Goal: Task Accomplishment & Management: Complete application form

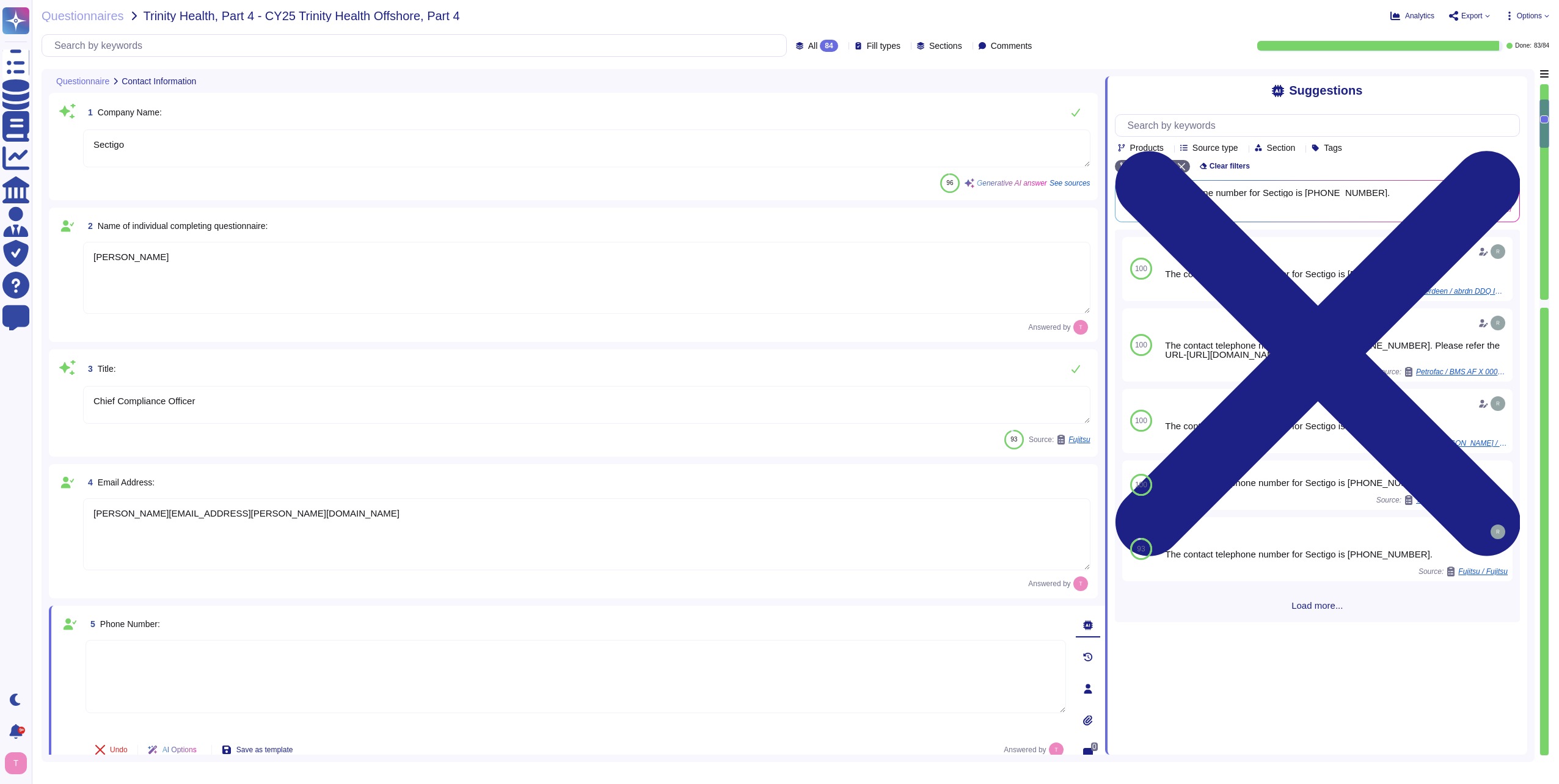
type textarea "Sectigo"
type textarea "[PERSON_NAME]"
type textarea "Chief Compliance Officer"
type textarea "[PERSON_NAME][EMAIL_ADDRESS][PERSON_NAME][DOMAIN_NAME]"
type textarea "[DATE]"
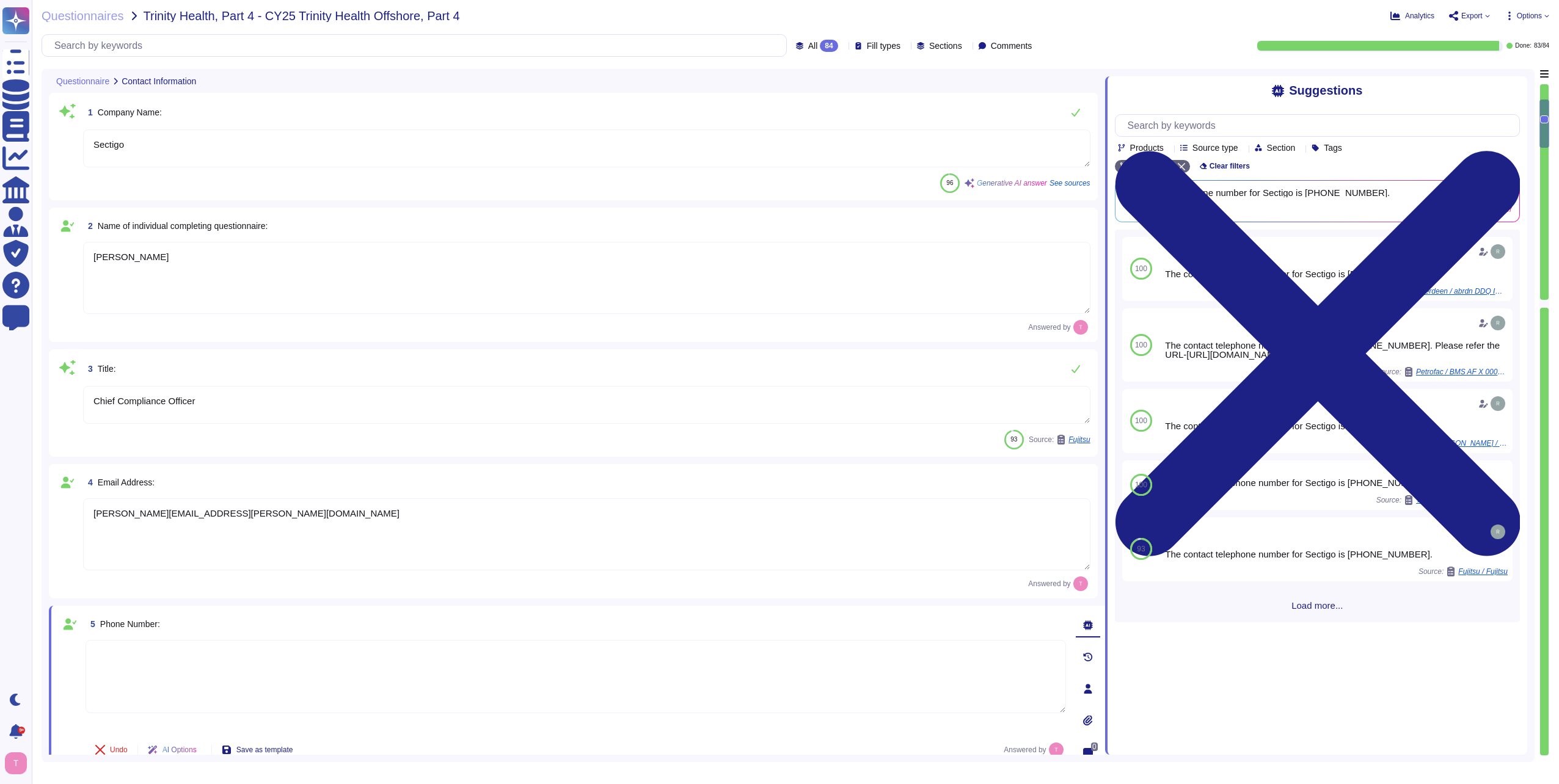
type textarea "The category of services being performed by offshore resources includes tech su…"
type textarea "n/a"
type textarea "Certificate Lifecycle Management and Digital Certificates."
type textarea "Yes, we provide offshore capabilities as part of our services, but we also have…"
type textarea "n/a"
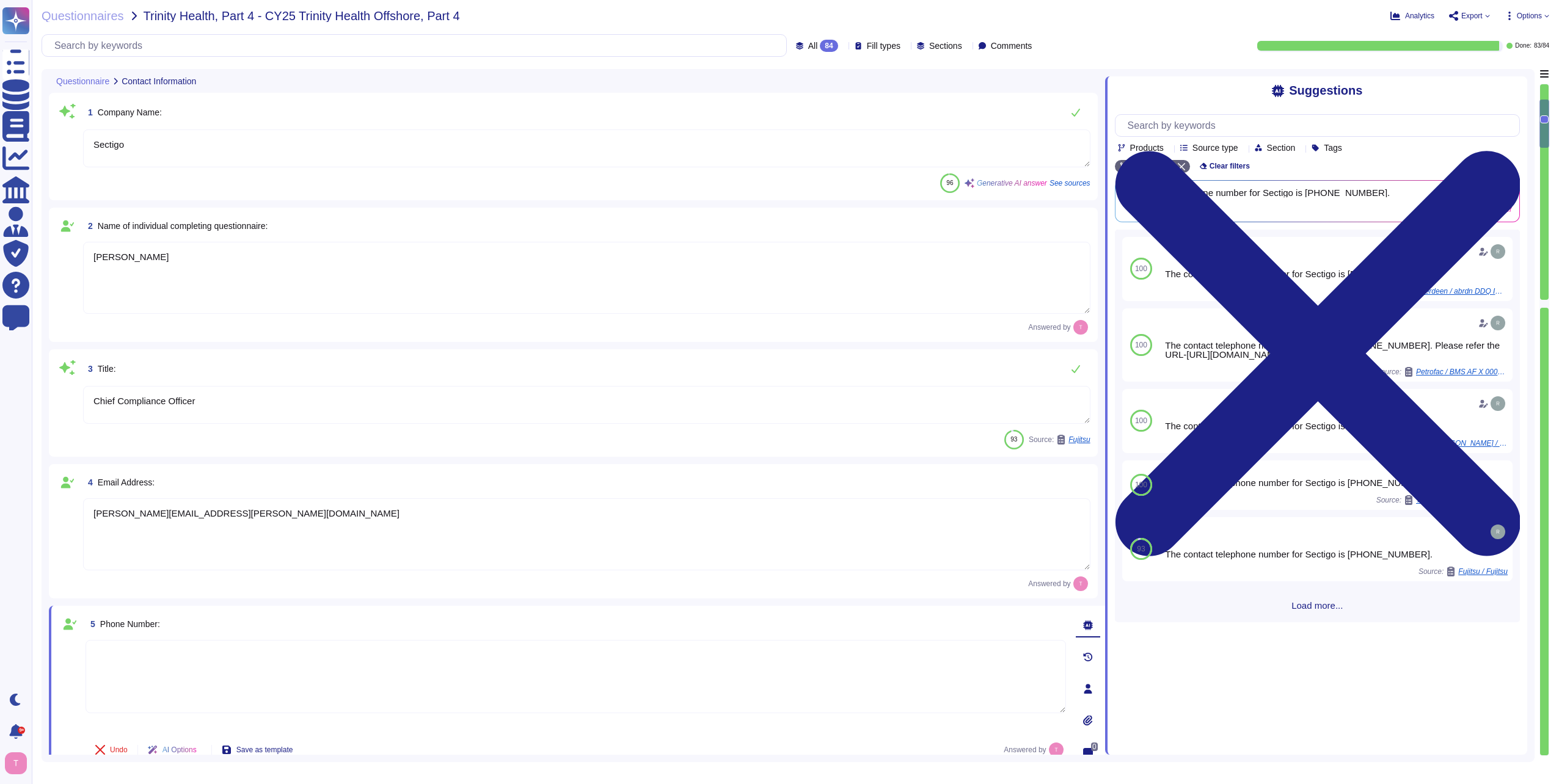
scroll to position [367, 0]
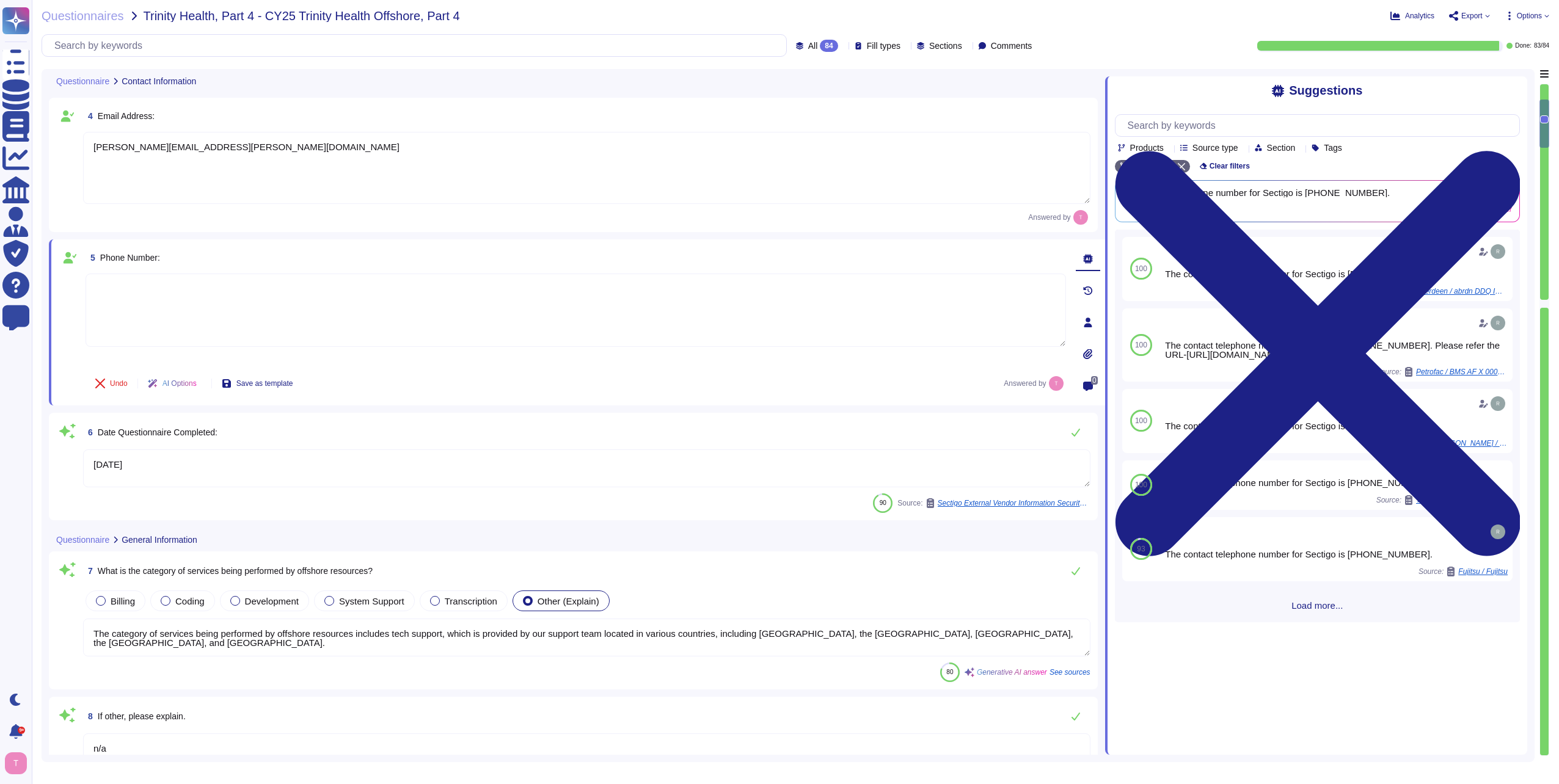
click at [163, 462] on textarea "[DATE]" at bounding box center [587, 468] width 1008 height 38
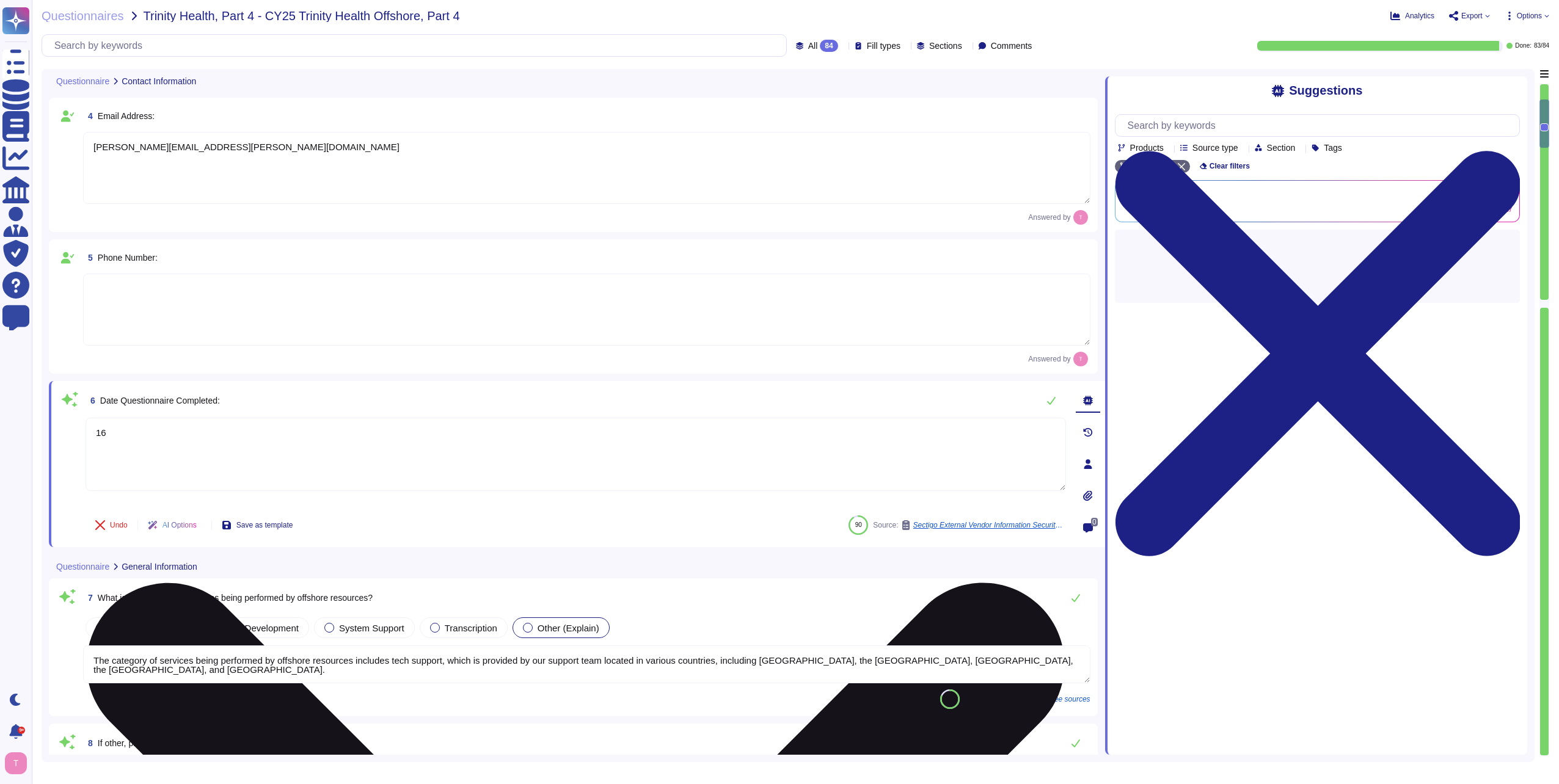
type textarea "1"
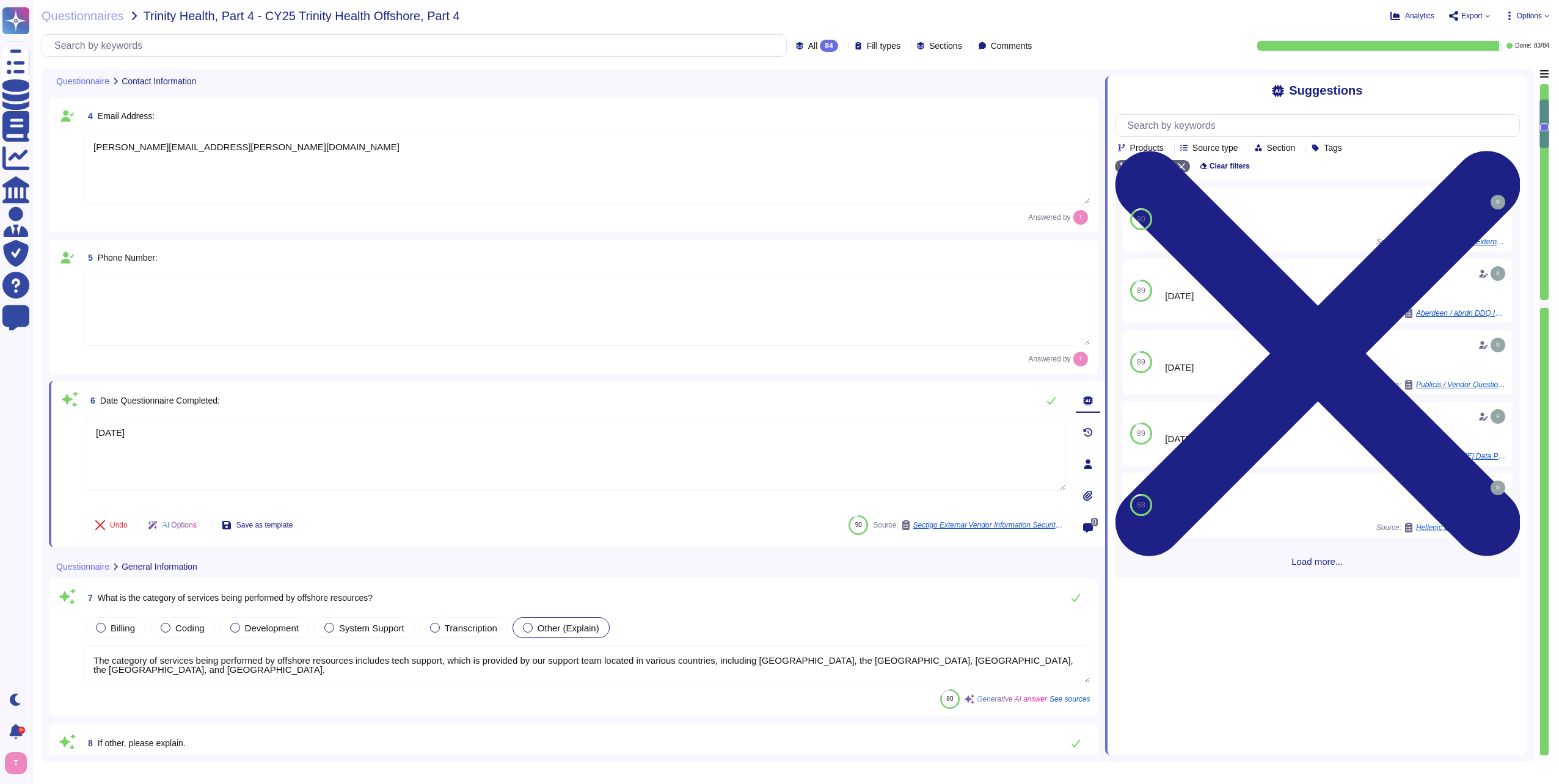
type textarea "[DATE]"
click at [183, 280] on textarea at bounding box center [587, 309] width 1008 height 72
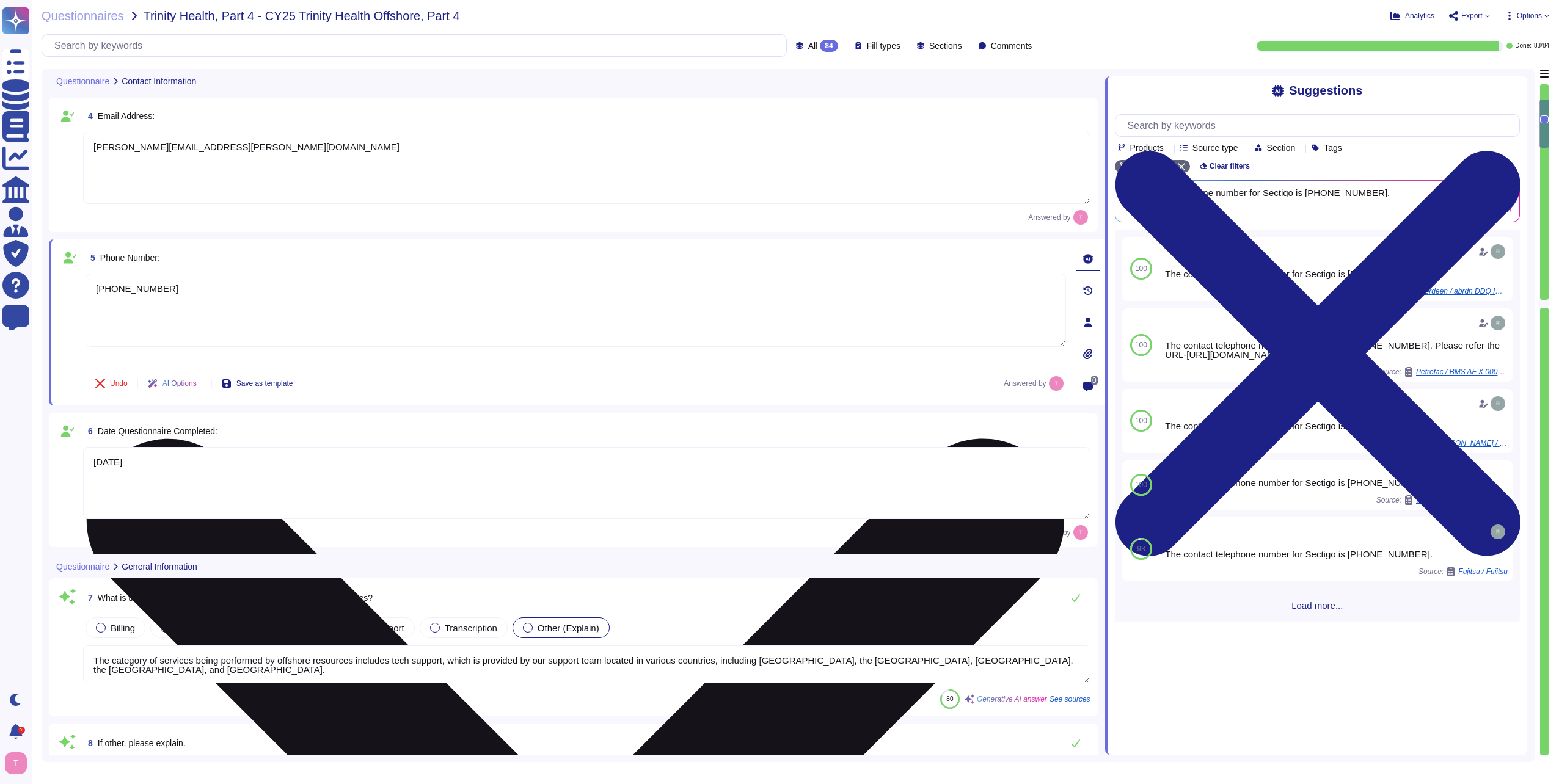
type textarea "[PHONE_NUMBER]"
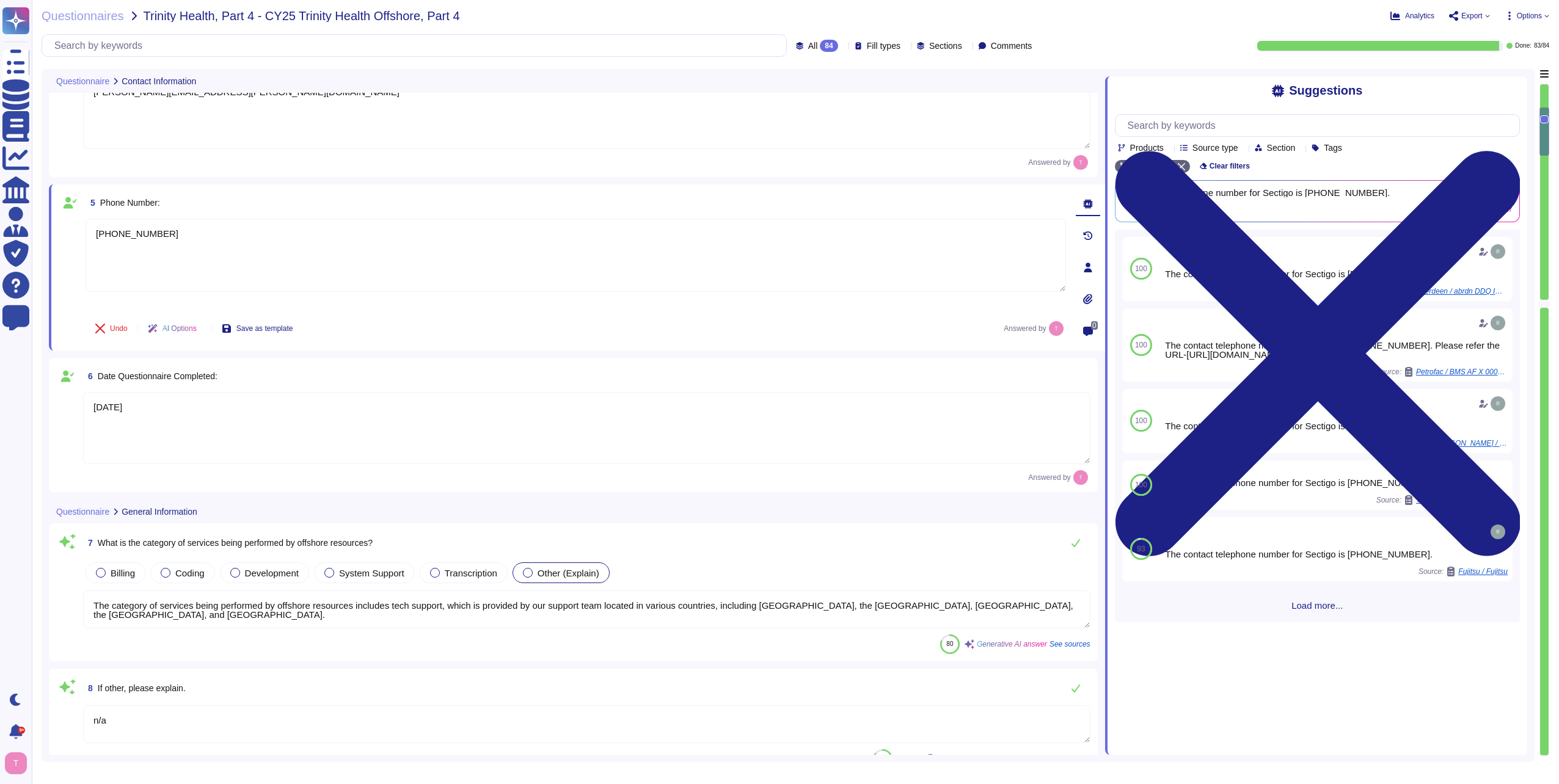
type textarea "n/a"
type textarea "none"
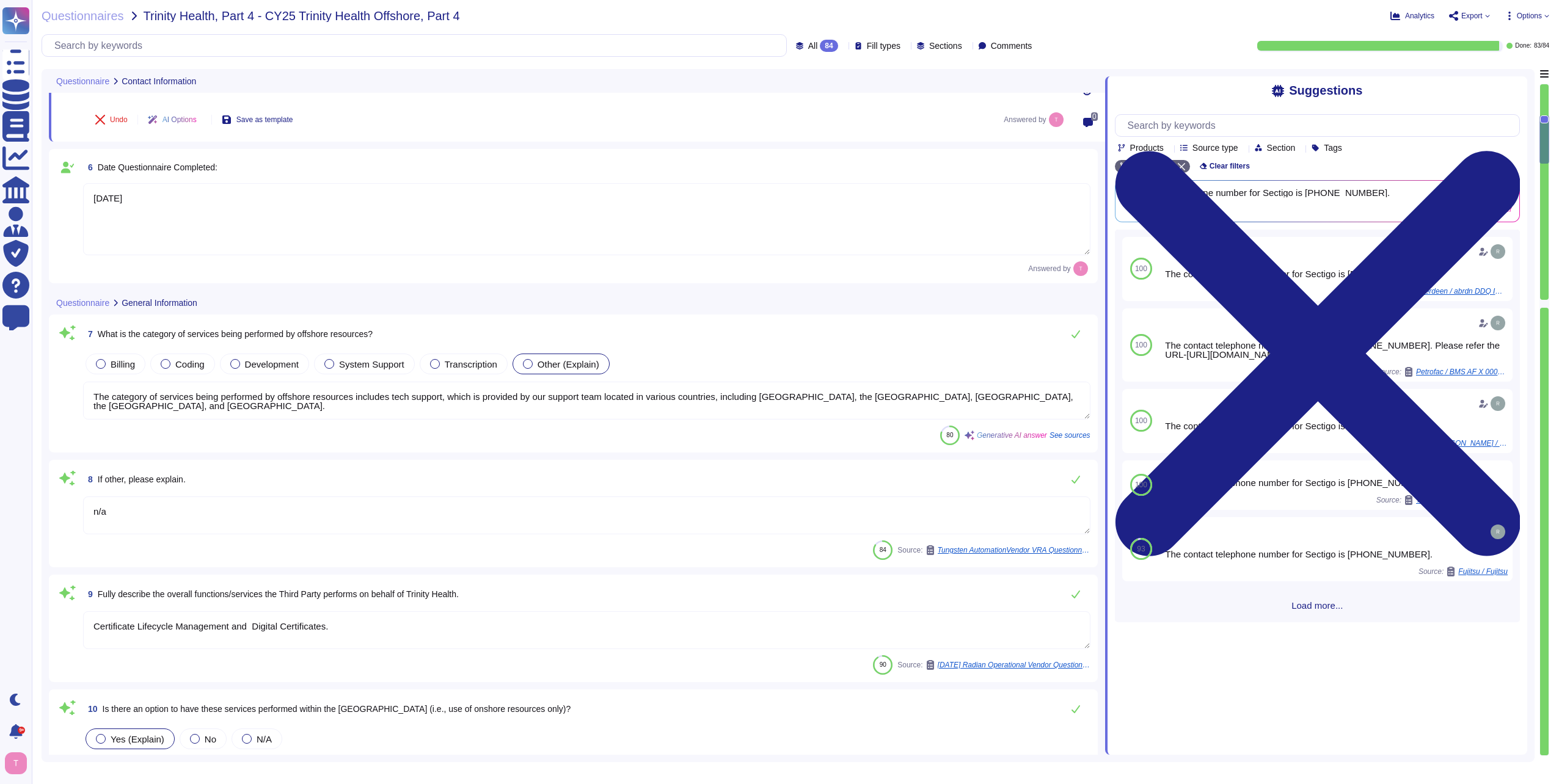
type textarea "[GEOGRAPHIC_DATA], [GEOGRAPHIC_DATA], [GEOGRAPHIC_DATA]"
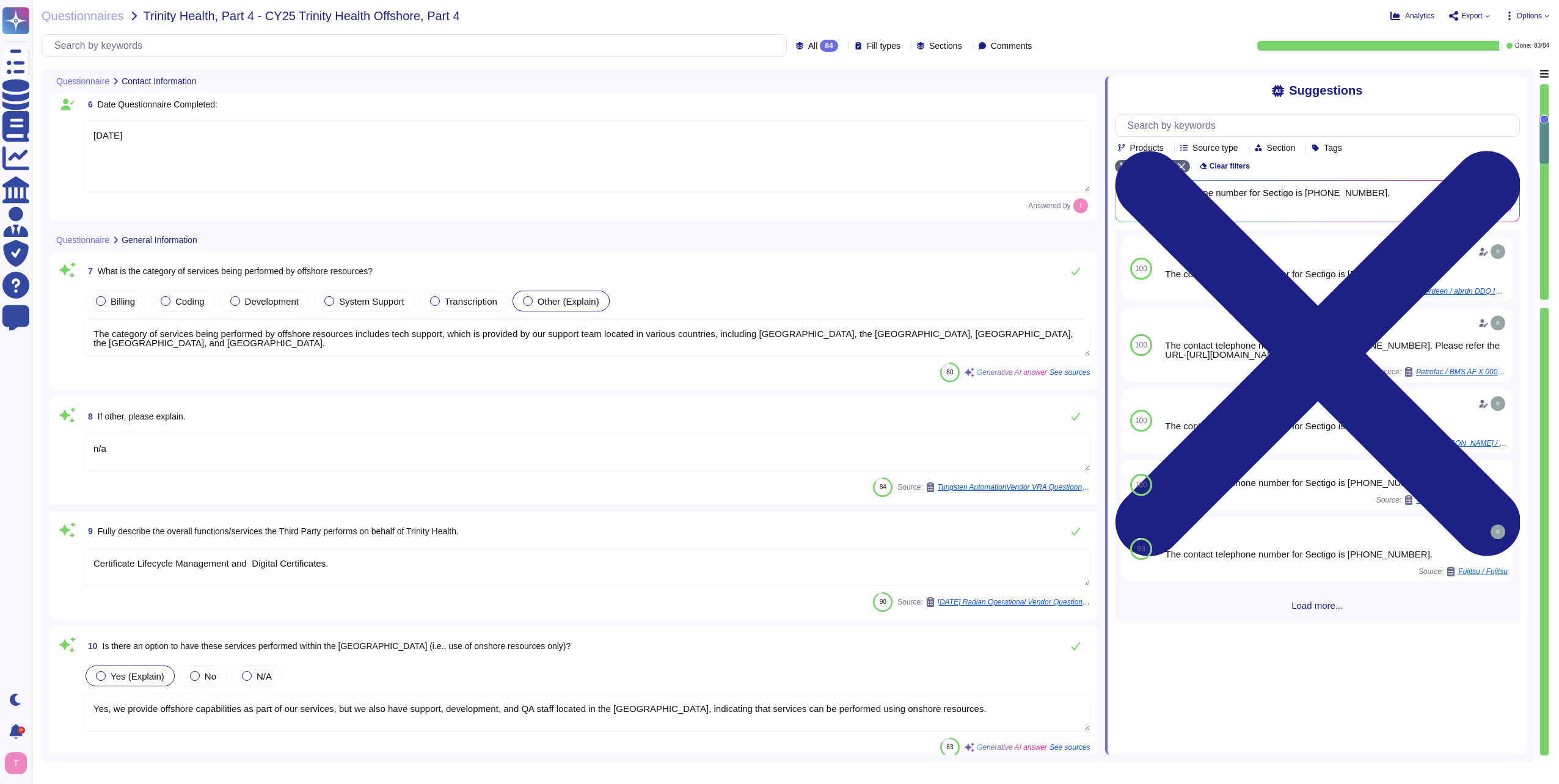
scroll to position [672, 0]
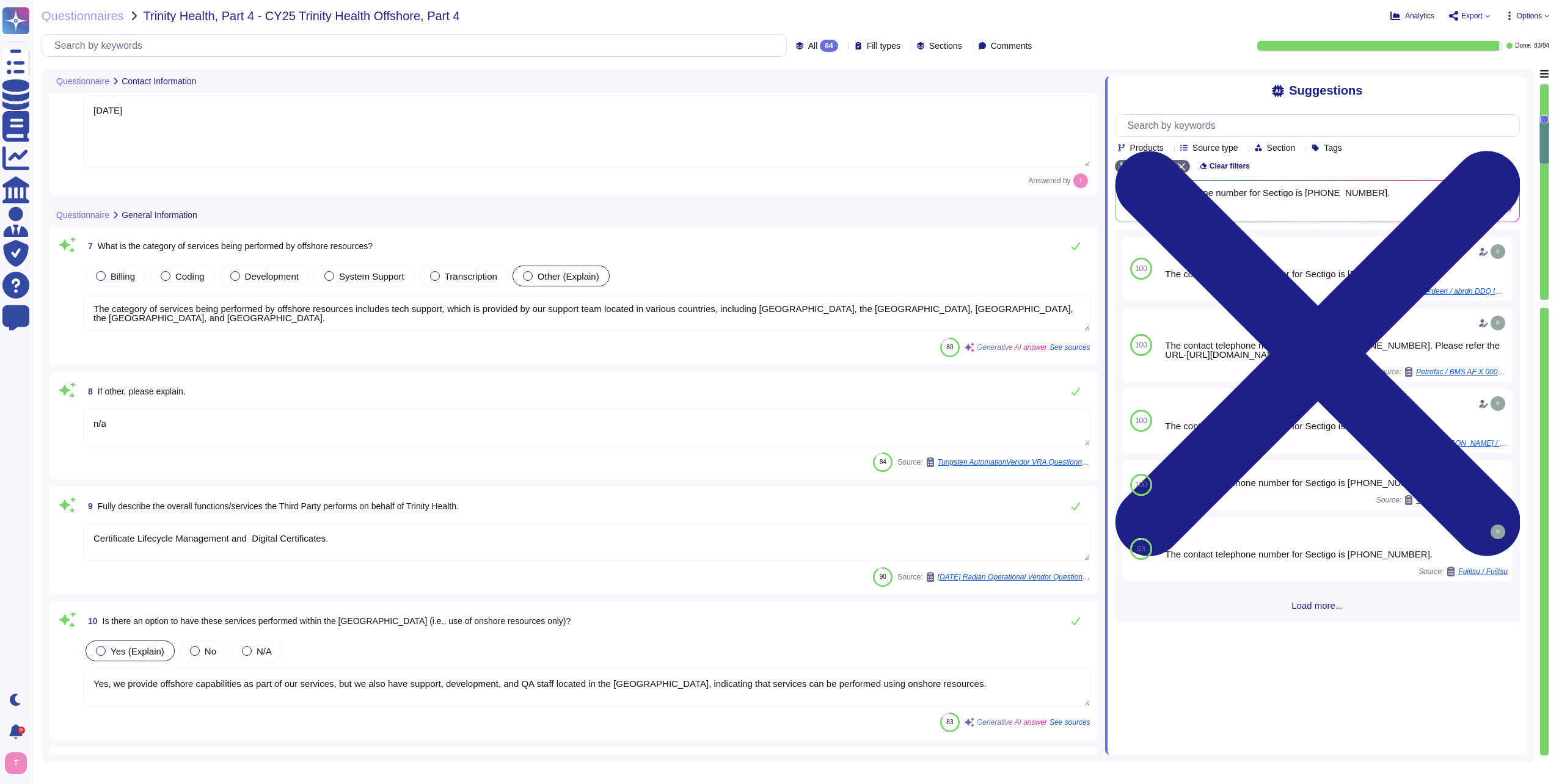
type textarea "[PHONE_NUMBER]"
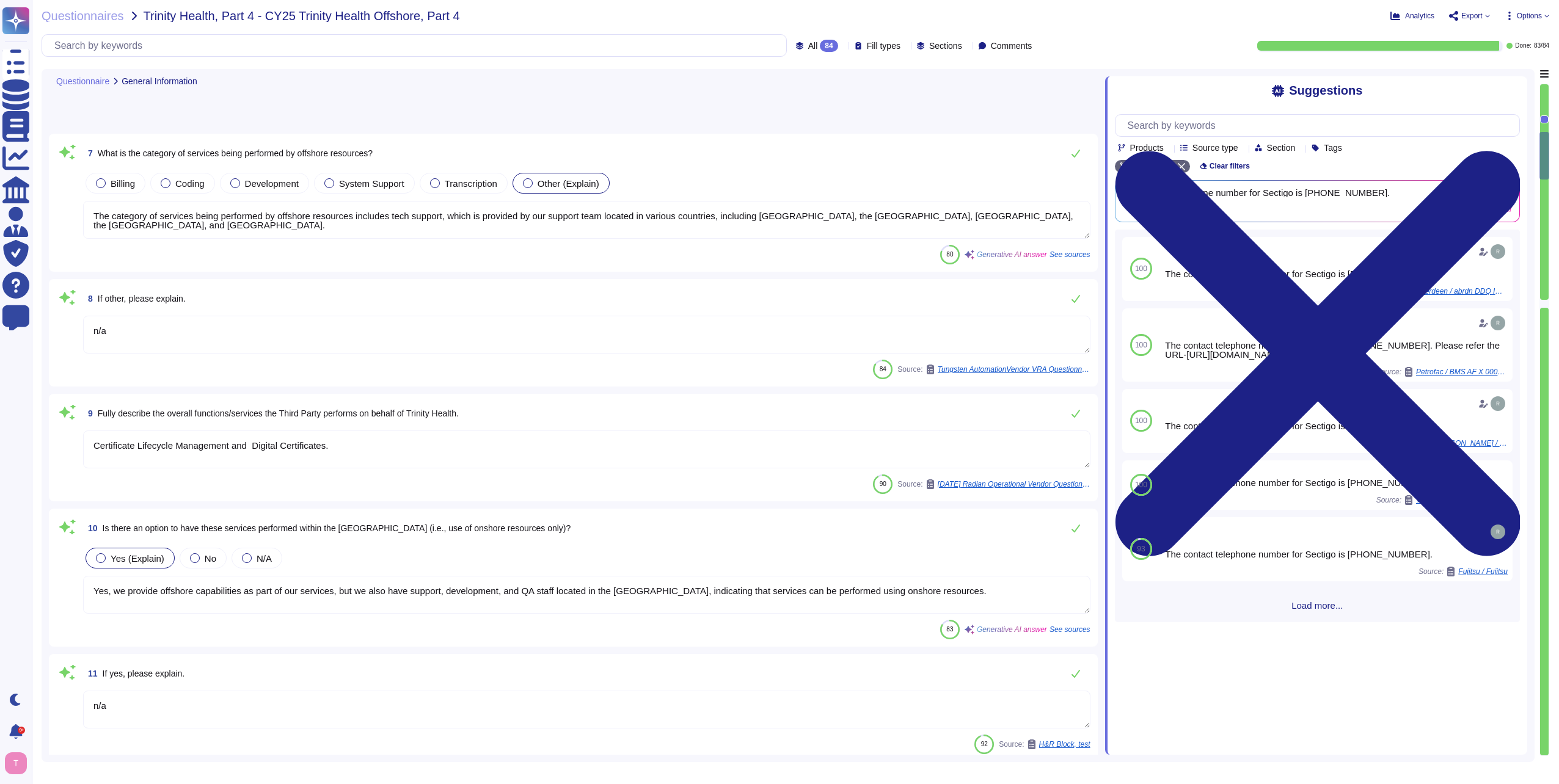
type textarea "Employees must have a suitable and dedicated workspace in any remote location u…"
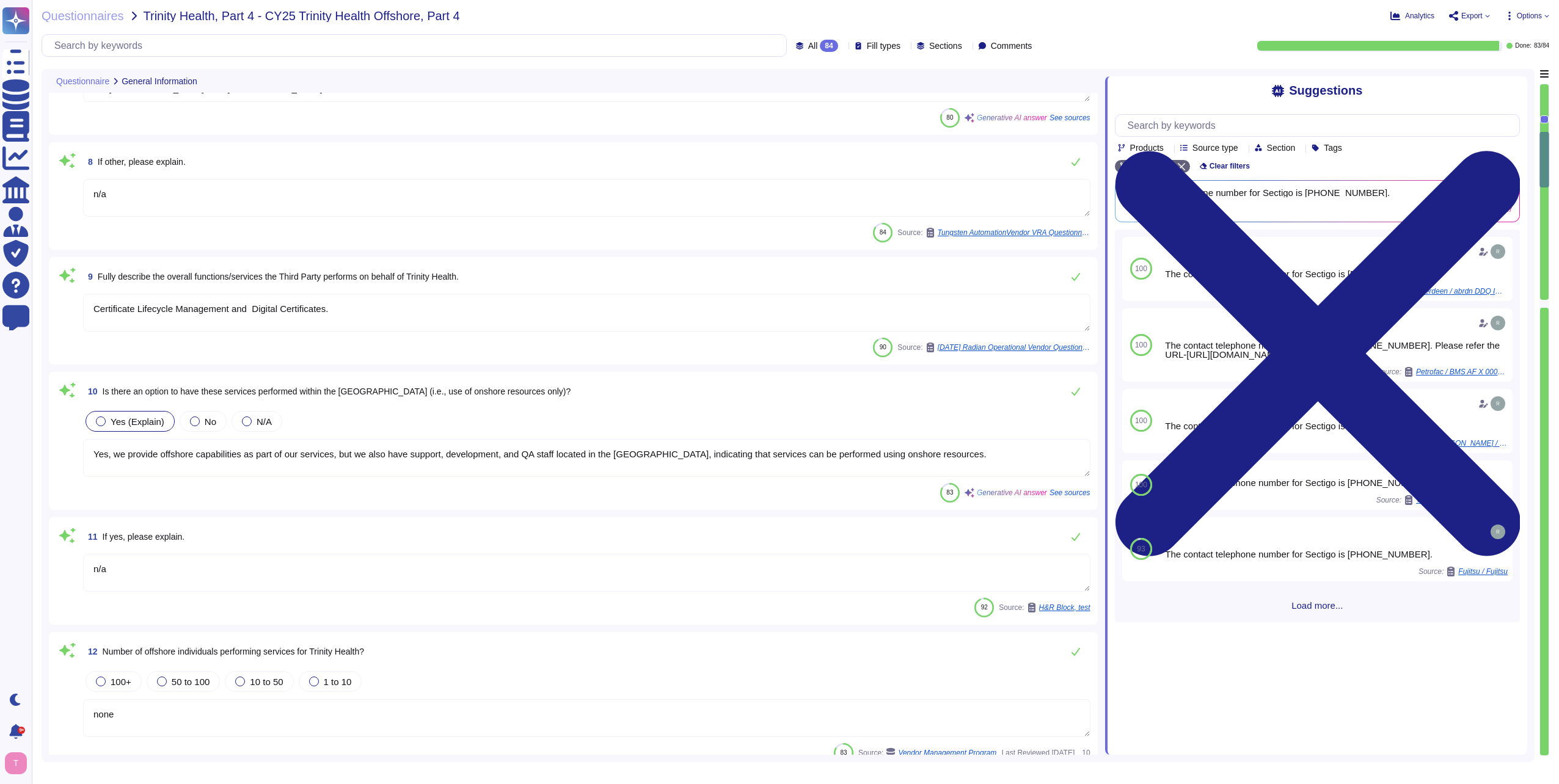
type textarea "This policy applies to all employees who may travel or work abroad as part of t…"
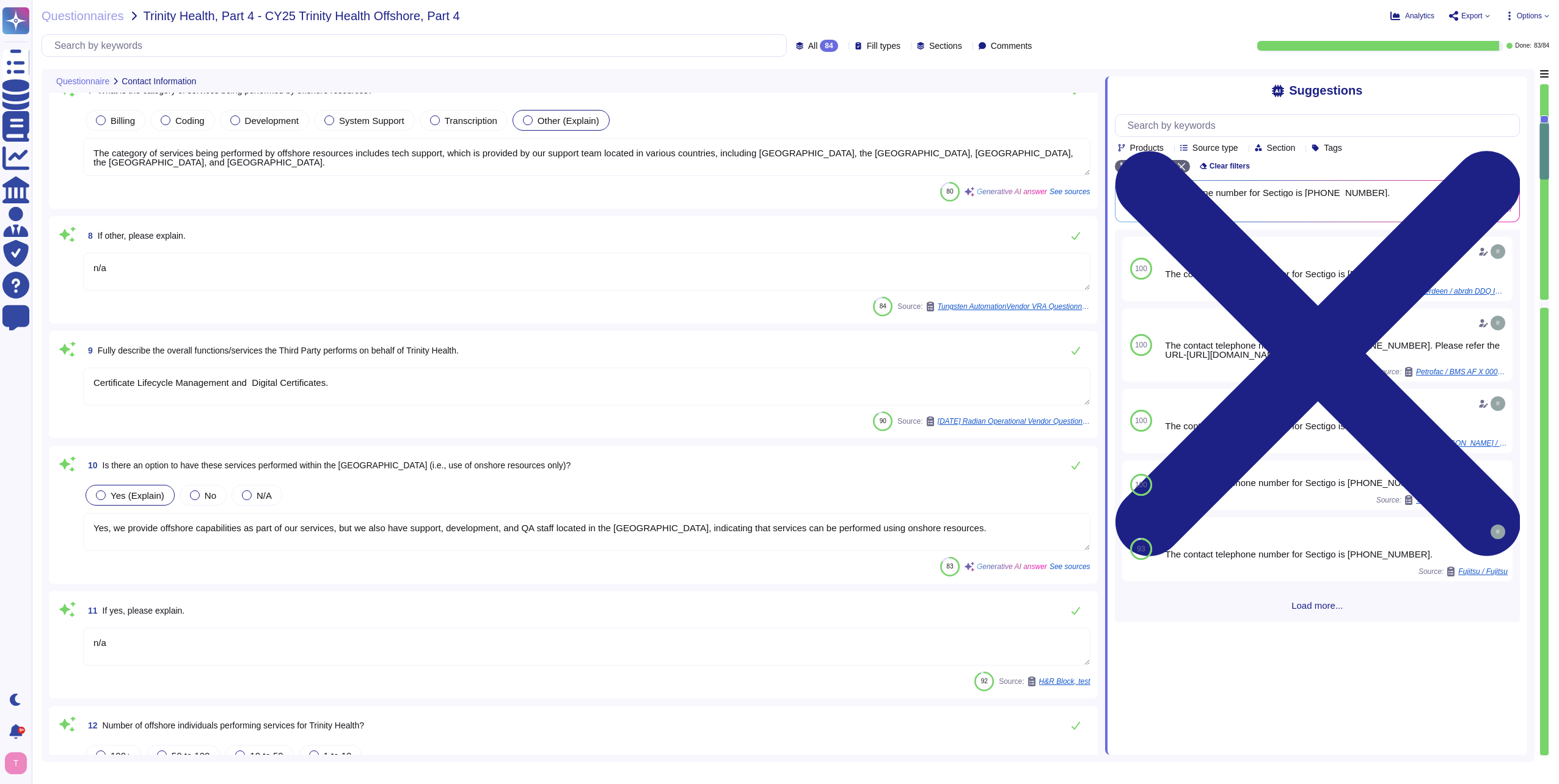
scroll to position [665, 0]
type textarea "[PHONE_NUMBER]"
type textarea "[DATE]"
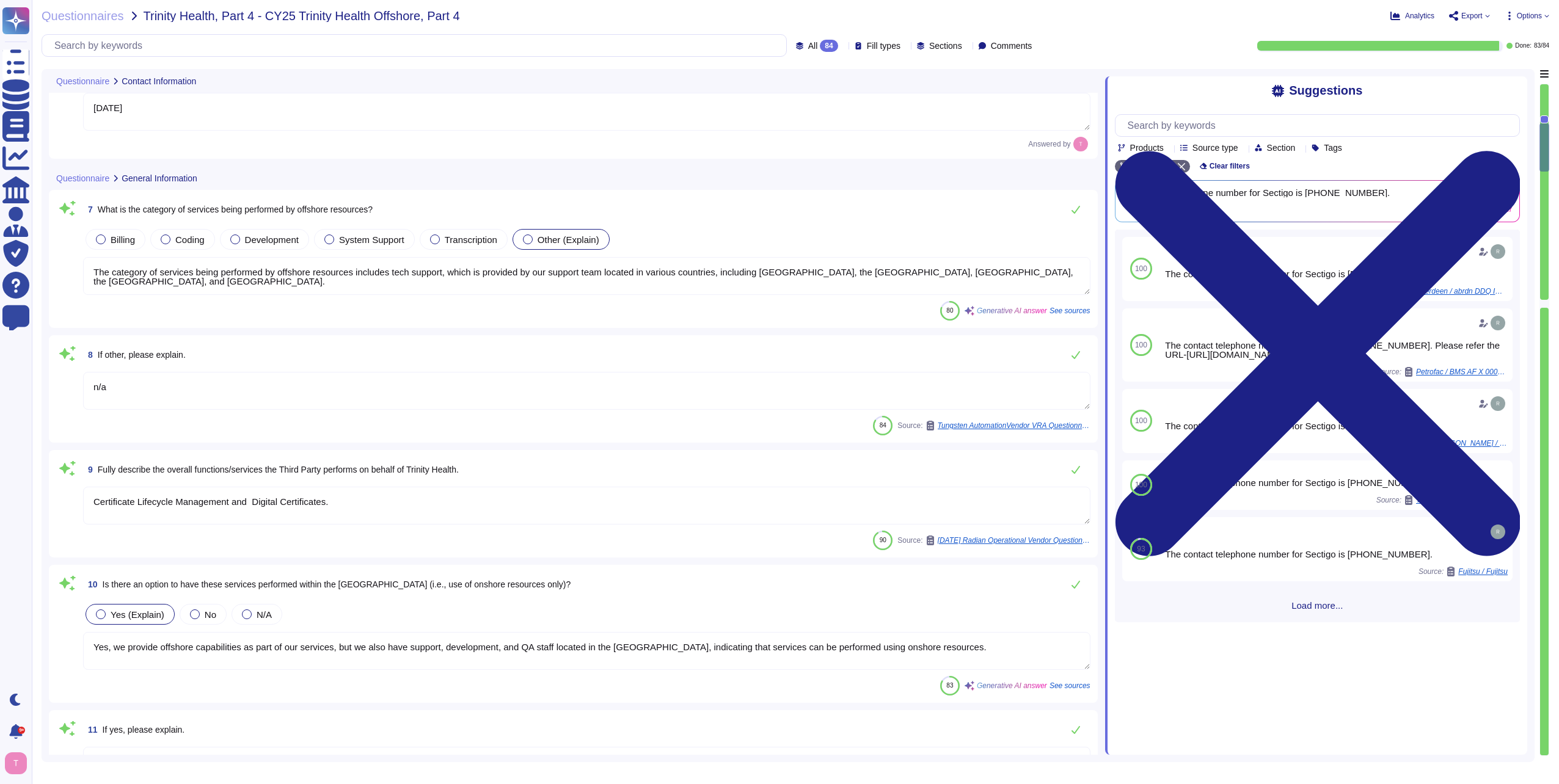
type textarea "[PERSON_NAME][EMAIL_ADDRESS][PERSON_NAME][DOMAIN_NAME]"
drag, startPoint x: 93, startPoint y: 269, endPoint x: 1058, endPoint y: 238, distance: 965.5
click at [1058, 238] on div "Billing Coding Development System Support Transcription Other (Explain) The cat…" at bounding box center [587, 261] width 1008 height 69
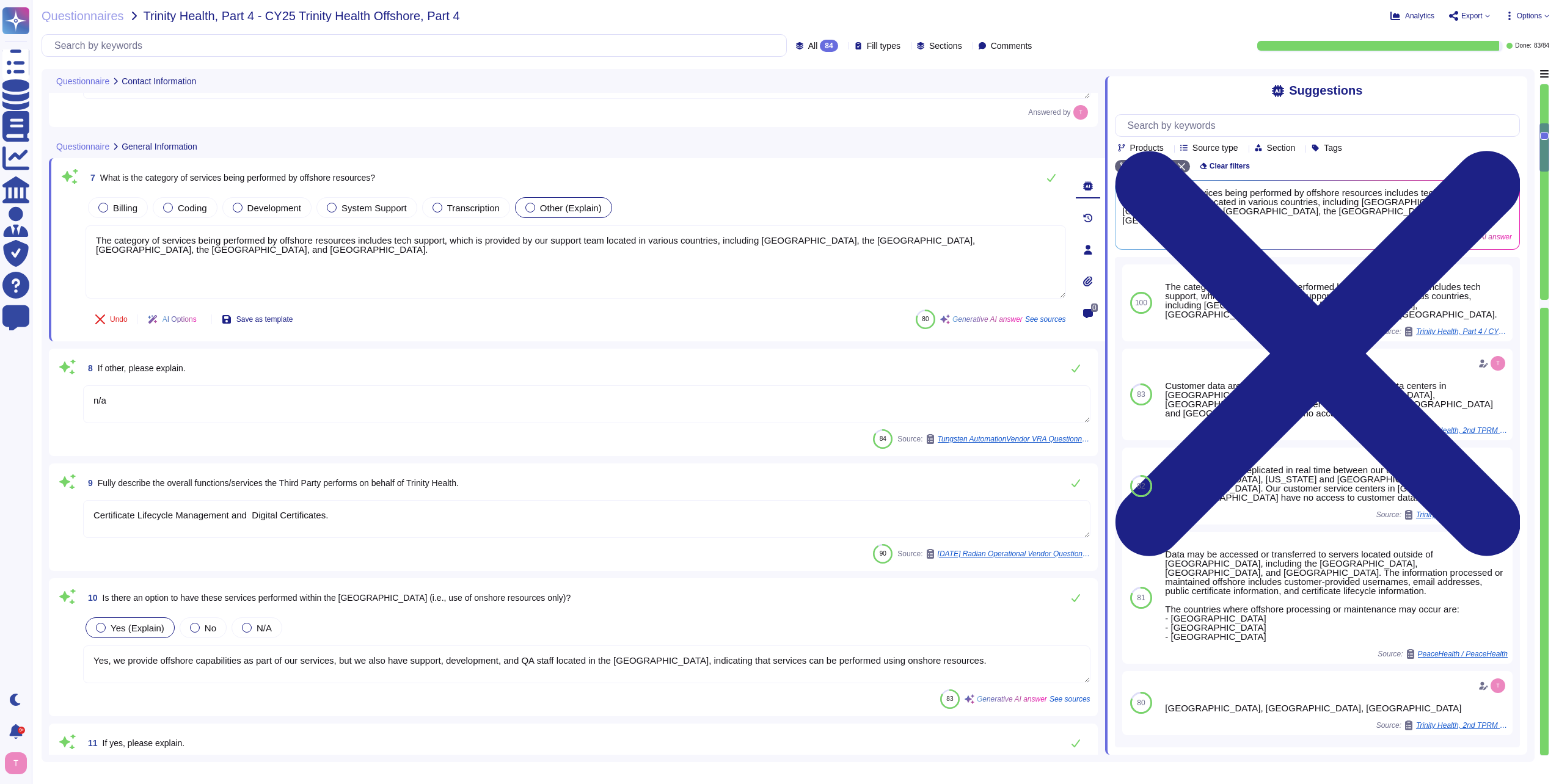
click at [136, 404] on textarea "n/a" at bounding box center [587, 404] width 1008 height 38
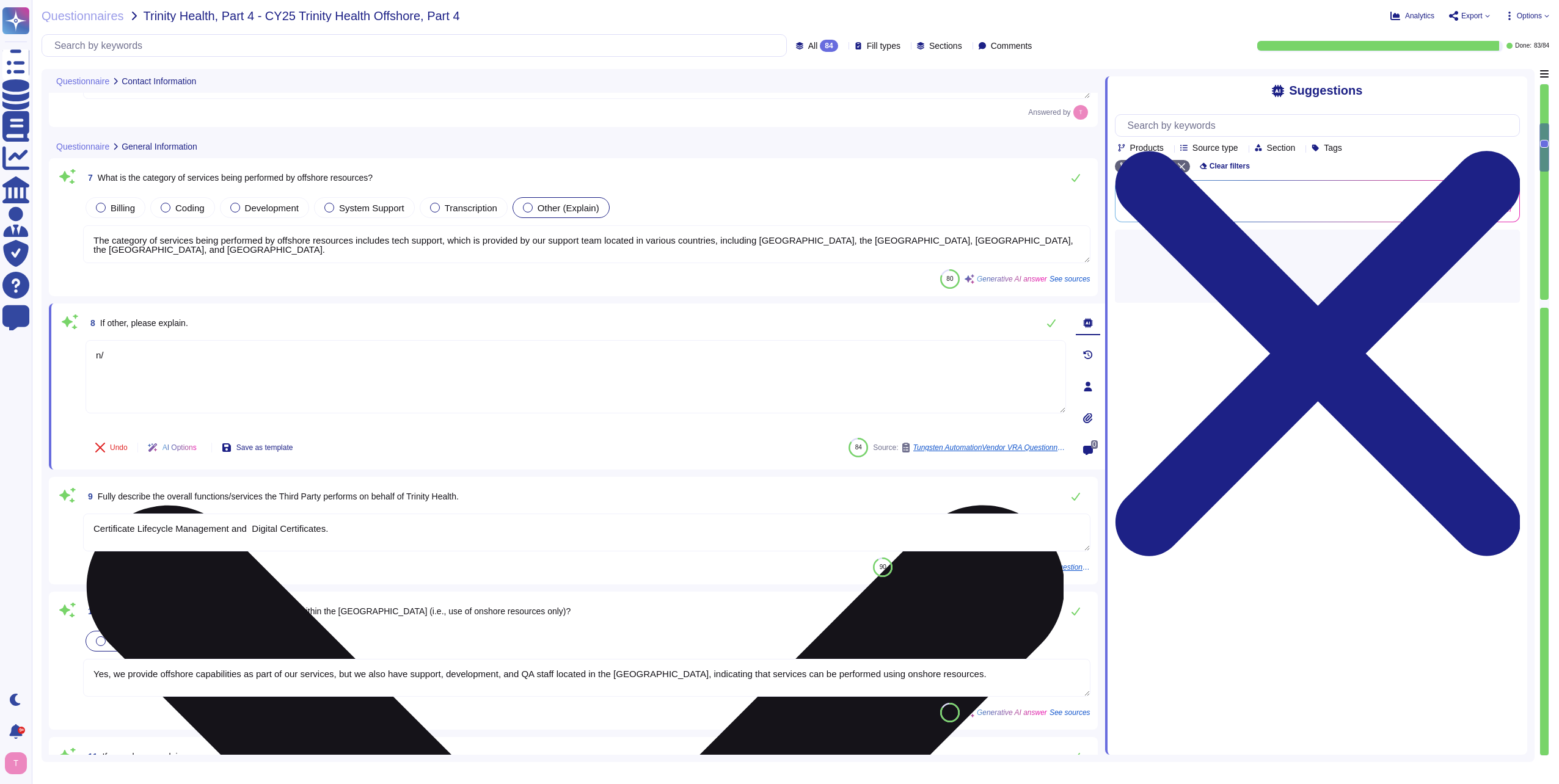
type textarea "n"
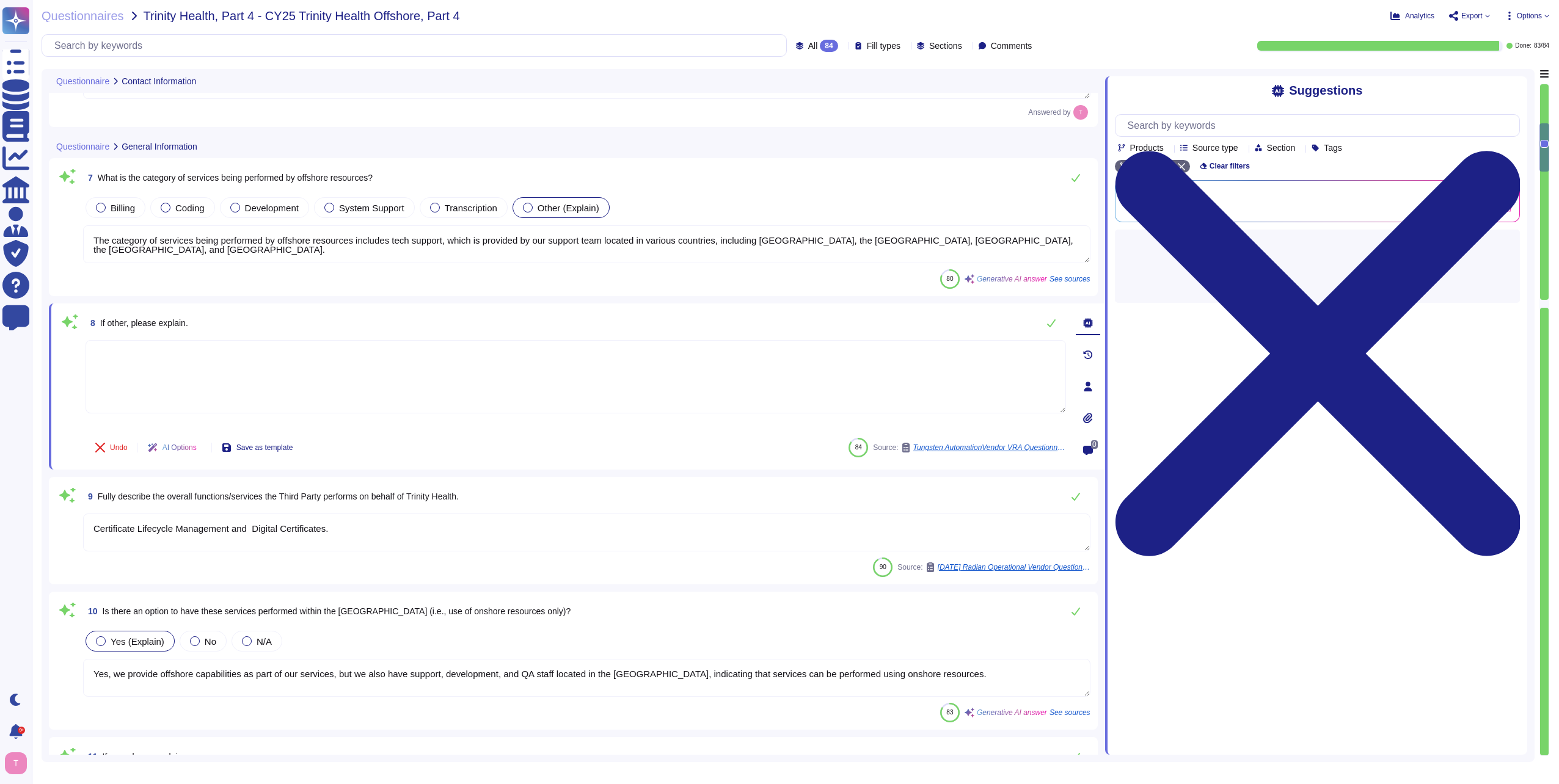
paste textarea "The category of services being performed by offshore resources includes tech su…"
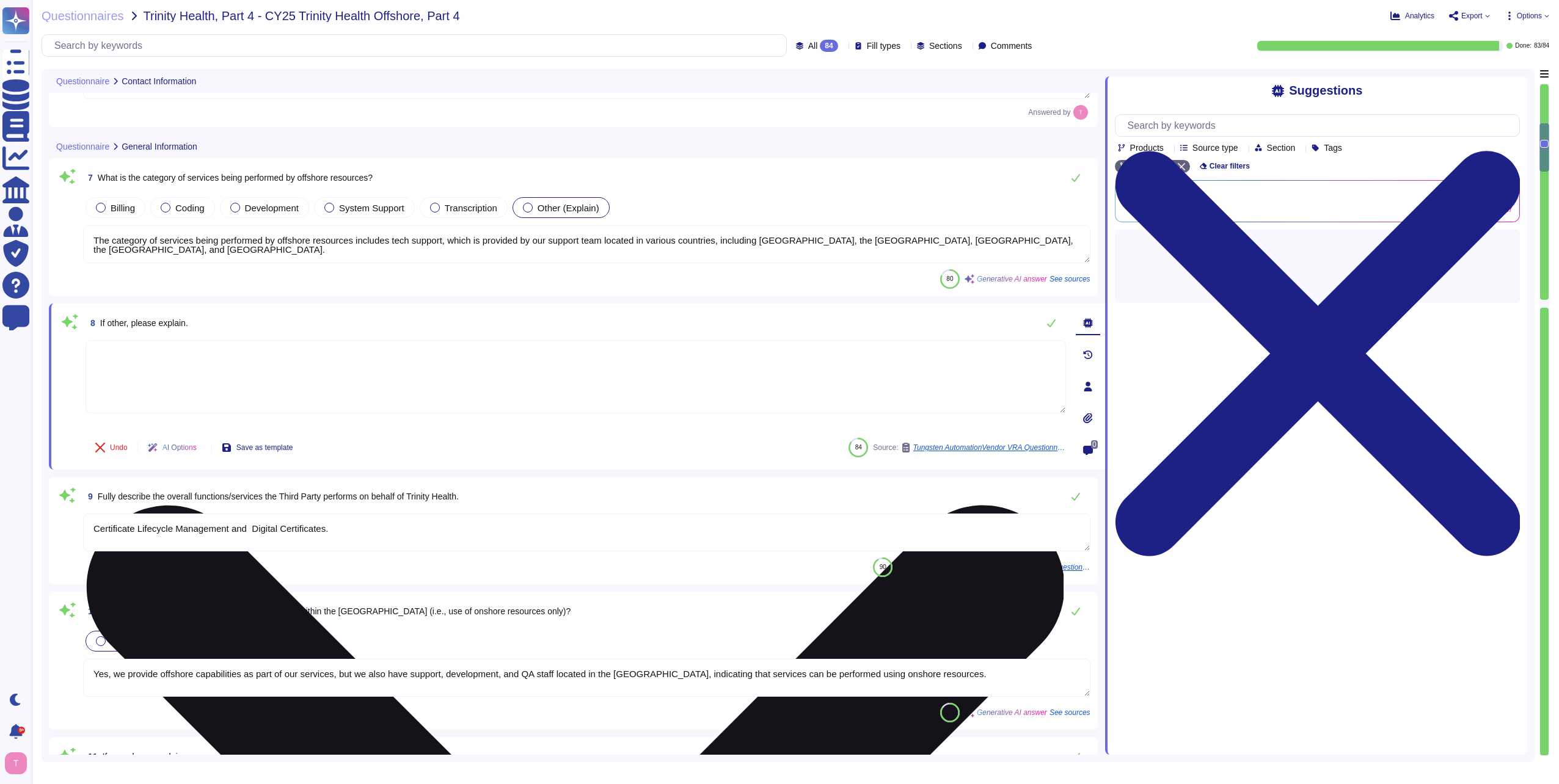
type textarea "The category of services being performed by offshore resources includes tech su…"
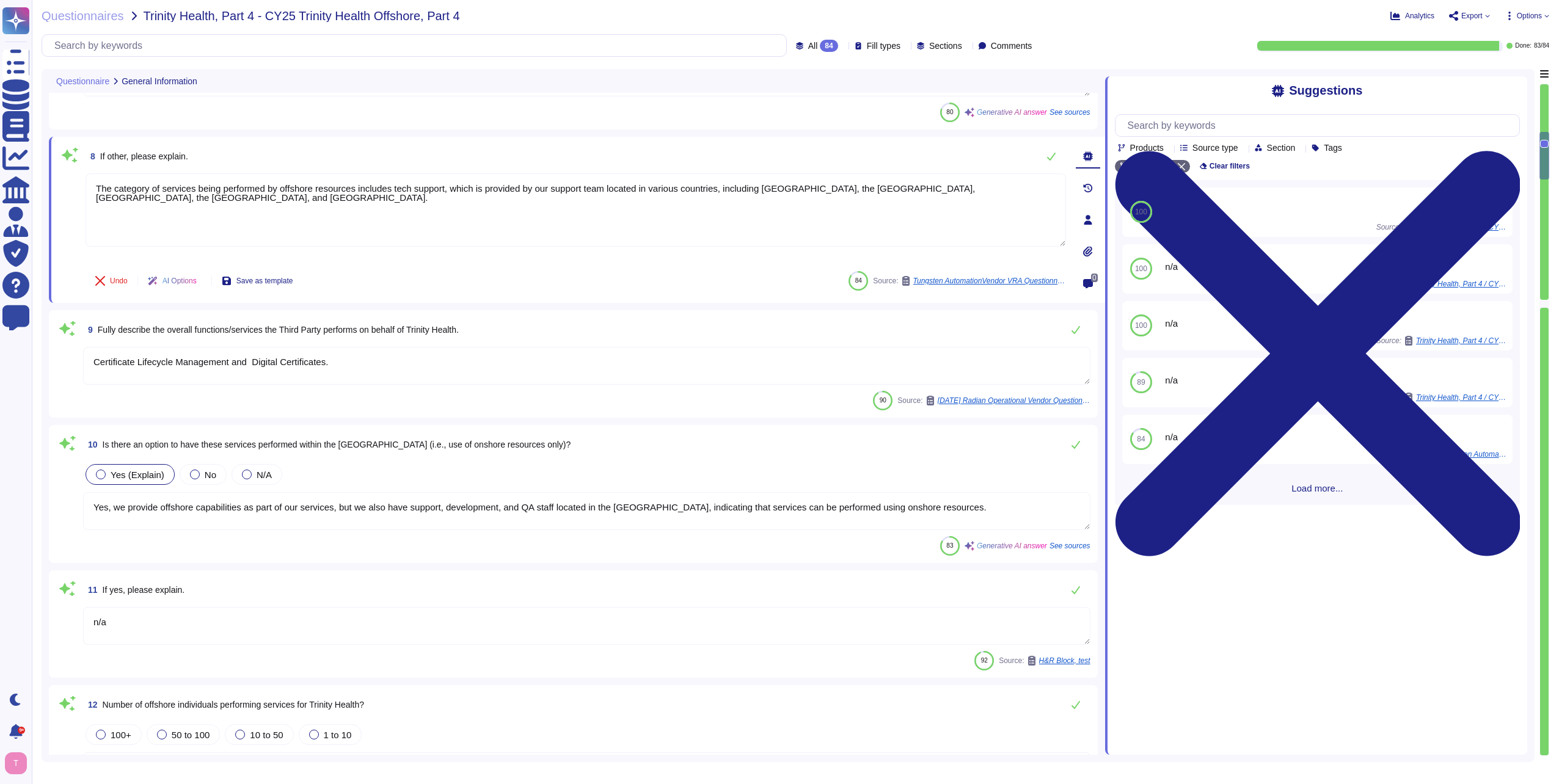
scroll to position [848, 0]
type textarea "Employees must have a suitable and dedicated workspace in any remote location u…"
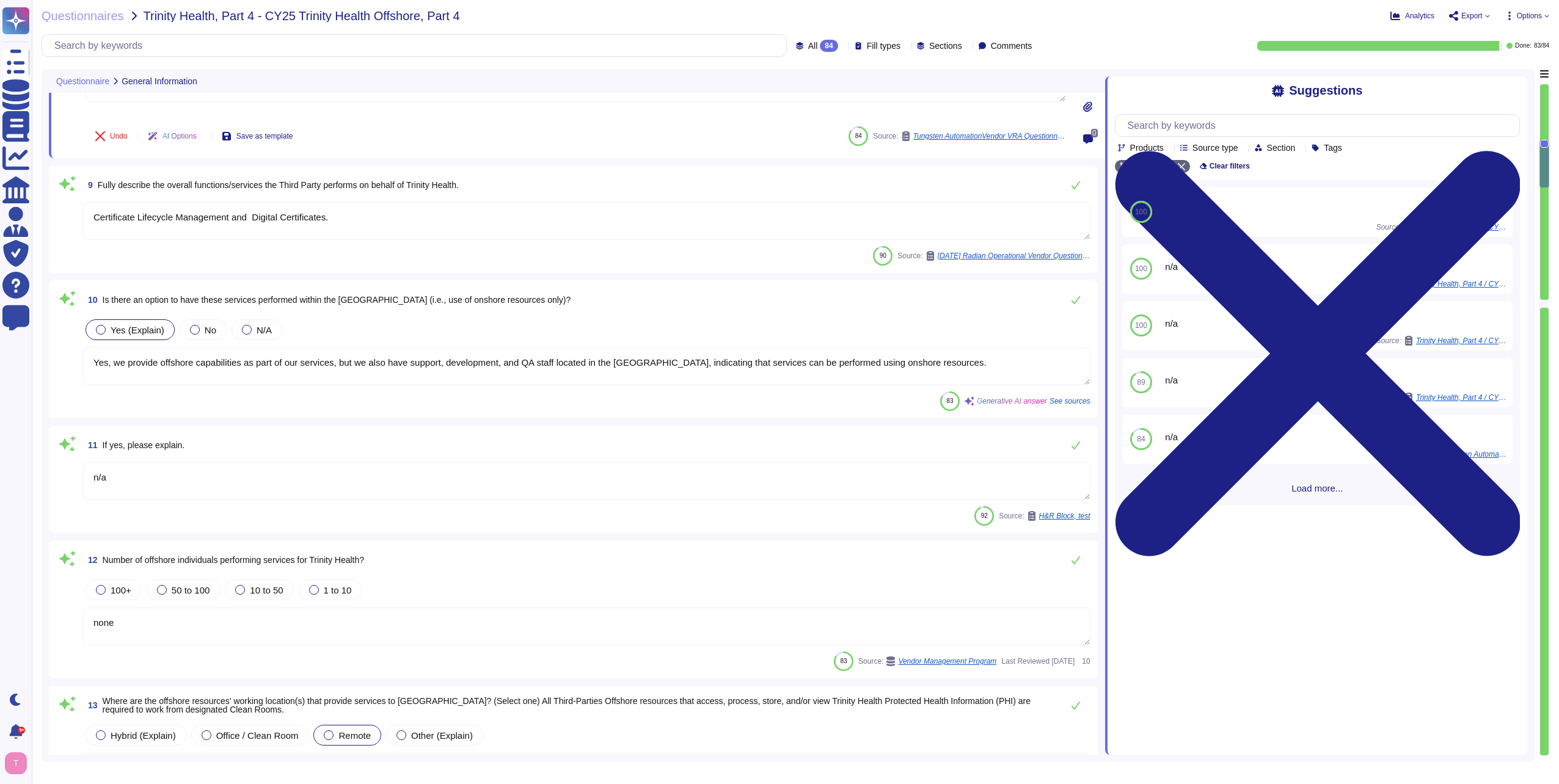
type textarea "This policy applies to all employees who may travel or work abroad as part of t…"
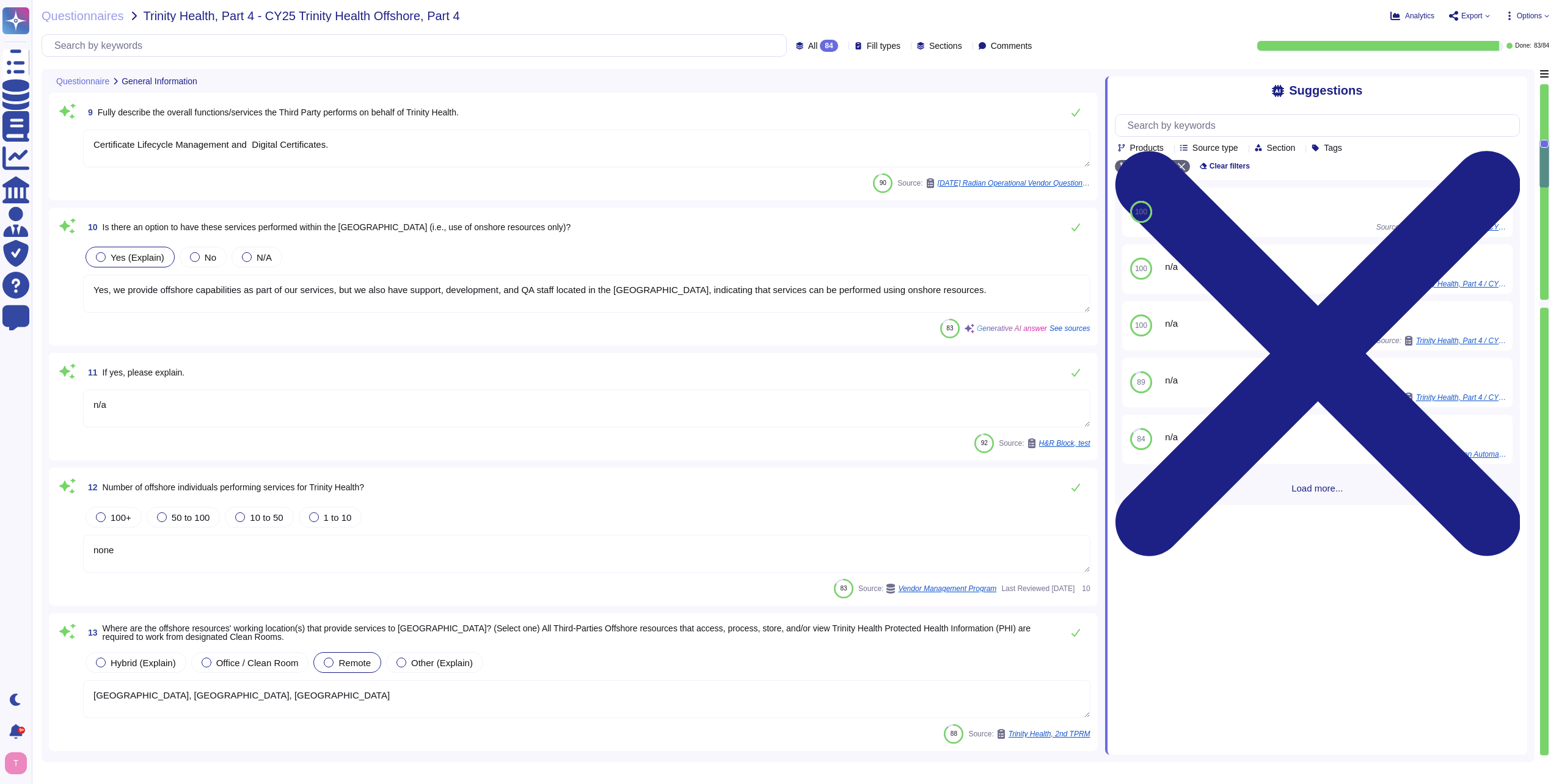
scroll to position [1031, 0]
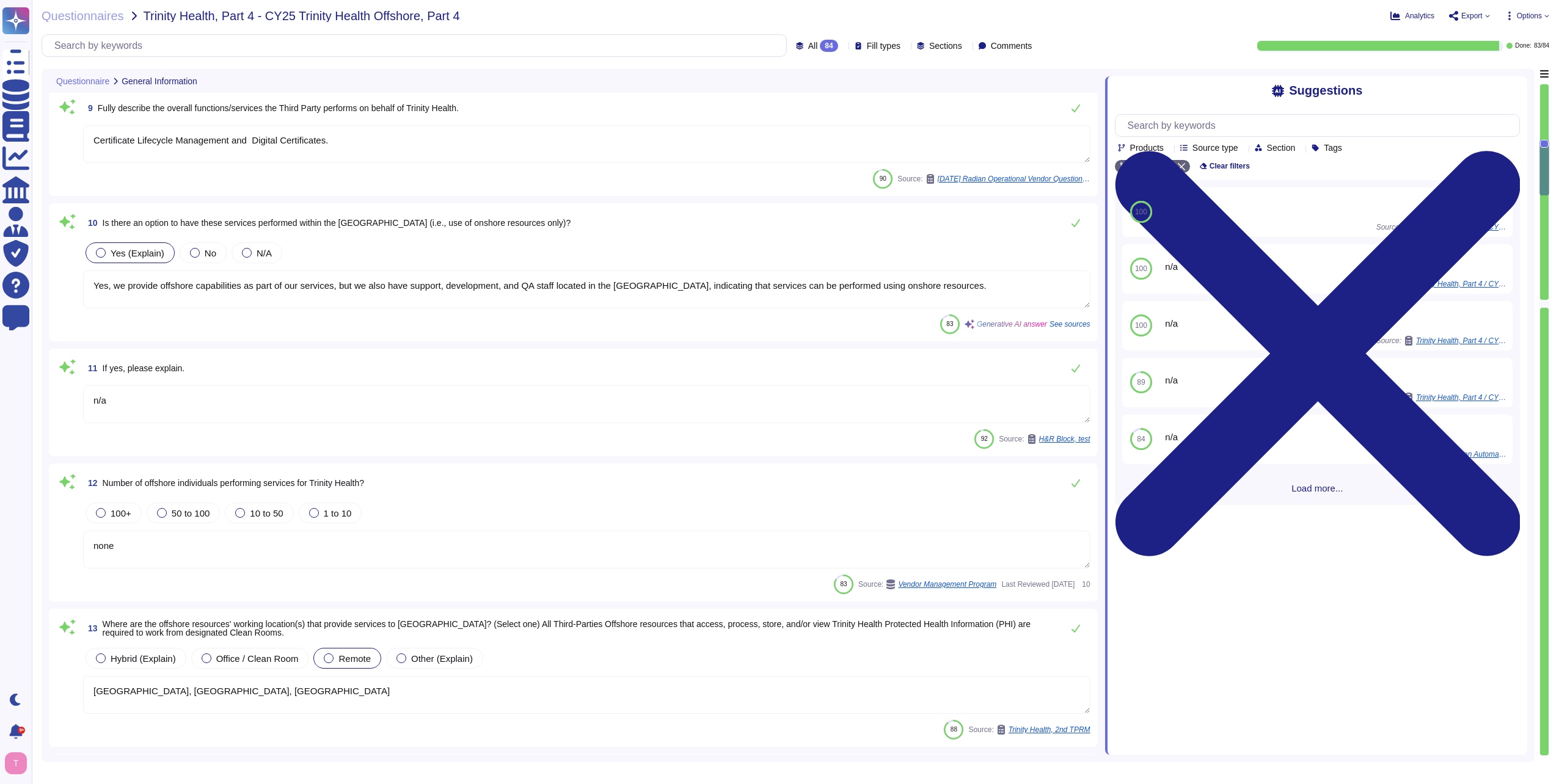
type textarea "None. We operate only in [GEOGRAPHIC_DATA], [GEOGRAPHIC_DATA], [GEOGRAPHIC_DATA…"
type textarea "The category of services being performed by offshore resources includes tech su…"
click at [921, 280] on textarea "Yes, we provide offshore capabilities as part of our services, but we also have…" at bounding box center [587, 289] width 1008 height 38
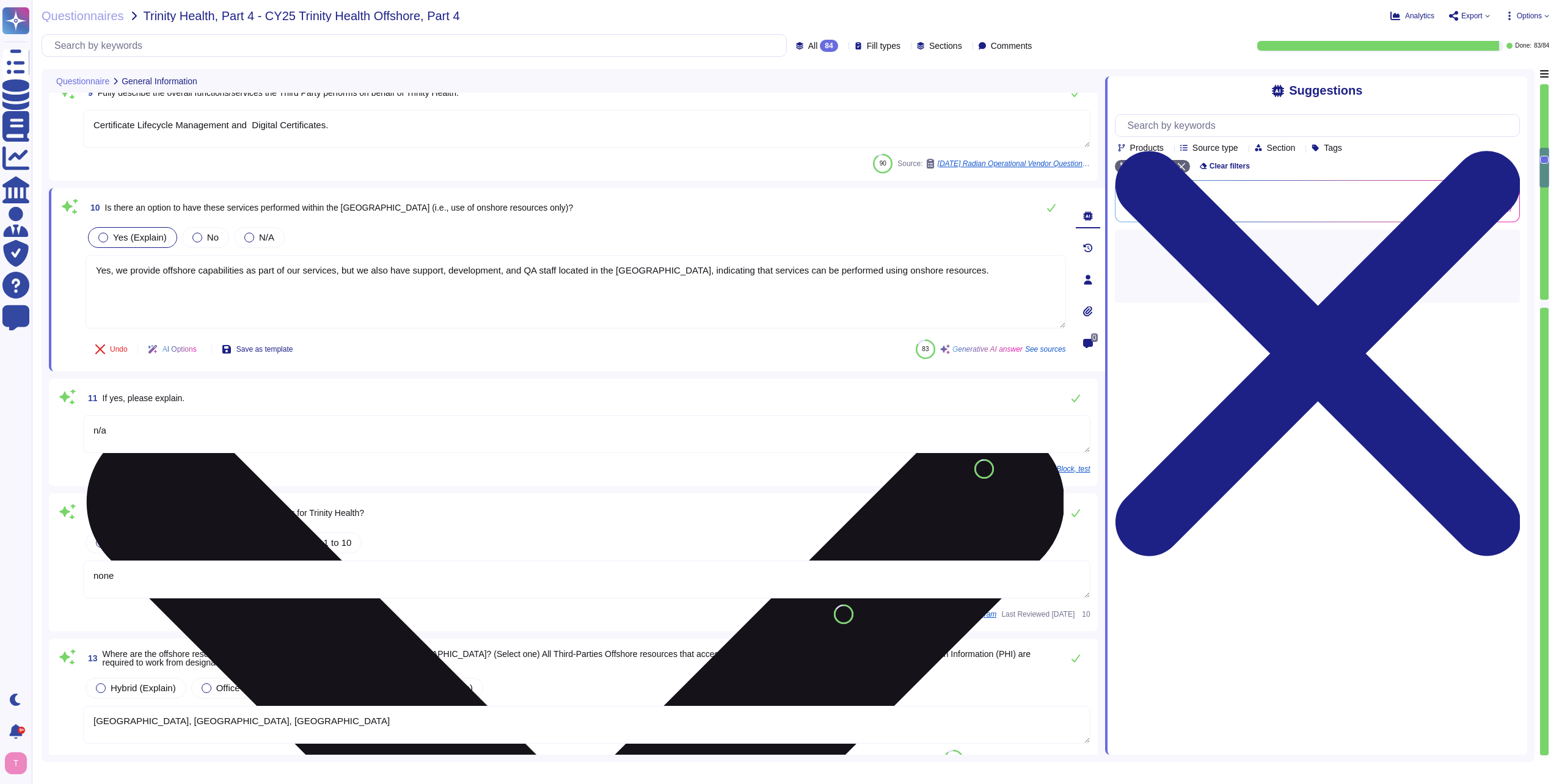
type textarea "None. We operate only in [GEOGRAPHIC_DATA], [GEOGRAPHIC_DATA], [GEOGRAPHIC_DATA…"
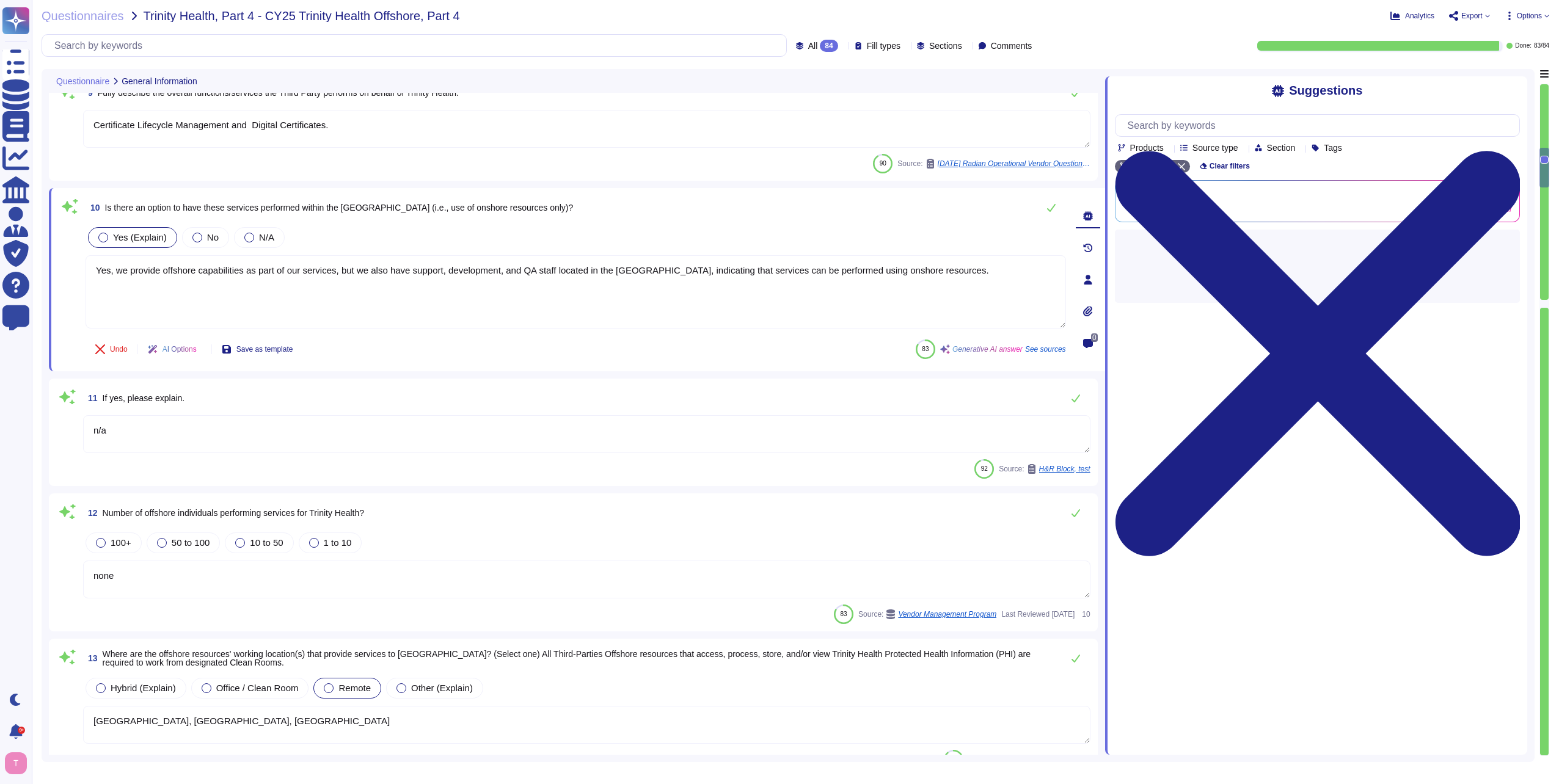
drag, startPoint x: 918, startPoint y: 259, endPoint x: 77, endPoint y: 276, distance: 841.2
click at [78, 276] on div "10 Is there an option to have these services performed within the [GEOGRAPHIC_D…" at bounding box center [563, 280] width 1008 height 168
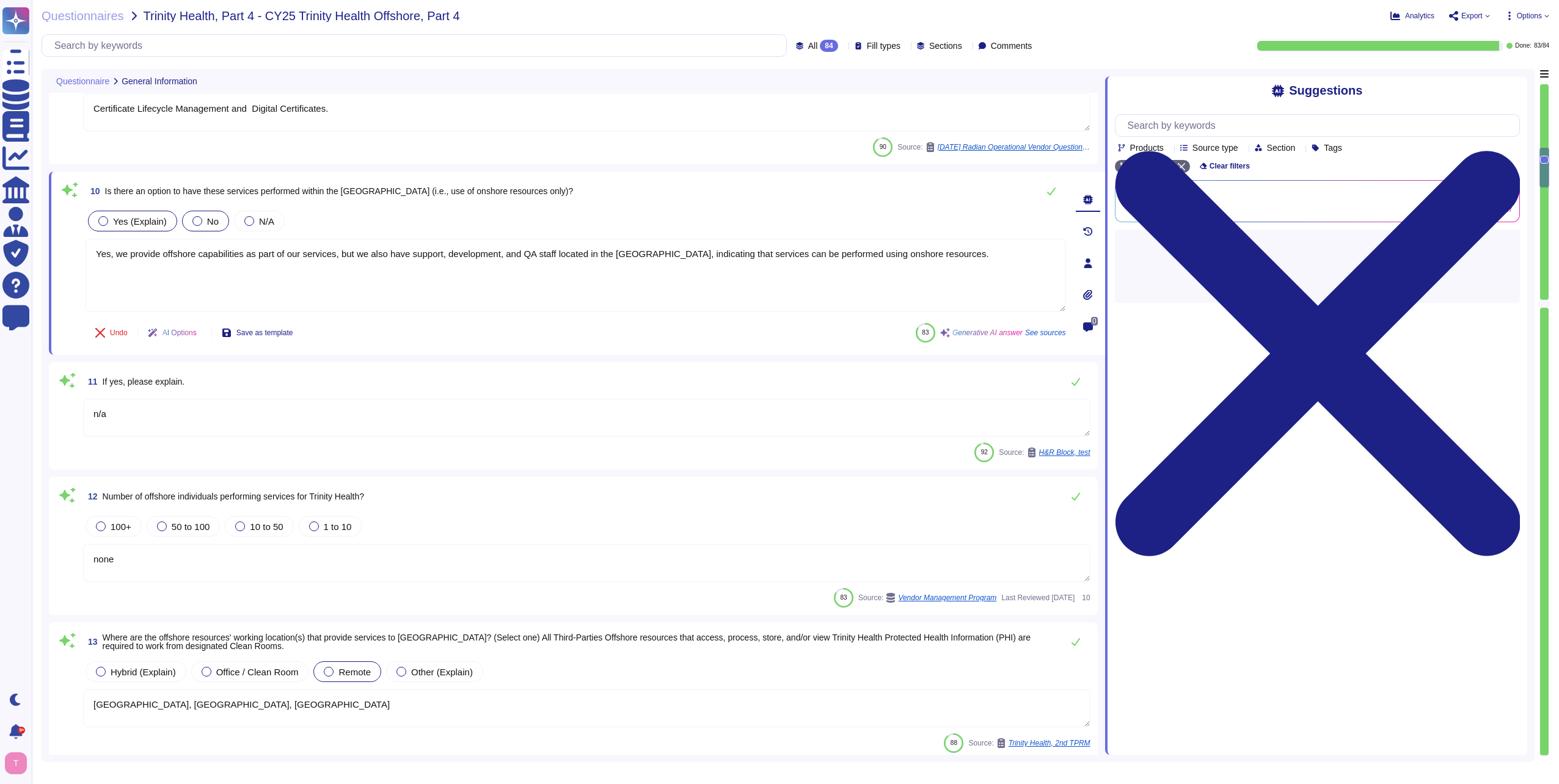
click at [193, 218] on div at bounding box center [197, 221] width 10 height 10
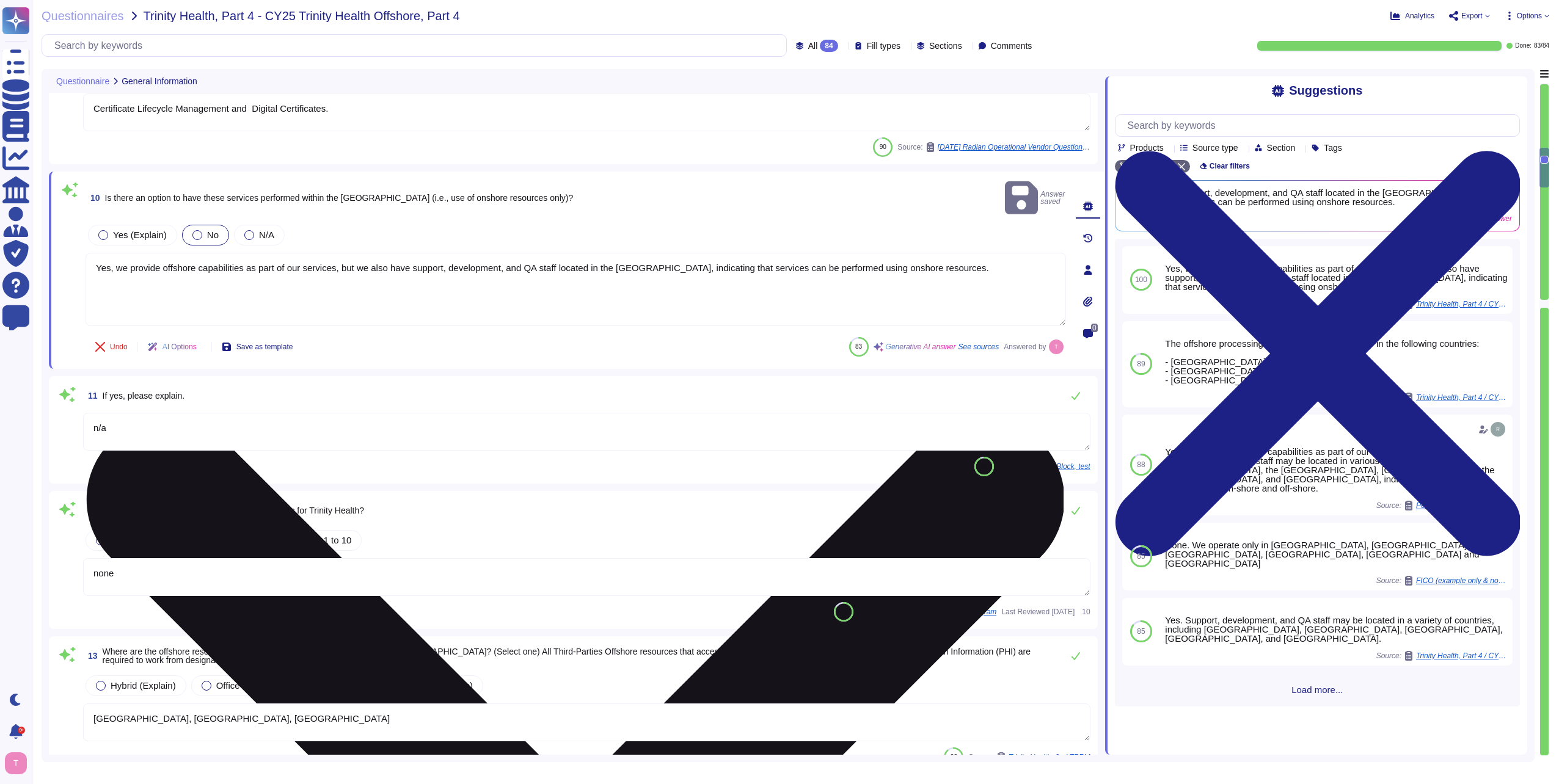
click at [908, 253] on textarea "Yes, we provide offshore capabilities as part of our services, but we also have…" at bounding box center [576, 289] width 981 height 73
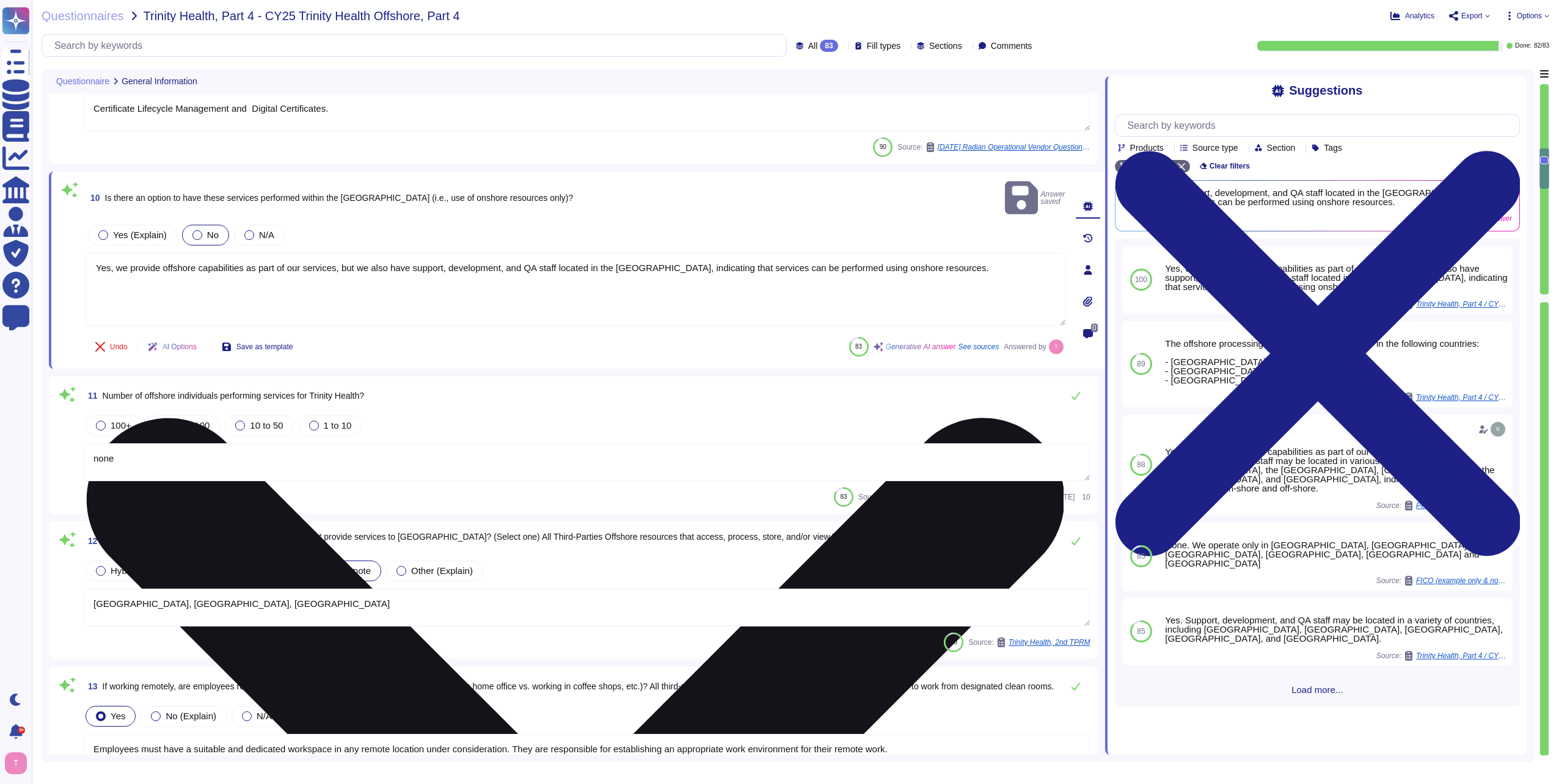
type textarea "none"
type textarea "[GEOGRAPHIC_DATA], [GEOGRAPHIC_DATA], [GEOGRAPHIC_DATA]"
type textarea "Employees must have a suitable and dedicated workspace in any remote location u…"
type textarea "This policy applies to all employees who may travel or work abroad as part of t…"
type textarea "None. We operate only in [GEOGRAPHIC_DATA], [GEOGRAPHIC_DATA], [GEOGRAPHIC_DATA…"
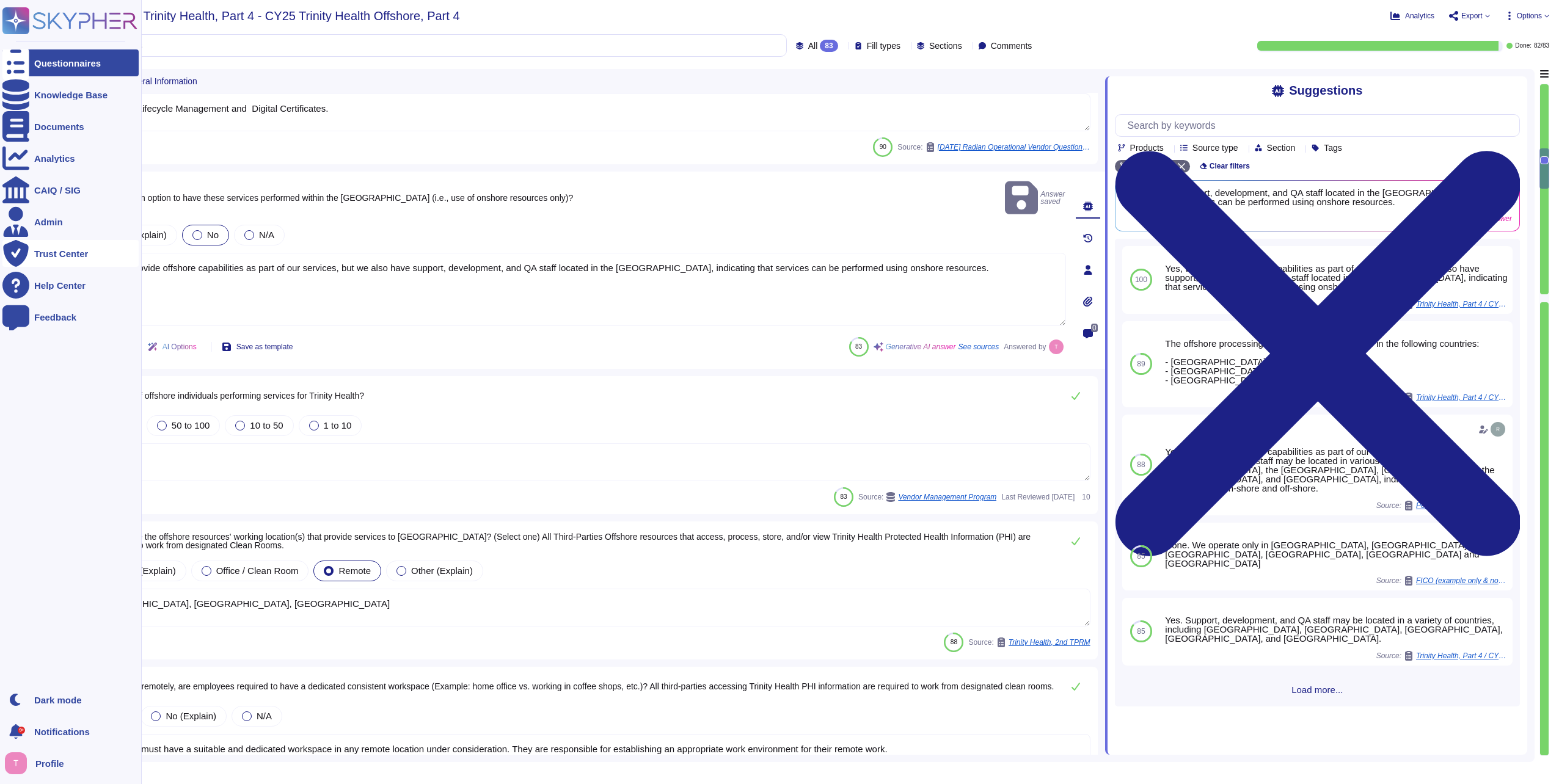
drag, startPoint x: 908, startPoint y: 251, endPoint x: 21, endPoint y: 251, distance: 887.0
click at [25, 251] on div "Questionnaires Knowledge Base Documents Analytics CAIQ / SIG Admin Trust Center…" at bounding box center [780, 392] width 1559 height 784
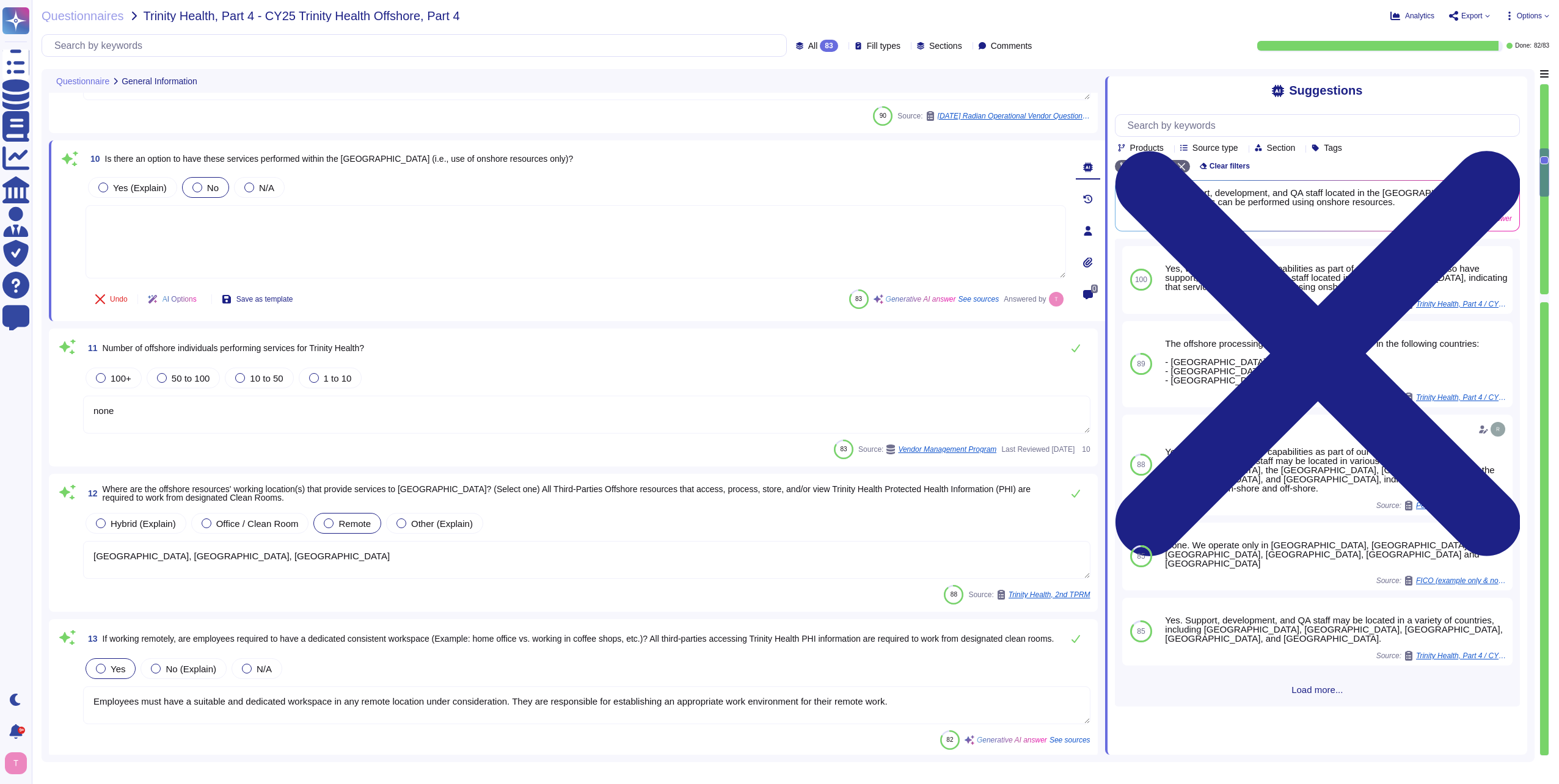
type textarea "The effective dates for the services/functions mentioned are as follows: - [DAT…"
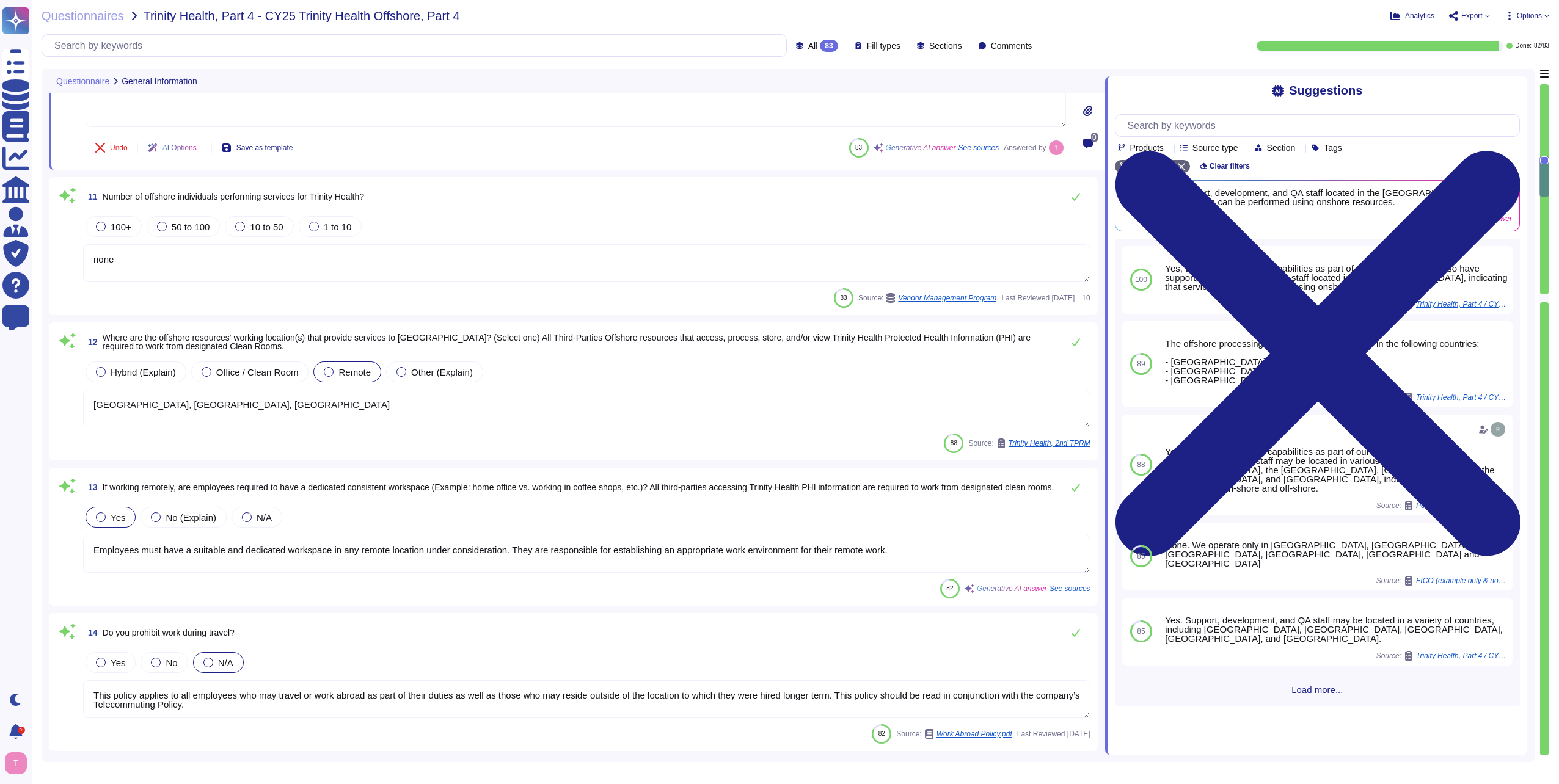
scroll to position [1214, 0]
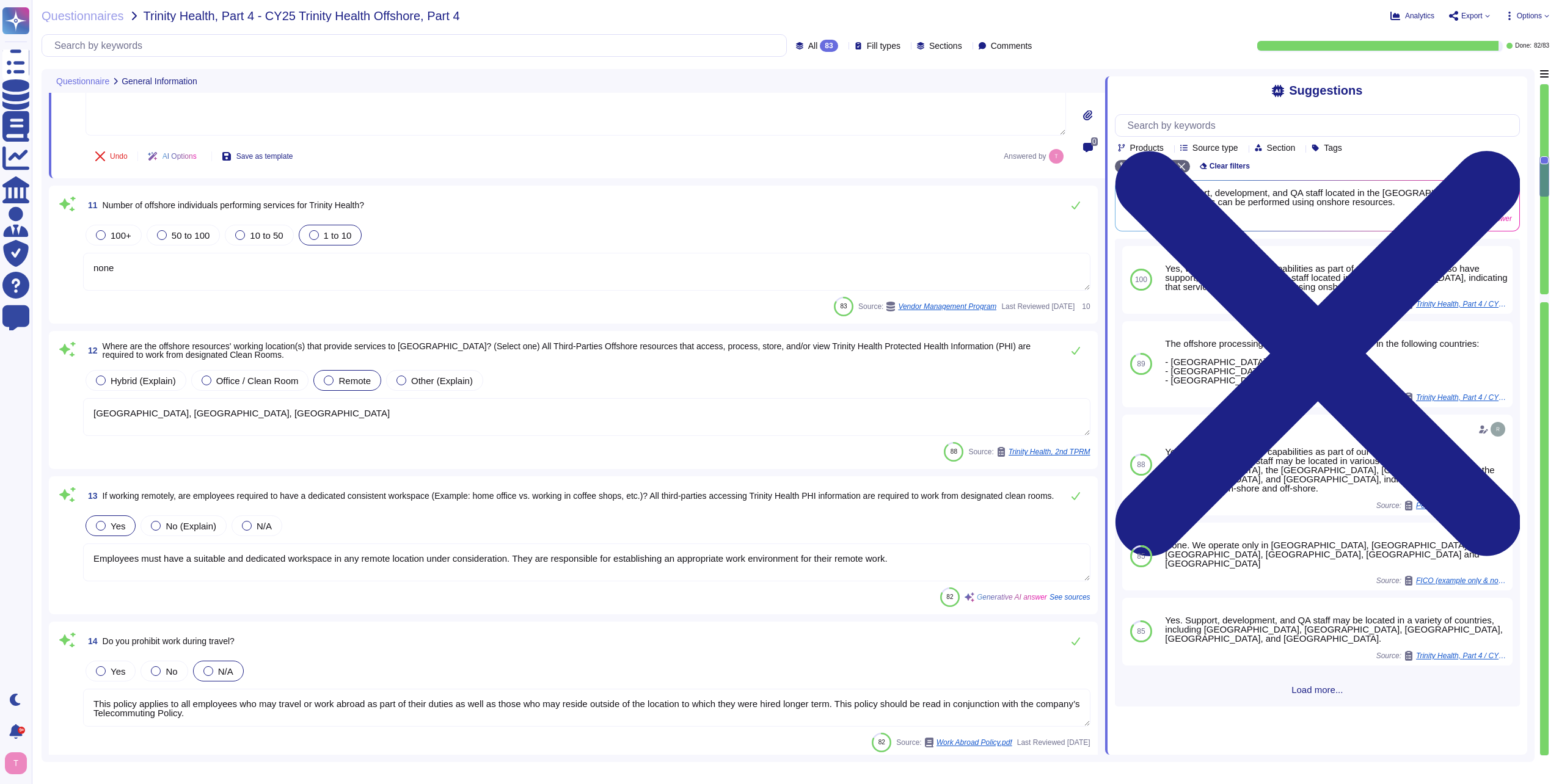
click at [318, 230] on div at bounding box center [314, 235] width 10 height 10
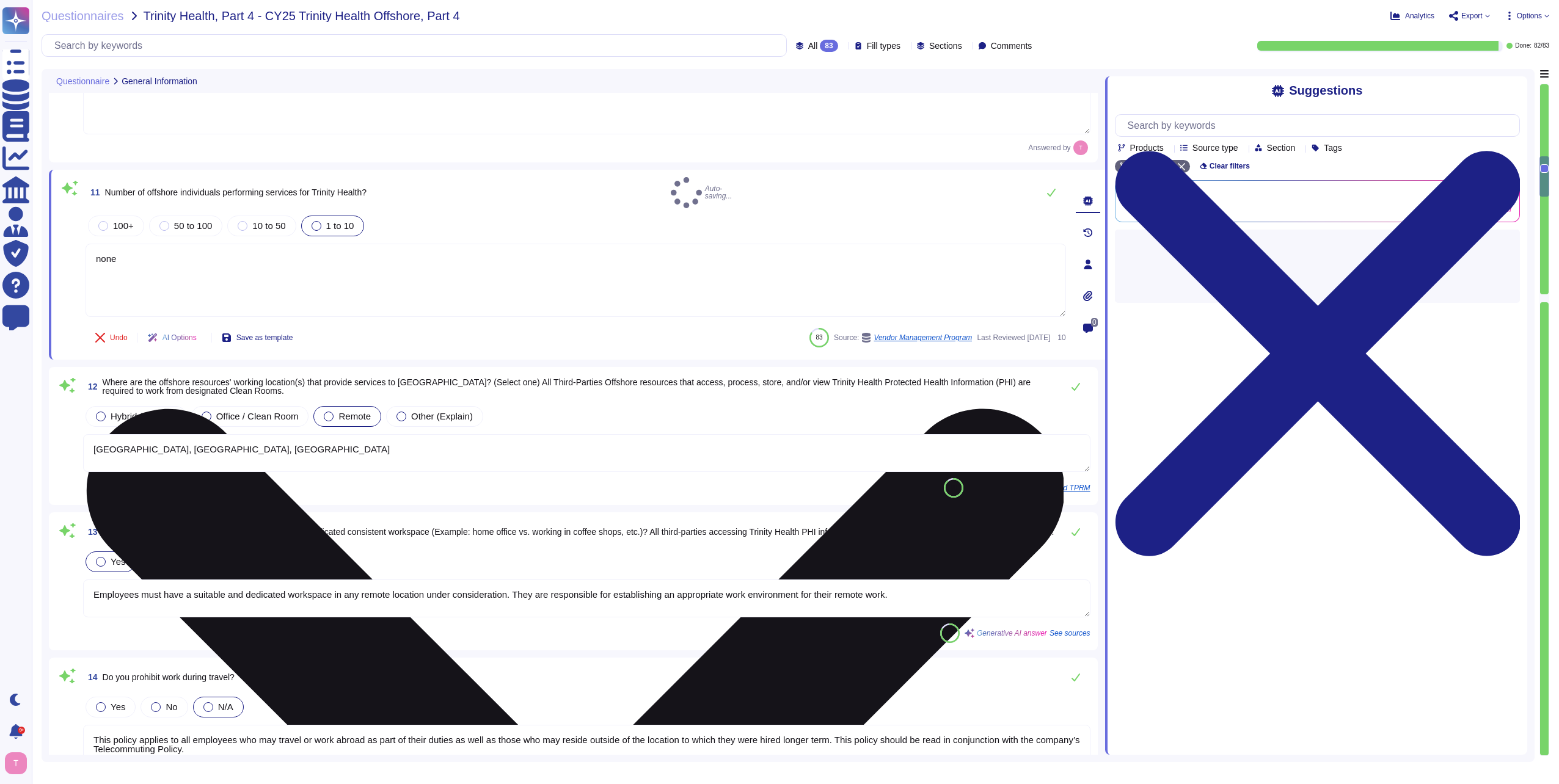
type textarea "The effective dates for the services/functions mentioned are as follows: - [DAT…"
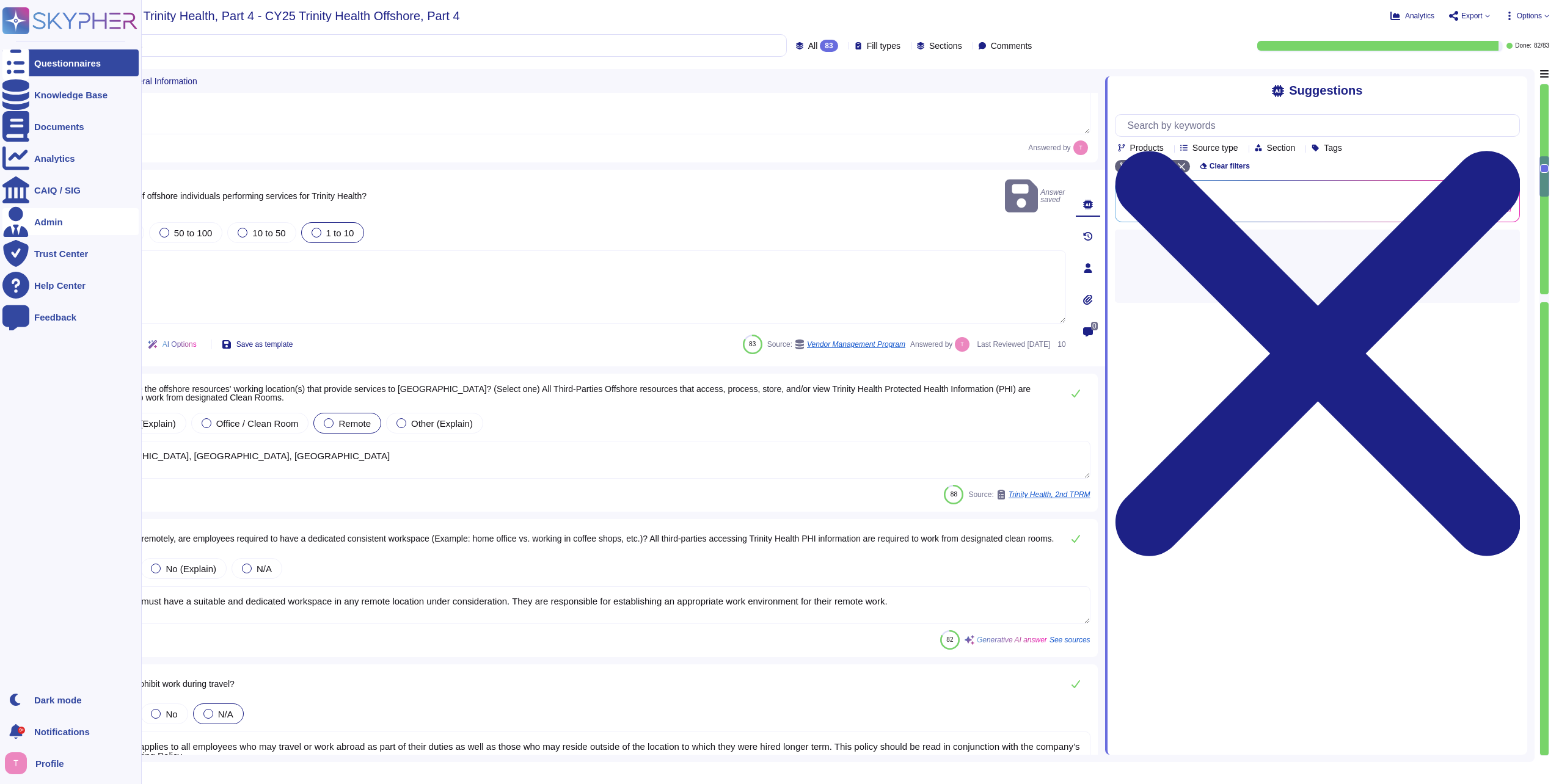
drag, startPoint x: 184, startPoint y: 228, endPoint x: 16, endPoint y: 234, distance: 168.1
click at [16, 234] on div "Questionnaires Knowledge Base Documents Analytics CAIQ / SIG Admin Trust Center…" at bounding box center [780, 392] width 1559 height 784
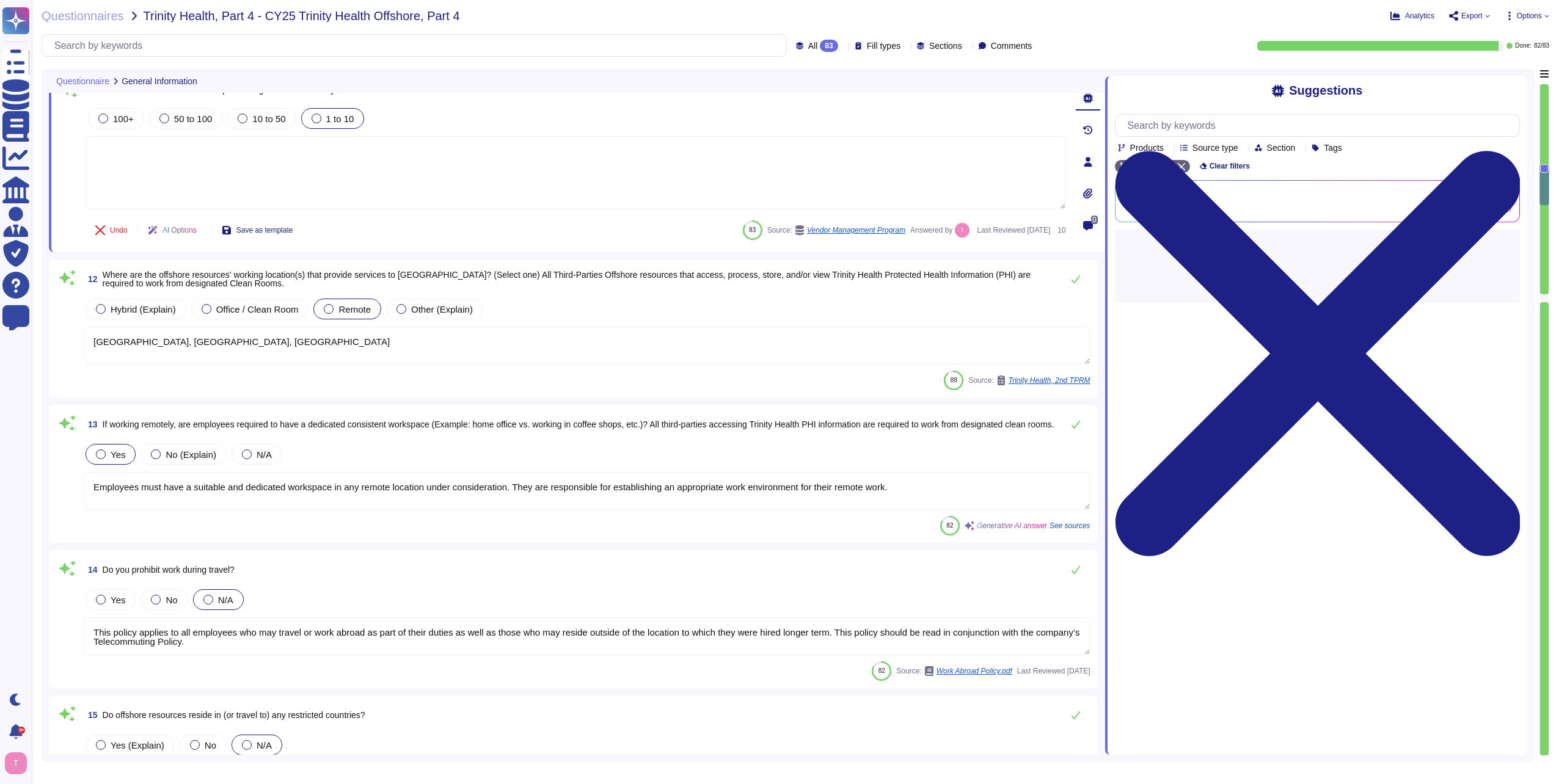
type textarea "The procedures accompanying should be determined into 3 key stages of a user’s …"
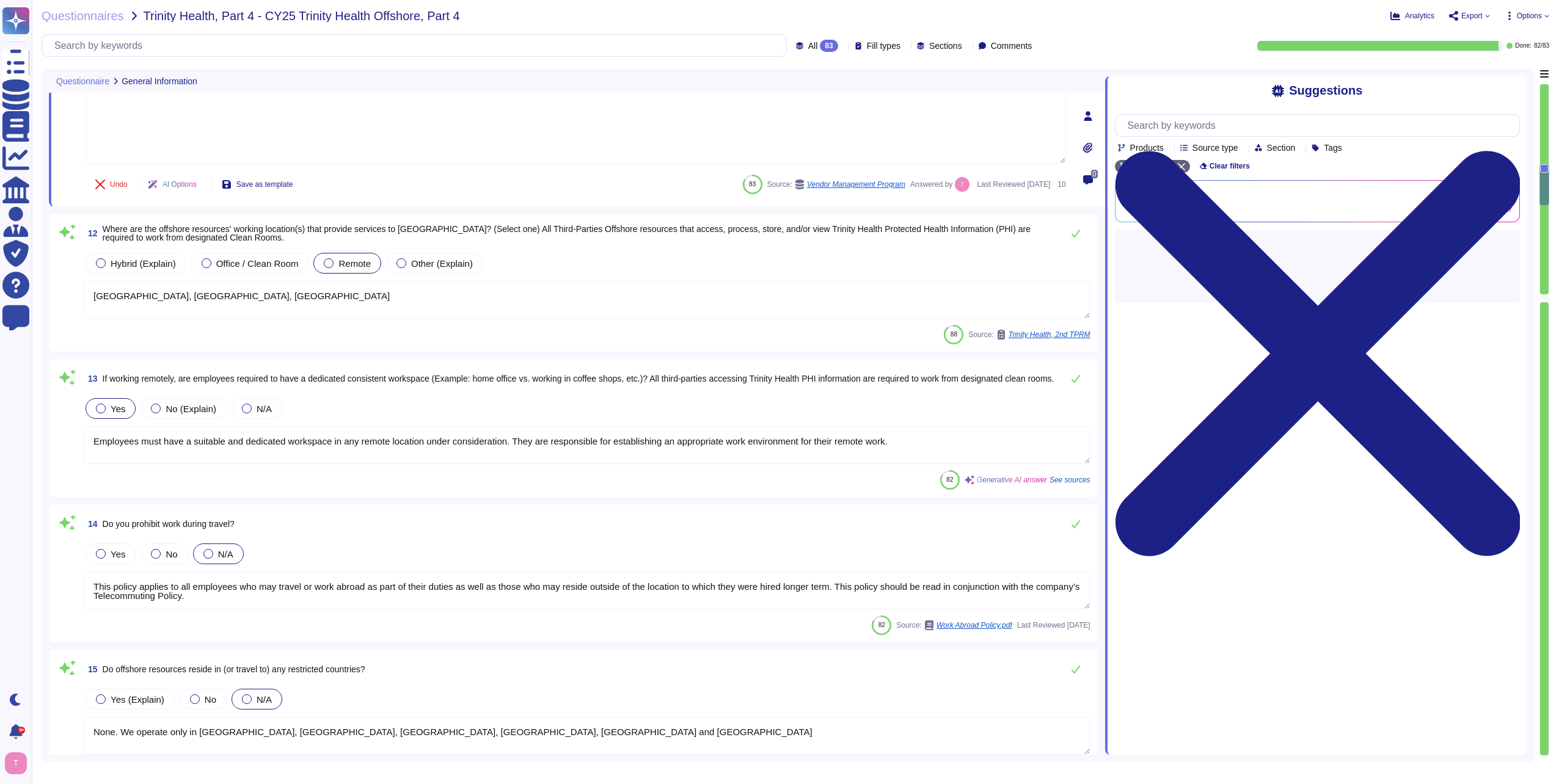
scroll to position [1337, 0]
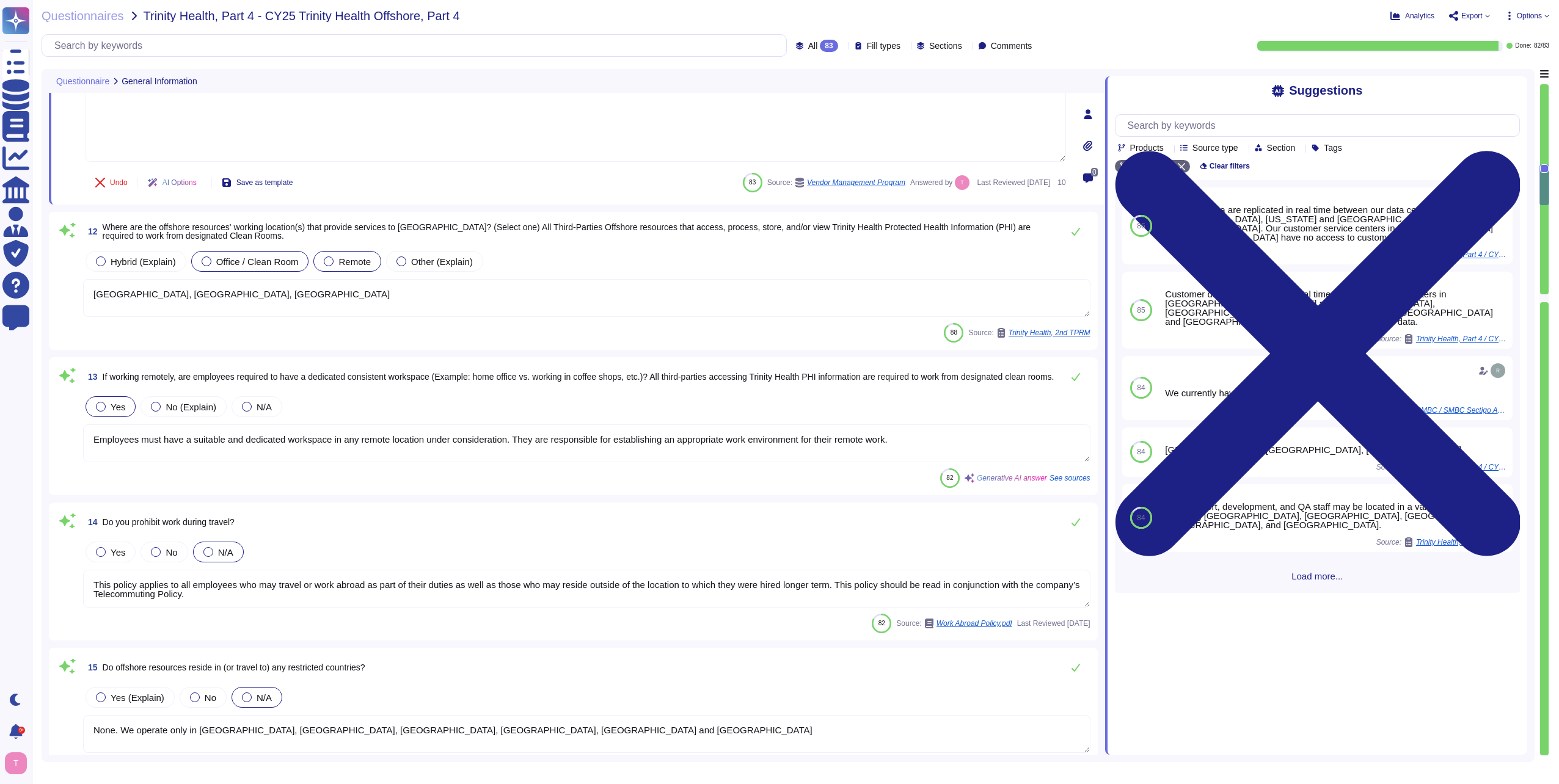
click at [208, 259] on div at bounding box center [206, 261] width 10 height 10
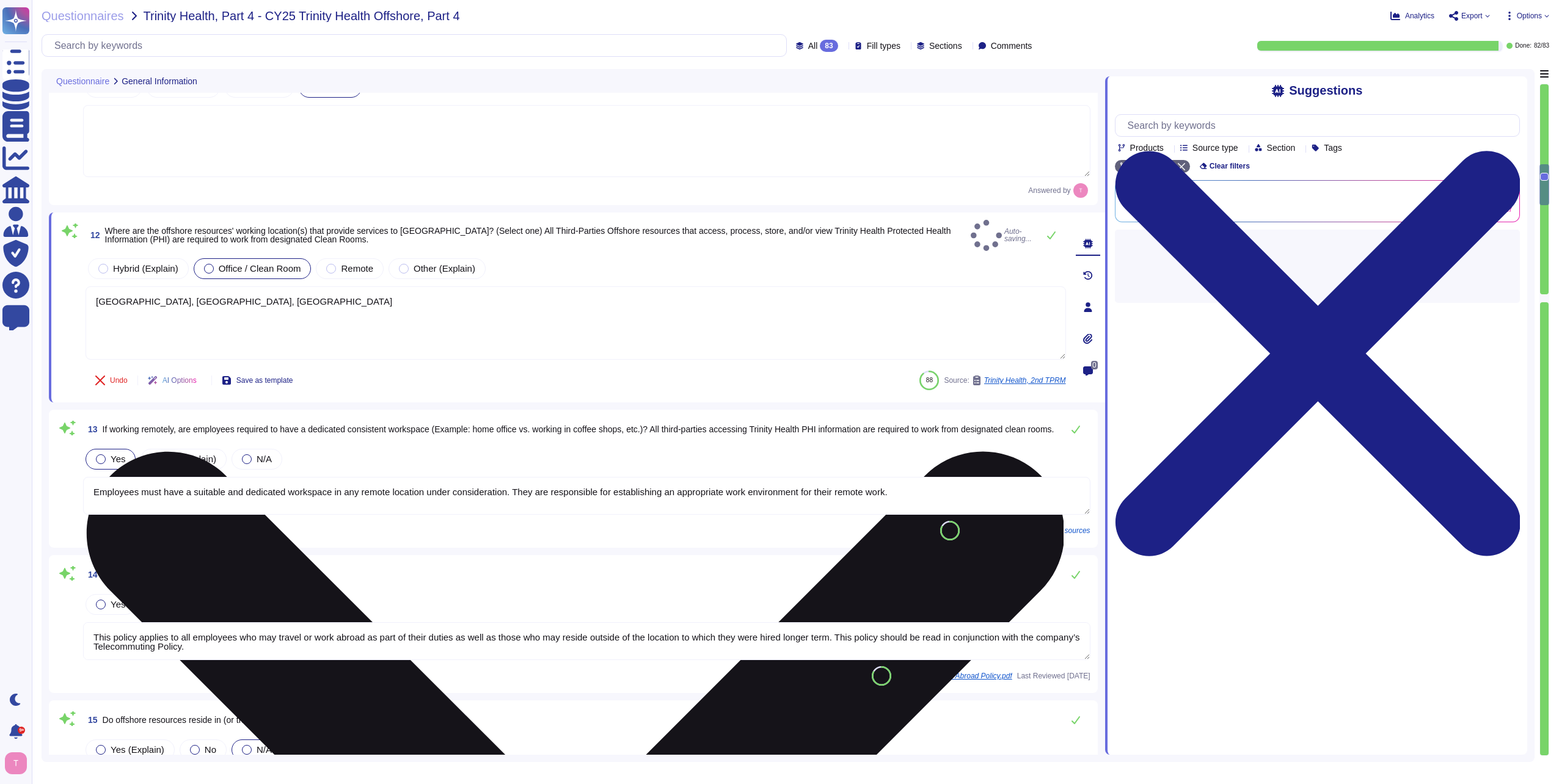
type textarea "The procedures accompanying should be determined into 3 key stages of a user’s …"
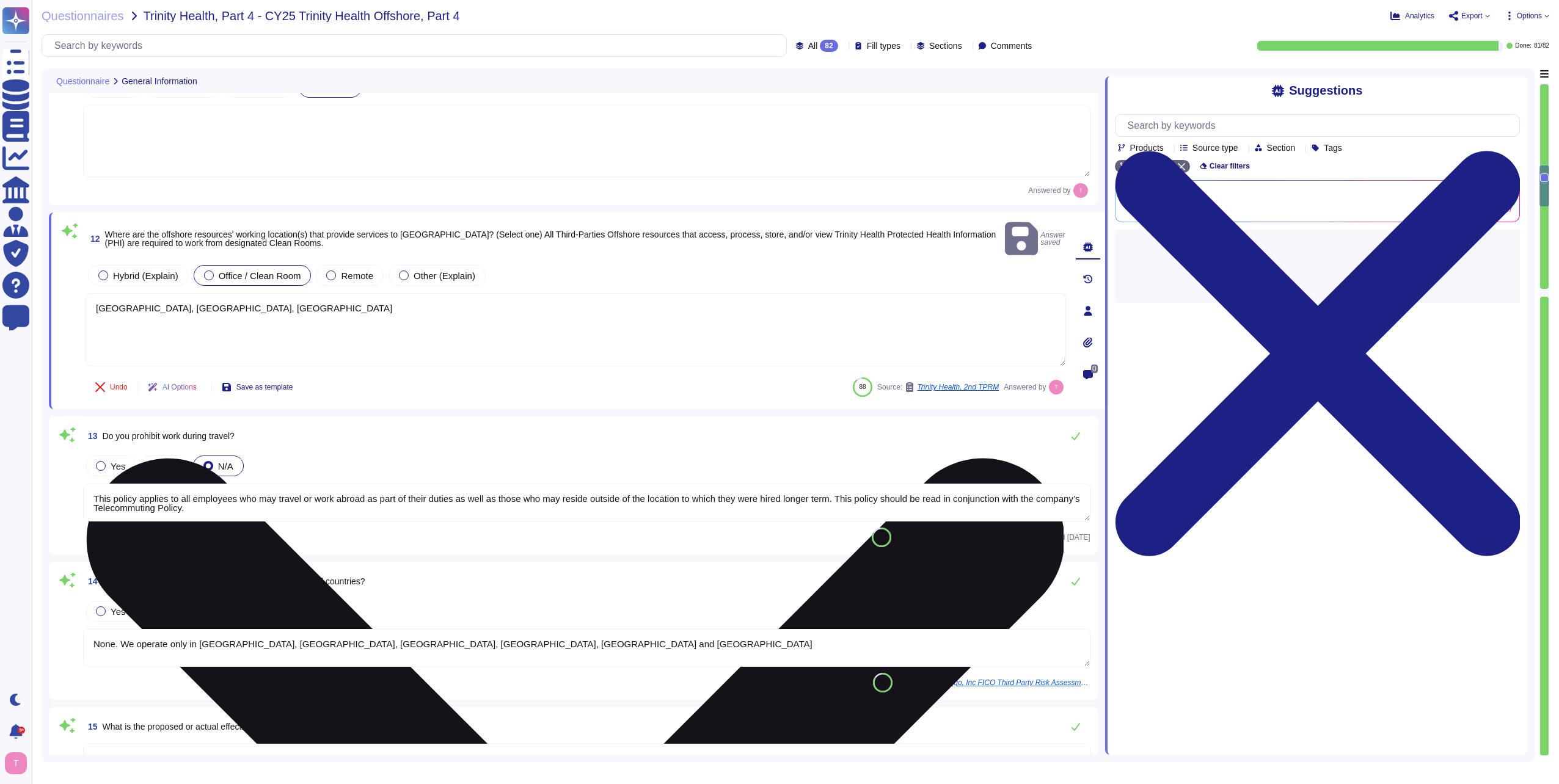
type textarea "This policy applies to all employees who may travel or work abroad as part of t…"
type textarea "None. We operate only in [GEOGRAPHIC_DATA], [GEOGRAPHIC_DATA], [GEOGRAPHIC_DATA…"
type textarea "The effective dates for the services/functions mentioned are as follows: - [DAT…"
type textarea "The procedures accompanying should be determined into 3 key stages of a user’s …"
type textarea "Customer data are replicated in real time between our data centers in [GEOGRAPH…"
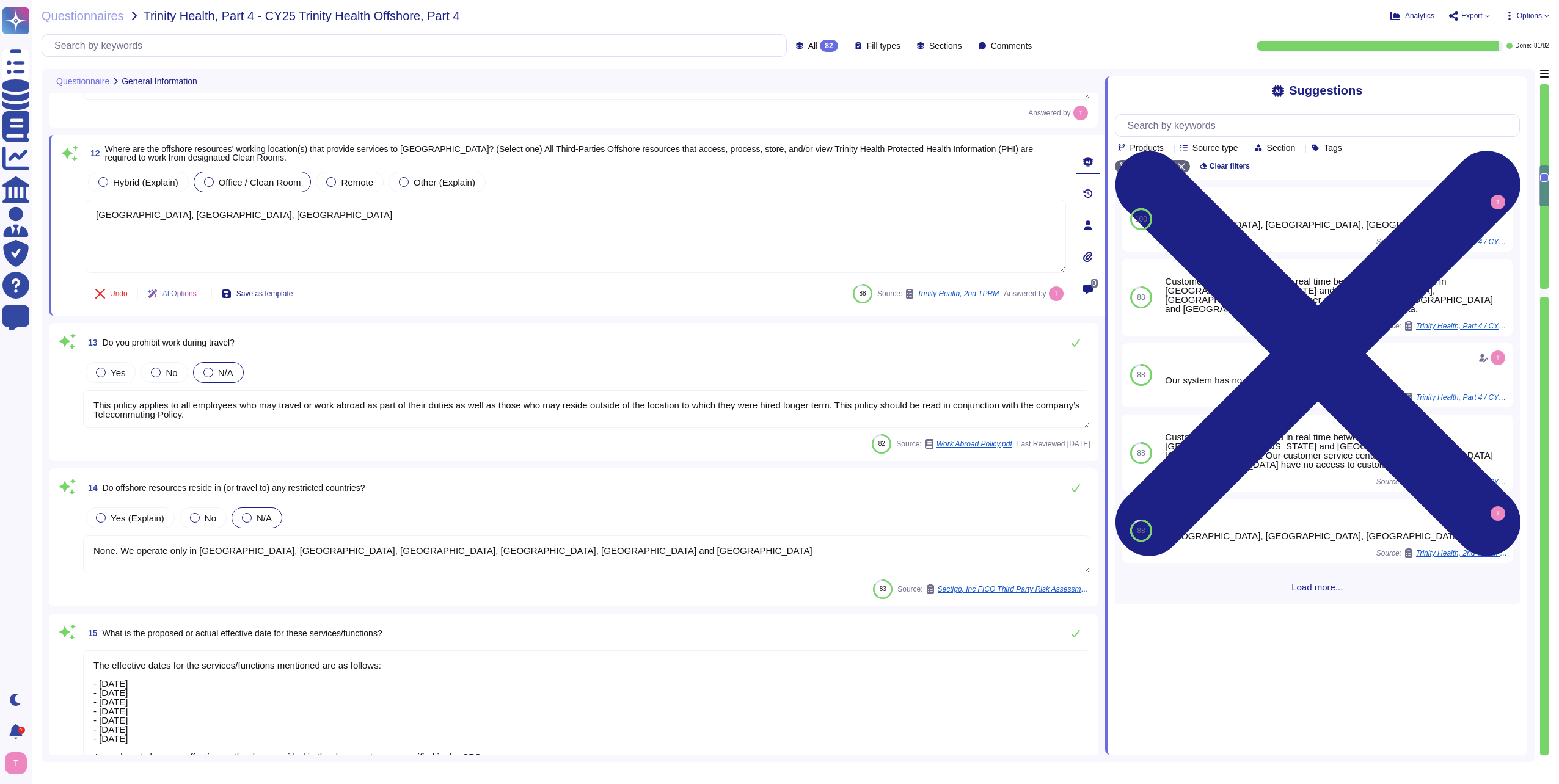
scroll to position [2, 0]
click at [154, 372] on div at bounding box center [156, 372] width 10 height 10
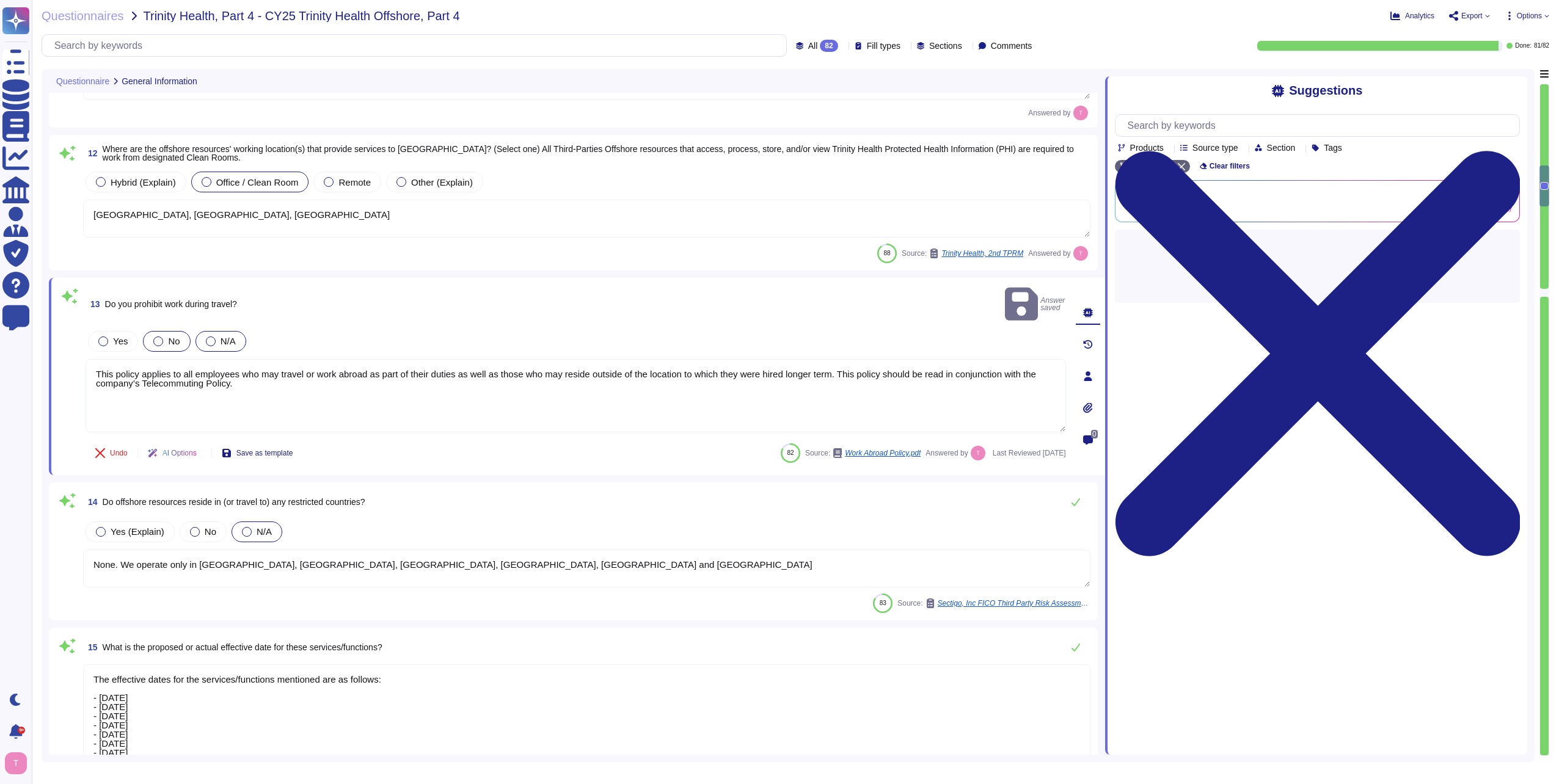
click at [208, 337] on div at bounding box center [210, 342] width 10 height 10
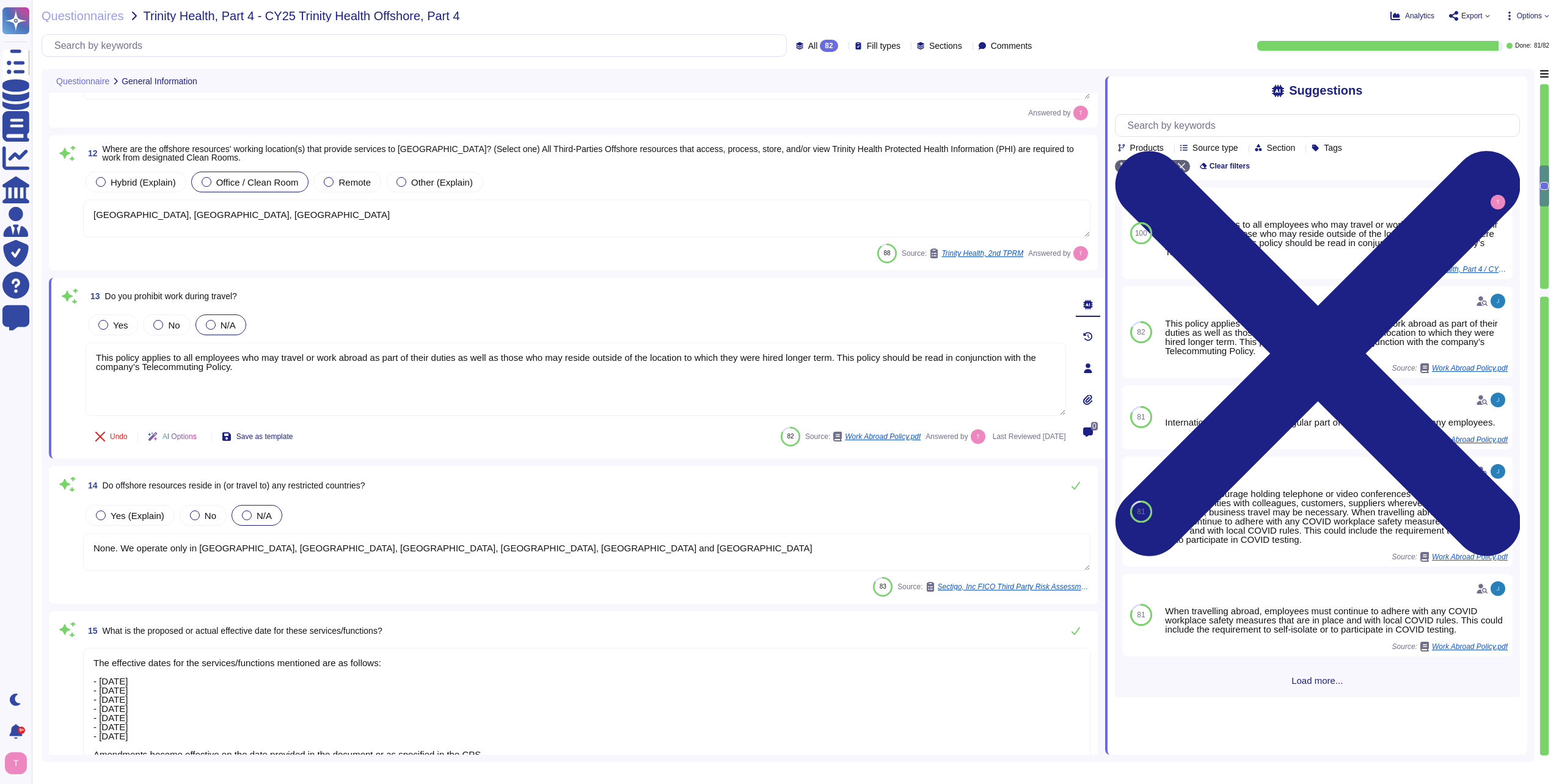
drag, startPoint x: 265, startPoint y: 367, endPoint x: 77, endPoint y: 360, distance: 188.1
click at [77, 360] on div "13 Do you prohibit work during travel? Yes No N/A This policy applies to all em…" at bounding box center [563, 368] width 1008 height 166
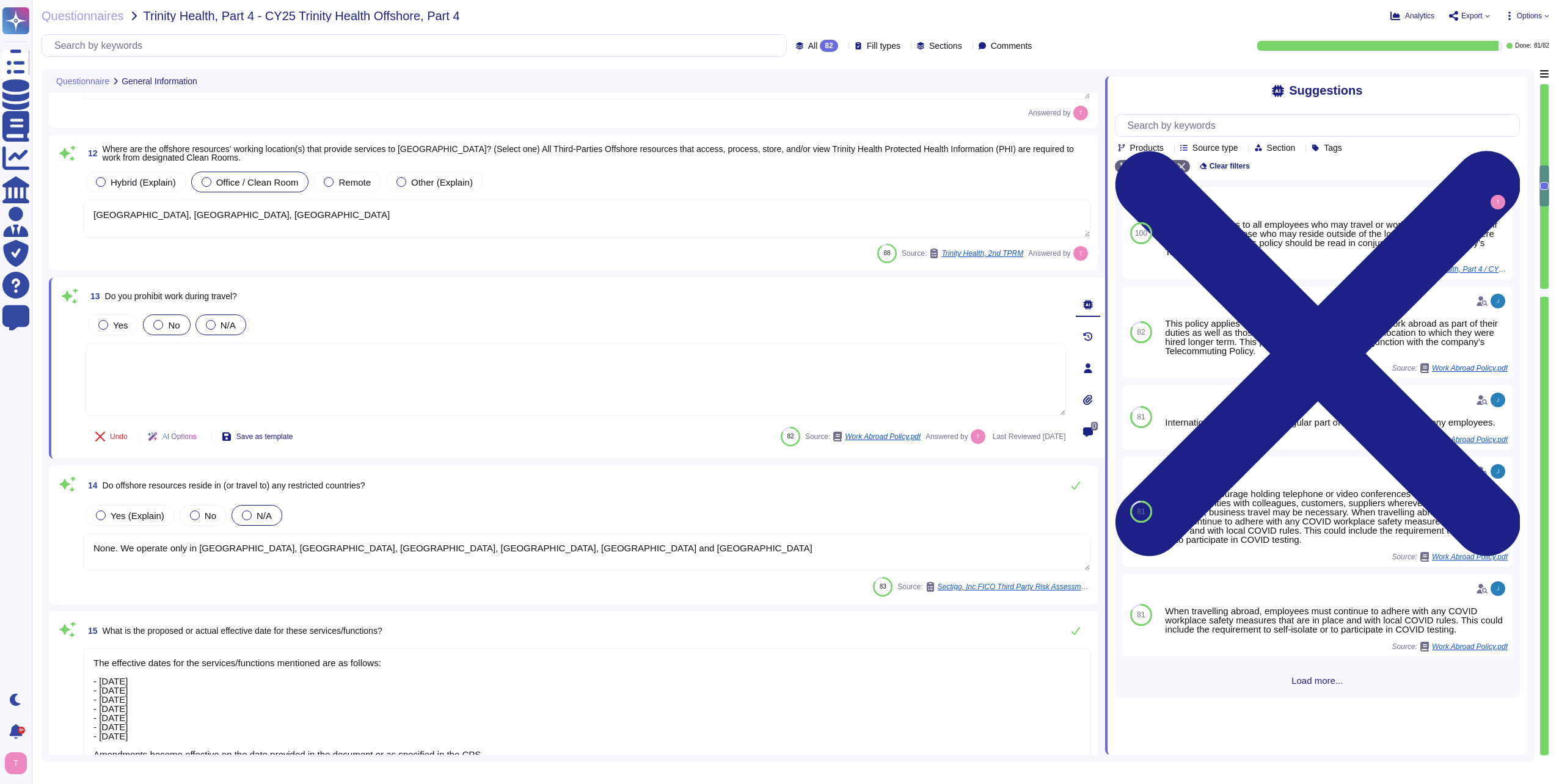
click at [153, 322] on div at bounding box center [158, 325] width 10 height 10
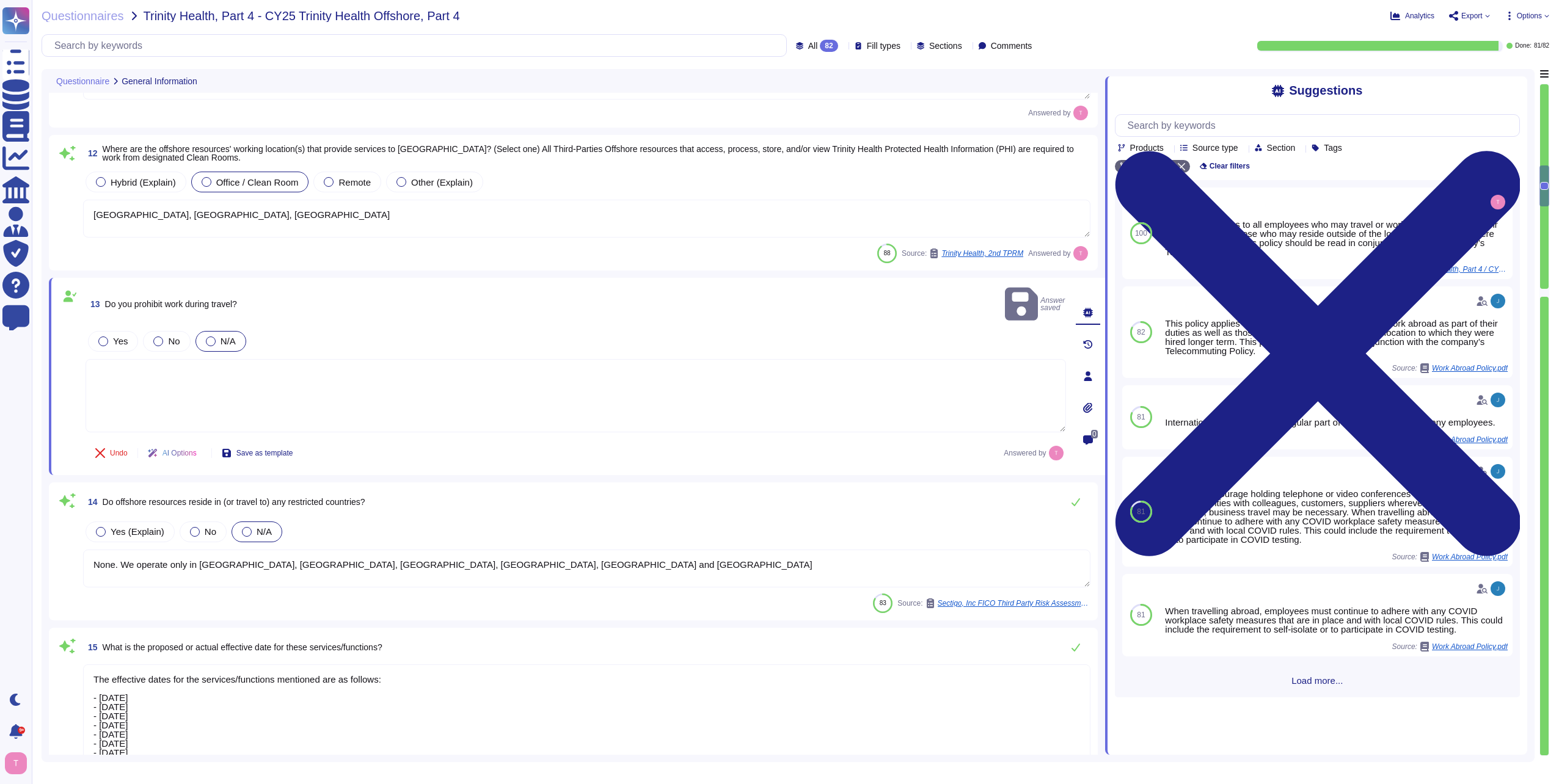
click at [162, 360] on textarea at bounding box center [576, 396] width 981 height 73
click at [160, 337] on div at bounding box center [158, 342] width 10 height 10
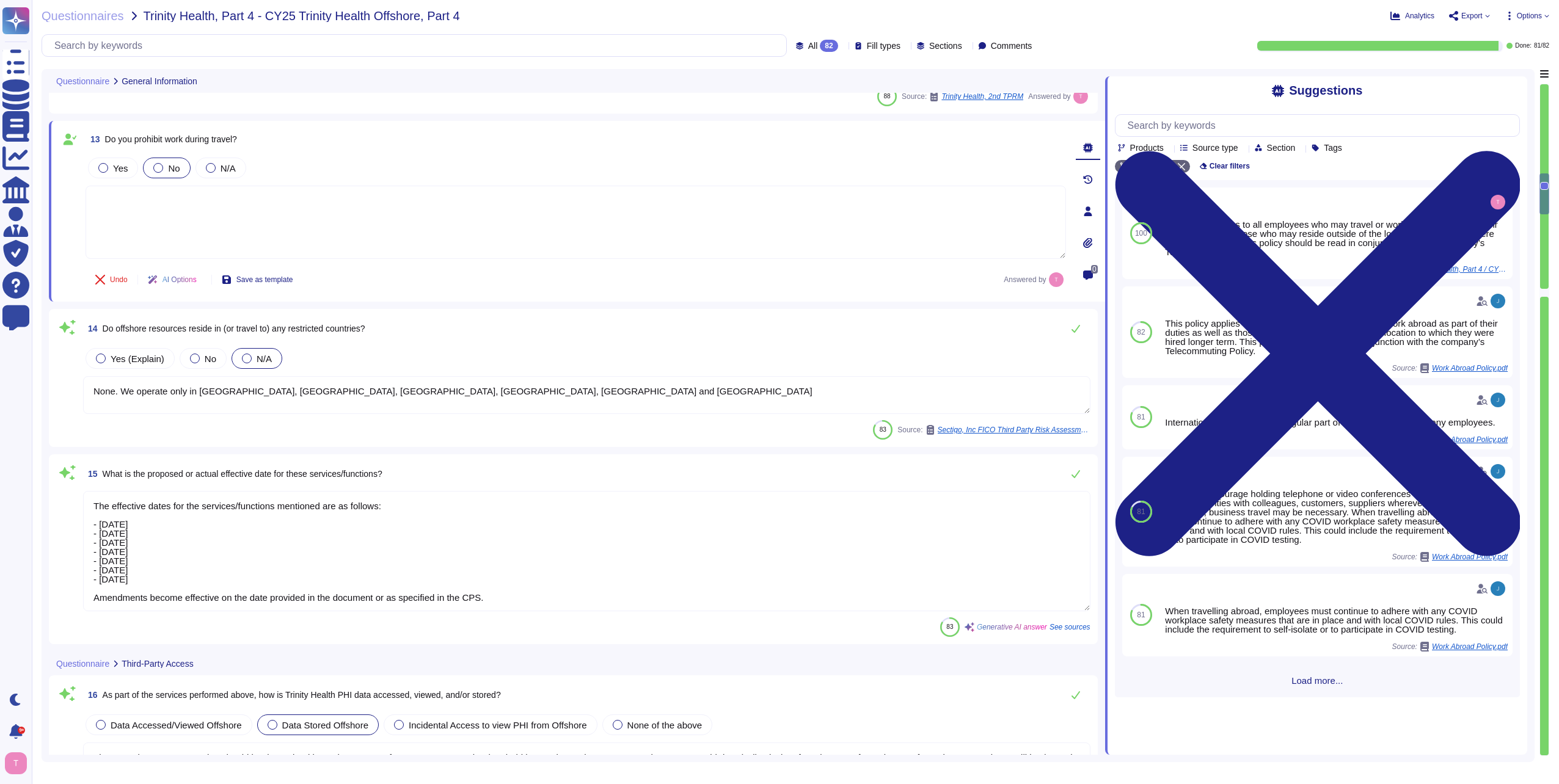
type textarea "Customer data are replicated in real time between our data centers in [GEOGRAPH…"
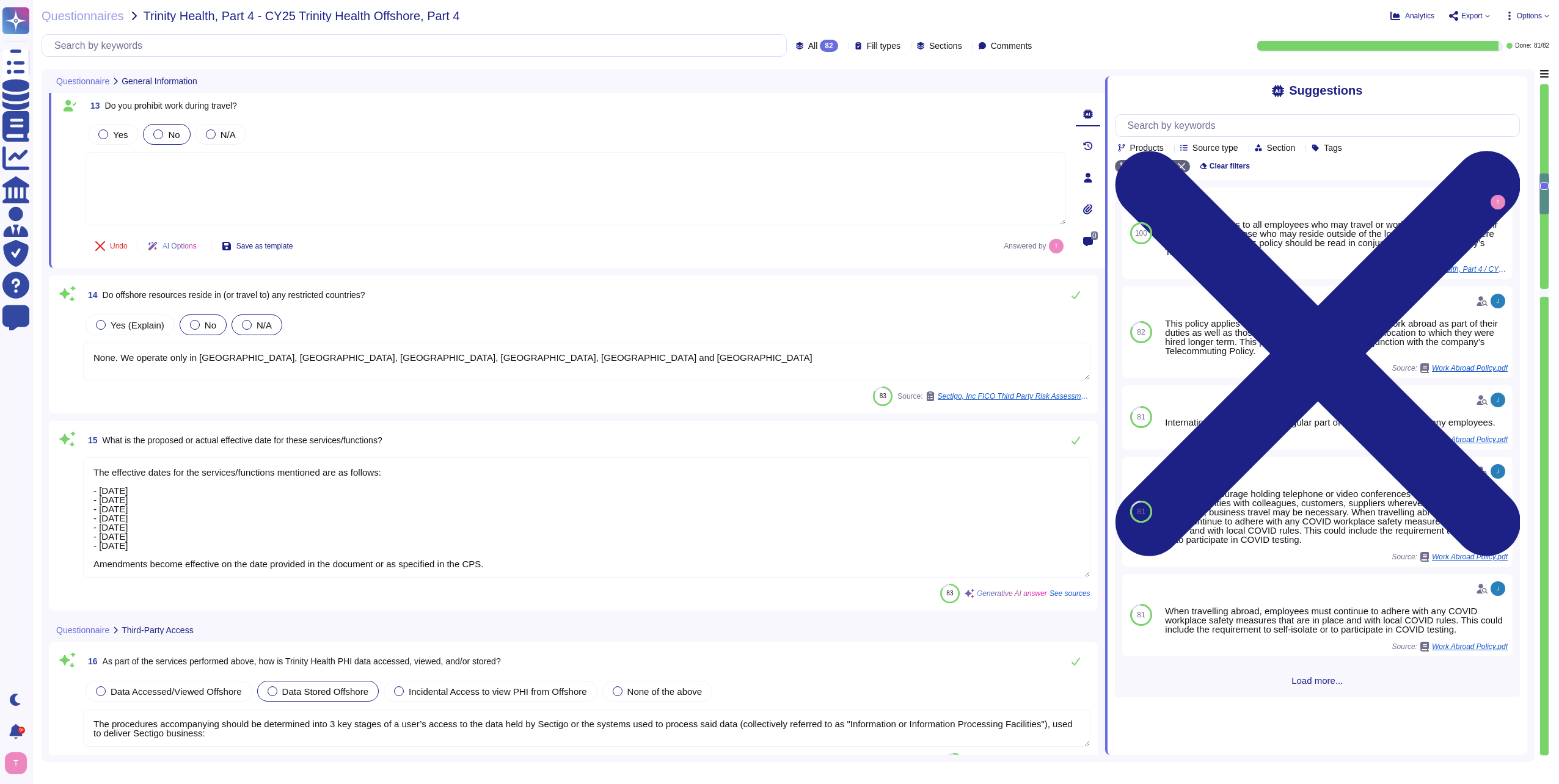
click at [192, 325] on div at bounding box center [195, 325] width 10 height 10
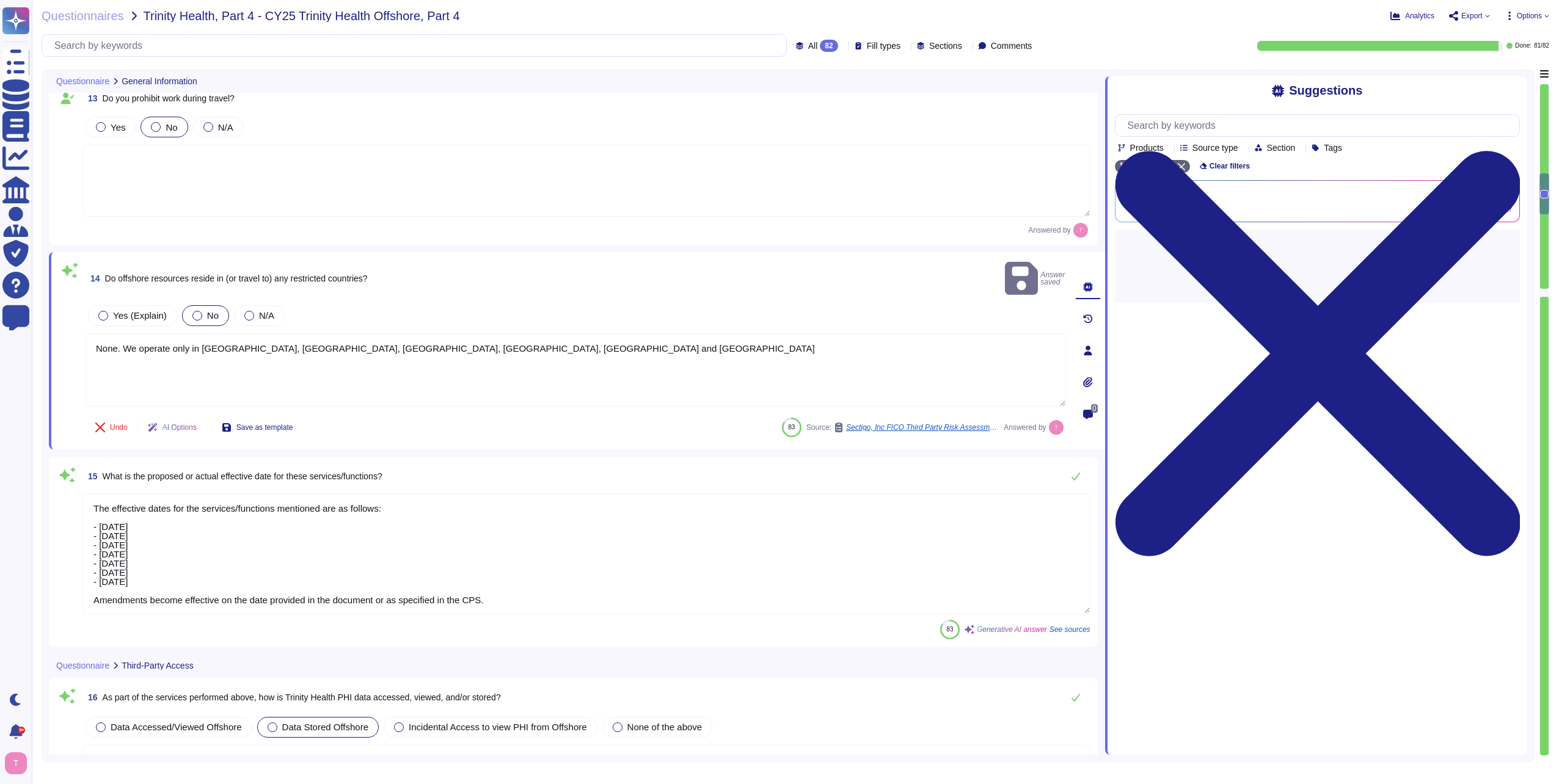
type textarea "Customer data are replicated in real time between our data centers in [GEOGRAPH…"
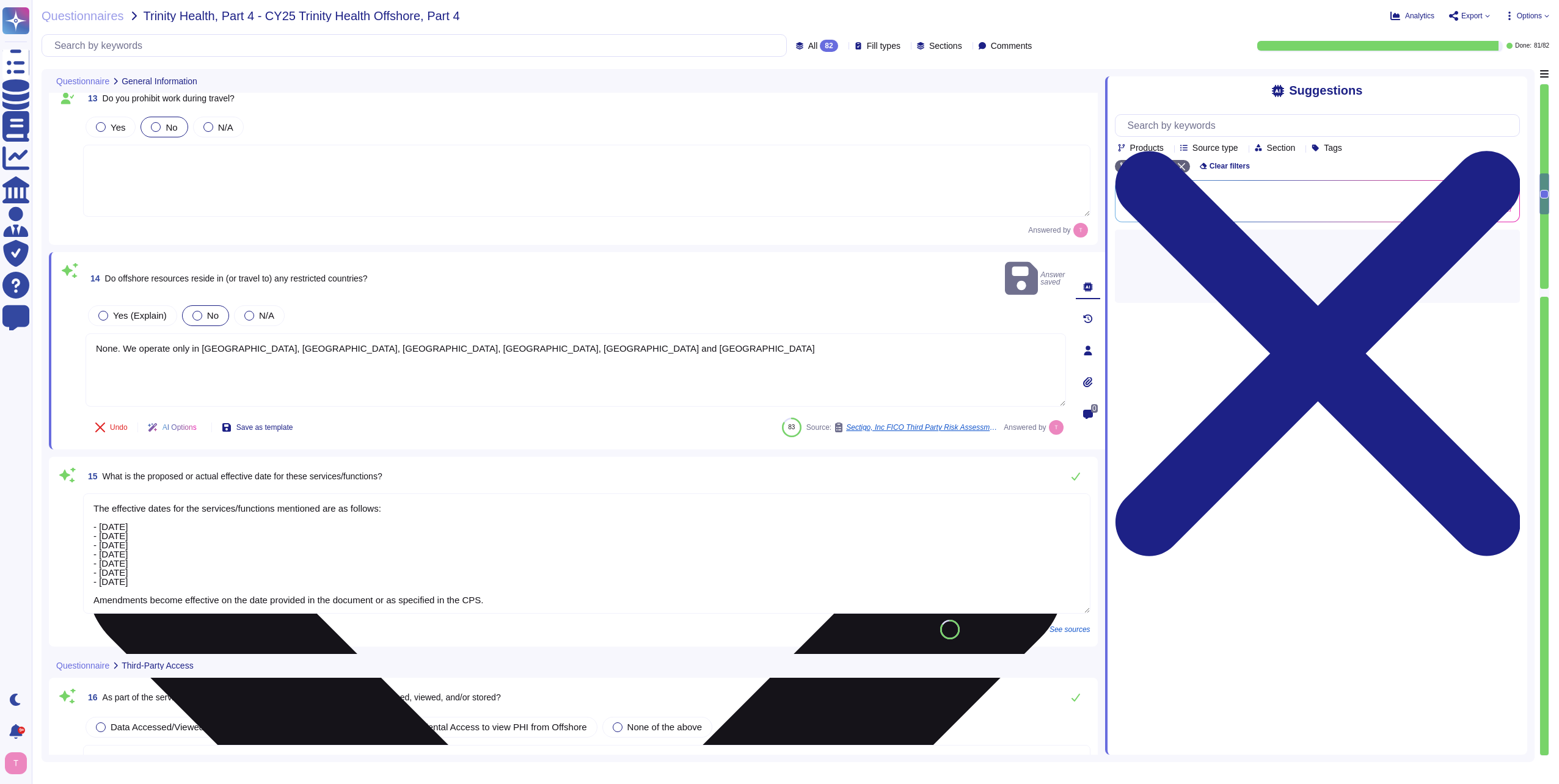
click at [403, 334] on textarea "None. We operate only in [GEOGRAPHIC_DATA], [GEOGRAPHIC_DATA], [GEOGRAPHIC_DATA…" at bounding box center [576, 370] width 981 height 73
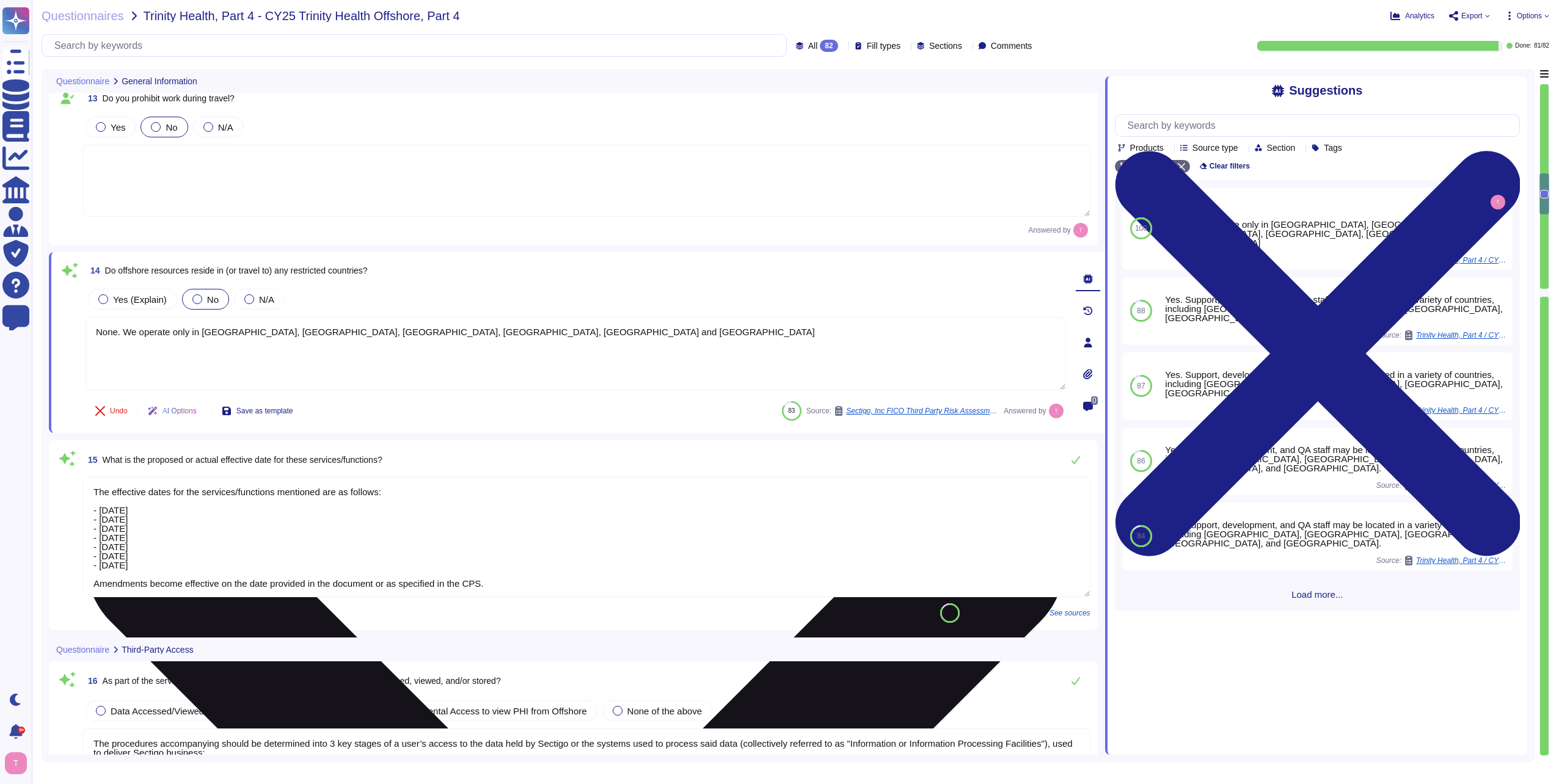
type textarea "None. We operate only in [GEOGRAPHIC_DATA], [GEOGRAPHIC_DATA], [GEOGRAPHIC_DATA…"
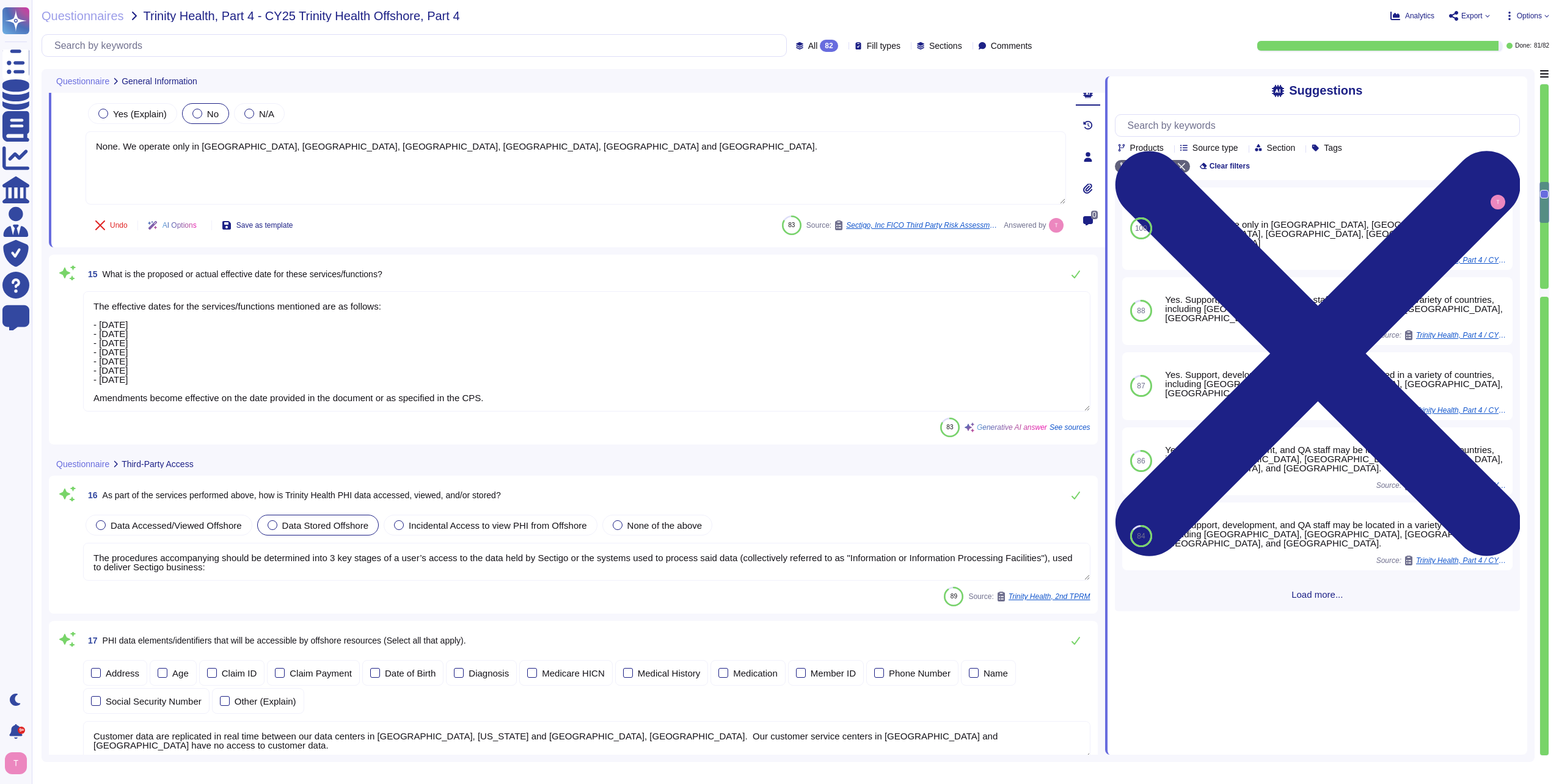
type textarea "Our system has no access to PHI."
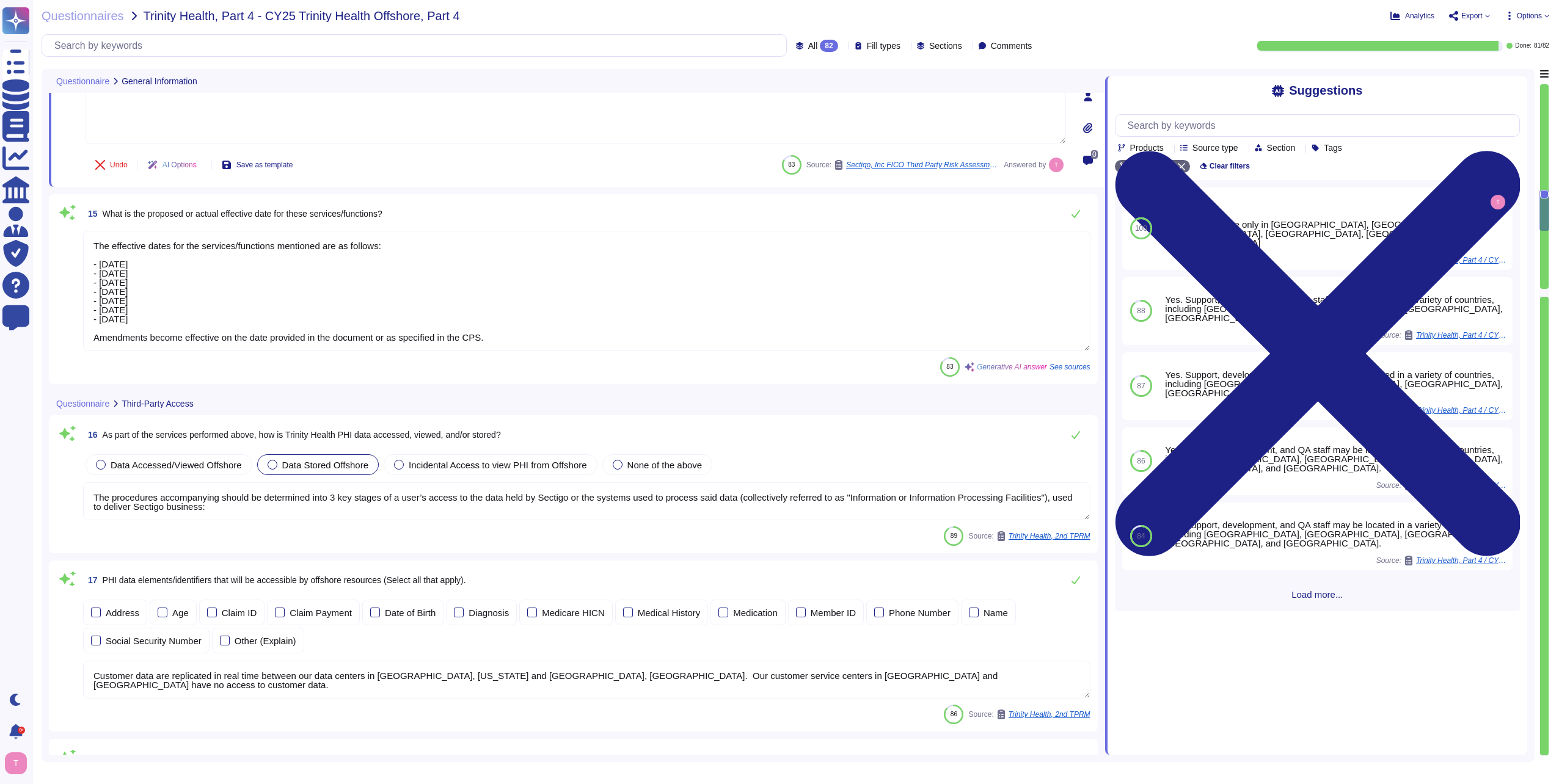
type textarea "We store Customer-provided users names and email addresses. Public certificate …"
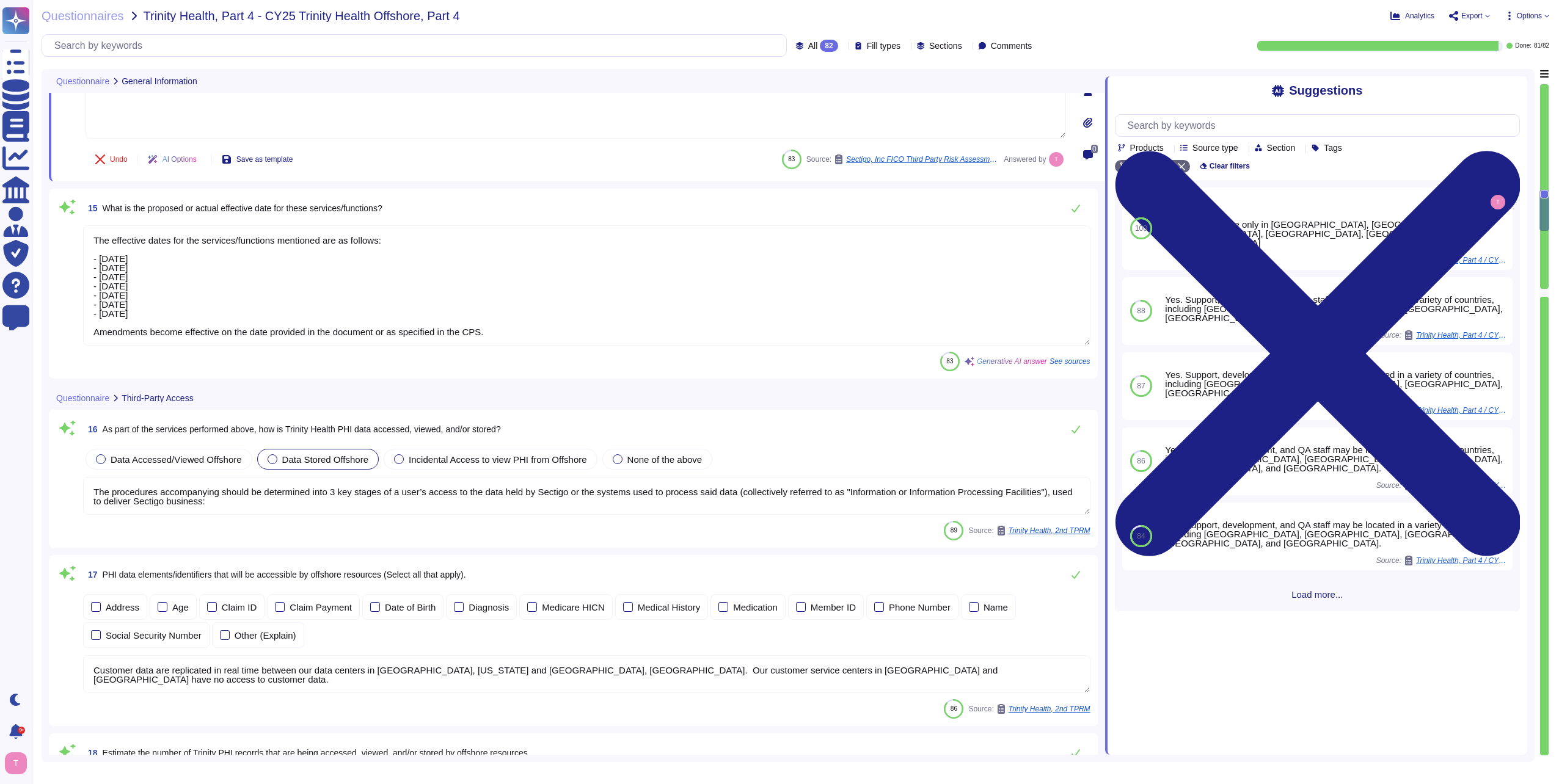
type textarea "None. We operate only in [GEOGRAPHIC_DATA], [GEOGRAPHIC_DATA], [GEOGRAPHIC_DATA…"
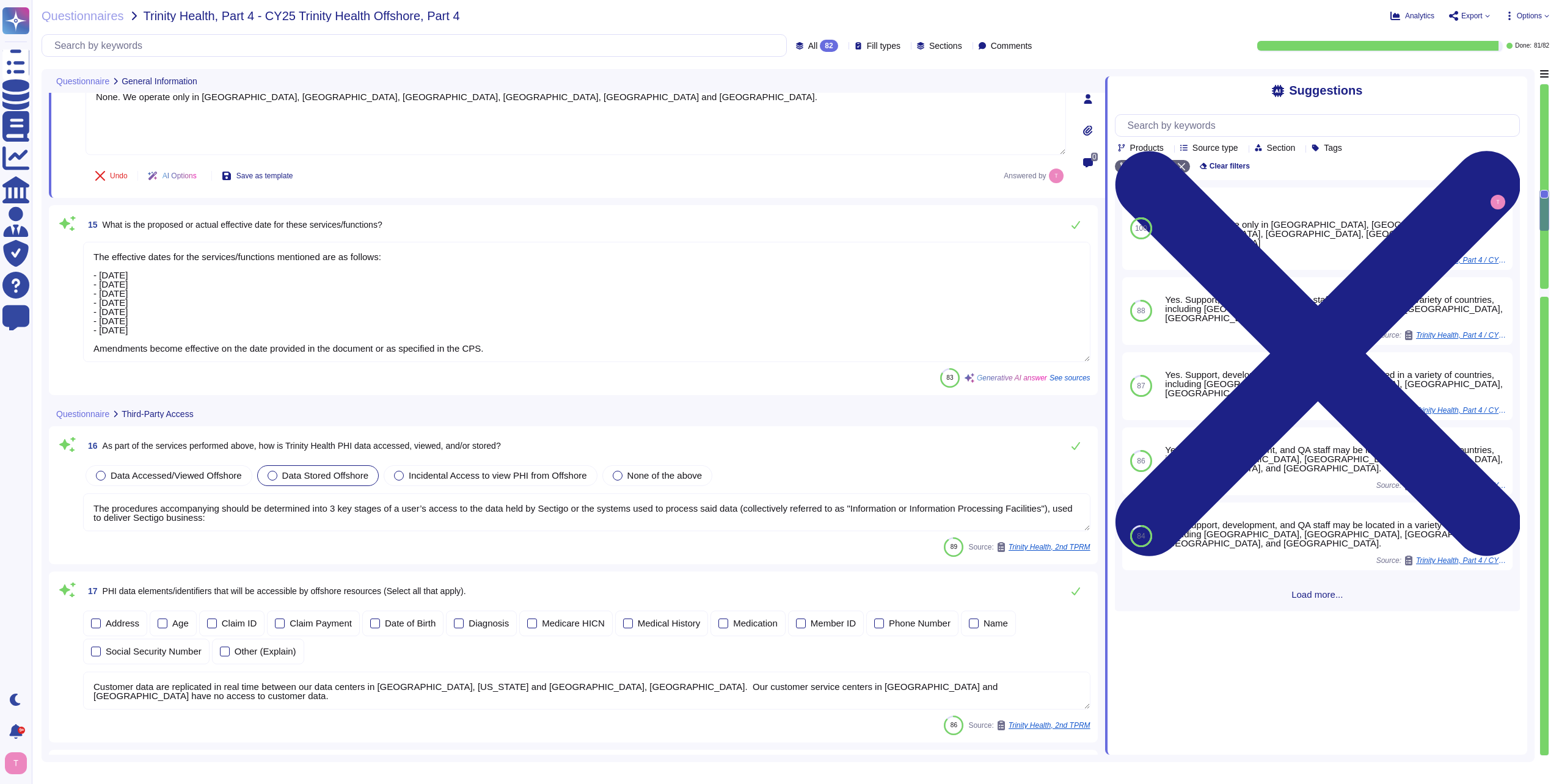
drag, startPoint x: 504, startPoint y: 330, endPoint x: 89, endPoint y: 230, distance: 426.9
click at [89, 242] on textarea "The effective dates for the services/functions mentioned are as follows: - [DAT…" at bounding box center [587, 301] width 1008 height 120
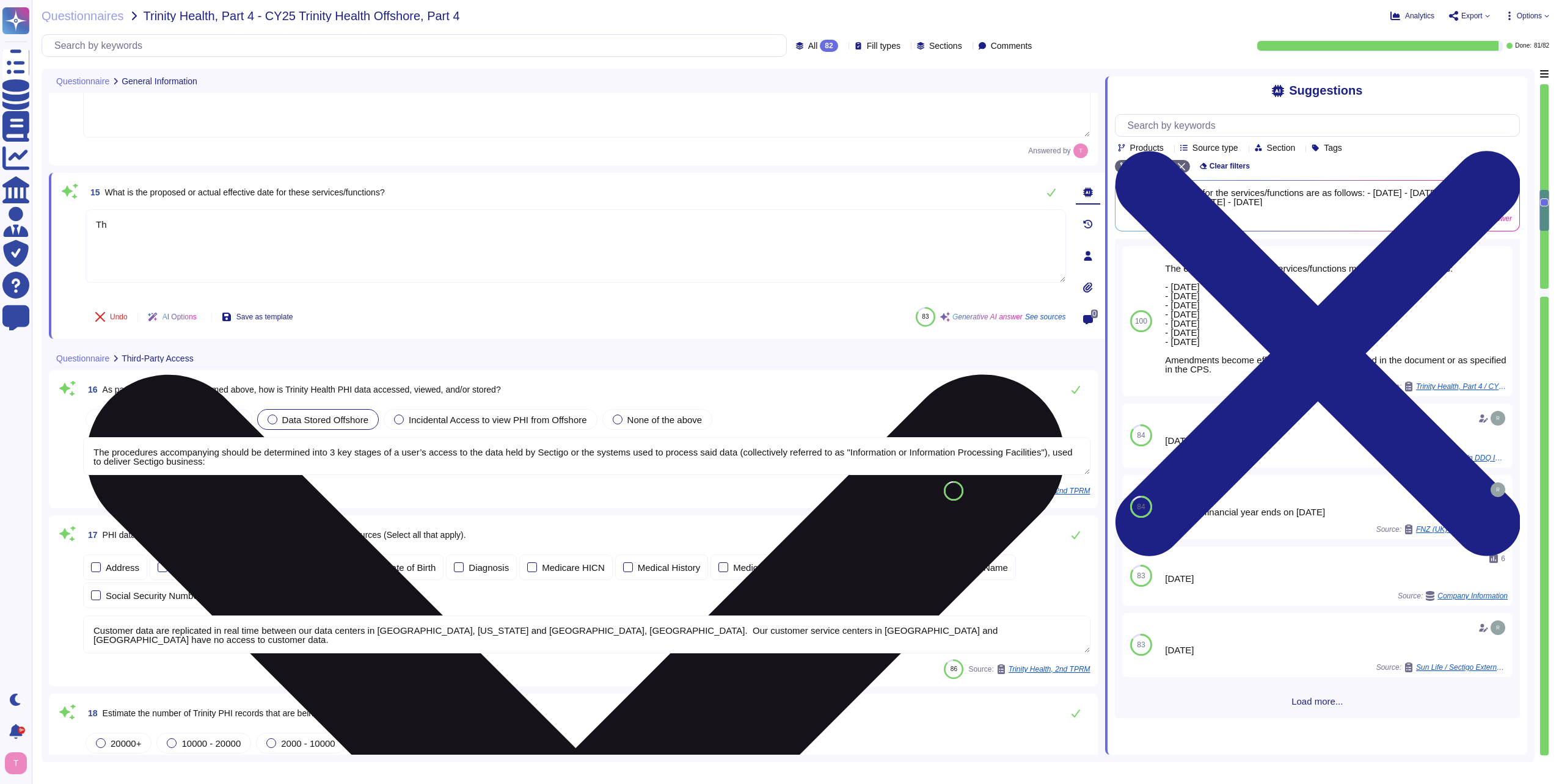
type textarea "T"
type textarea "Your enterprise sales manager can discuss this question."
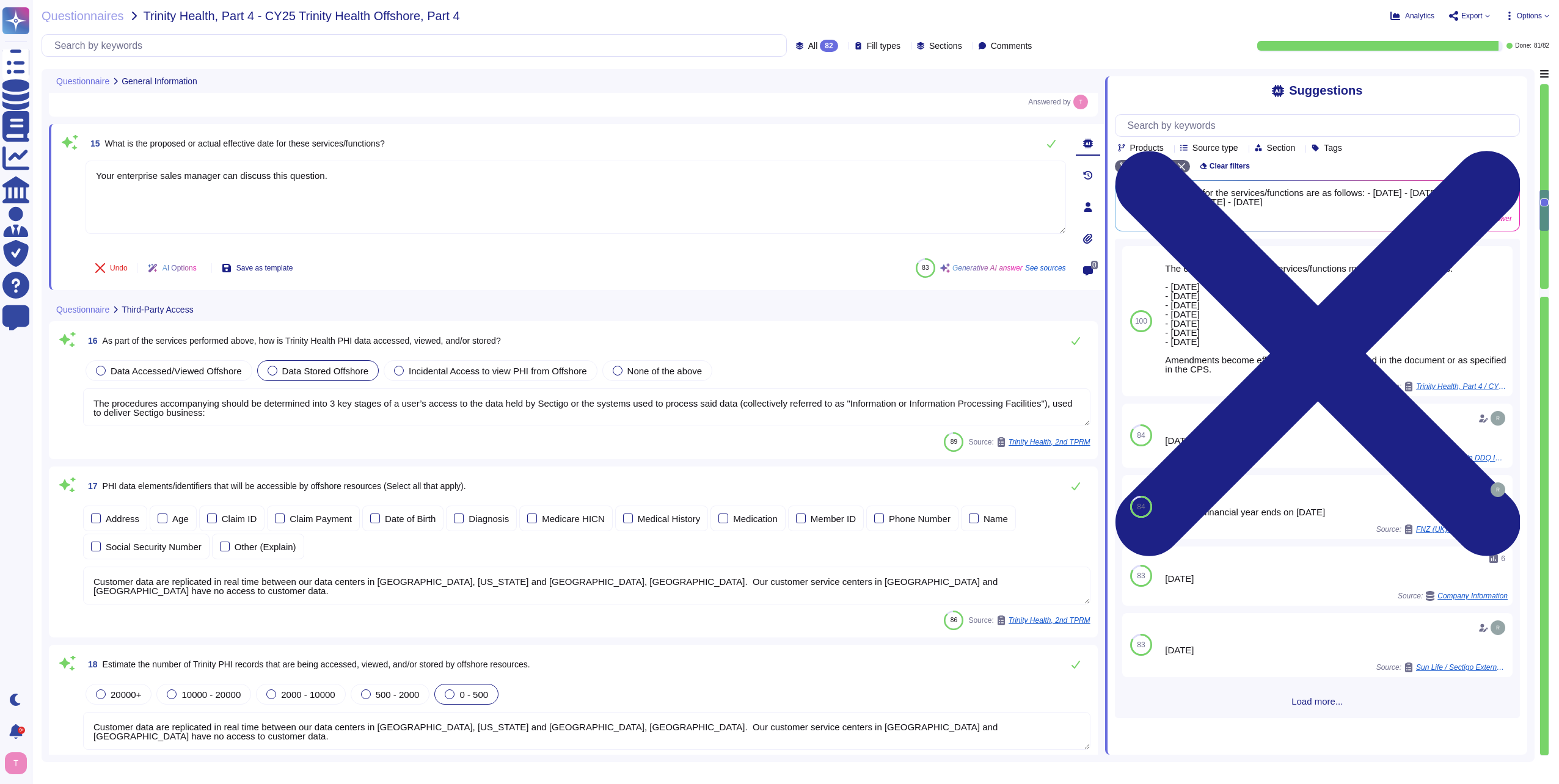
type textarea "Customer data are replicated in real time between our data centers in [GEOGRAPH…"
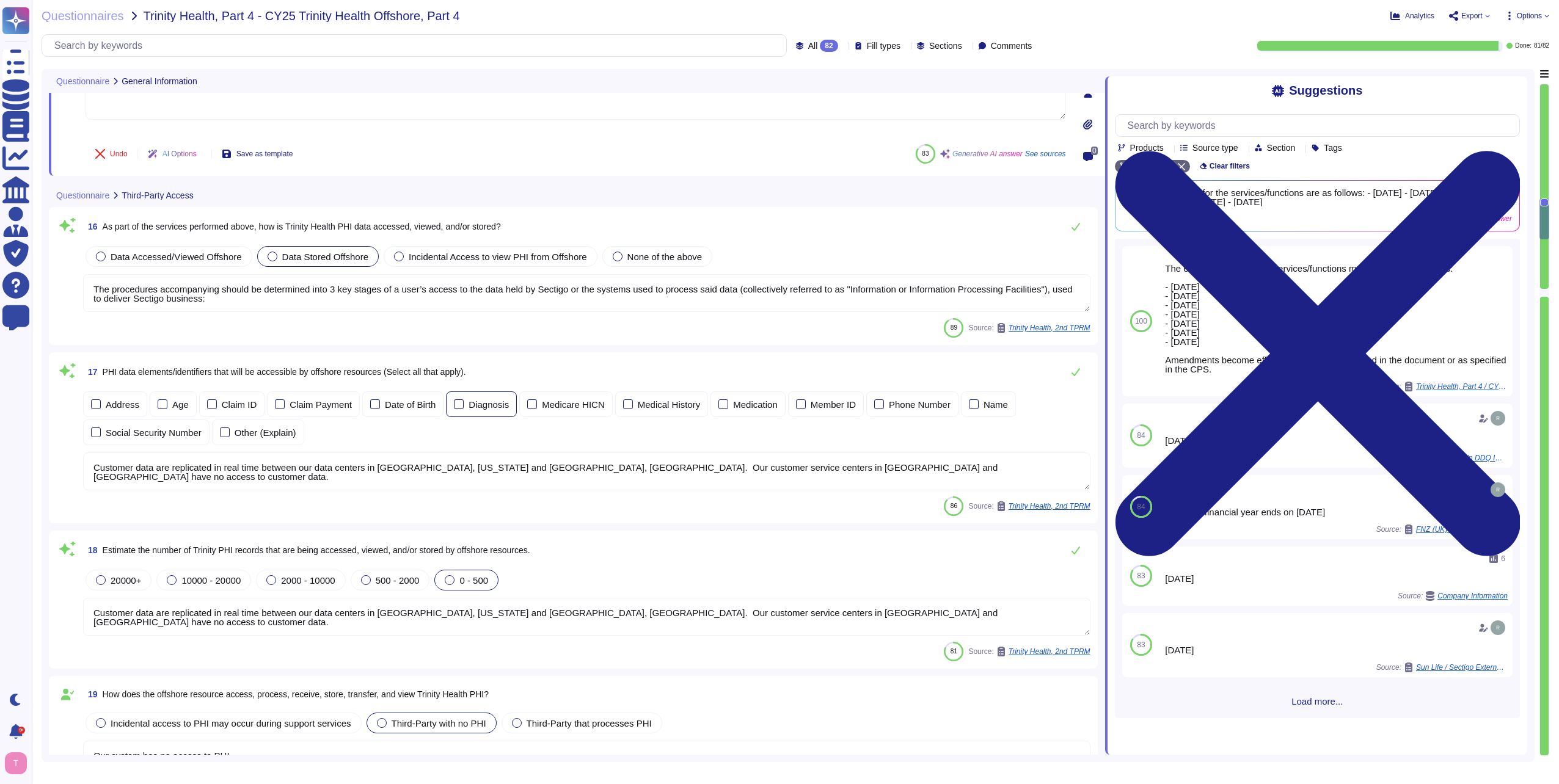
scroll to position [2008, 0]
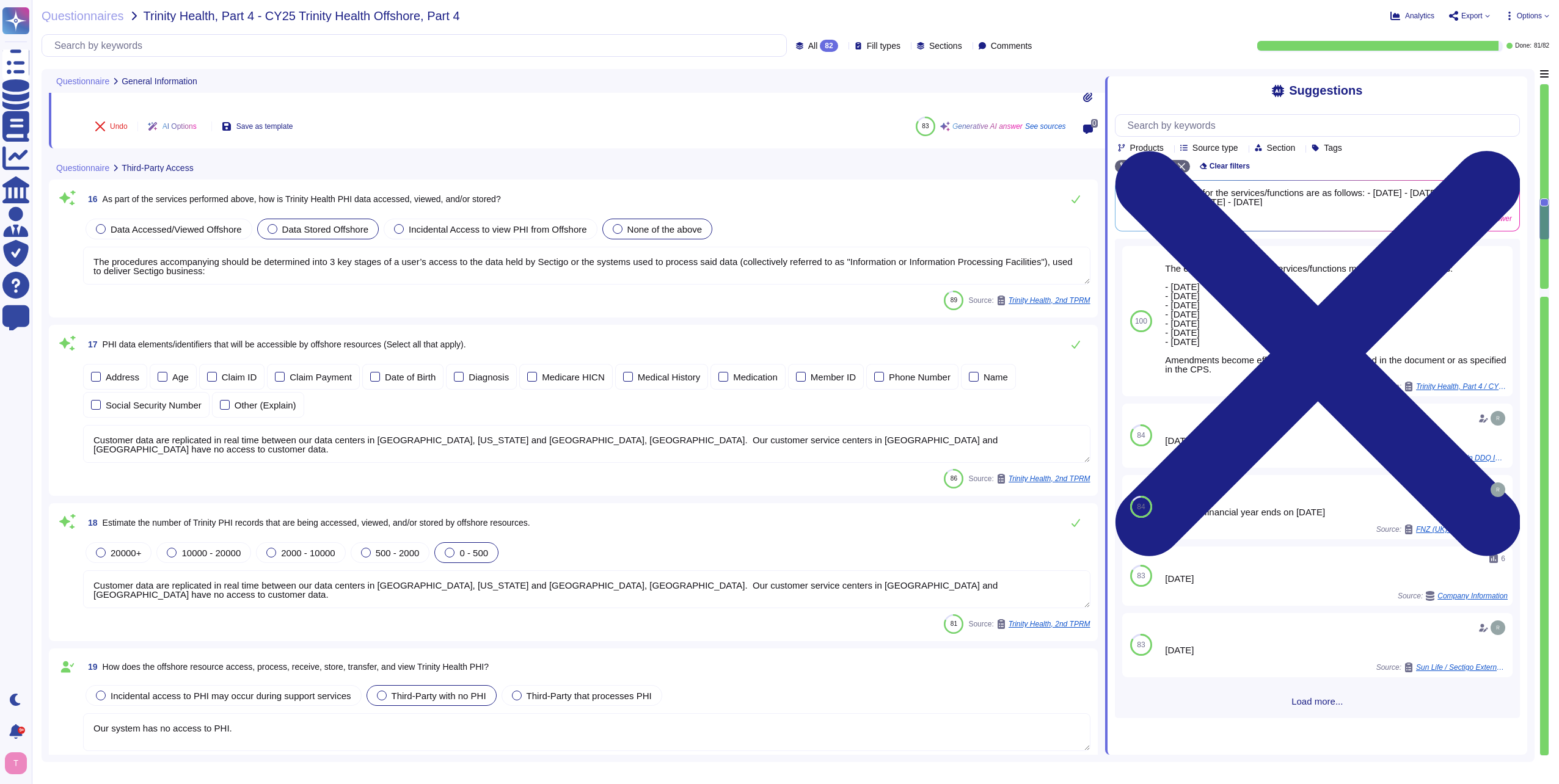
type textarea "Your enterprise sales manager can discuss this question."
click div
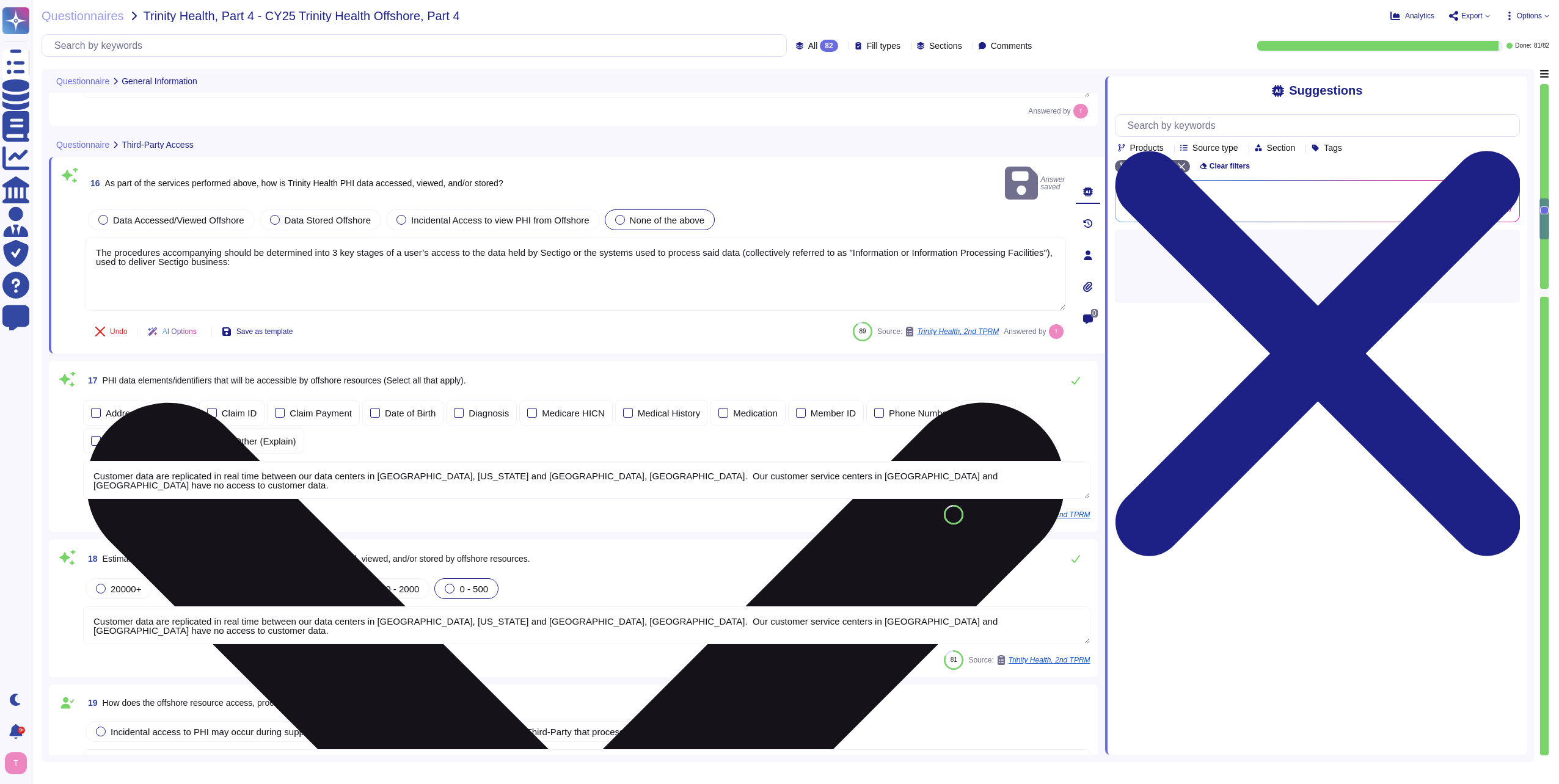
type textarea "Customer data are replicated in real time between our data centers in [GEOGRAPH…"
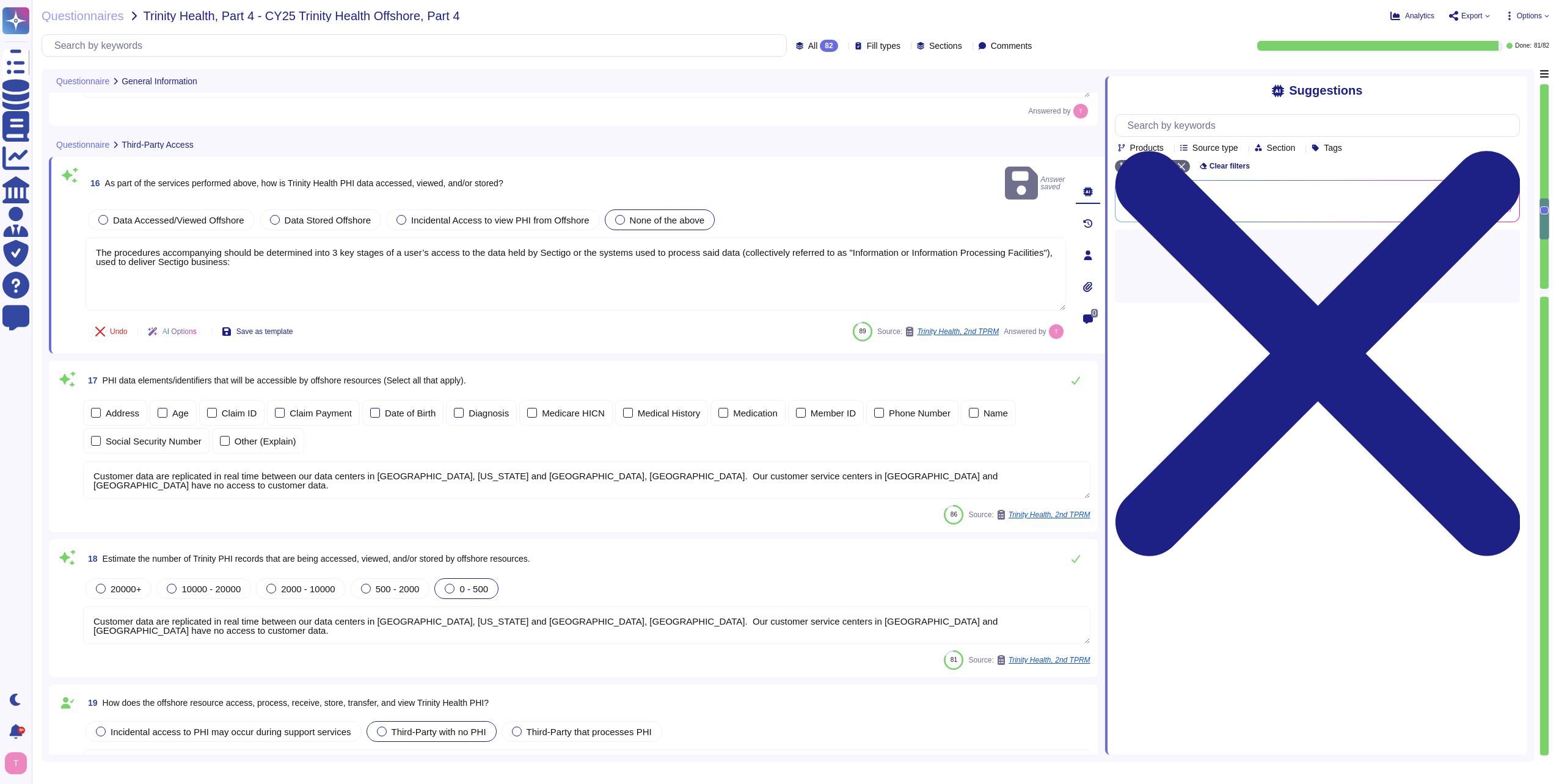
drag, startPoint x: 277, startPoint y: 234, endPoint x: 40, endPoint y: 203, distance: 239.0
click div "Questionnaires Trinity Health, Part 4 - CY25 Trinity Health Offshore, Part 4 An…"
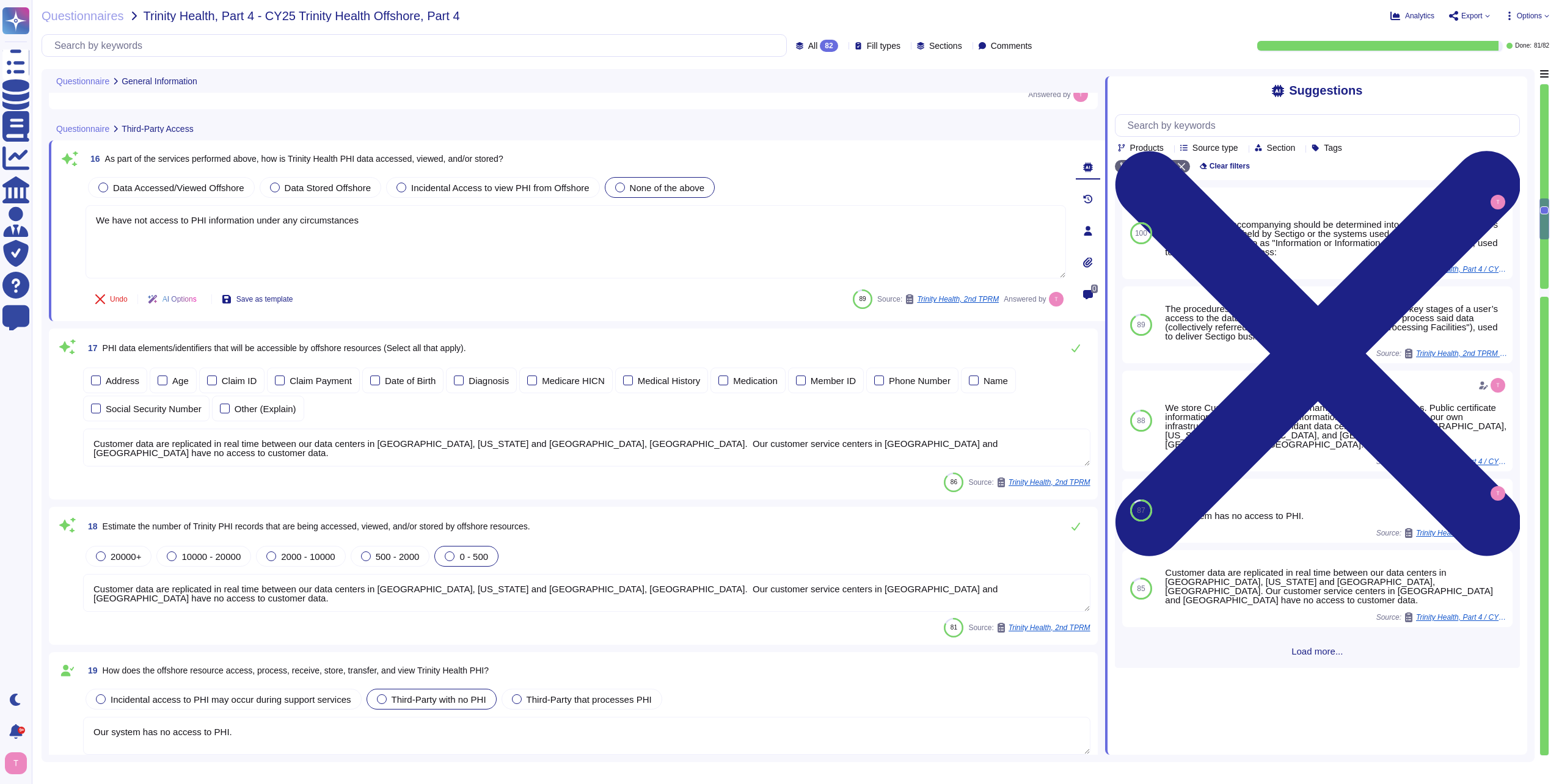
type textarea "We have not access to PHI information under any circumstances."
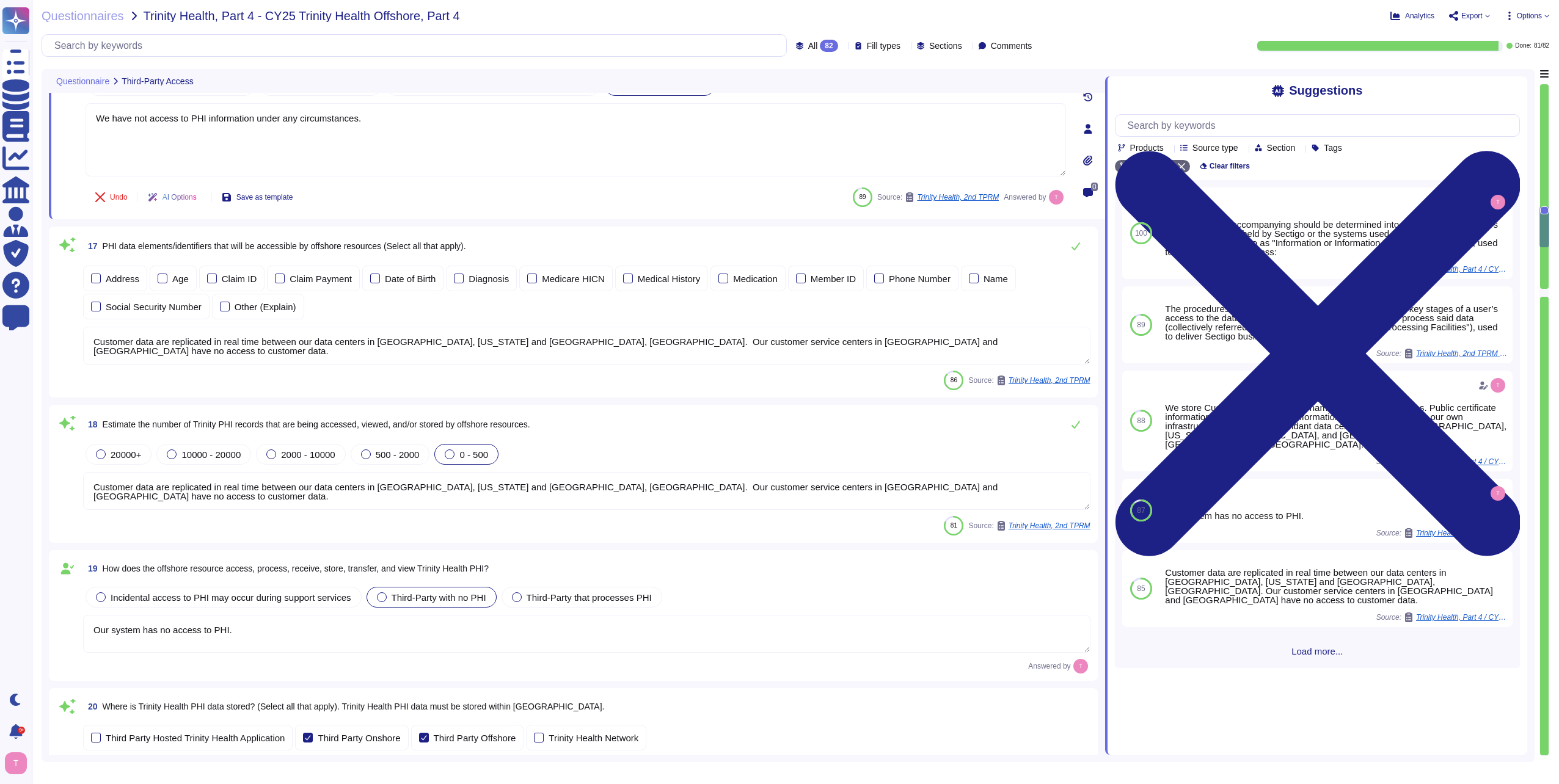
type textarea "Yes. Support, development, and QA staff may be located in a variety of countrie…"
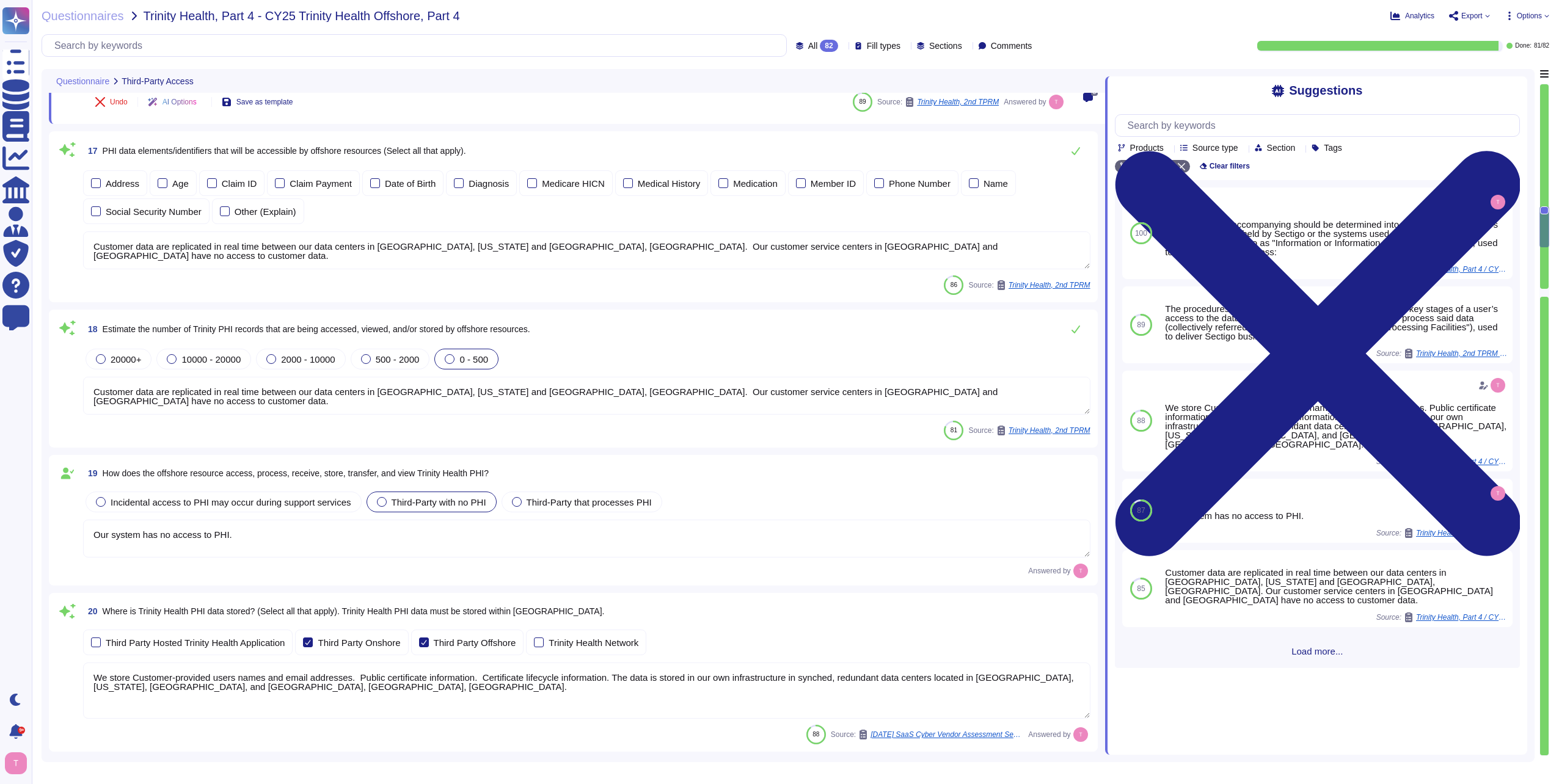
scroll to position [2192, 0]
type textarea "Remote access occurs through a Virtual Private Network (VPN) using OpenVPN tech…"
type textarea "We have not access to PHI information under any circumstances."
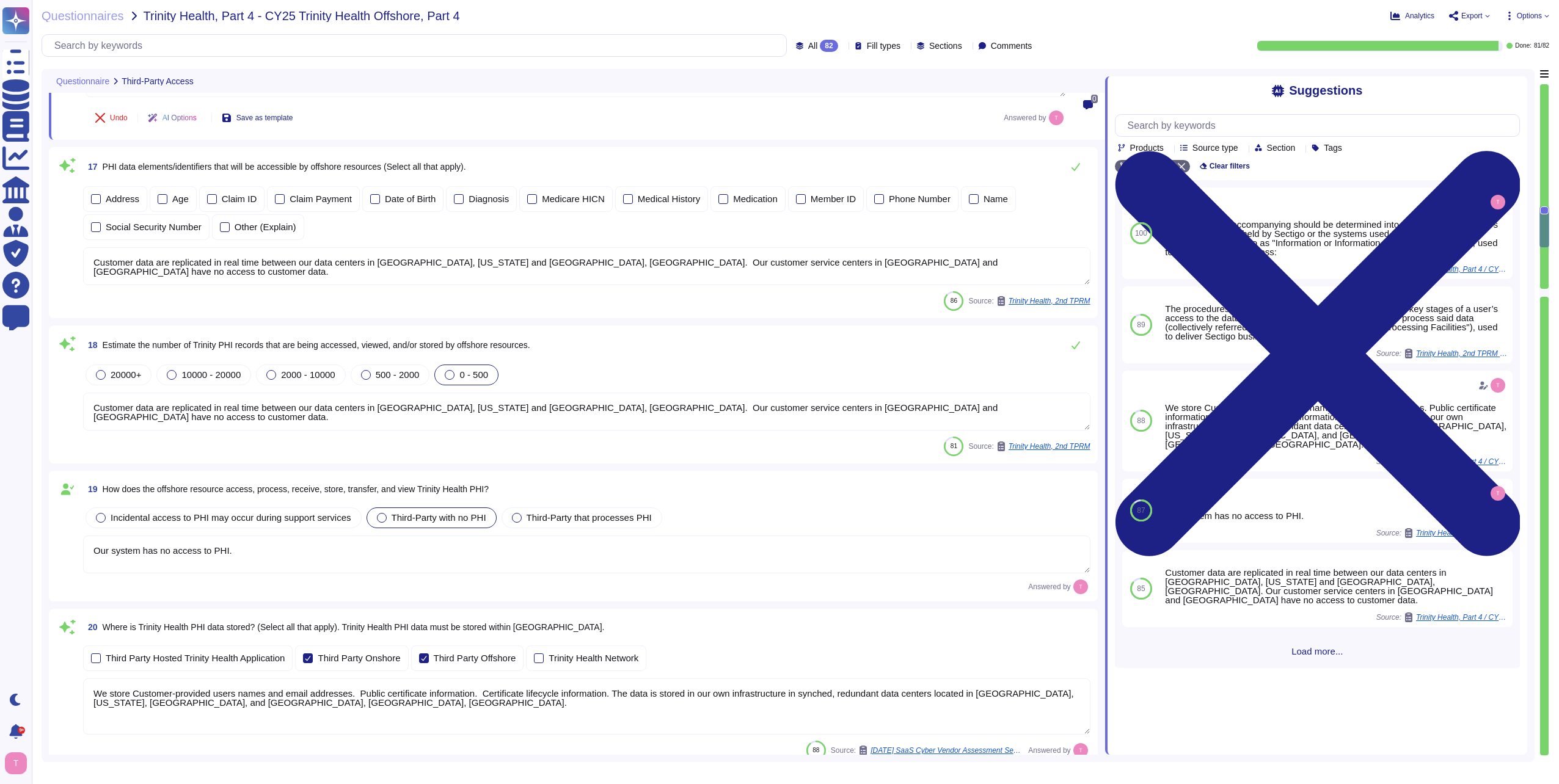
drag, startPoint x: 958, startPoint y: 244, endPoint x: 35, endPoint y: 234, distance: 923.1
click div "Questionnaires Trinity Health, Part 4 - CY25 Trinity Health Offshore, Part 4 An…"
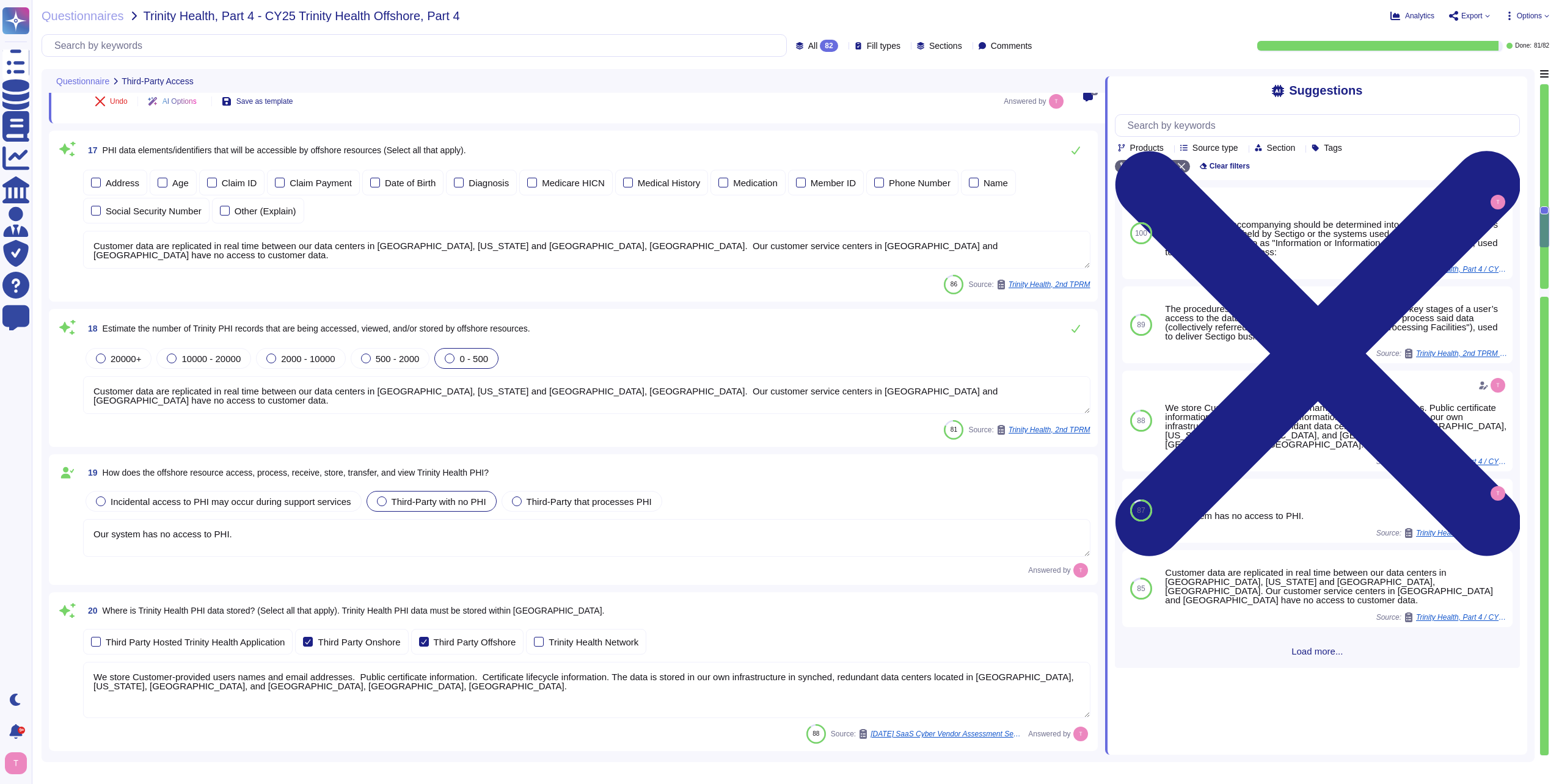
click textarea "Customer data are replicated in real time between our data centers in [GEOGRAPH…"
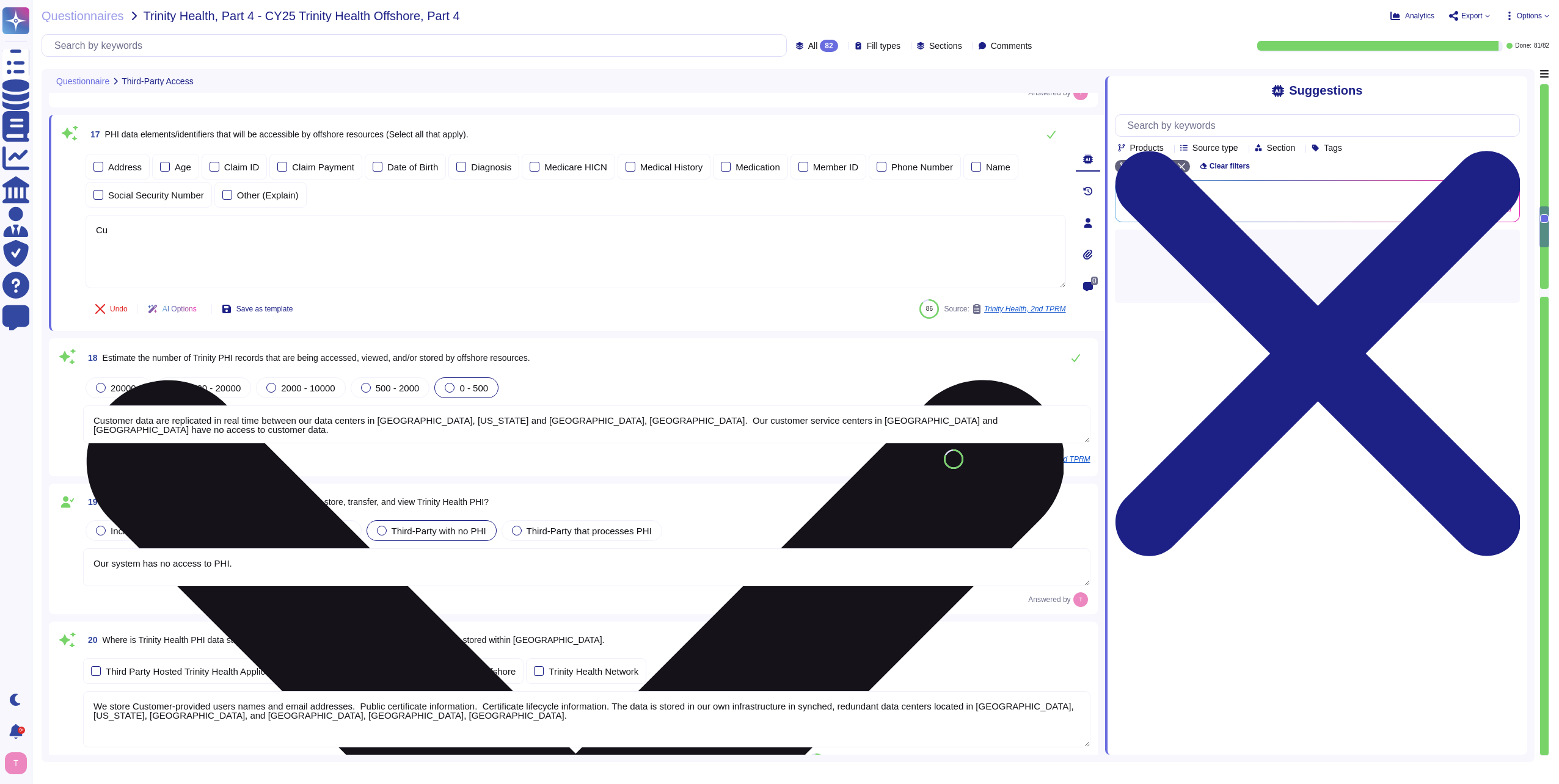
type textarea "C"
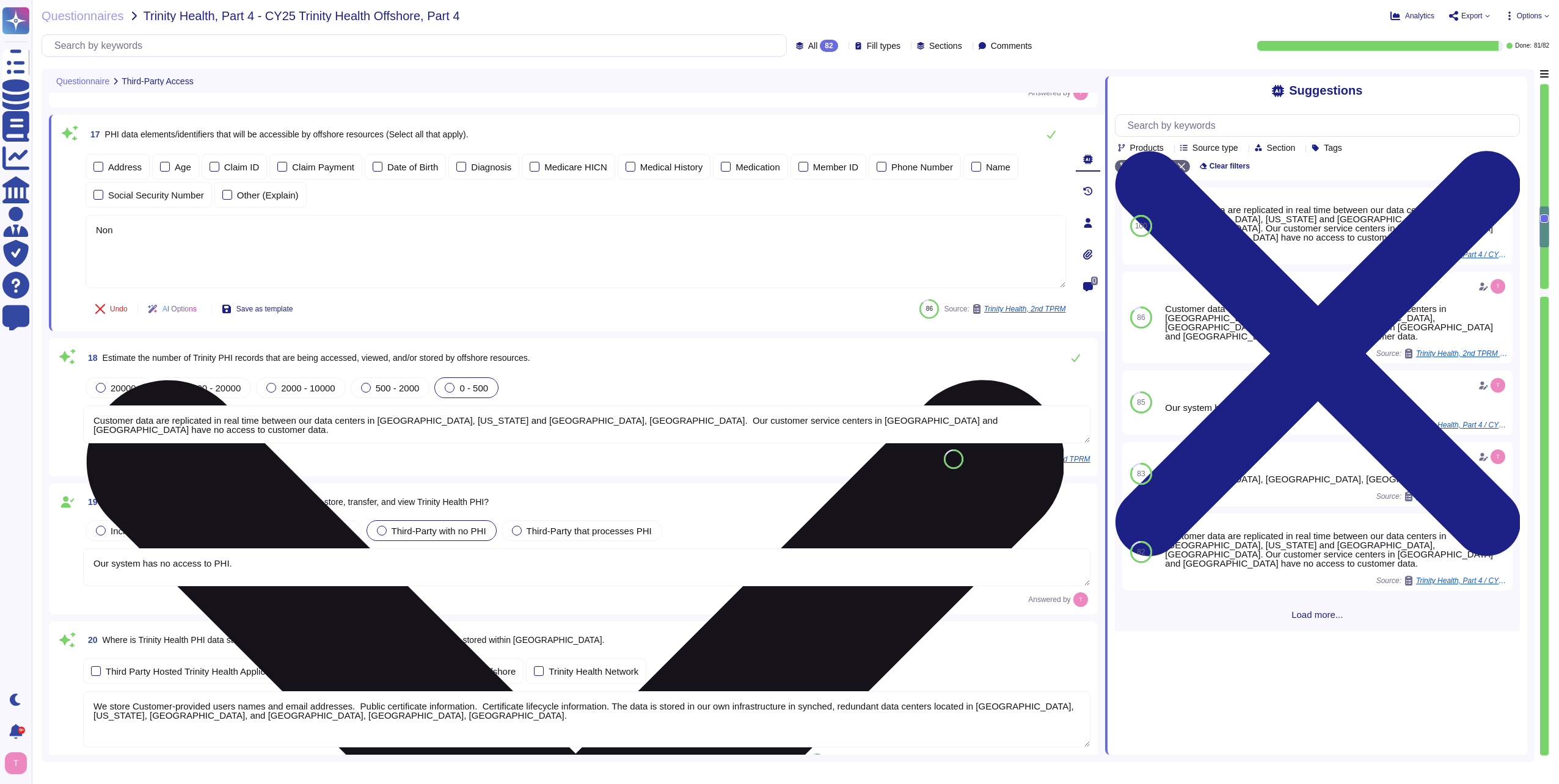
type textarea "None"
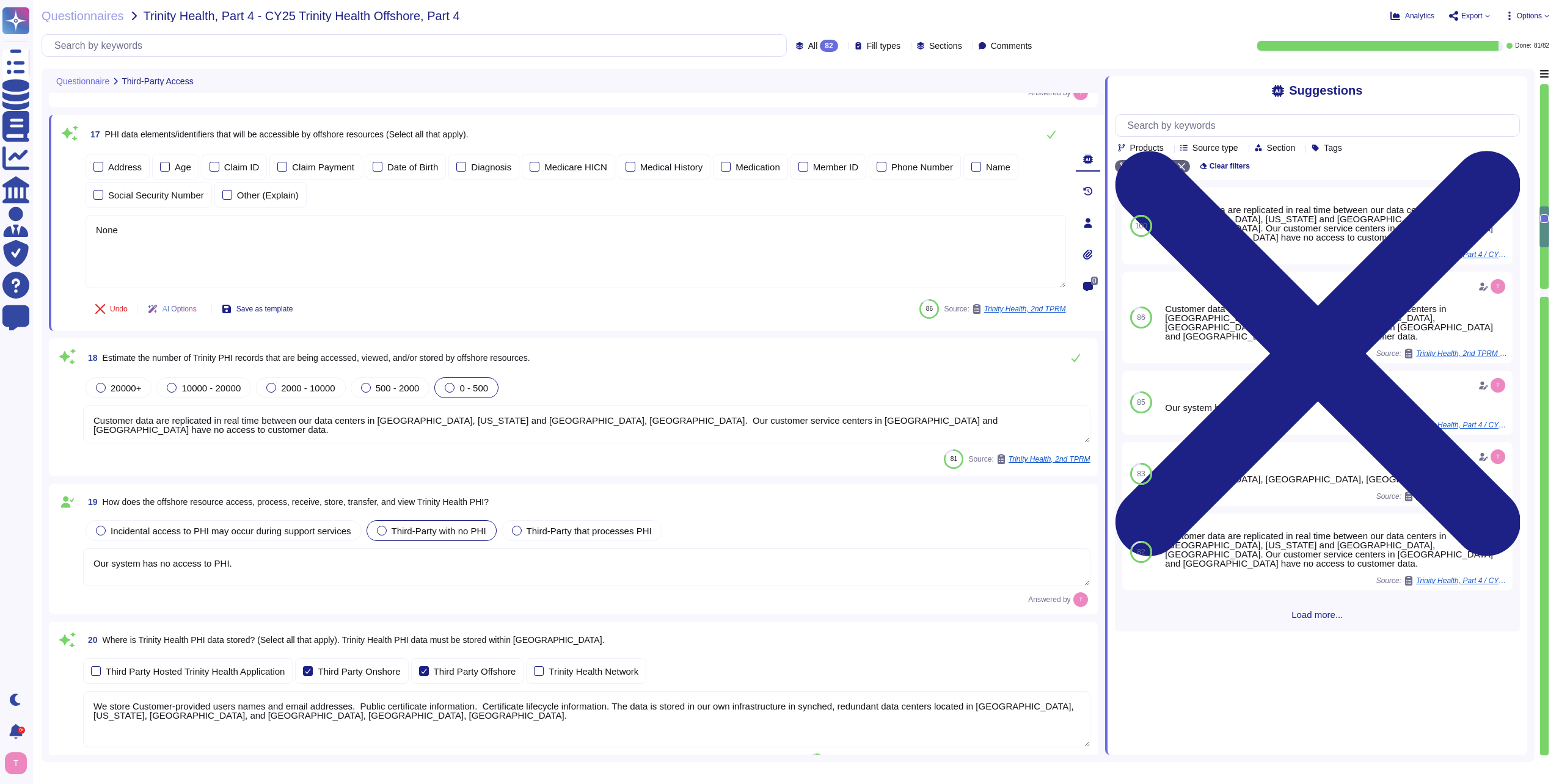
type textarea "Remote access occurs through a Virtual Private Network (VPN) using OpenVPN tech…"
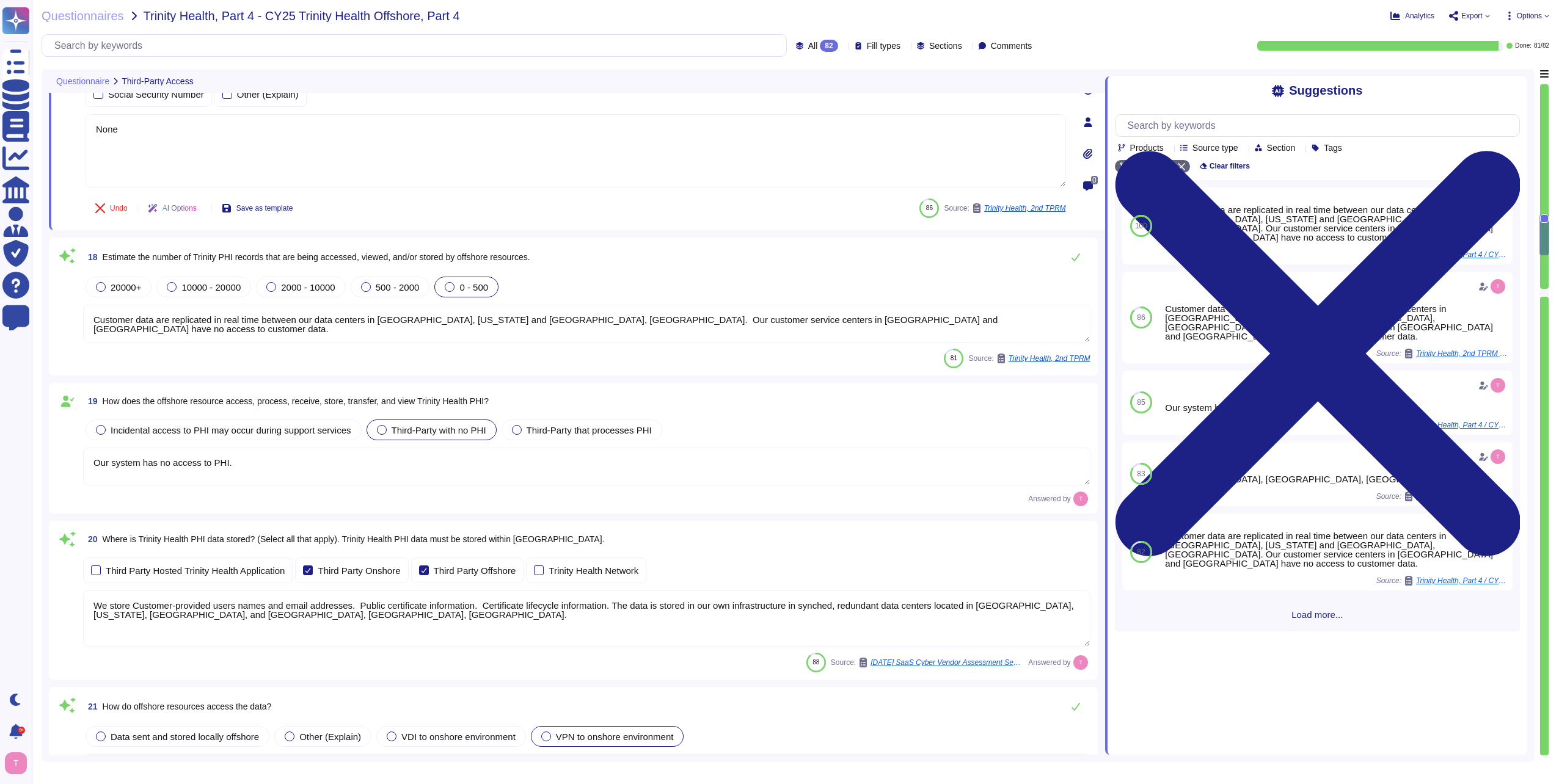
scroll to position [2375, 0]
type textarea "Yes. Support, development, and QA staff may be located in a variety of countrie…"
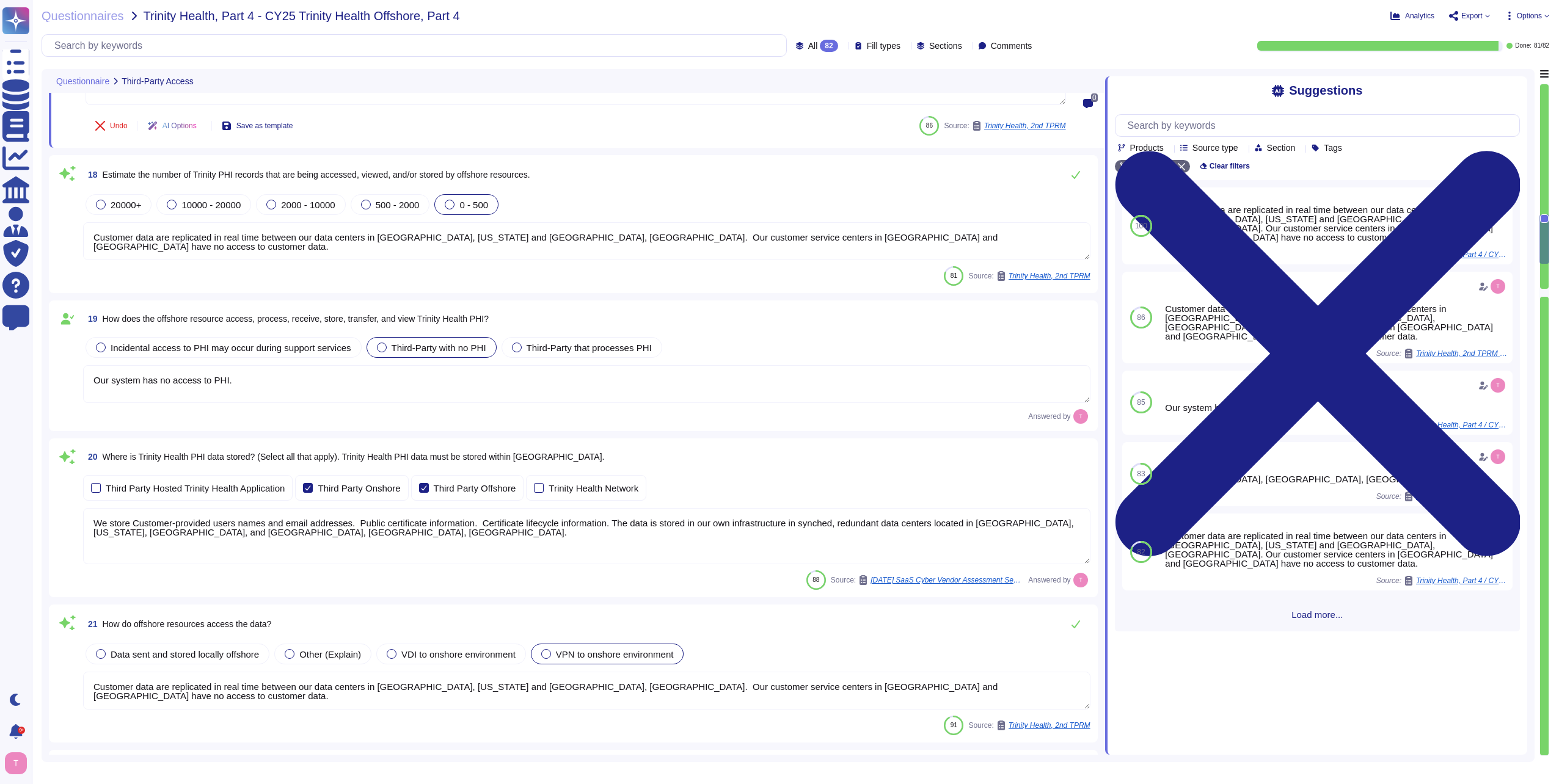
type textarea "None"
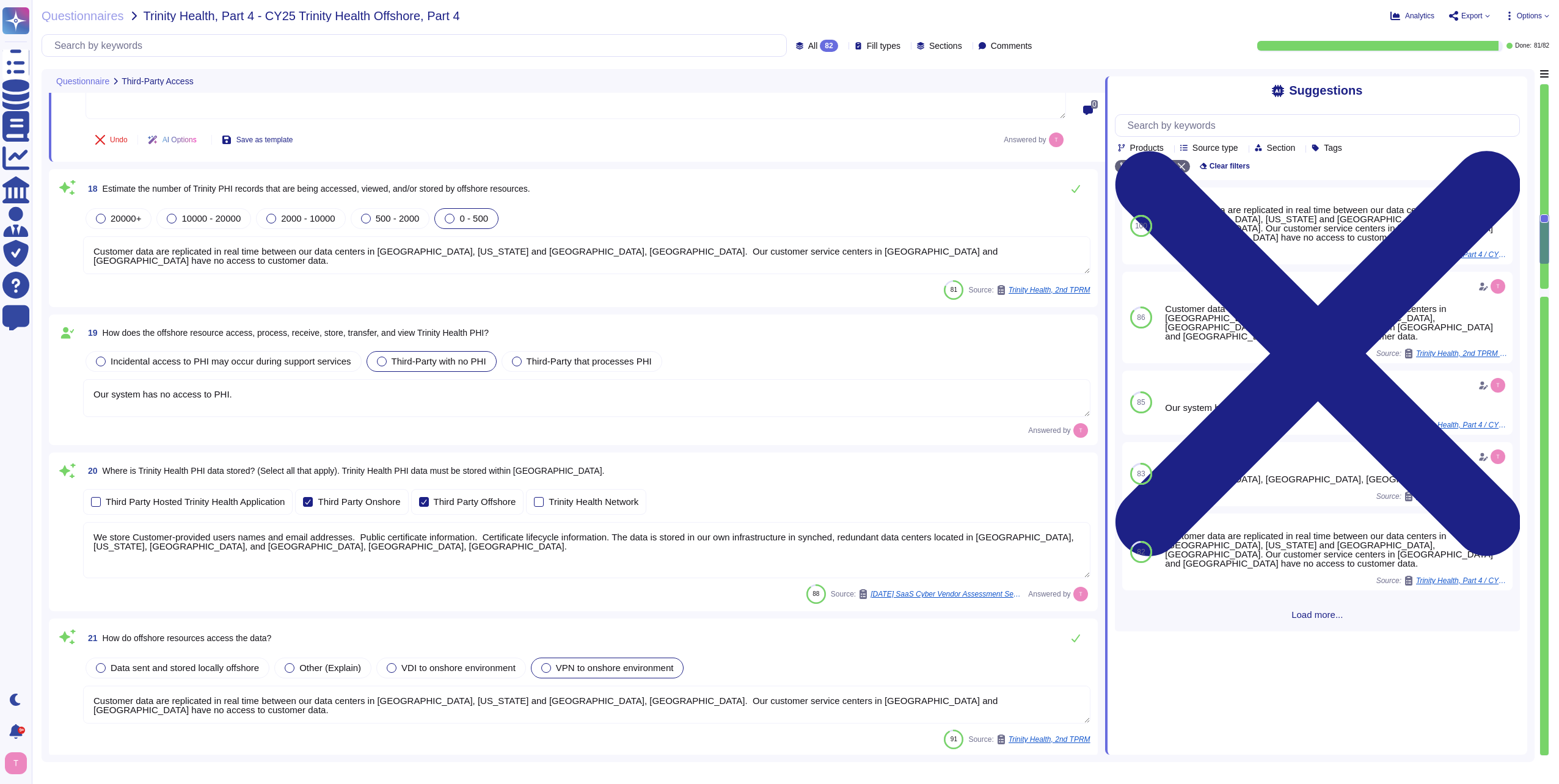
drag, startPoint x: 92, startPoint y: 237, endPoint x: 1016, endPoint y: 227, distance: 924.1
click textarea "Customer data are replicated in real time between our data centers in [GEOGRAPH…"
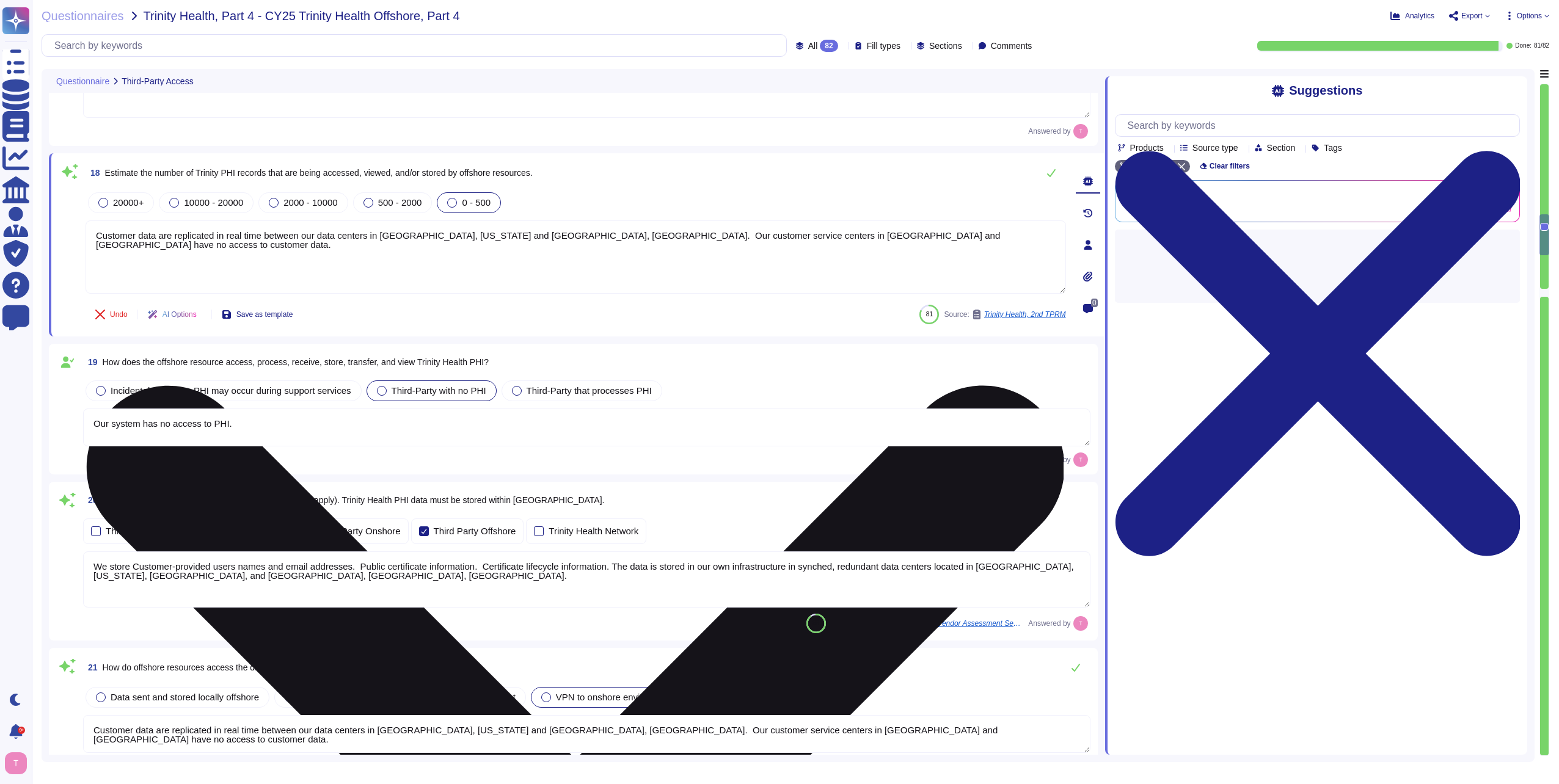
type textarea "Yes. Support, development, and QA staff may be located in a variety of countrie…"
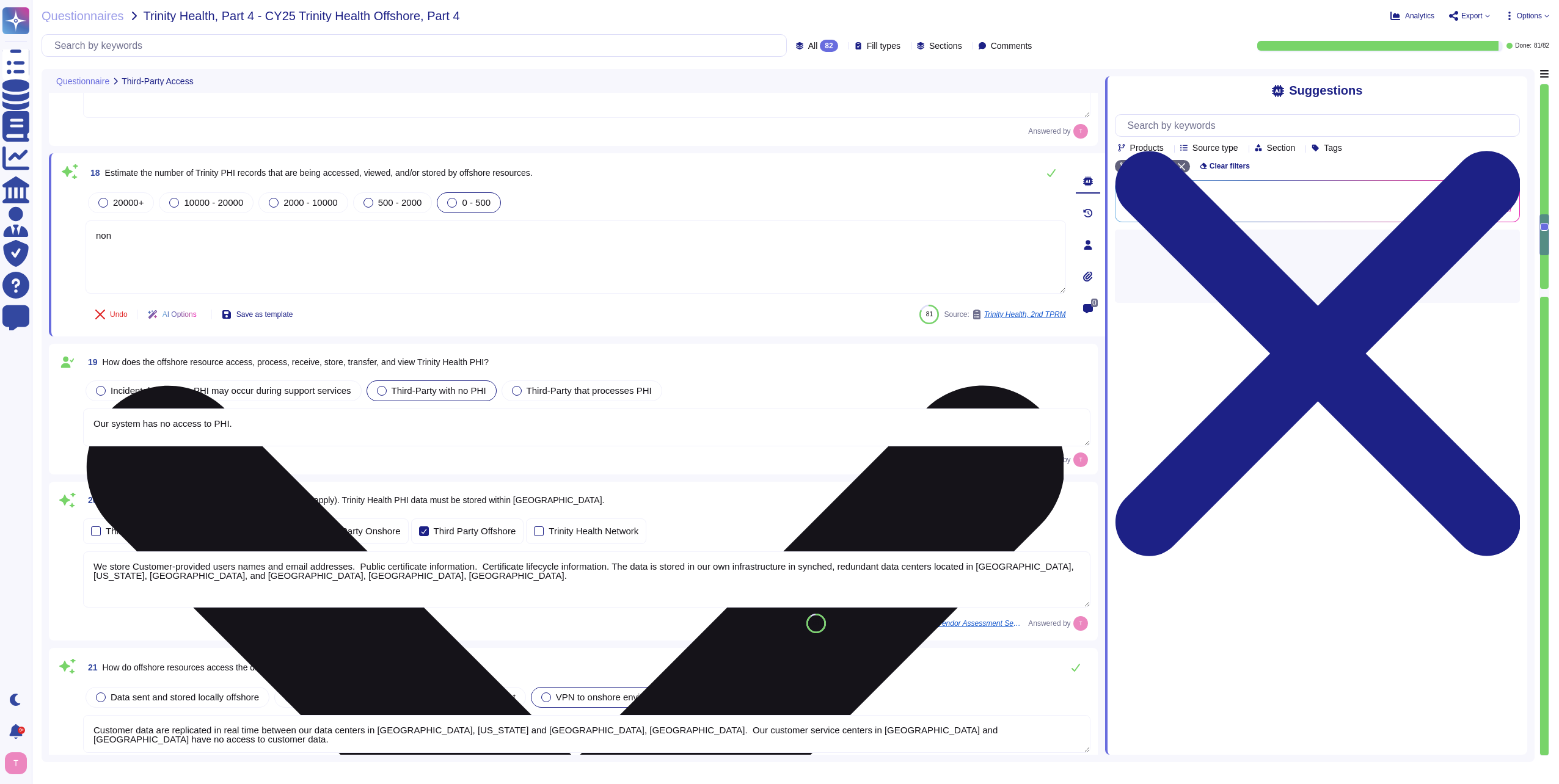
type textarea "none"
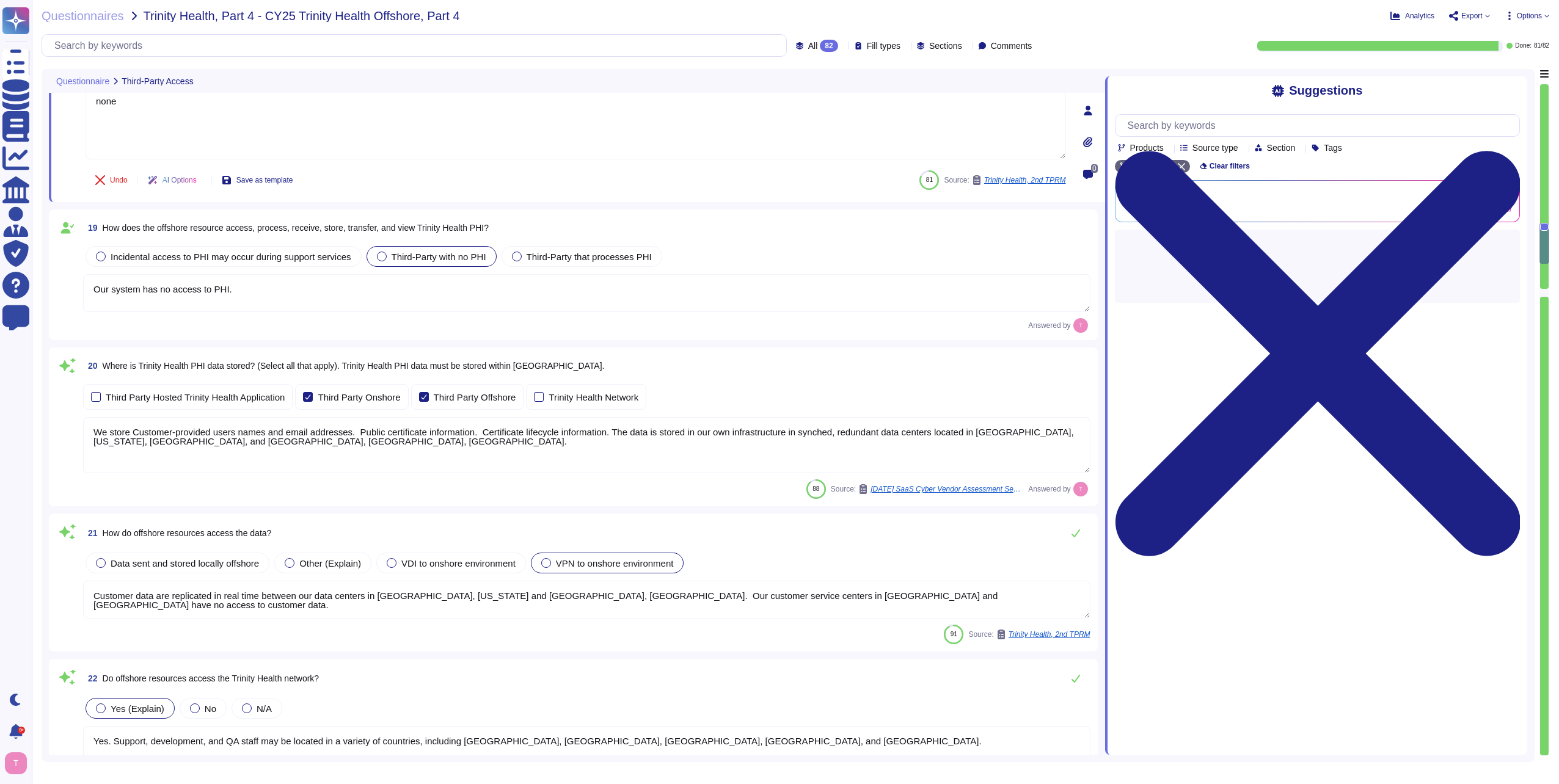
type textarea "Sectigo utilizes the following third-party providers: 1. Google Cloud Platform …"
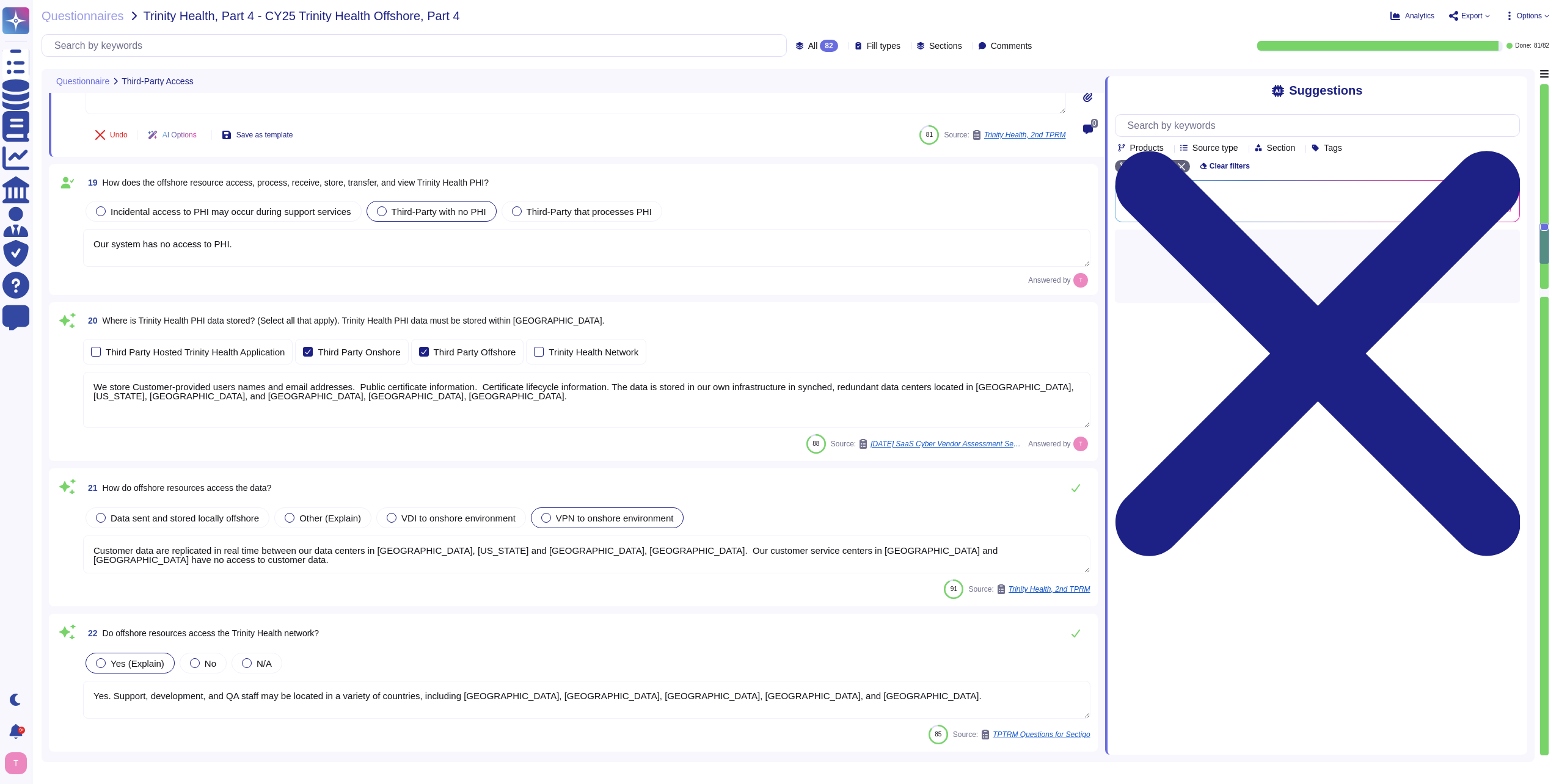
scroll to position [2558, 0]
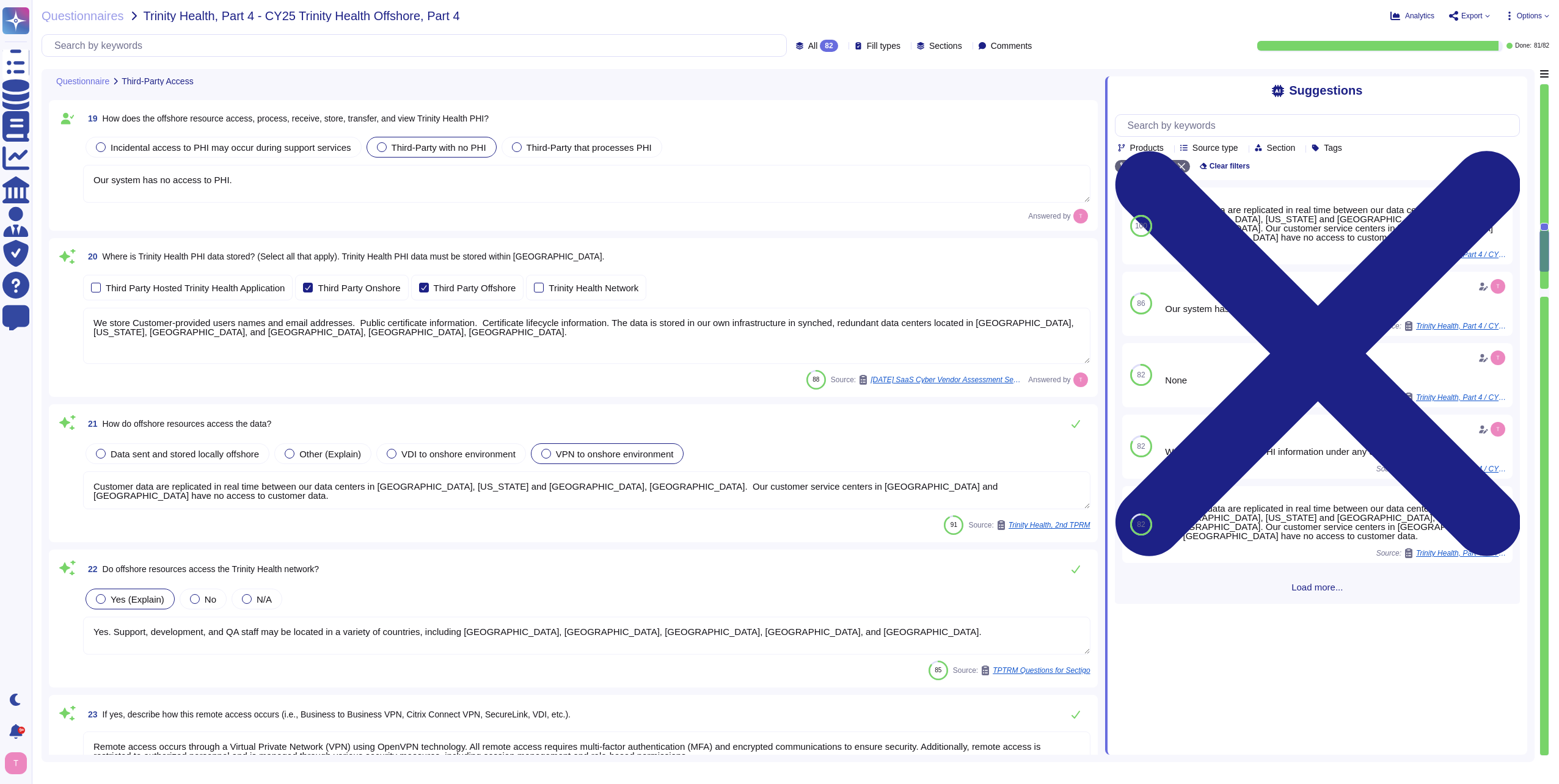
type textarea "none"
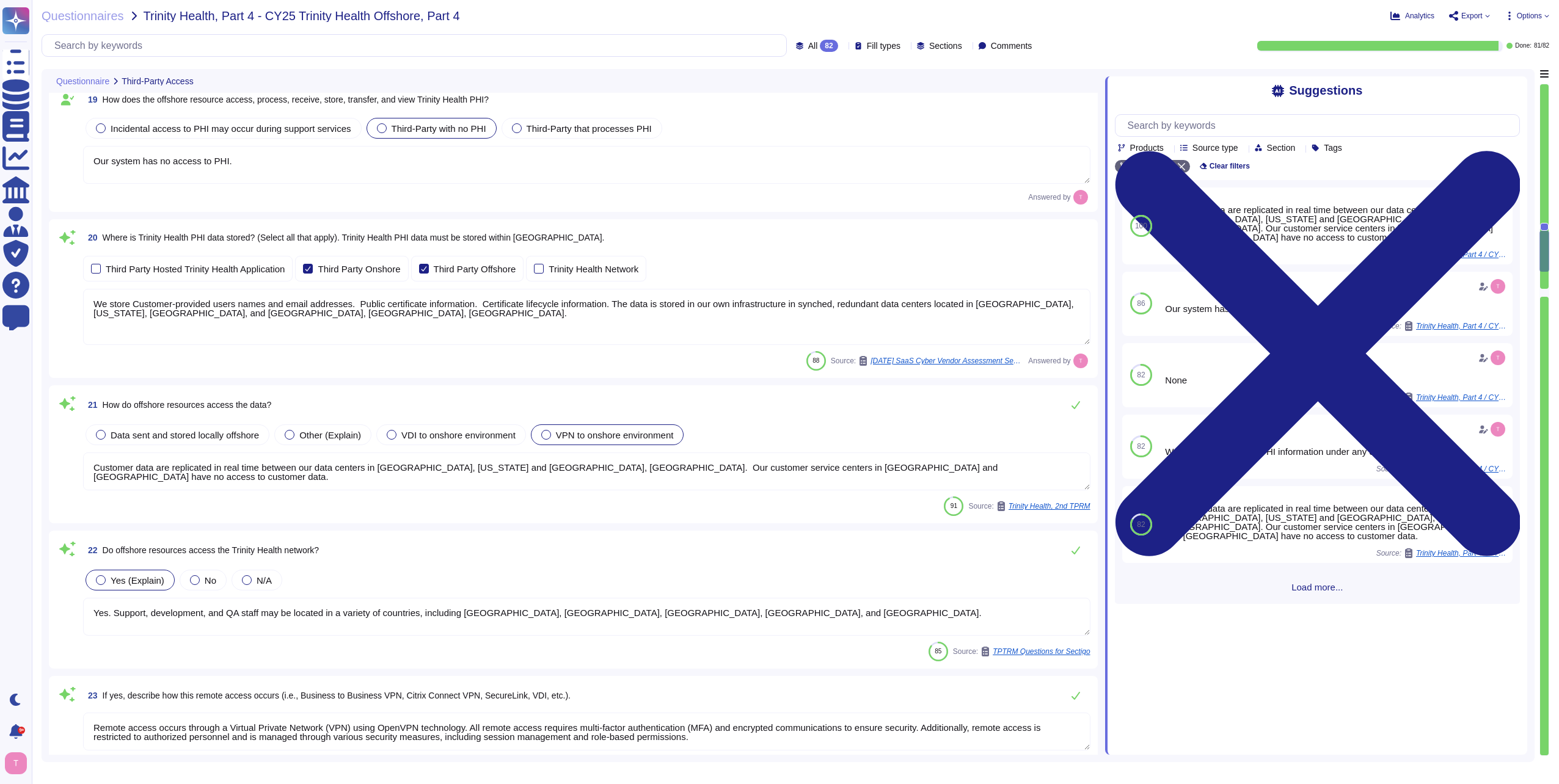
scroll to position [2680, 0]
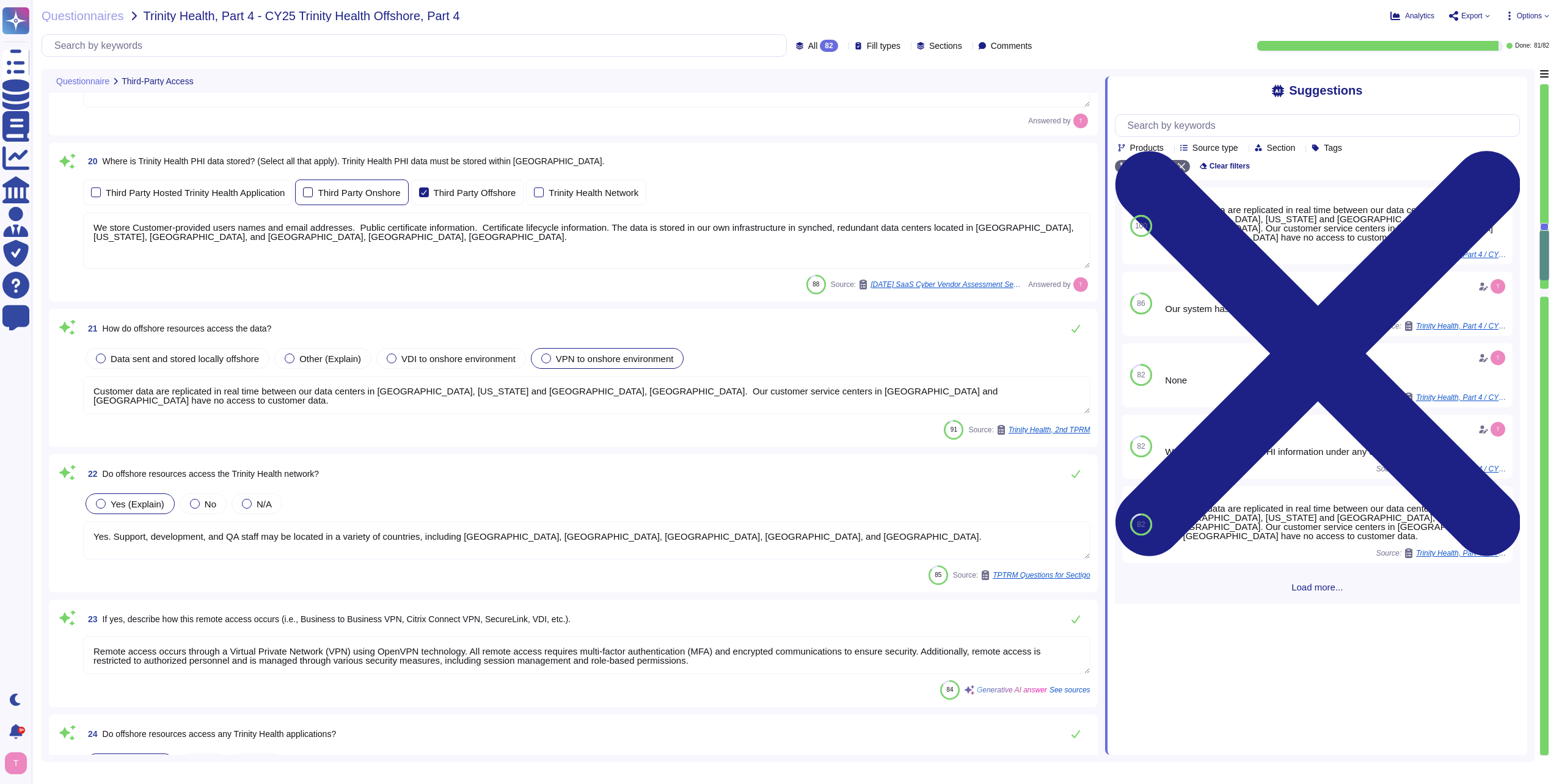
click div
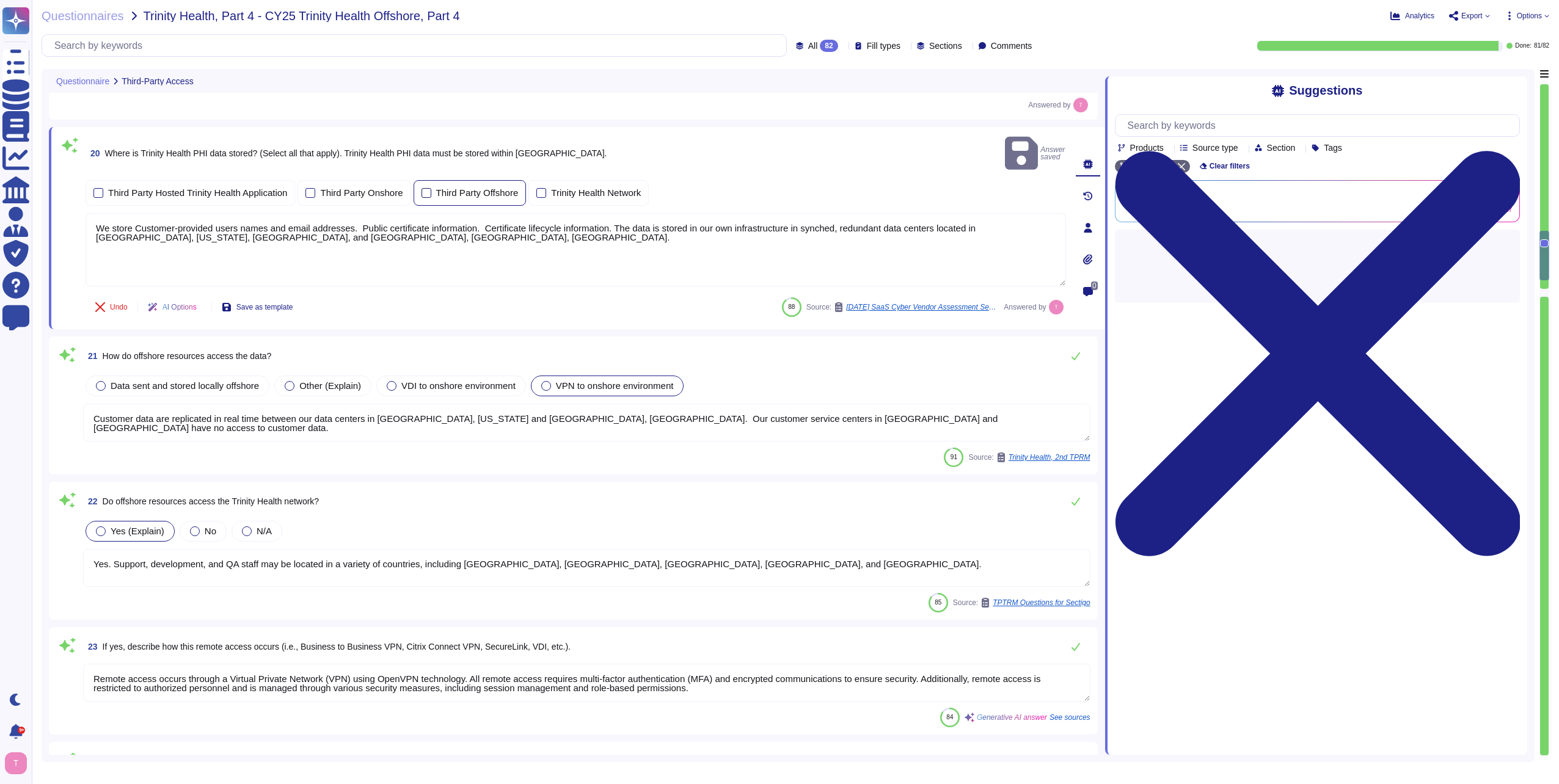
click div
drag, startPoint x: 307, startPoint y: 218, endPoint x: 60, endPoint y: 199, distance: 247.7
click div "20 Where is Trinity Health PHI data stored? (Select all that apply). Trinity He…"
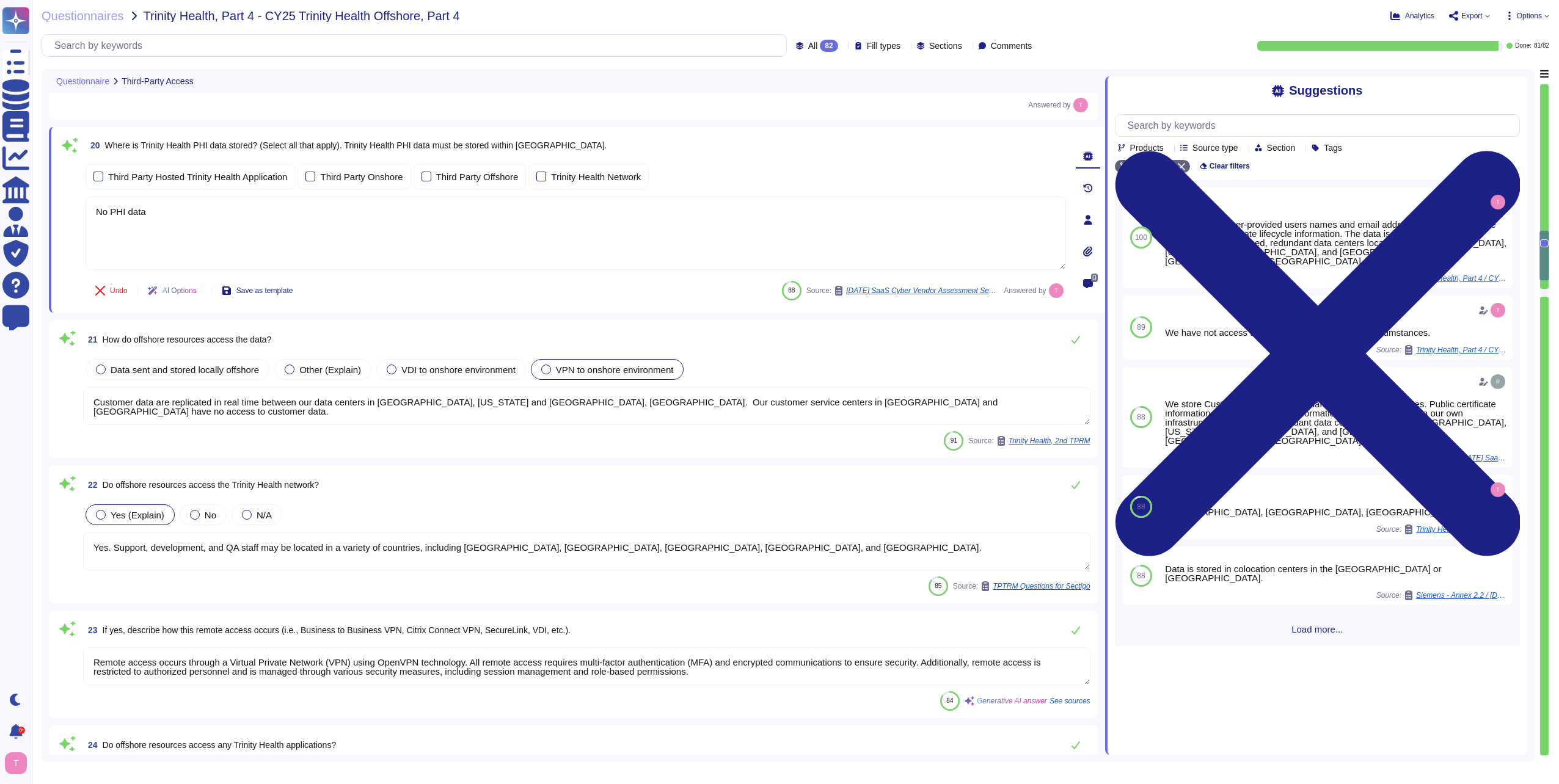
type textarea "No PHI data."
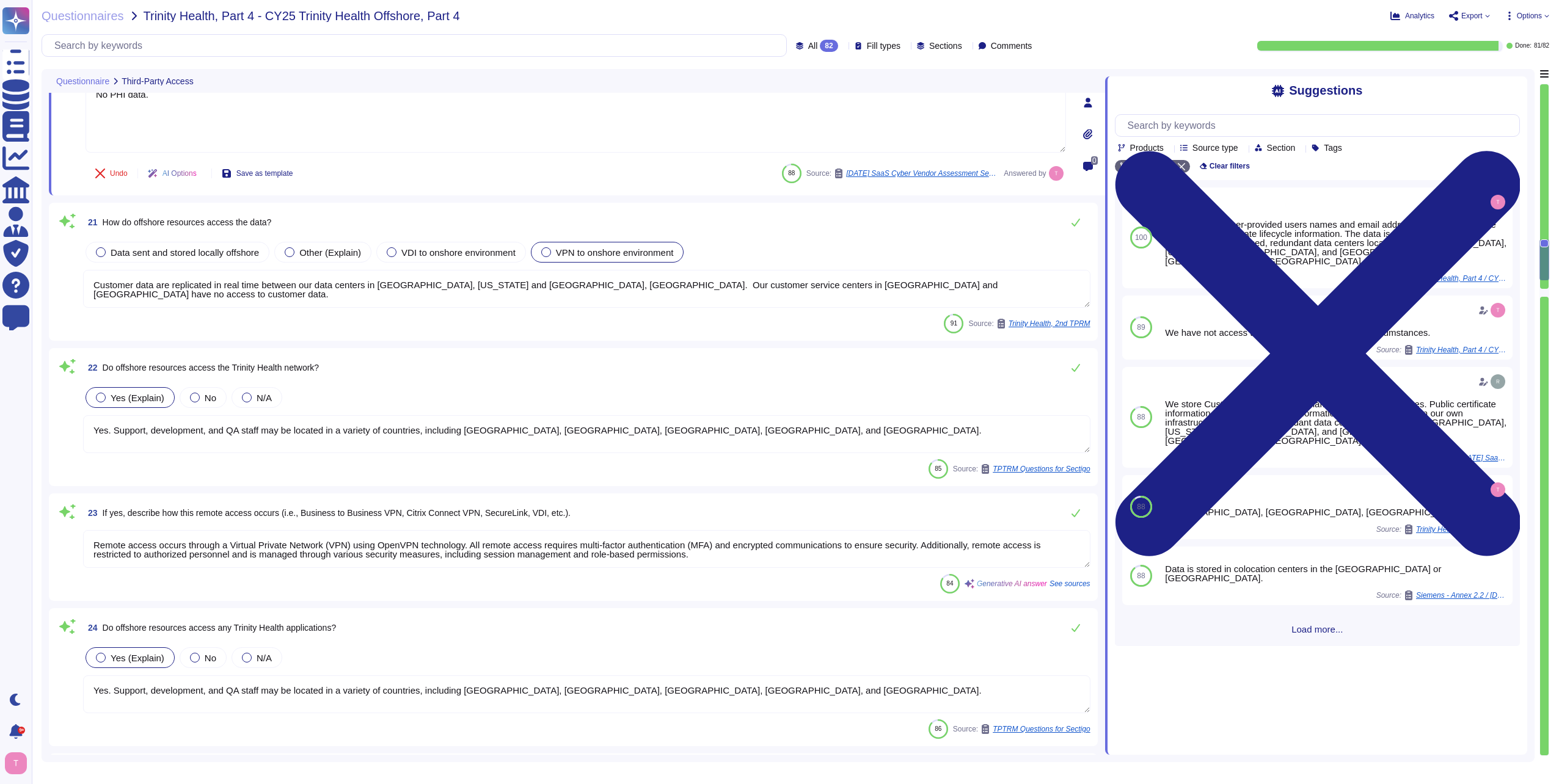
scroll to position [2802, 0]
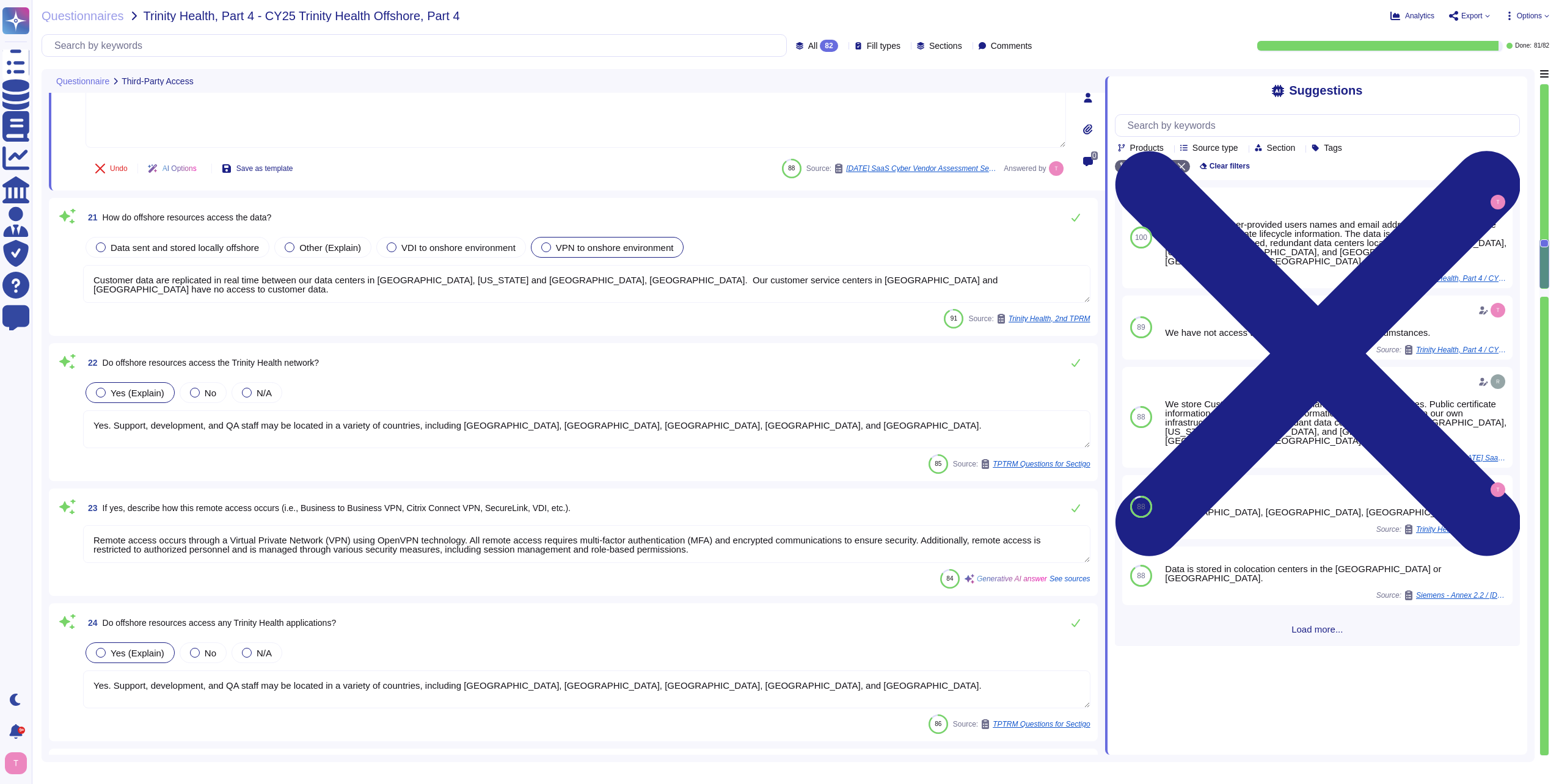
type textarea "Customer data are replicated in real time between our data centers in [GEOGRAPH…"
type textarea "No PHI data."
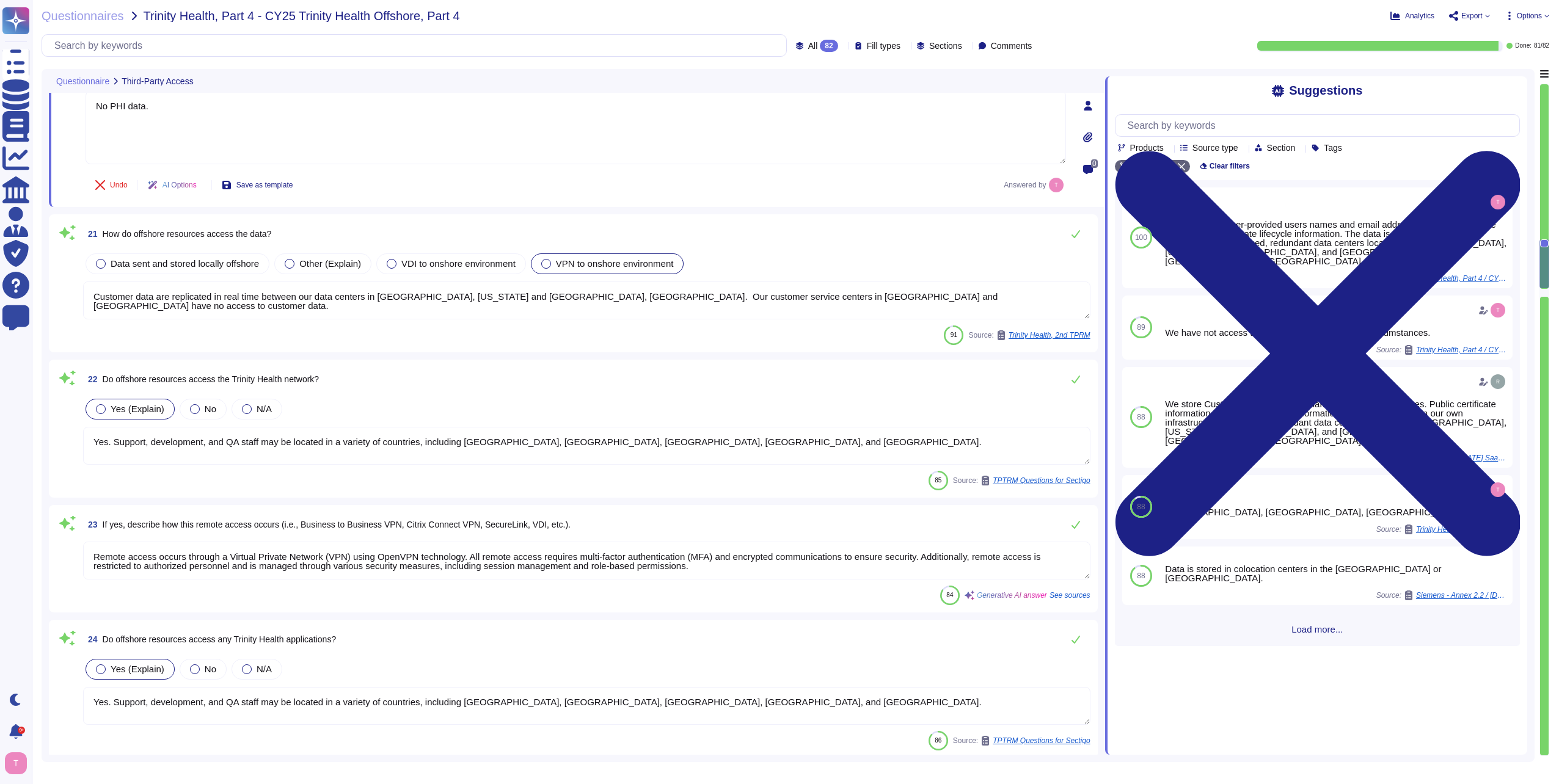
drag, startPoint x: 929, startPoint y: 280, endPoint x: 61, endPoint y: 288, distance: 868.0
click div "21 How do offshore resources access the data? Data sent and stored locally offs…"
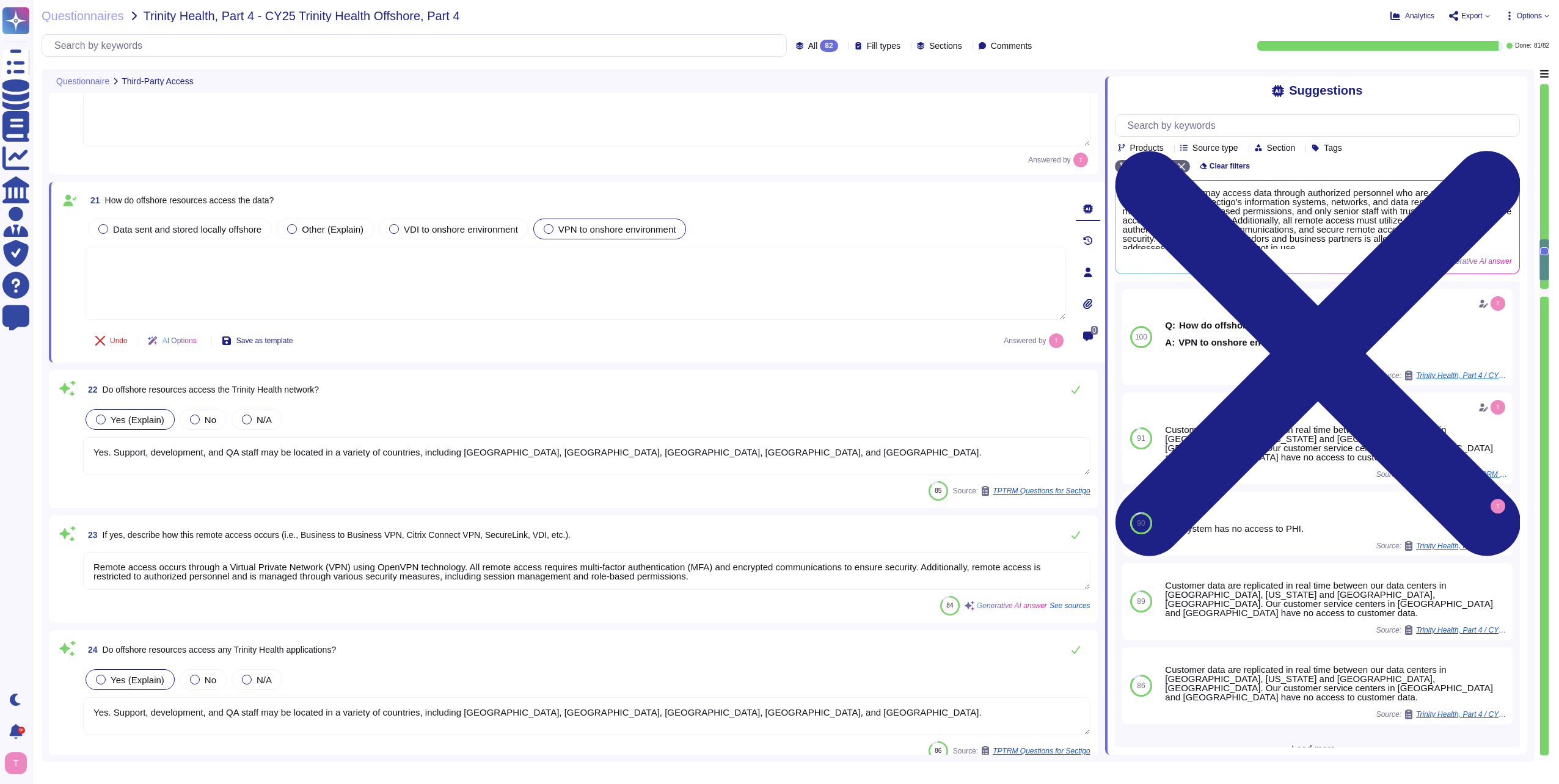
click textarea
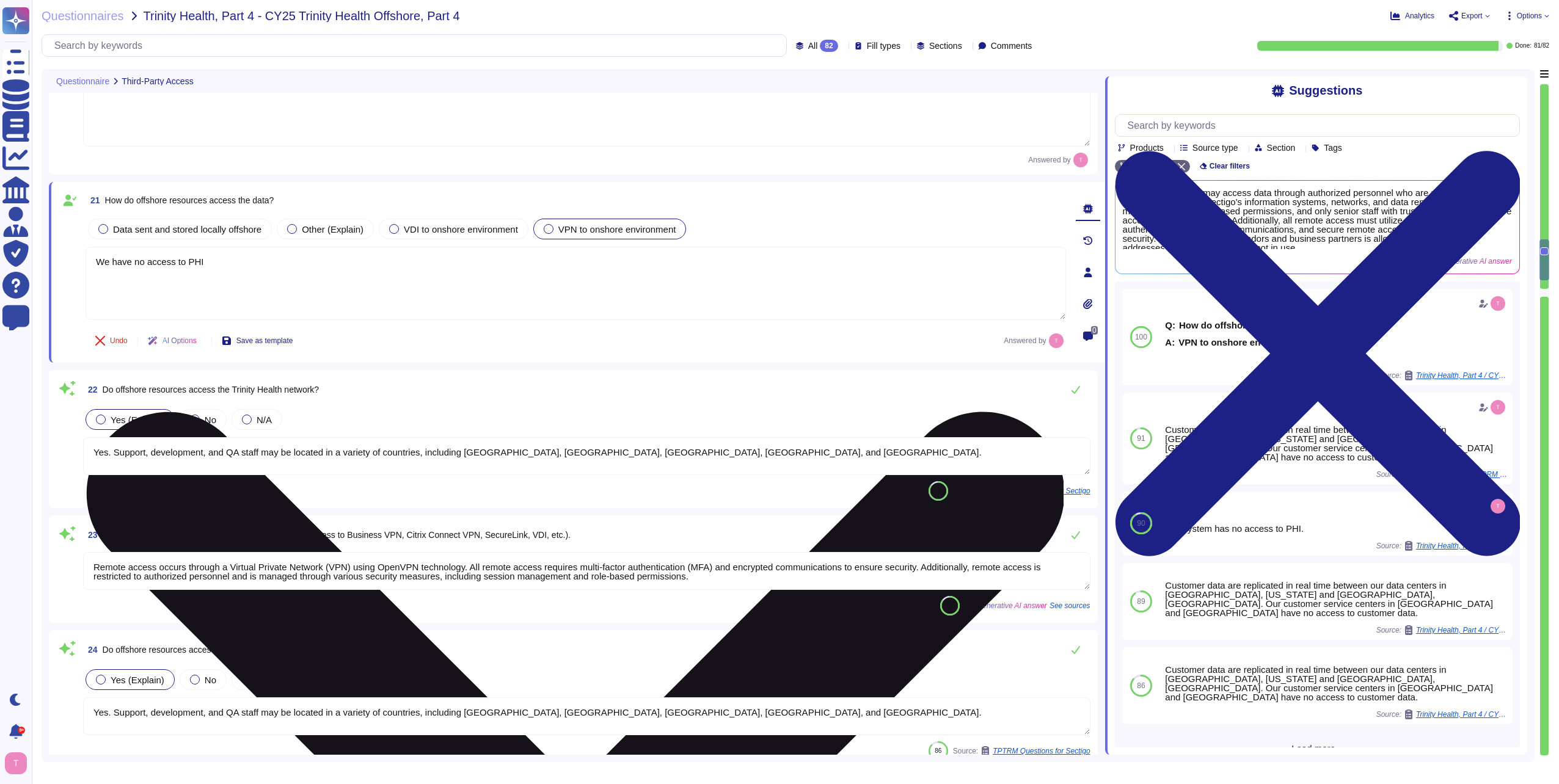
type textarea "We have no access to PHI."
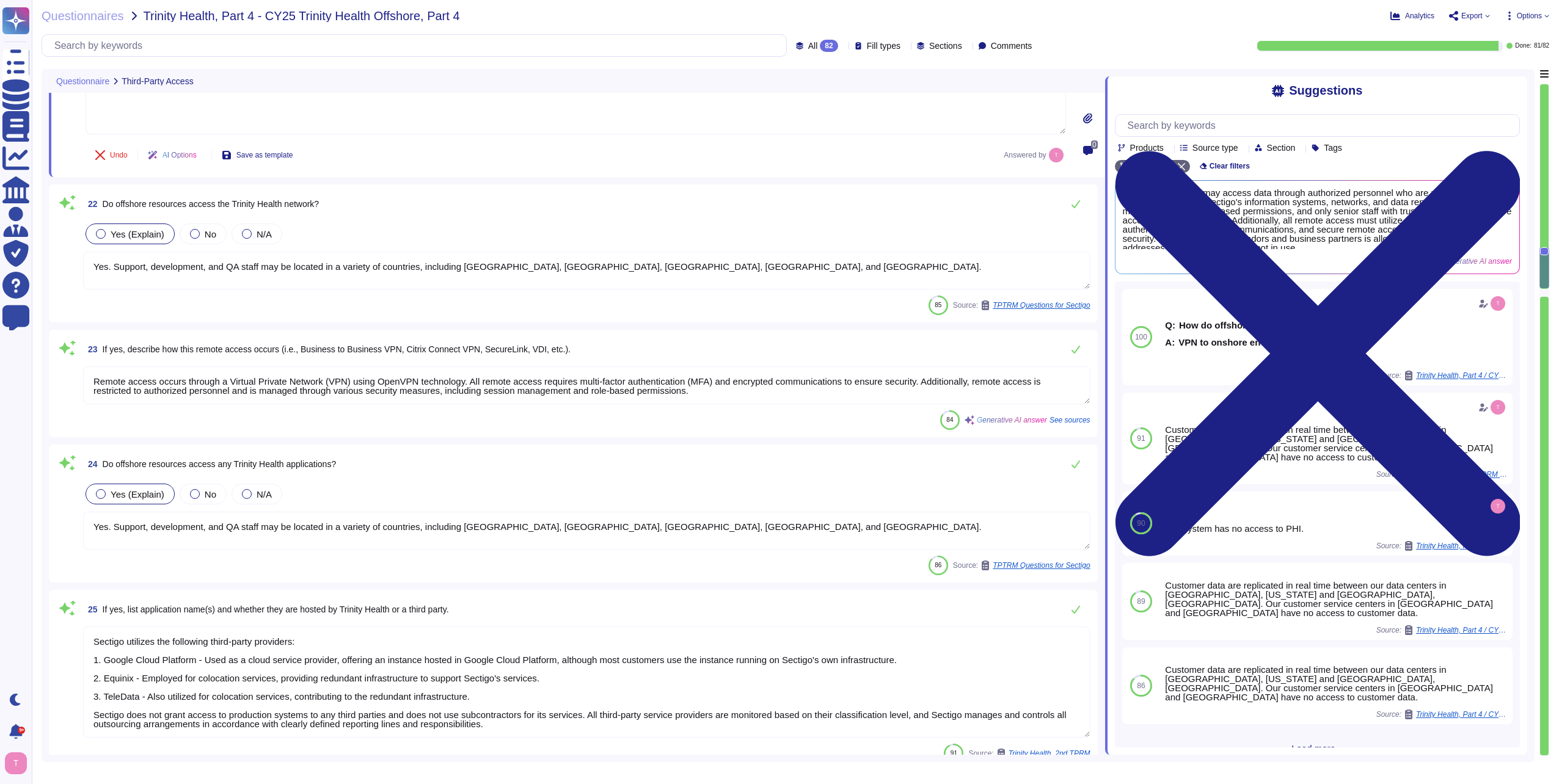
type textarea "Customer data are replicated in real time between our data centers in [GEOGRAPH…"
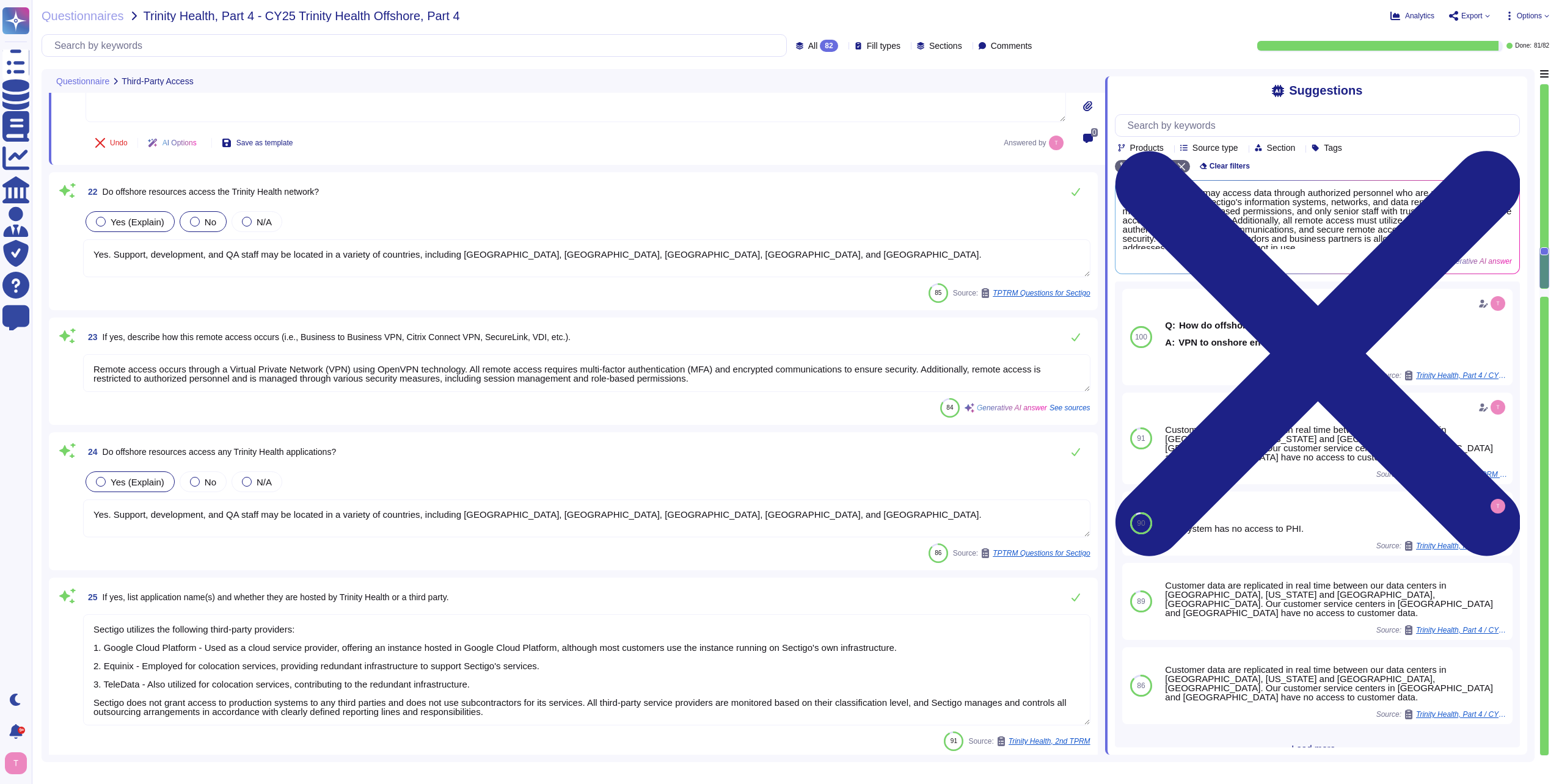
type textarea "We have no access to PHI."
click div
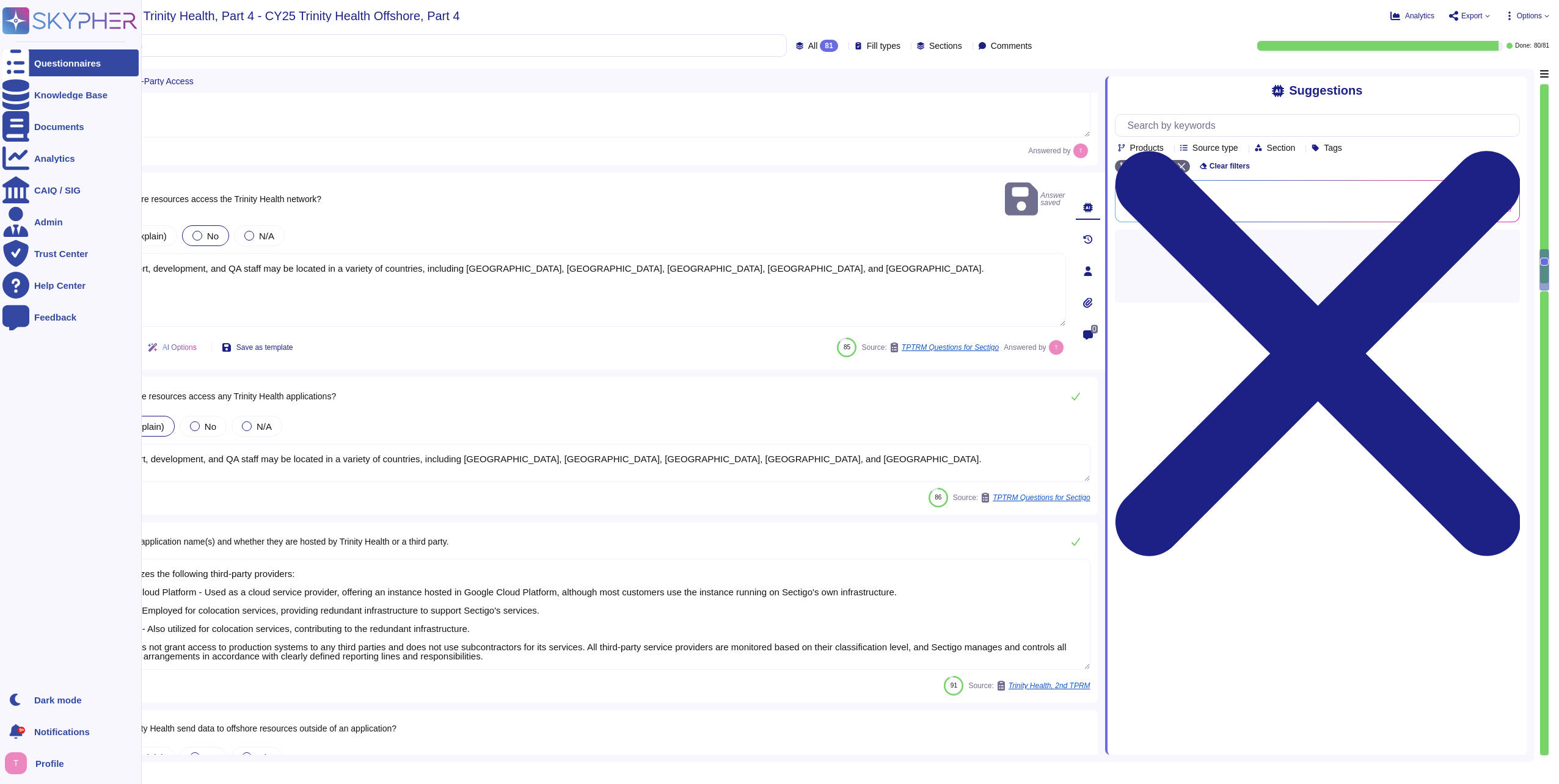
drag, startPoint x: 646, startPoint y: 234, endPoint x: 0, endPoint y: 254, distance: 646.3
click div "Questionnaires Knowledge Base Documents Analytics CAIQ / SIG Admin Trust Center…"
type textarea "Yes. Support, development, and QA staff may be located in a variety of countrie…"
type textarea "Sectigo utilizes the following third-party providers: 1. Google Cloud Platform …"
type textarea "Customer data are replicated in real time between our data centers in [GEOGRAPH…"
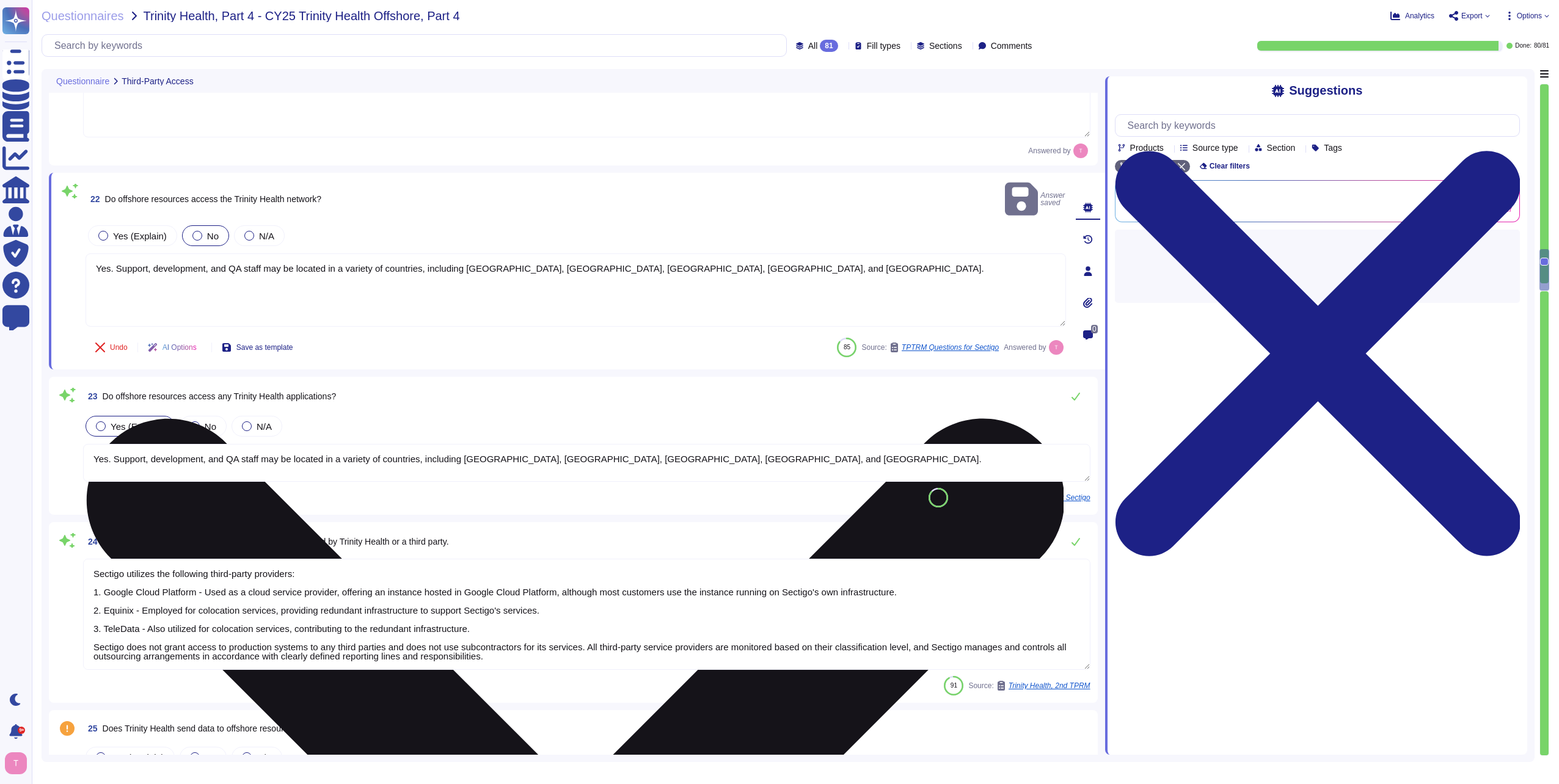
type textarea "No, we do not use subcontractors for this service. All development work is inte…"
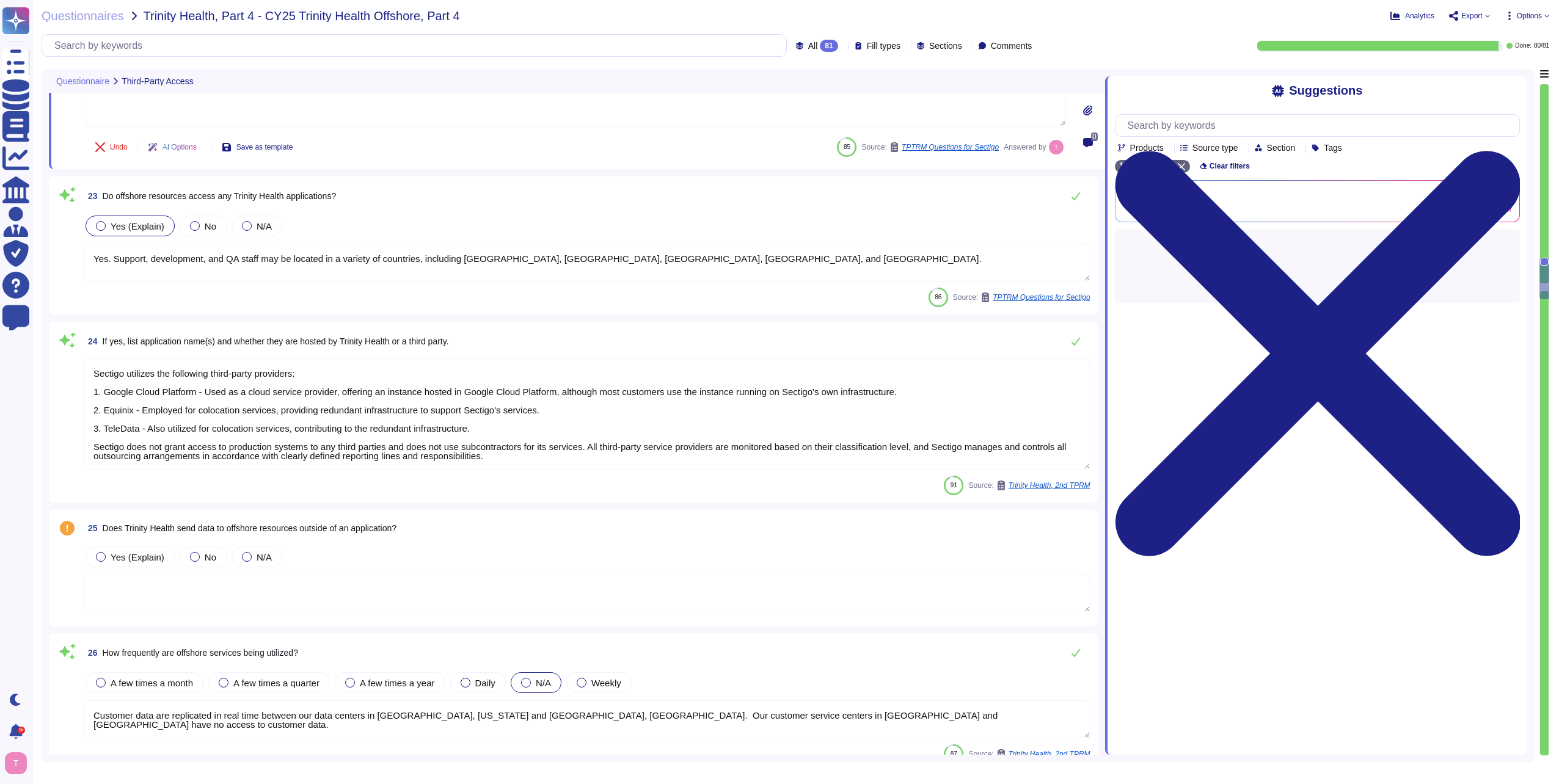
scroll to position [3169, 0]
type textarea "The offshore processing or maintenance may occur in the following countries: - …"
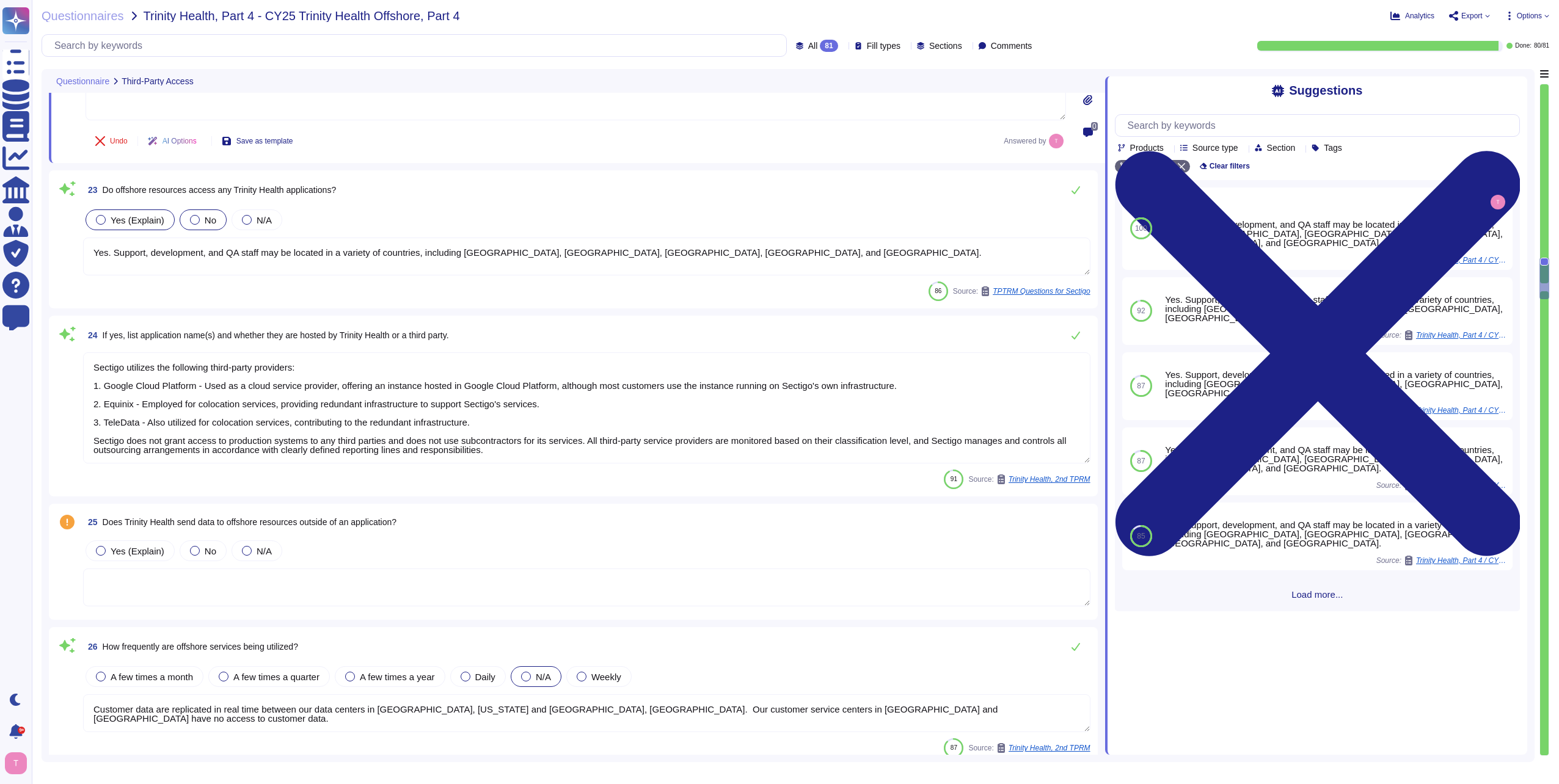
click div
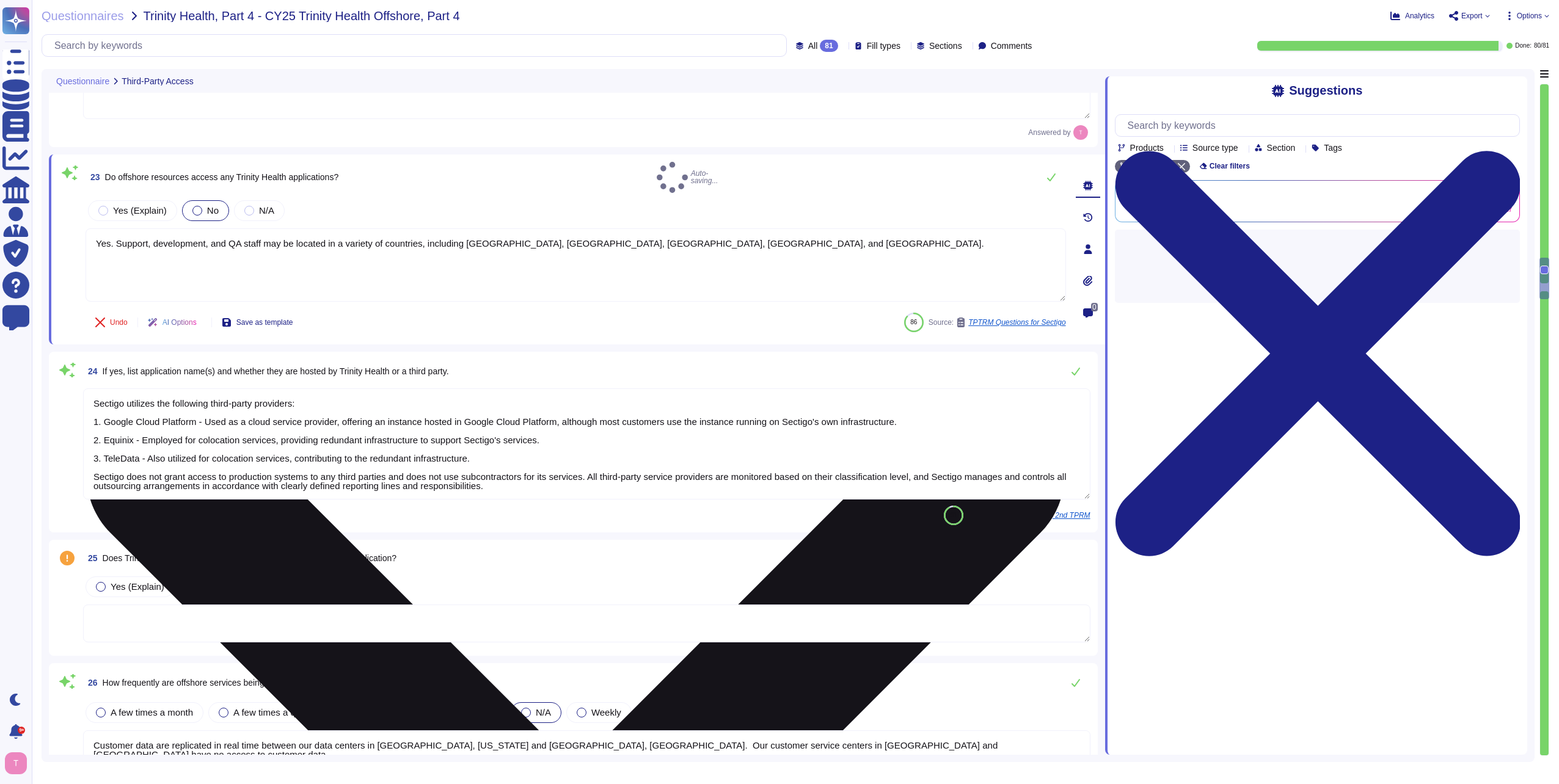
type textarea "The offshore processing or maintenance may occur in the following countries: - …"
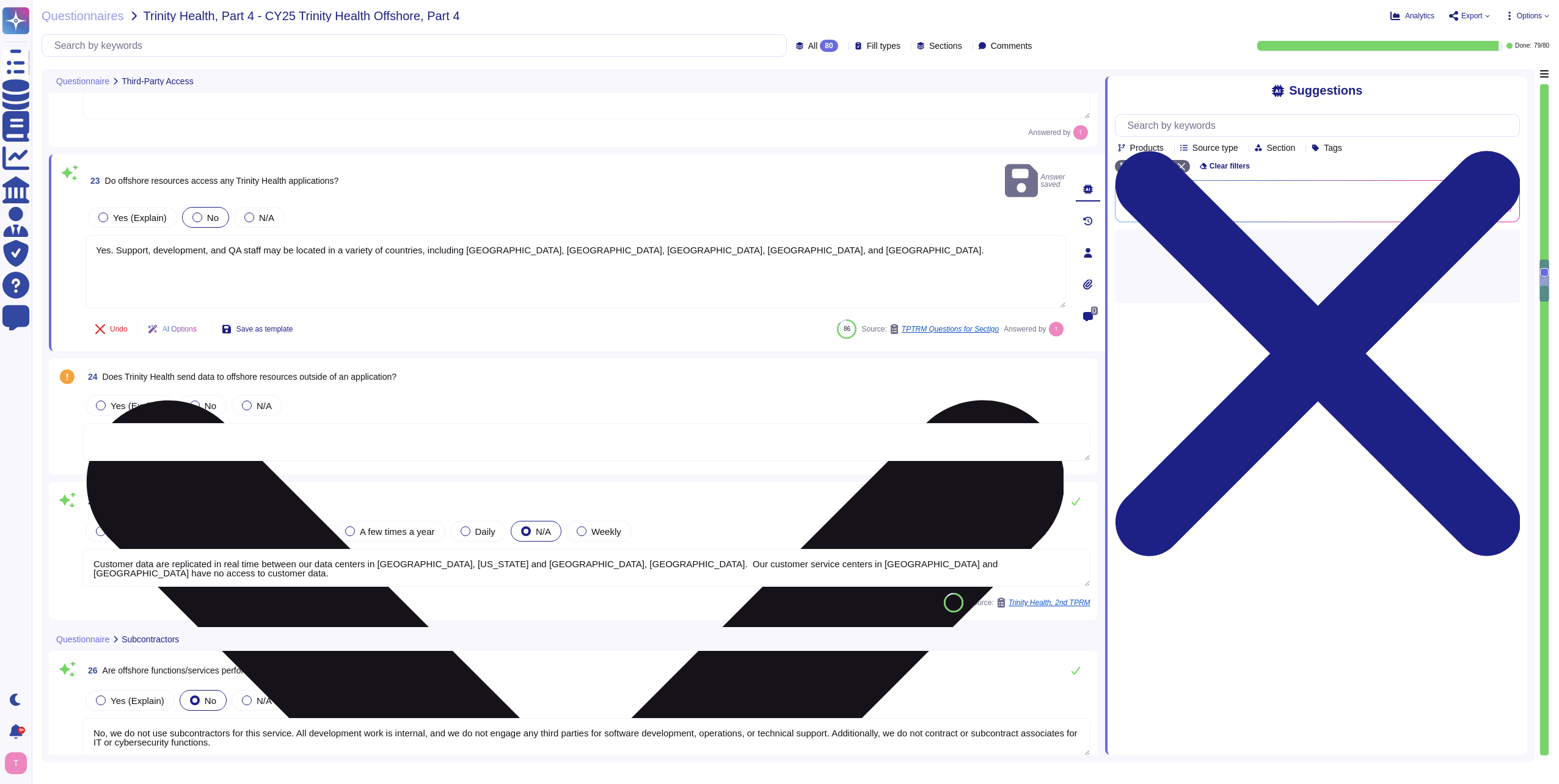
type textarea "Yes, facilities where offshore services are performed are physically secured th…"
type textarea "Customer data are replicated in real time between our data centers in [GEOGRAPH…"
type textarea "No, we do not use subcontractors for this service. All development work is inte…"
type textarea "The offshore processing or maintenance may occur in the following countries: - …"
type textarea "- [GEOGRAPHIC_DATA][STREET_ADDRESS] - [STREET_ADDRESS]"
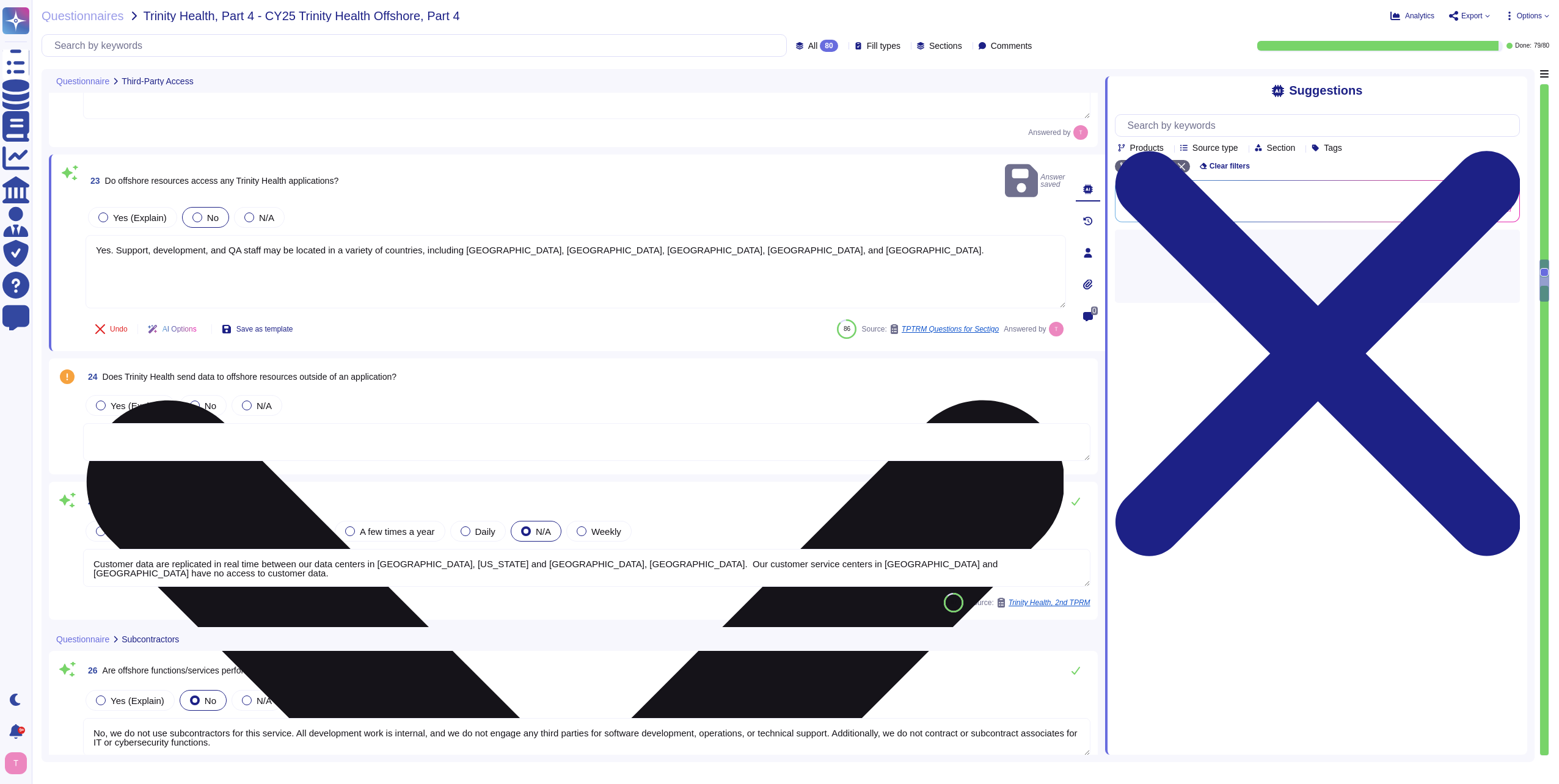
drag, startPoint x: 622, startPoint y: 219, endPoint x: 90, endPoint y: 221, distance: 532.0
click textarea "Yes. Support, development, and QA staff may be located in a variety of countrie…"
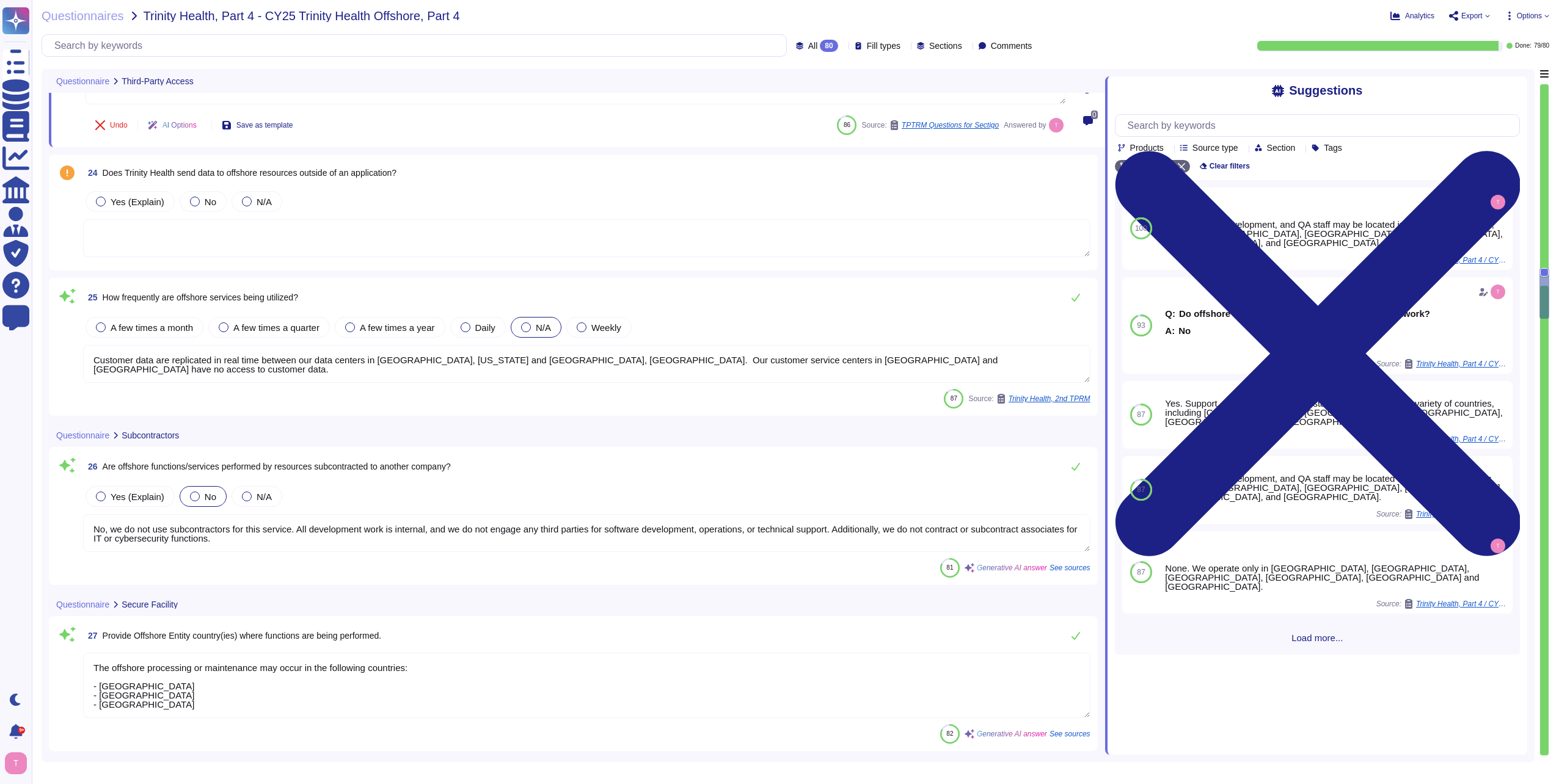
scroll to position [3352, 0]
type textarea "Yes, all visitor access is formally logged to ensure proper tracking and securi…"
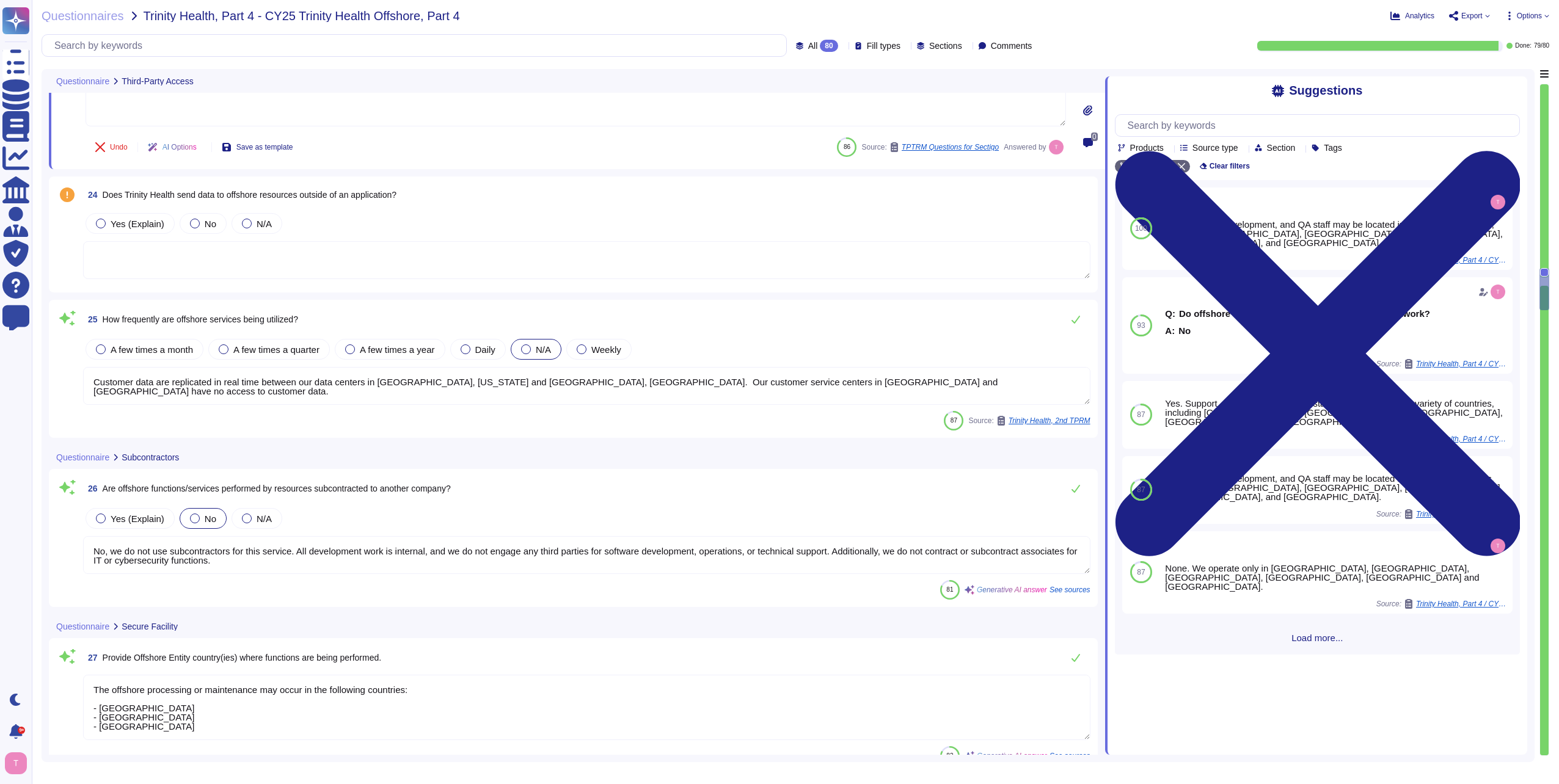
scroll to position [3291, 0]
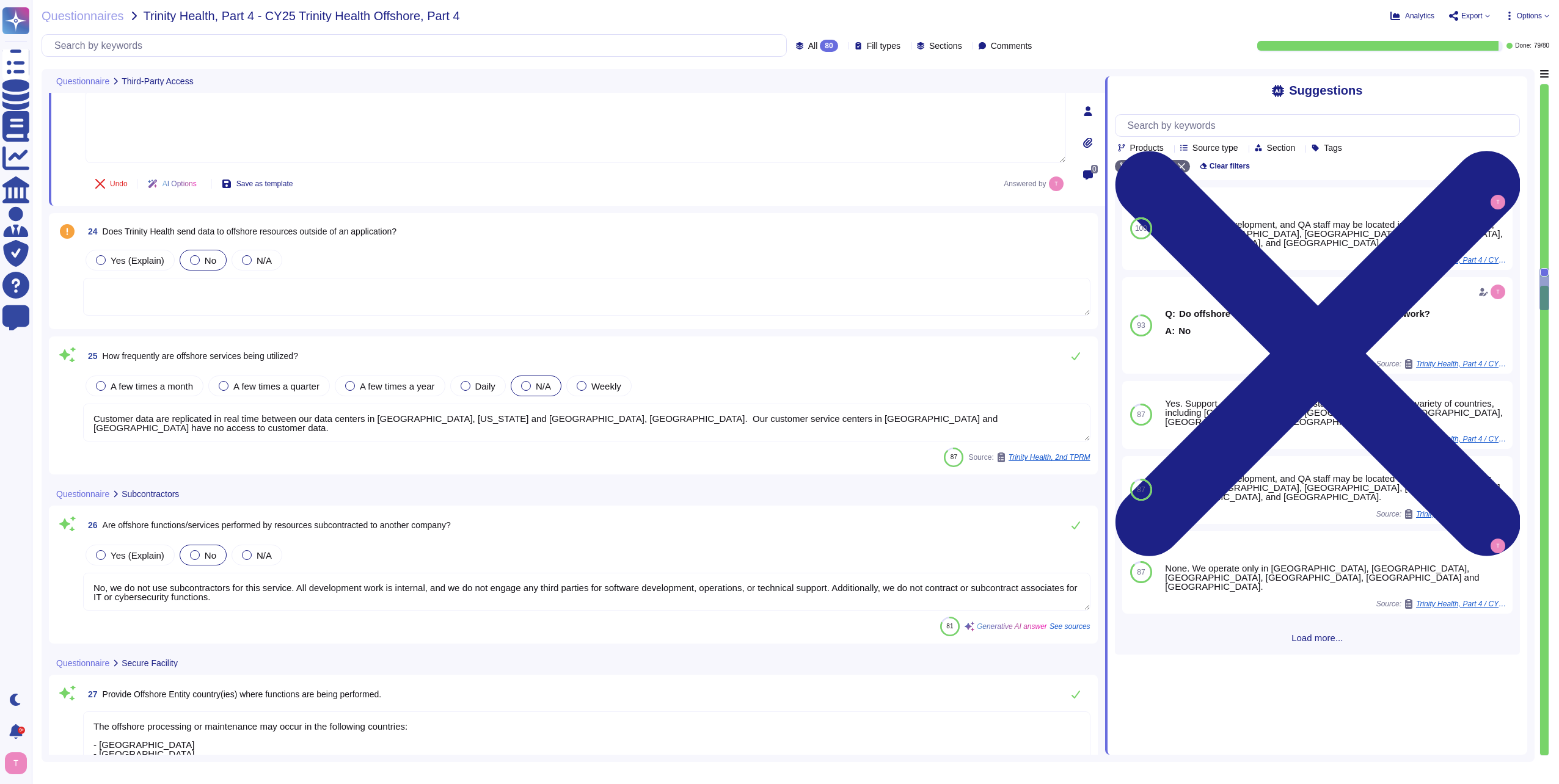
click div
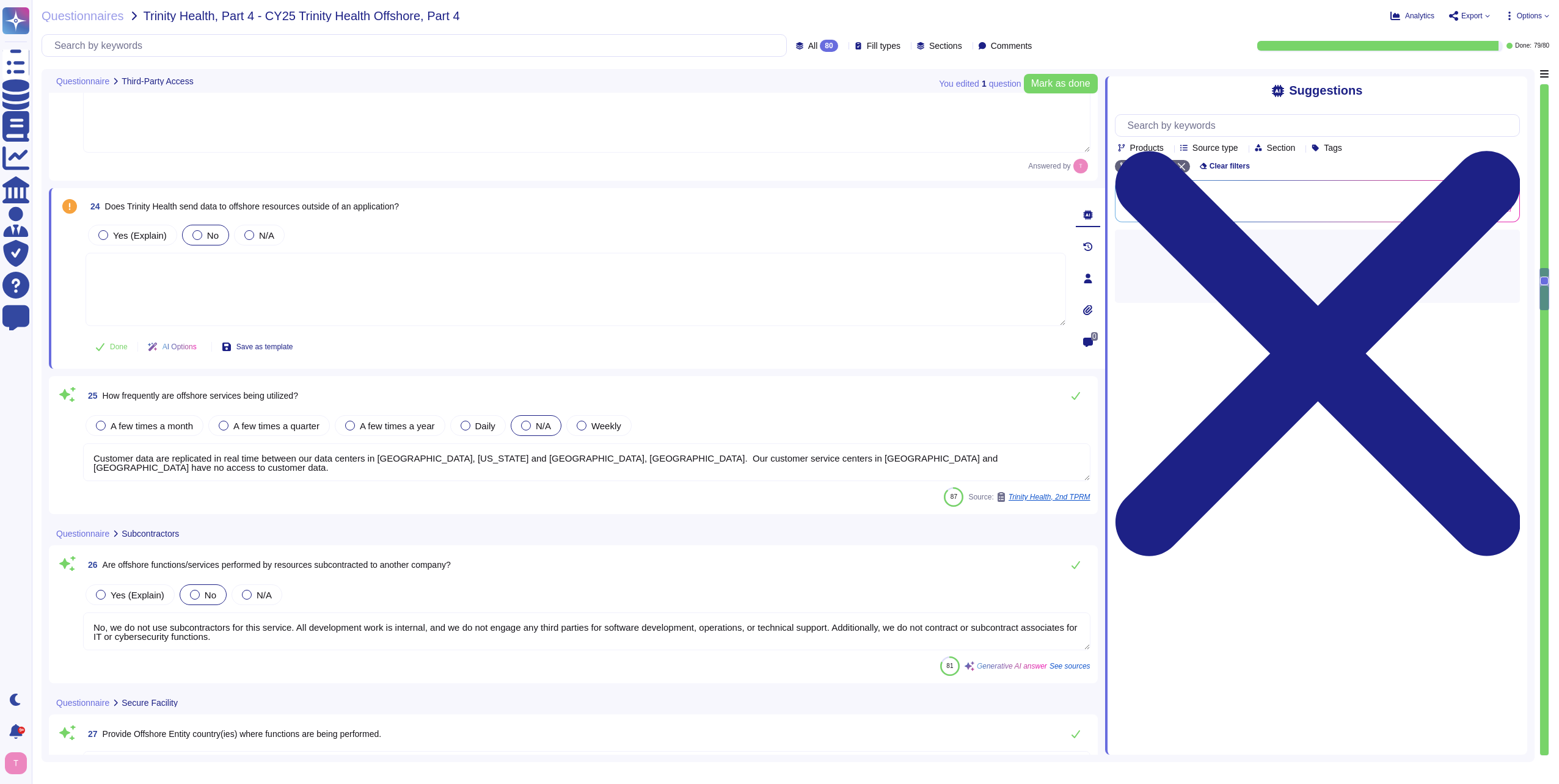
click textarea
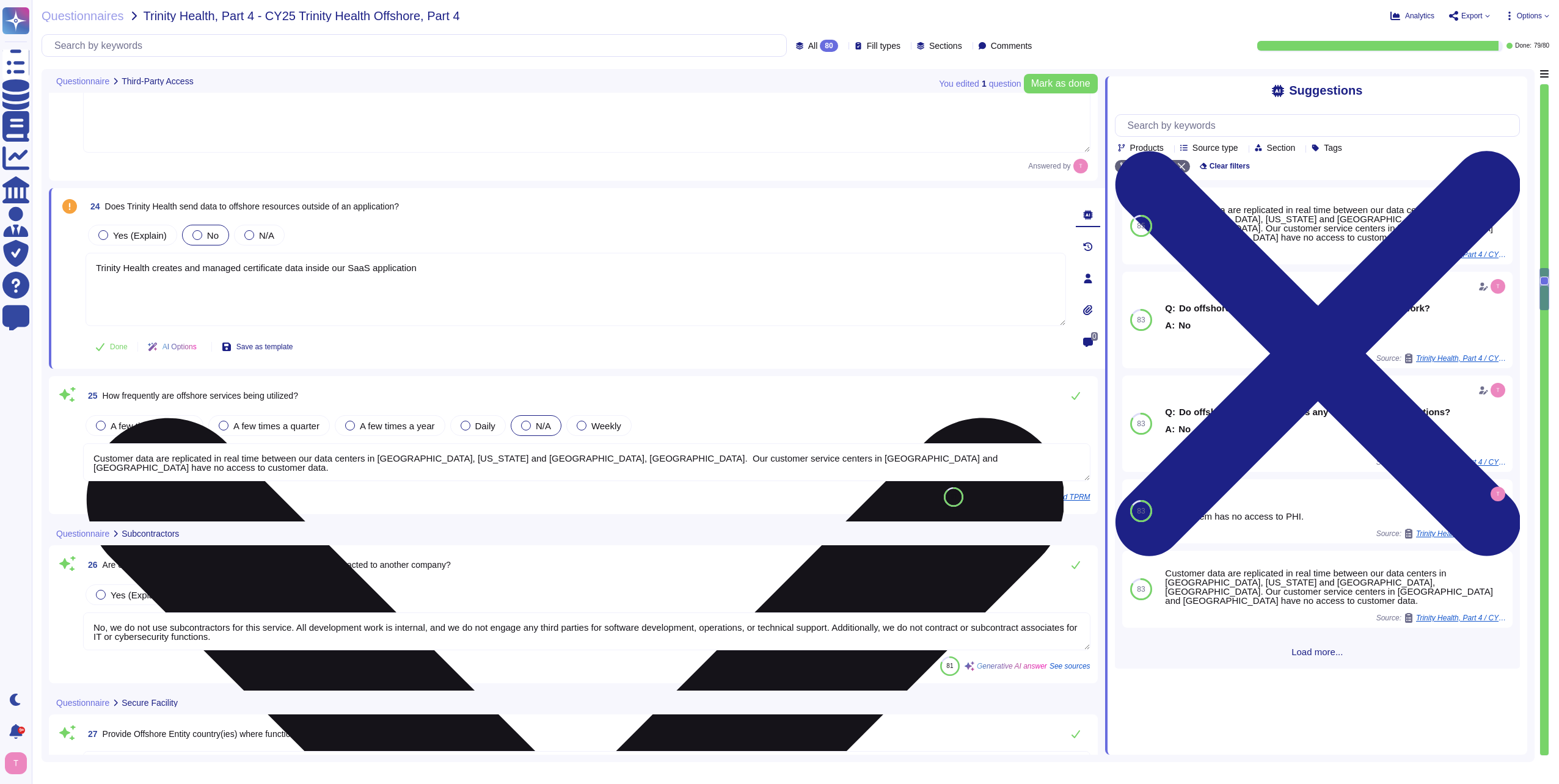
type textarea "Trinity Health creates and managed certificate data inside our SaaS application."
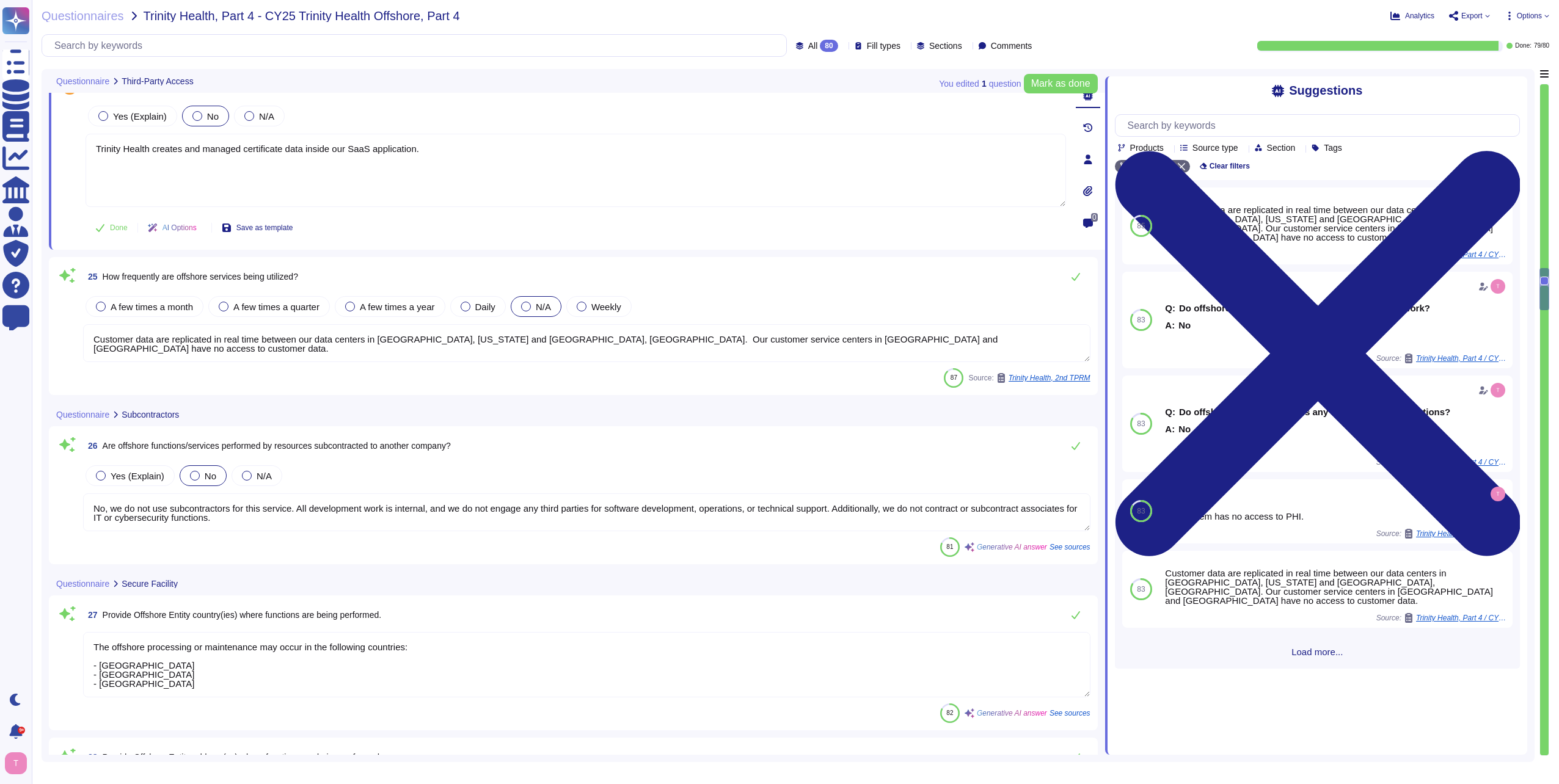
scroll to position [3413, 0]
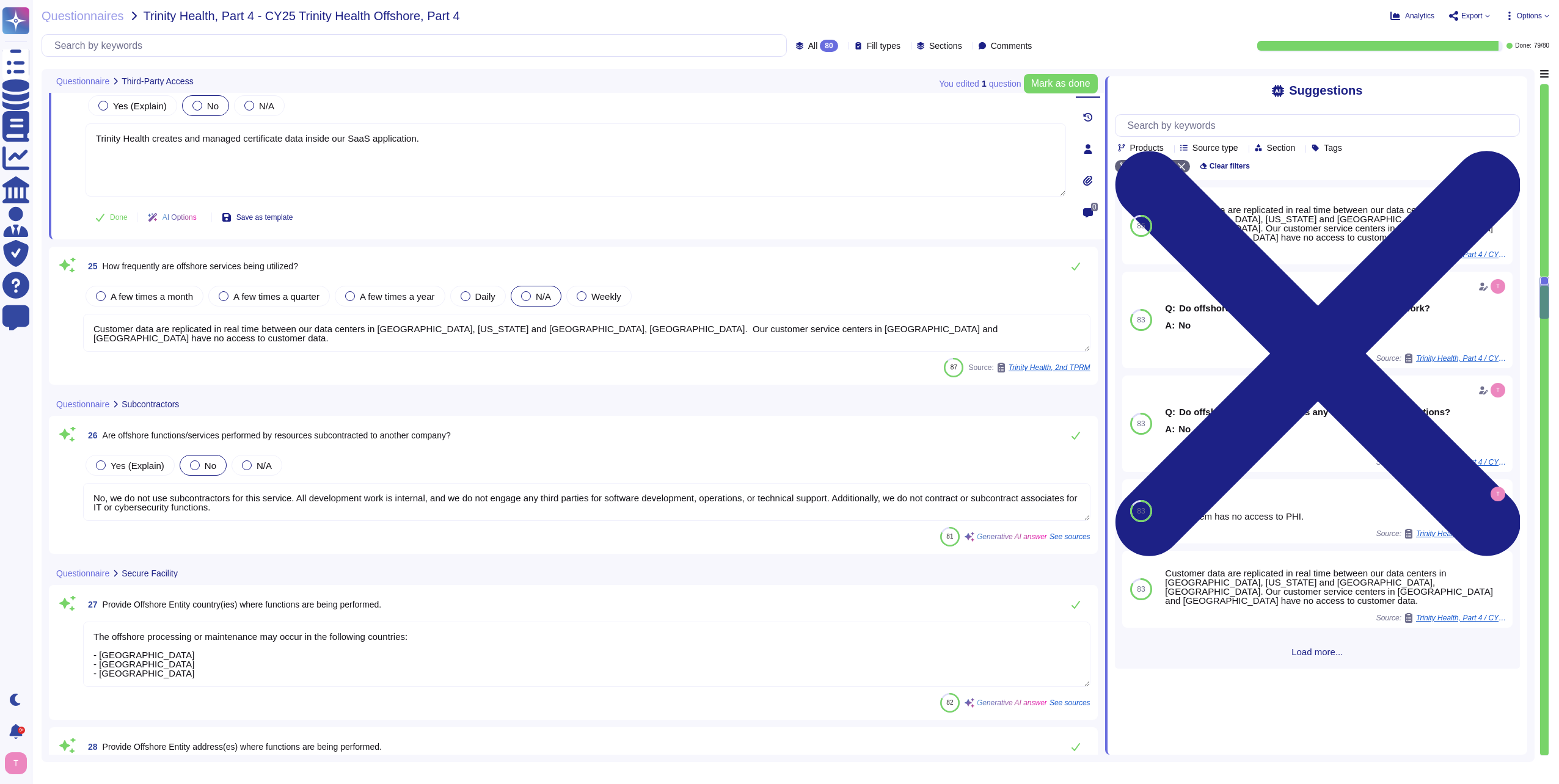
type textarea "Yes, all visitor access is formally logged to ensure proper tracking and securi…"
type textarea "Trinity Health creates and managed certificate data inside our SaaS application."
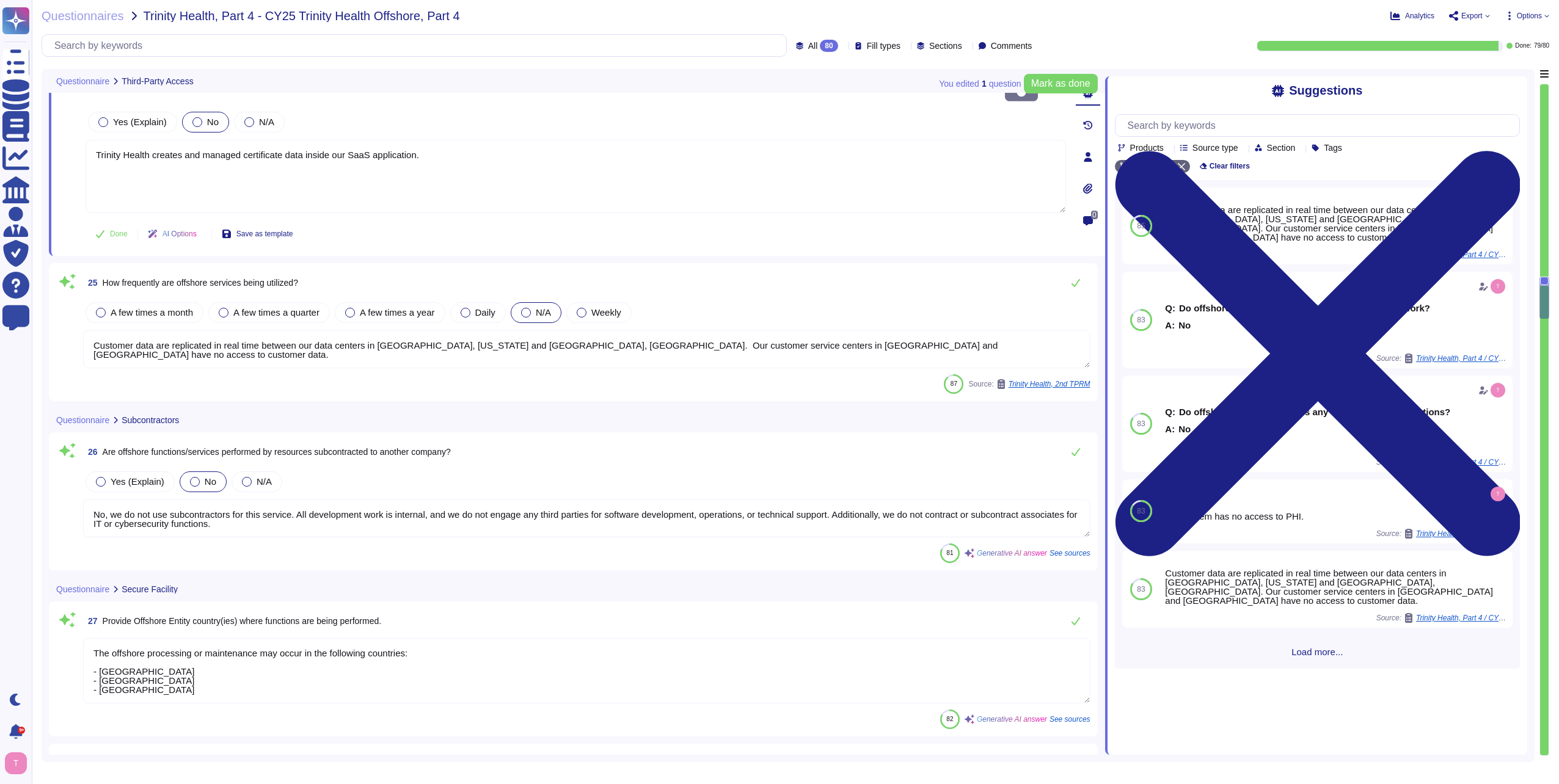
drag, startPoint x: 96, startPoint y: 331, endPoint x: 994, endPoint y: 326, distance: 898.0
click textarea "Customer data are replicated in real time between our data centers in [GEOGRAPH…"
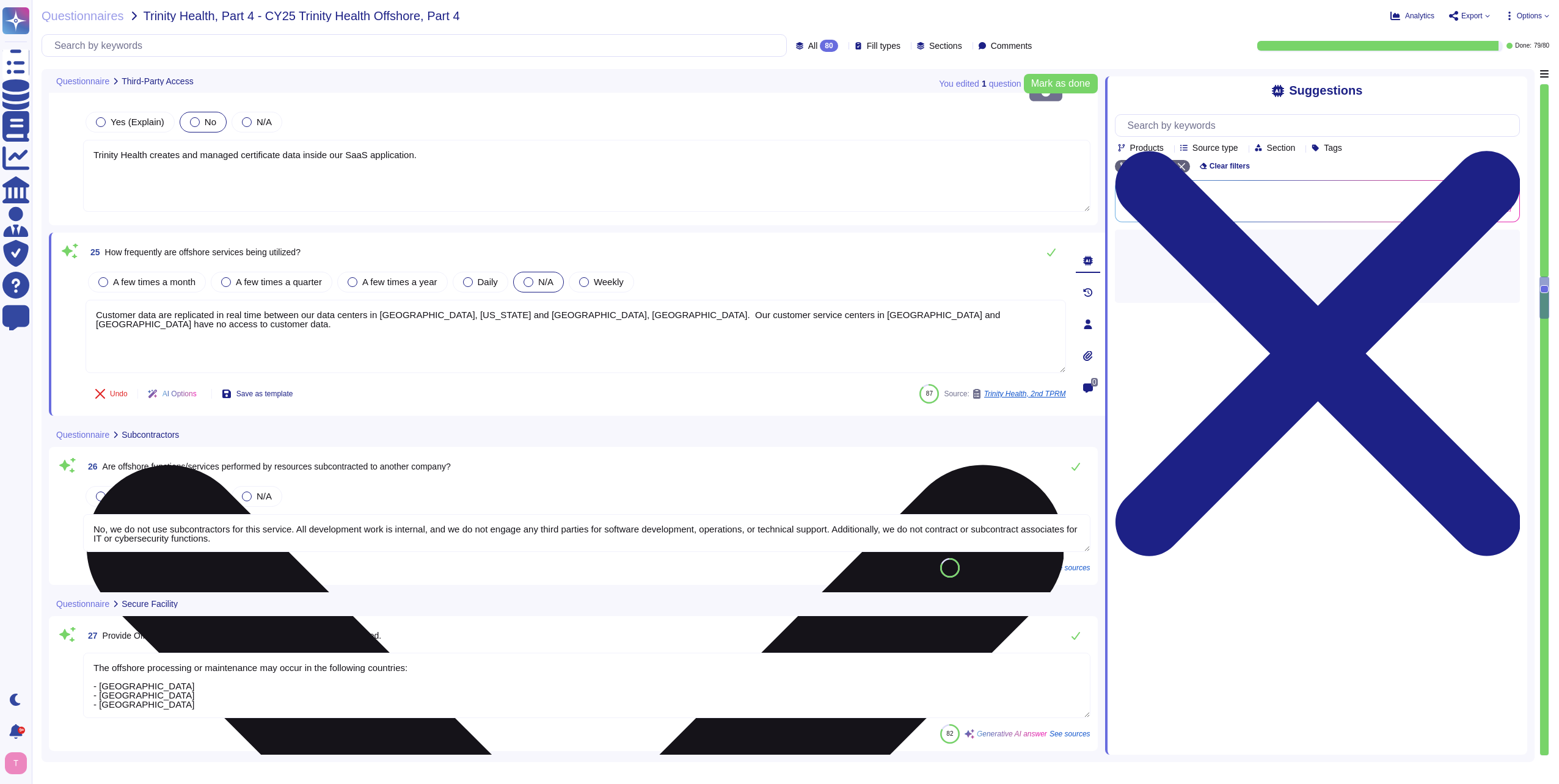
type textarea "Yes, all visitor access is formally logged to ensure proper tracking and securi…"
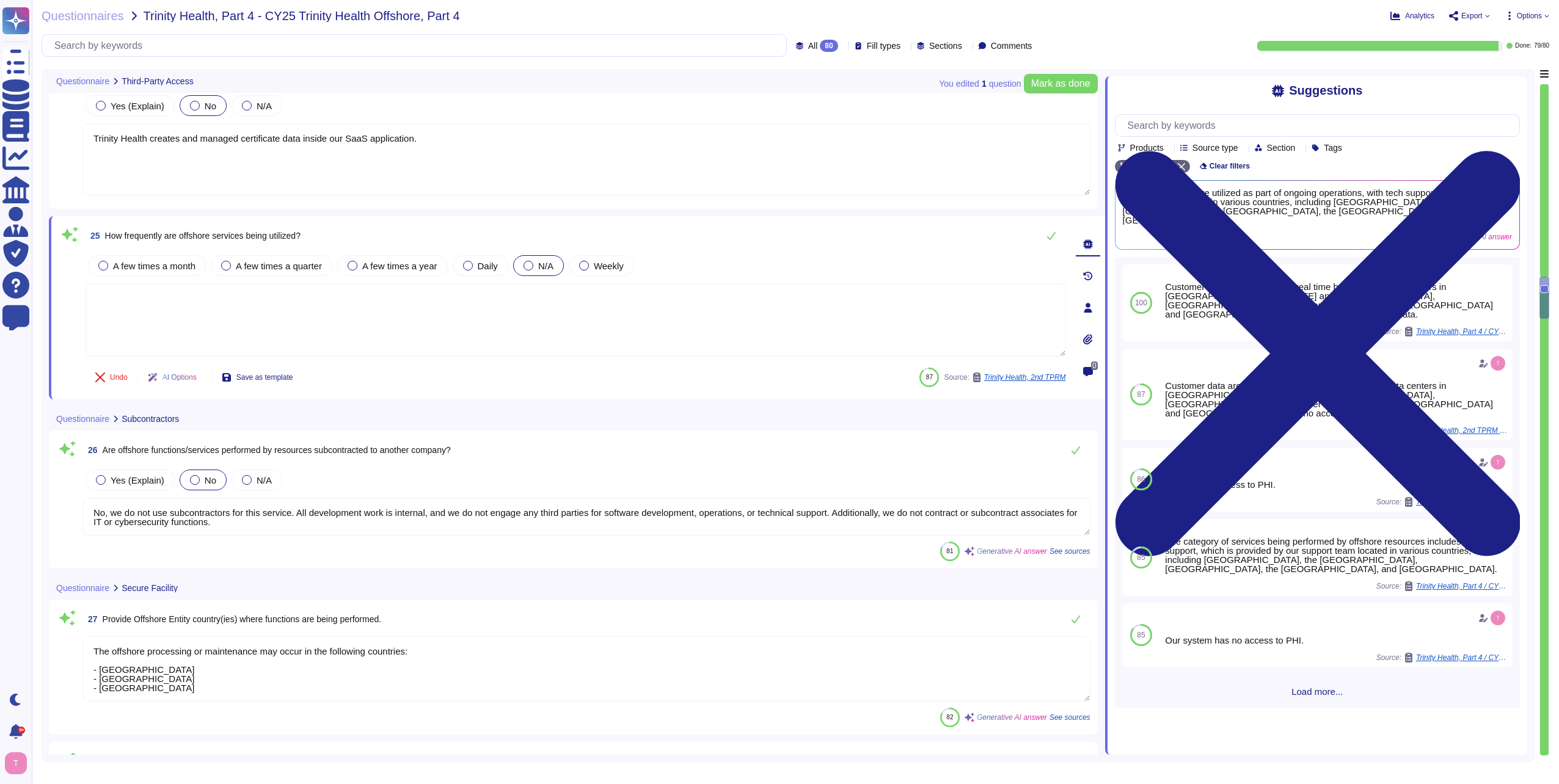
click textarea
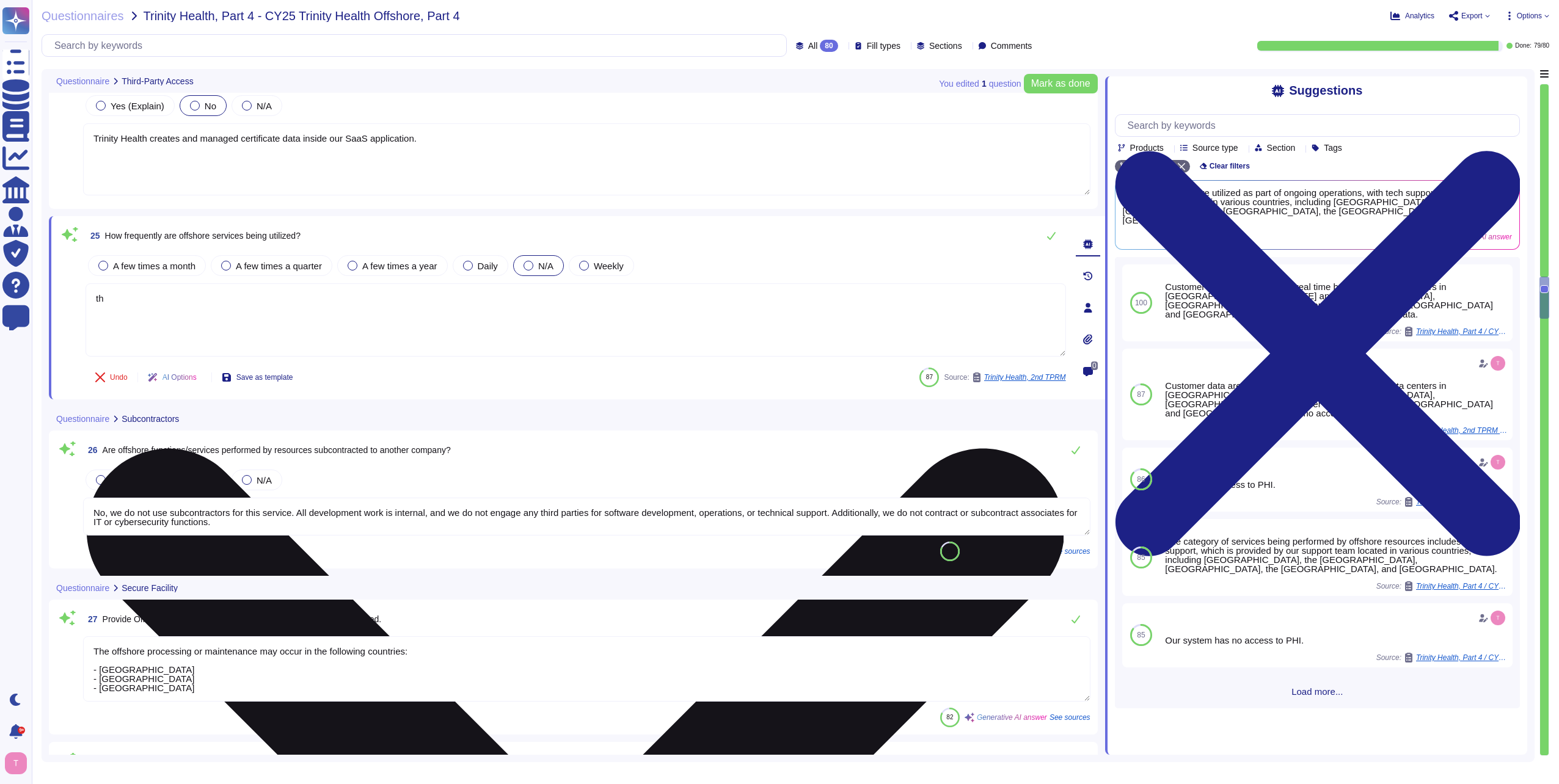
type textarea "t"
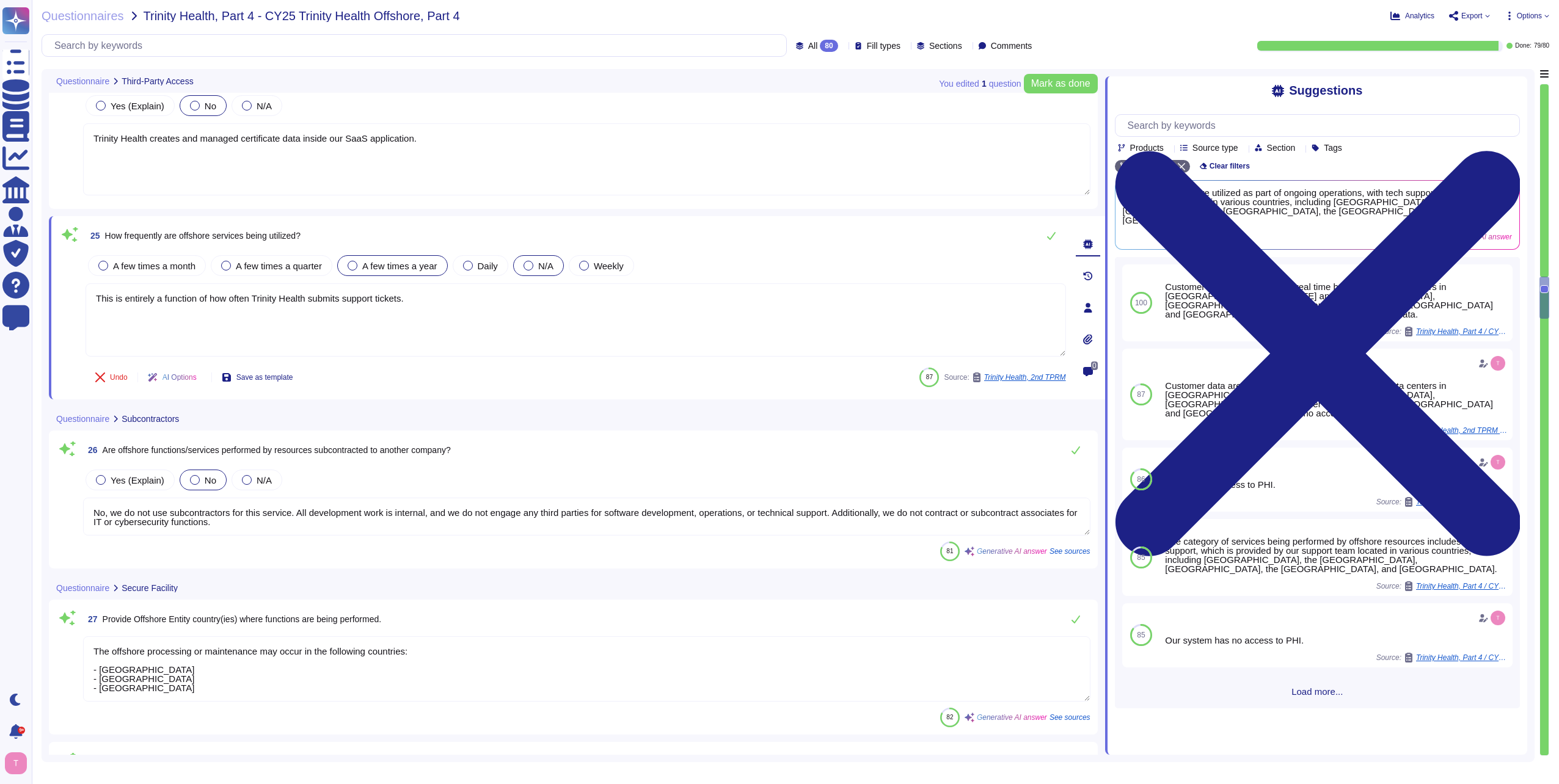
type textarea "This is entirely a function of how often Trinity Health submits support tickets."
click div
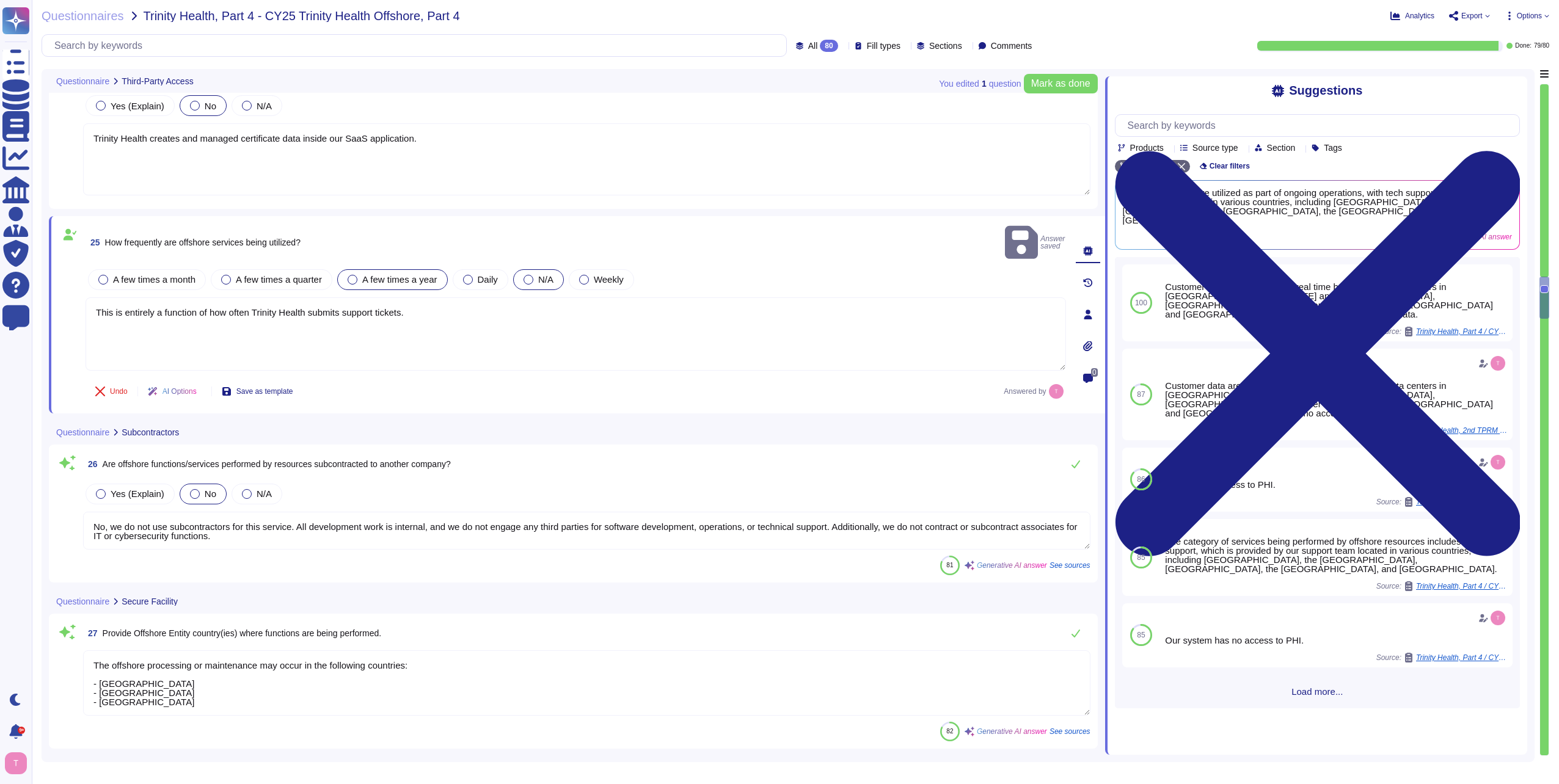
click div
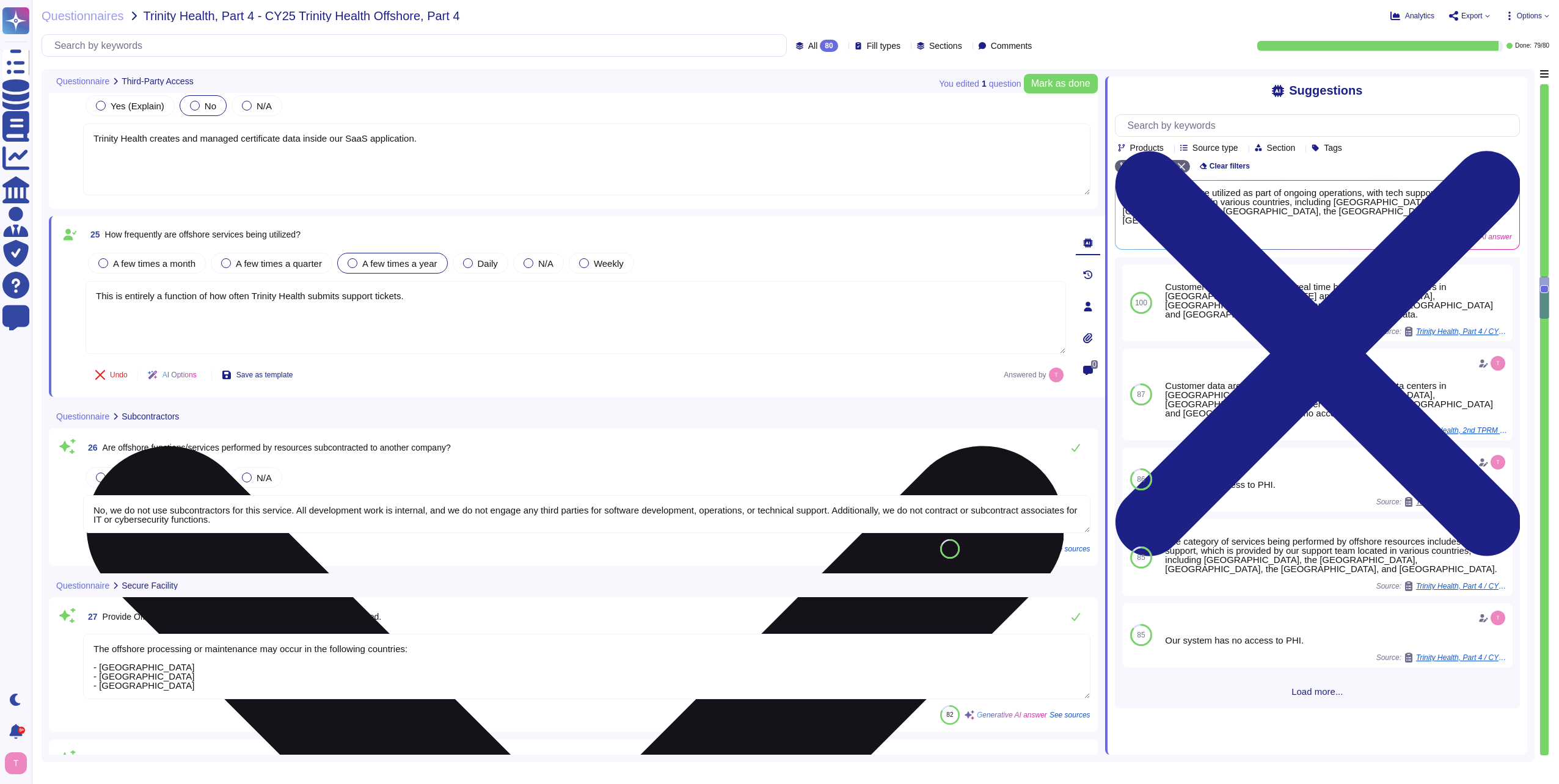
click textarea "This is entirely a function of how often Trinity Health submits support tickets."
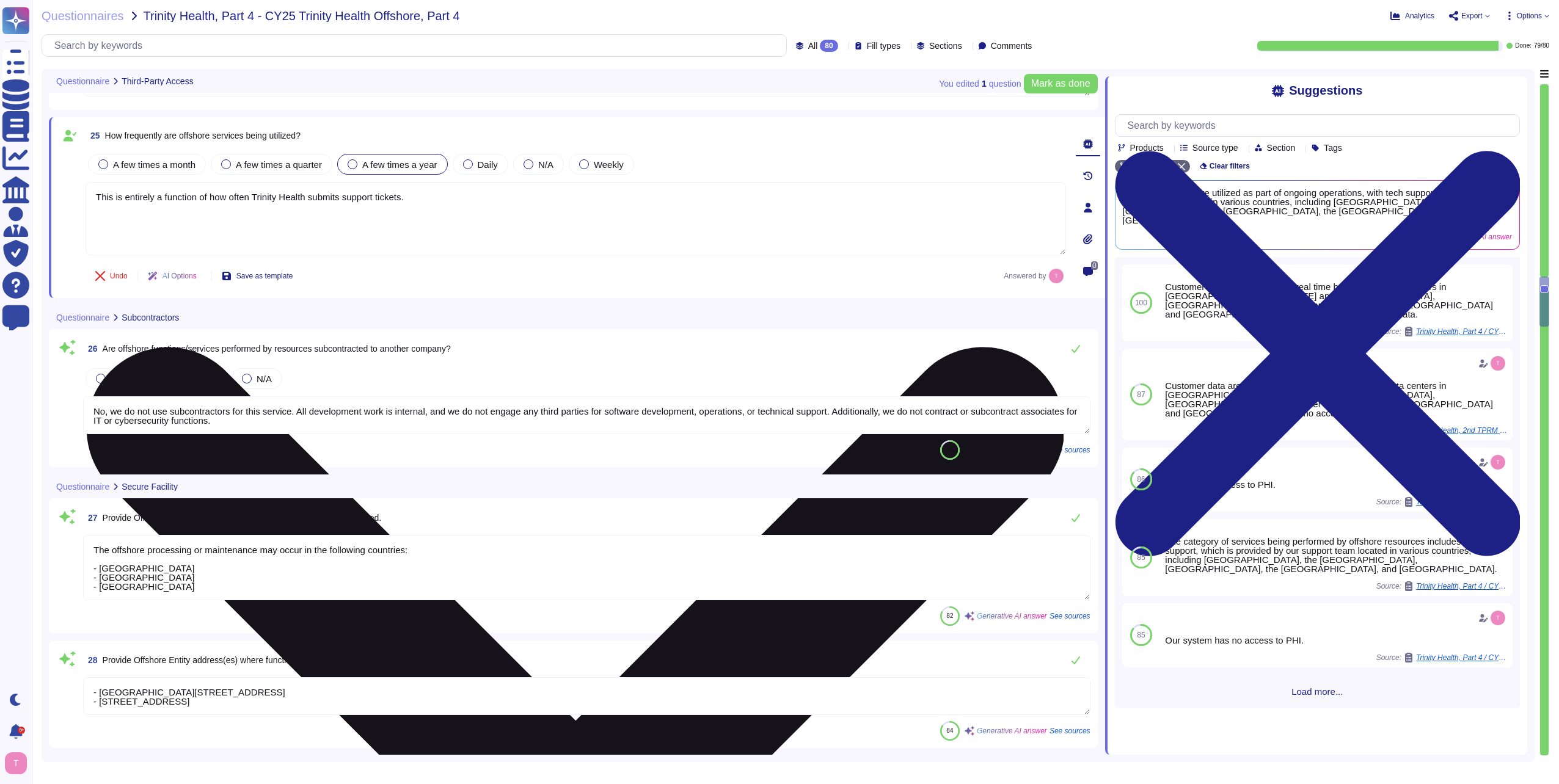
type textarea "Yes, visitors are required to be escorted at all times by an Sectigo employee w…"
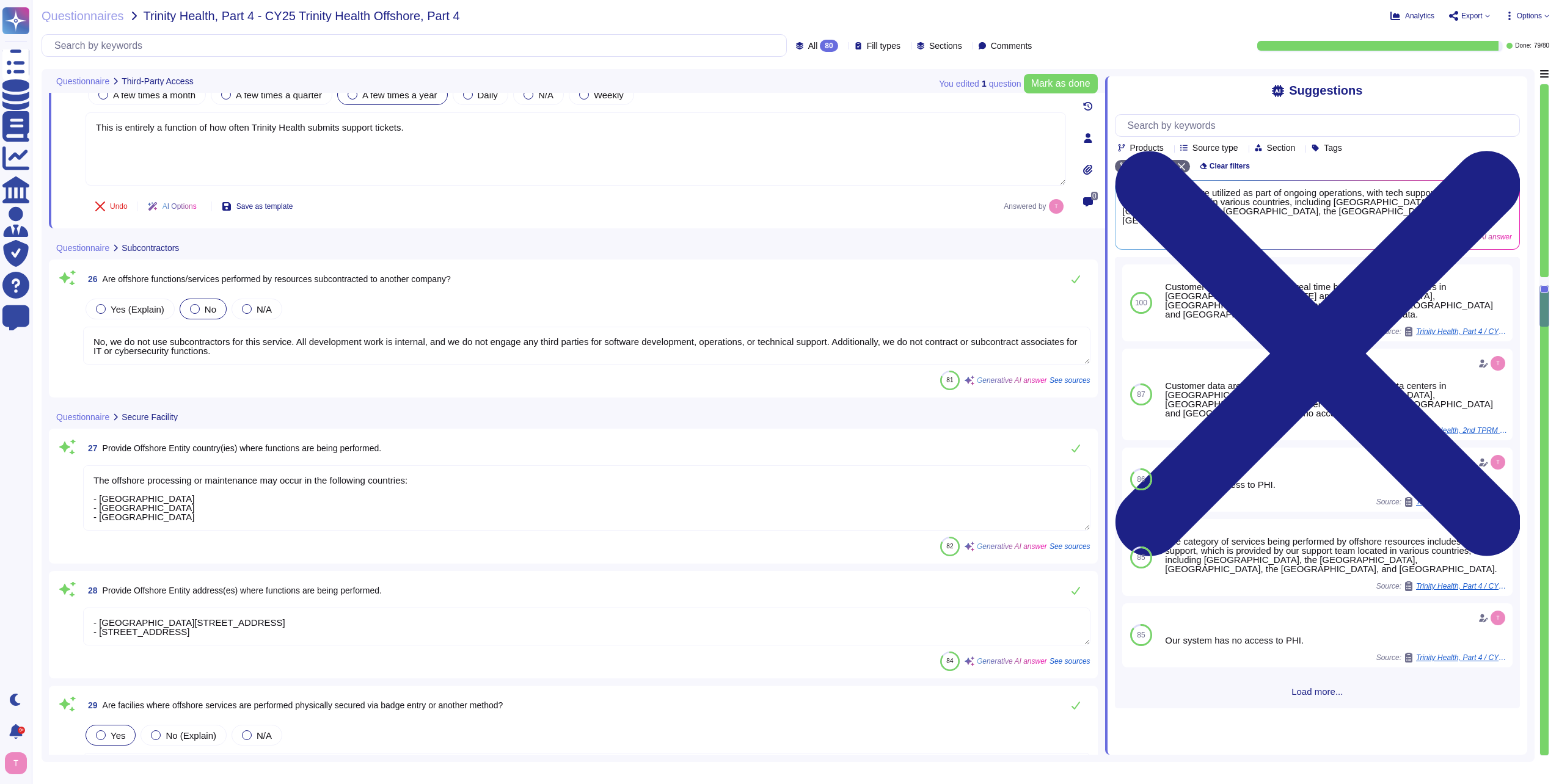
scroll to position [3596, 0]
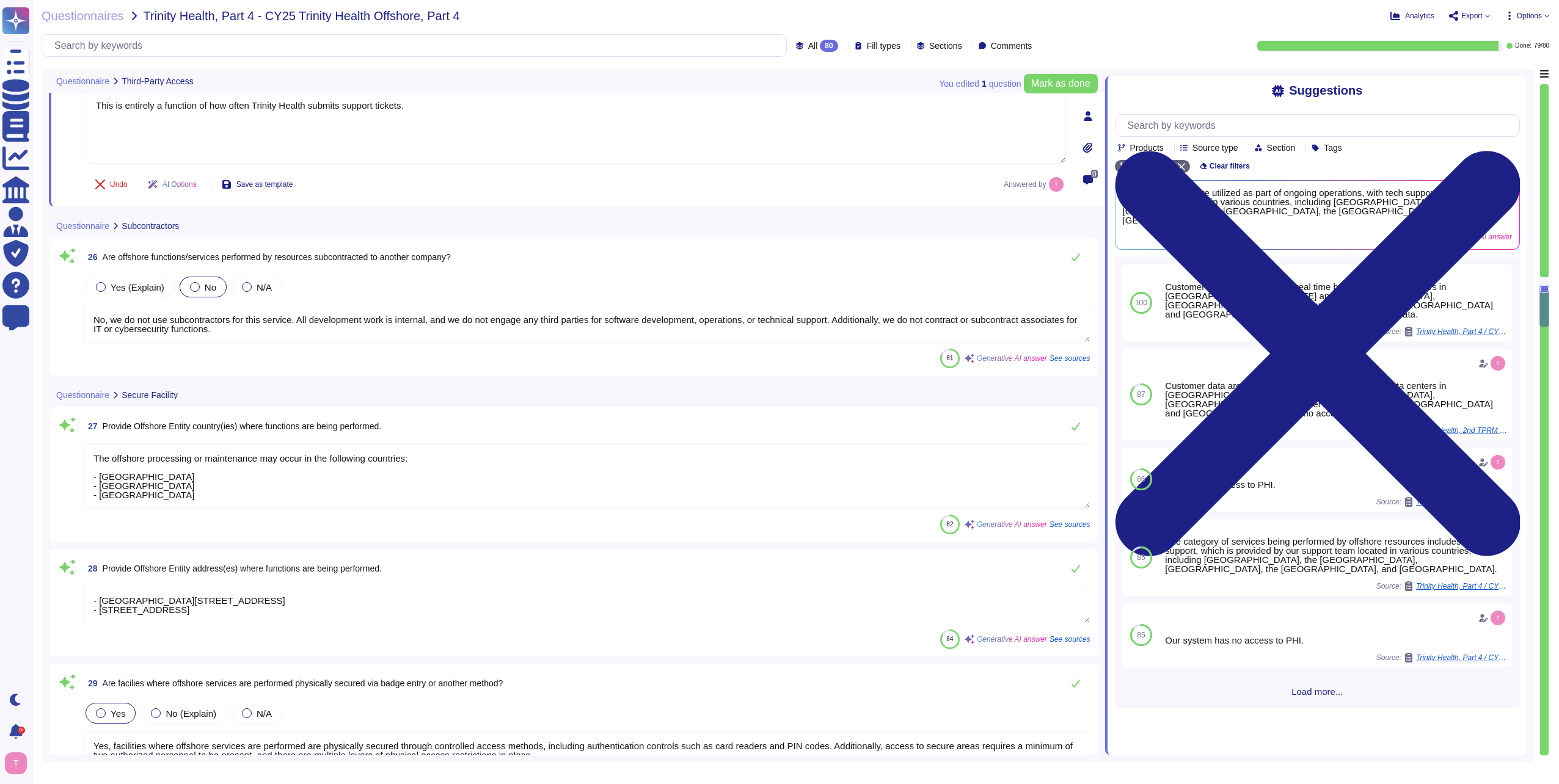
drag, startPoint x: 278, startPoint y: 331, endPoint x: 79, endPoint y: 315, distance: 199.6
click div "26 Are offshore functions/services performed by resources subcontracted to anot…"
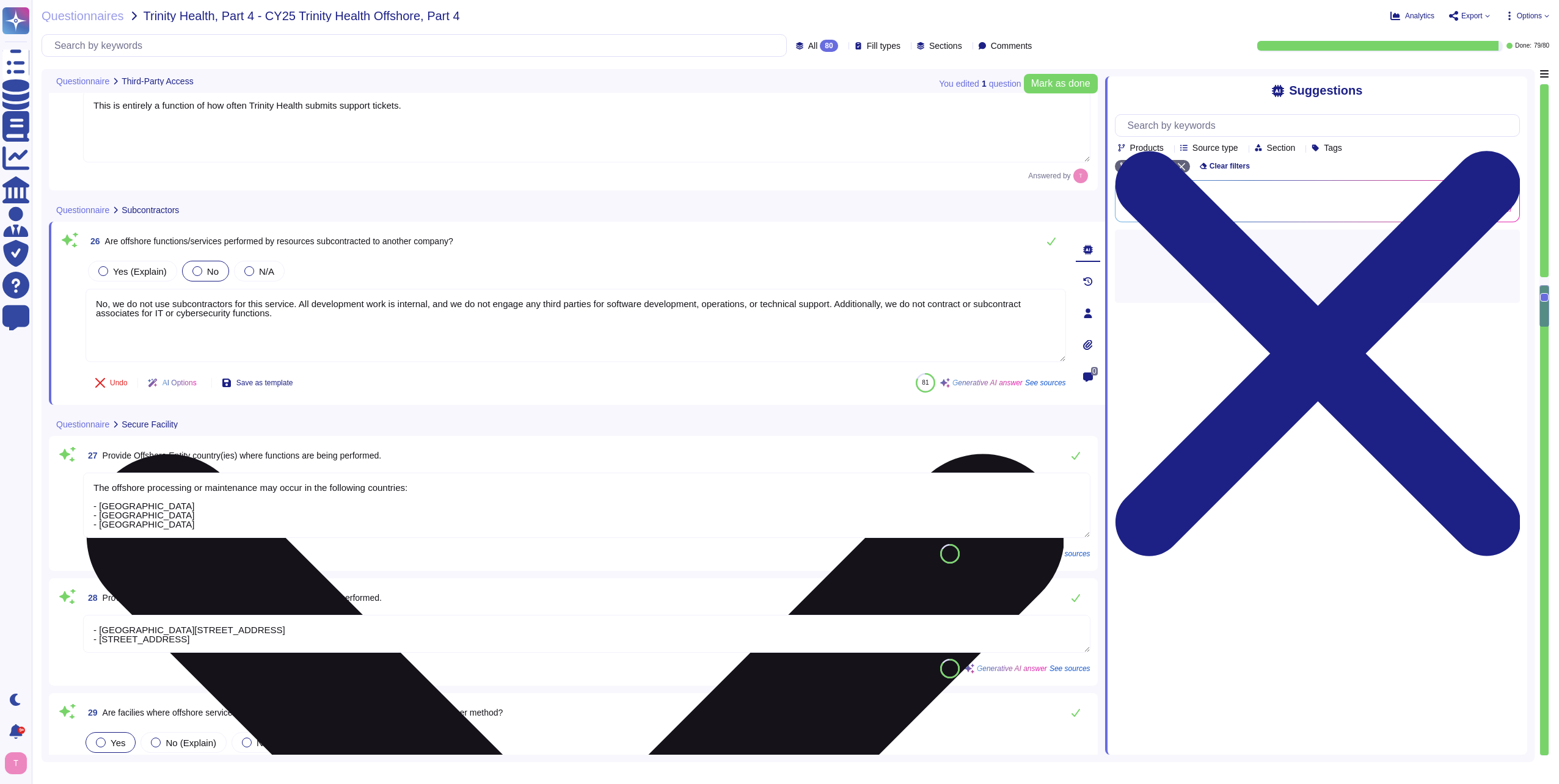
type textarea "Yes, visitors are required to be escorted at all times by an Sectigo employee w…"
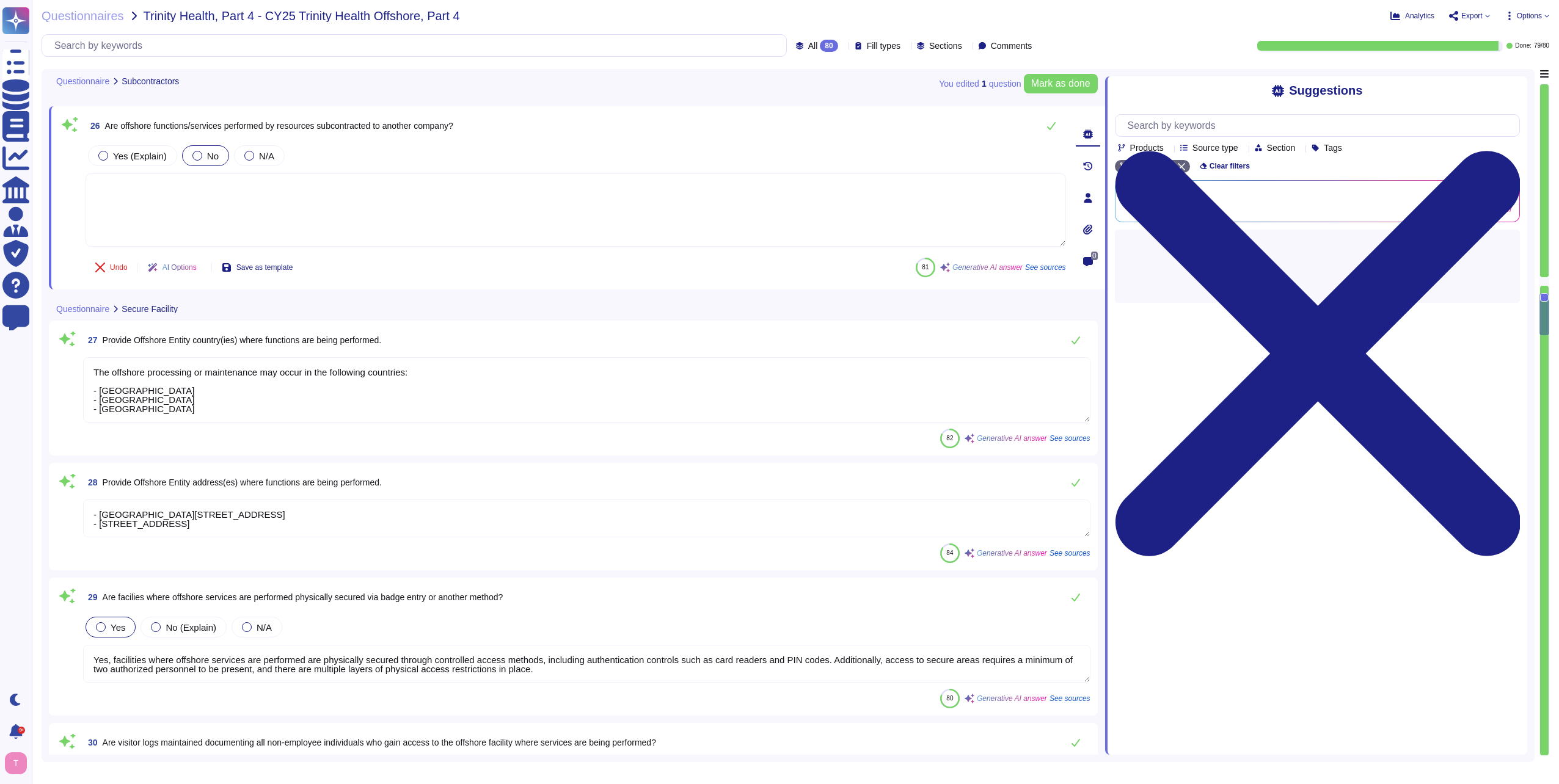
type textarea "Office locations are segmented from data centers."
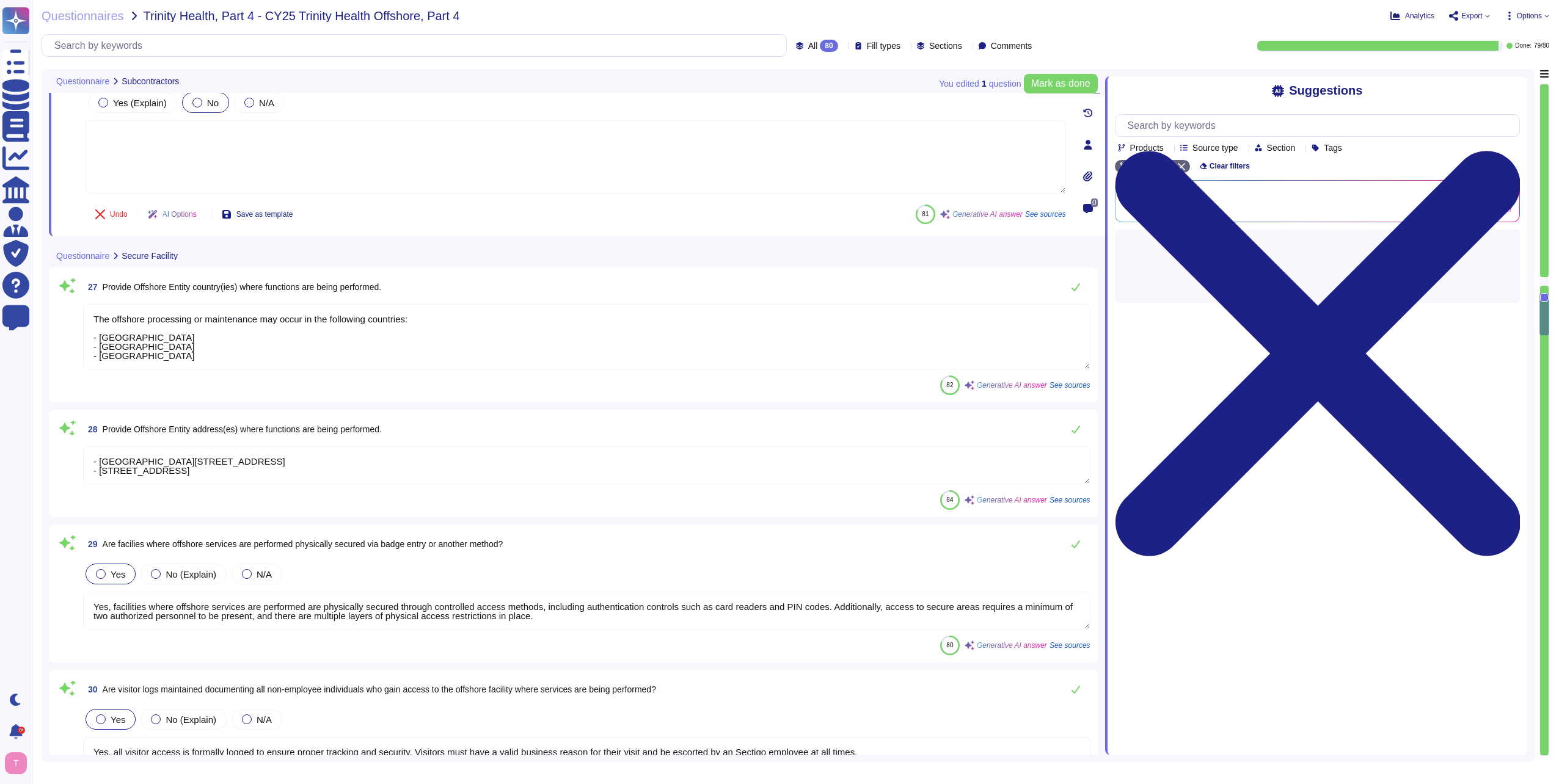
scroll to position [3780, 0]
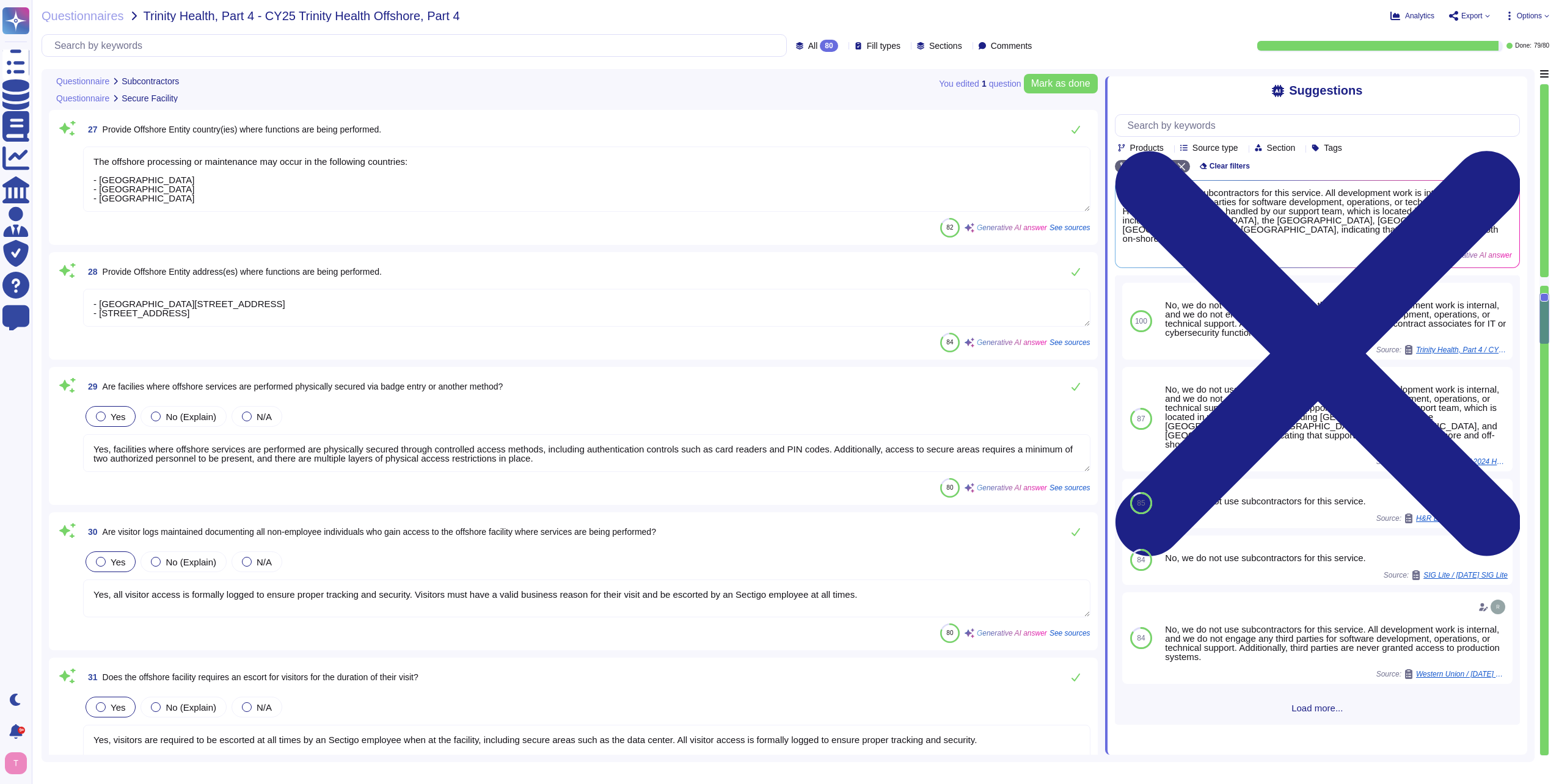
type textarea "Personal devices are not prohibited for business purposes; they are allowed und…"
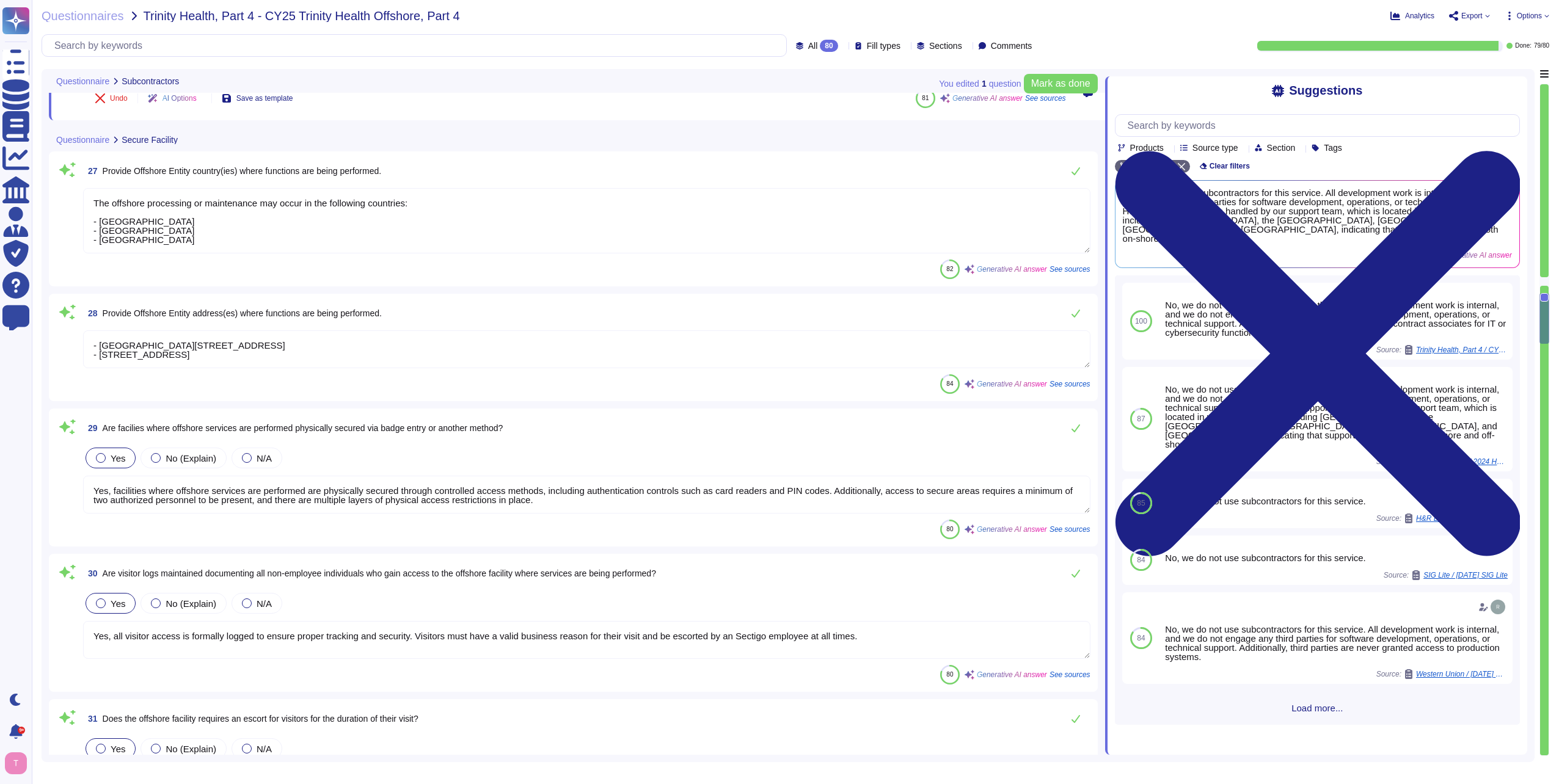
scroll to position [3840, 0]
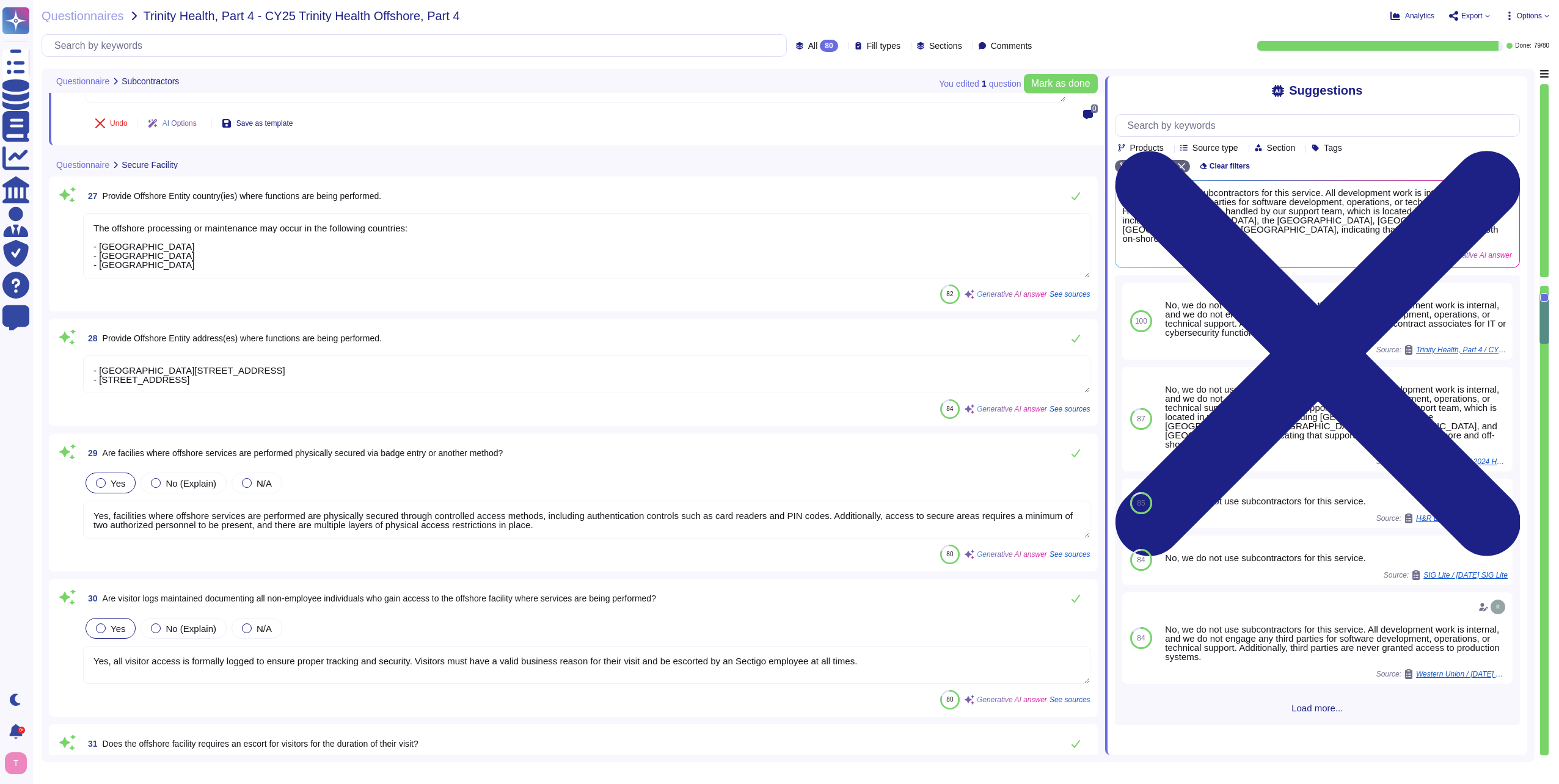
click textarea "The offshore processing or maintenance may occur in the following countries: - …"
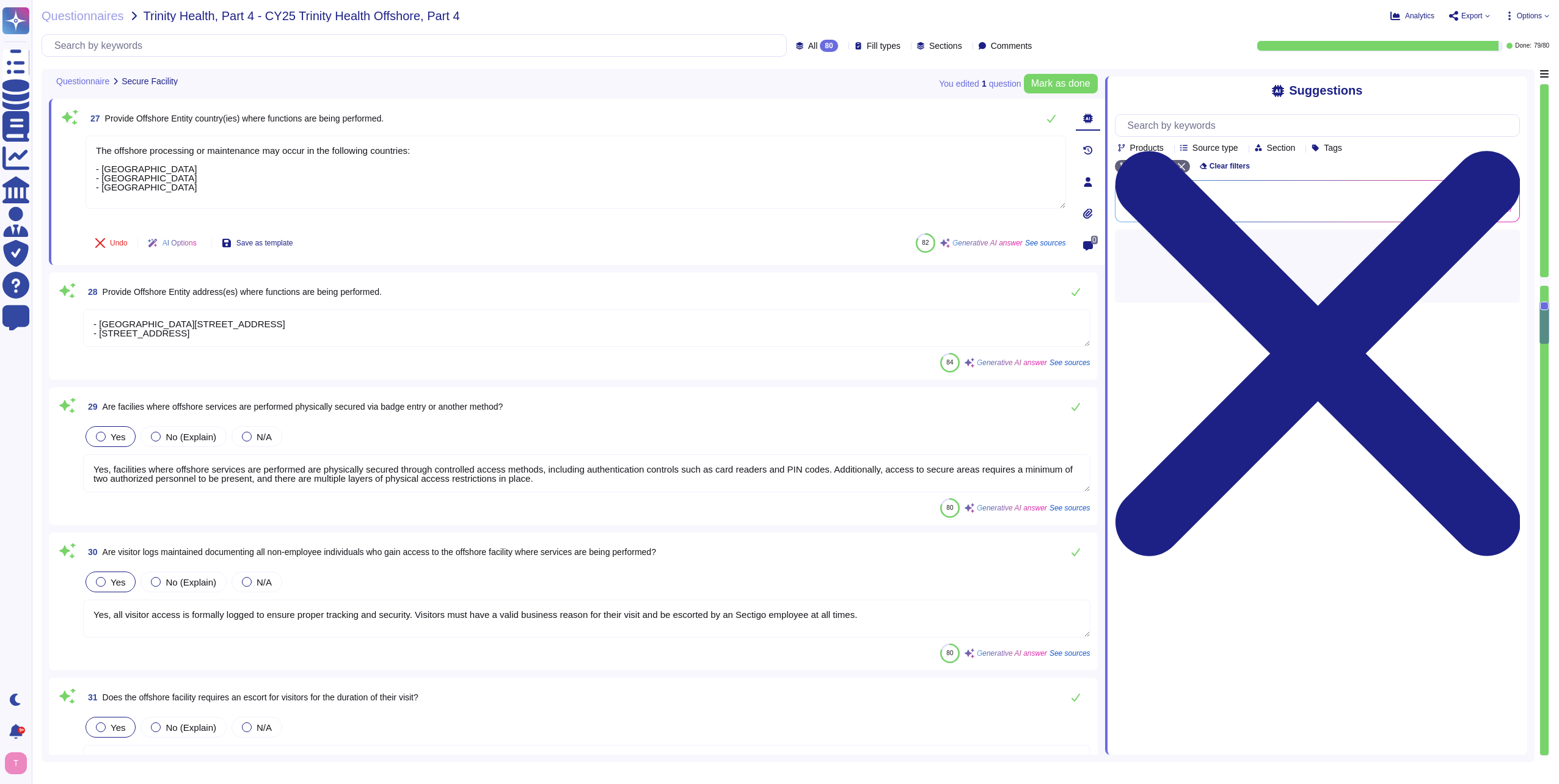
type textarea "Personal devices are not prohibited for business purposes; they are allowed und…"
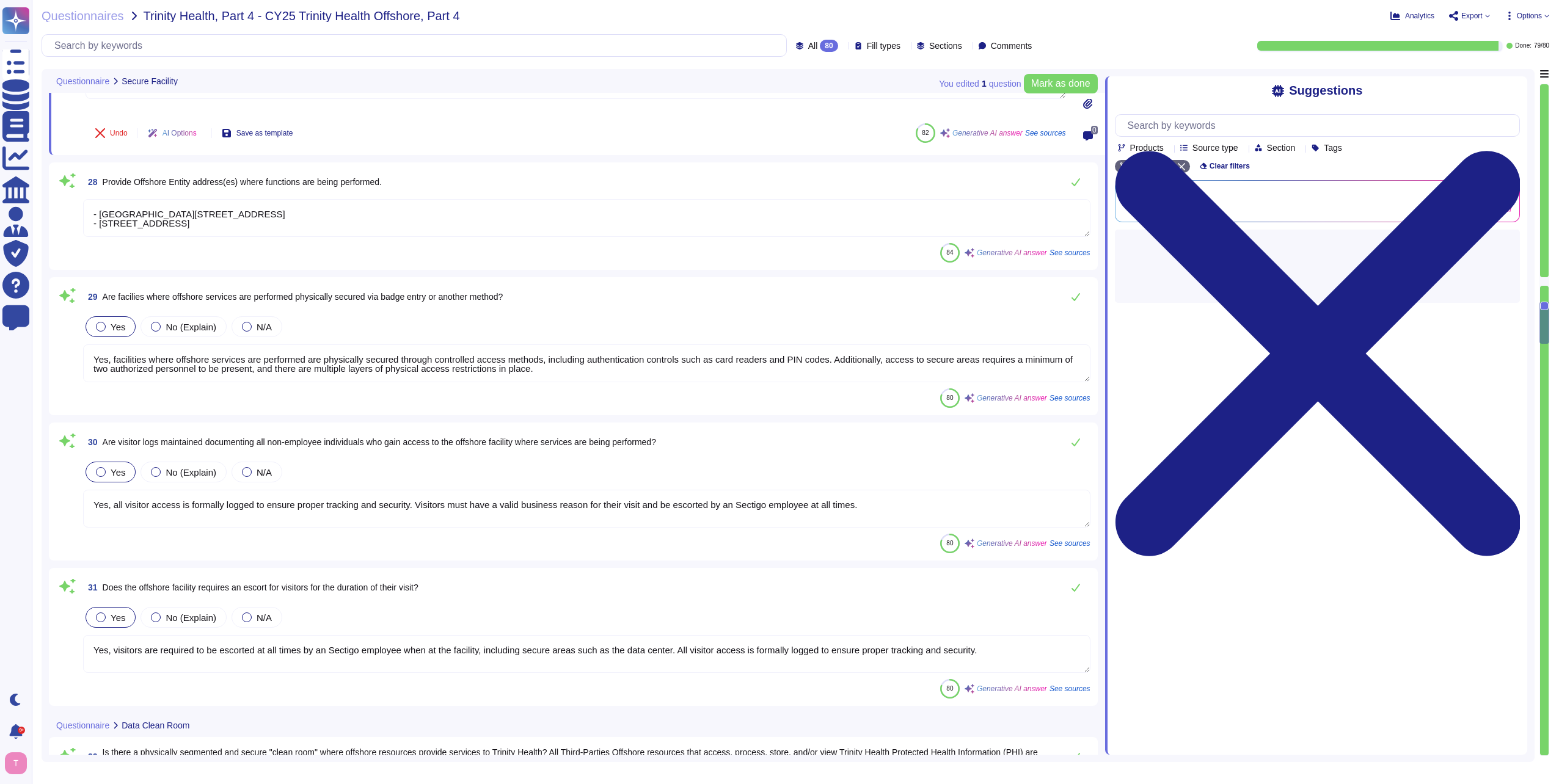
scroll to position [4024, 0]
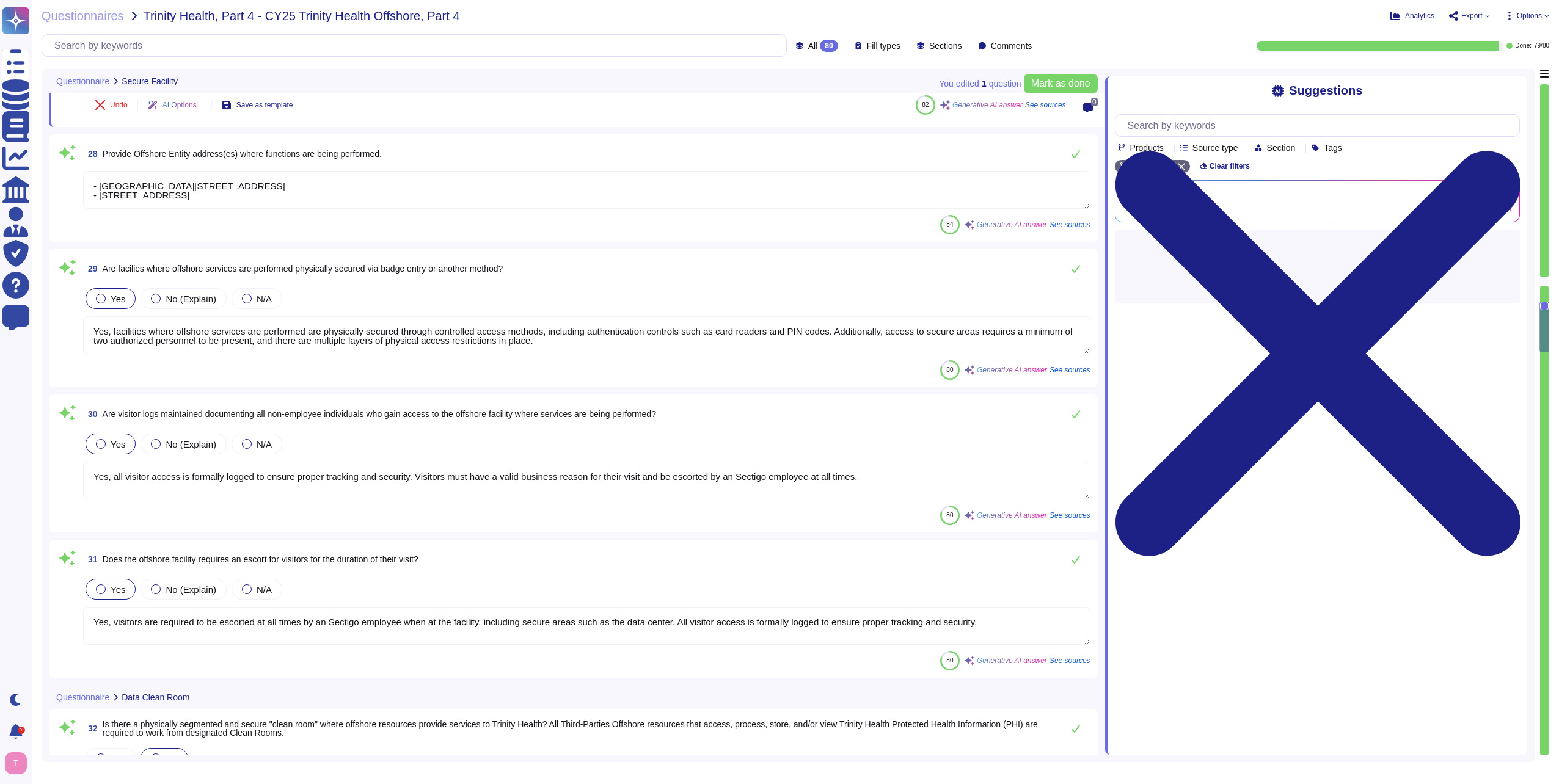
type textarea "Yes, workstations are physically secured through several measures, including co…"
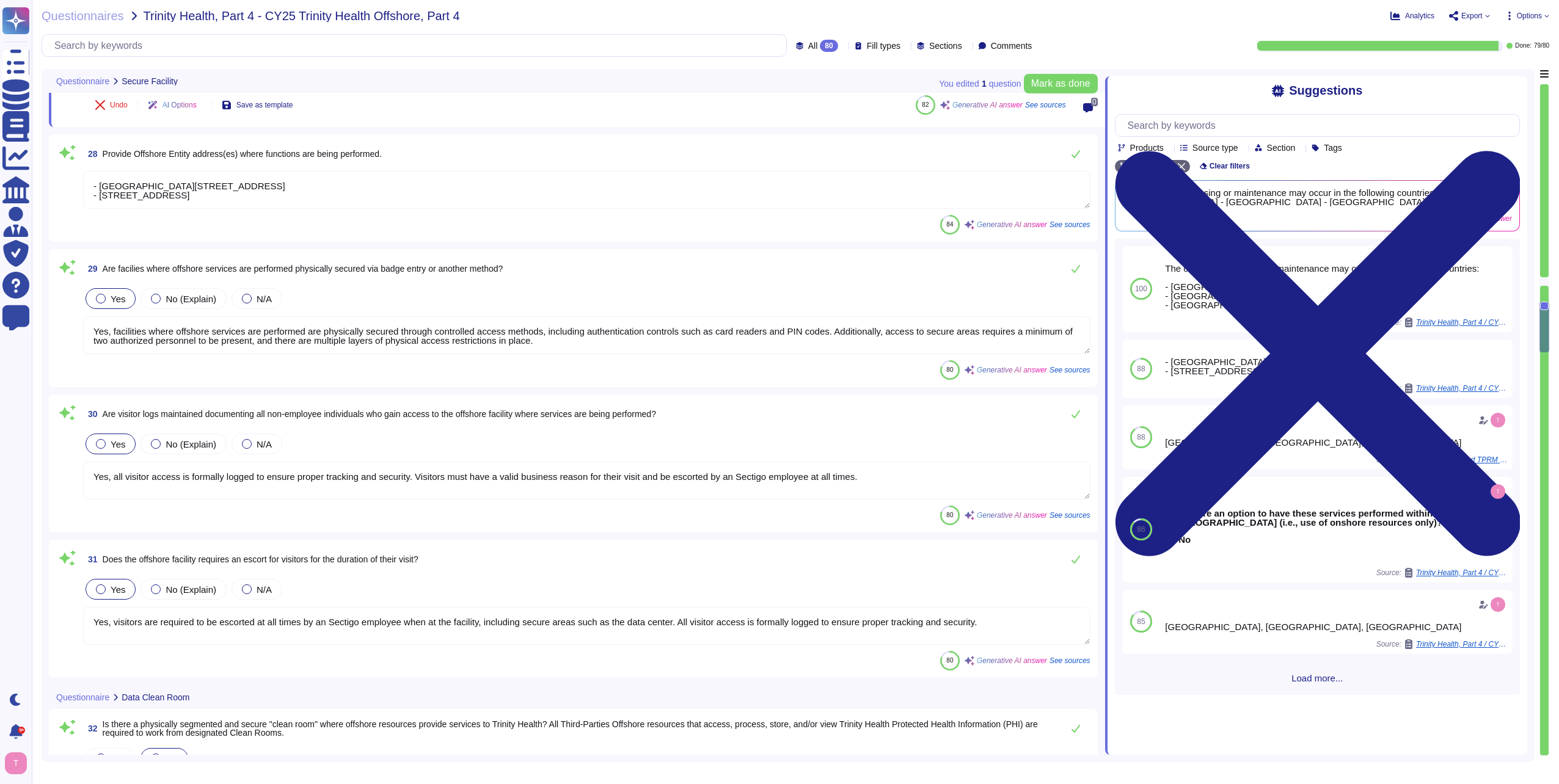
scroll to position [2, 0]
click textarea "- [GEOGRAPHIC_DATA][STREET_ADDRESS] - [STREET_ADDRESS]"
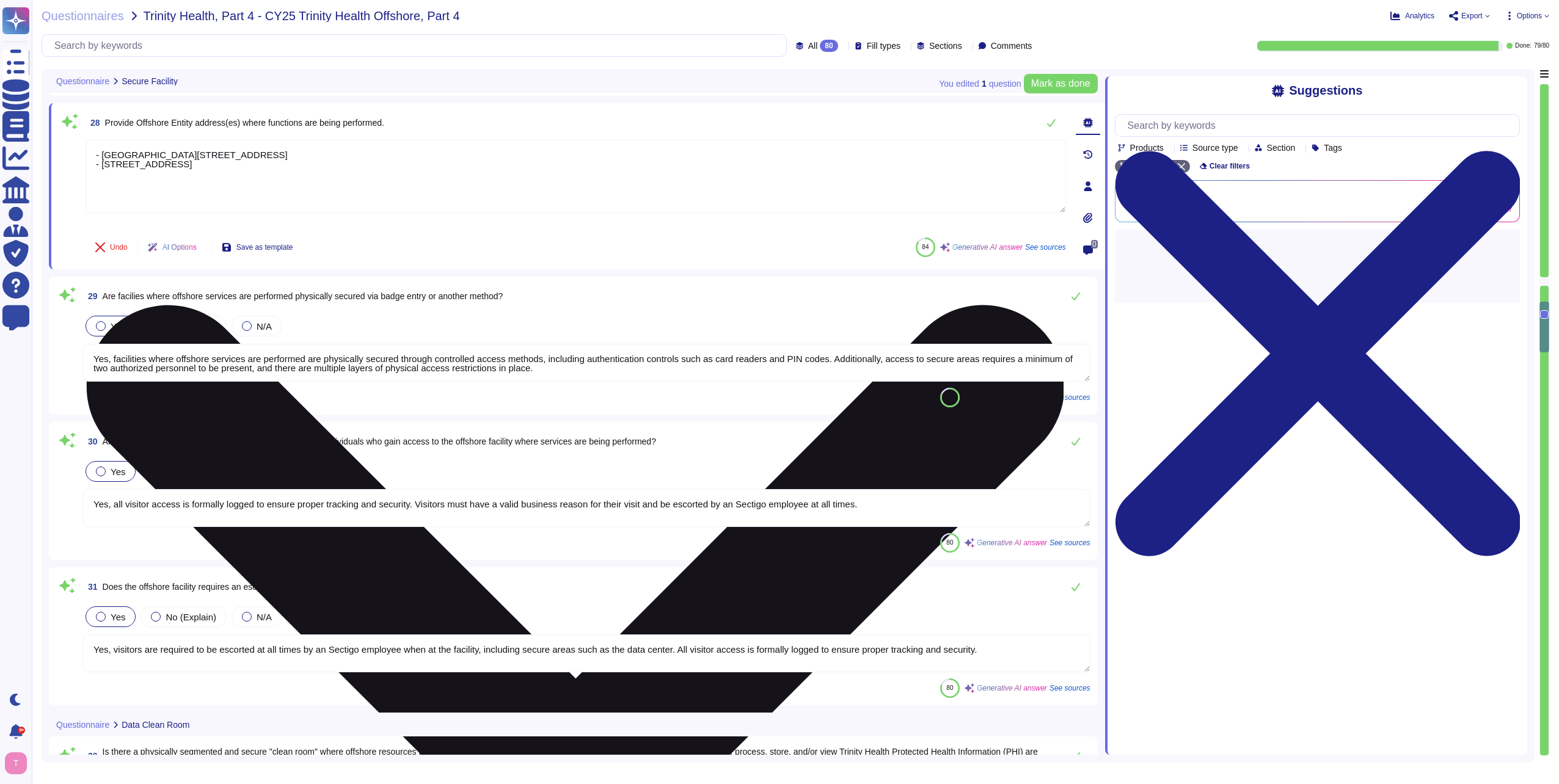
drag, startPoint x: 371, startPoint y: 164, endPoint x: 89, endPoint y: 140, distance: 283.0
click textarea "- [GEOGRAPHIC_DATA][STREET_ADDRESS] - [STREET_ADDRESS]"
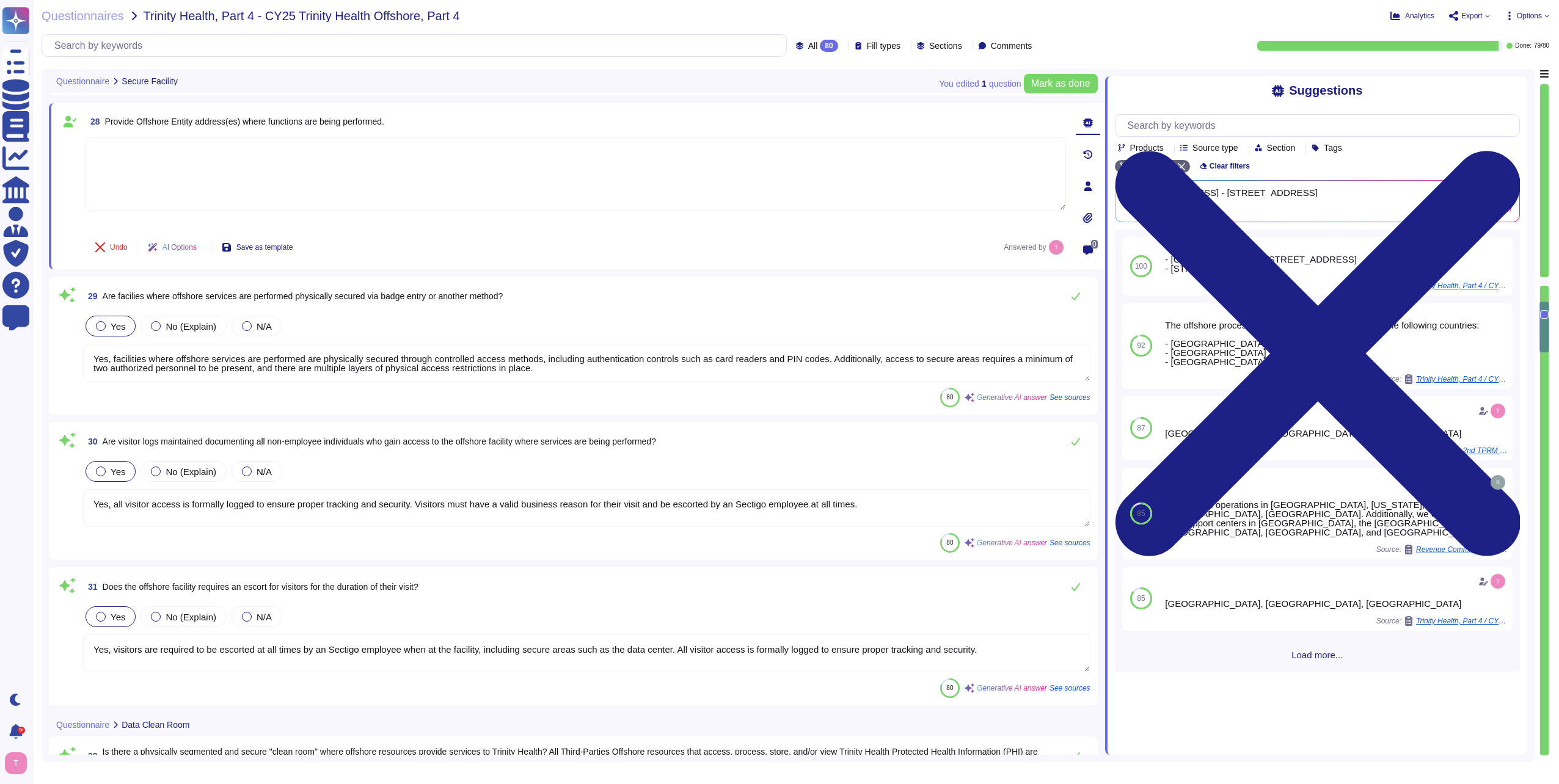
drag, startPoint x: 549, startPoint y: 375, endPoint x: 73, endPoint y: 361, distance: 476.2
click div "29 Are facilies where offshore services are performed physically secured via ba…"
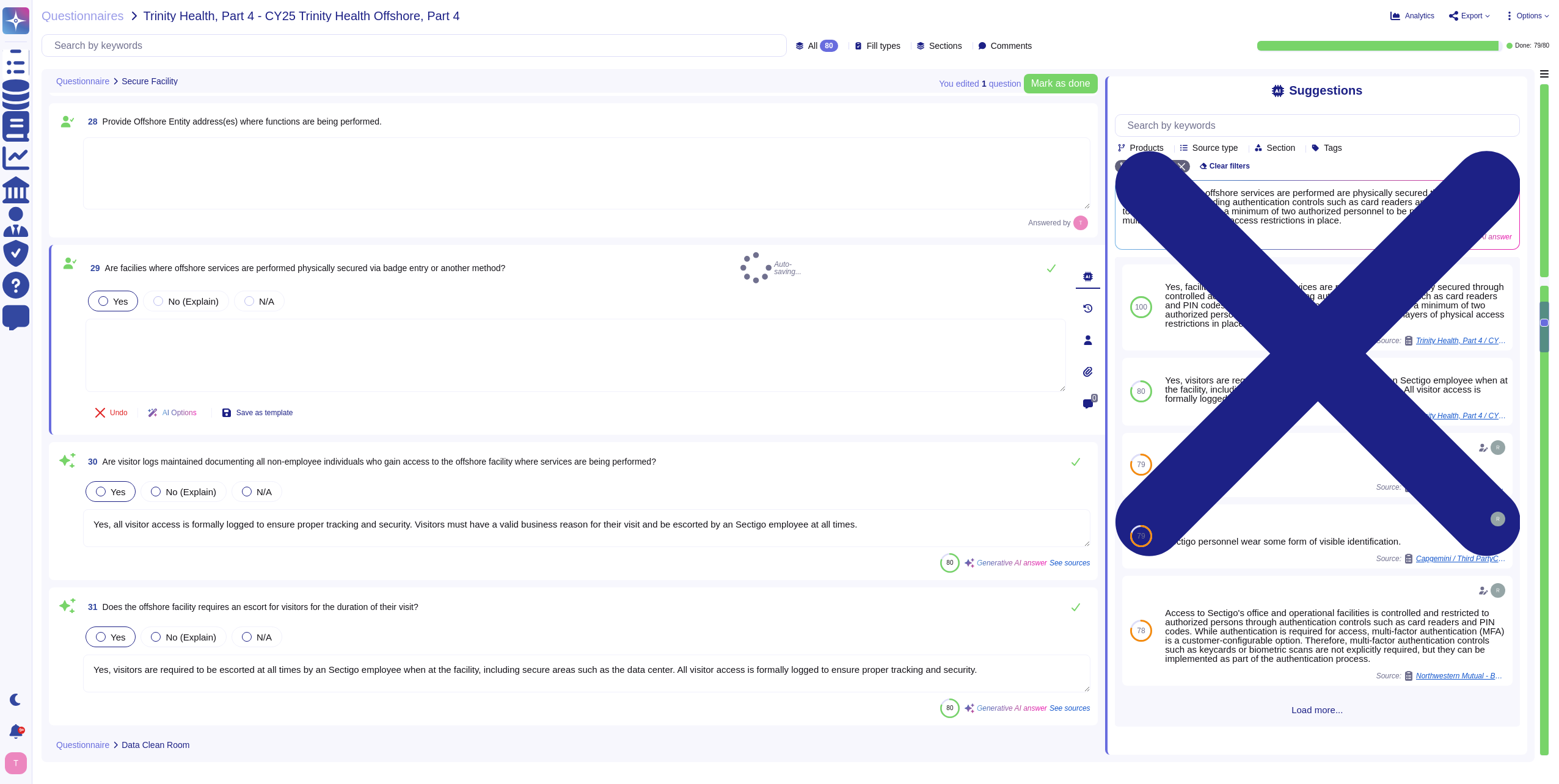
click textarea
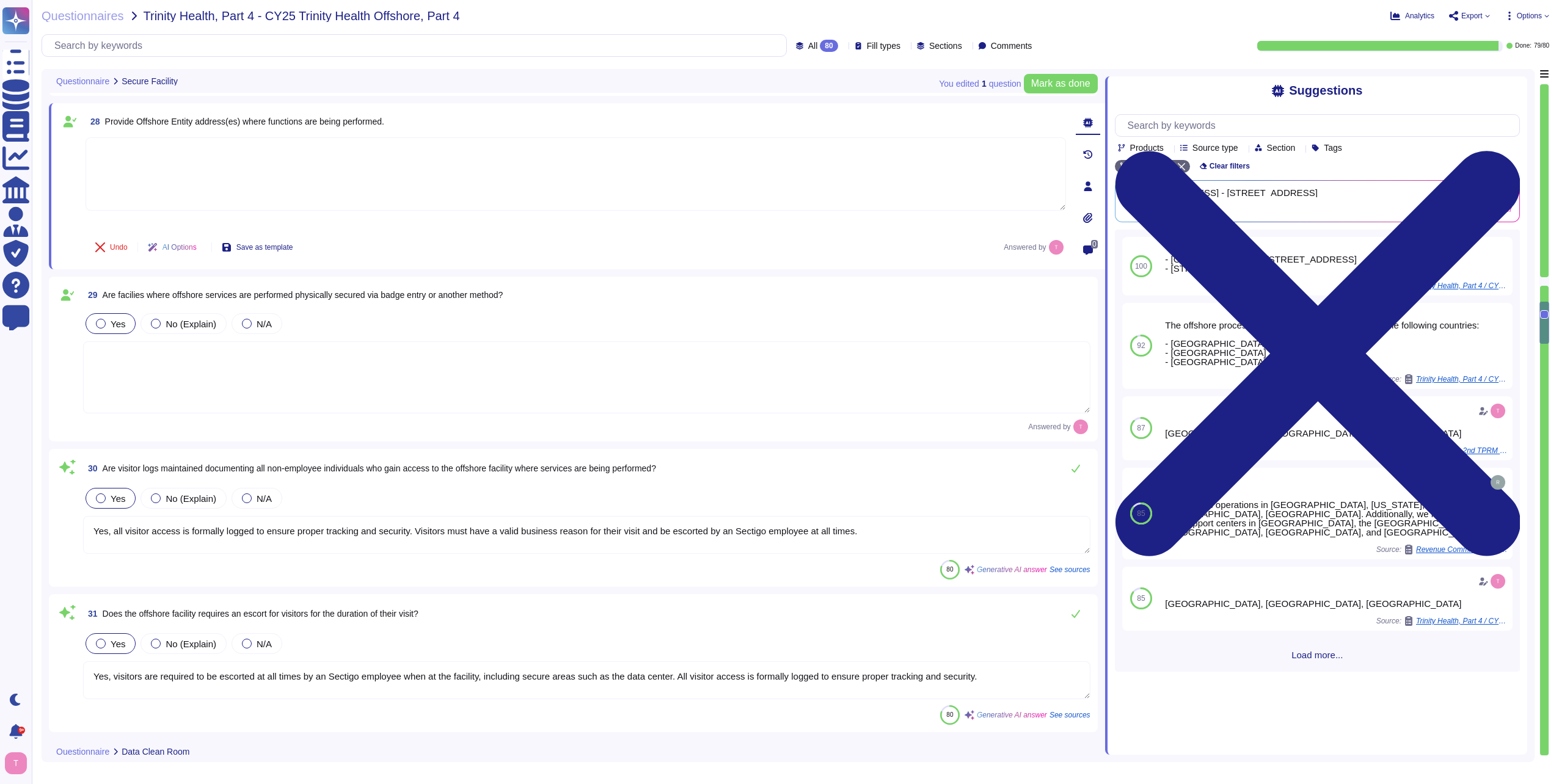
click textarea
paste textarea "[STREET_ADDRESS]"
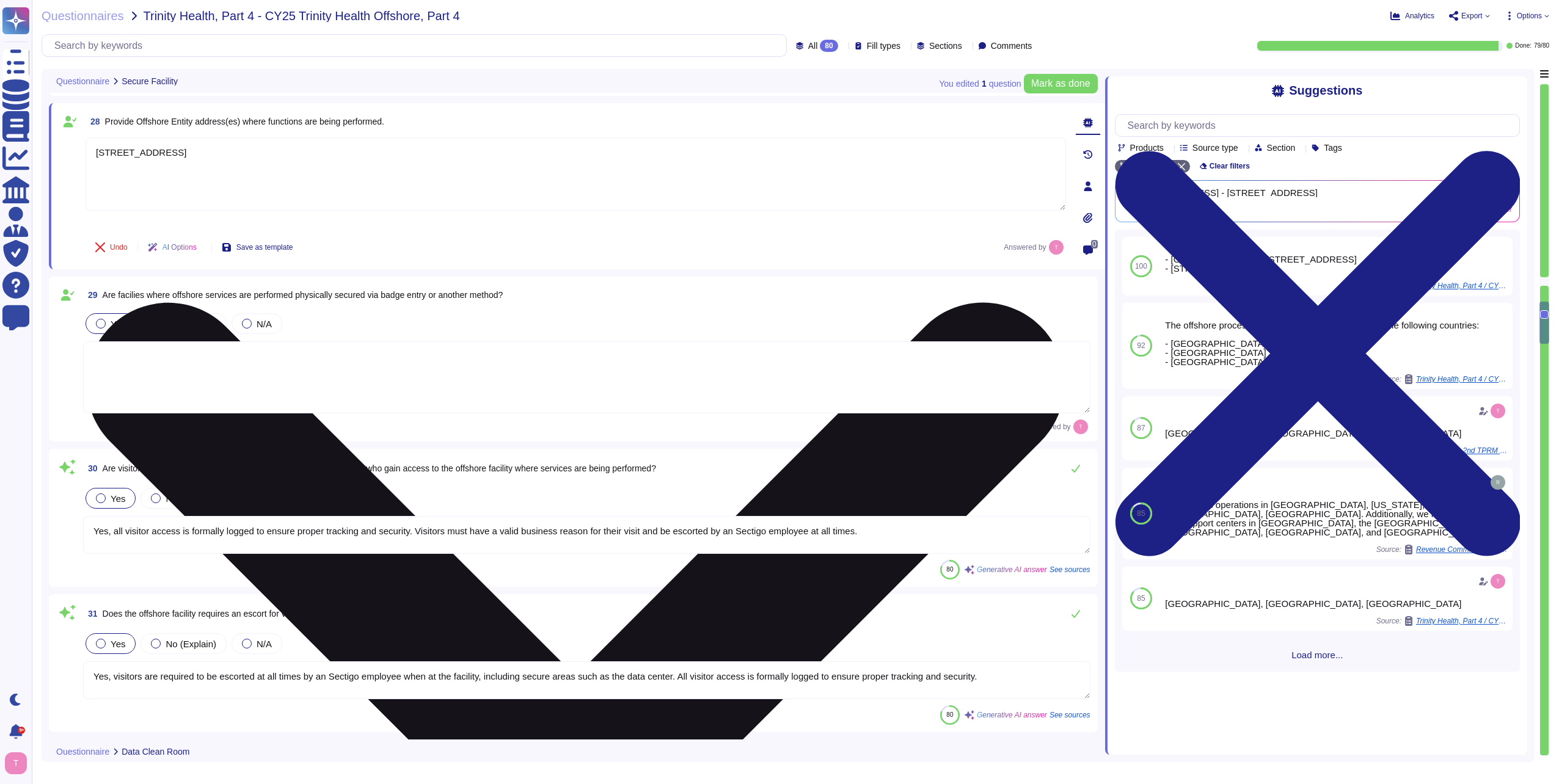
click textarea "[STREET_ADDRESS]"
paste textarea "[STREET_ADDRESS]"
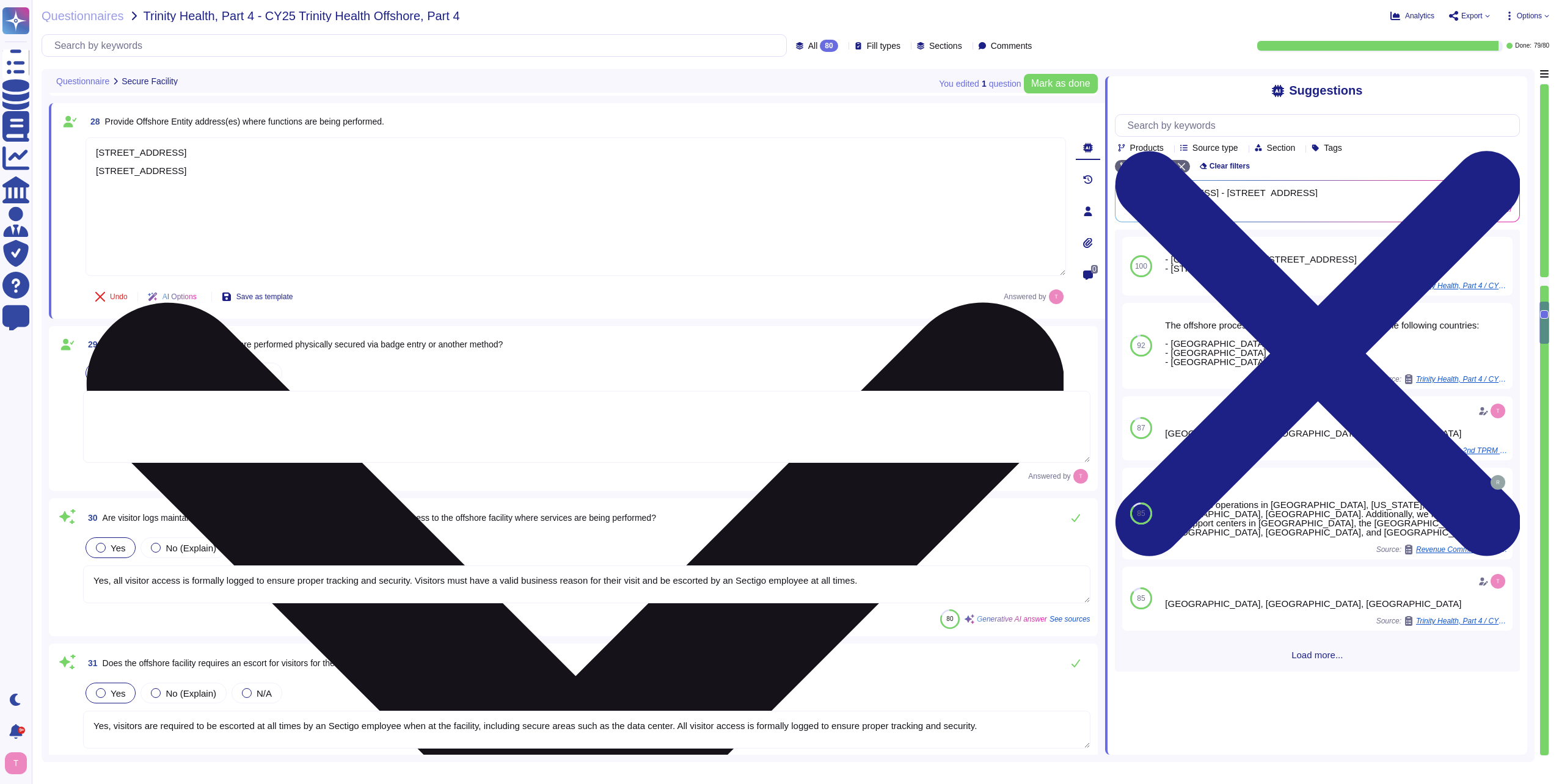
type textarea "[STREET_ADDRESS] [STREET_ADDRESS]"
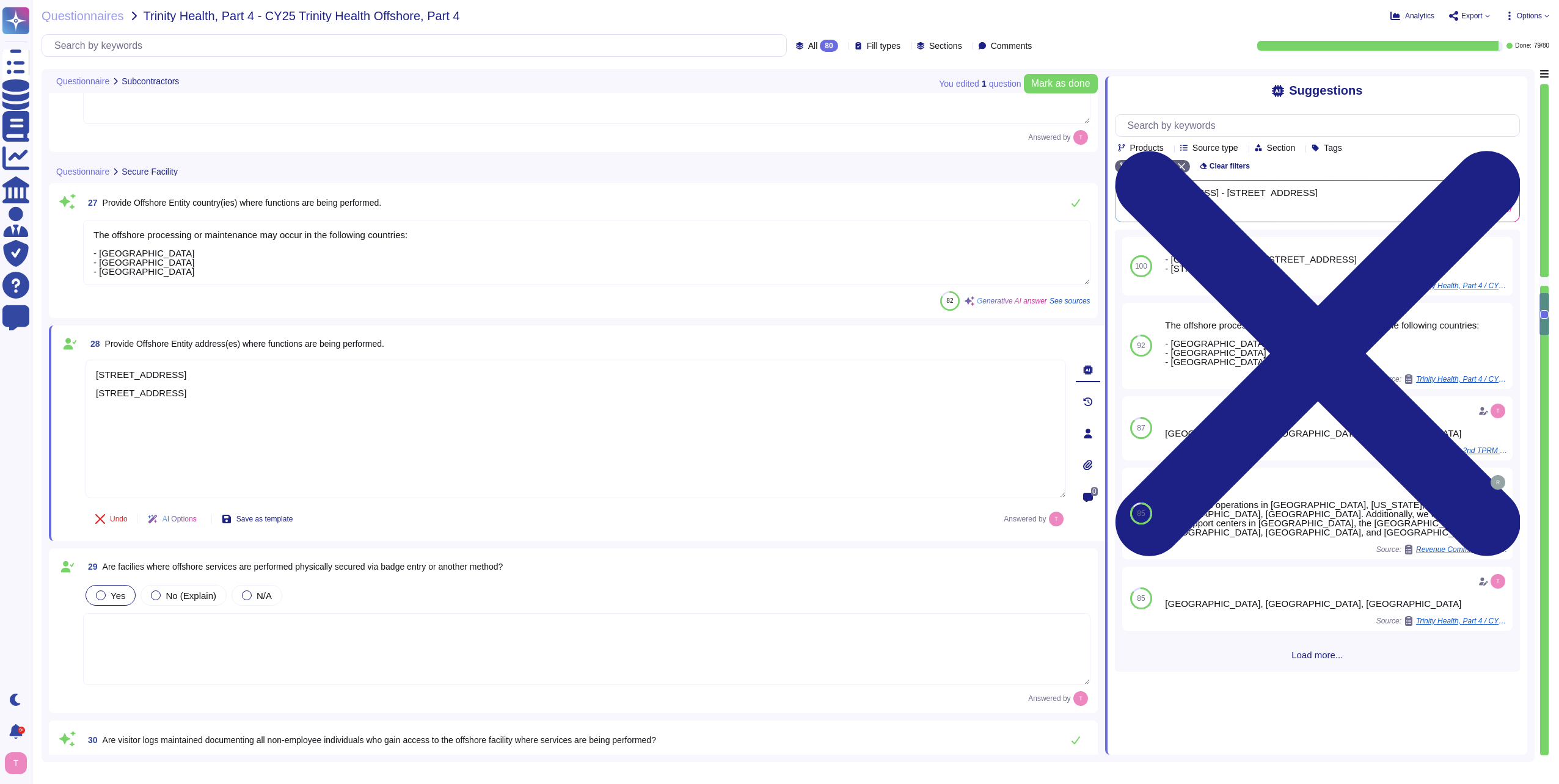
scroll to position [3745, 0]
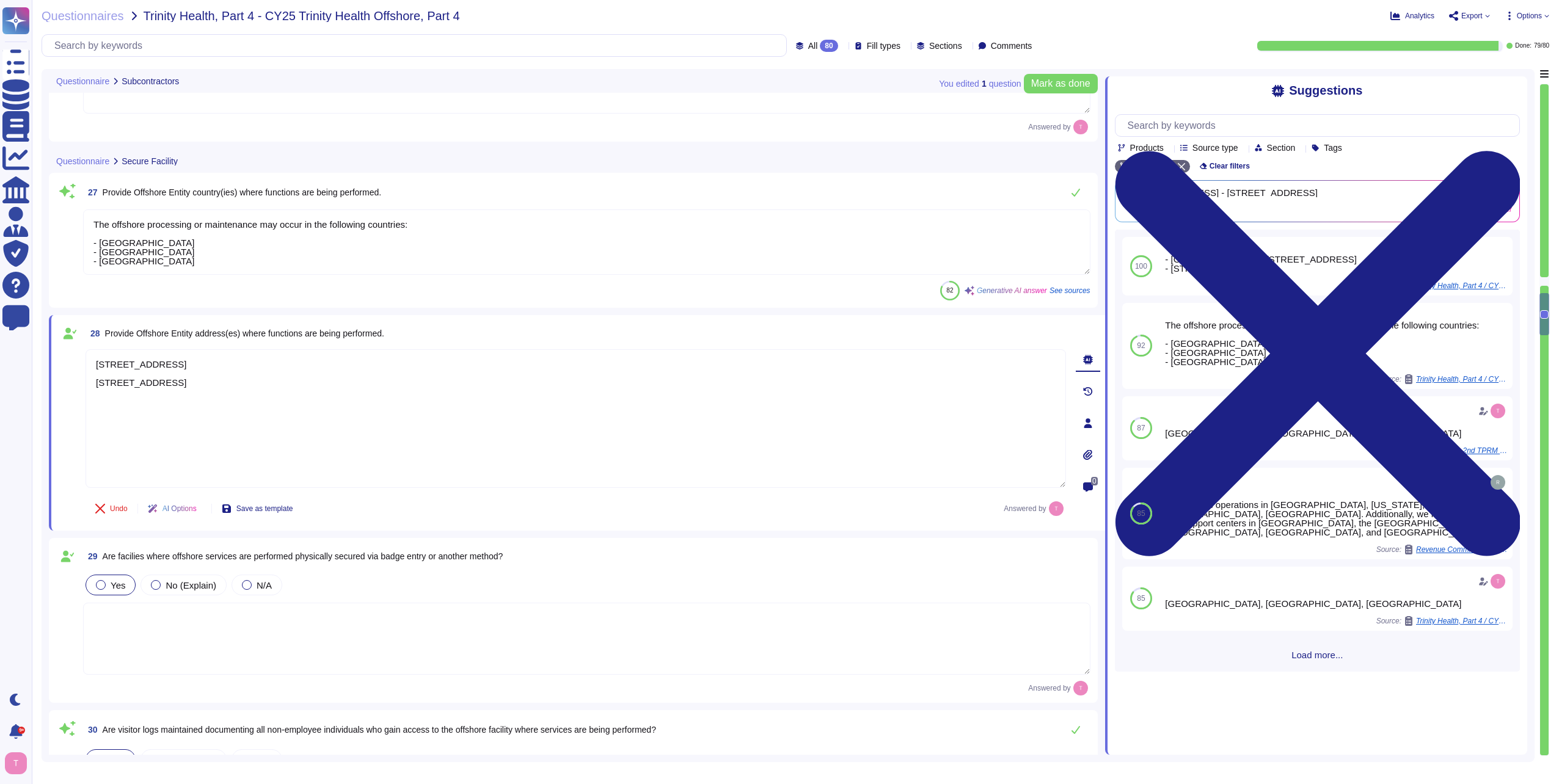
type textarea "Office locations are segmented from data centers."
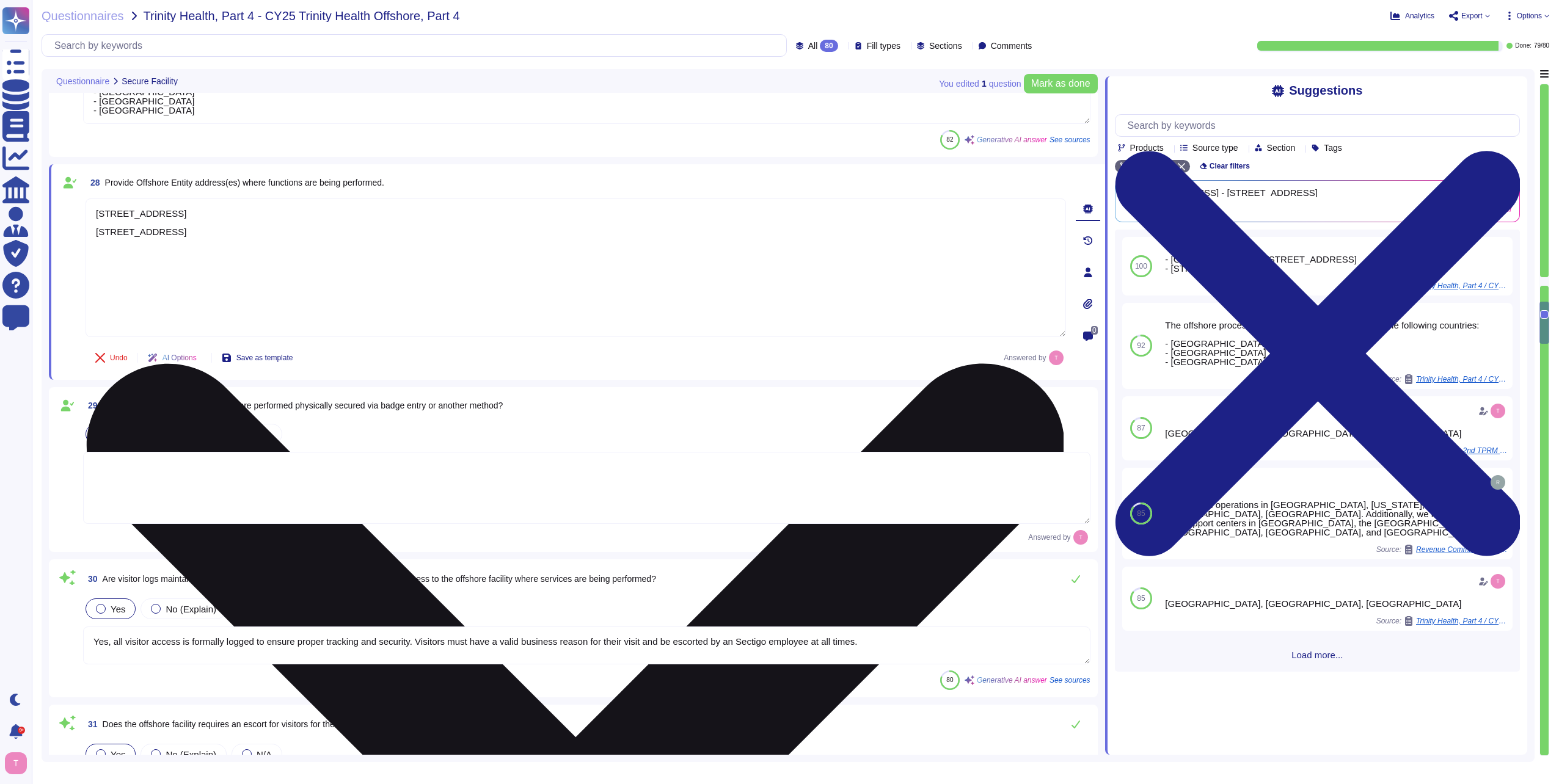
scroll to position [2, 0]
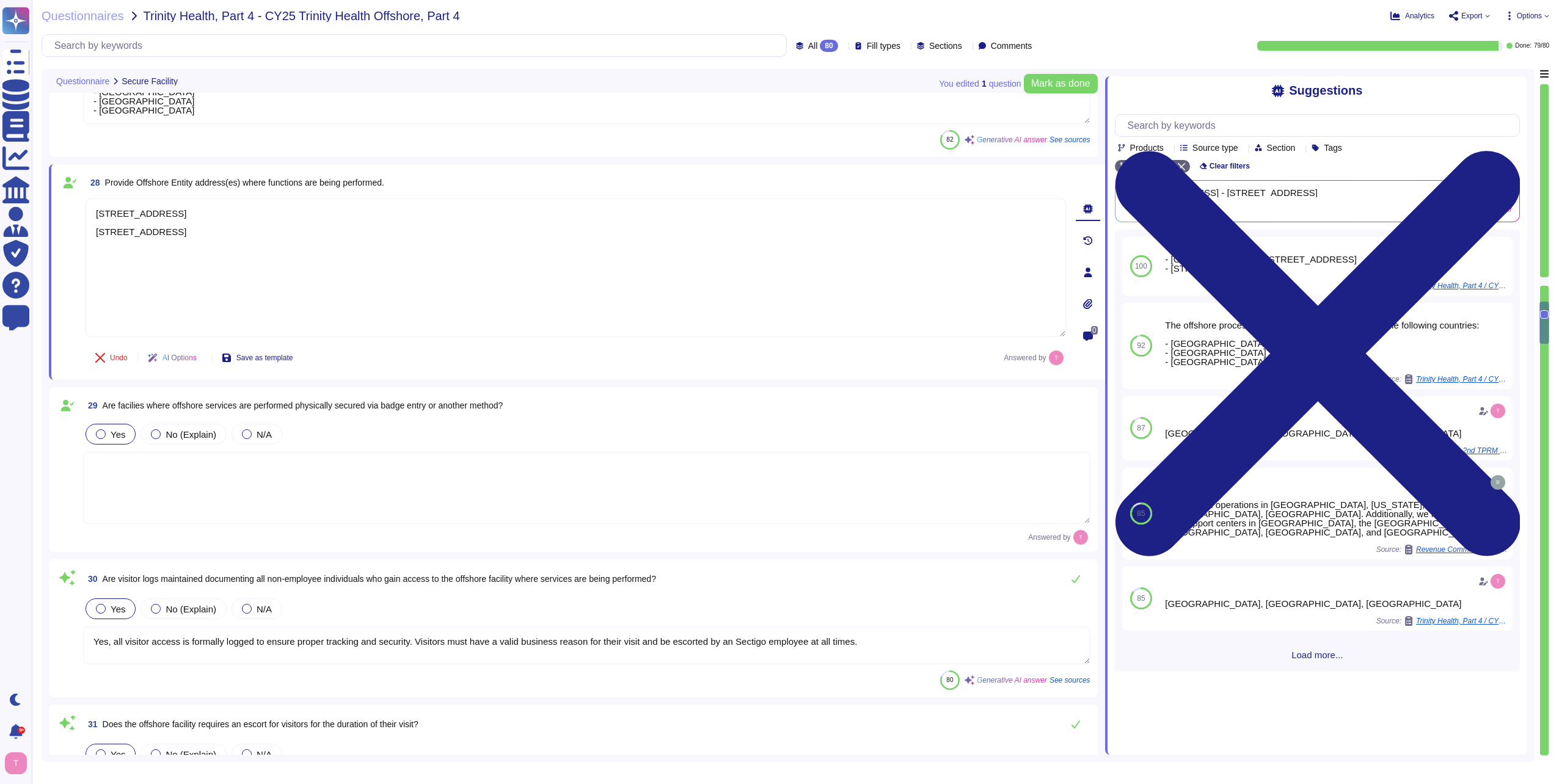
type textarea "[STREET_ADDRESS] [STREET_ADDRESS]"
click textarea
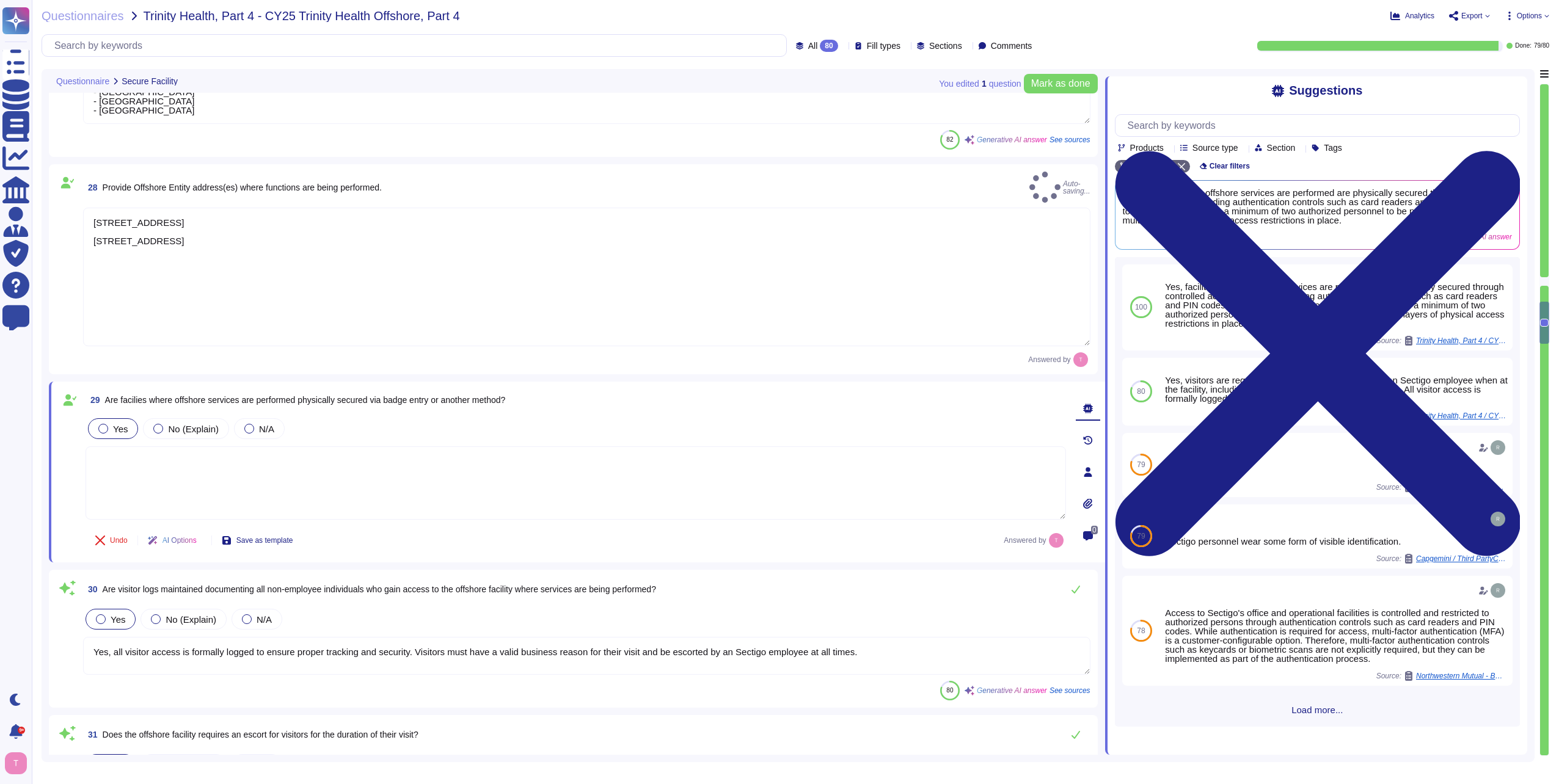
type textarea "Personal devices are not prohibited for business purposes; they are allowed und…"
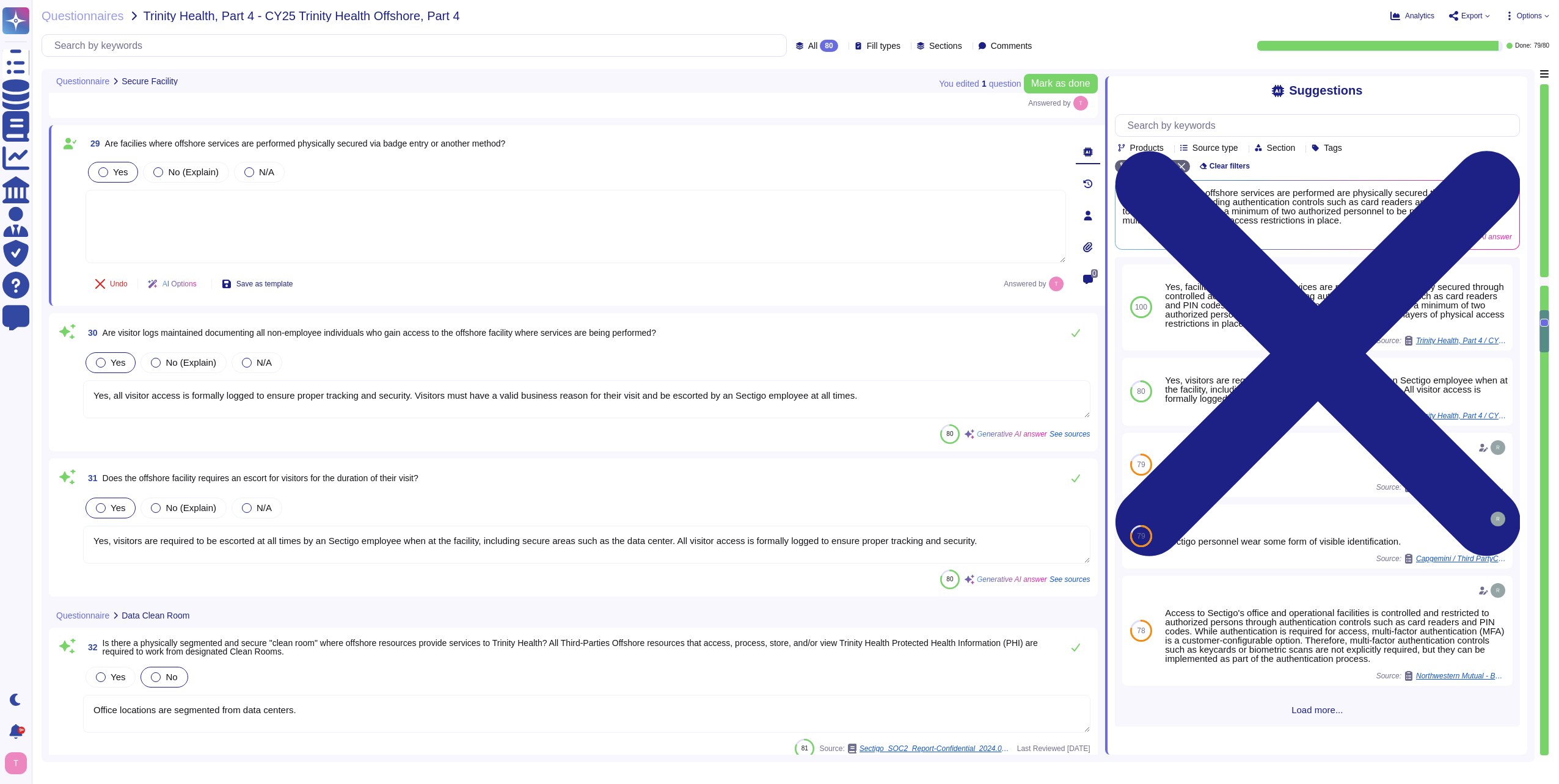
type textarea "Yes, workstations are physically secured through several measures, including co…"
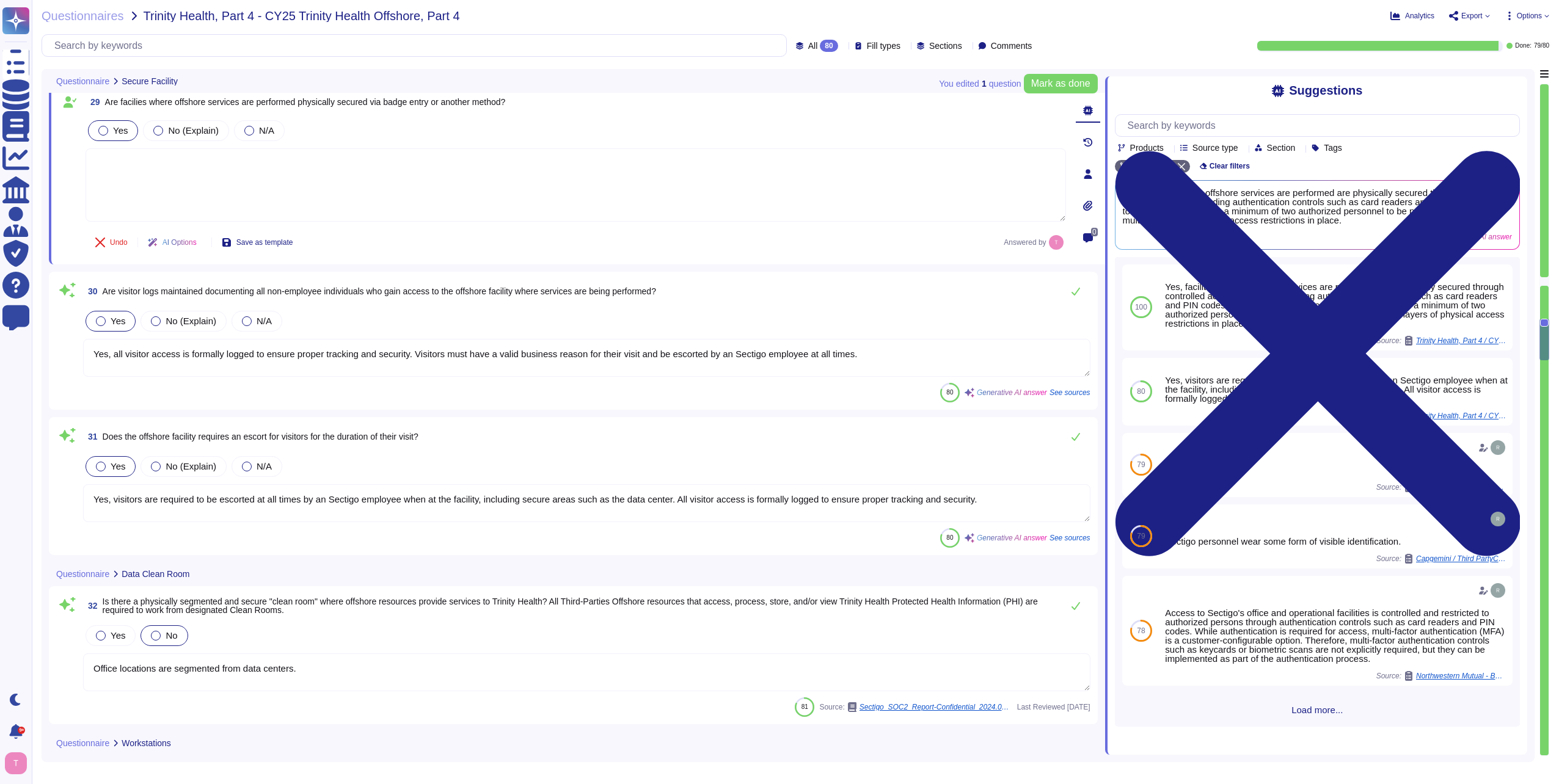
type textarea "USB ports are disabled by default for transferring data from endpoints, and ena…"
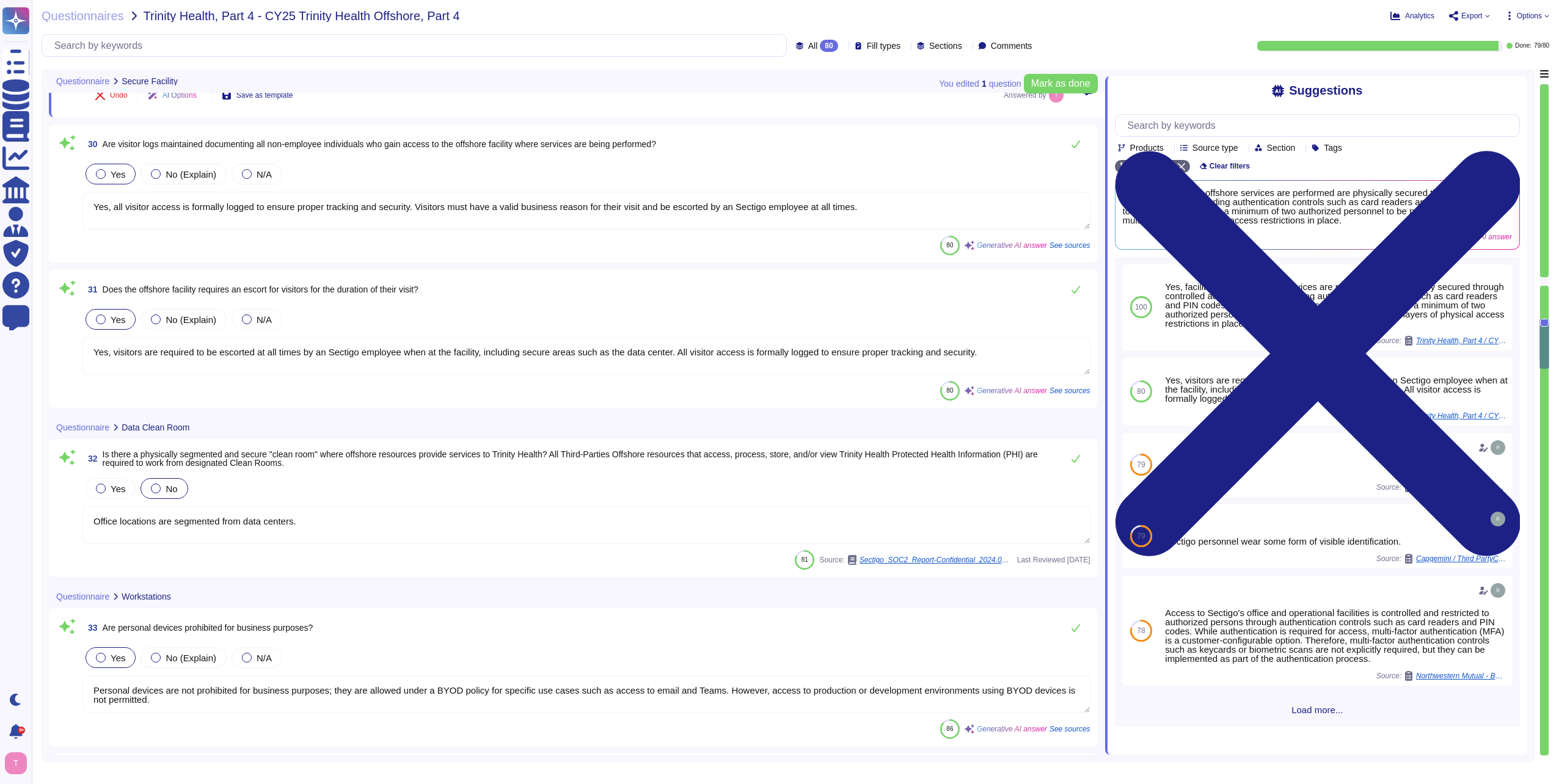
type textarea "Yes, system hardening standards are enforced for workstations, which include di…"
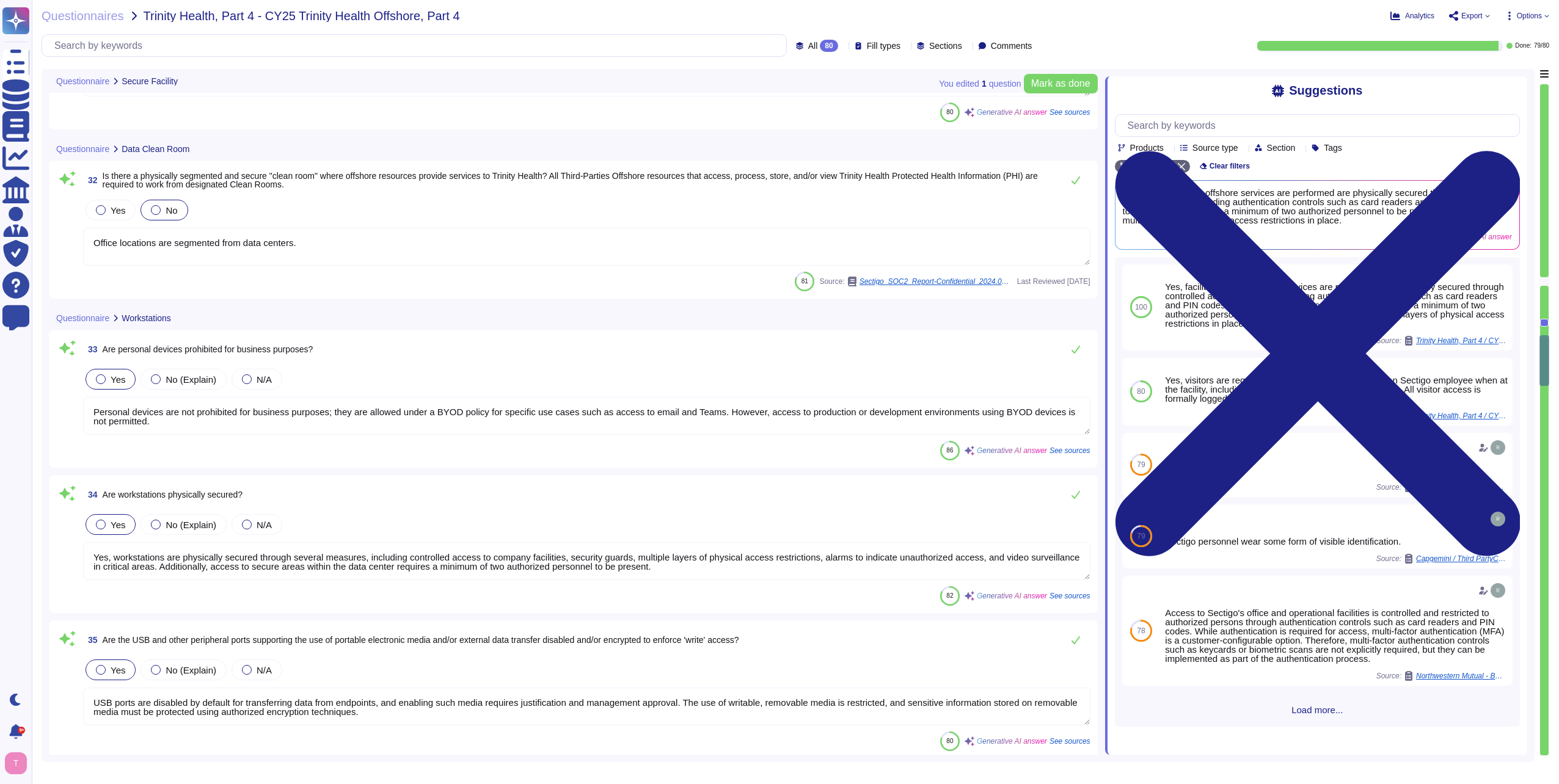
scroll to position [4661, 0]
type textarea "Yes, workstations are using endpoint protection in the form of anti-virus and a…"
type textarea "Yes, we operate an Endpoint Detection & Response (EDR) solution using CrowdStri…"
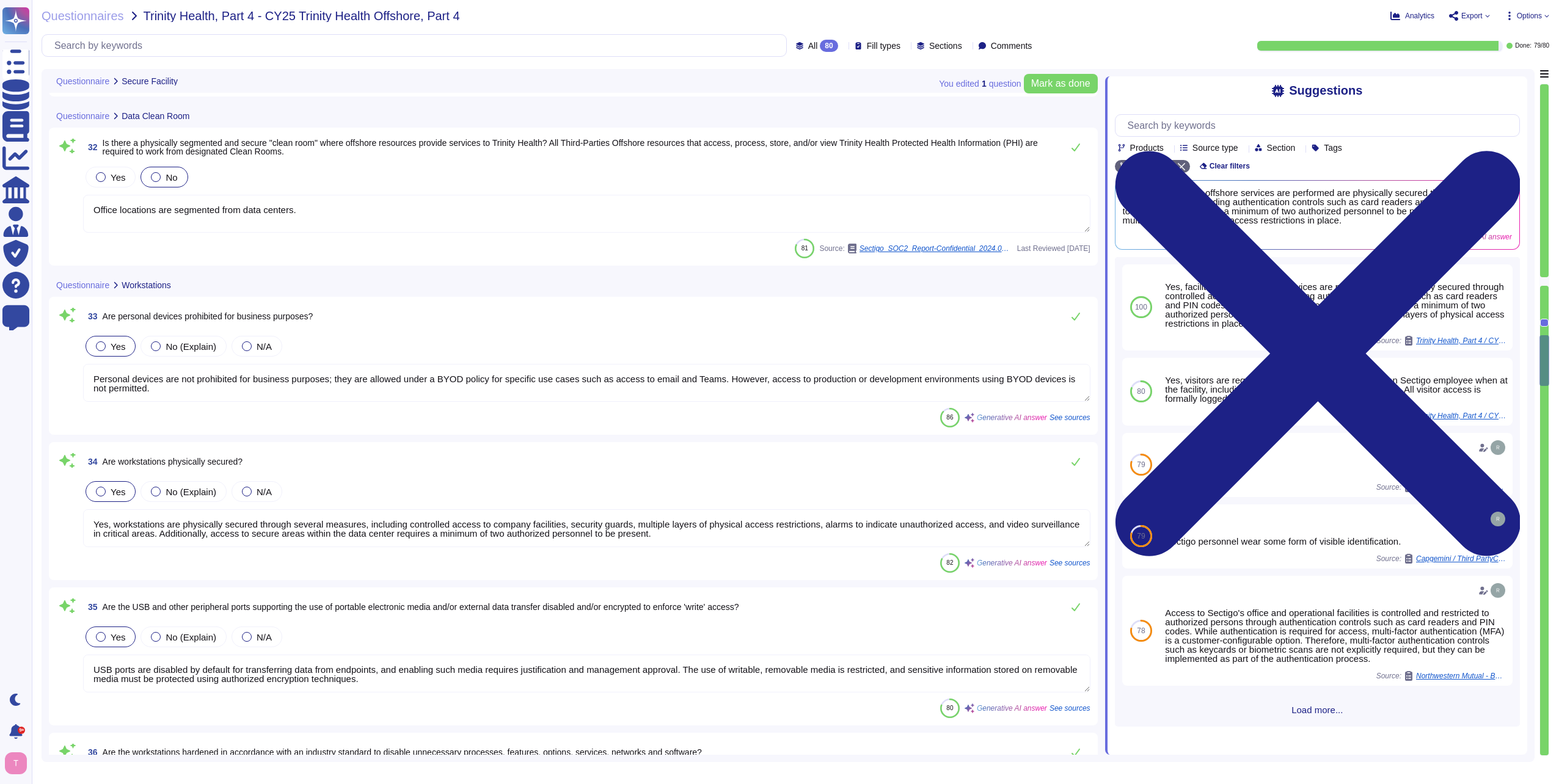
click textarea "Office locations are segmented from data centers."
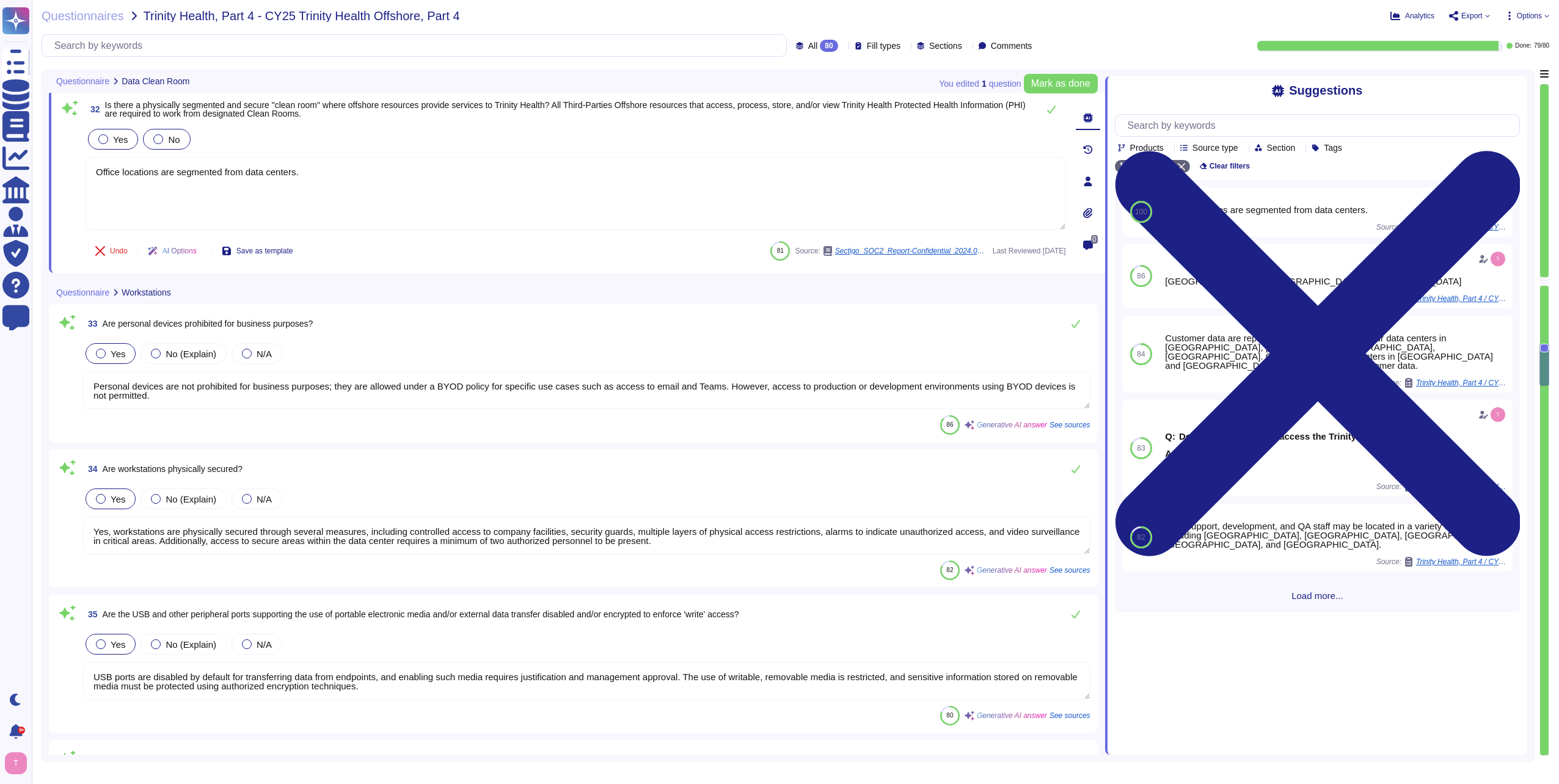
click div
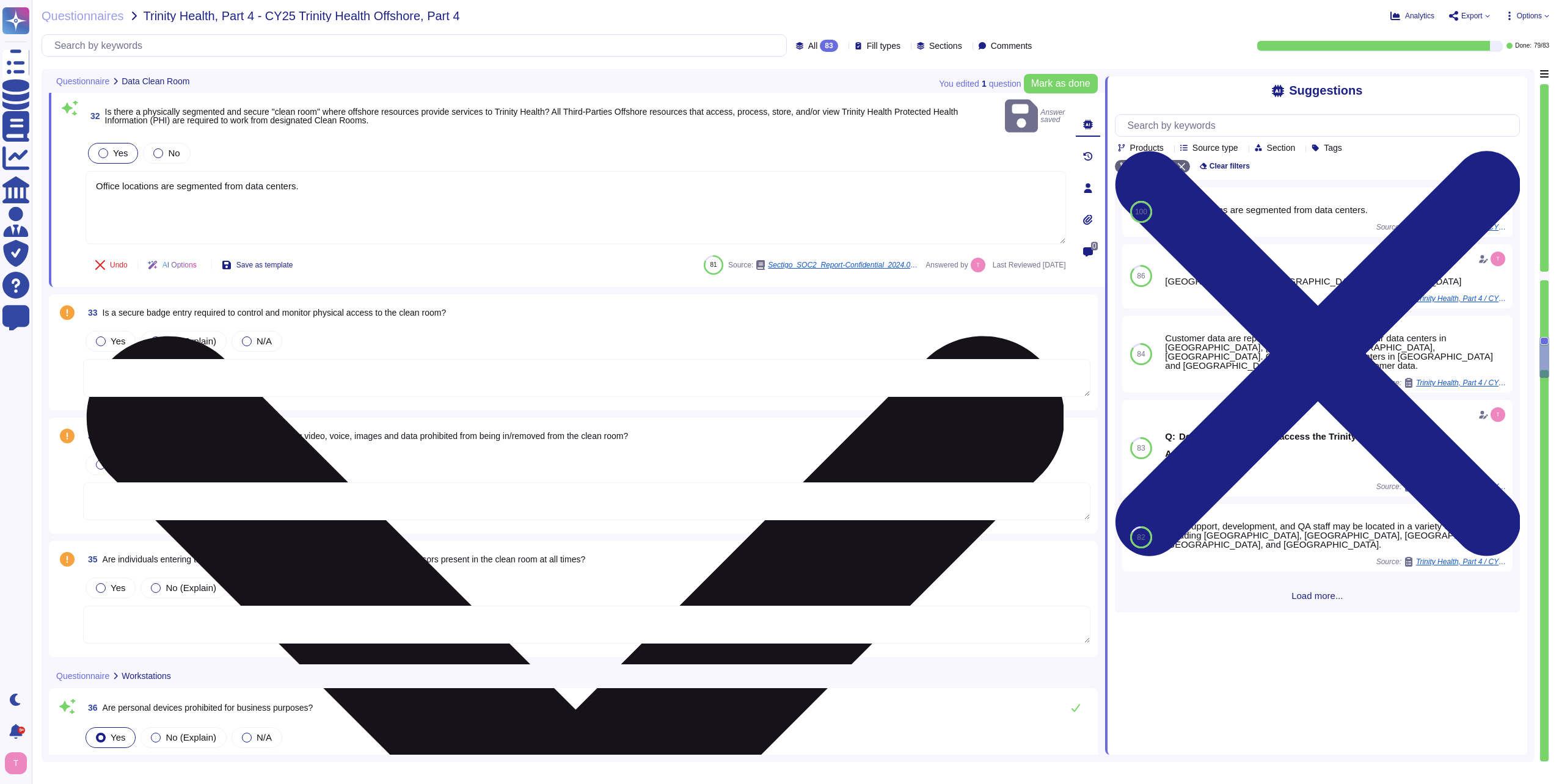
type textarea "Personal devices are not prohibited for business purposes; they are allowed und…"
type textarea "Yes, workstations are physically secured through several measures, including co…"
type textarea "USB ports are disabled by default for transferring data from endpoints, and ena…"
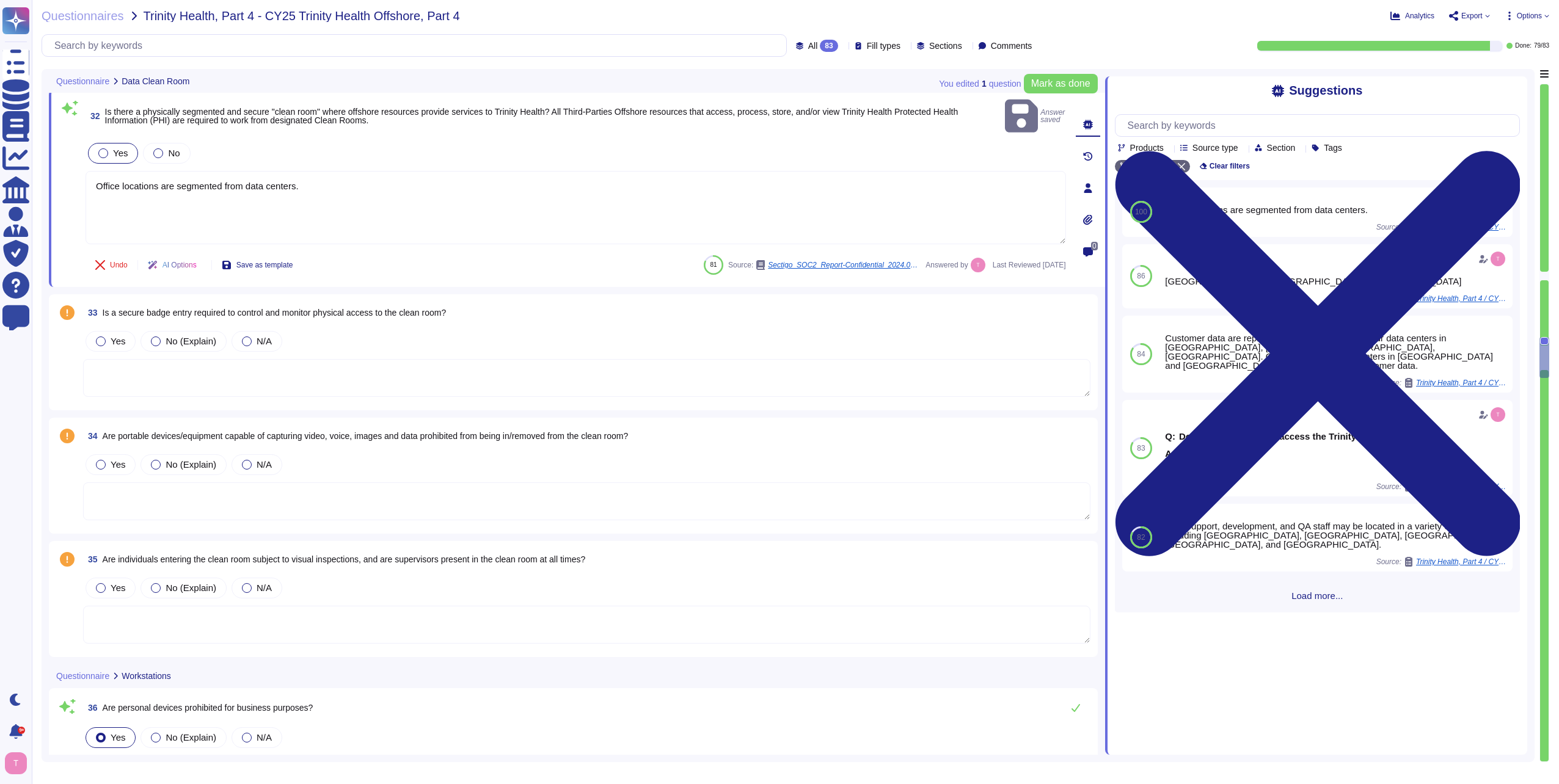
drag, startPoint x: 317, startPoint y: 171, endPoint x: 55, endPoint y: 169, distance: 262.0
click div "32 Is there a physically segmented and secure "clean room" where offshore resou…"
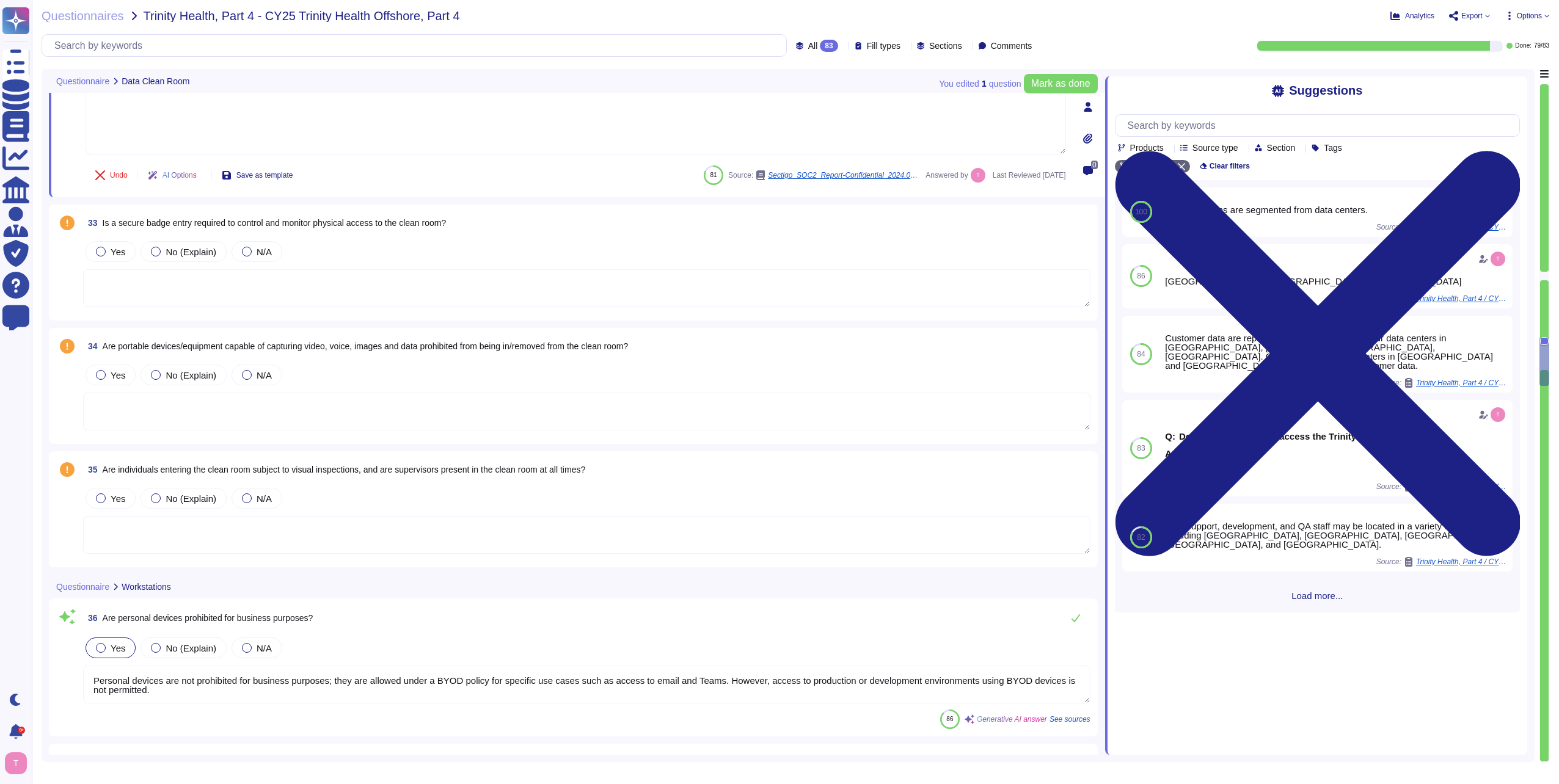
type textarea "Yes, system hardening standards are enforced for workstations, which include di…"
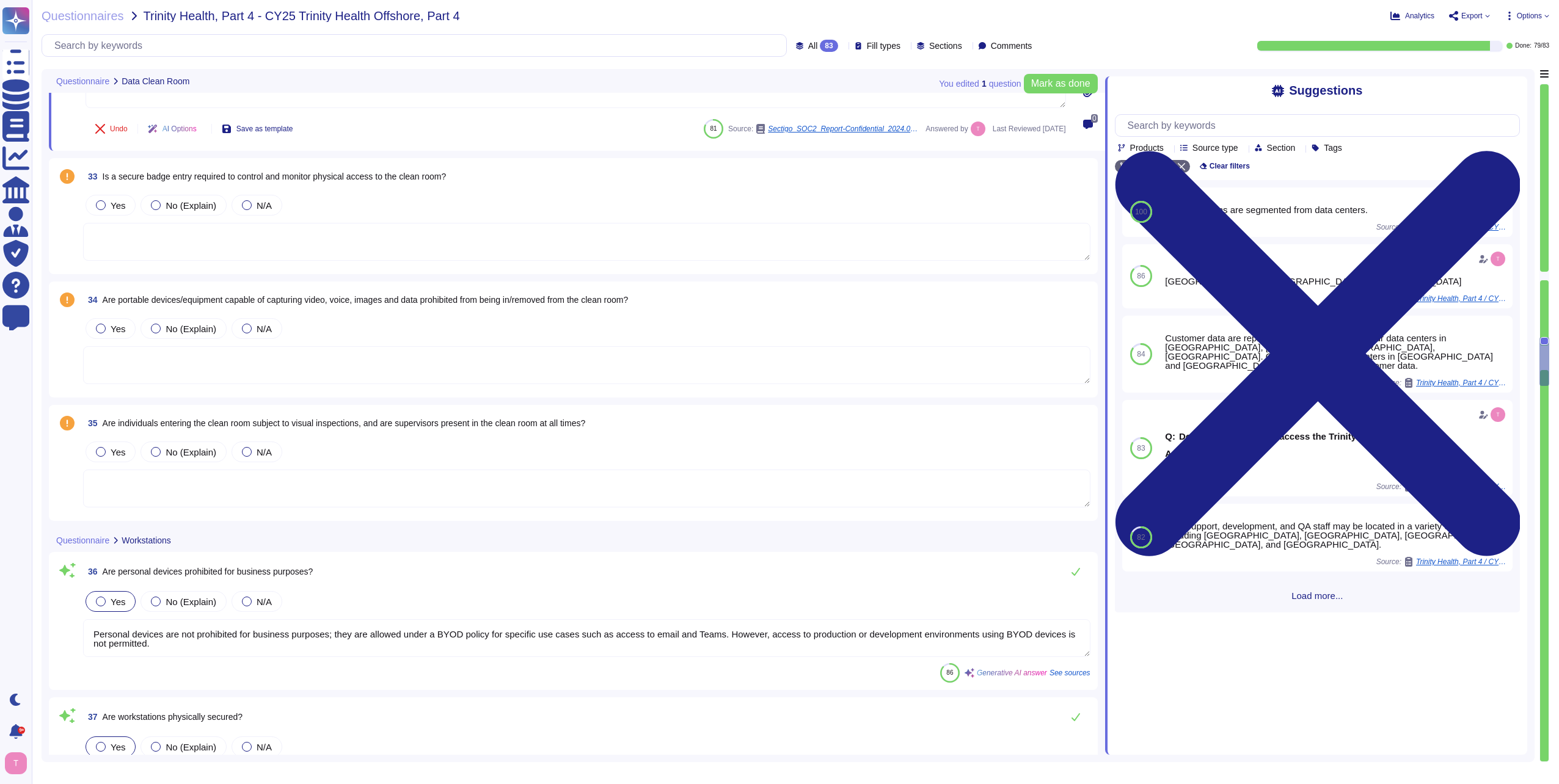
scroll to position [4784, 0]
click div
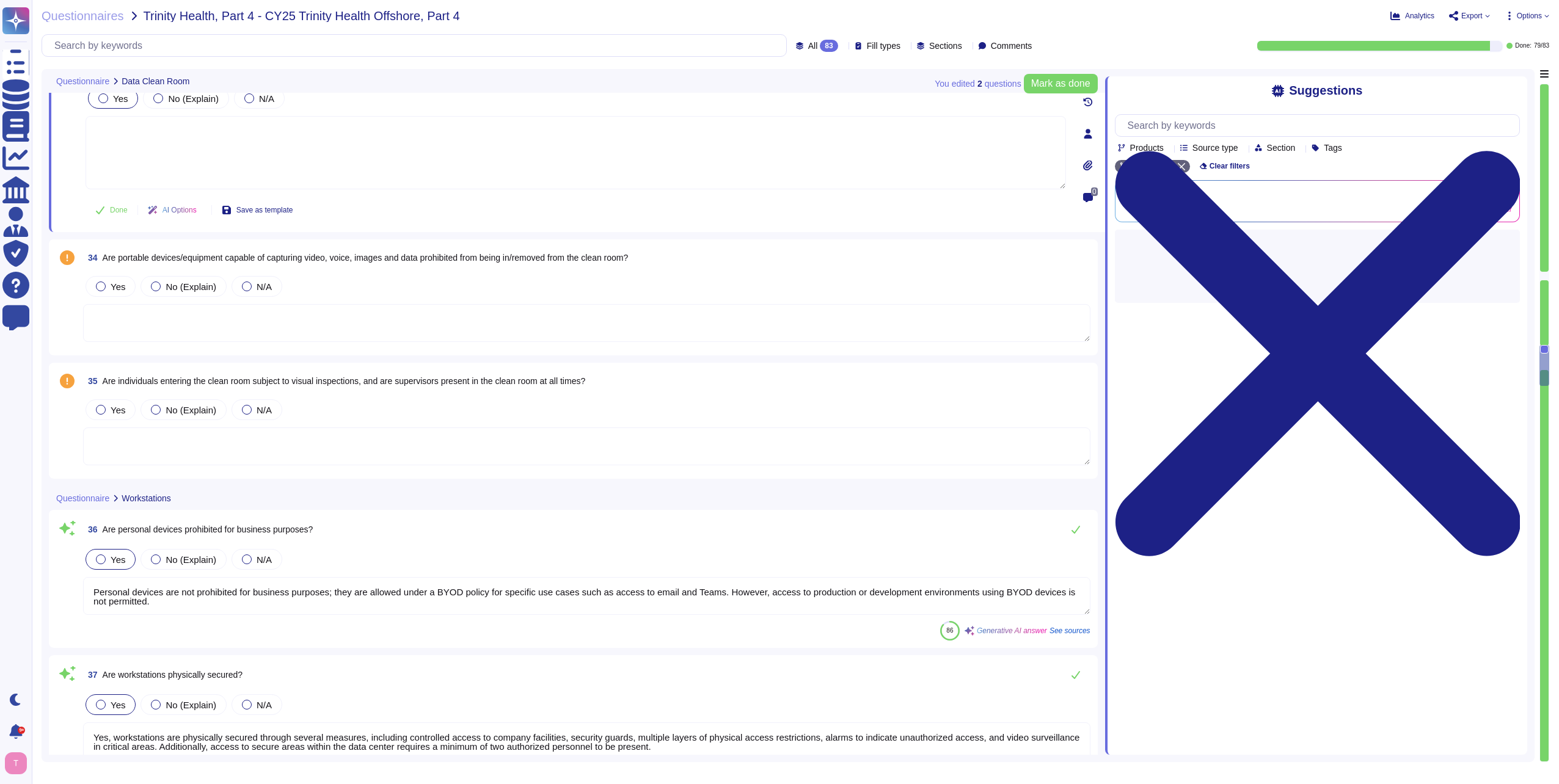
scroll to position [4905, 0]
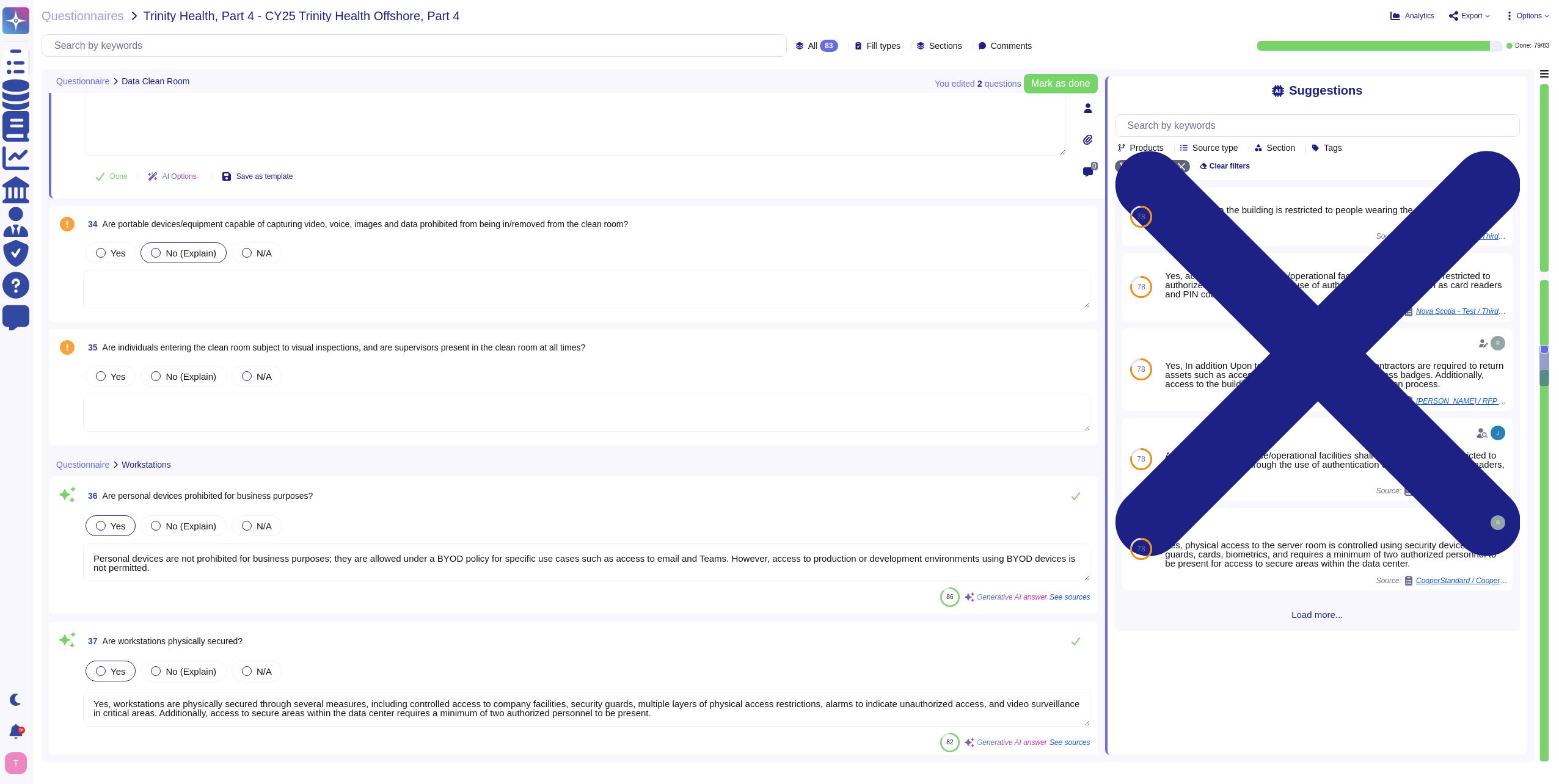
click div
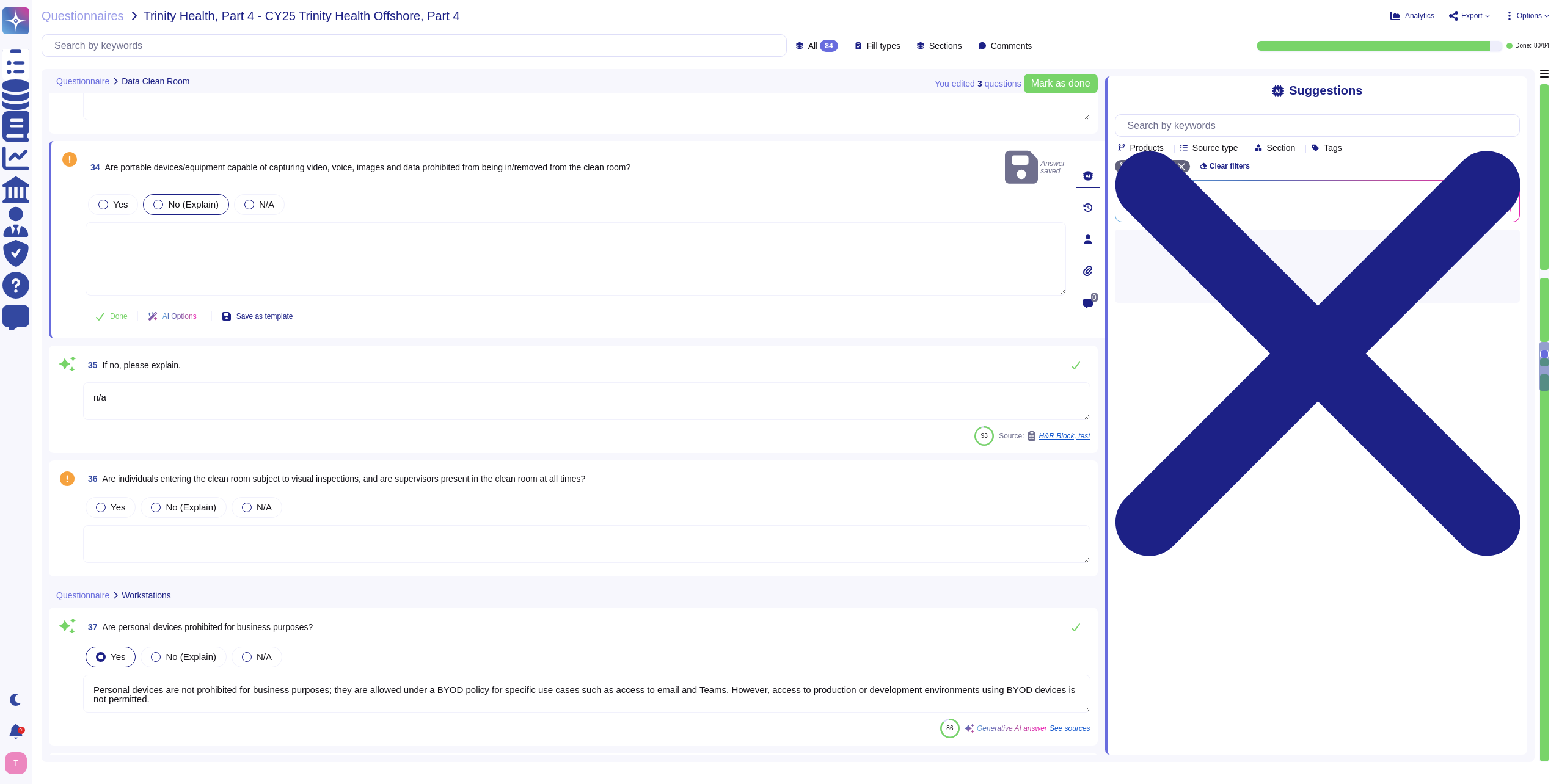
type textarea "Yes, system hardening standards are enforced for workstations, which include di…"
type textarea "n/a"
type textarea "Personal devices are not prohibited for business purposes; they are allowed und…"
type textarea "Yes, workstations are physically secured through several measures, including co…"
type textarea "USB ports are disabled by default for transferring data from endpoints, and ena…"
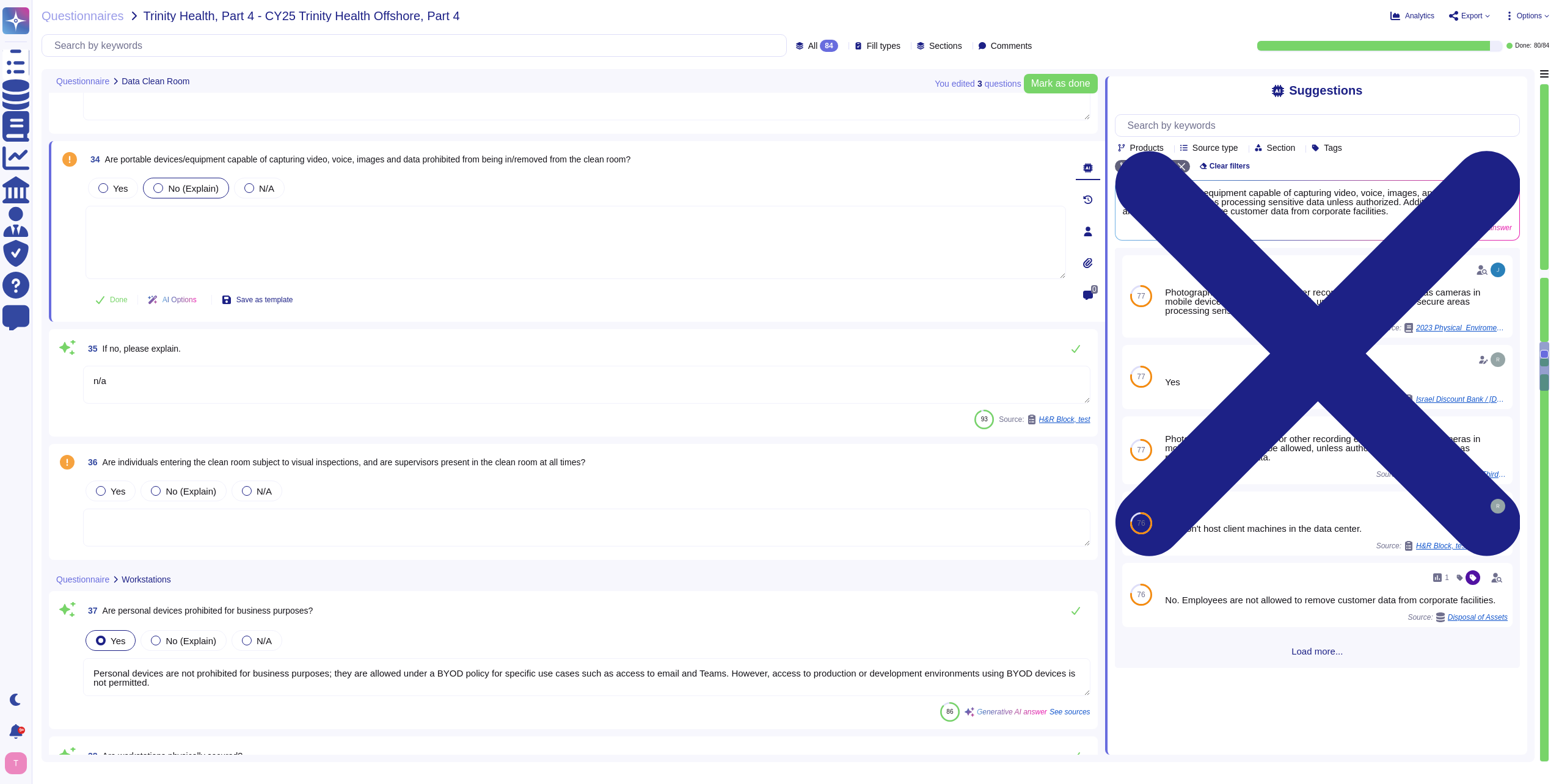
click textarea
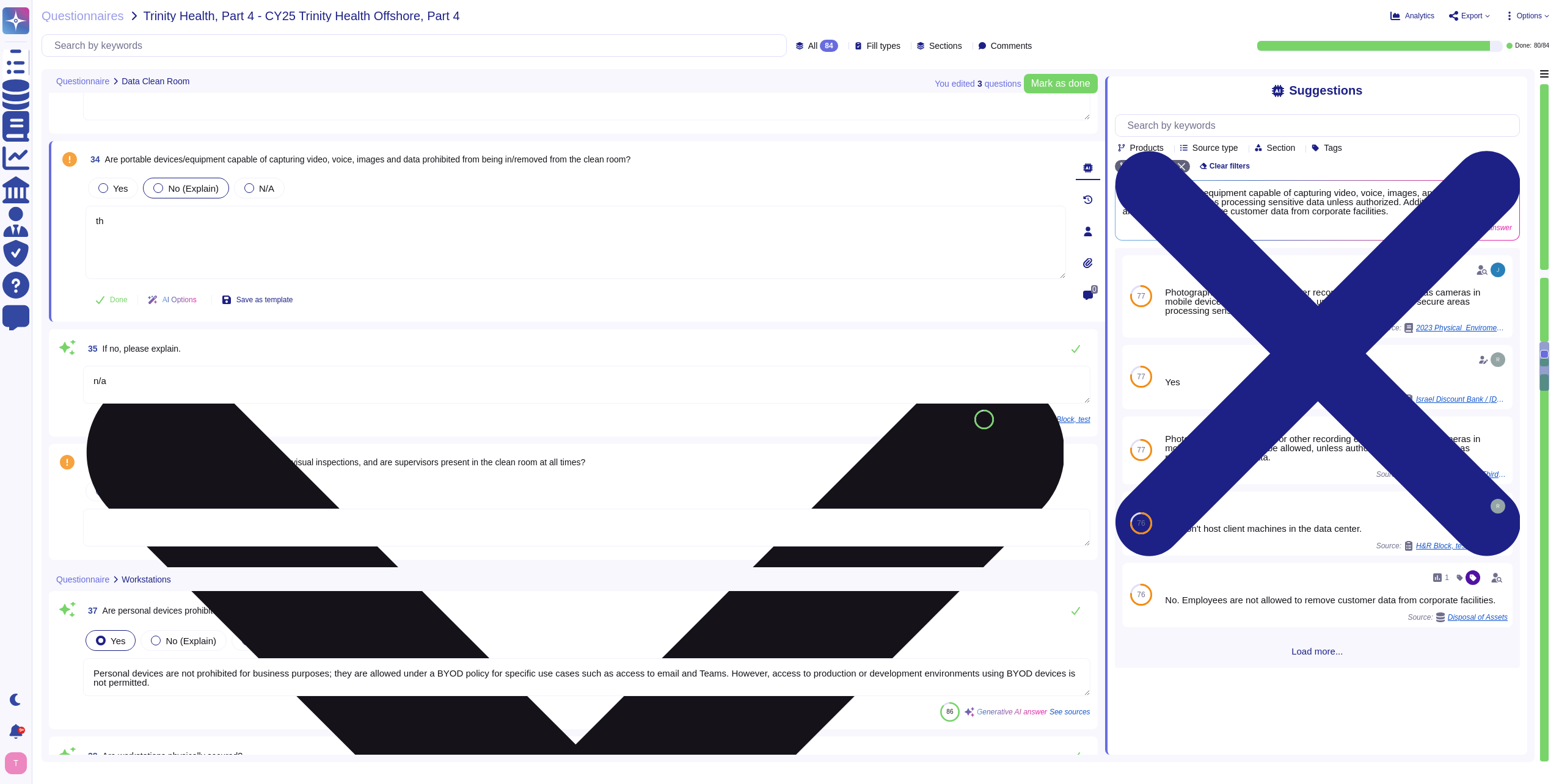
type textarea "t"
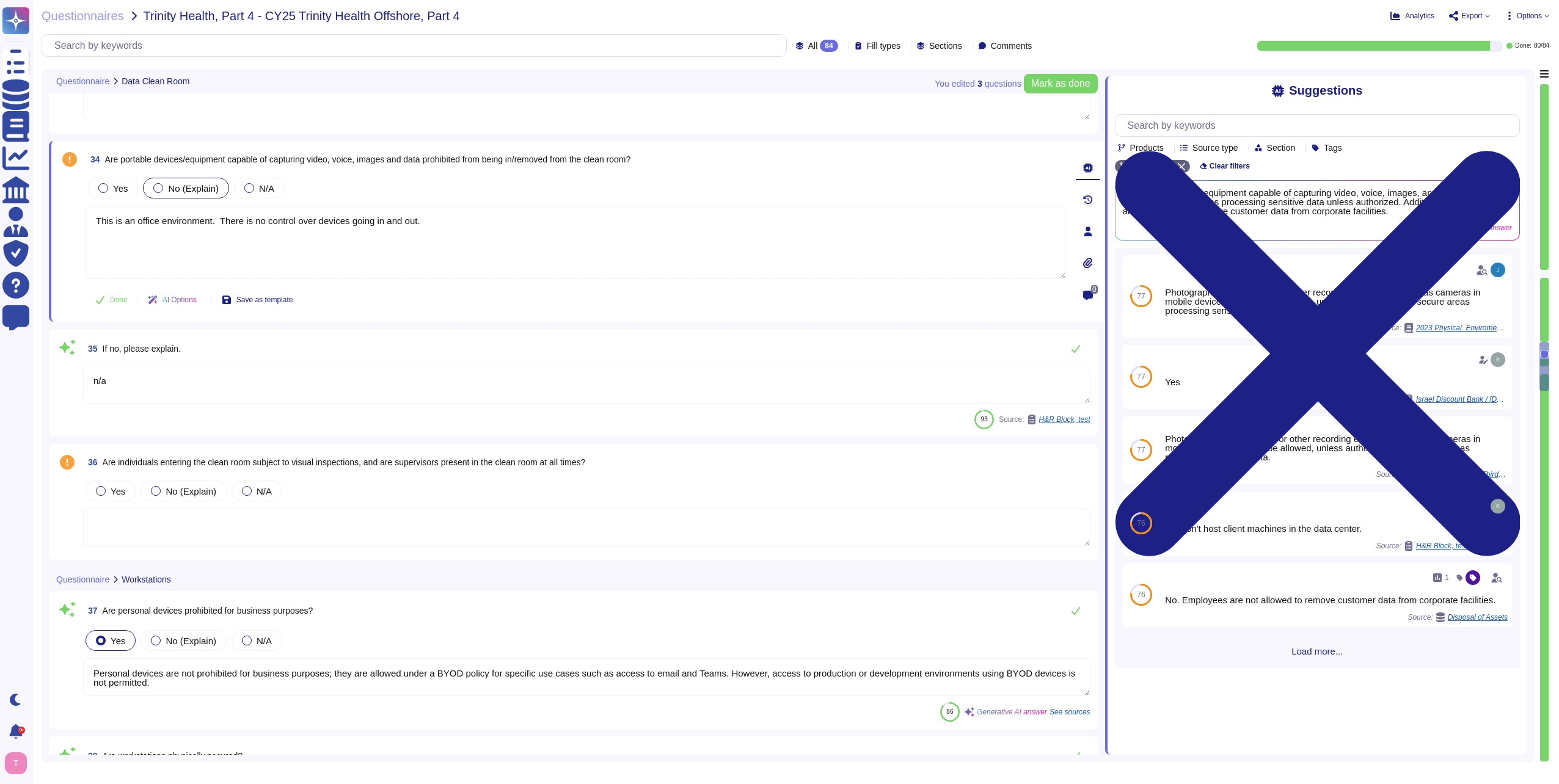
drag, startPoint x: 467, startPoint y: 217, endPoint x: -2, endPoint y: 215, distance: 469.0
click html "Questionnaires Knowledge Base Documents Analytics CAIQ / SIG Admin Trust Center…"
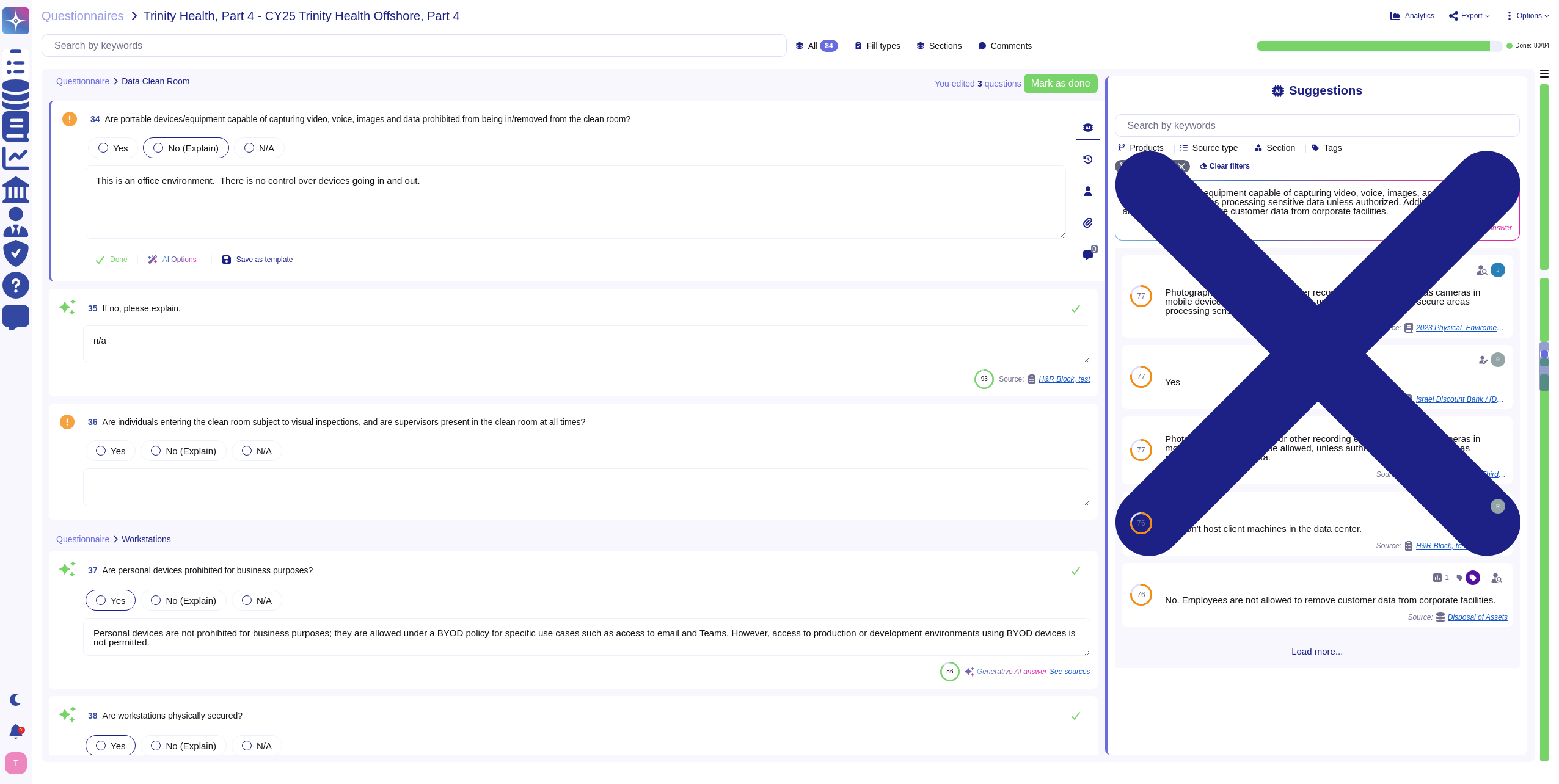
scroll to position [4967, 0]
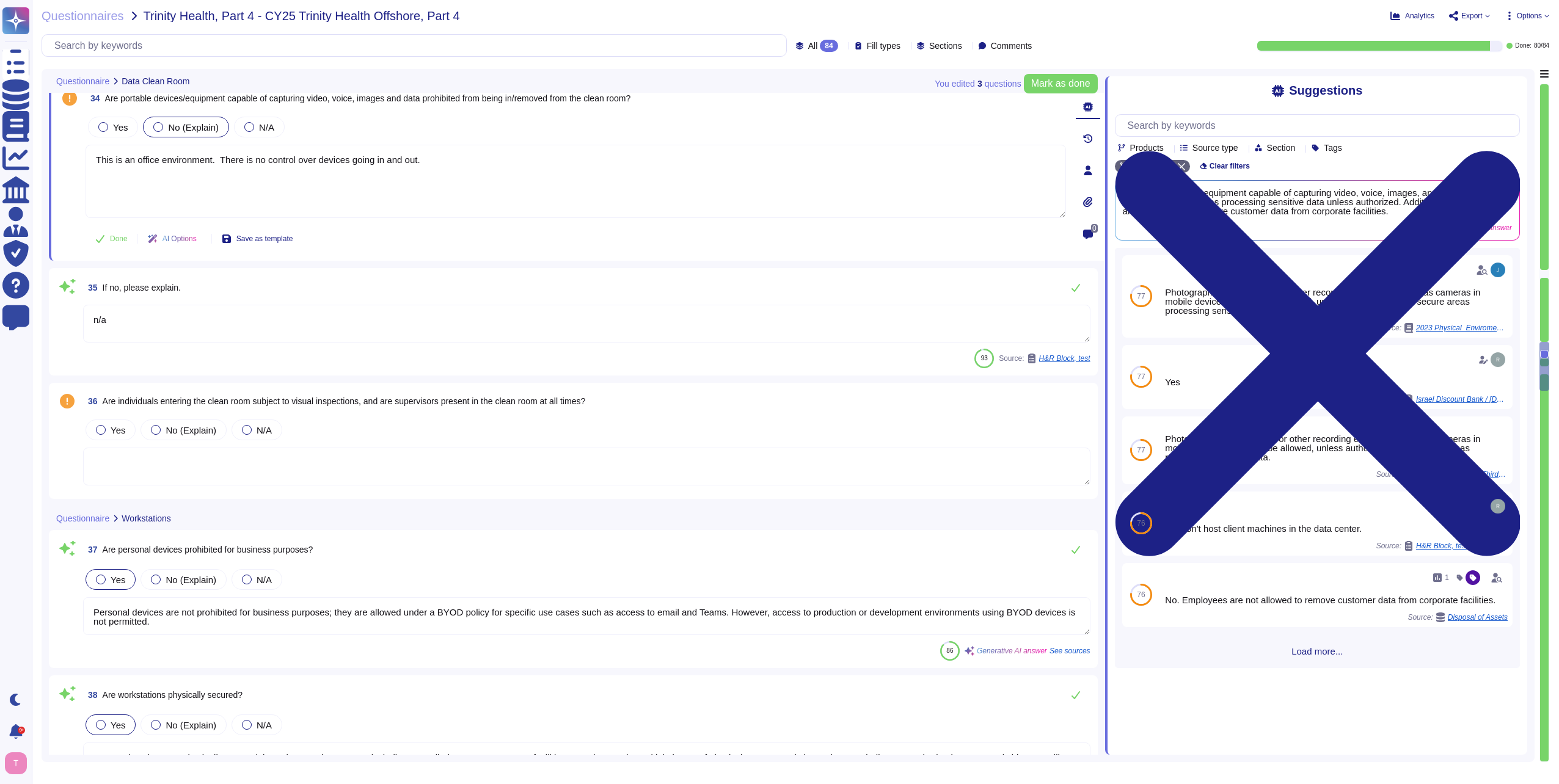
type textarea "This is an office environment. There is no control over devices going in and ou…"
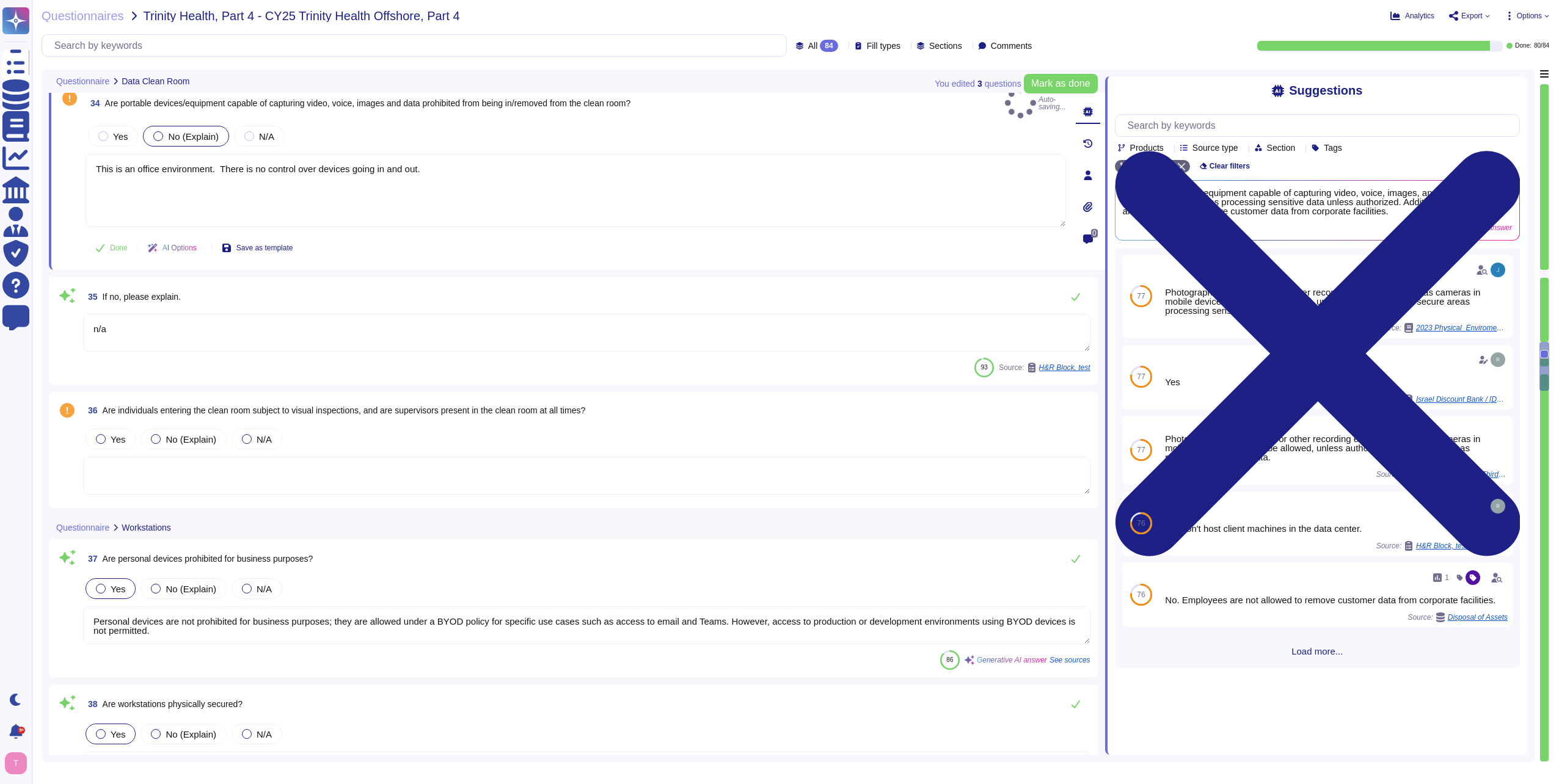
drag, startPoint x: 152, startPoint y: 312, endPoint x: -2, endPoint y: 337, distance: 156.0
click html "Questionnaires Knowledge Base Documents Analytics CAIQ / SIG Admin Trust Center…"
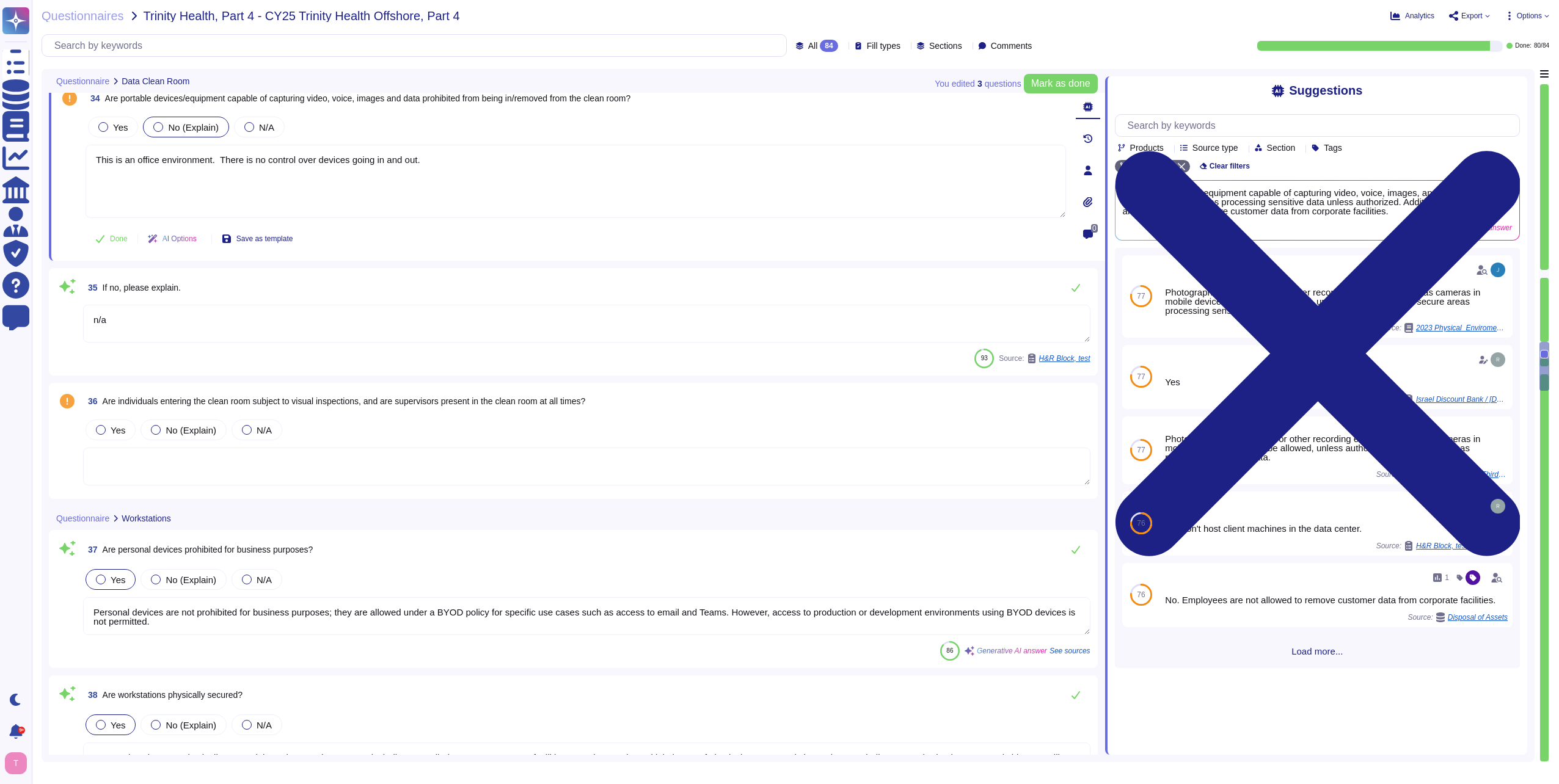
click textarea "n/a"
type textarea "n/"
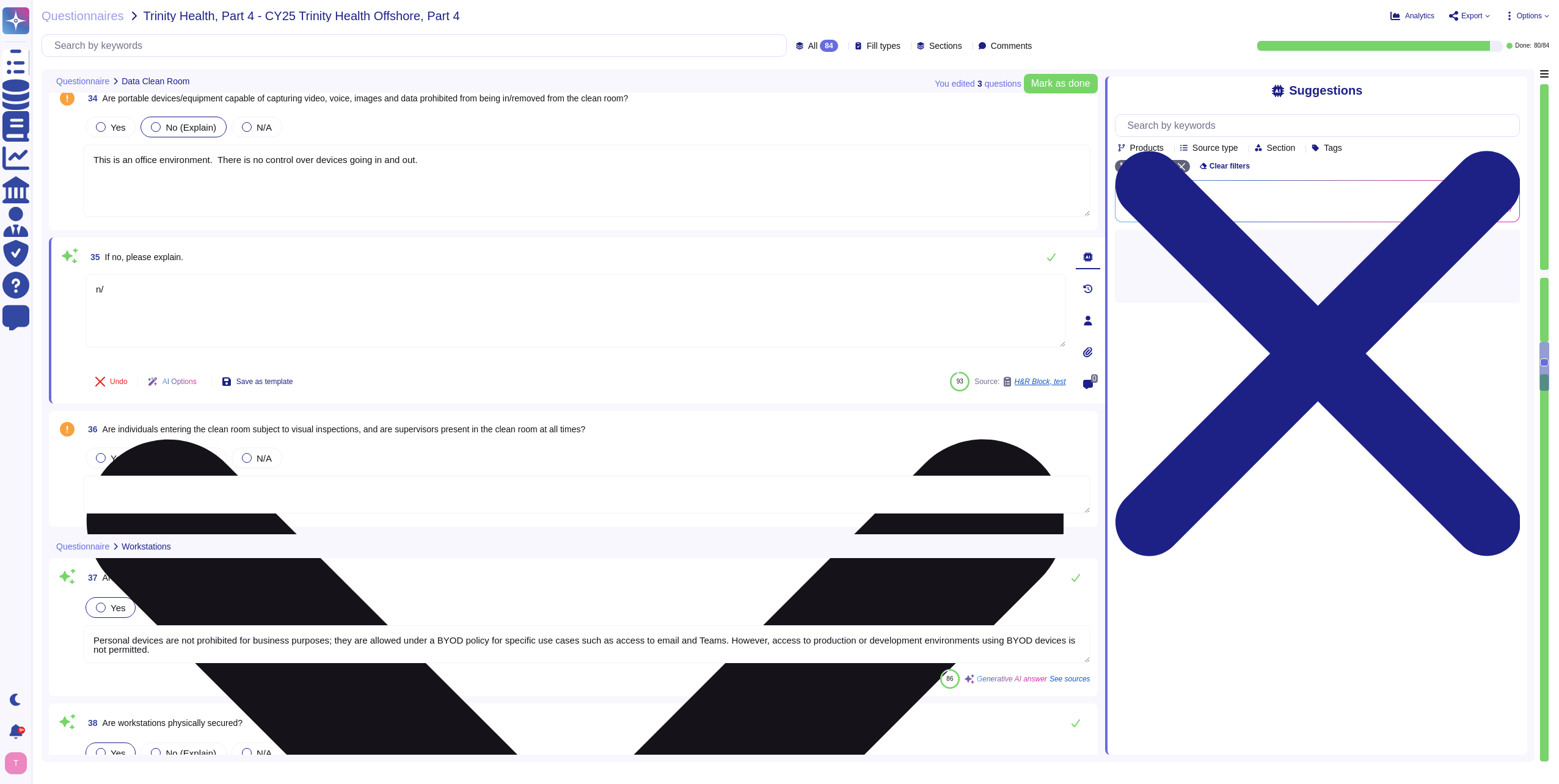
type textarea "Yes, system hardening standards are enforced for workstations, which include di…"
type textarea "n"
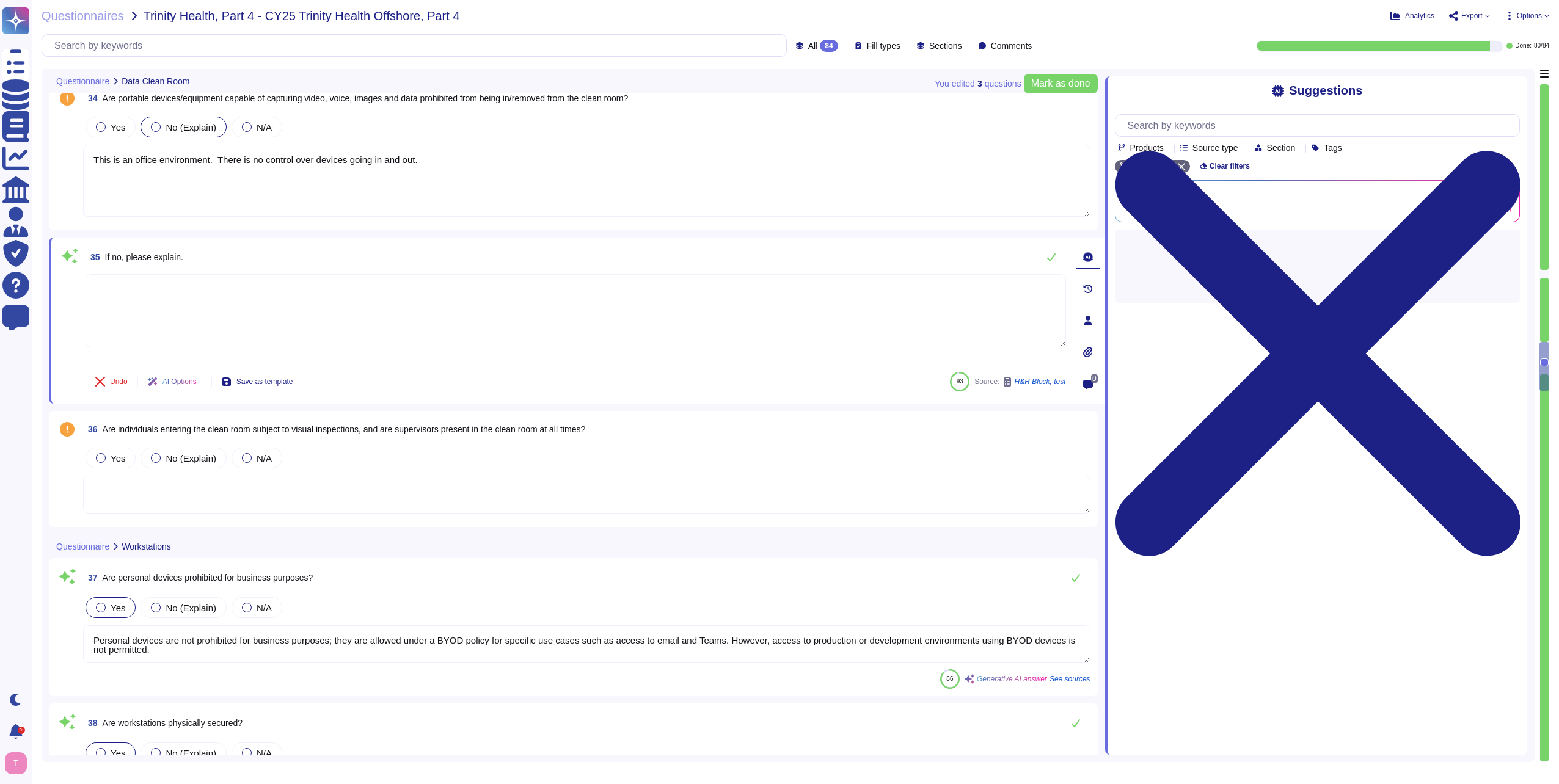
paste textarea "This is an office environment. There is no control over devices going in and ou…"
type textarea "This is an office environment. There is no control over devices going in and ou…"
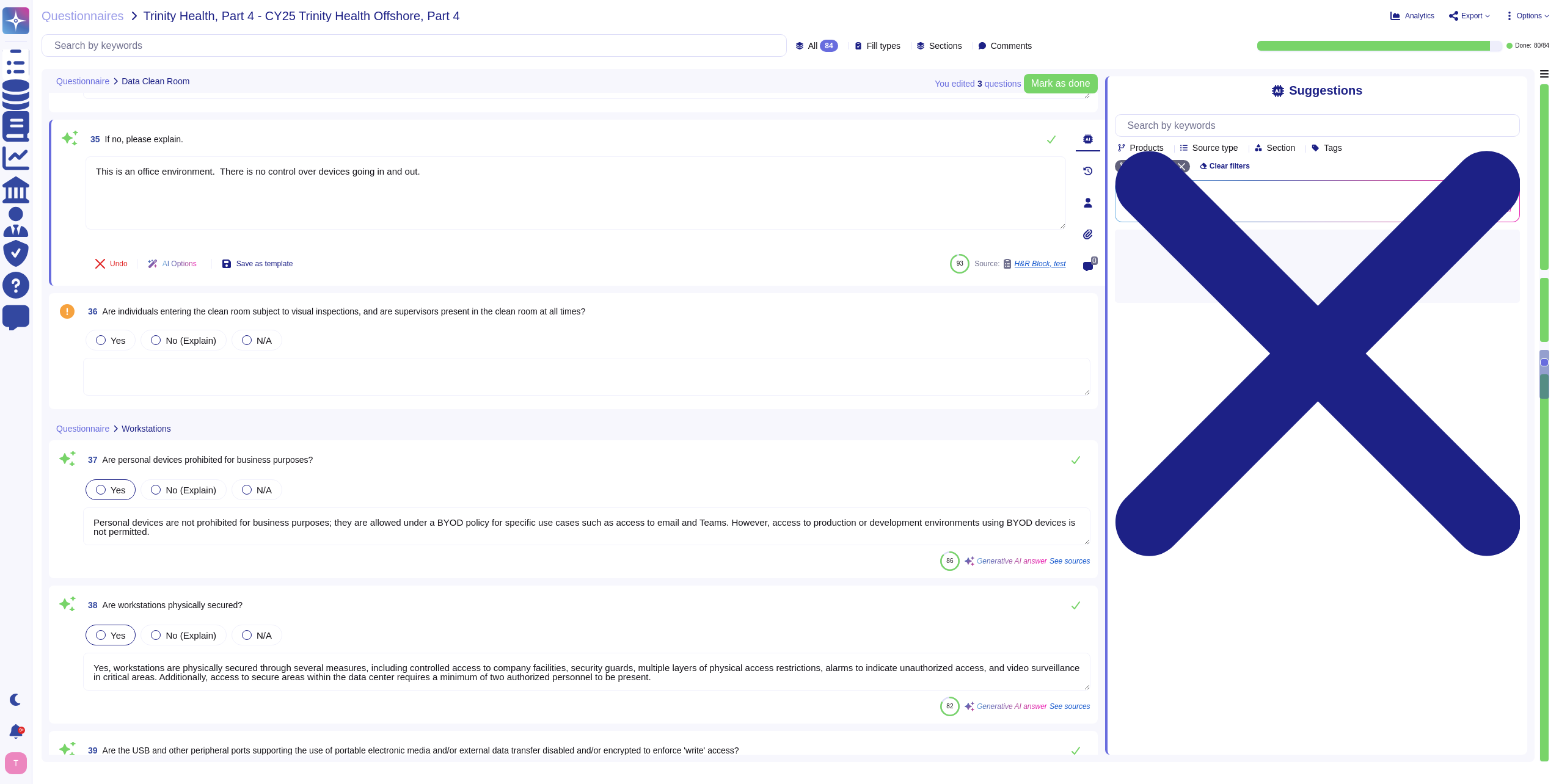
type textarea "Yes, workstations are using endpoint protection in the form of anti-virus and a…"
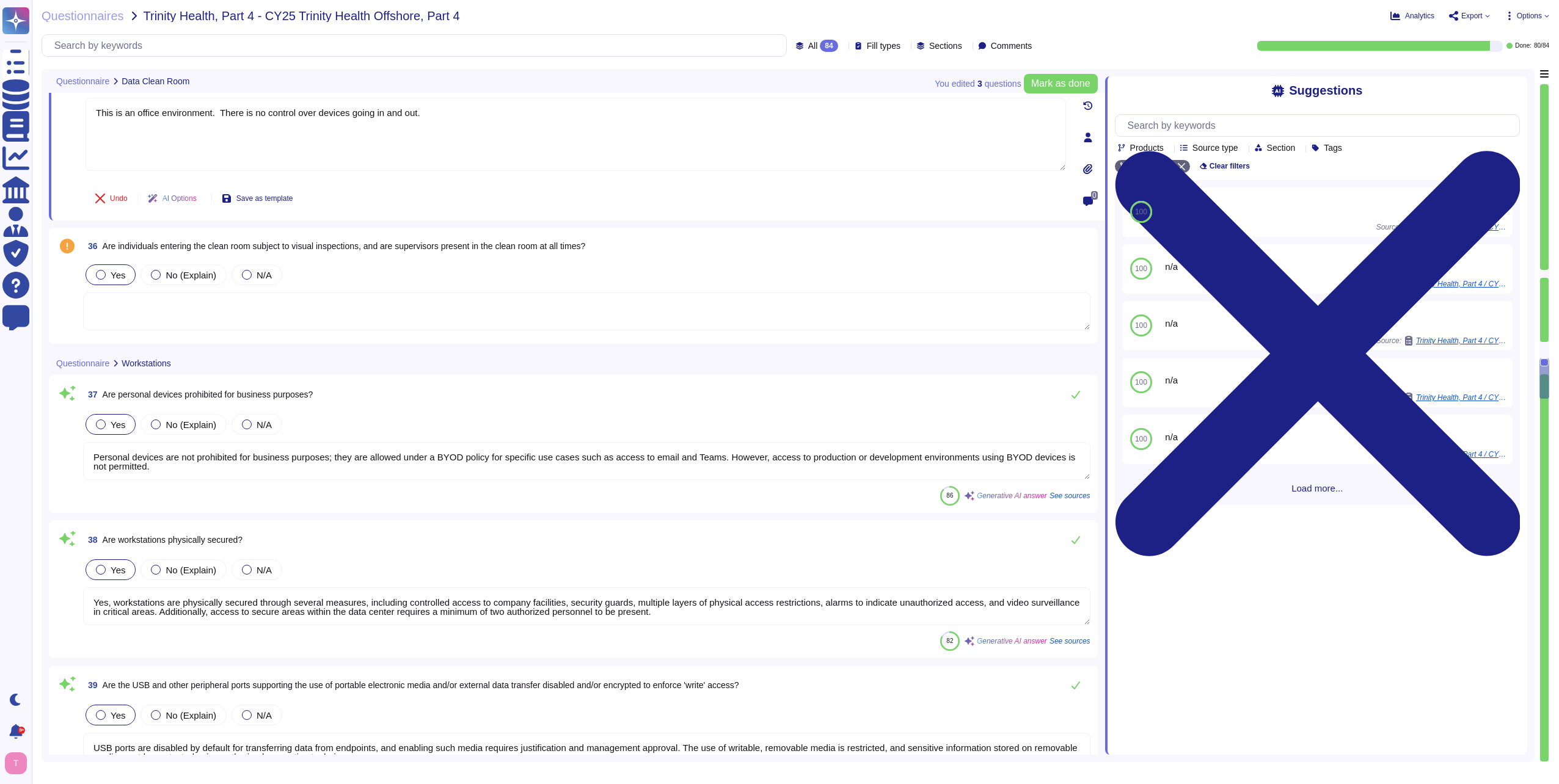
type textarea "This is an office environment. There is no control over devices going in and ou…"
click div
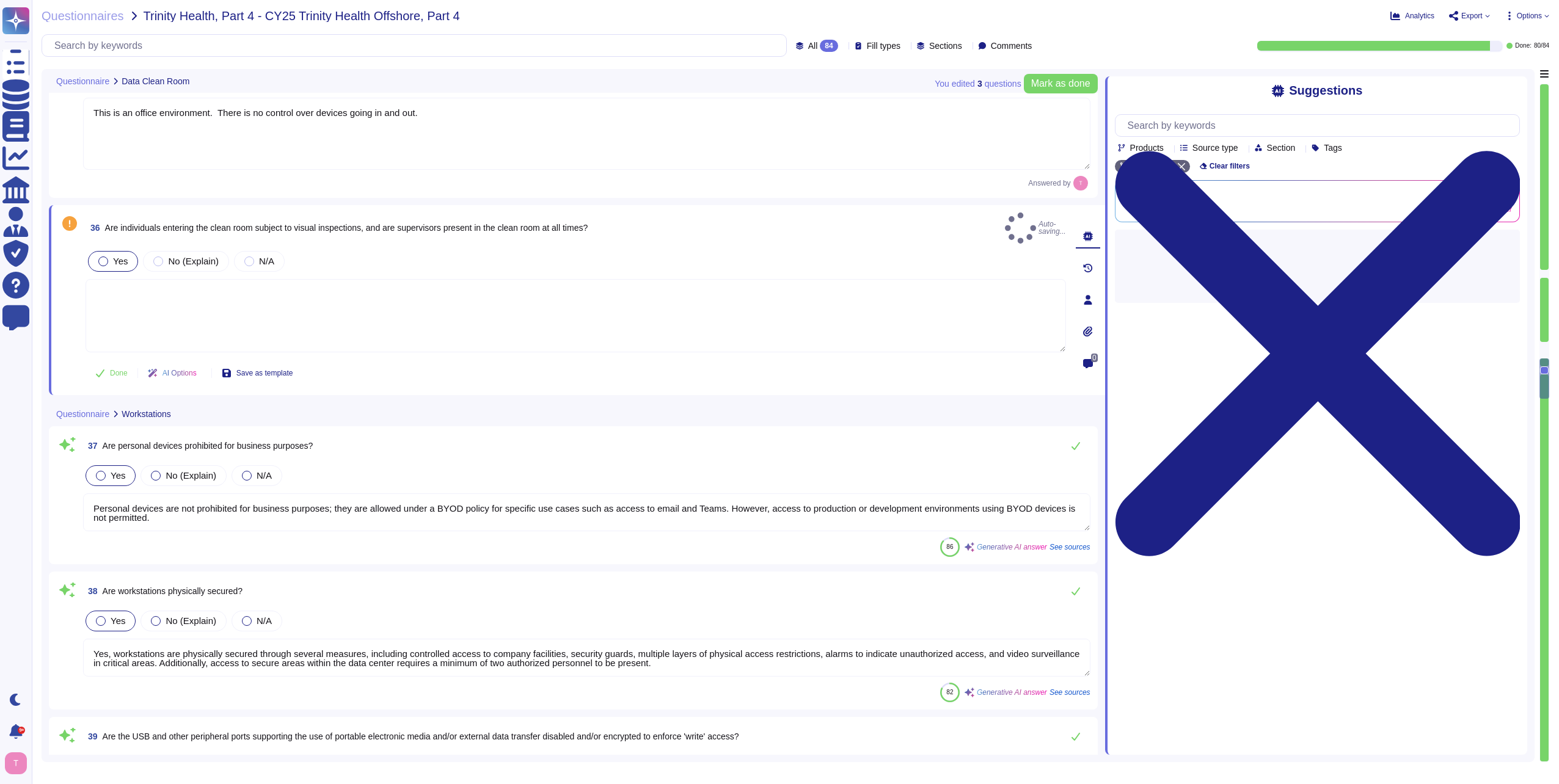
type textarea "Yes, workstations are using endpoint protection in the form of anti-virus and a…"
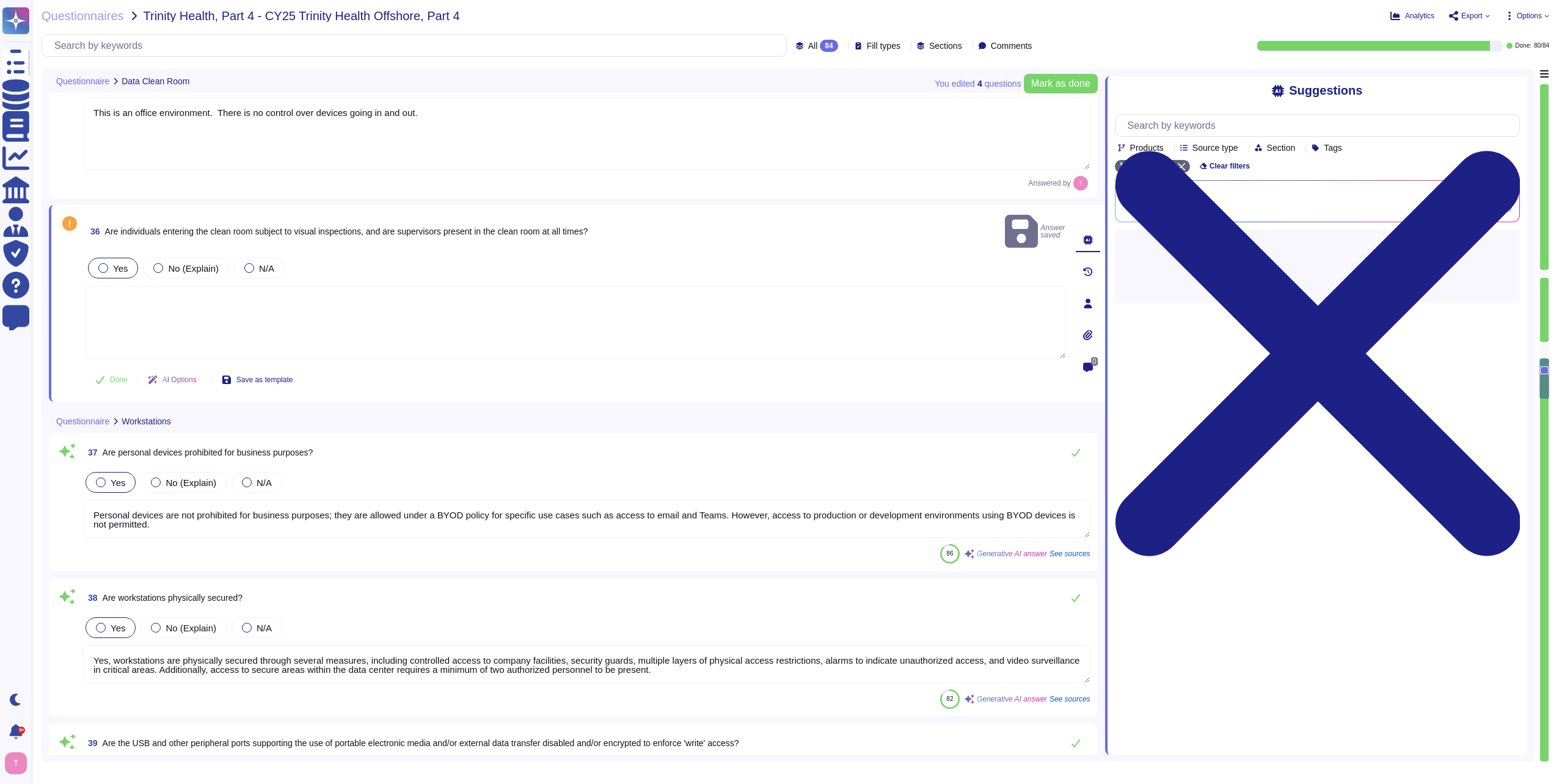
click textarea
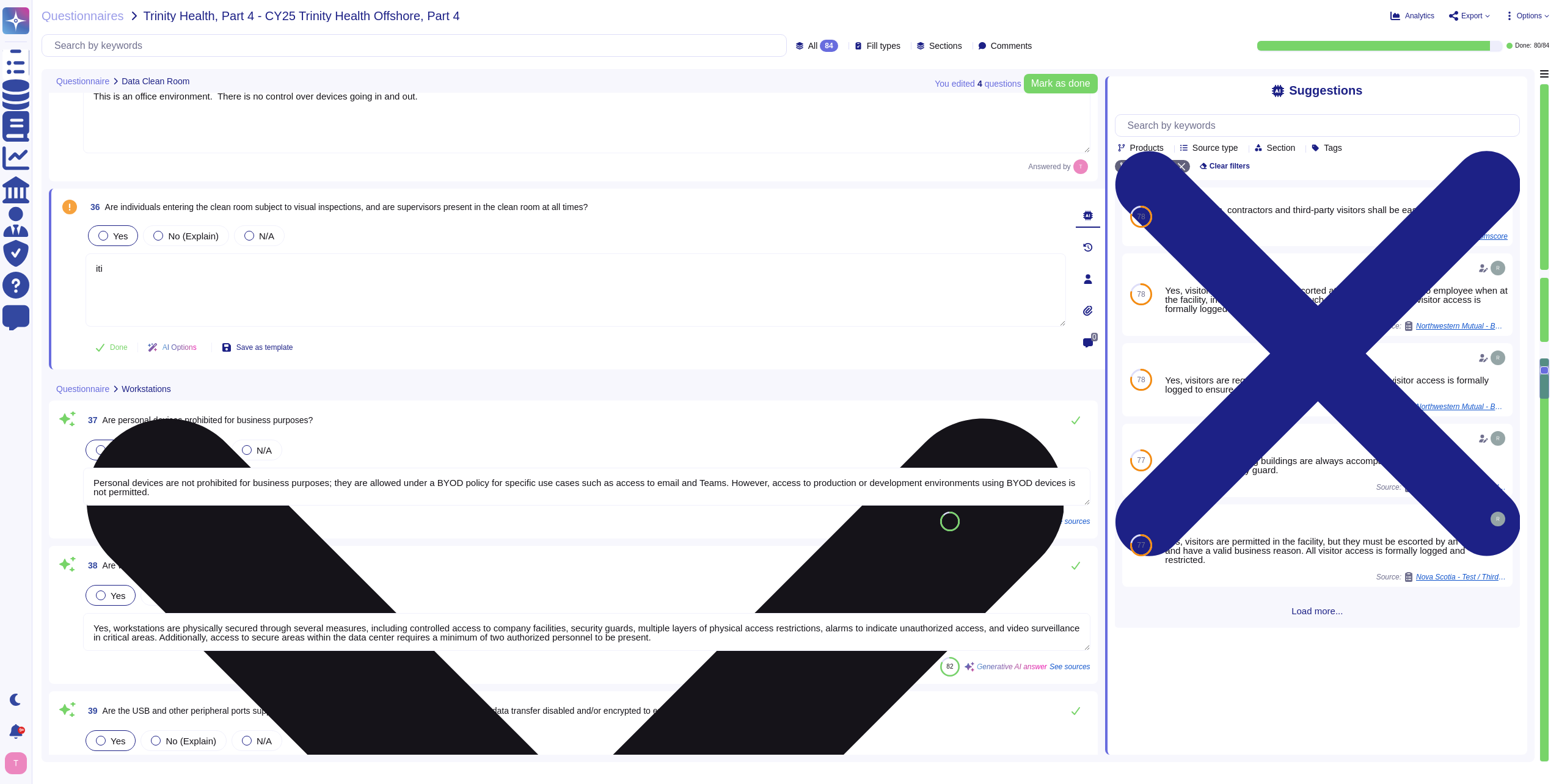
type textarea "i"
type textarea "It is an open cubicle environment. Supervisors work there along with other team…"
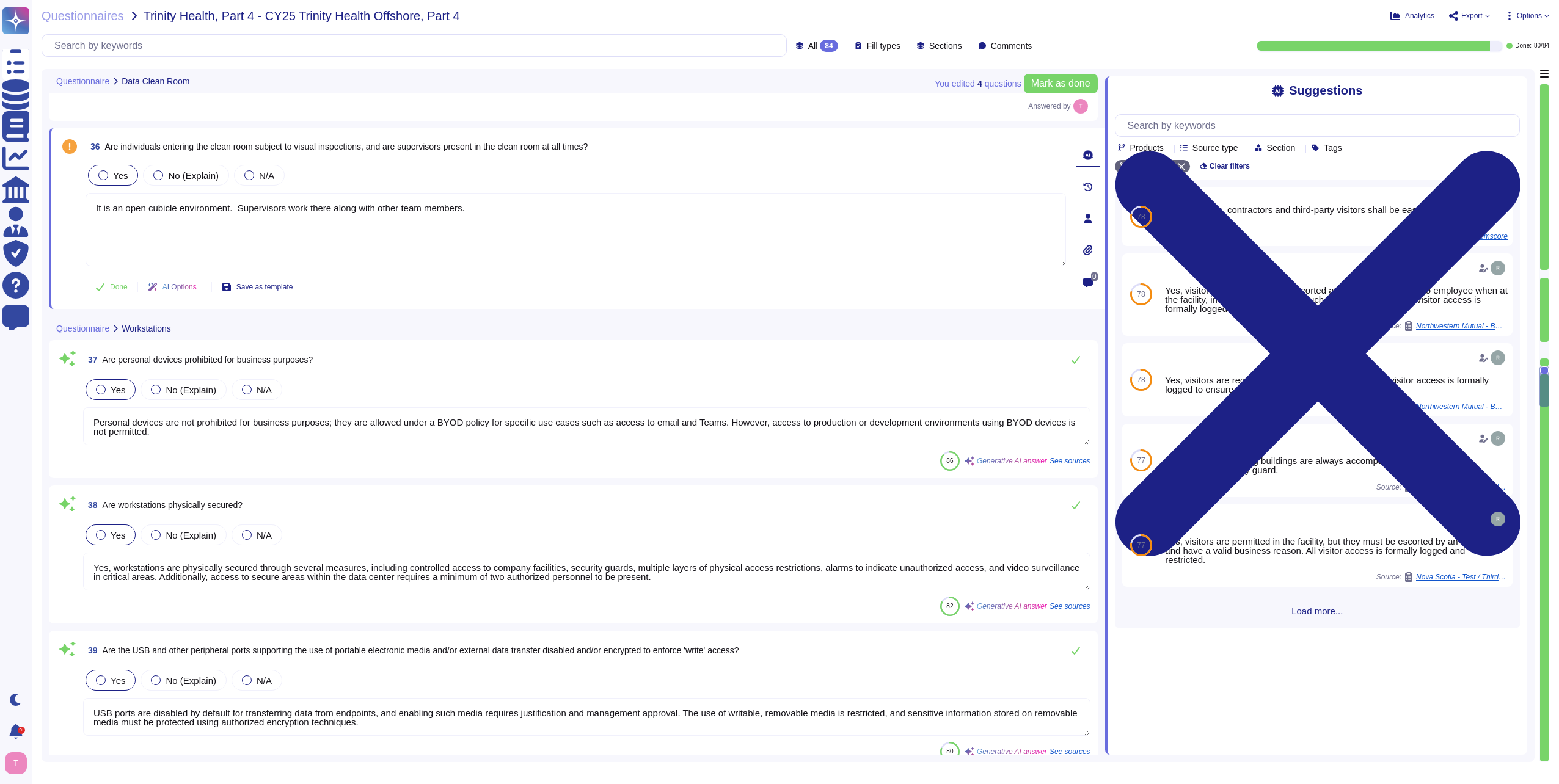
type textarea "Yes, we operate an Endpoint Detection & Response (EDR) solution using CrowdStri…"
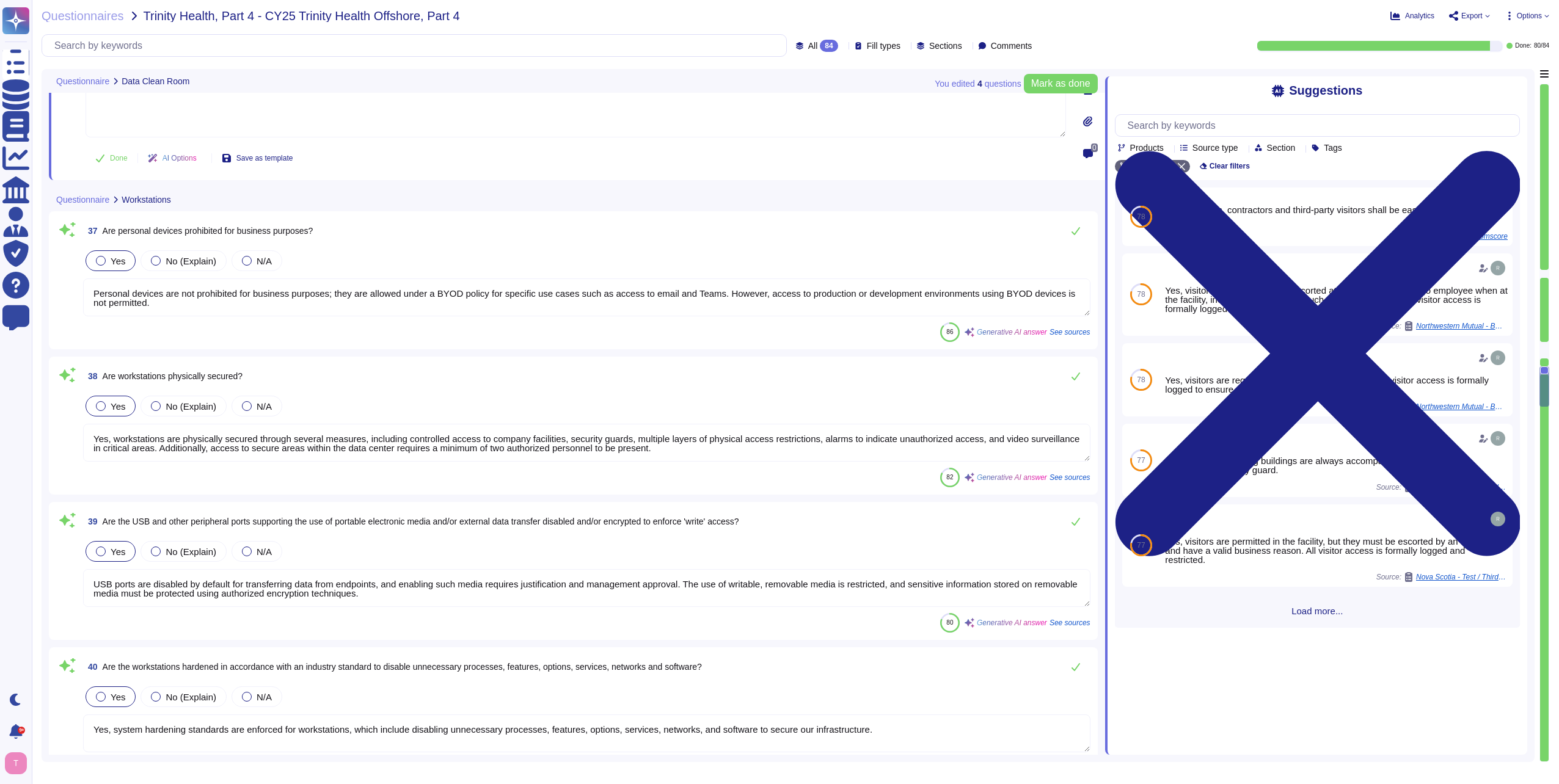
scroll to position [5333, 0]
type textarea "It is an open cubicle environment. Supervisors work there along with other team…"
click div
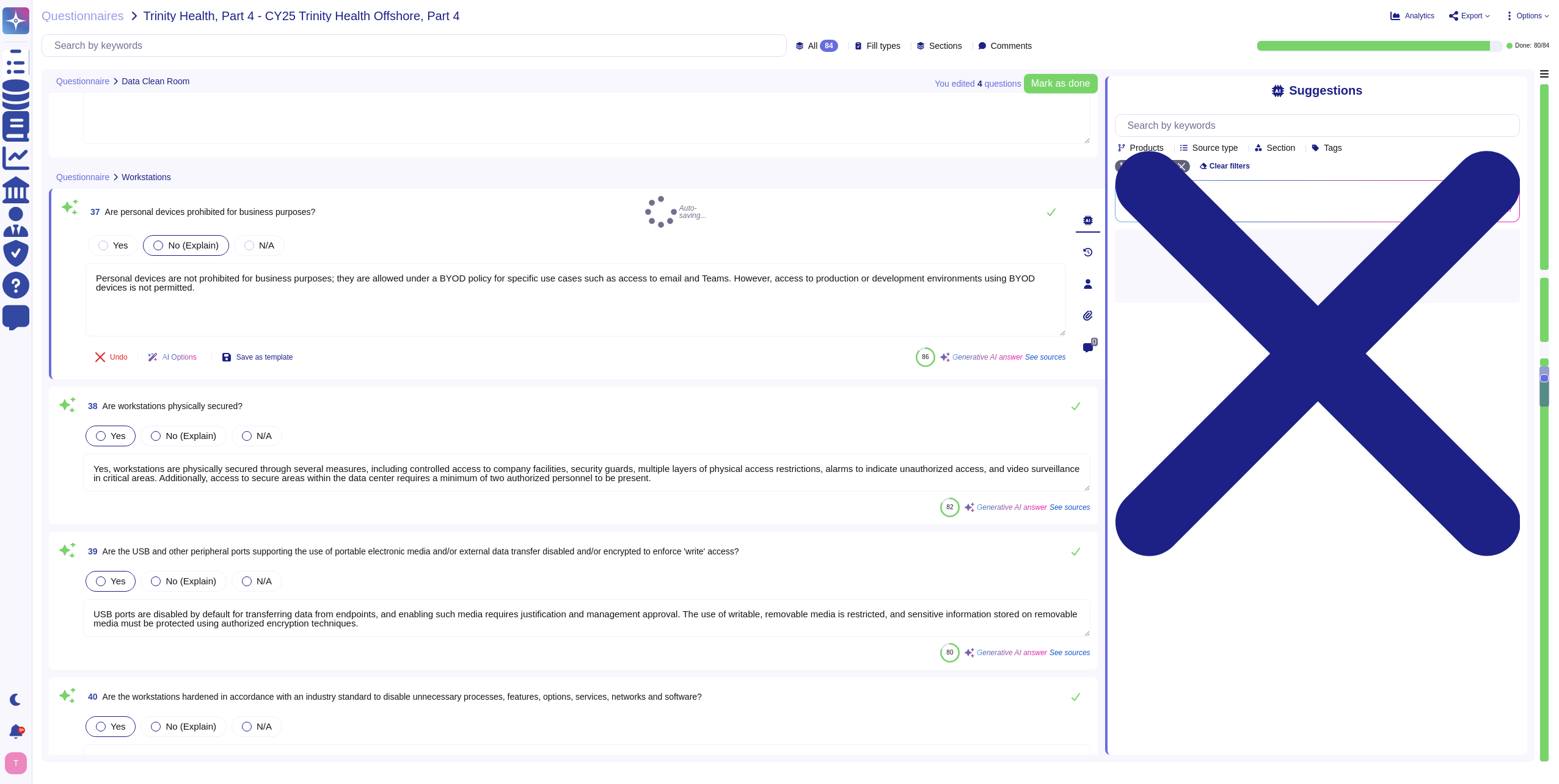
type textarea "Yes, we operate an Endpoint Detection & Response (EDR) solution using CrowdStri…"
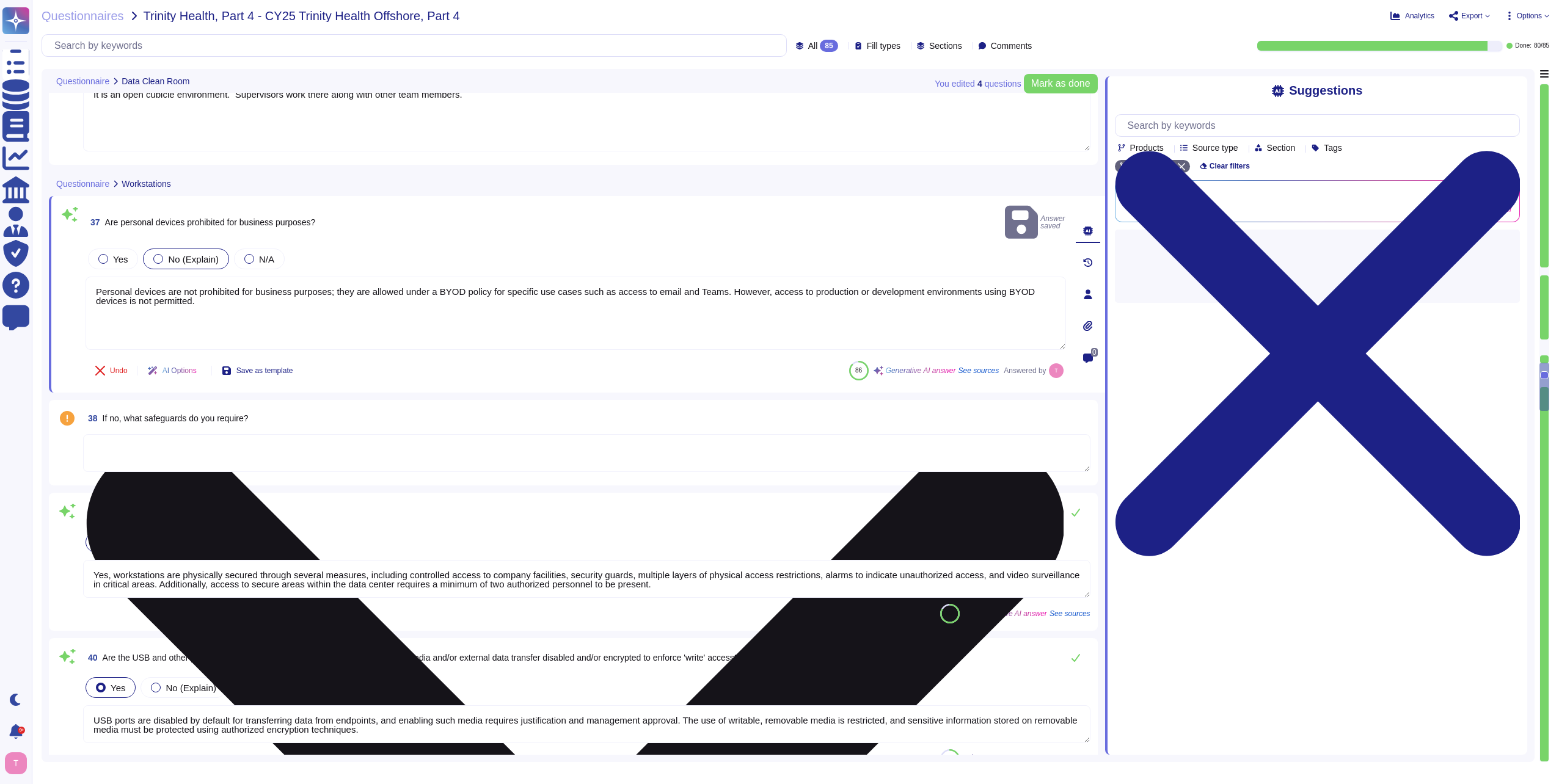
type textarea "Yes, we operate an Endpoint Detection & Response (EDR) solution using CrowdStri…"
type textarea "Yes, workstations are physically secured through several measures, including co…"
type textarea "USB ports are disabled by default for transferring data from endpoints, and ena…"
type textarea "Yes, system hardening standards are enforced for workstations, which include di…"
type textarea "Yes, workstations are using endpoint protection in the form of anti-virus and a…"
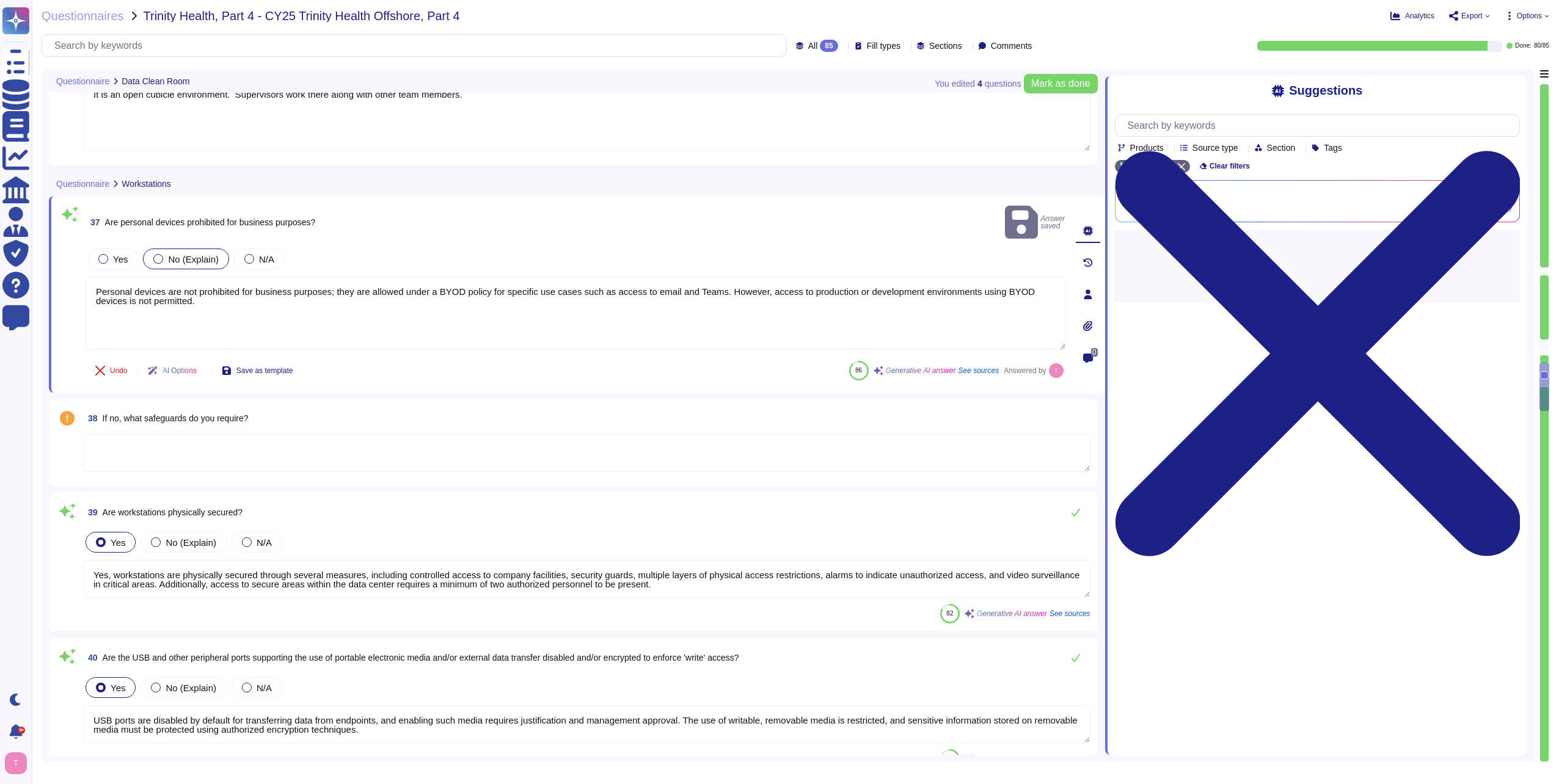
drag, startPoint x: 190, startPoint y: 274, endPoint x: 55, endPoint y: 247, distance: 137.7
click div "37 Are personal devices prohibited for business purposes? Answer saved Yes No (…"
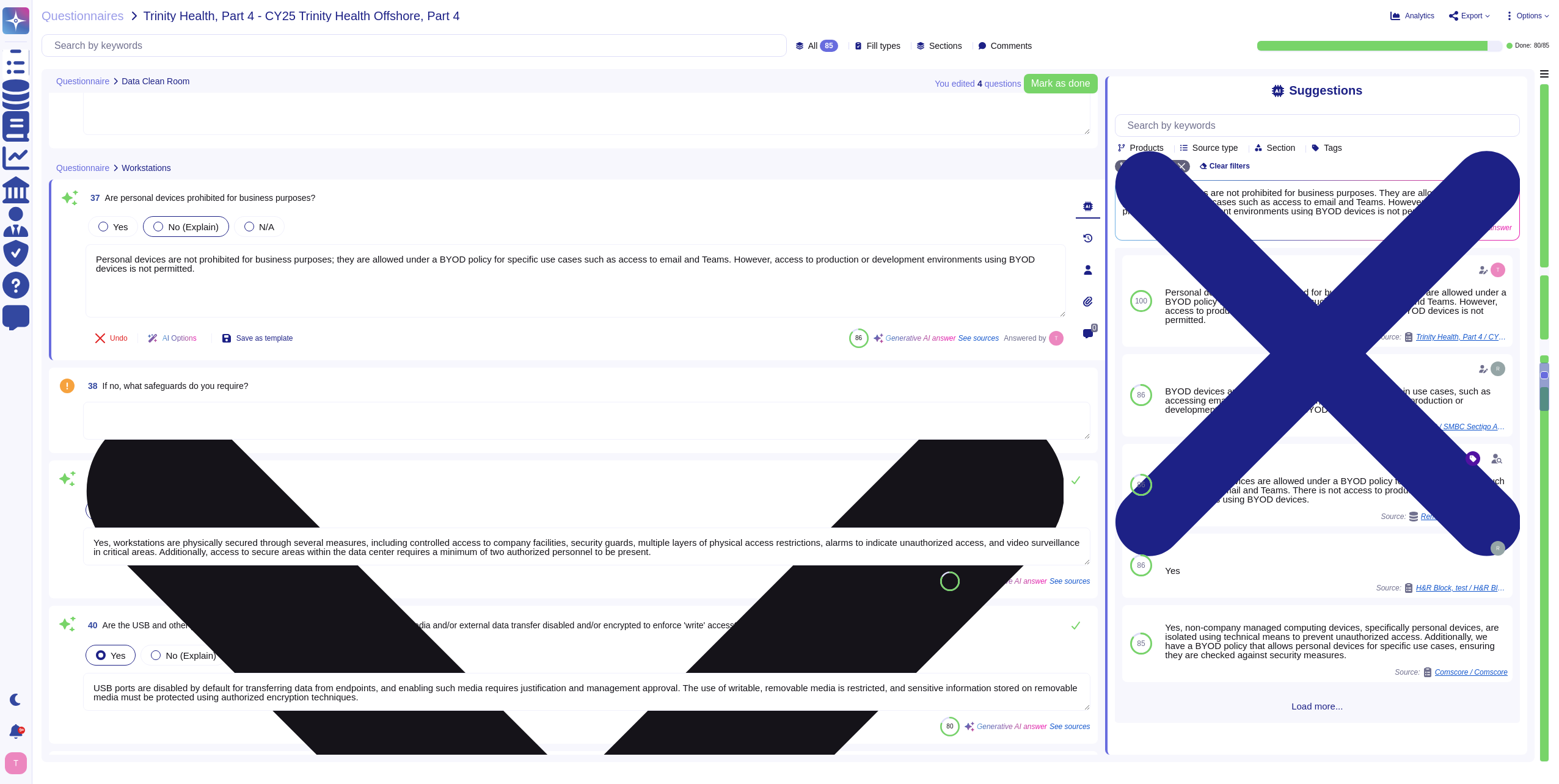
click textarea "Personal devices are not prohibited for business purposes; they are allowed und…"
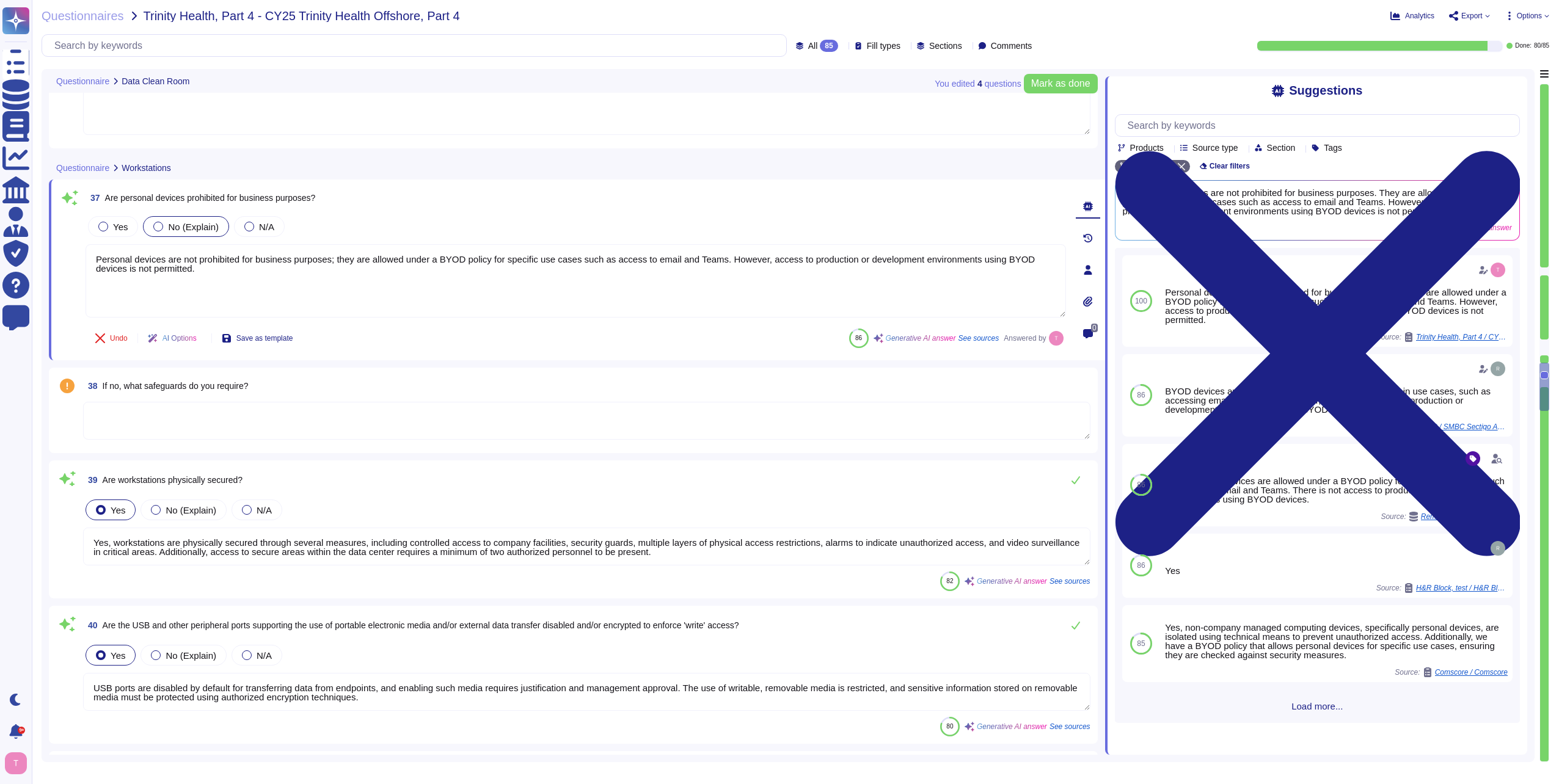
drag, startPoint x: 167, startPoint y: 269, endPoint x: 81, endPoint y: 243, distance: 89.8
click div "37 Are personal devices prohibited for business purposes? Yes No (Explain) N/A …"
click textarea
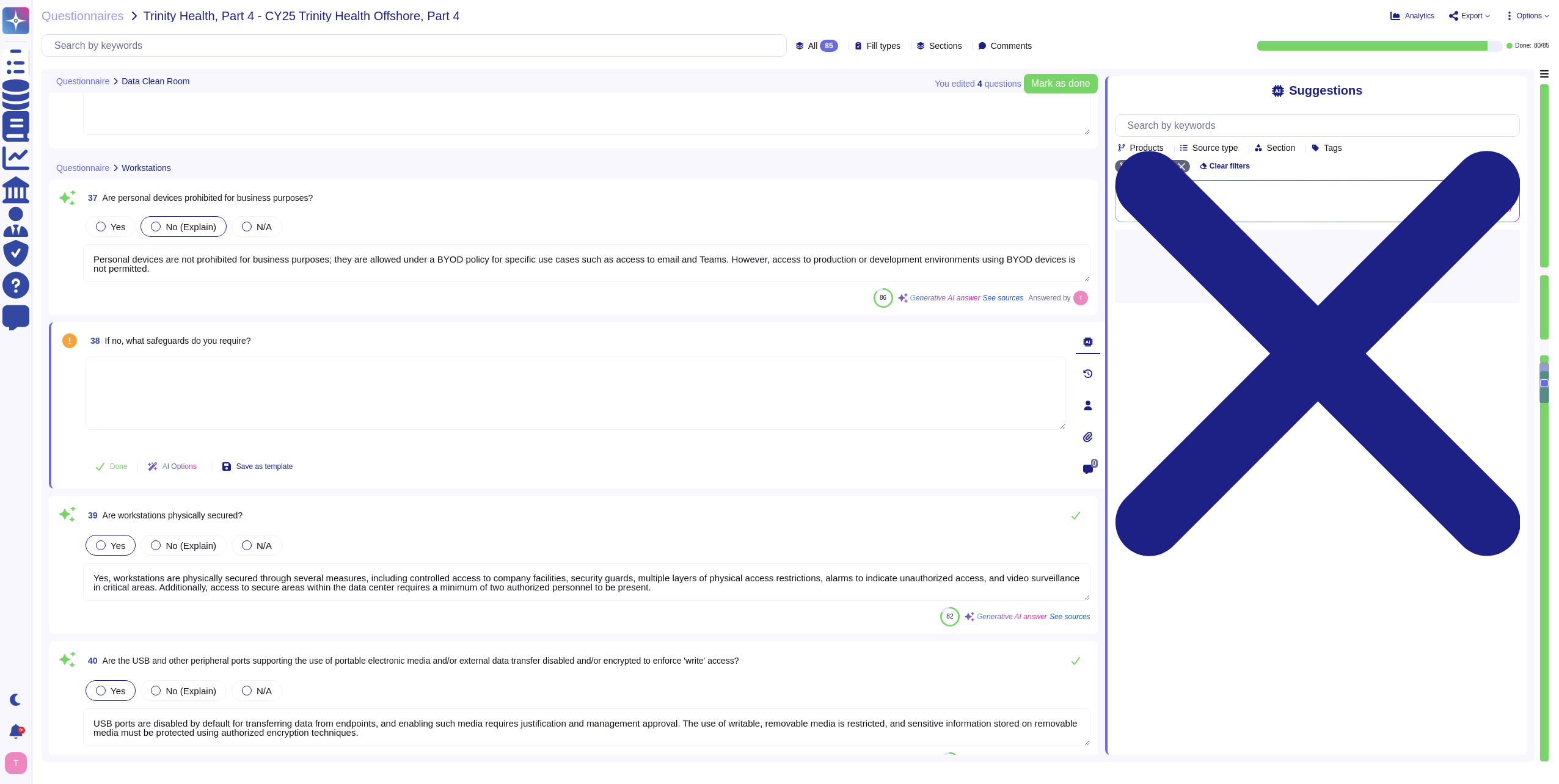
paste textarea "Personal devices are not prohibited for business purposes; they are allowed und…"
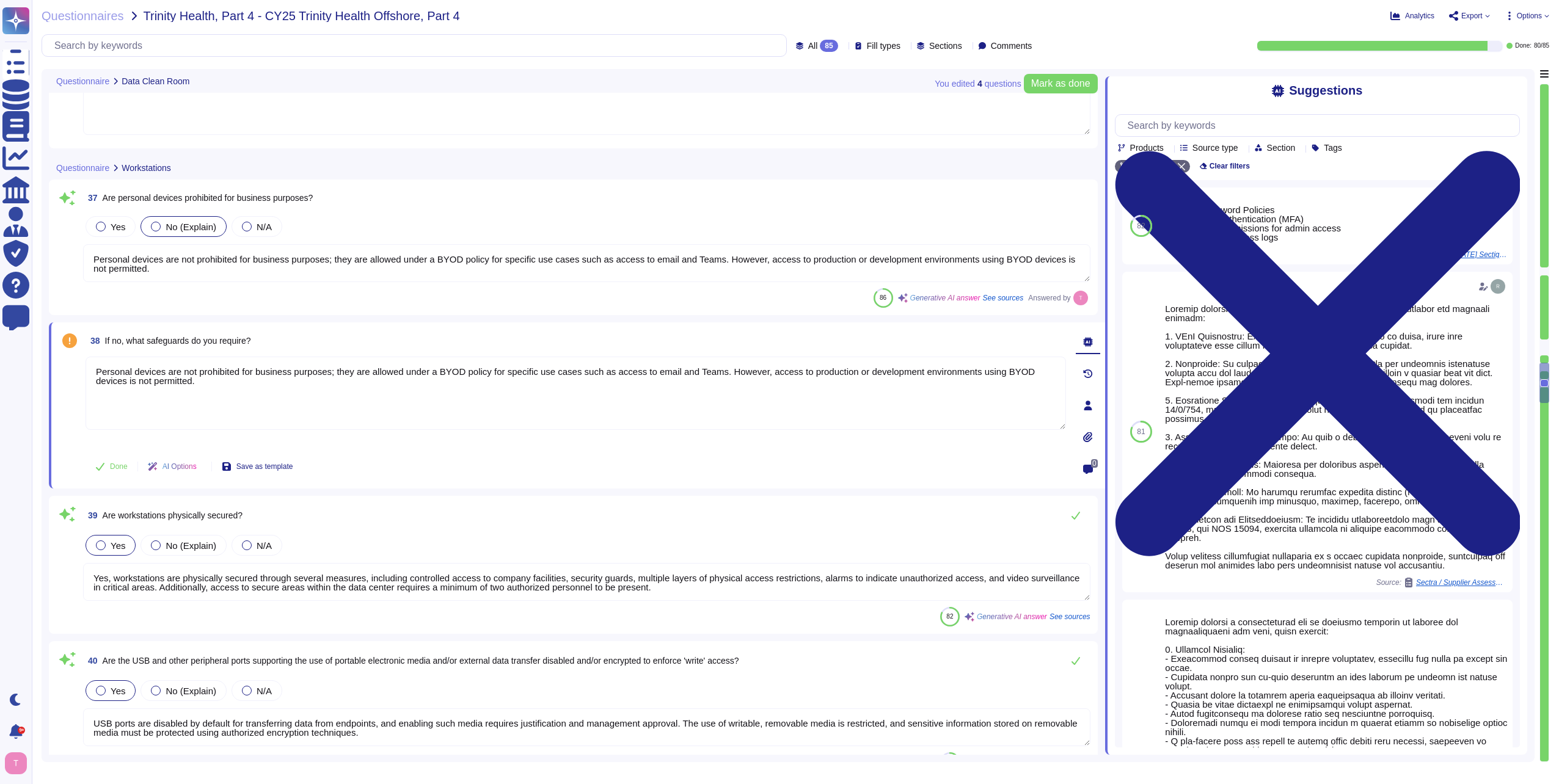
drag, startPoint x: 180, startPoint y: 384, endPoint x: 69, endPoint y: 357, distance: 114.2
click div "38 If no, what safeguards do you require? Personal devices are not prohibited f…"
type textarea "t"
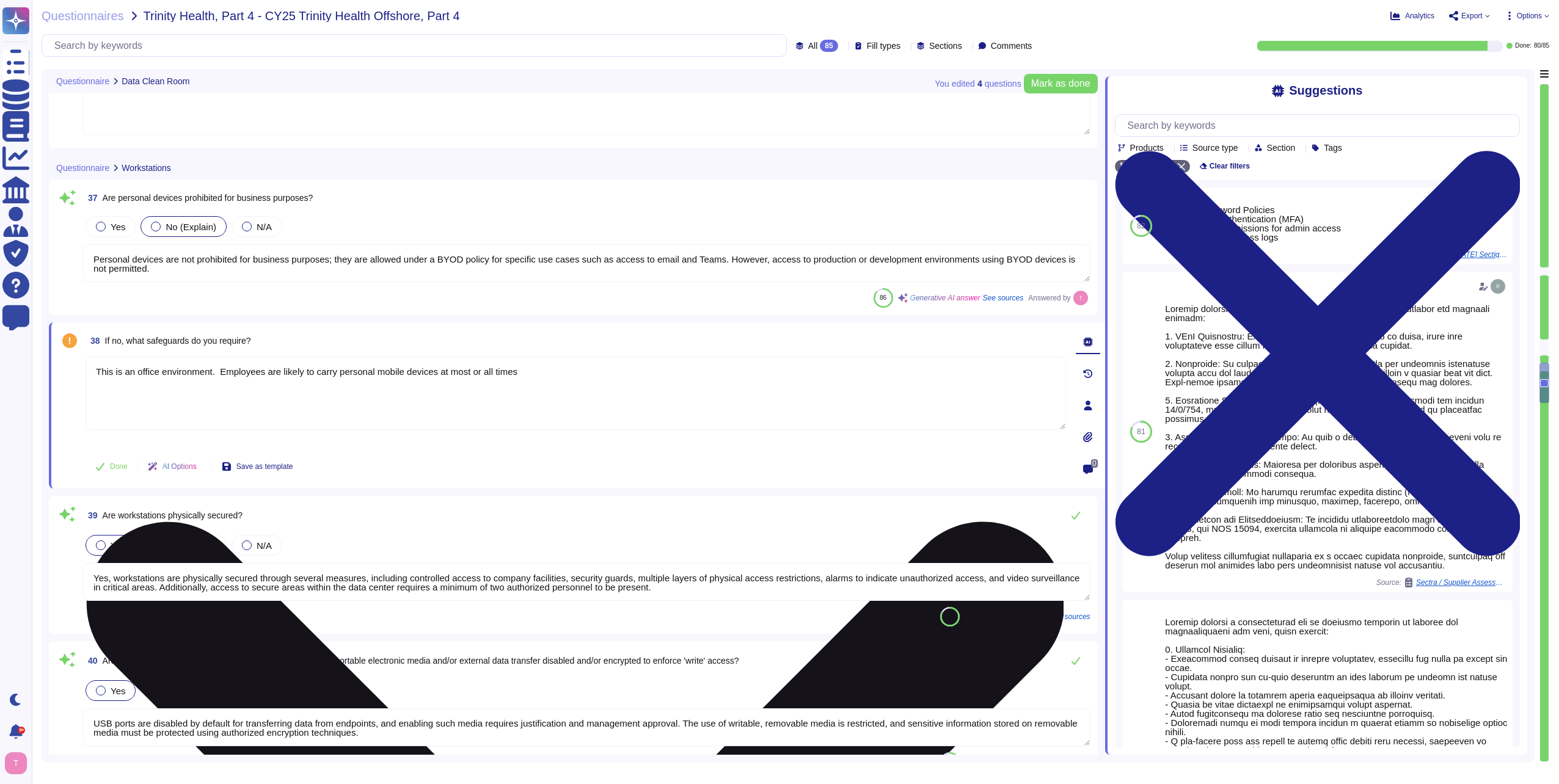
type textarea "This is an office environment. Employees are likely to carry personal mobile de…"
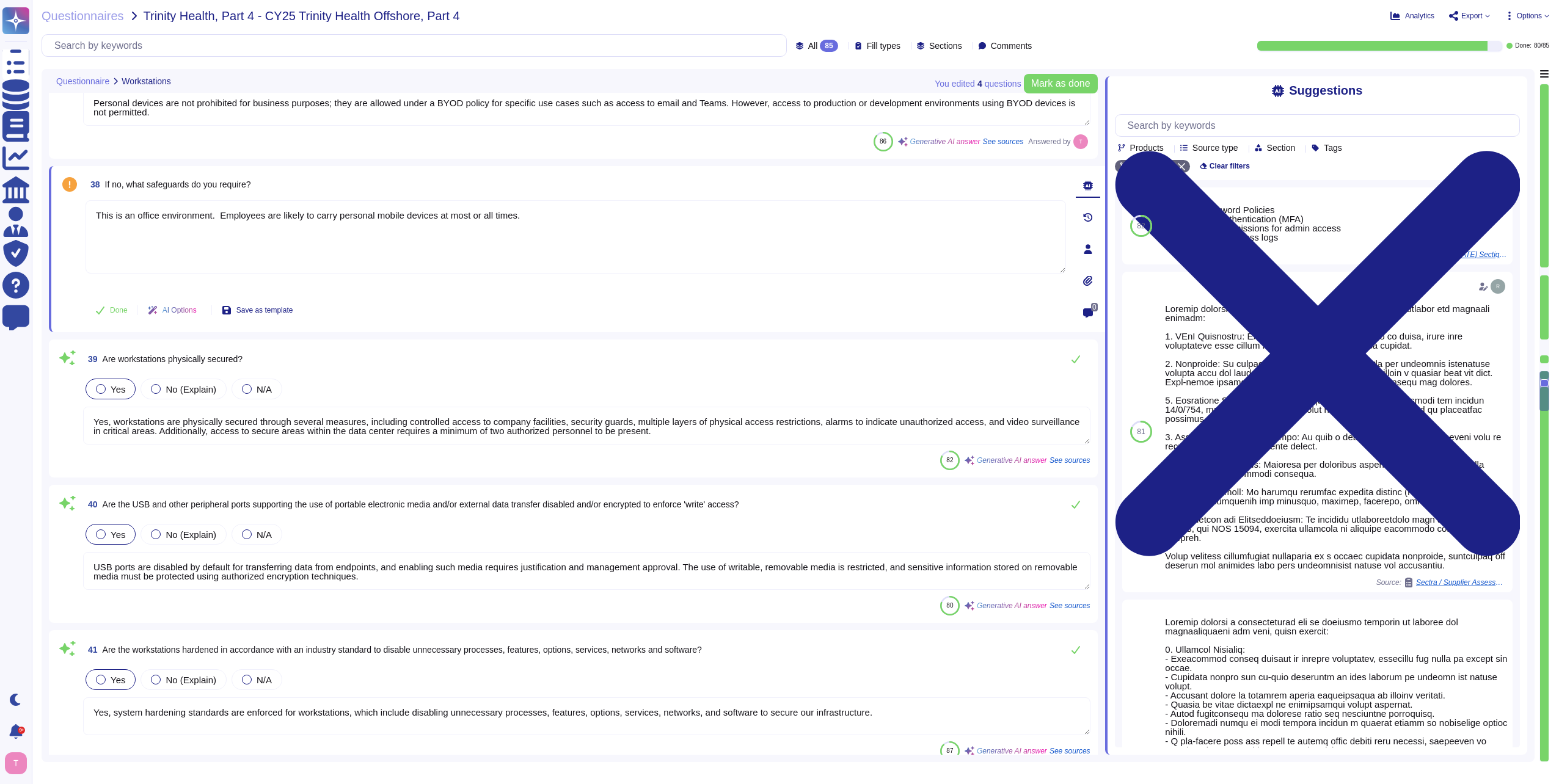
type textarea "Yes, we operate an Endpoint Detection & Response (EDR) solution using CrowdStri…"
type textarea "Sectigo Limited"
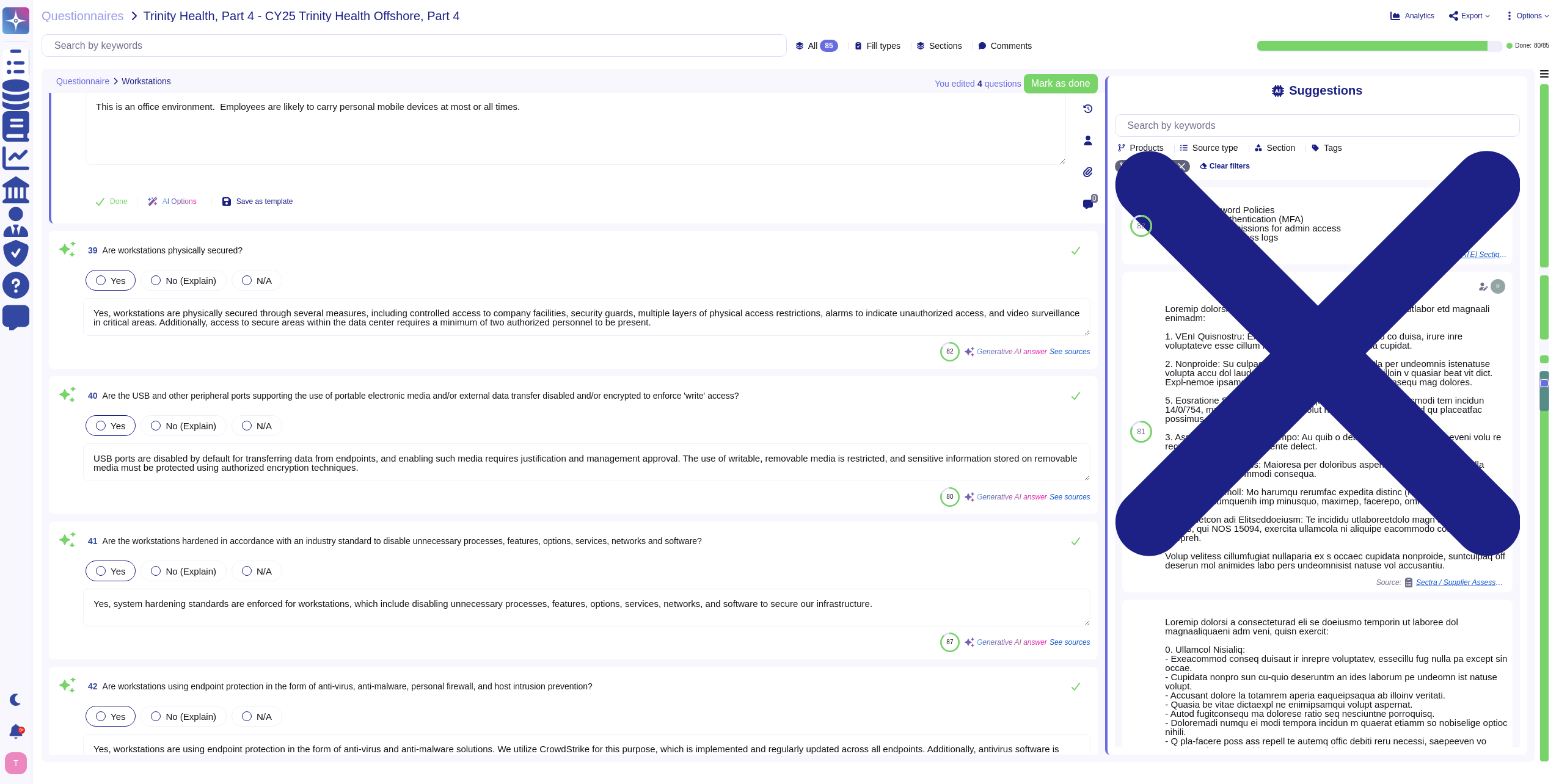
scroll to position [5577, 0]
type textarea "This is an office environment. Employees are likely to carry personal mobile de…"
drag, startPoint x: 664, startPoint y: 321, endPoint x: 54, endPoint y: 309, distance: 610.1
click div "39 Are workstations physically secured? Yes No (Explain) N/A Yes, workstations …"
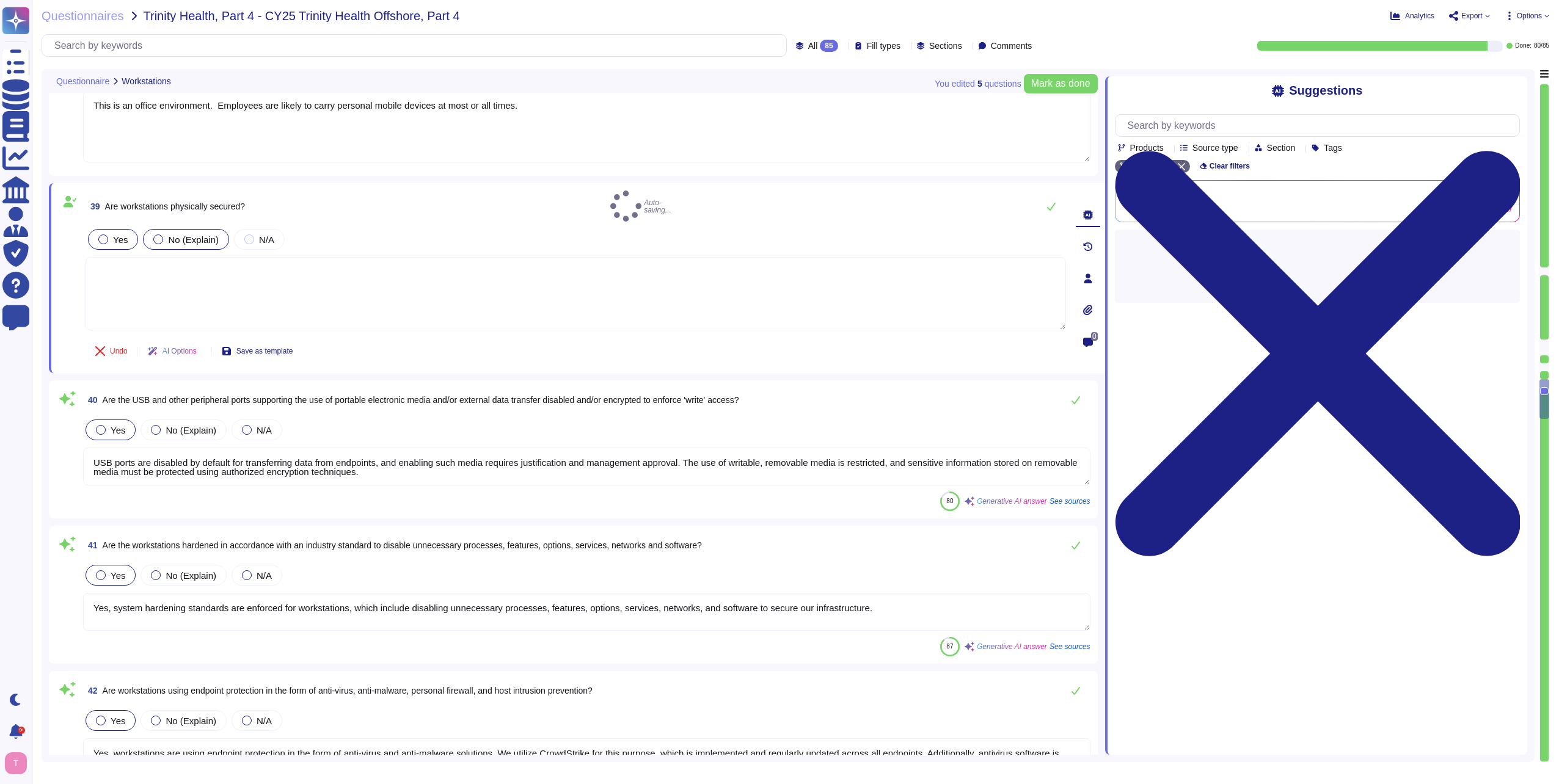
click div
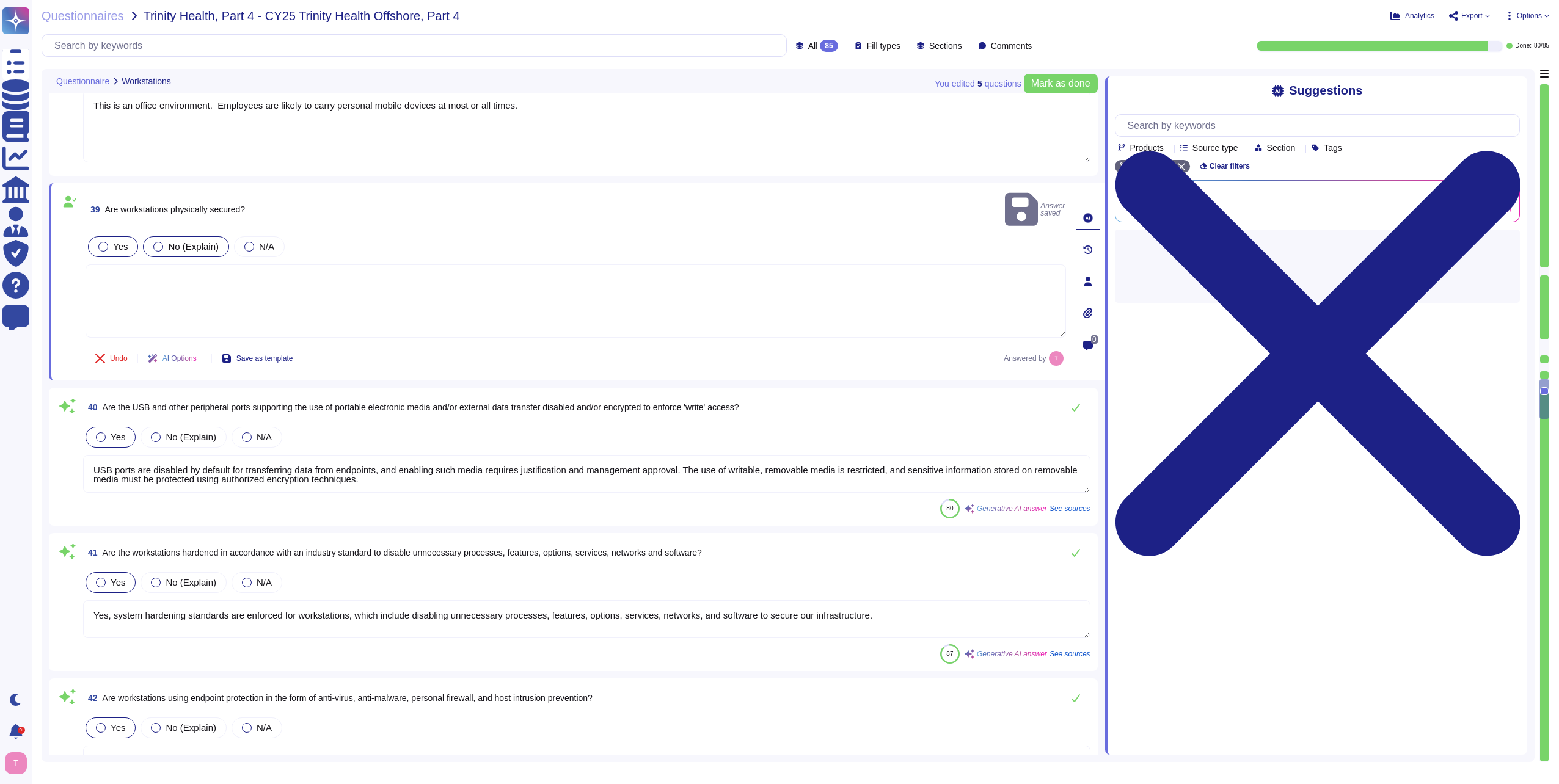
click div
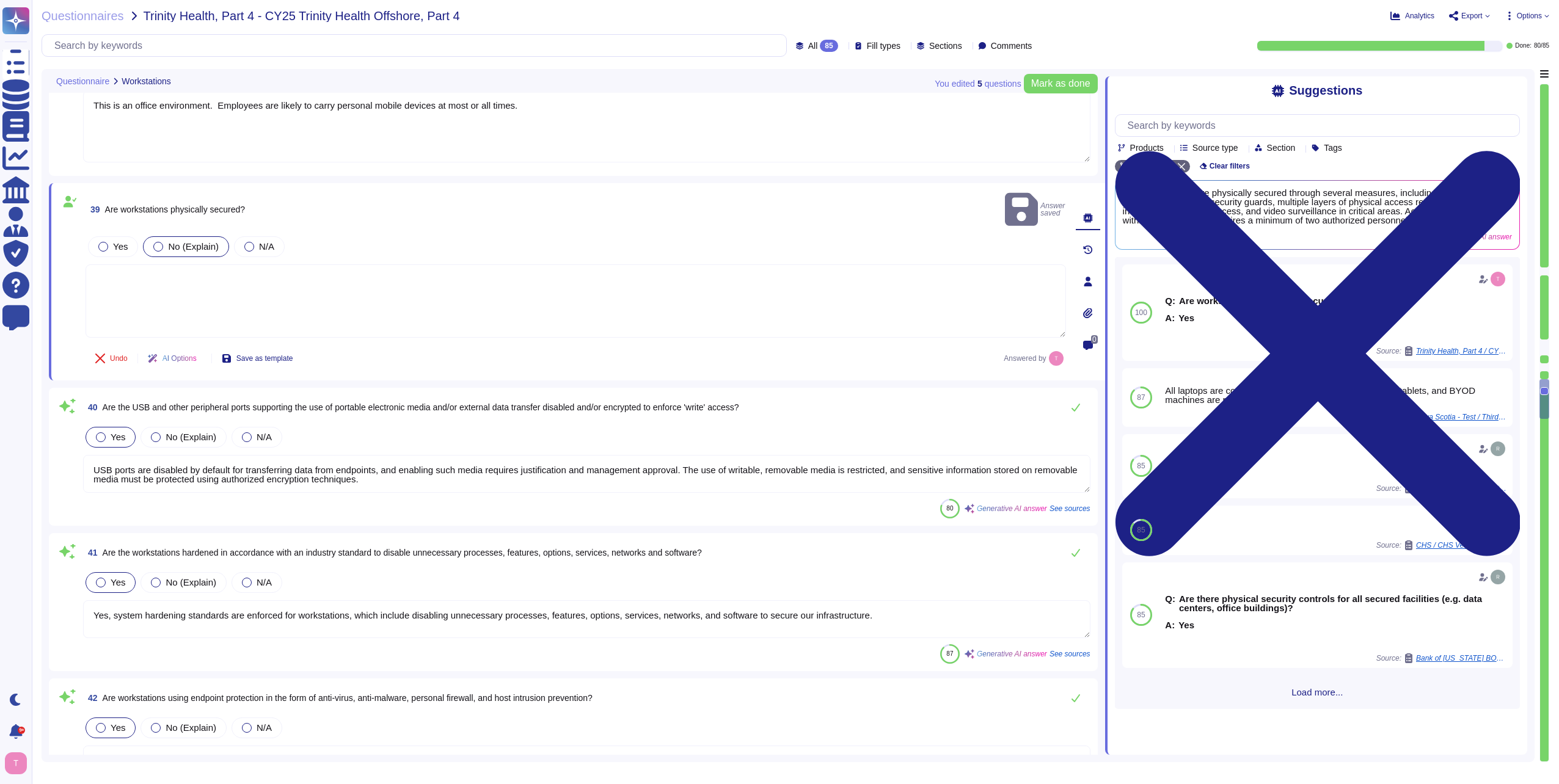
click textarea
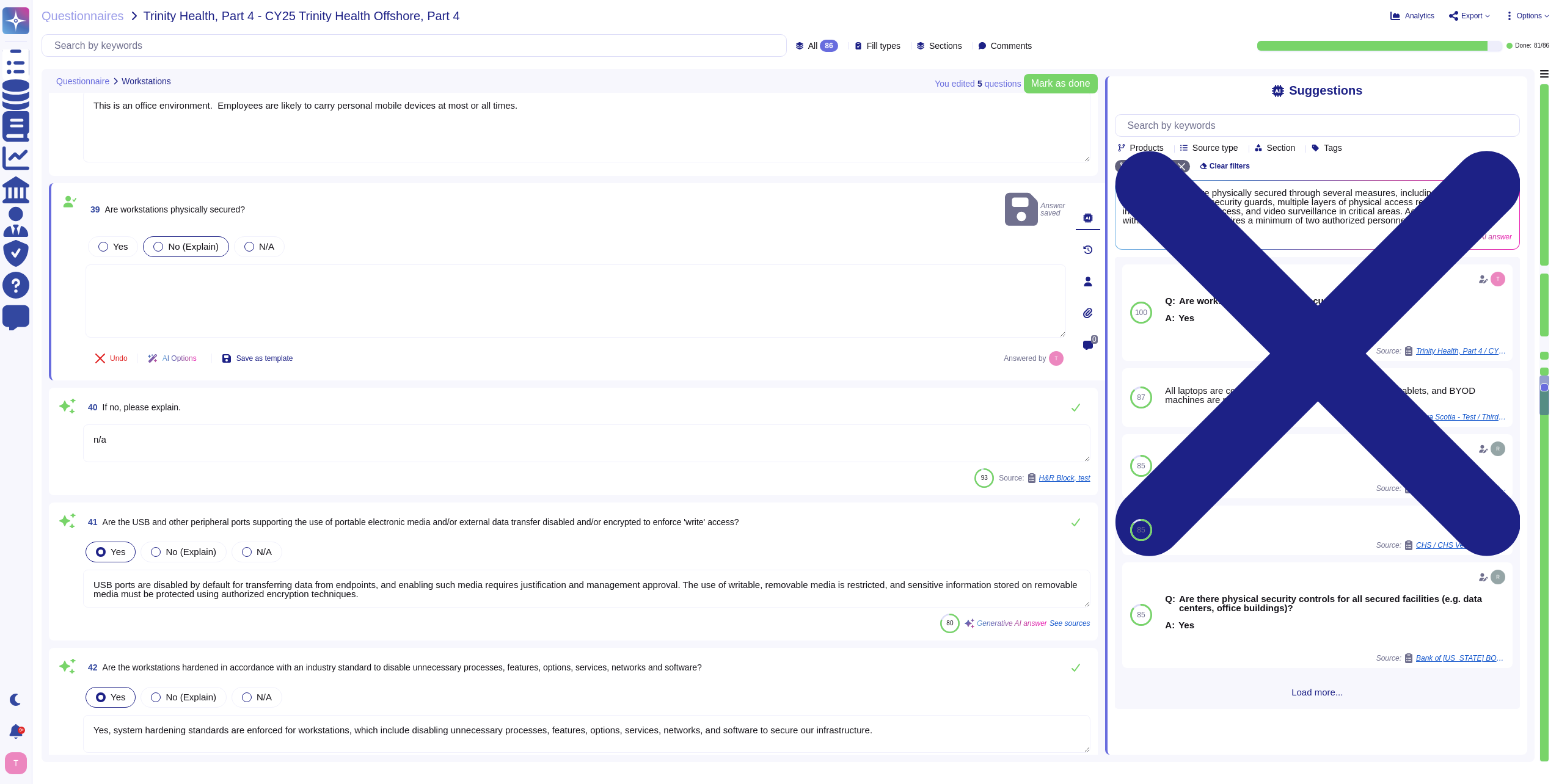
type textarea "n/a"
type textarea "USB ports are disabled by default for transferring data from endpoints, and ena…"
type textarea "Yes, system hardening standards are enforced for workstations, which include di…"
type textarea "Yes, workstations are using endpoint protection in the form of anti-virus and a…"
type textarea "Yes, we operate an Endpoint Detection & Response (EDR) solution using CrowdStri…"
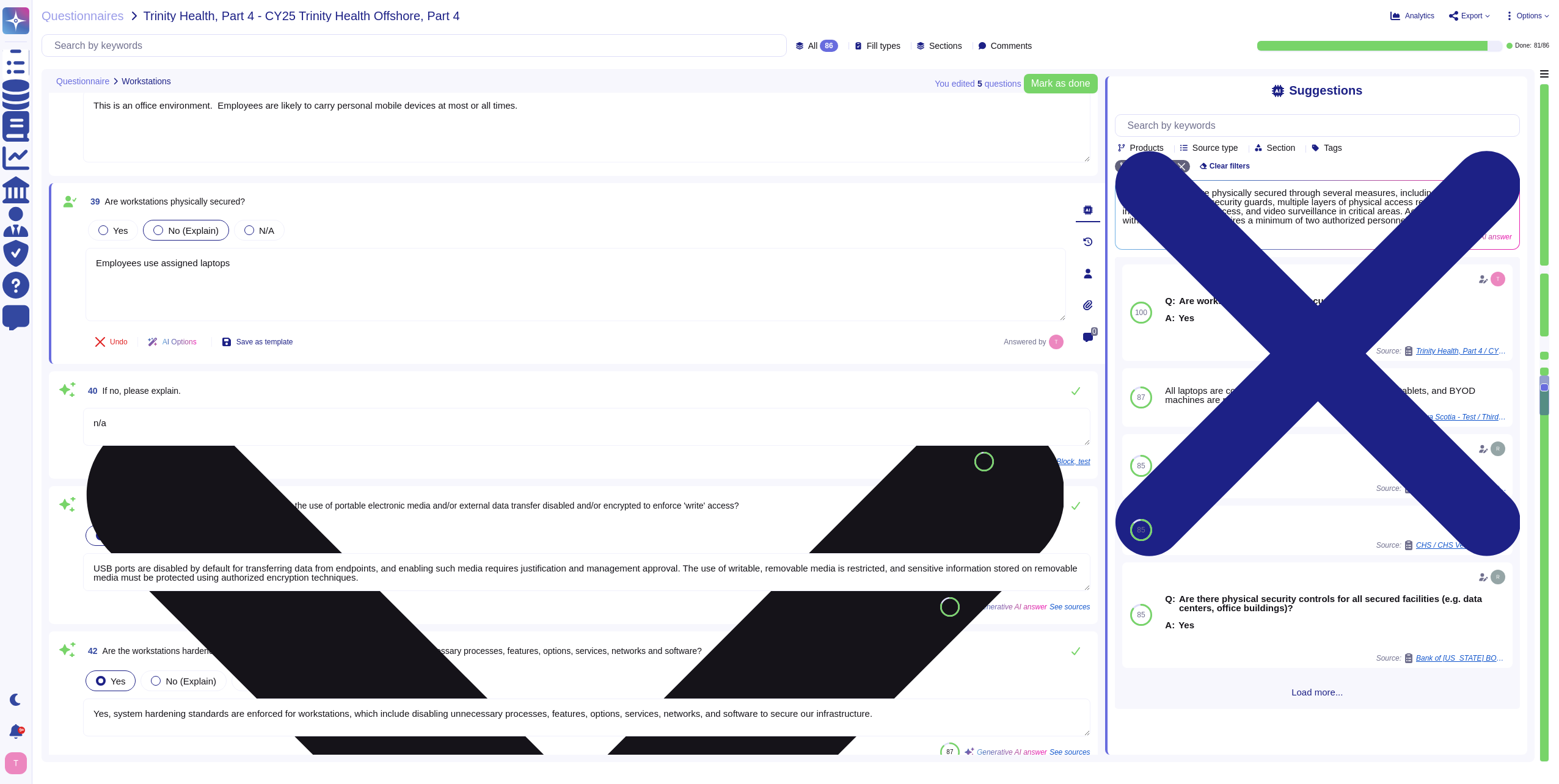
type textarea "Employees use assigned laptops."
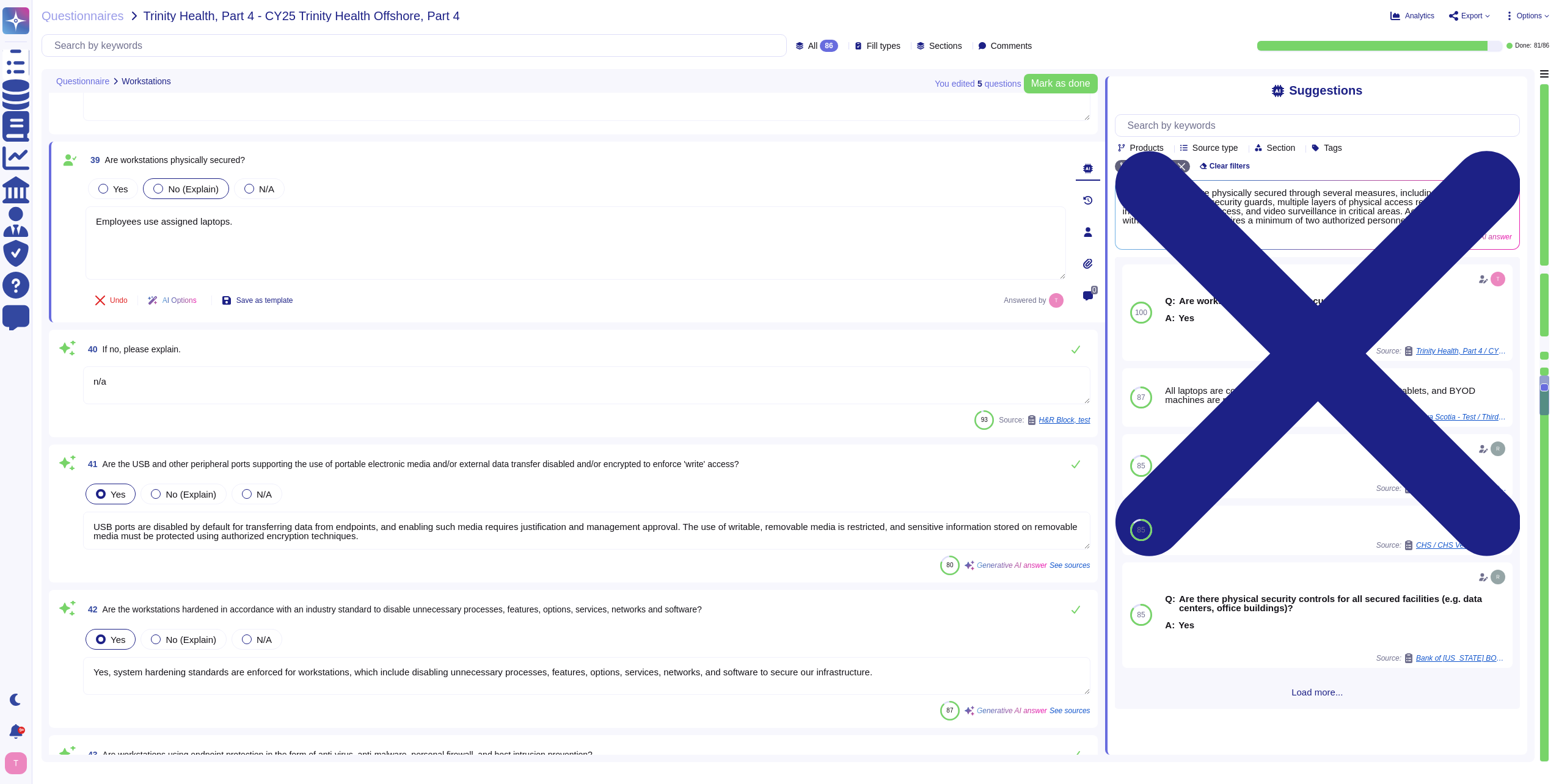
scroll to position [5639, 0]
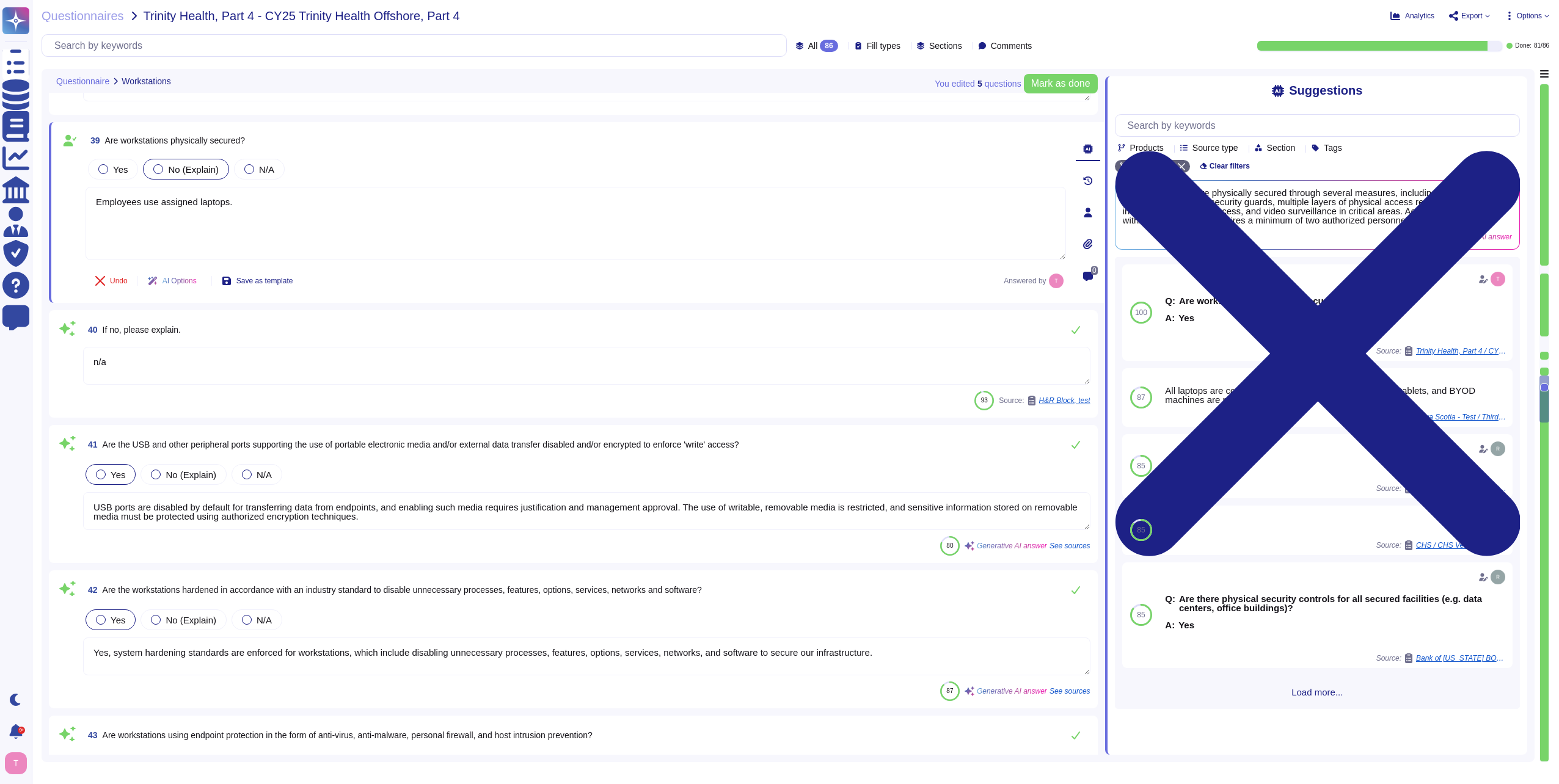
type textarea "Sectigo Limited"
drag, startPoint x: 251, startPoint y: 201, endPoint x: -2, endPoint y: 209, distance: 253.1
click html "Questionnaires Knowledge Base Documents Analytics CAIQ / SIG Admin Trust Center…"
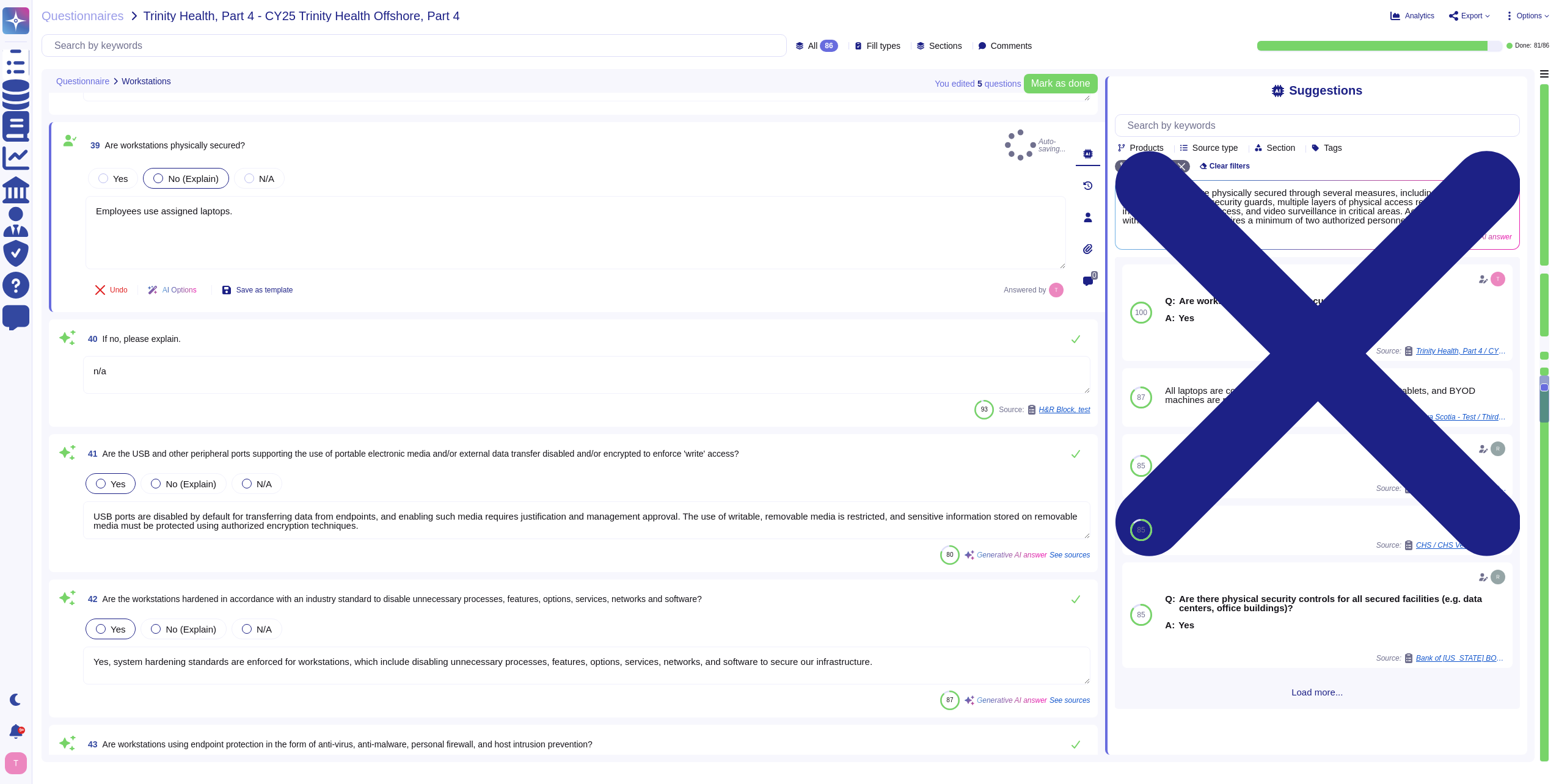
type textarea "Employees use assigned laptops."
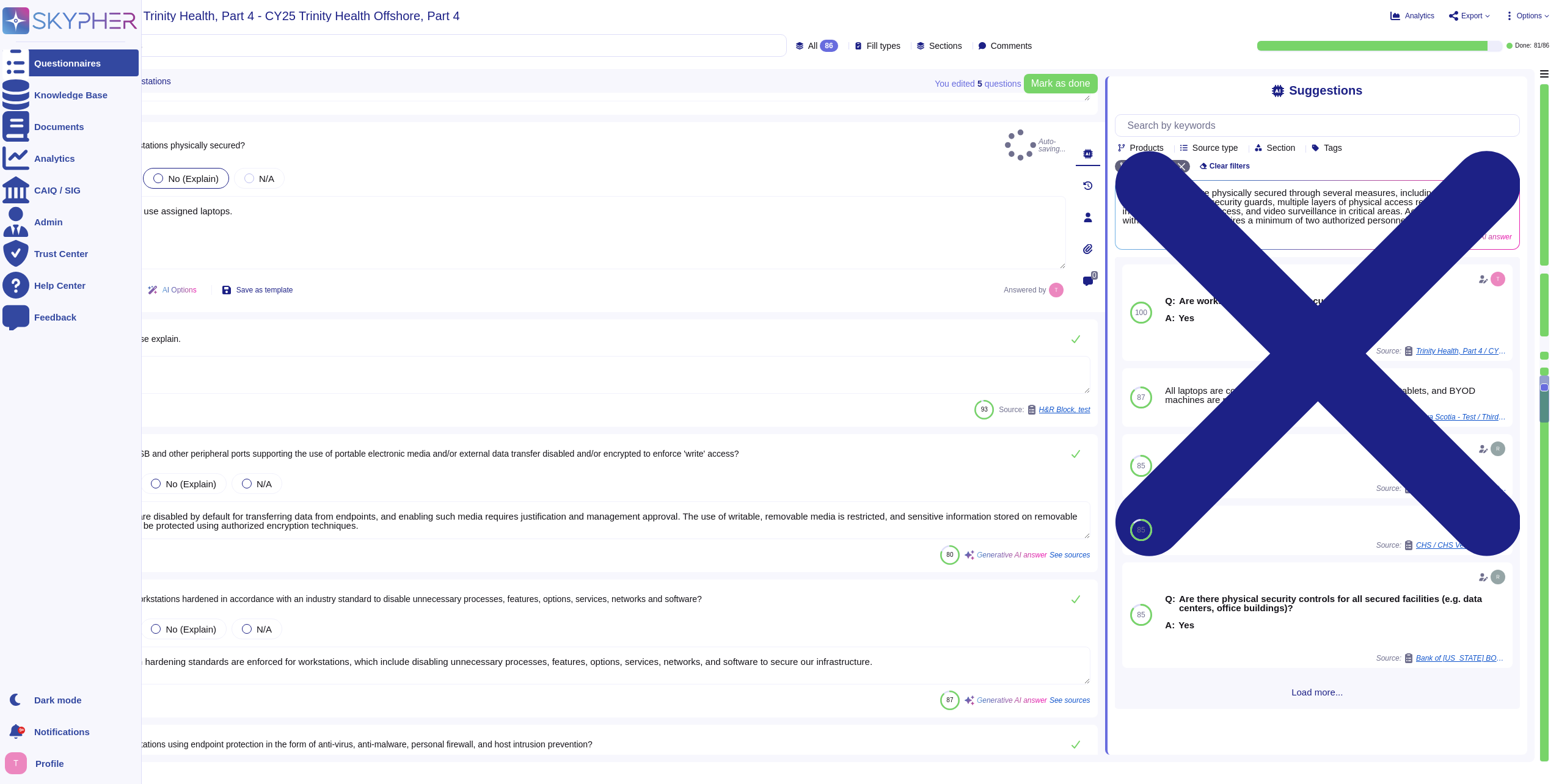
drag, startPoint x: 130, startPoint y: 359, endPoint x: 23, endPoint y: 359, distance: 107.0
click div "Questionnaires Knowledge Base Documents Analytics CAIQ / SIG Admin Trust Center…"
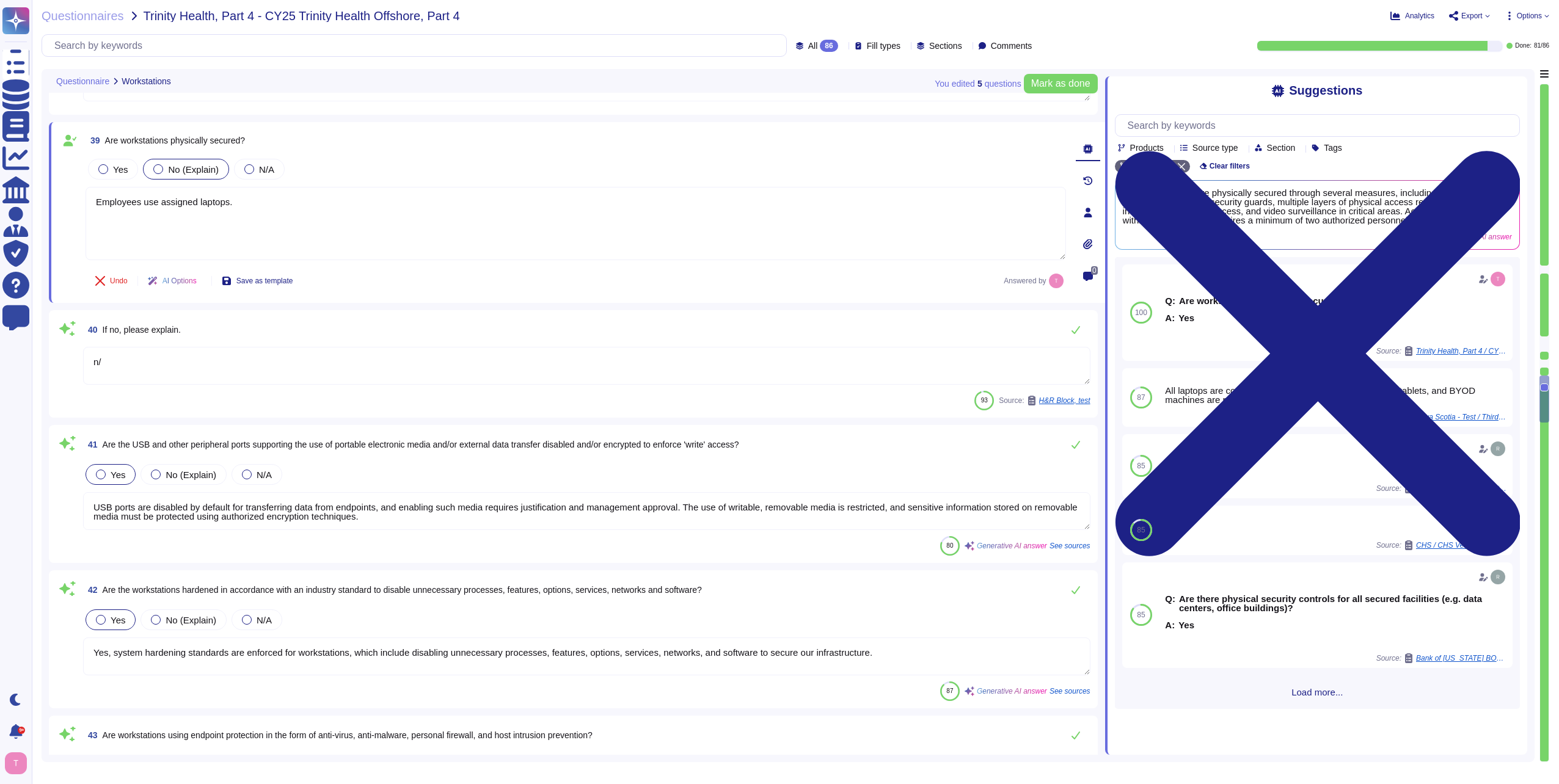
click div "40 If no, please explain."
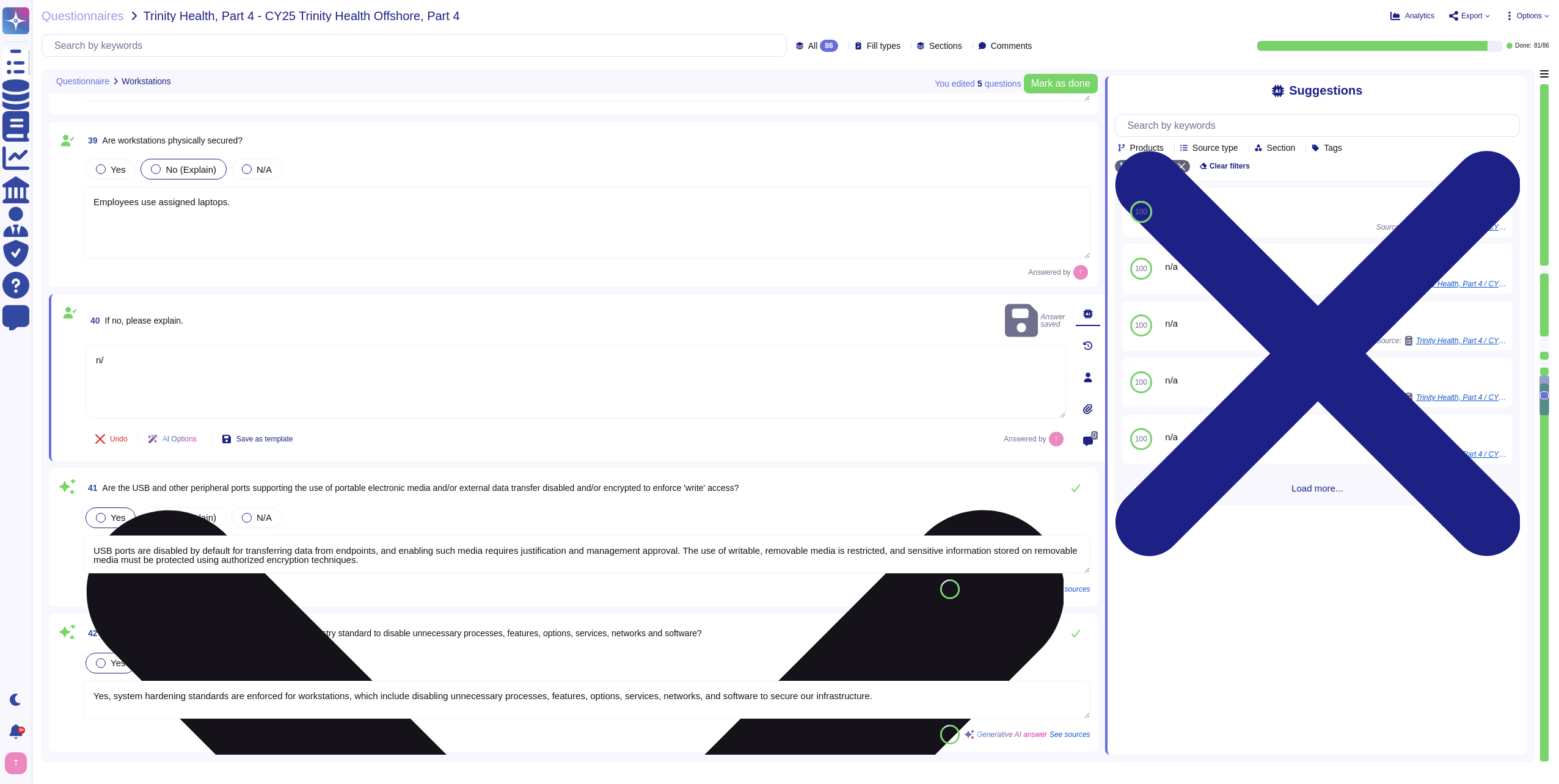
click textarea "n/"
type textarea "n"
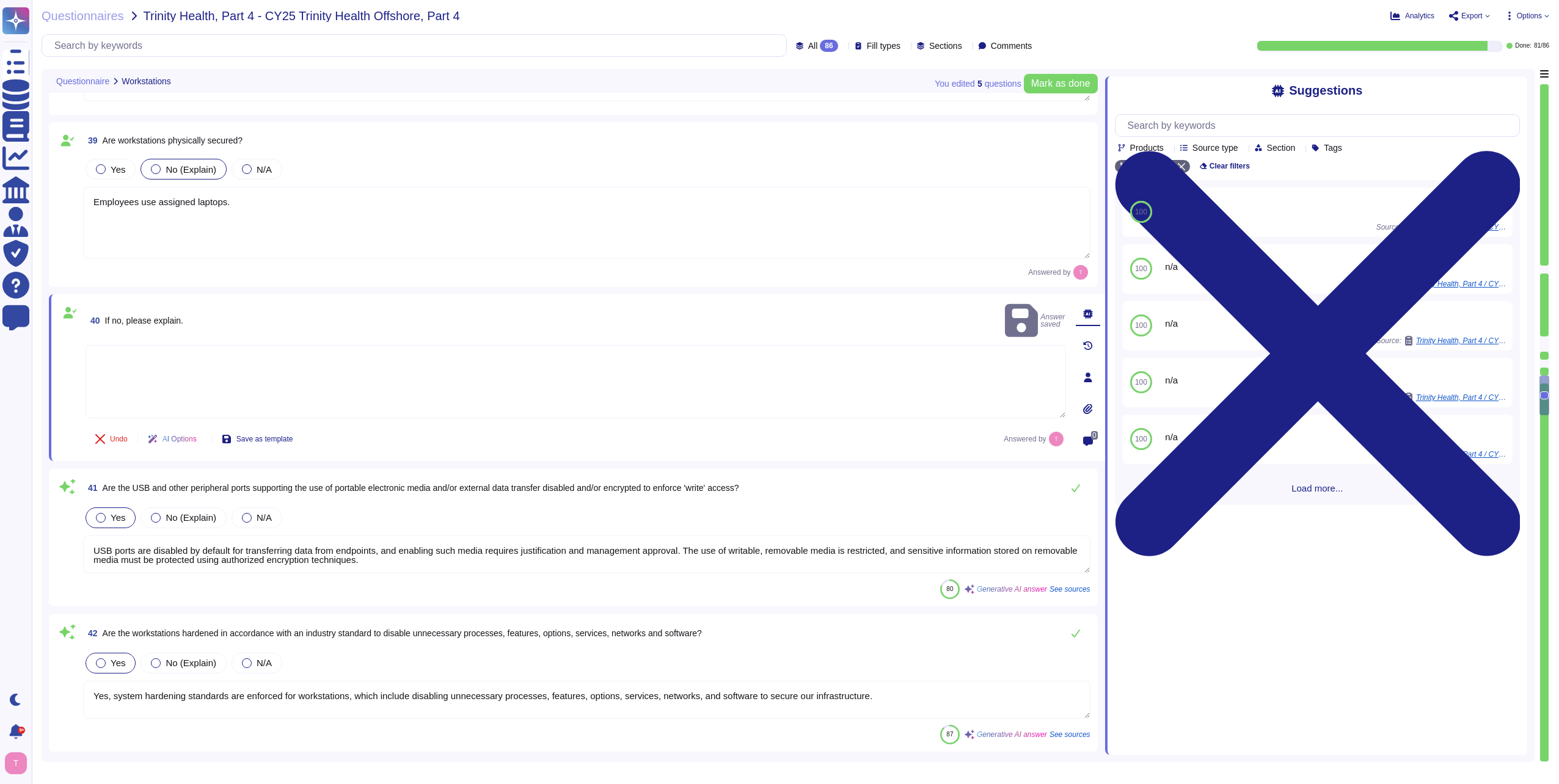
paste textarea "Employees use assigned laptops."
type textarea "Employees use assigned laptops."
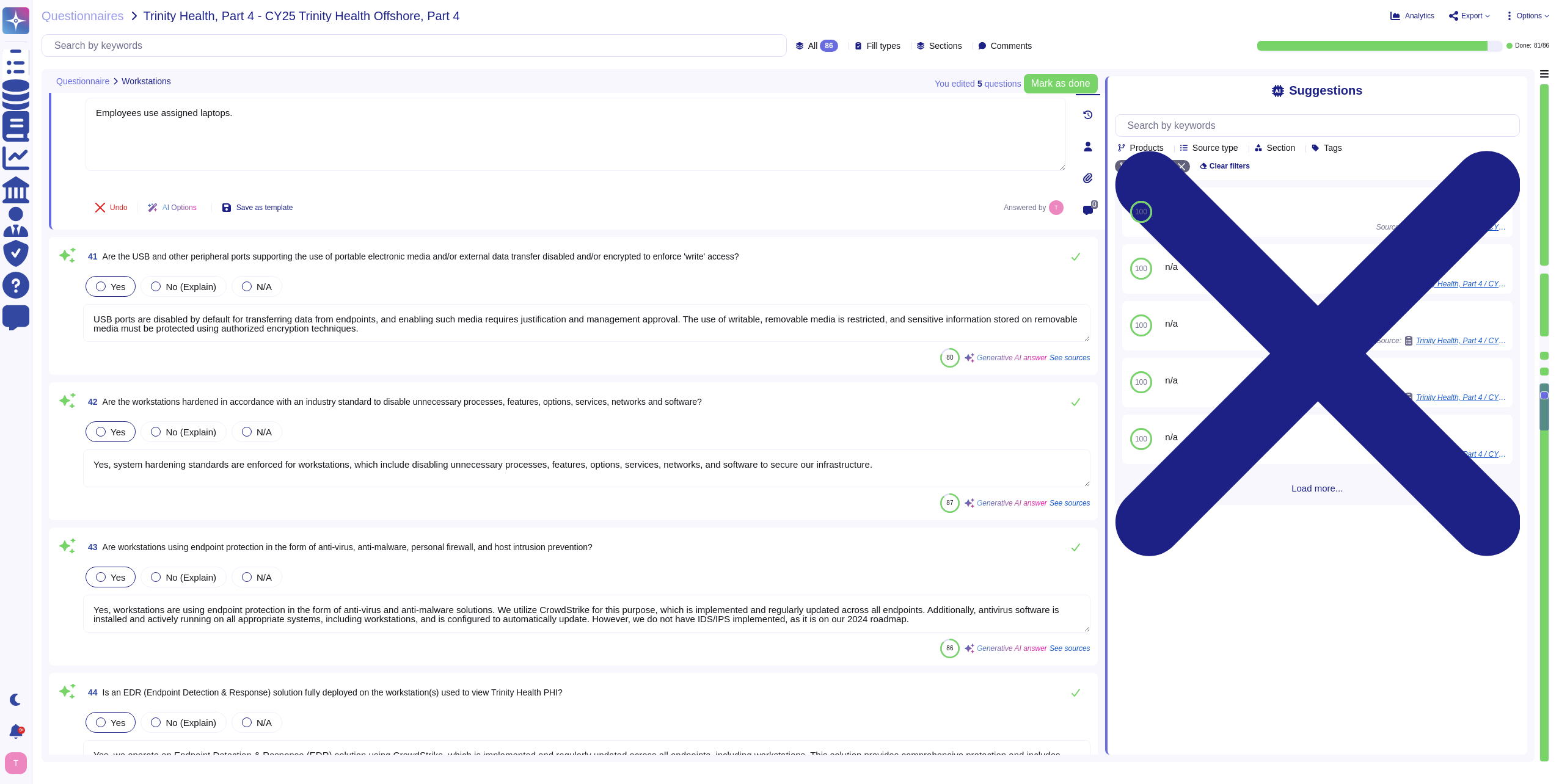
scroll to position [5883, 0]
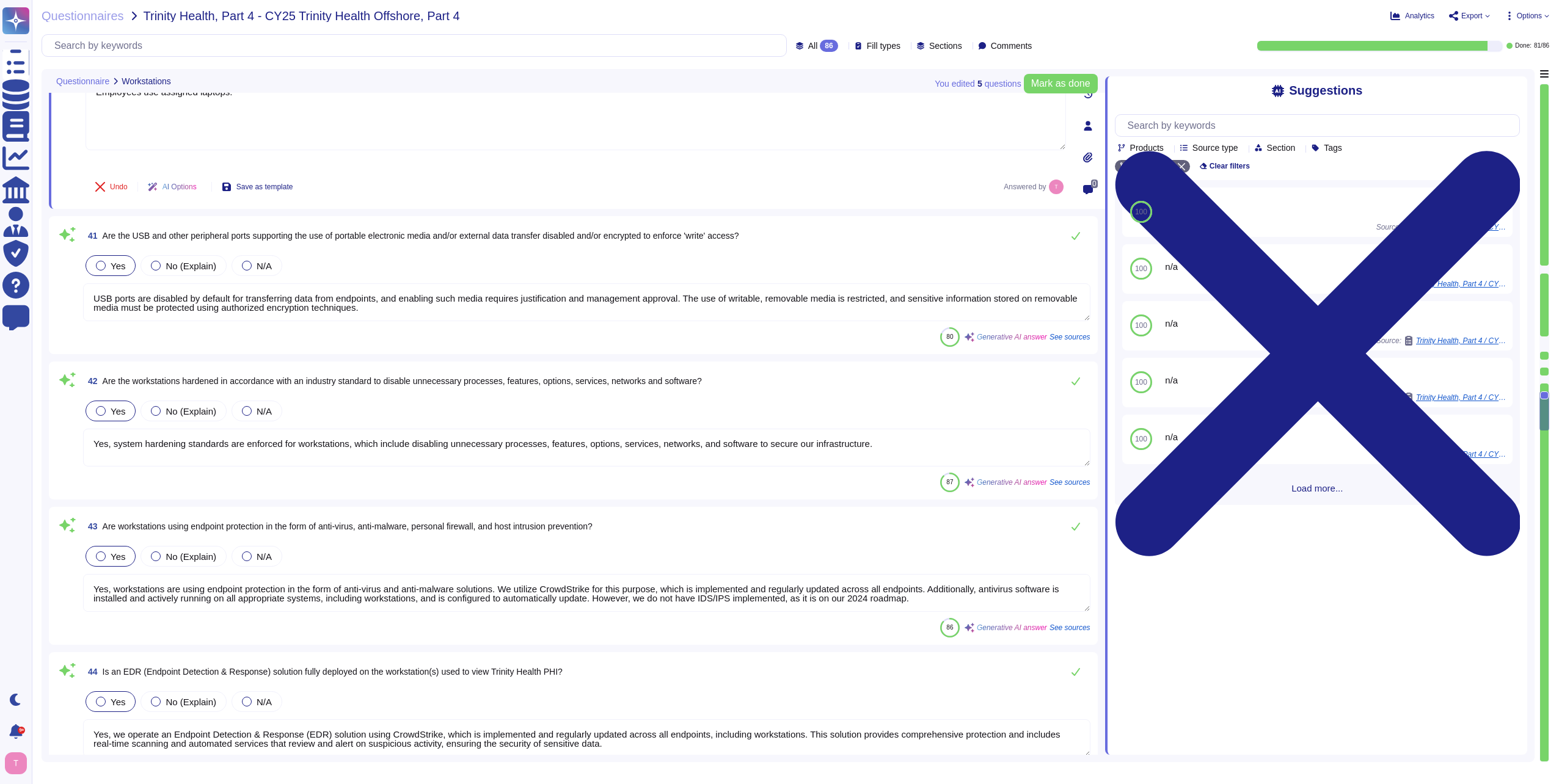
type textarea "N/A. Information is not shared with external entities."
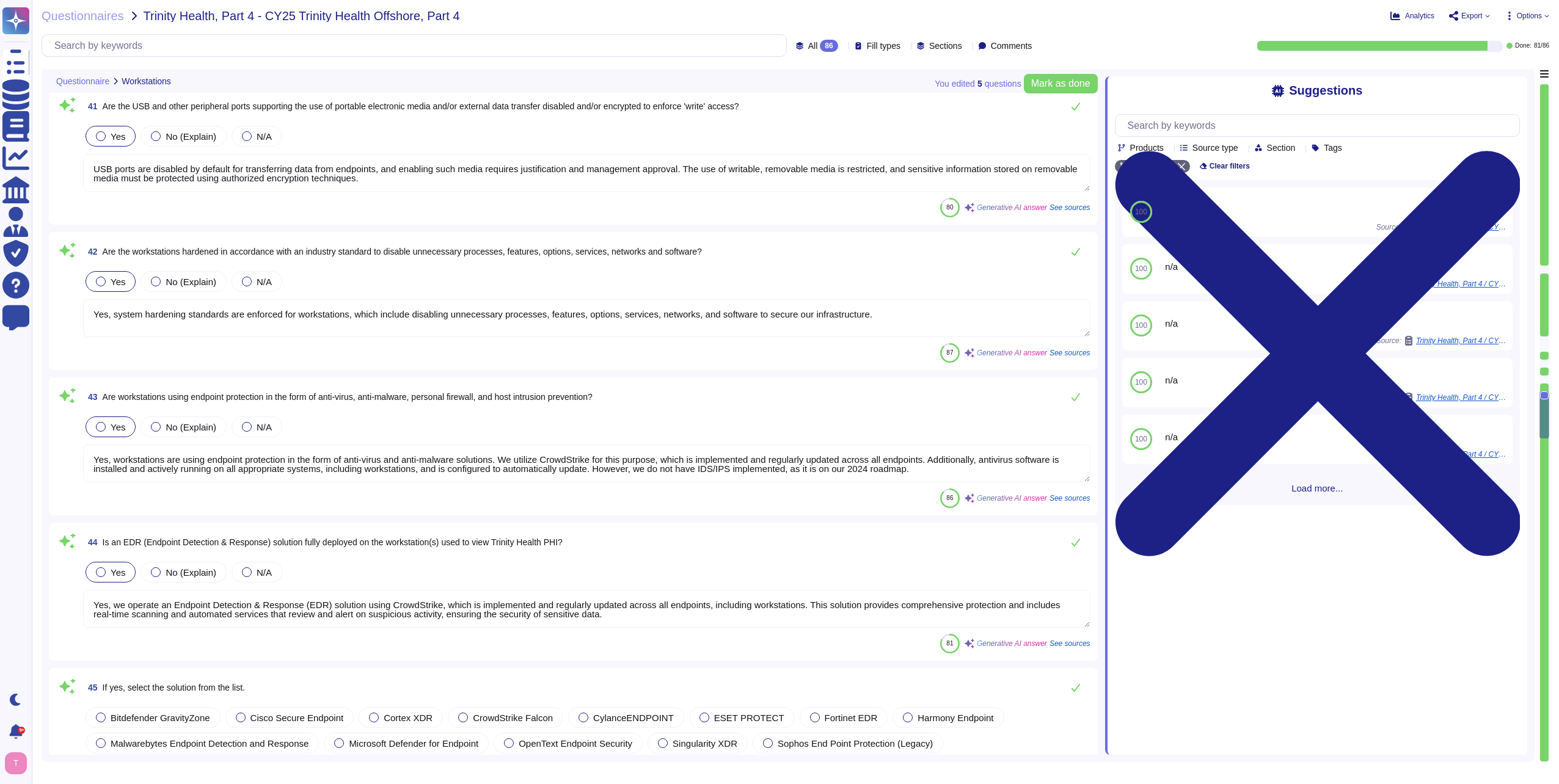
type textarea "Access to local or network storage for the purposes of copying, downloading, an…"
type textarea "Employees use assigned laptops."
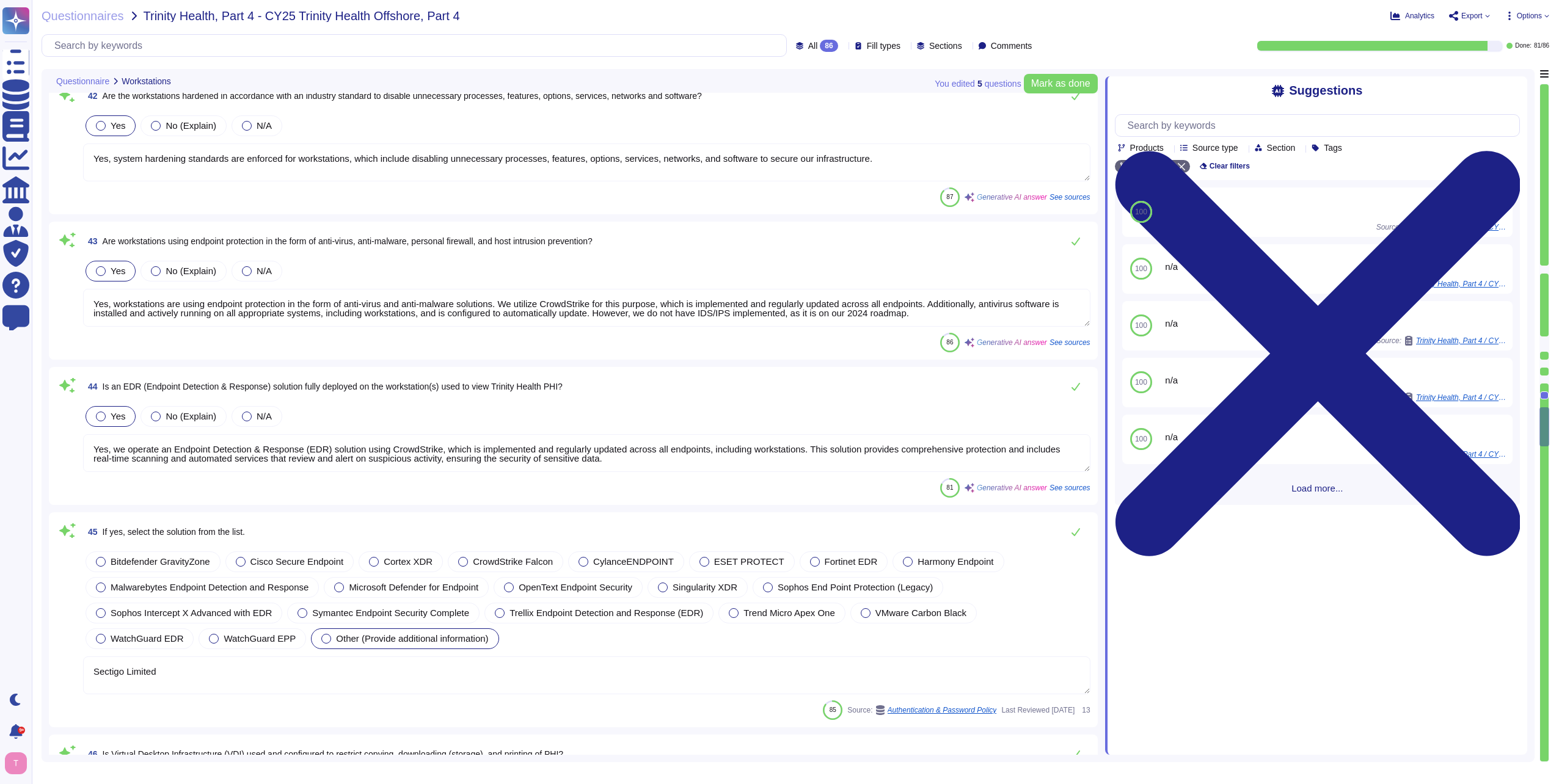
scroll to position [6188, 0]
type textarea "We currently do not have a Data Loss Prevention (DLP) solution in place. Howeve…"
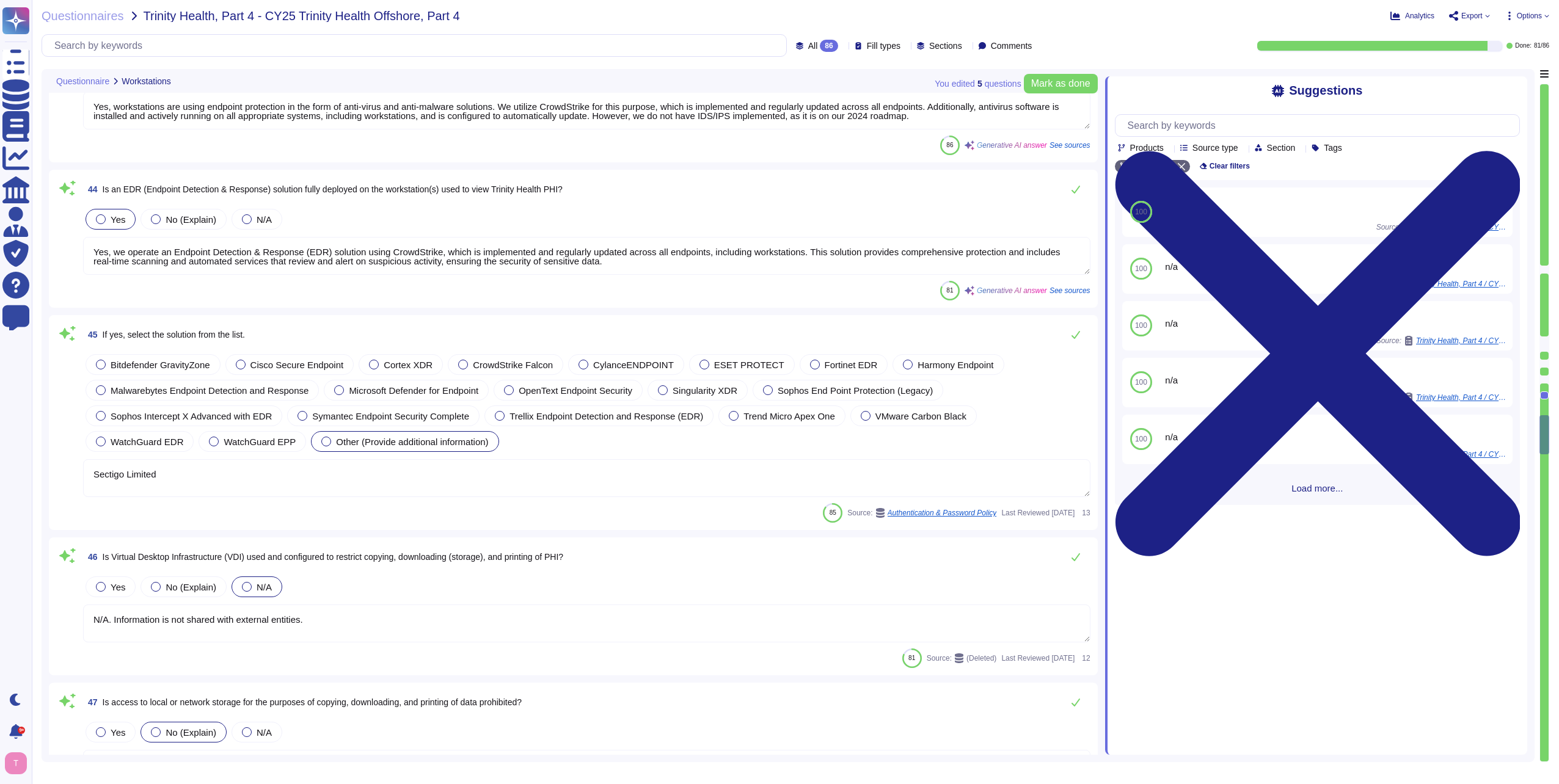
scroll to position [6372, 0]
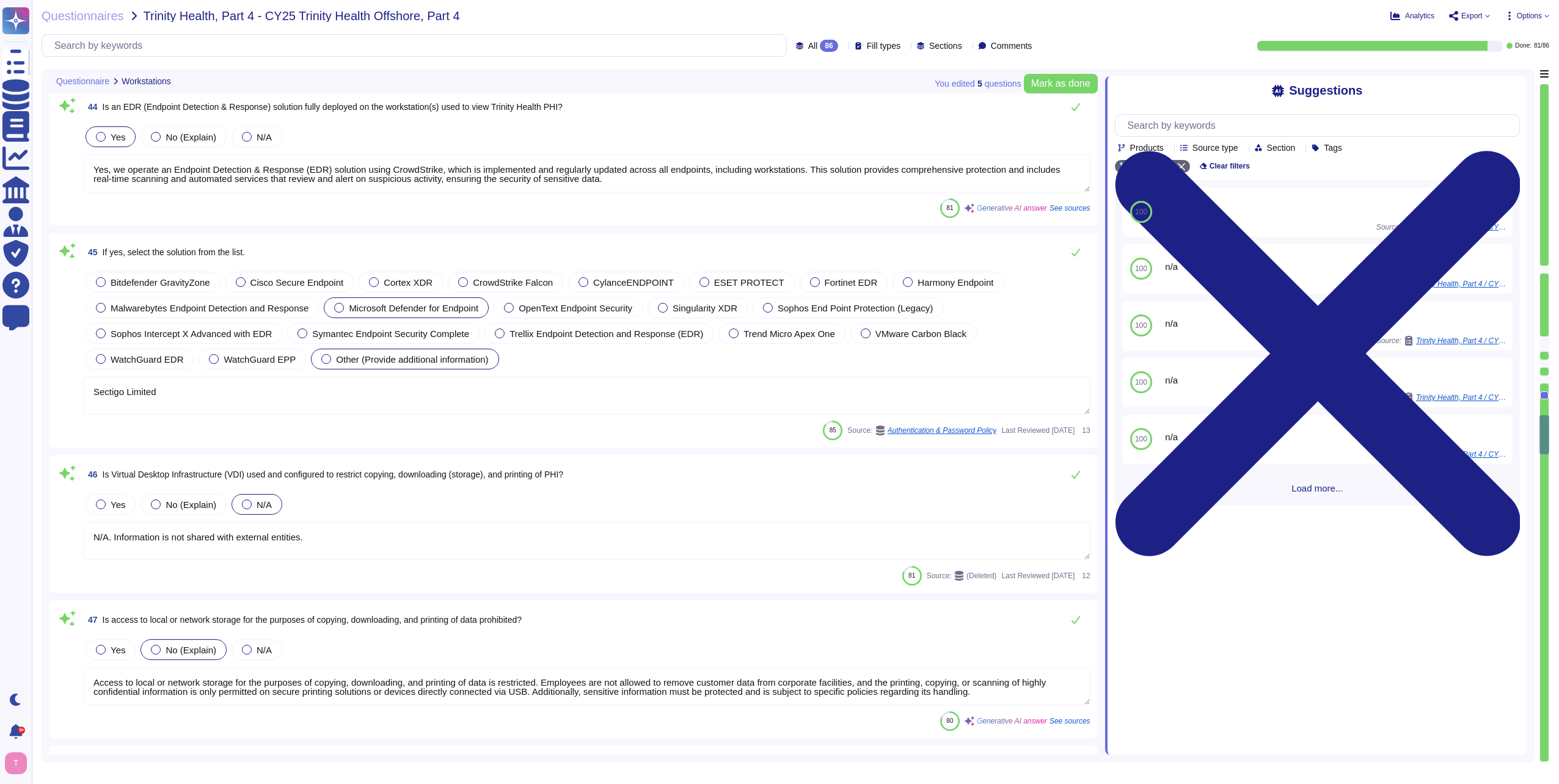
type textarea "Yes, workstation sessions automatically lock after 15 minutes of inactivity. Al…"
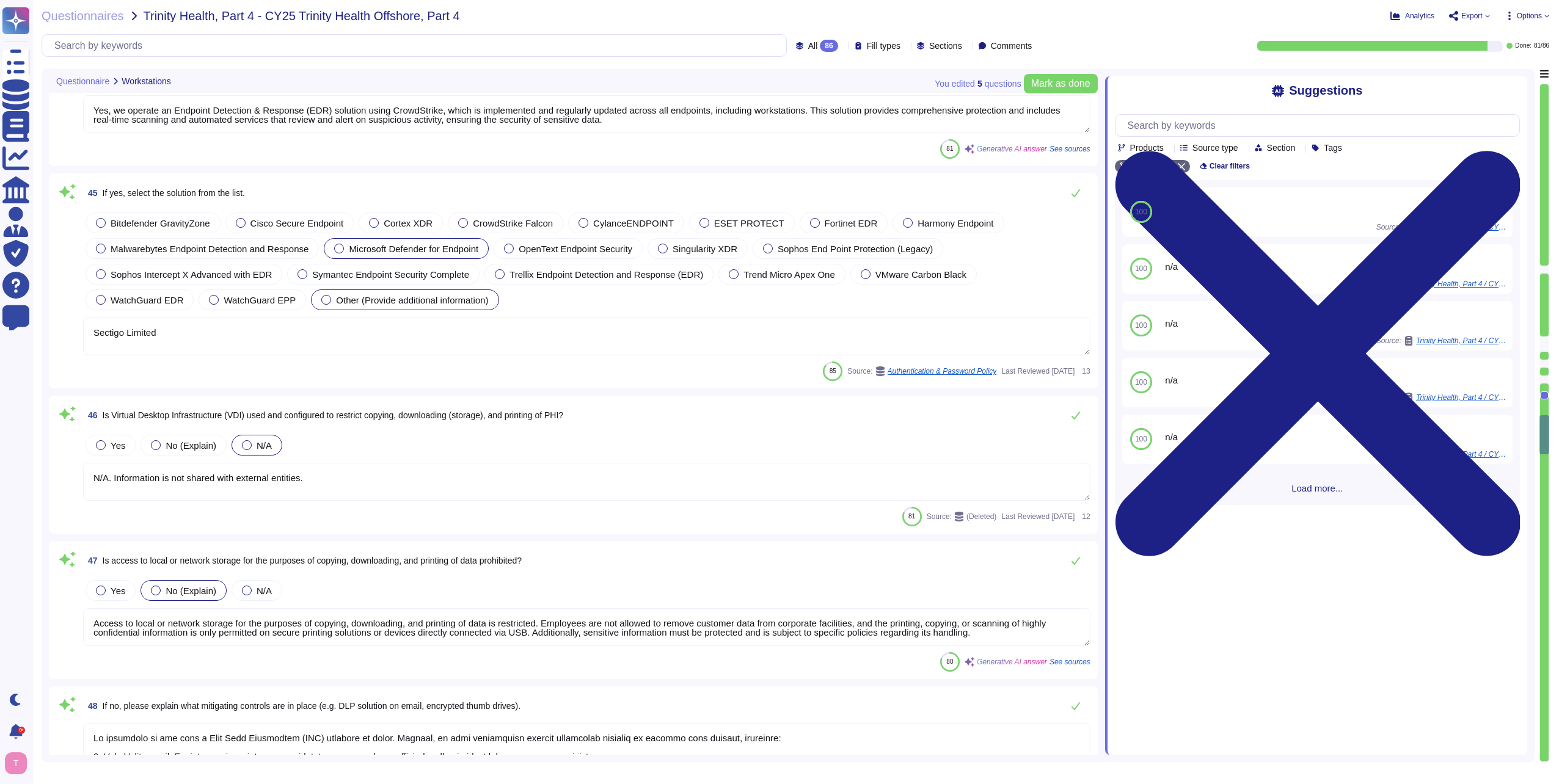
scroll to position [6494, 0]
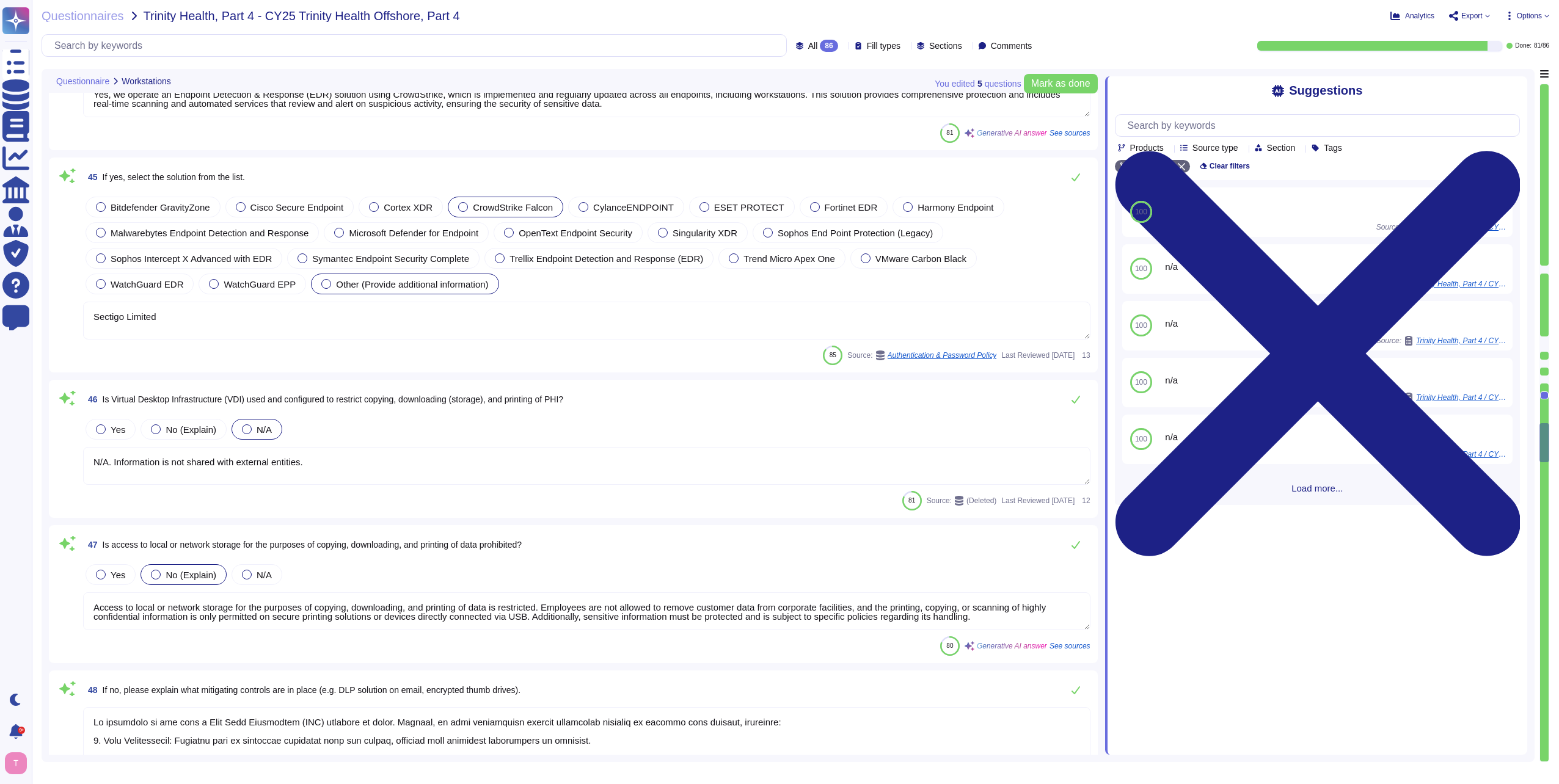
click div
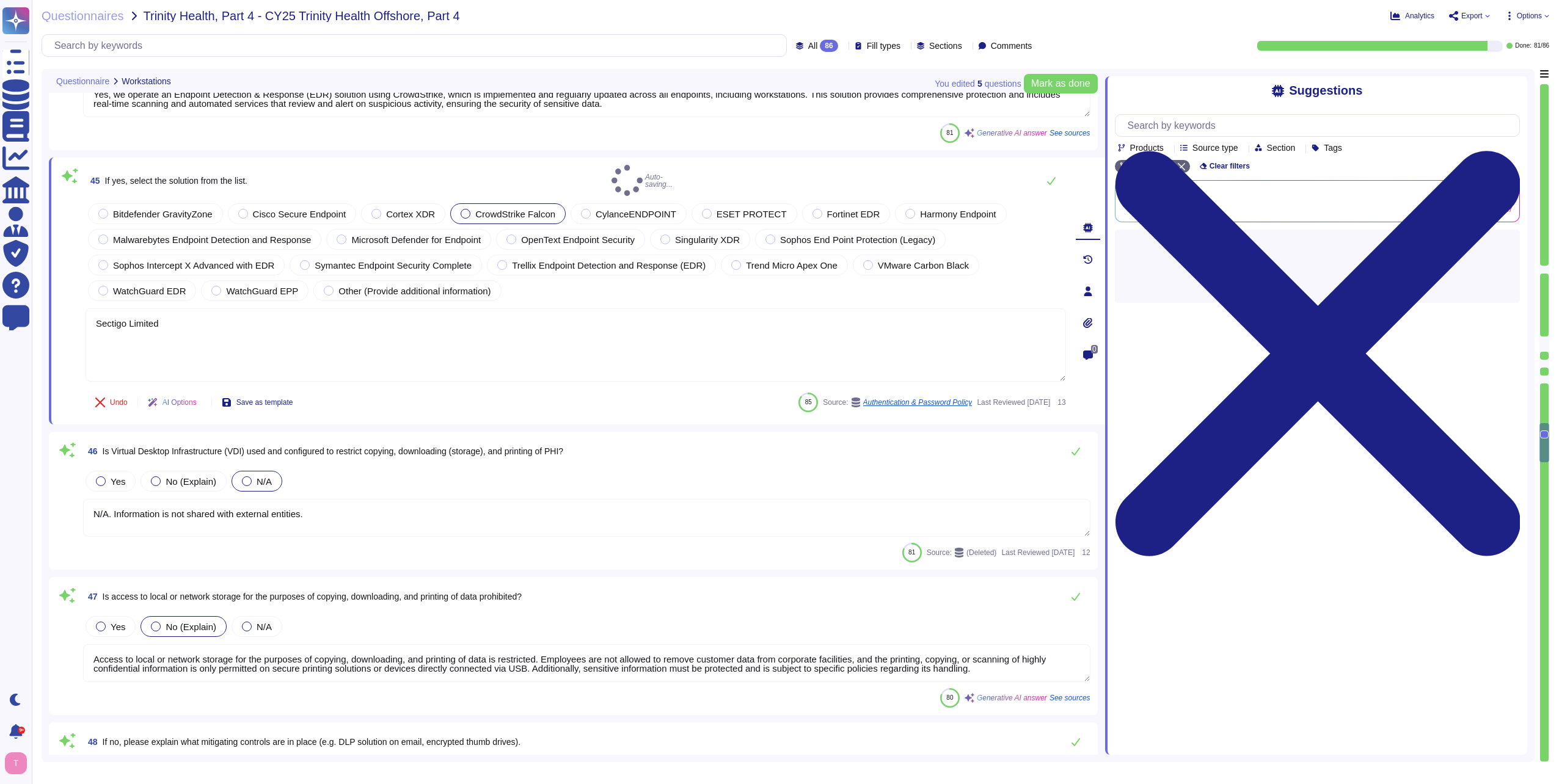
type textarea "Yes, workstation sessions automatically lock after 15 minutes of inactivity. Al…"
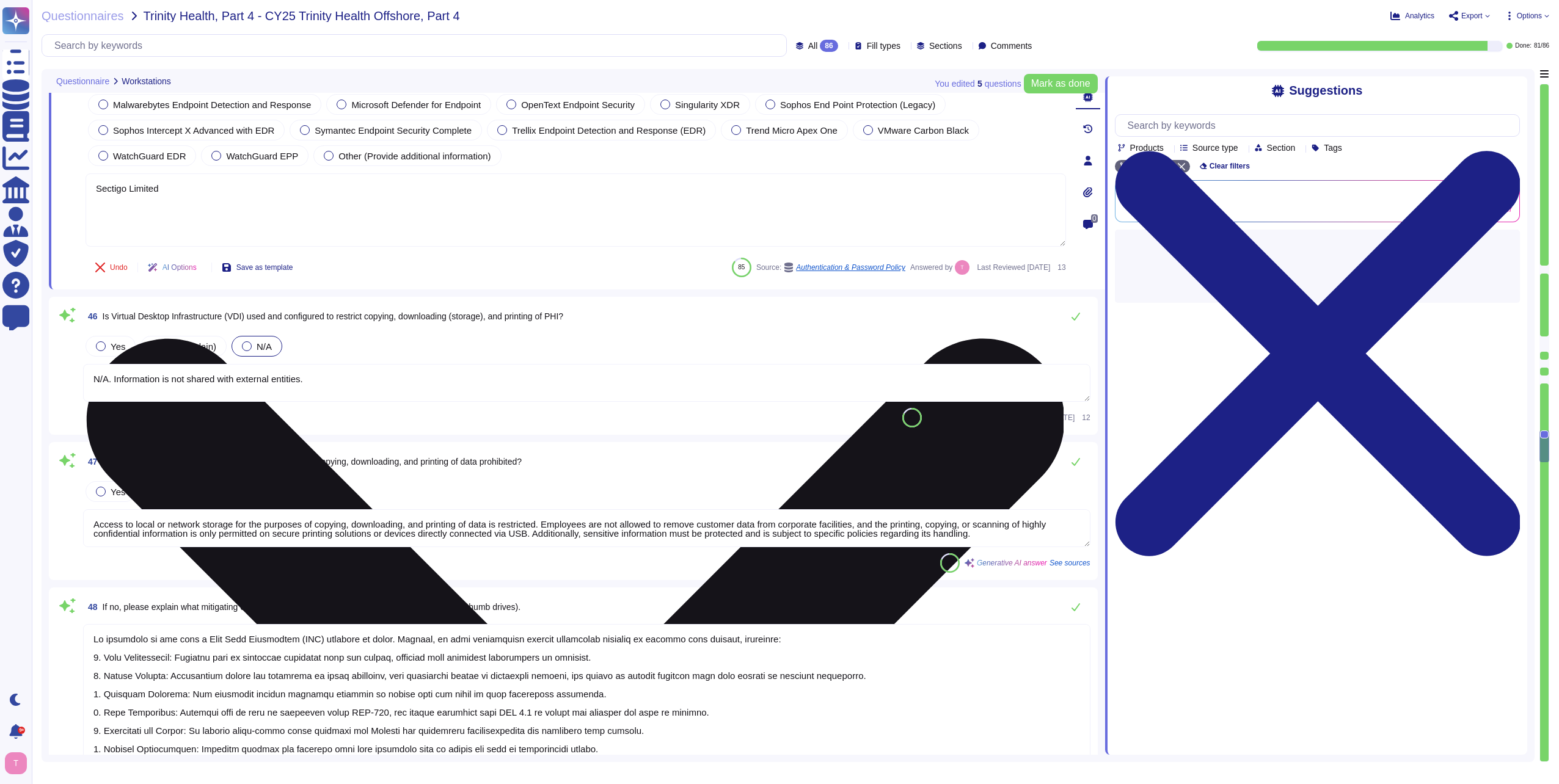
scroll to position [6616, 0]
type textarea "Access to the Internet is primarily for business purposes, and we implement con…"
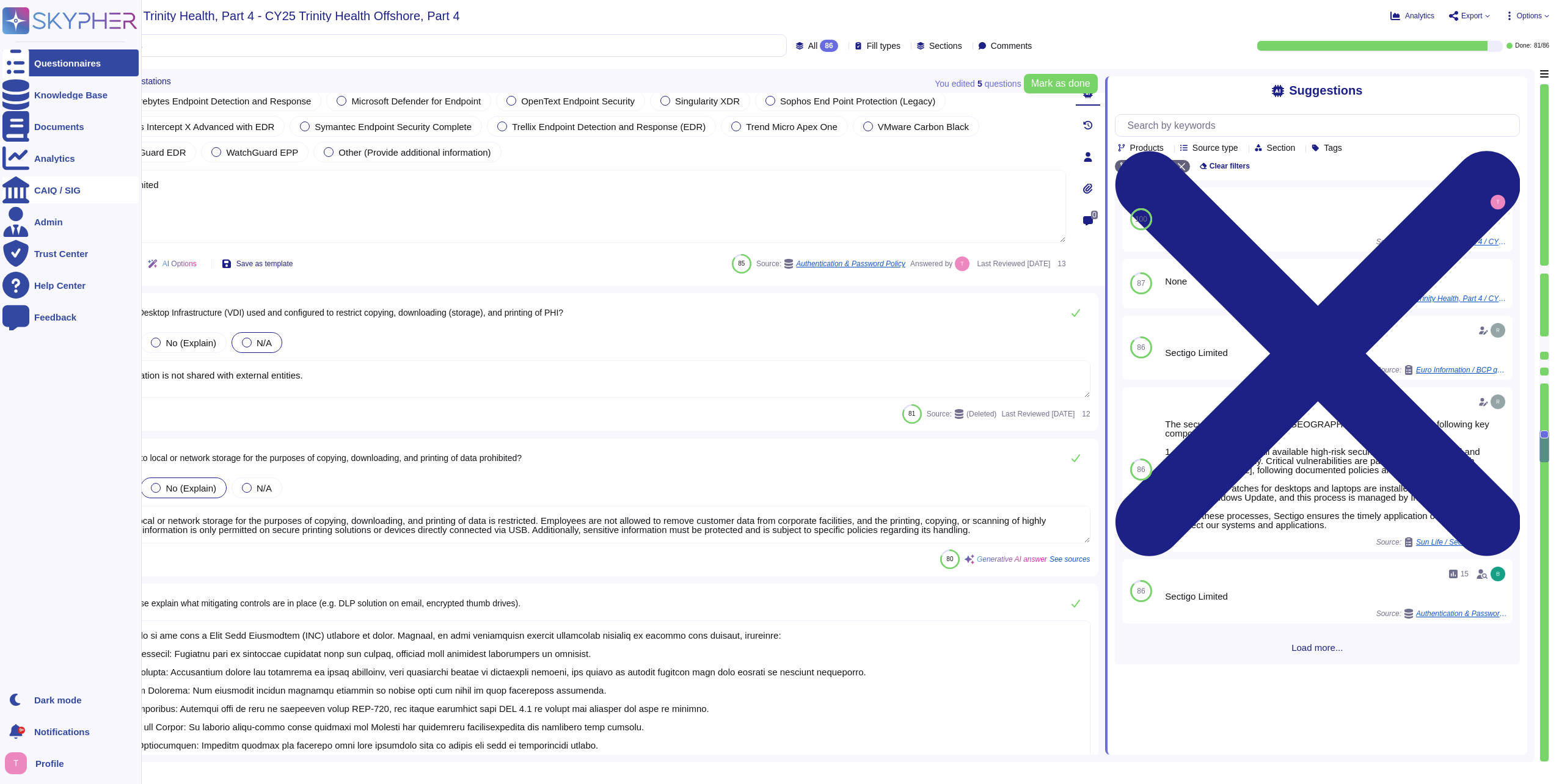
drag, startPoint x: 164, startPoint y: 186, endPoint x: 22, endPoint y: 185, distance: 142.0
click div "Questionnaires Knowledge Base Documents Analytics CAIQ / SIG Admin Trust Center…"
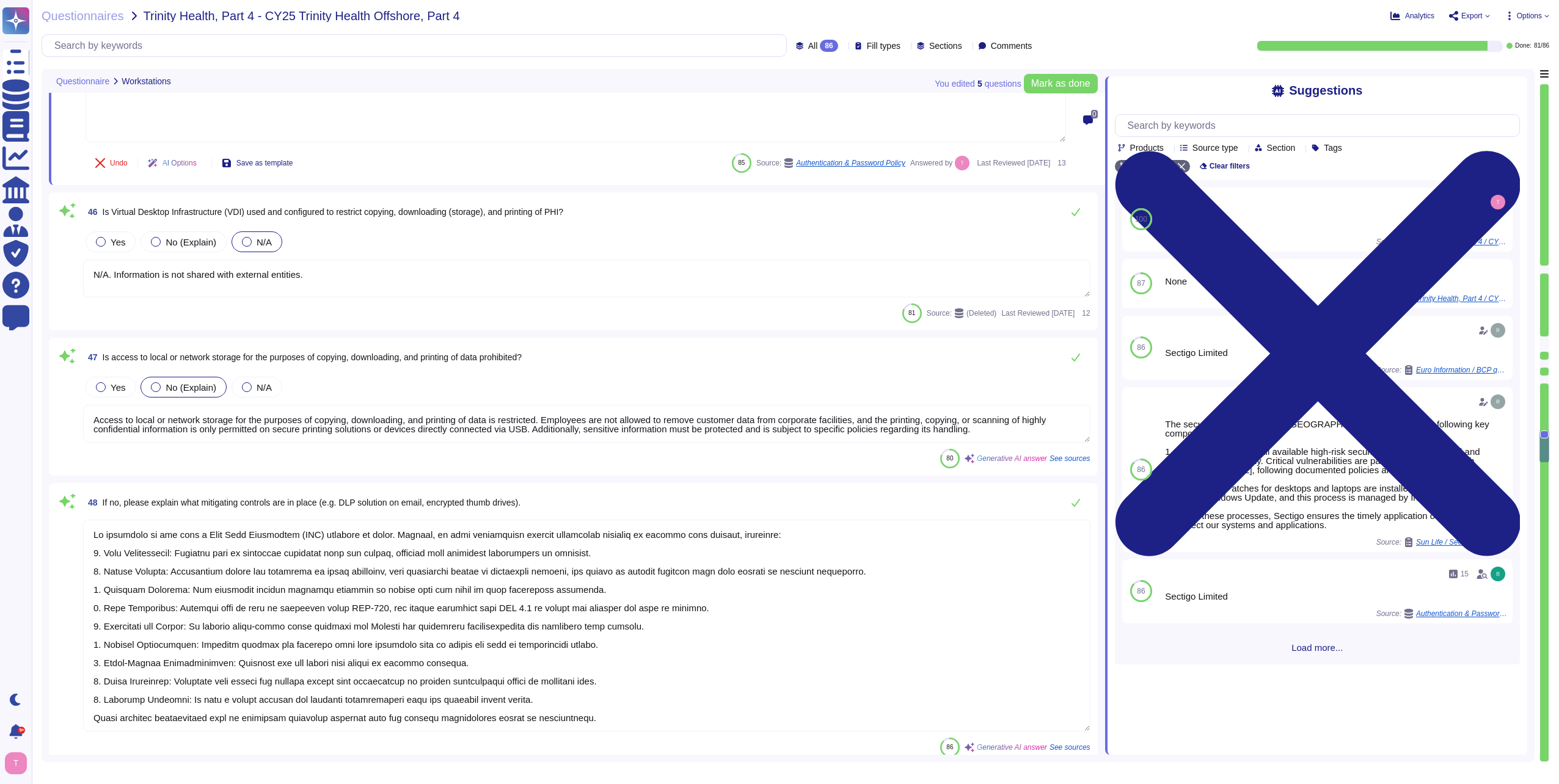
scroll to position [6738, 0]
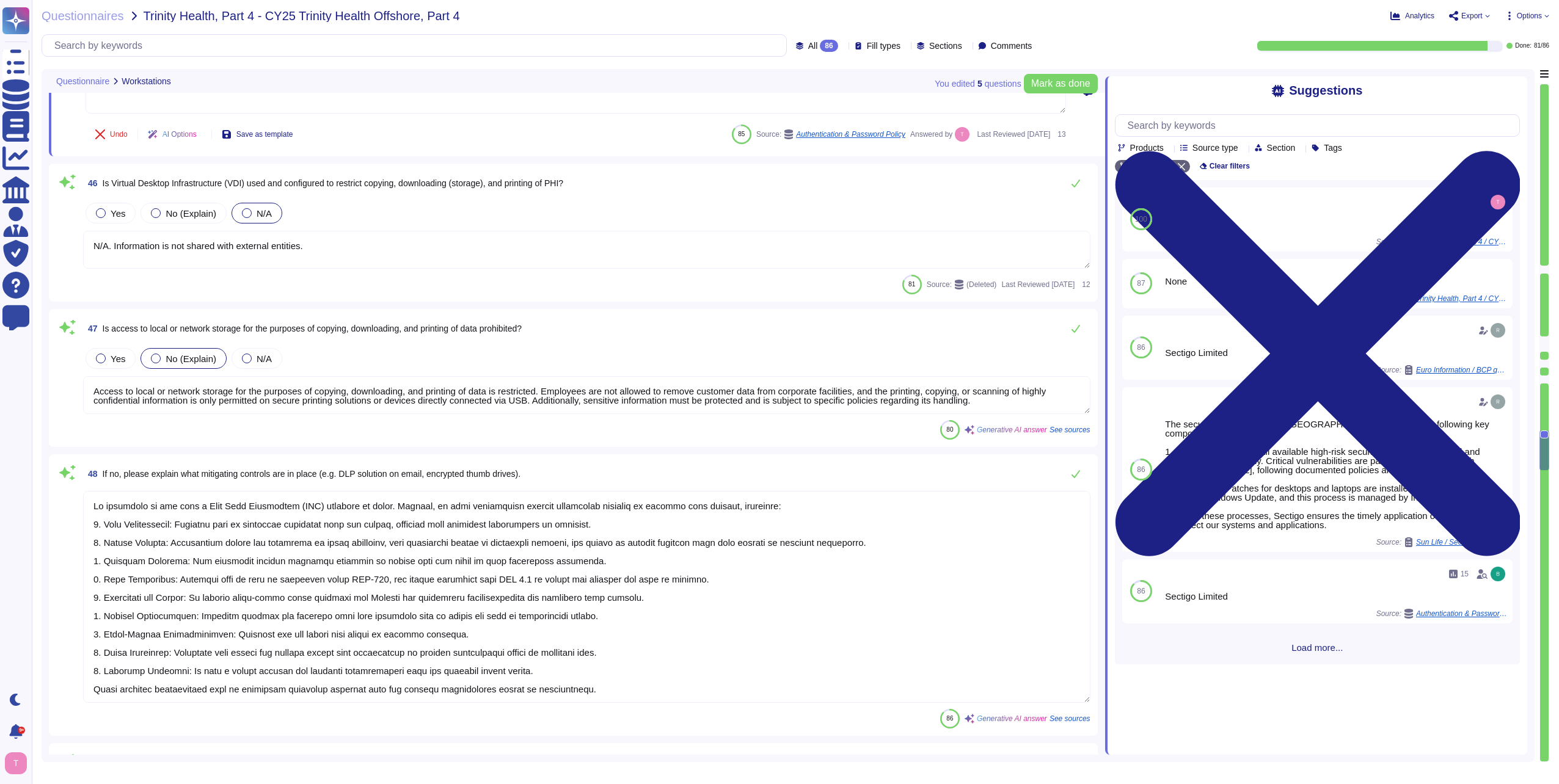
type textarea "n/a"
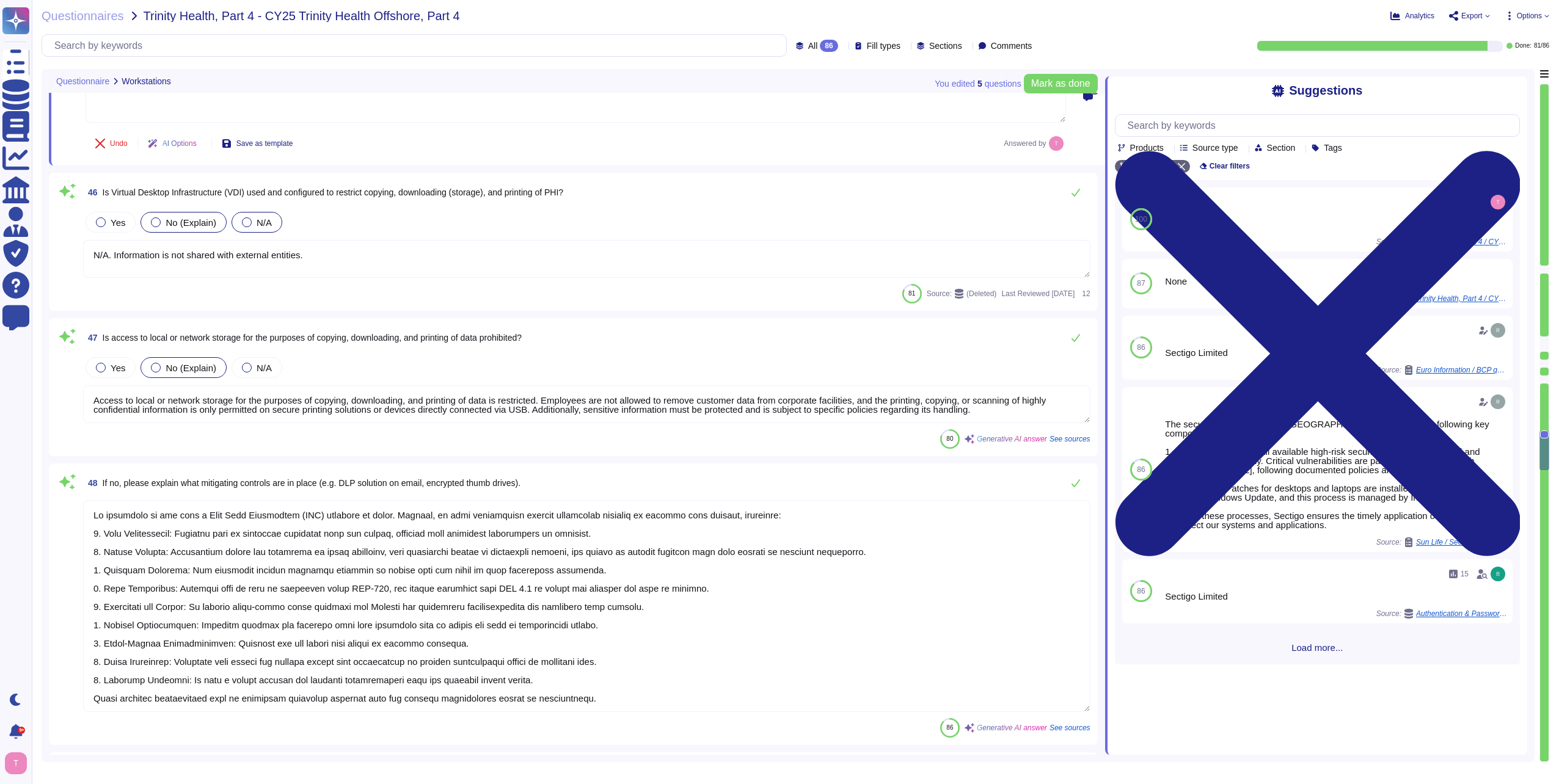
click div
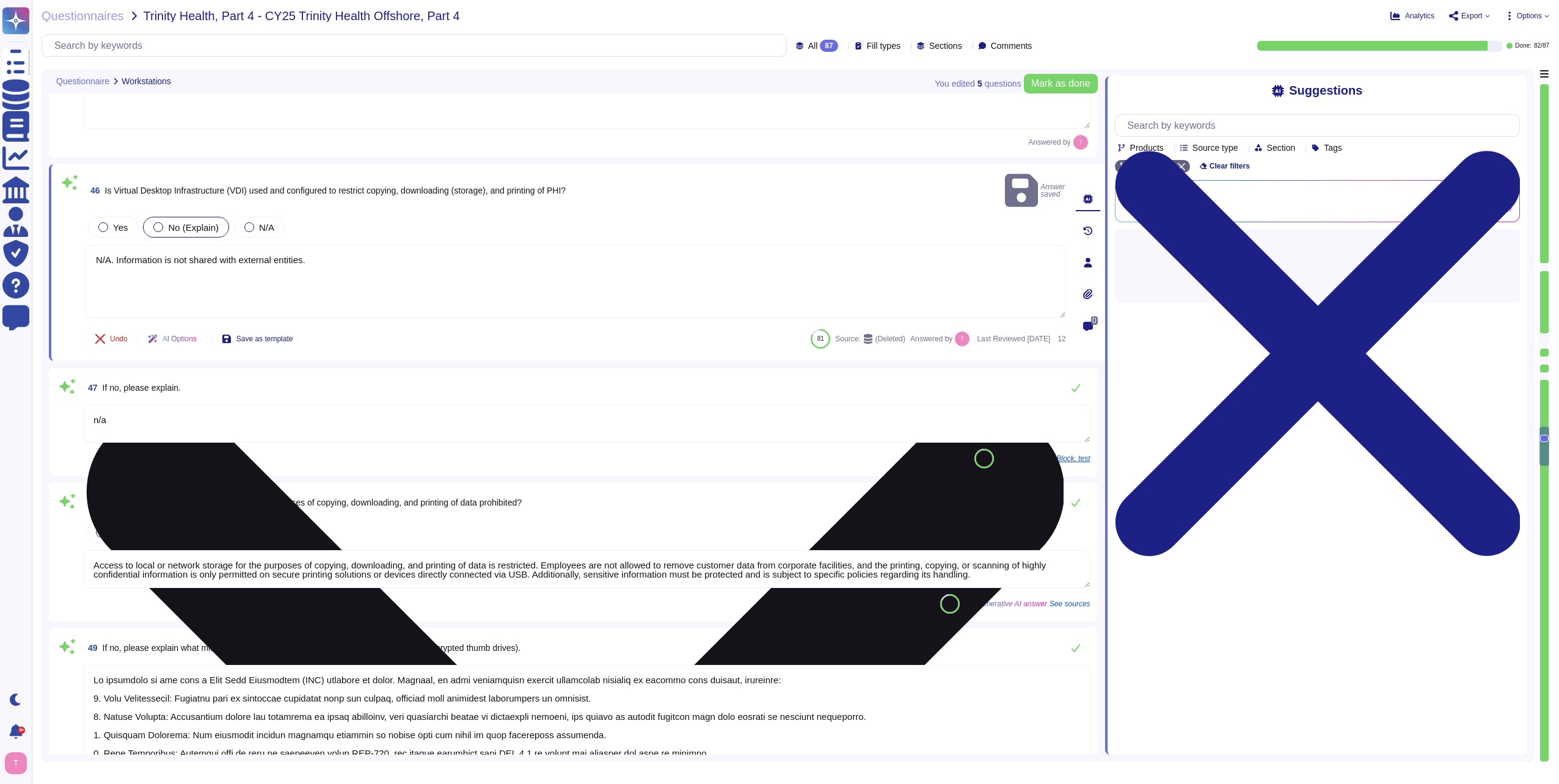
type textarea "Access to the Internet is primarily for business purposes, and we implement con…"
type textarea "n/a"
type textarea "Access to local or network storage for the purposes of copying, downloading, an…"
type textarea "We currently do not have a Data Loss Prevention (DLP) solution in place. Howeve…"
type textarea "Yes, workstation sessions automatically lock after 15 minutes of inactivity. Al…"
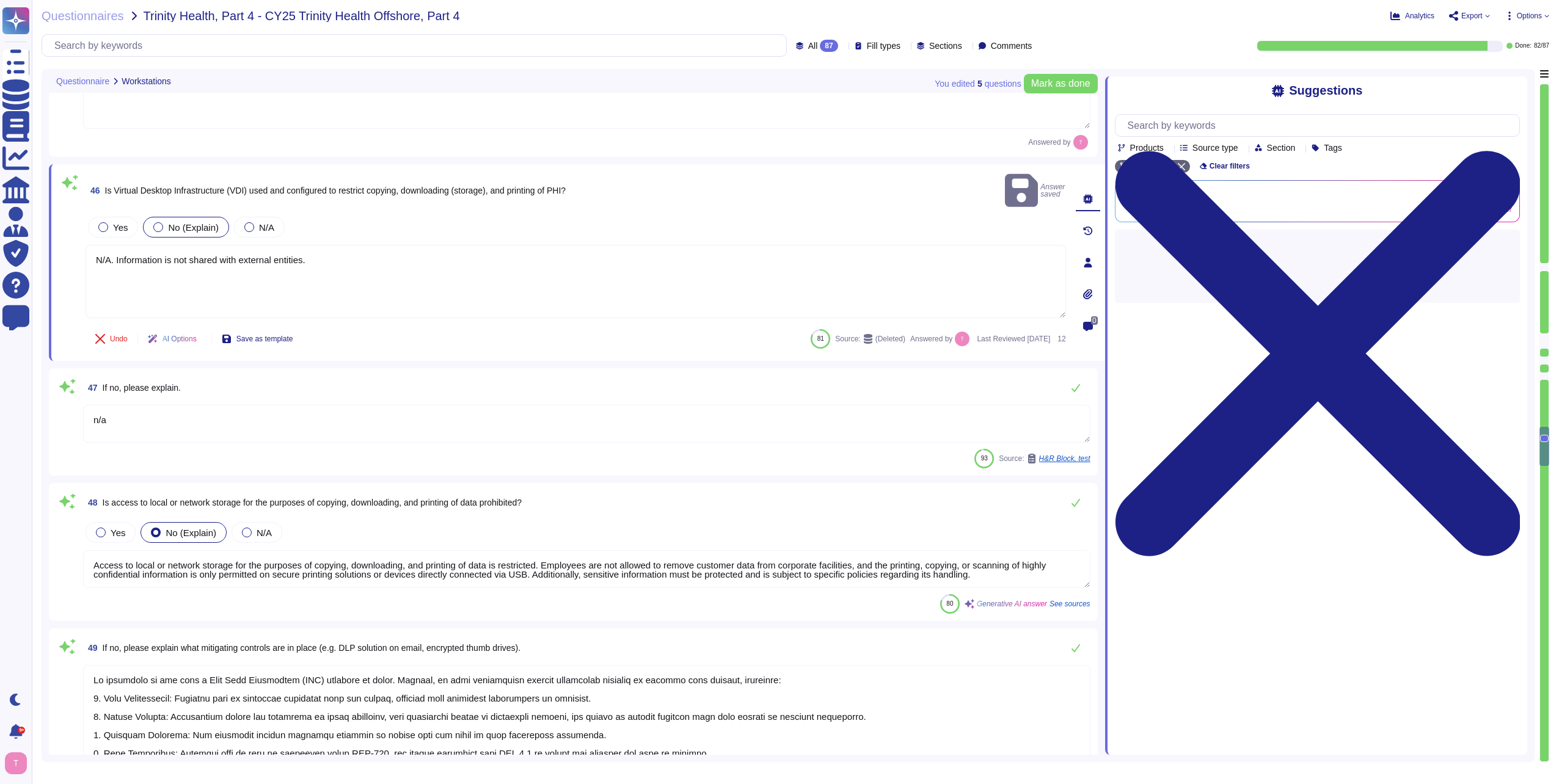
drag, startPoint x: 327, startPoint y: 227, endPoint x: 60, endPoint y: 223, distance: 267.0
click div "46 Is Virtual Desktop Infrastructure (VDI) used and configured to restrict copy…"
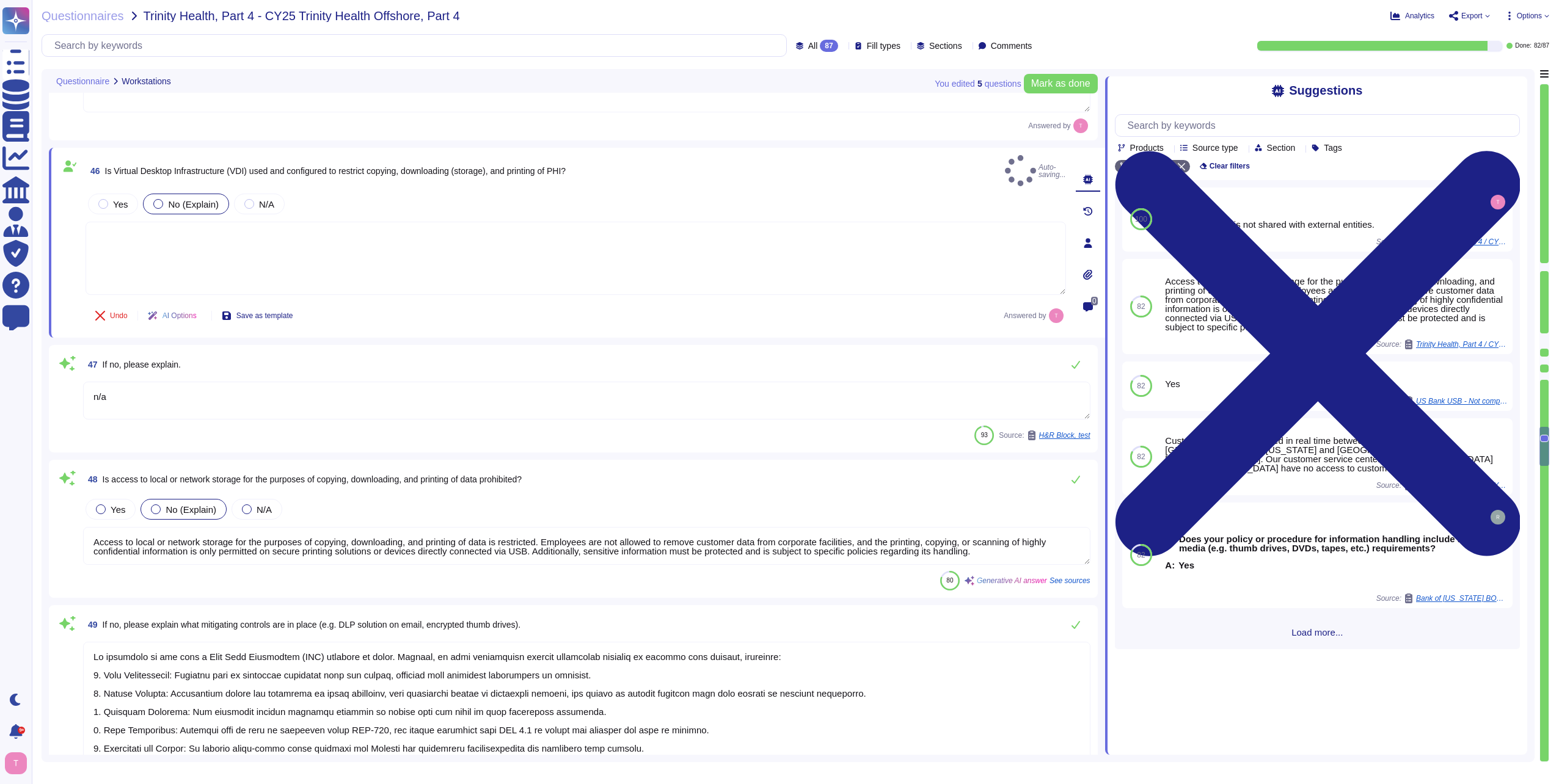
drag, startPoint x: 122, startPoint y: 385, endPoint x: 115, endPoint y: 385, distance: 7.0
click textarea "n/a"
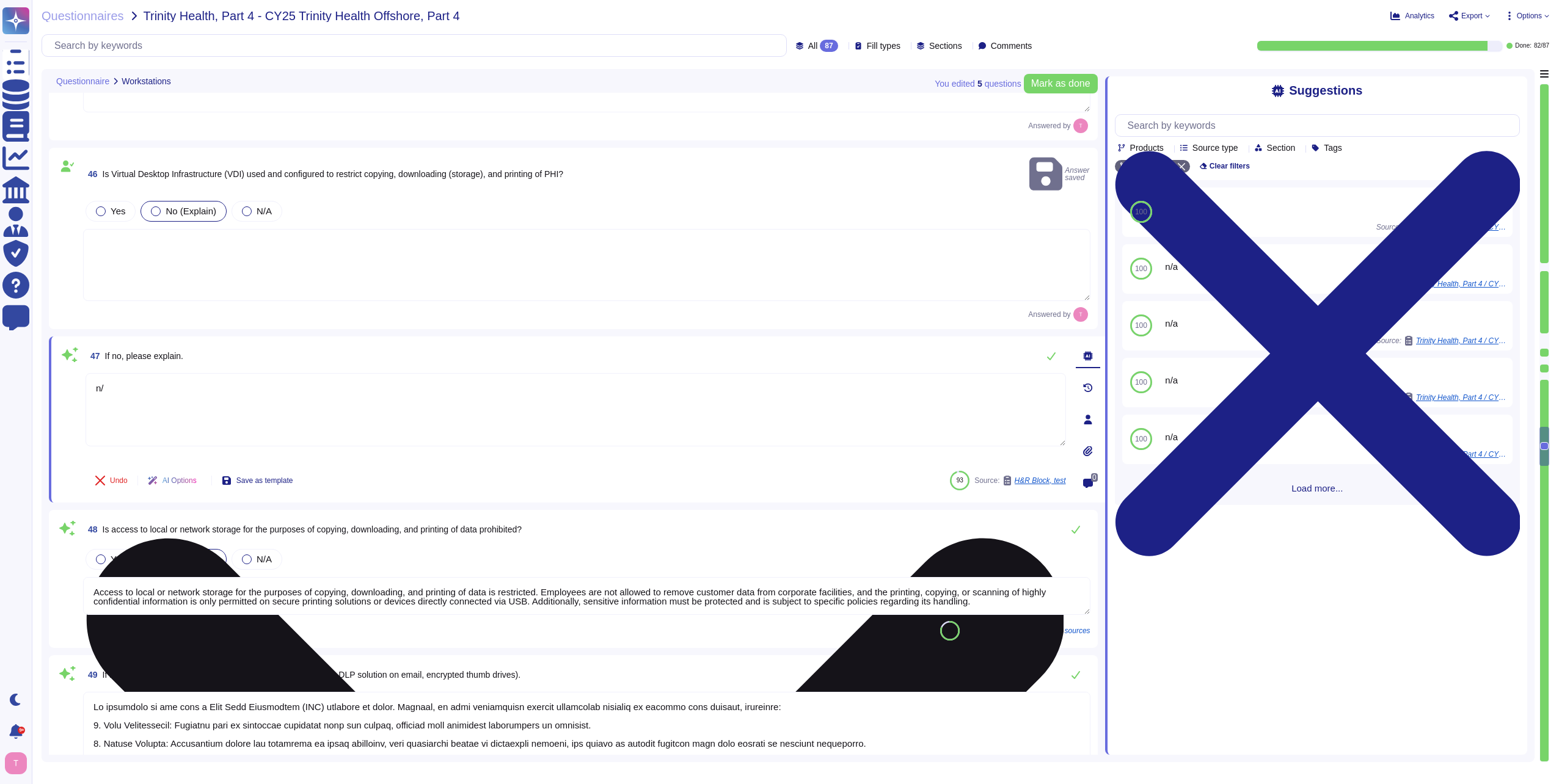
type textarea "n"
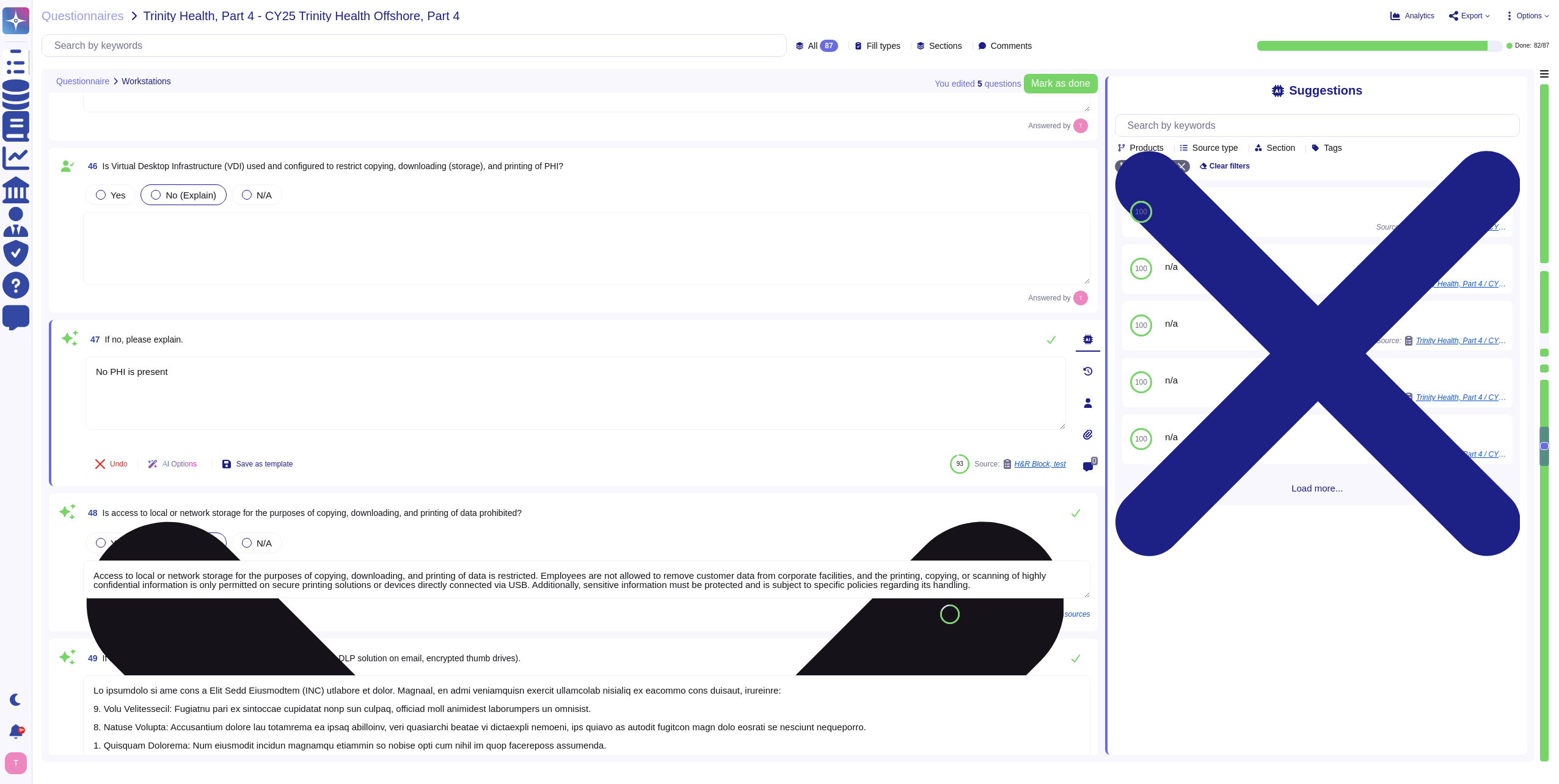
type textarea "No PHI is present."
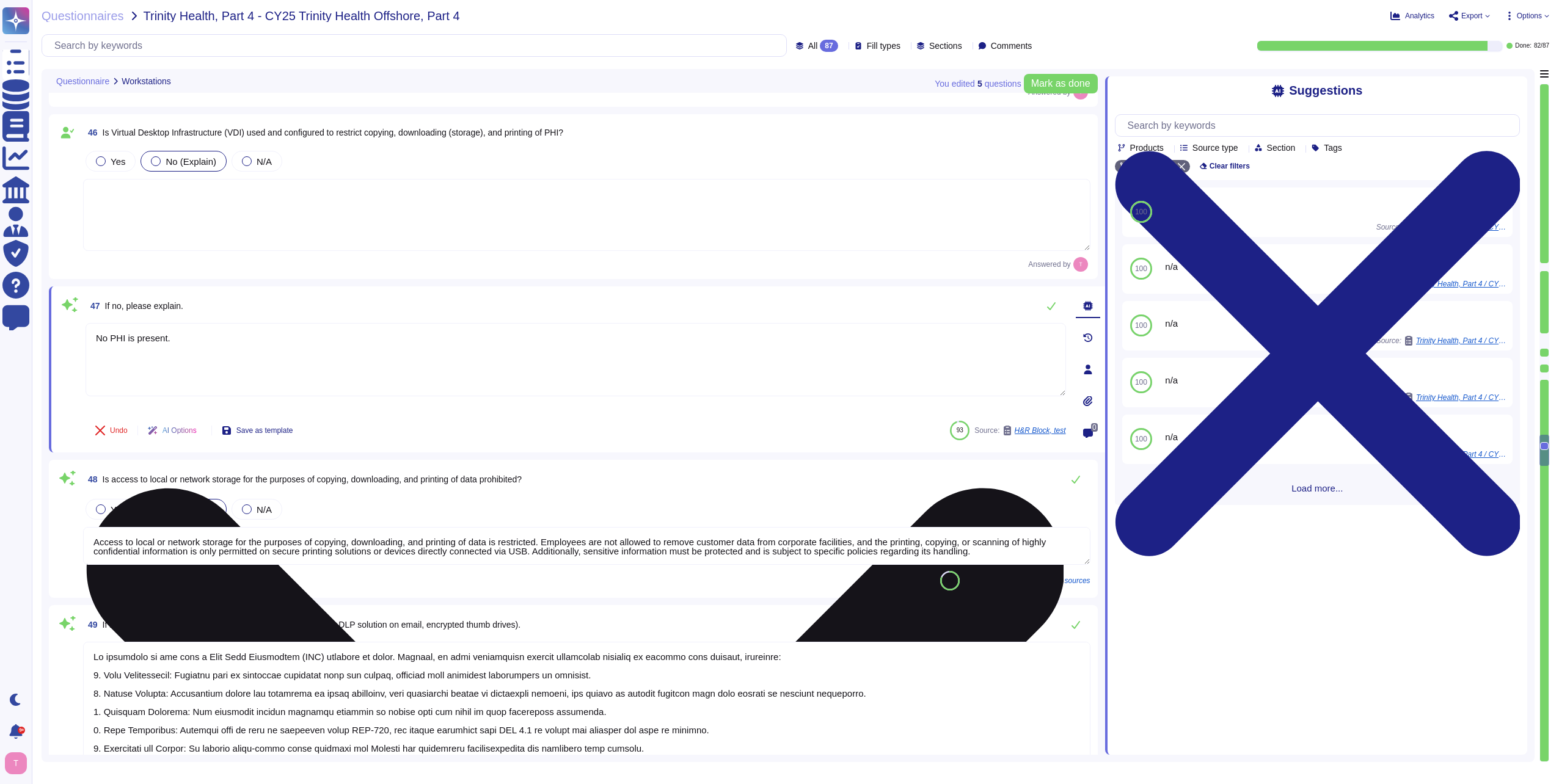
type textarea "Access to the Internet is primarily for business purposes, and we implement con…"
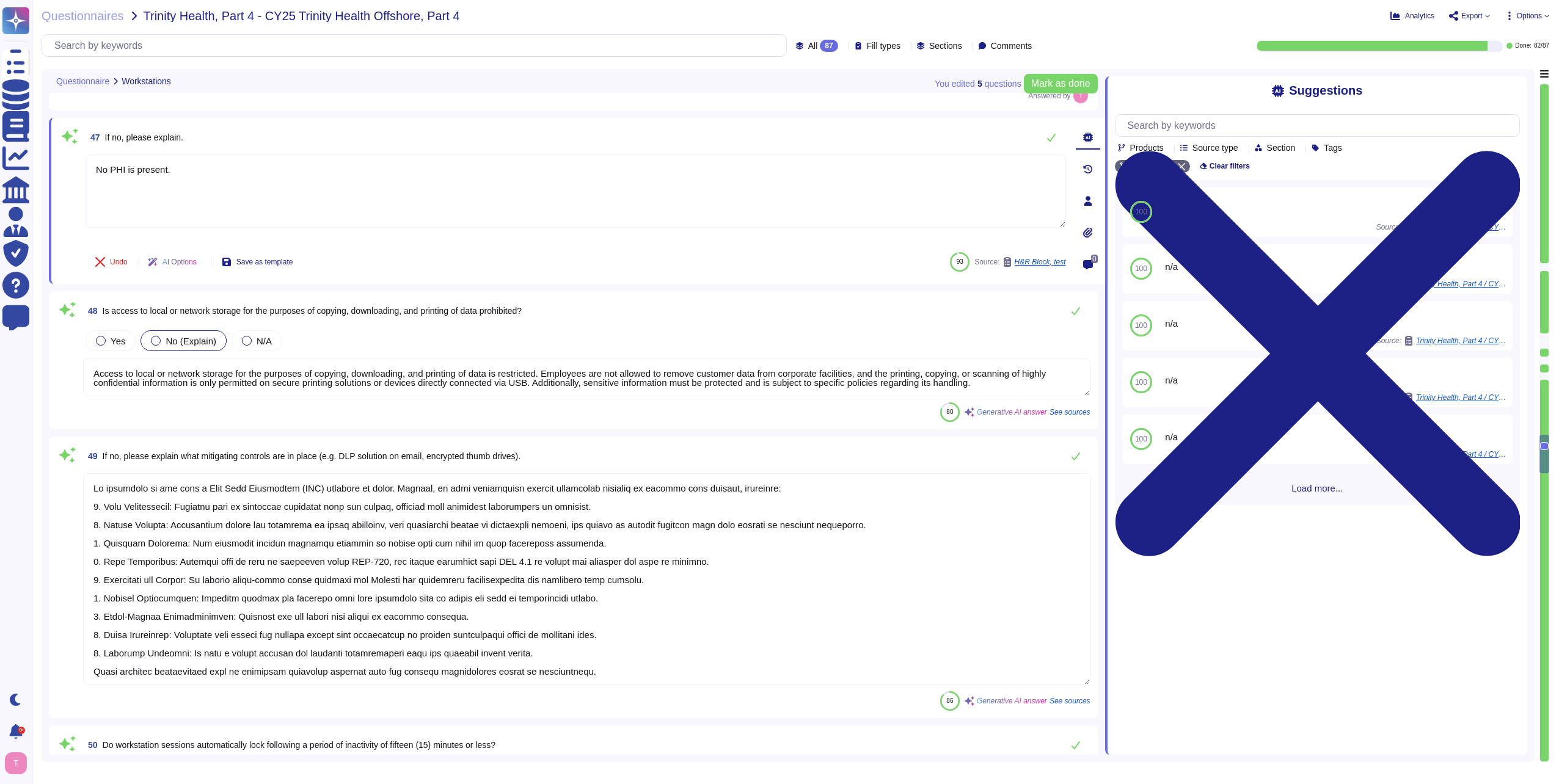
type textarea "n/a"
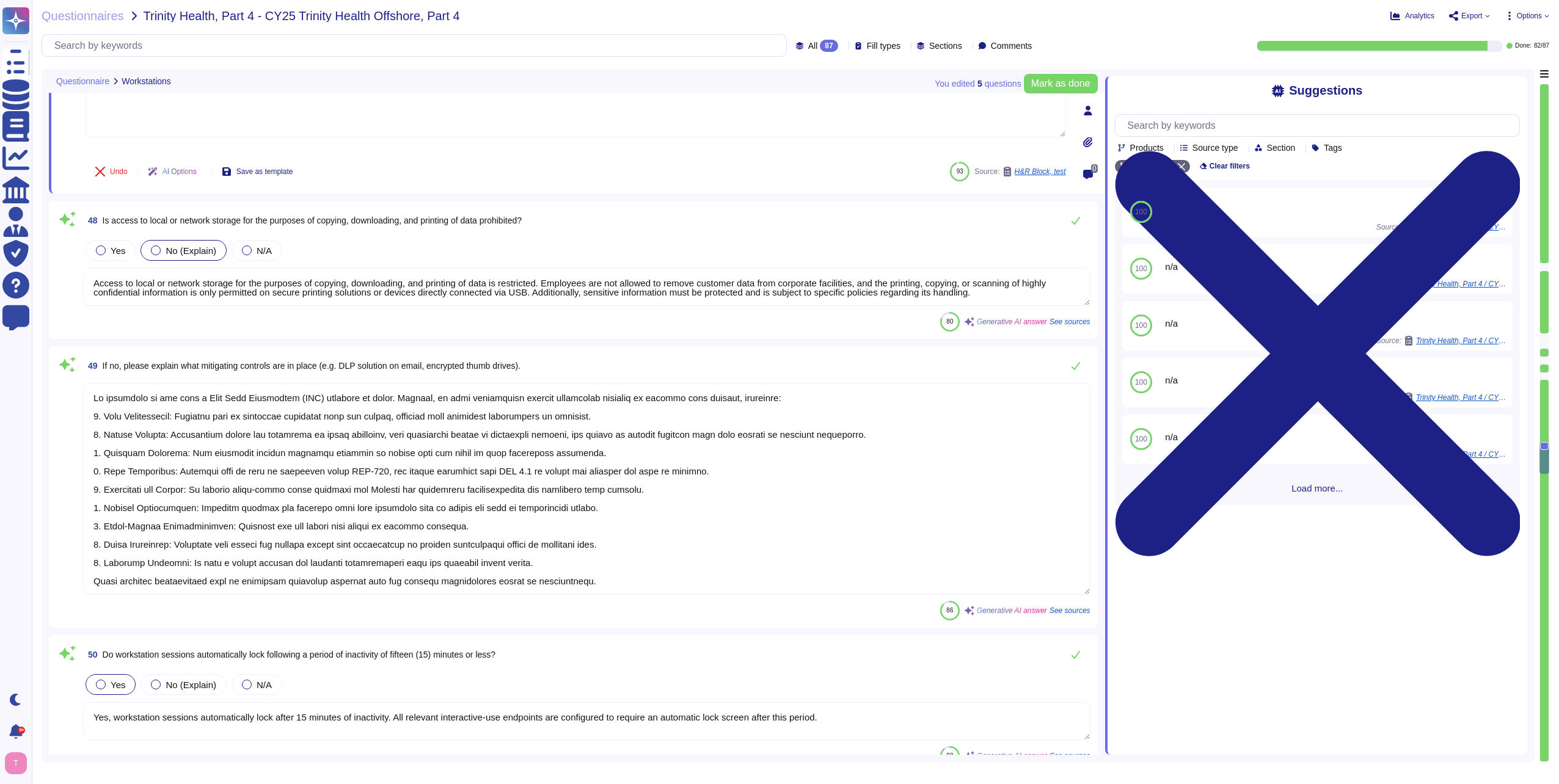
type textarea "Yes, all workstations are encrypted, and all customer data at rest, including b…"
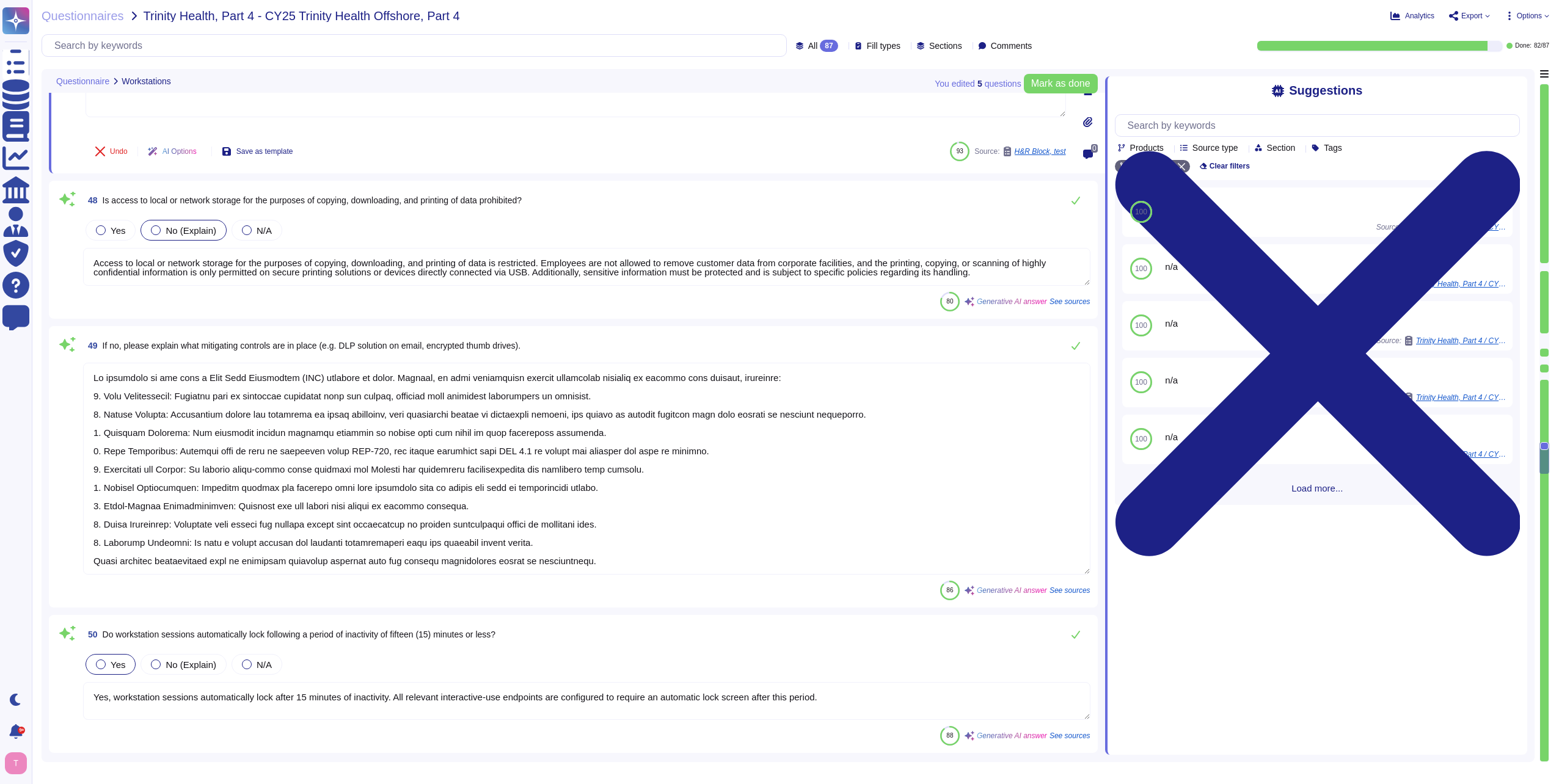
type textarea "No PHI is present."
drag, startPoint x: 94, startPoint y: 259, endPoint x: 1017, endPoint y: 272, distance: 923.1
click textarea "Access to local or network storage for the purposes of copying, downloading, an…"
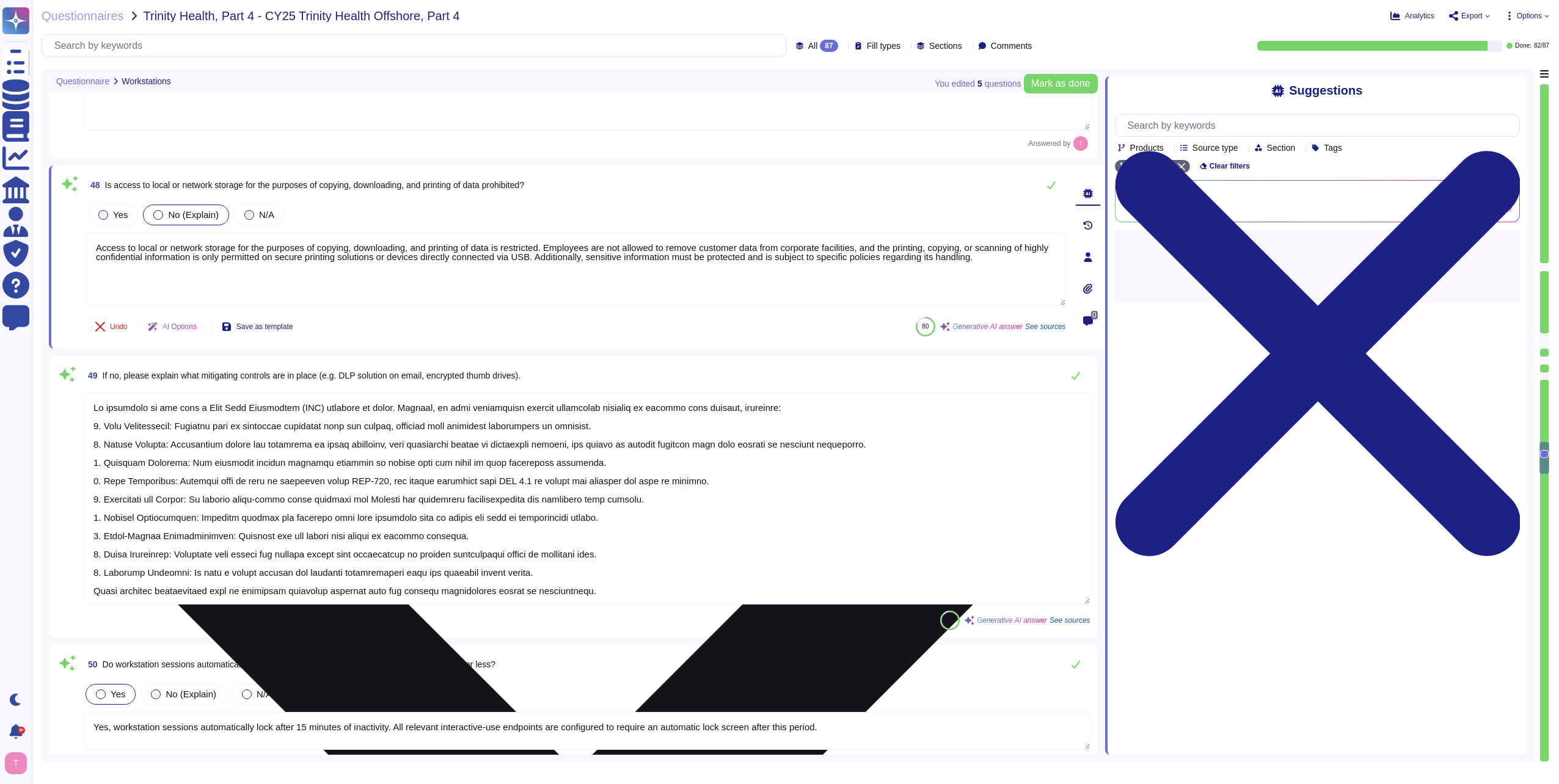
type textarea "Yes, all workstations are encrypted, and all customer data at rest, including b…"
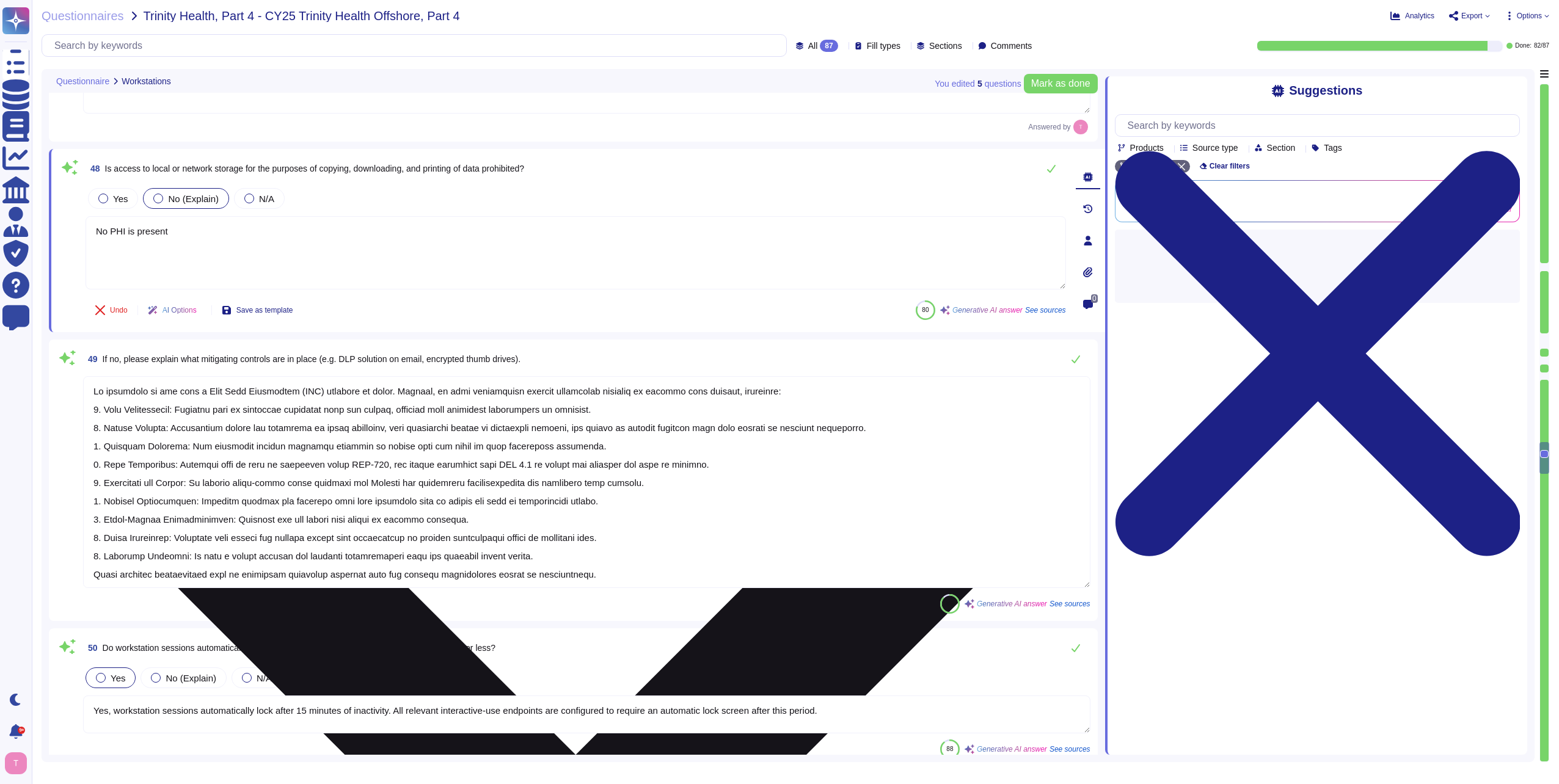
type textarea "No PHI is present."
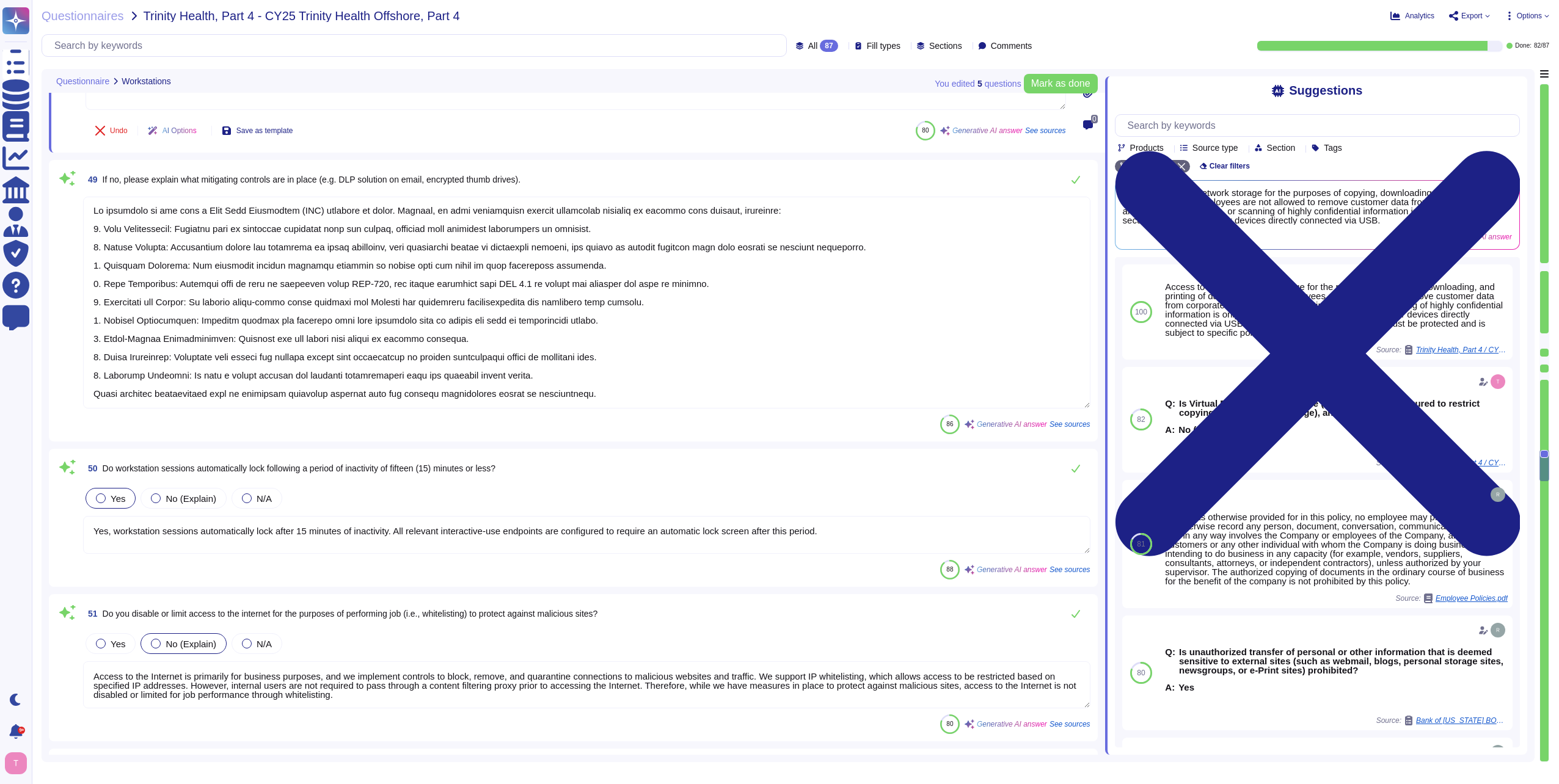
scroll to position [7227, 0]
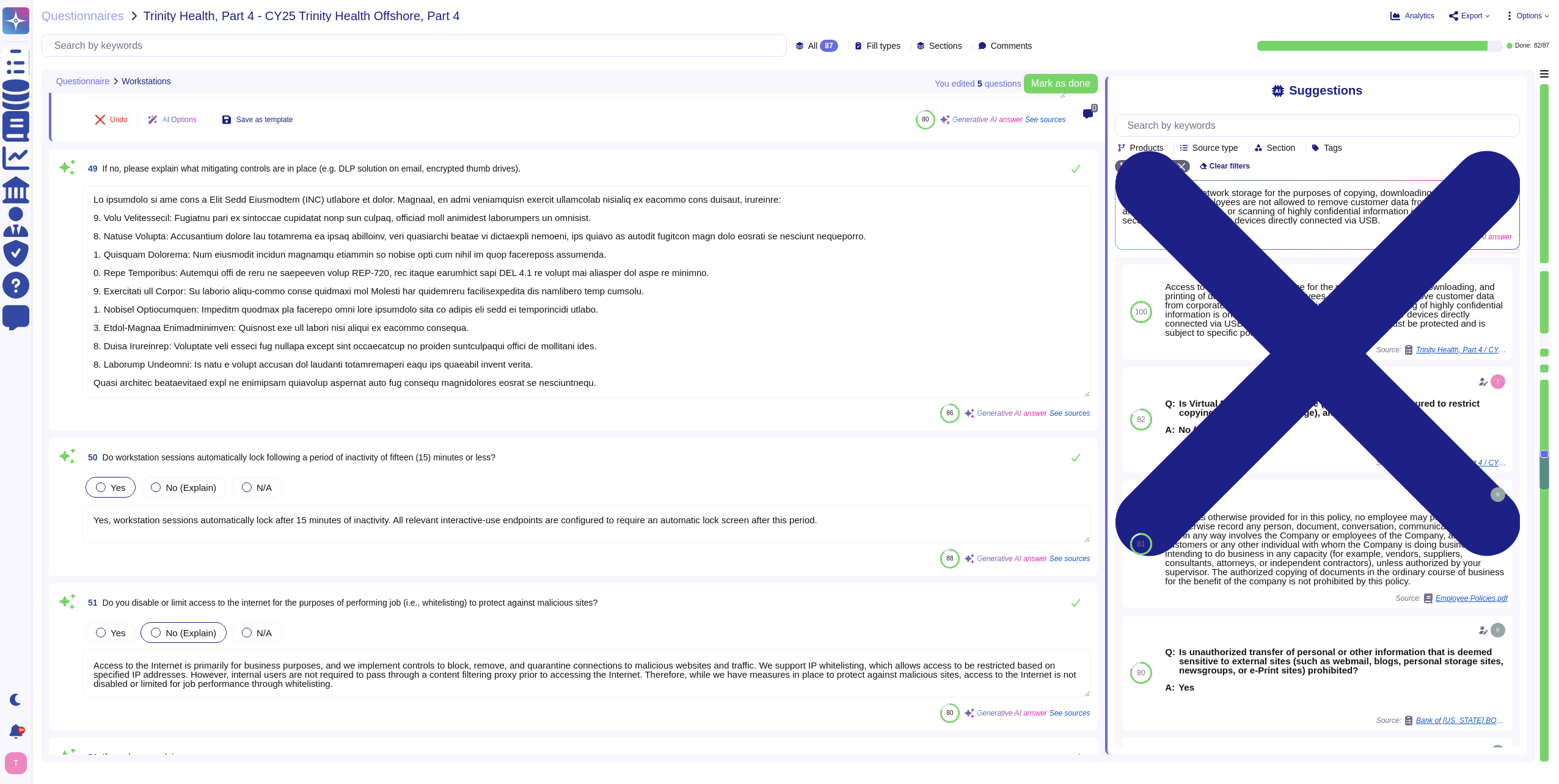
type textarea "Yes. Support, development, and QA staff may be located in a variety of countrie…"
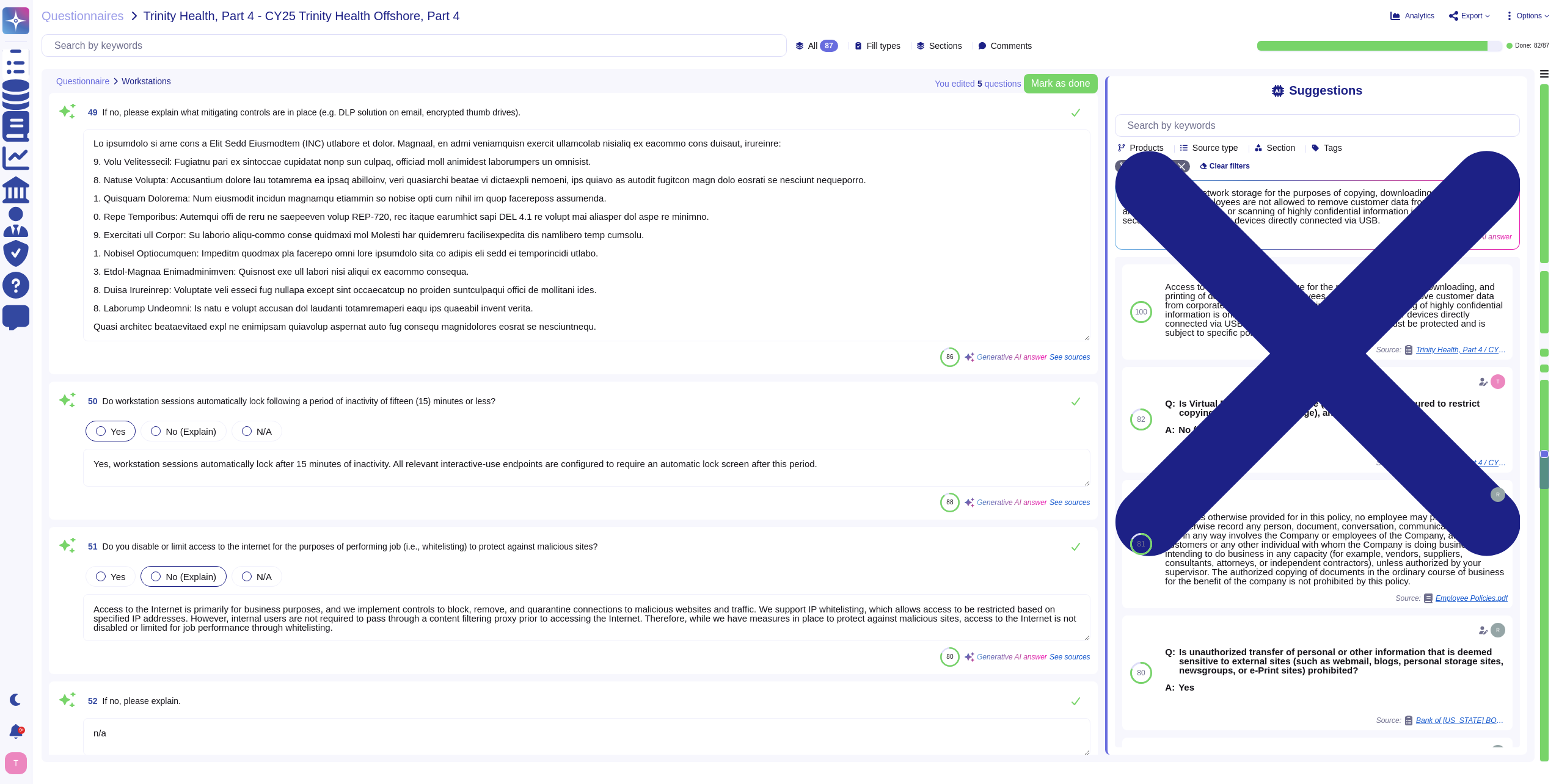
type textarea "No PHI is present."
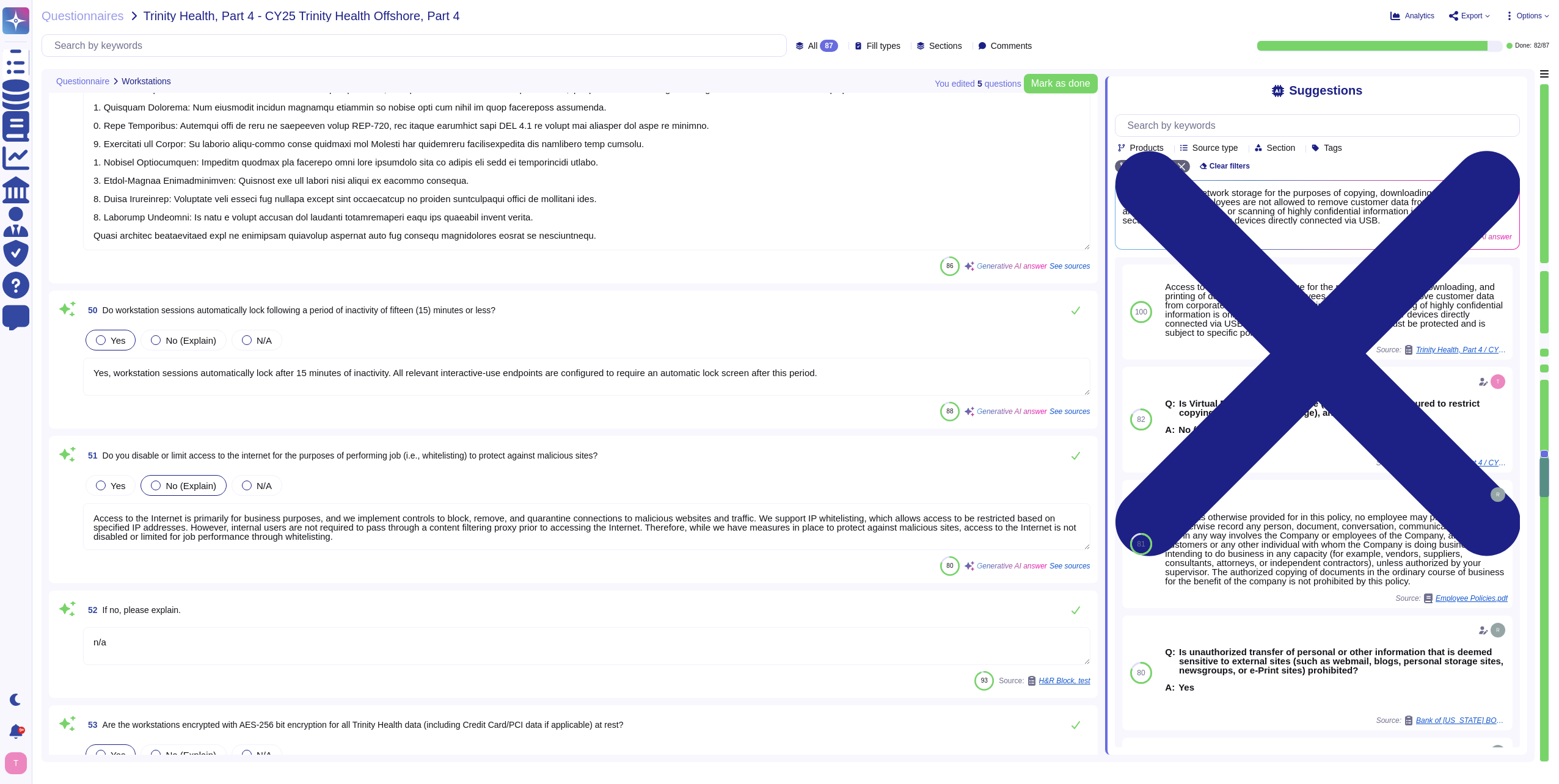
type textarea "The above list is for illustrative purposes only and is by no means an exhausti…"
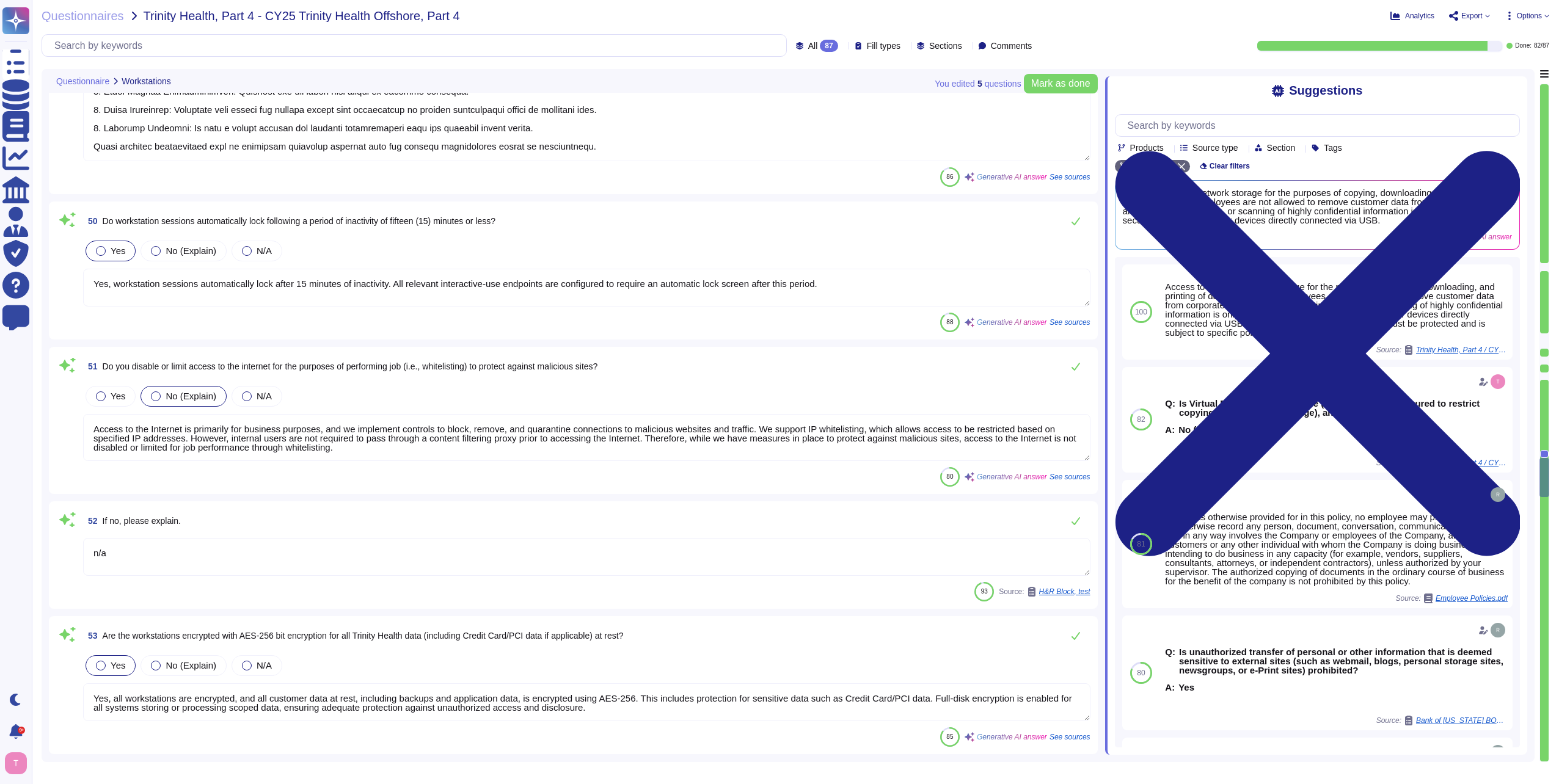
type textarea "Yes"
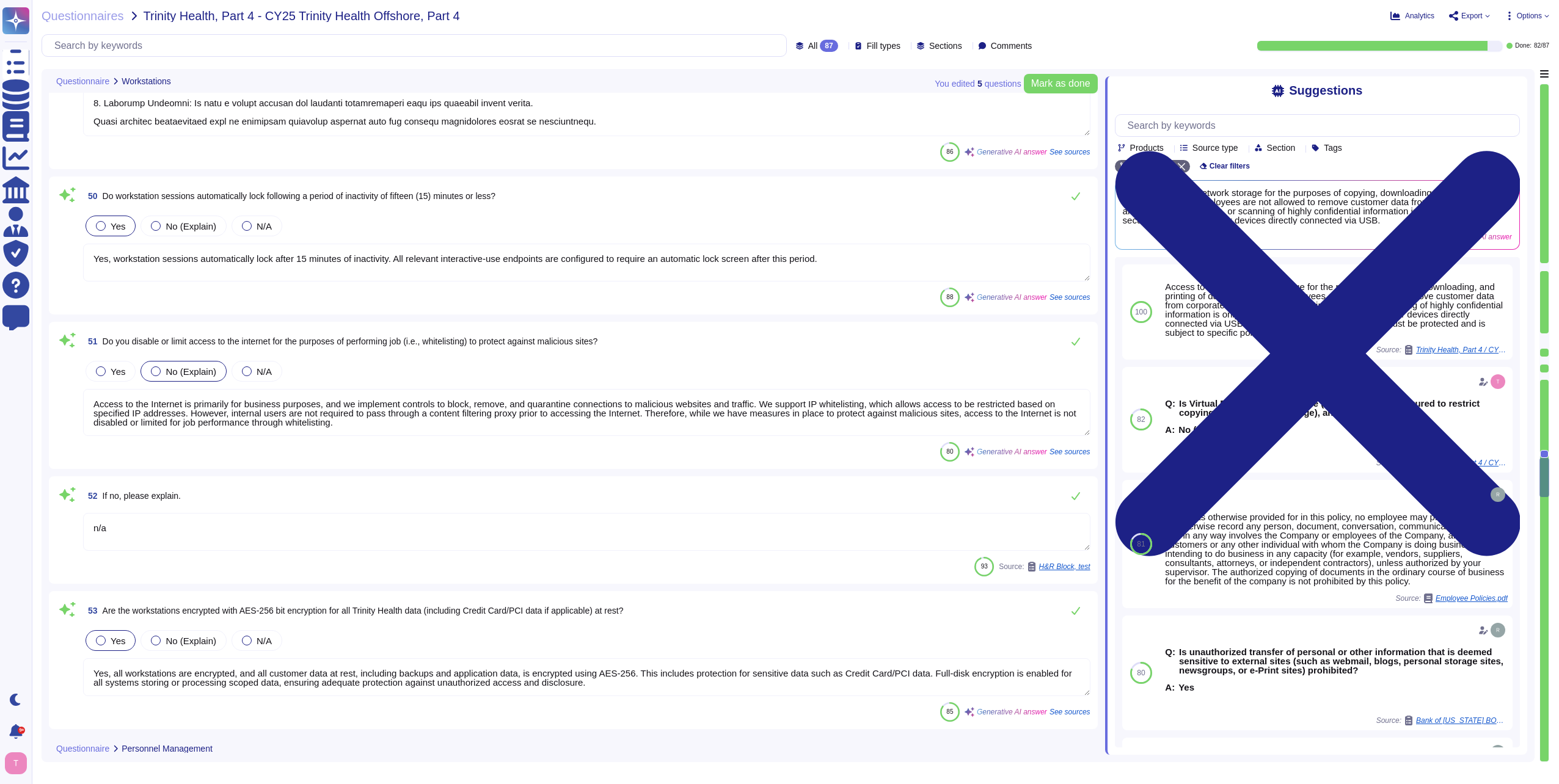
scroll to position [2, 0]
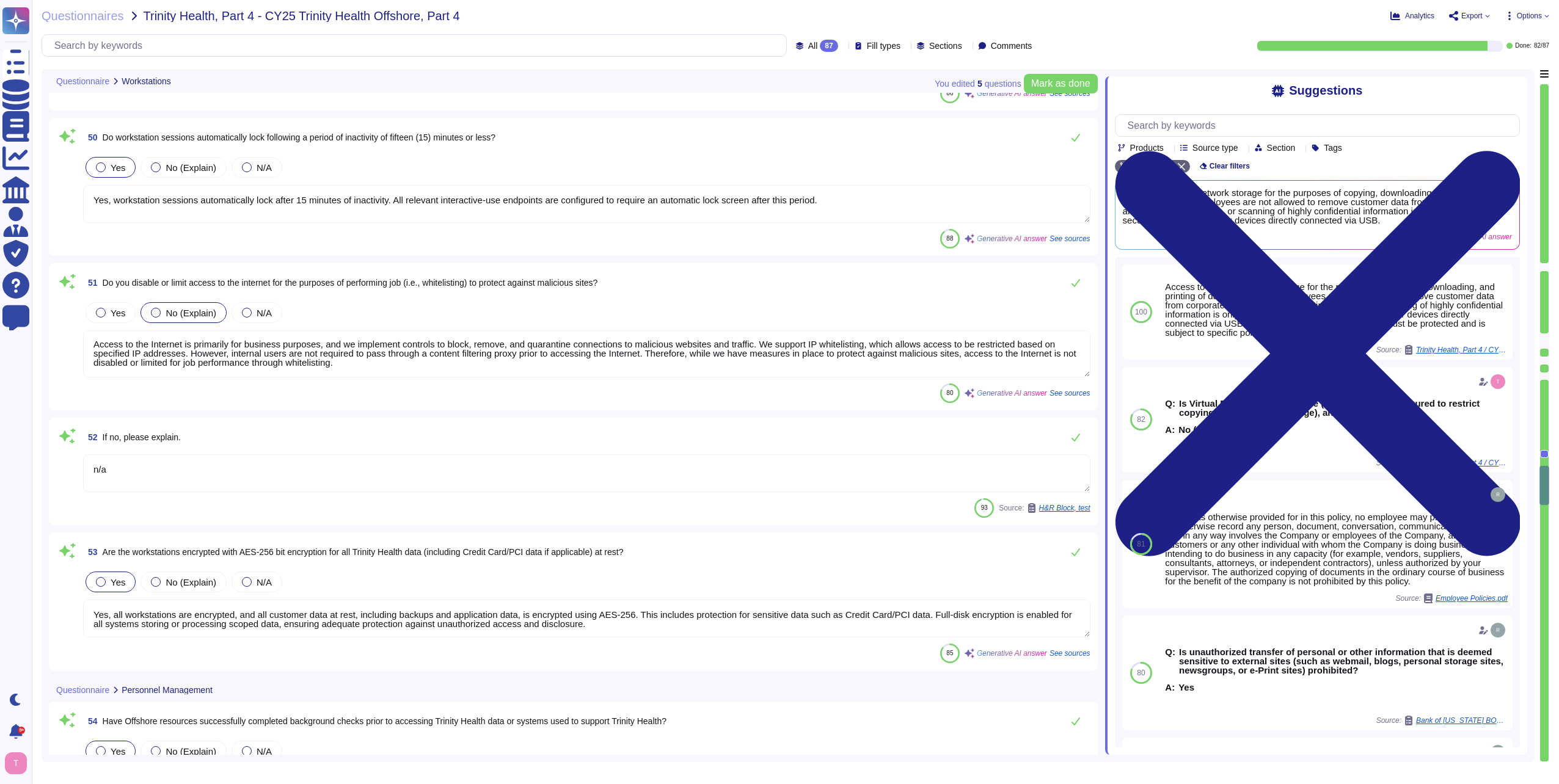
type textarea "Customer data are replicated in real time between our data centers in [GEOGRAPH…"
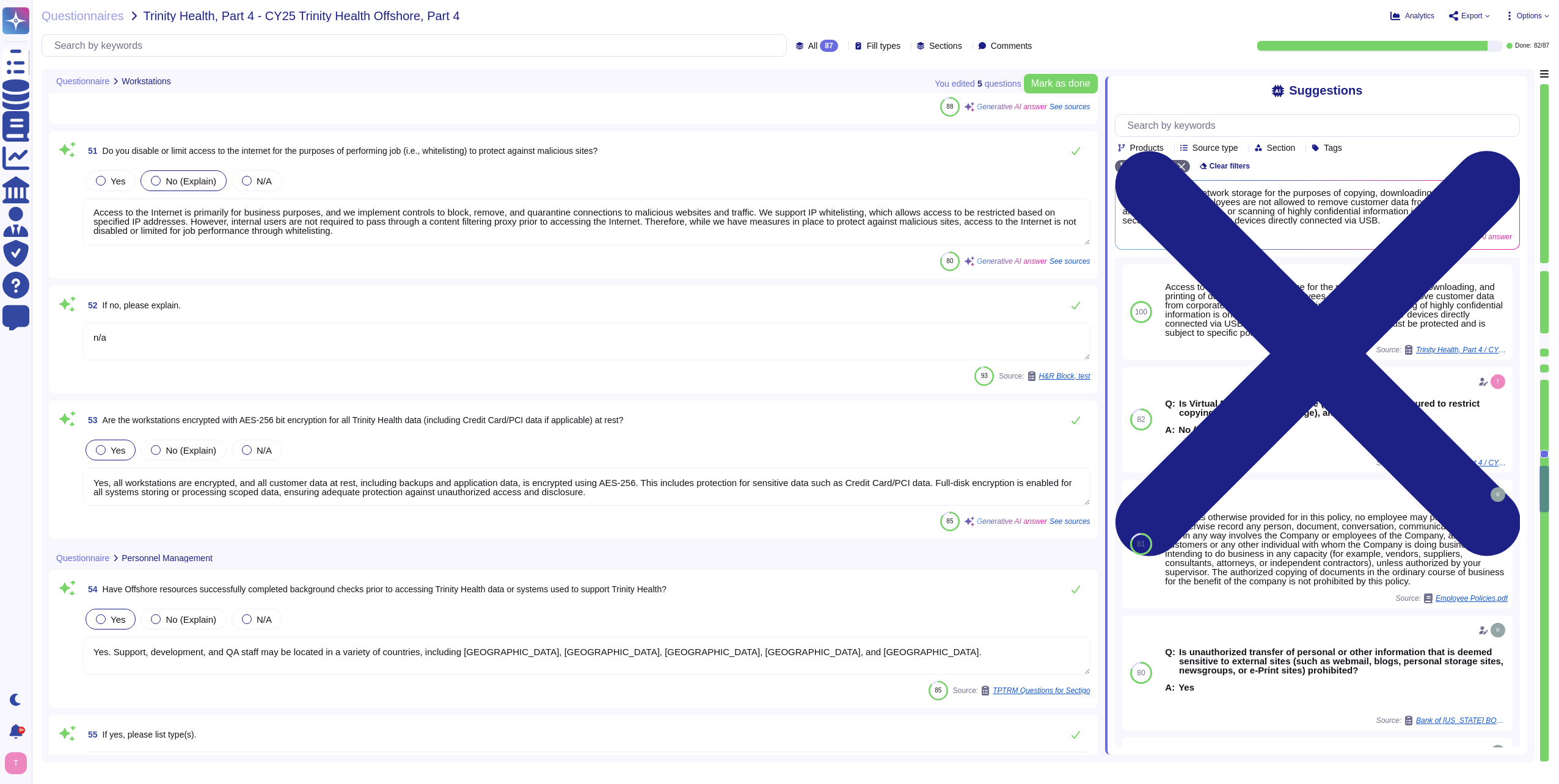
scroll to position [0, 0]
drag, startPoint x: 351, startPoint y: 231, endPoint x: 87, endPoint y: 207, distance: 265.1
click textarea "Access to the Internet is primarily for business purposes, and we implement con…"
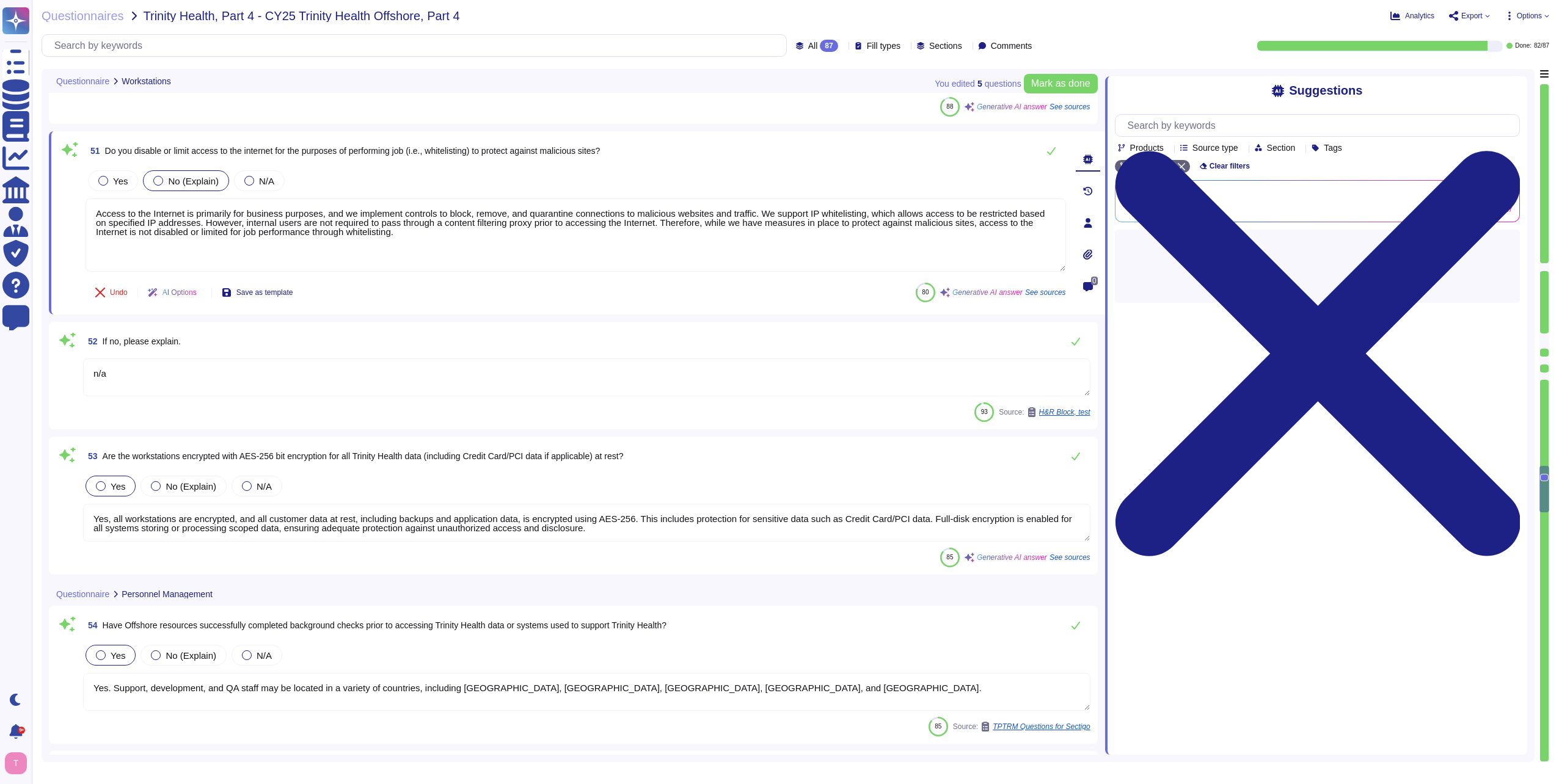
type textarea "Customer data are replicated in real time between our data centers in [GEOGRAPH…"
click textarea "n/a"
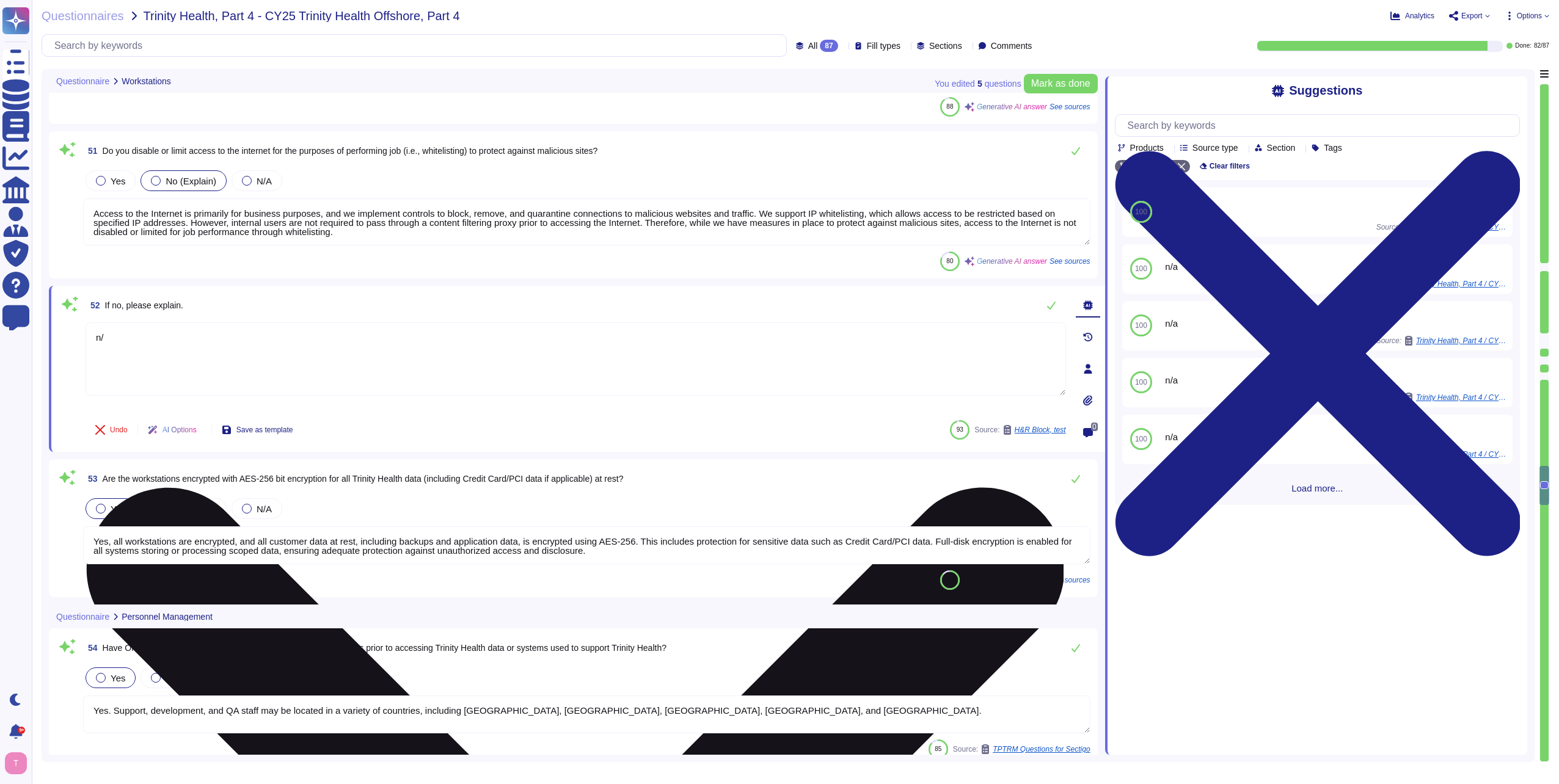
type textarea "n"
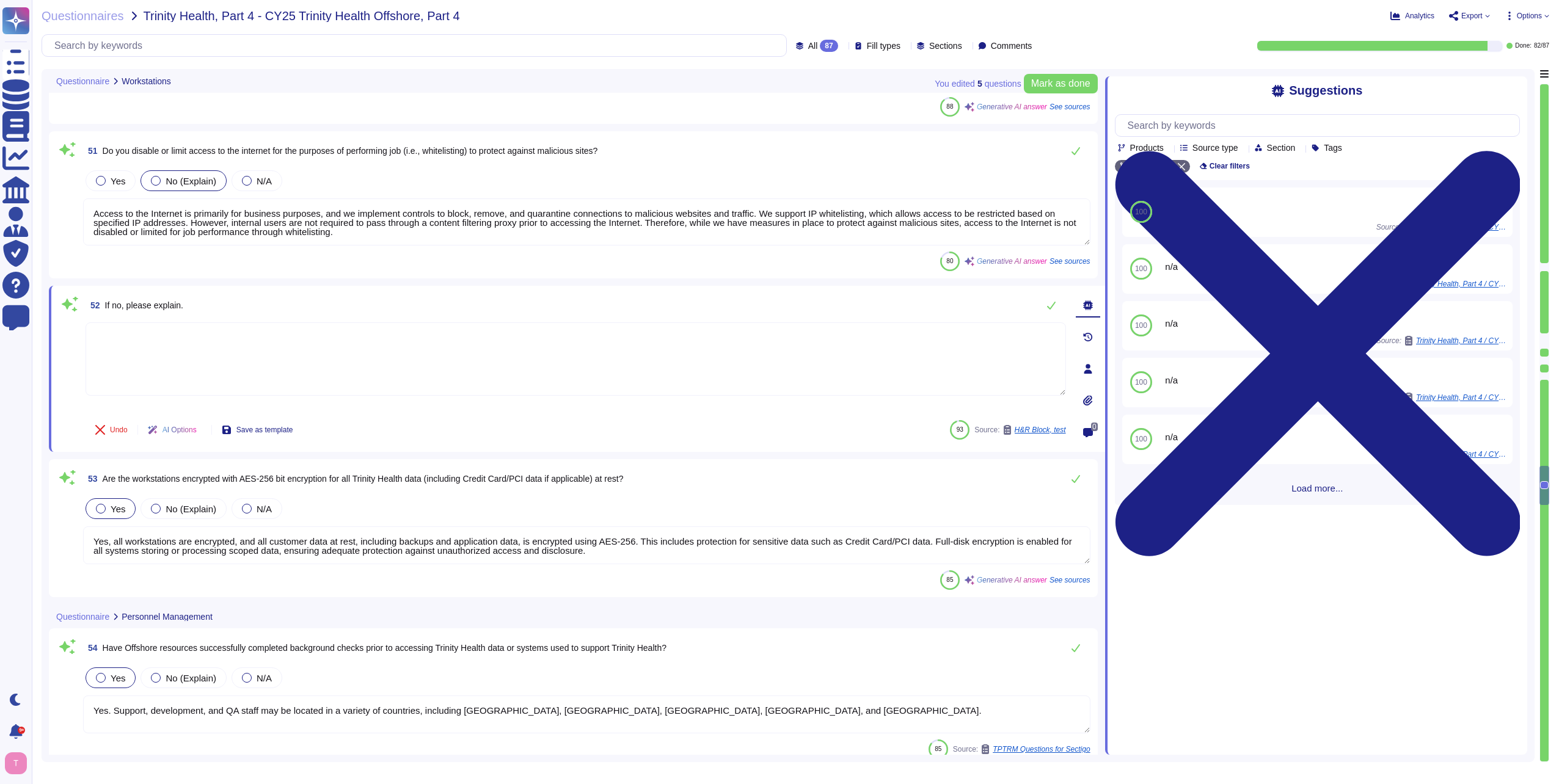
paste textarea "Access to the Internet is primarily for business purposes, and we implement con…"
type textarea "Access to the Internet is primarily for business purposes, and we implement con…"
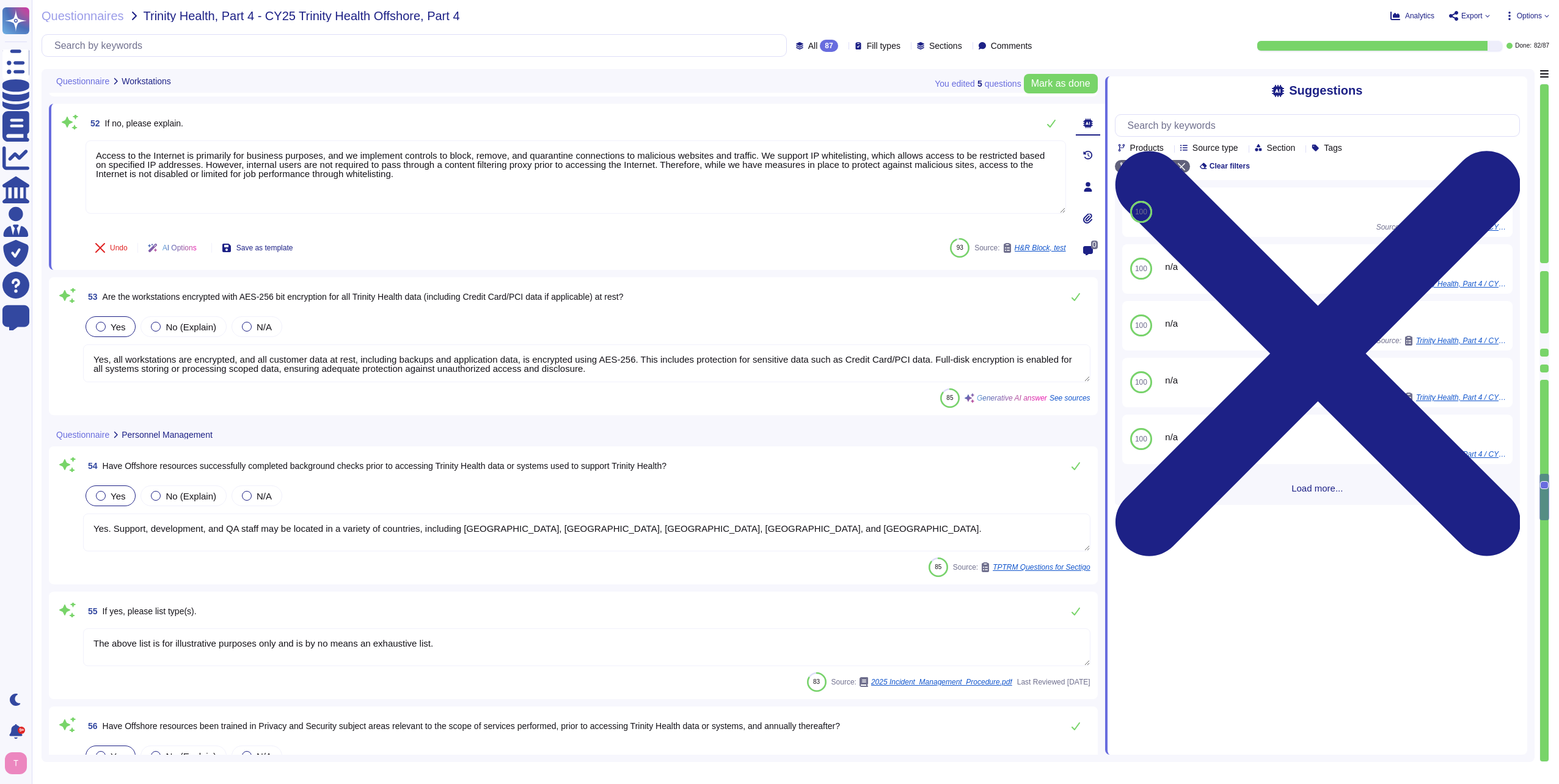
scroll to position [7838, 0]
type textarea "N/A. Information is not shared with external entities."
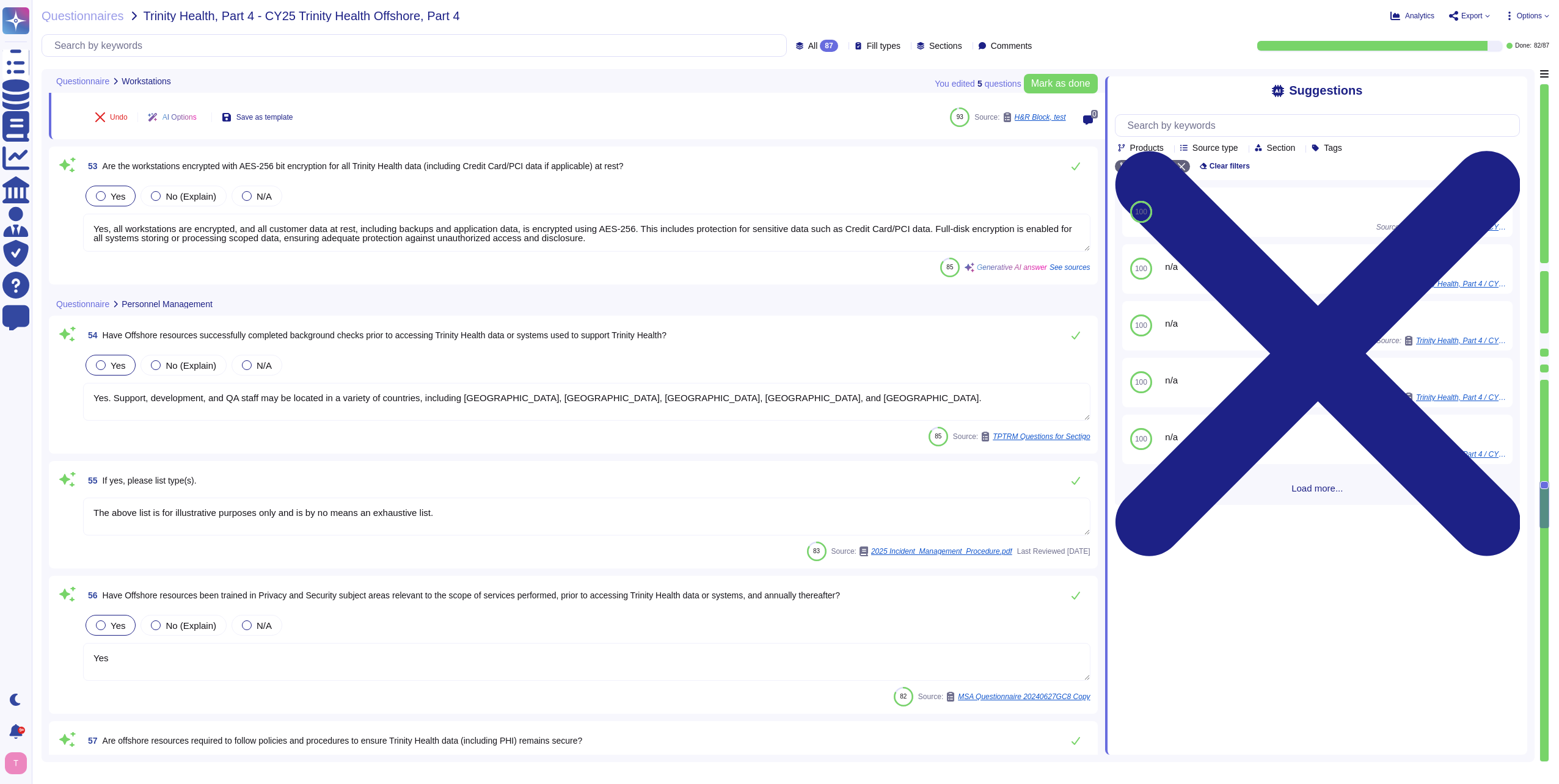
type textarea "Observed the technology equipment supporting the in-scope systems and supportin…"
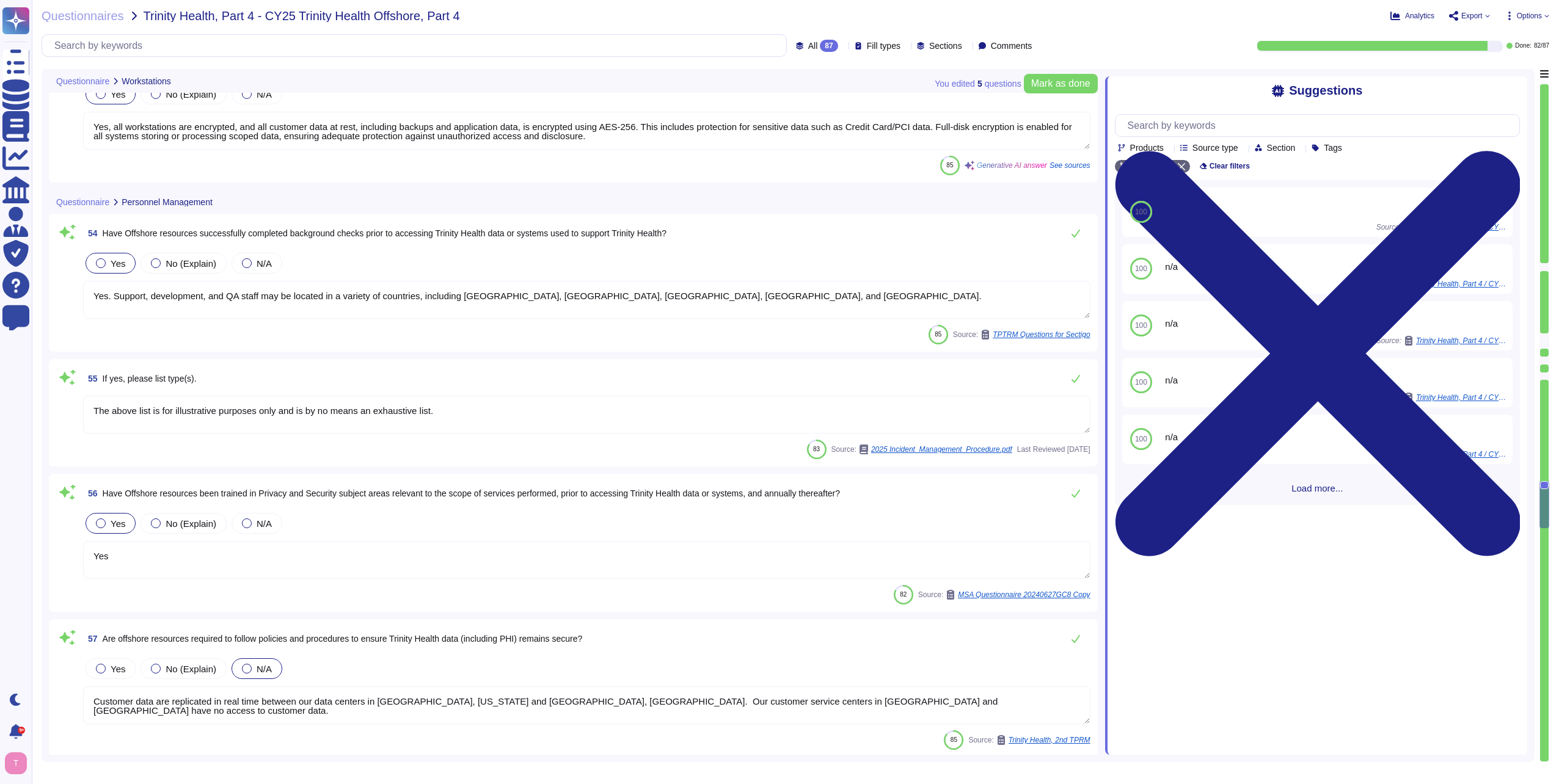
type textarea "Access to the Internet is primarily for business purposes, and we implement con…"
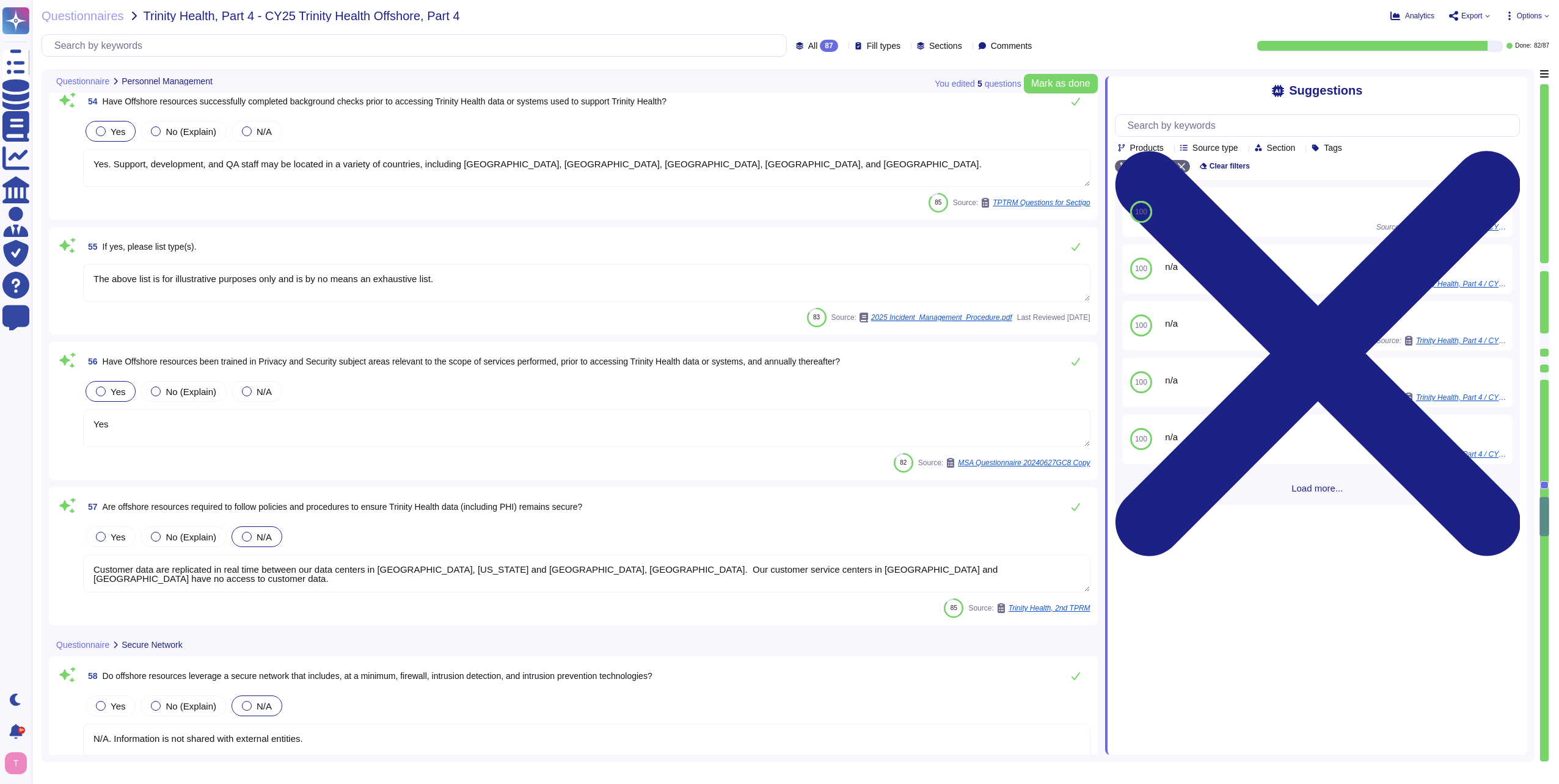
scroll to position [8143, 0]
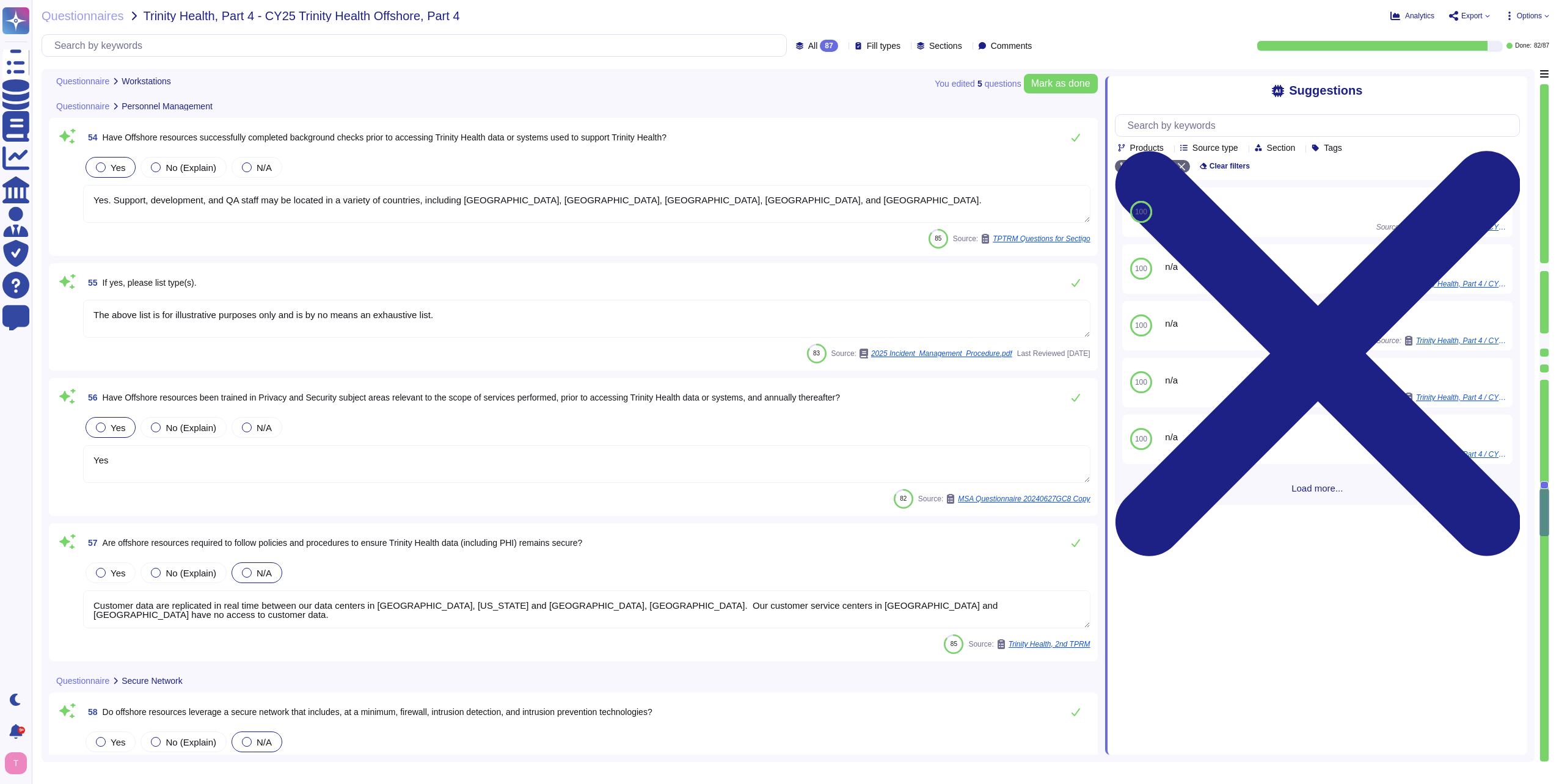
drag, startPoint x: 634, startPoint y: 205, endPoint x: 88, endPoint y: 220, distance: 546.2
click textarea "Yes. Support, development, and QA staff may be located in a variety of countrie…"
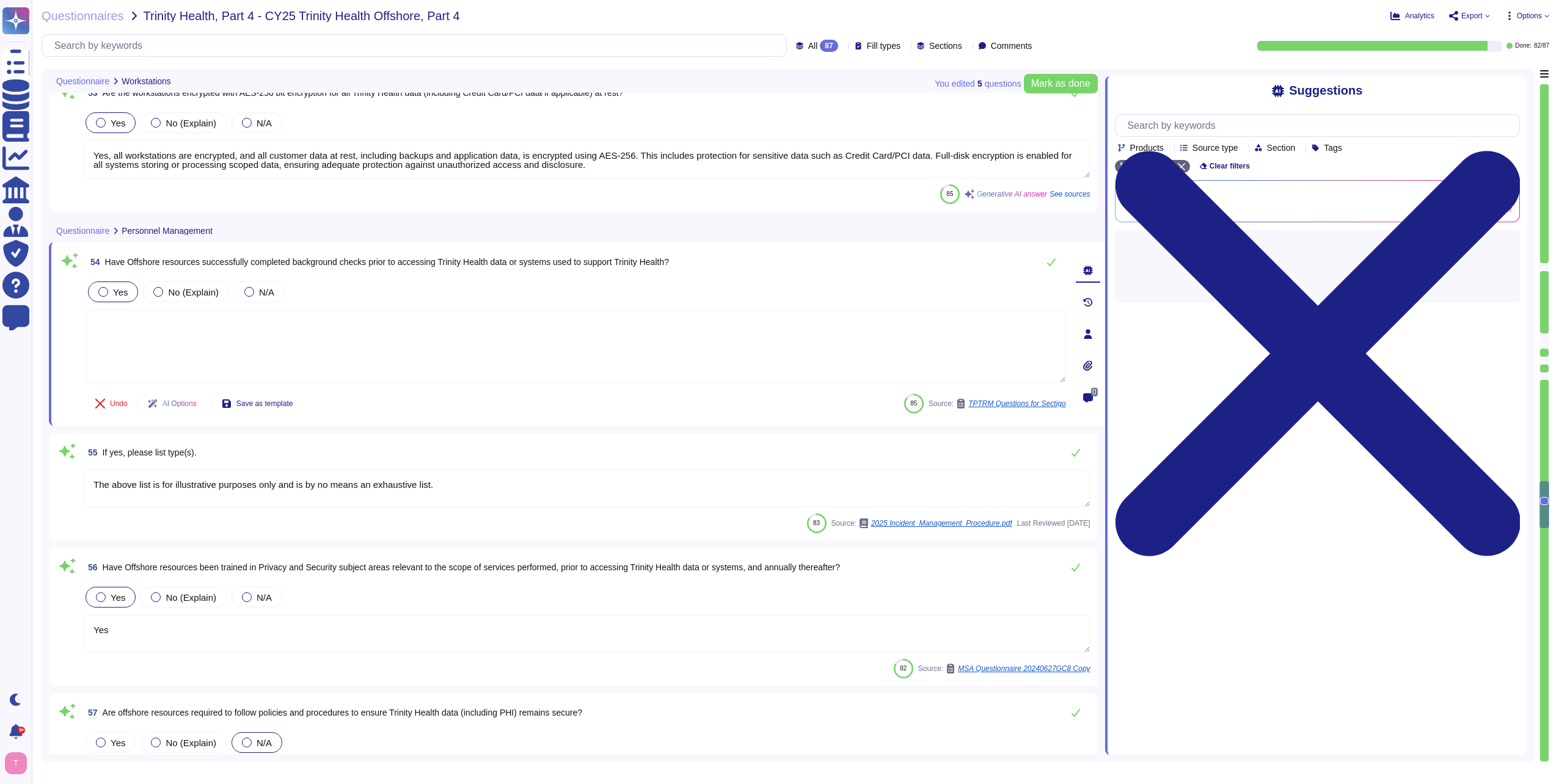
scroll to position [7934, 0]
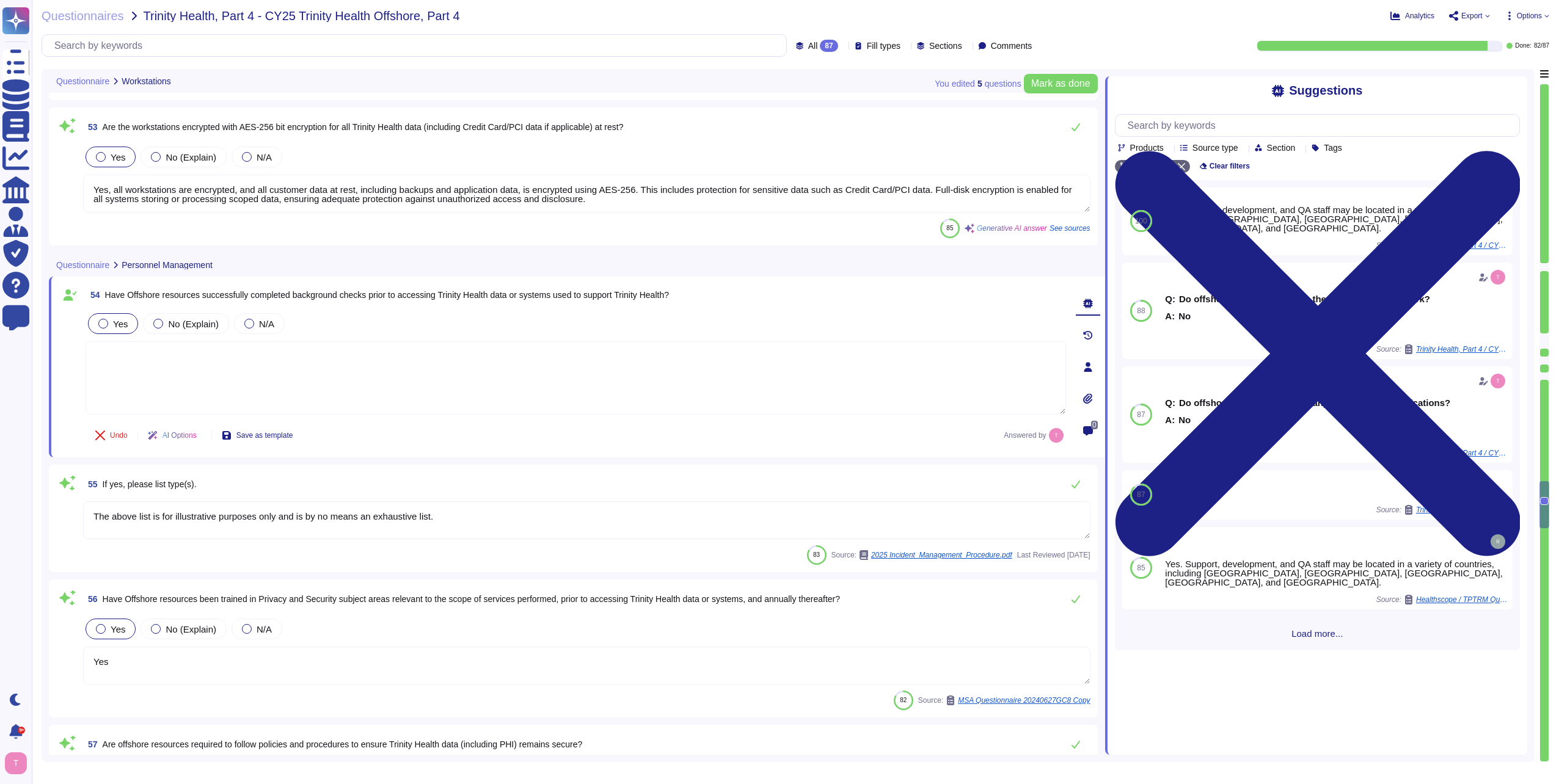
click textarea
paste textarea "Yes, background checks are performed on new hires. The checks include: - Identi…"
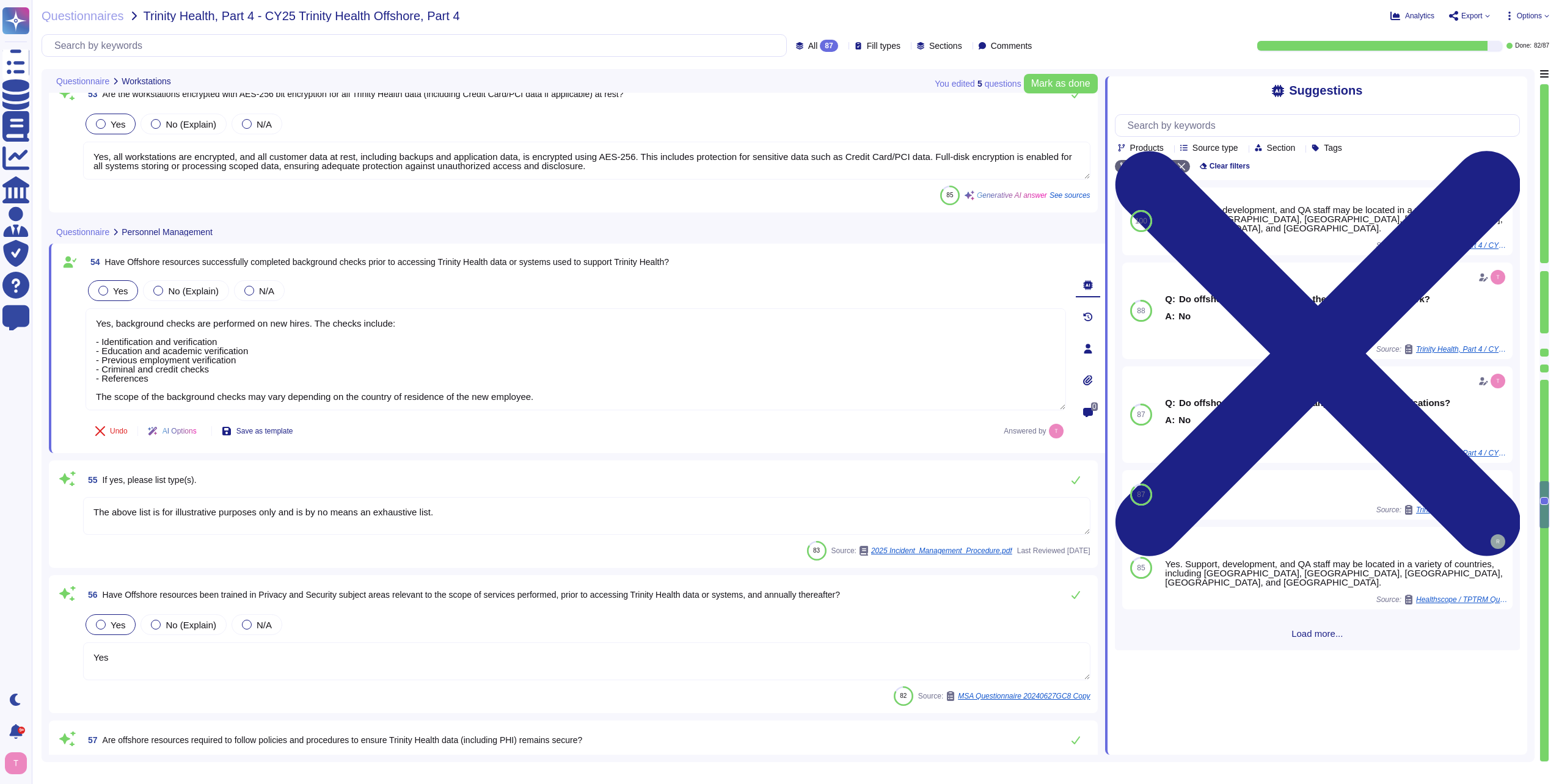
scroll to position [7996, 0]
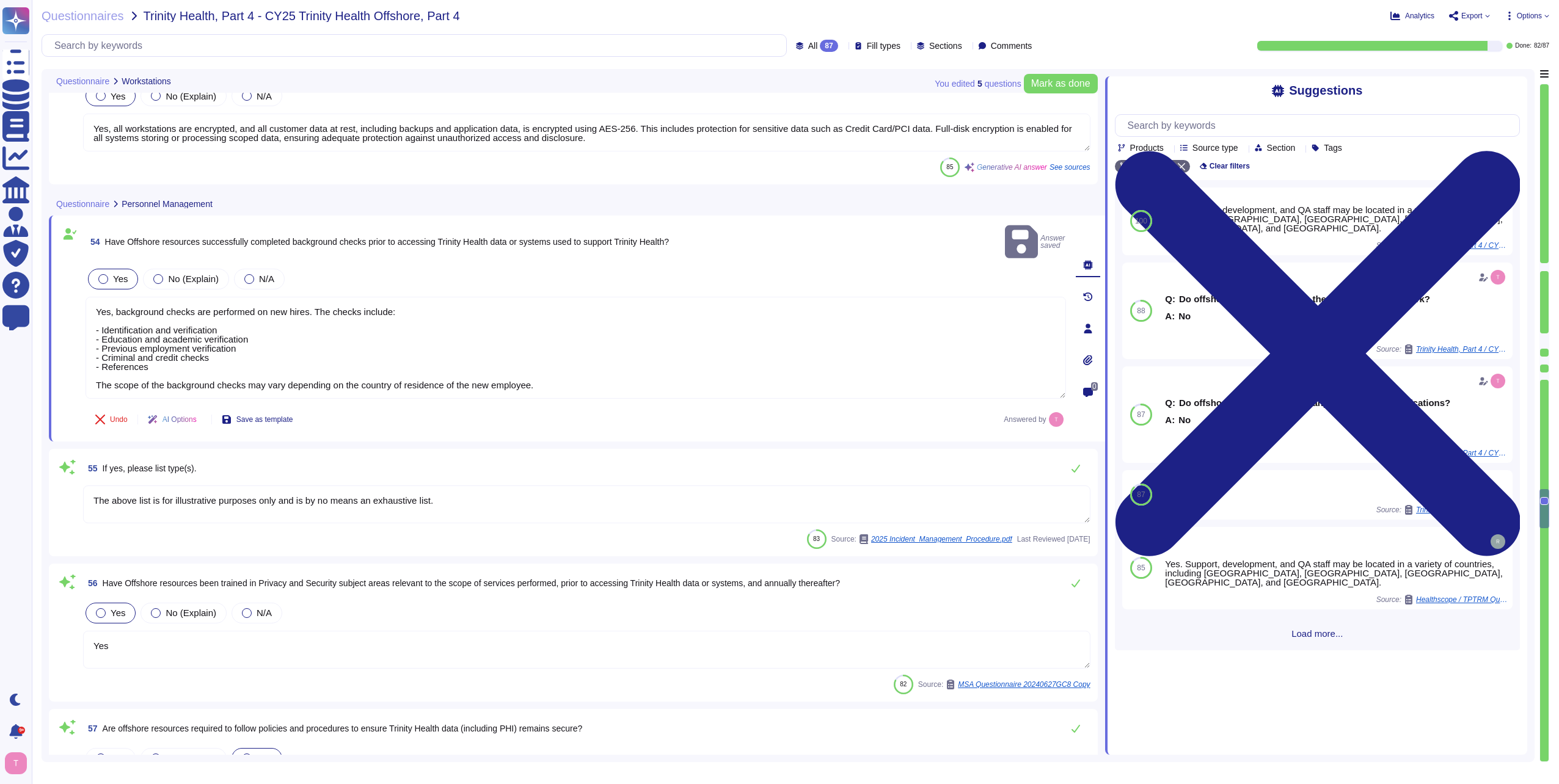
drag, startPoint x: 449, startPoint y: 486, endPoint x: 86, endPoint y: 499, distance: 363.2
click textarea "The above list is for illustrative purposes only and is by no means an exhausti…"
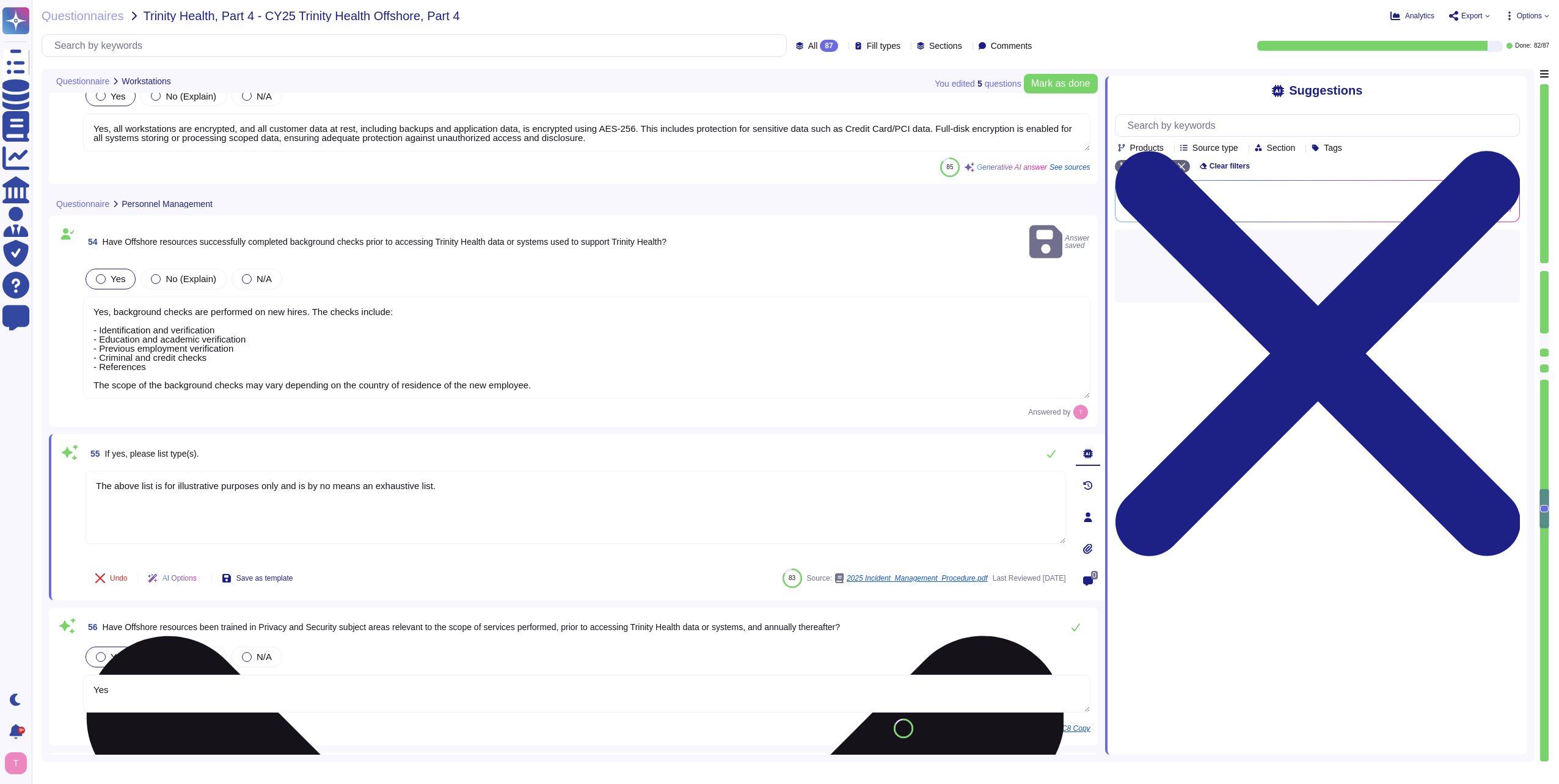
paste textarea "Yes, background checks are performed on new hires. The checks include: - Identi…"
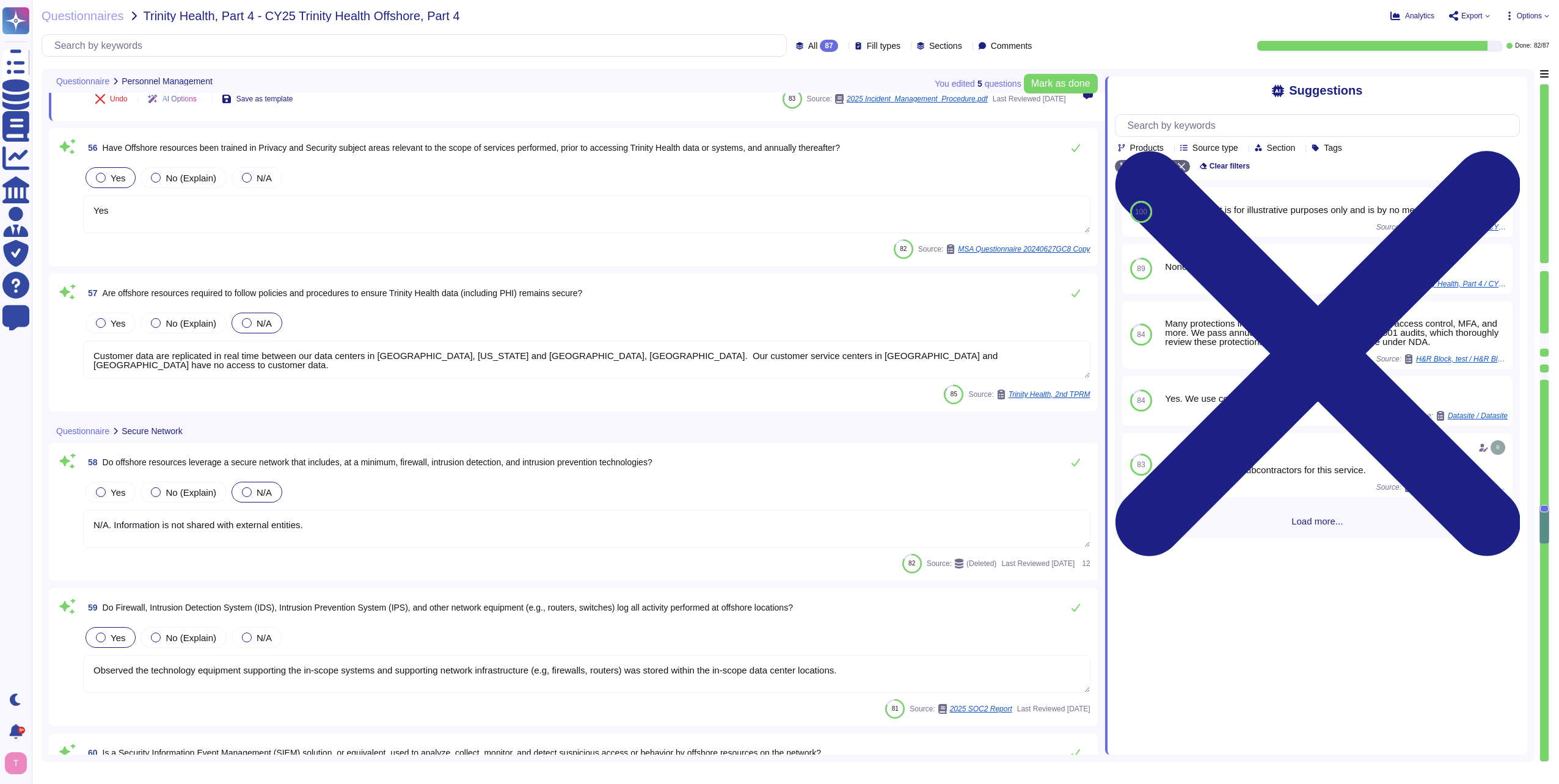
scroll to position [8485, 0]
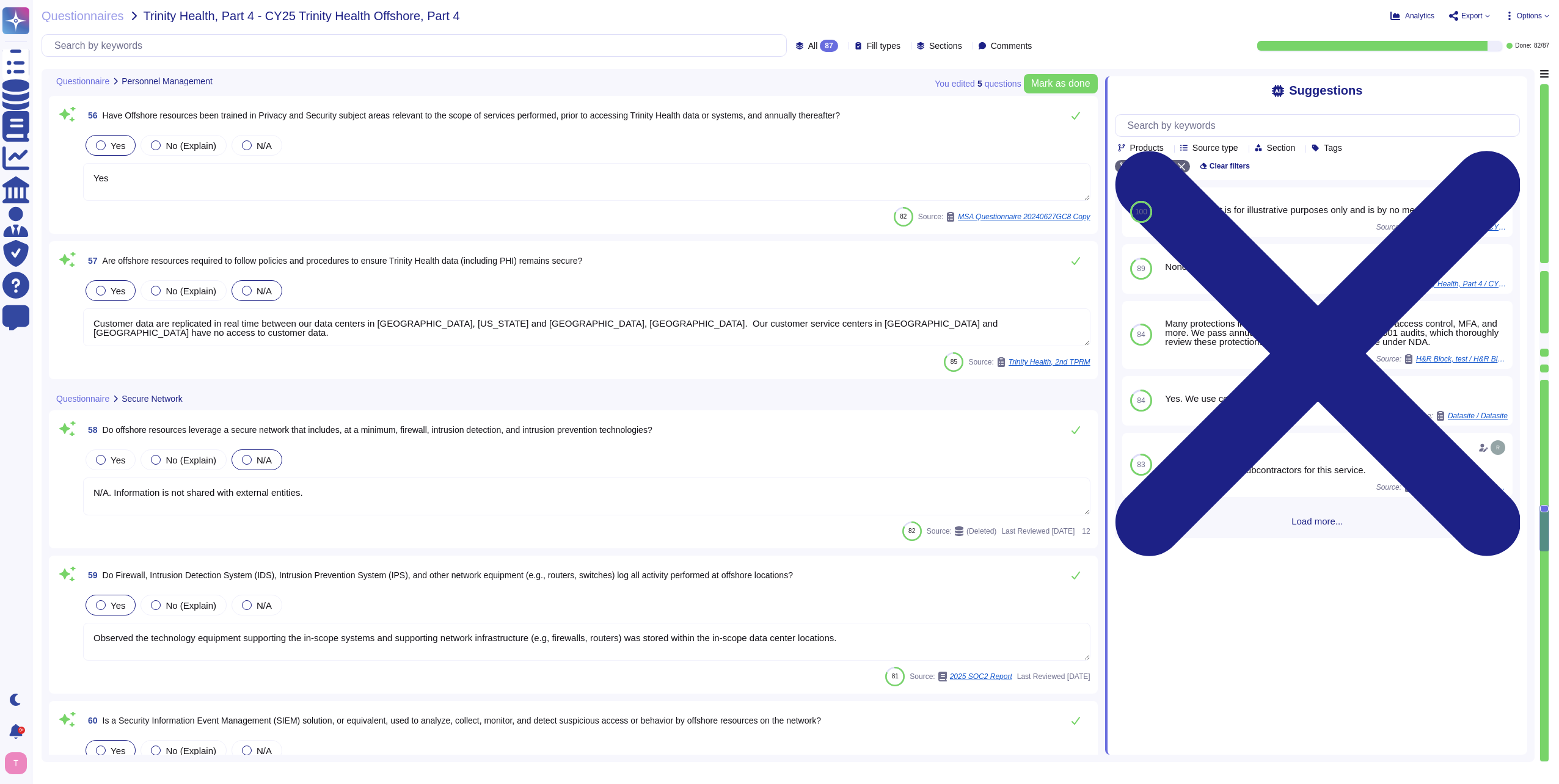
click div
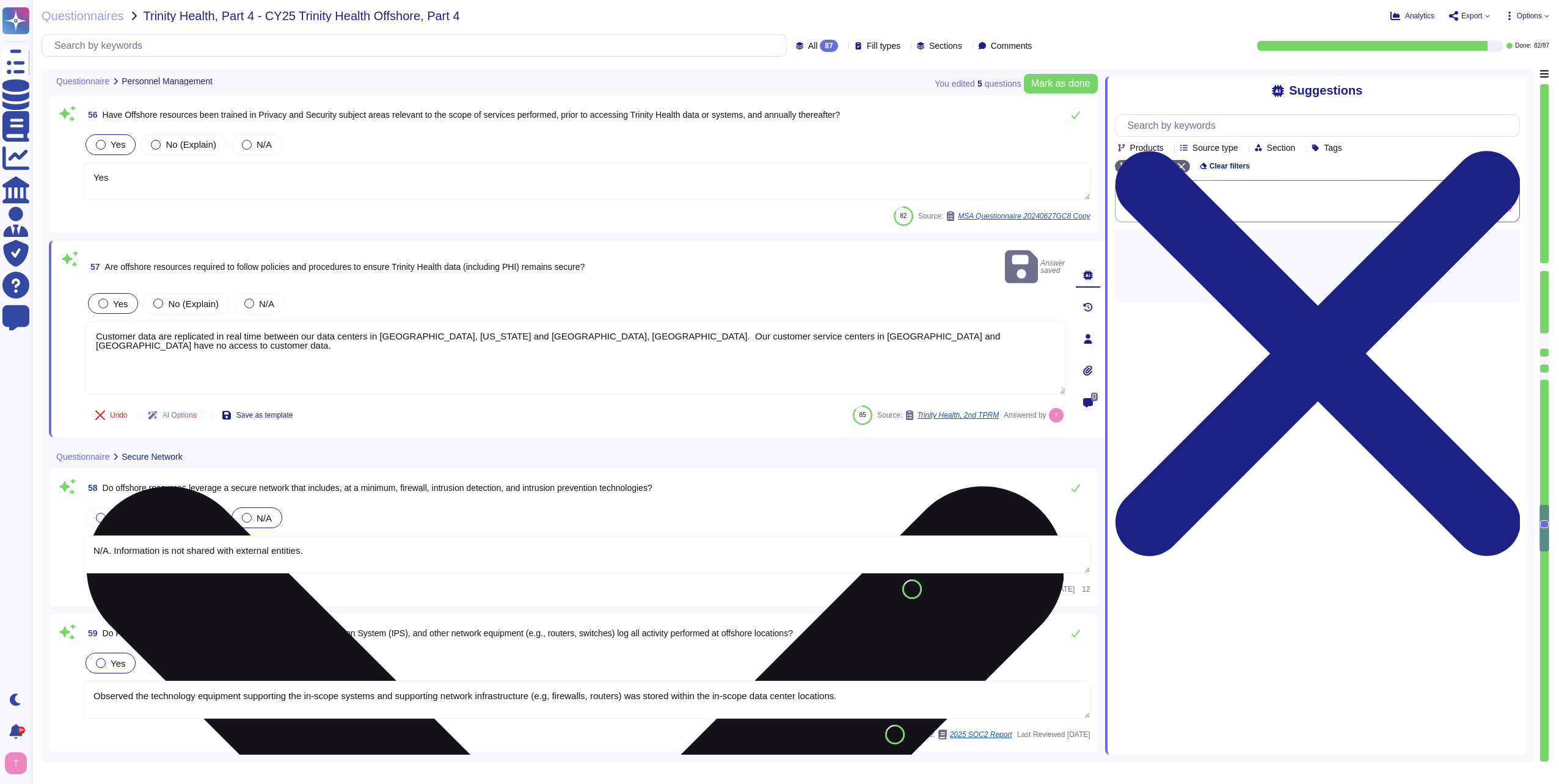
drag, startPoint x: 92, startPoint y: 303, endPoint x: 1018, endPoint y: 319, distance: 926.1
click textarea "Customer data are replicated in real time between our data centers in [GEOGRAPH…"
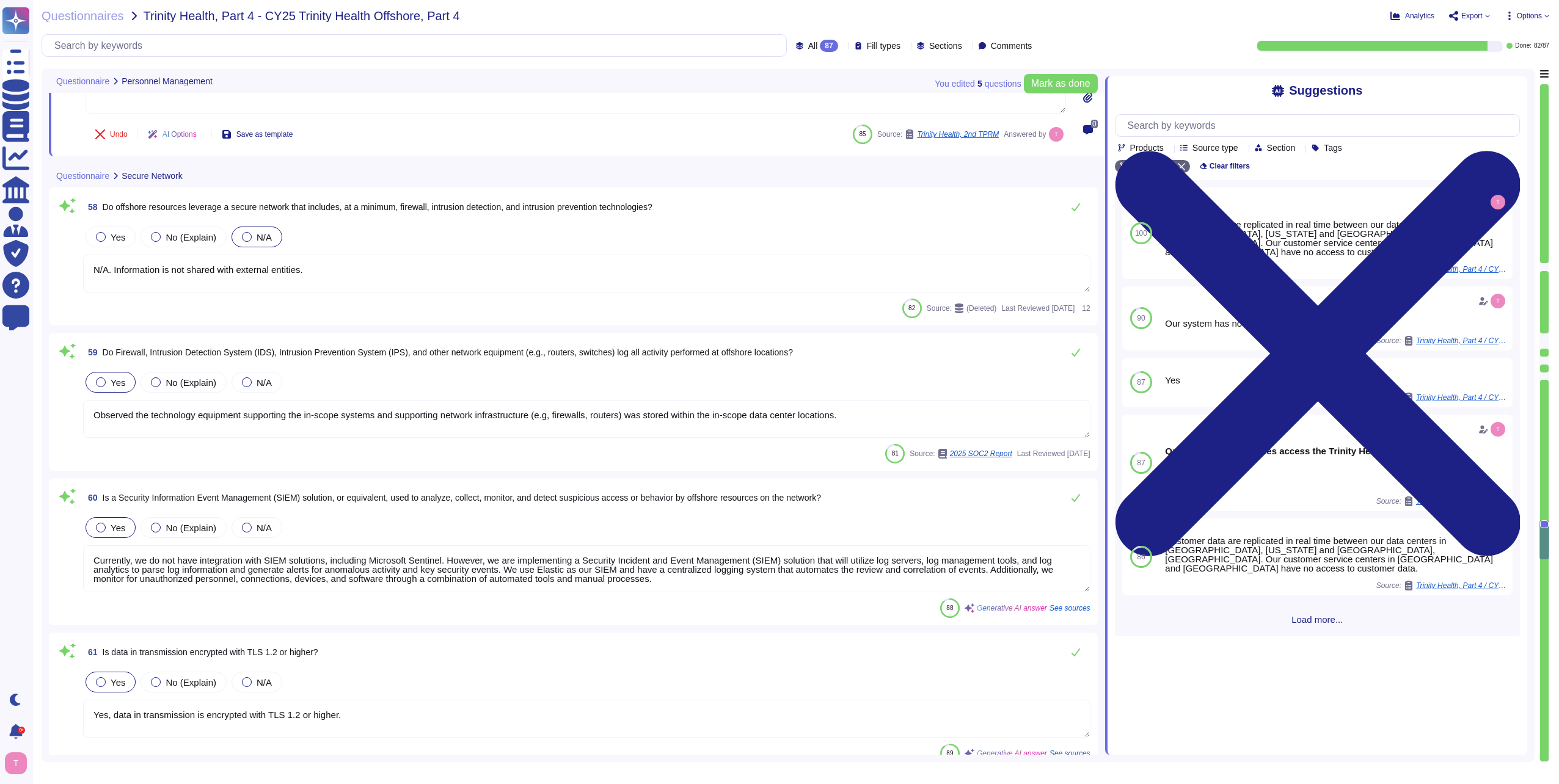
scroll to position [8729, 0]
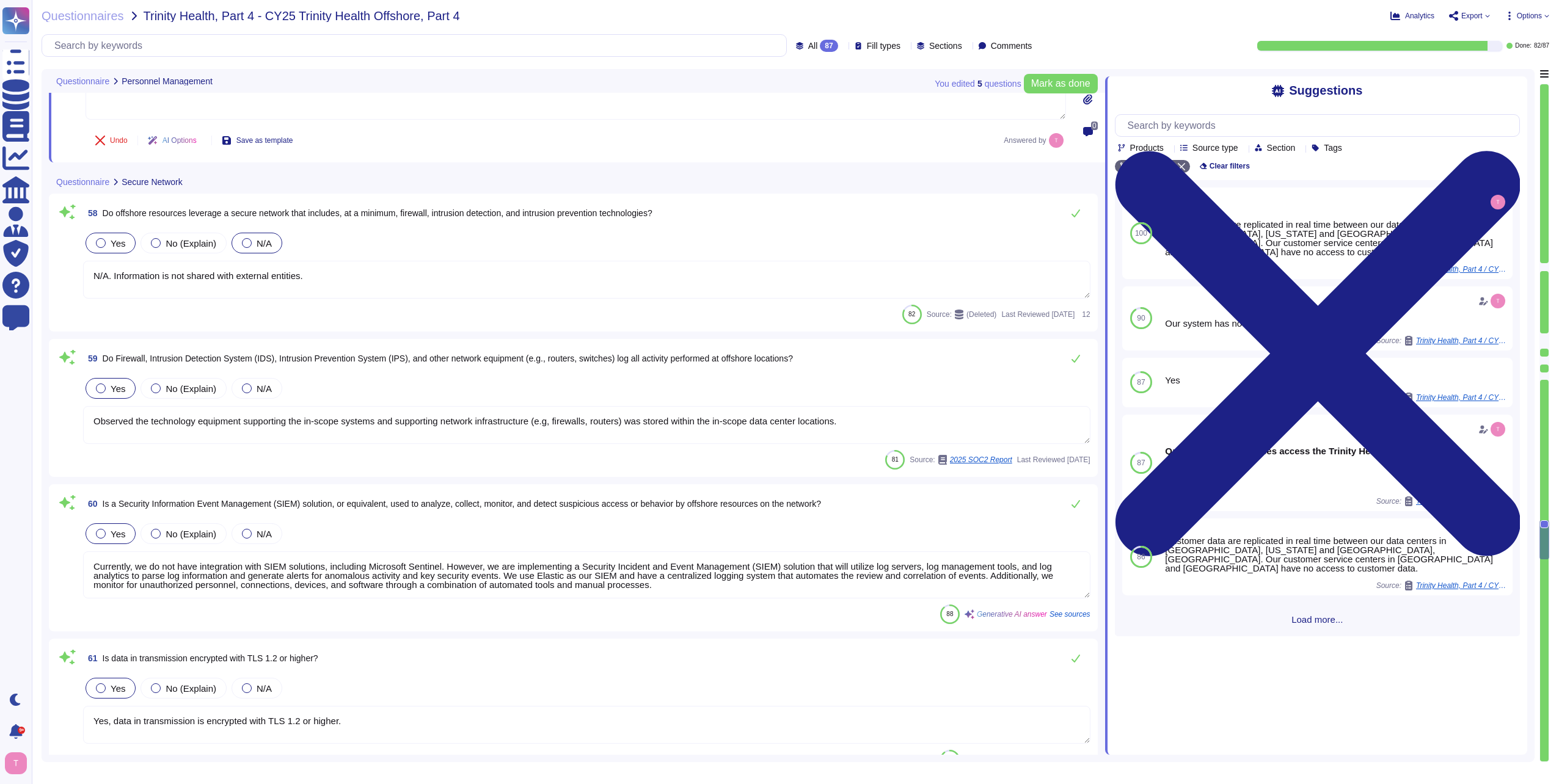
click div
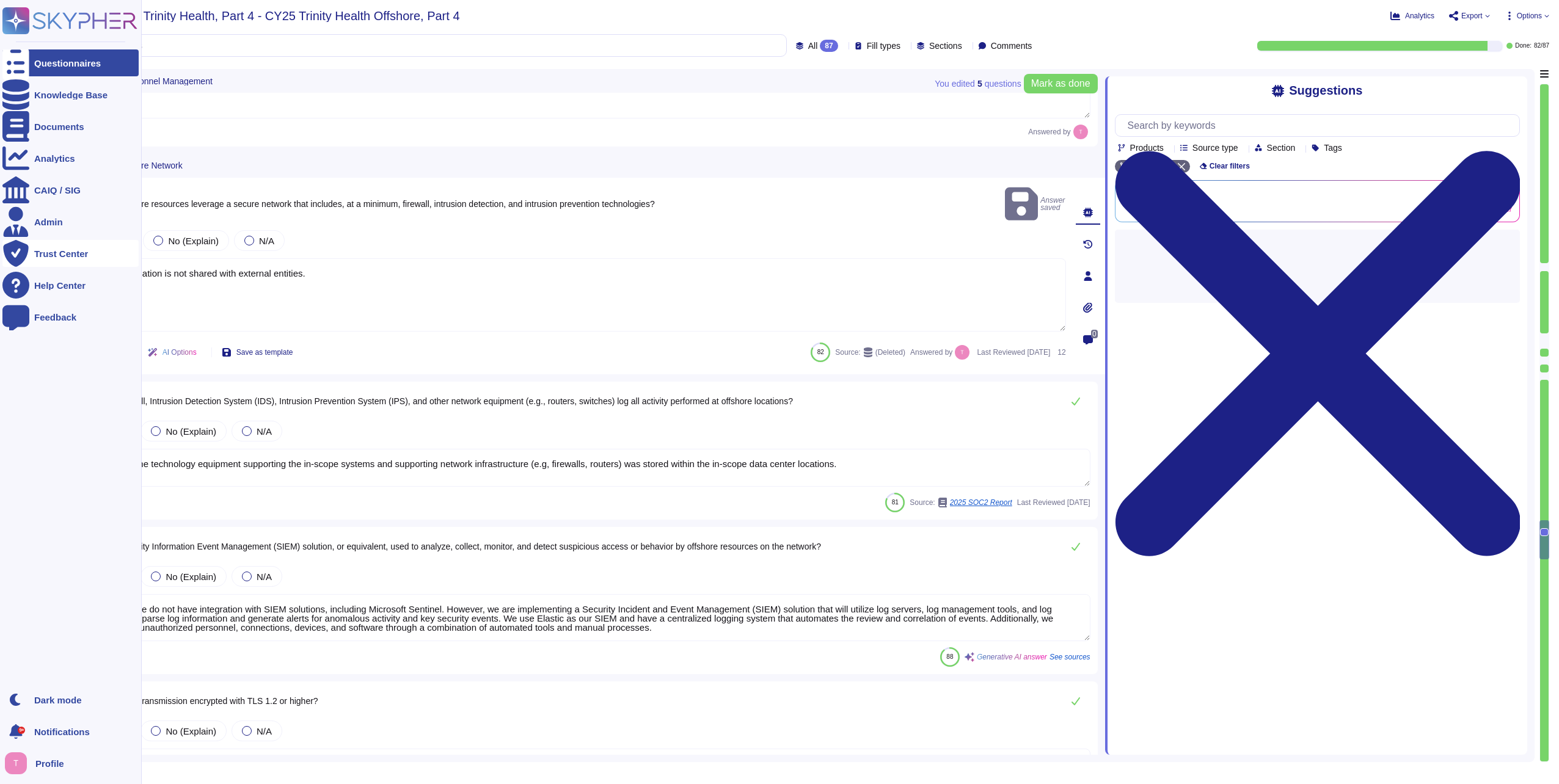
drag, startPoint x: 298, startPoint y: 243, endPoint x: 19, endPoint y: 262, distance: 279.6
click div "Questionnaires Knowledge Base Documents Analytics CAIQ / SIG Admin Trust Center…"
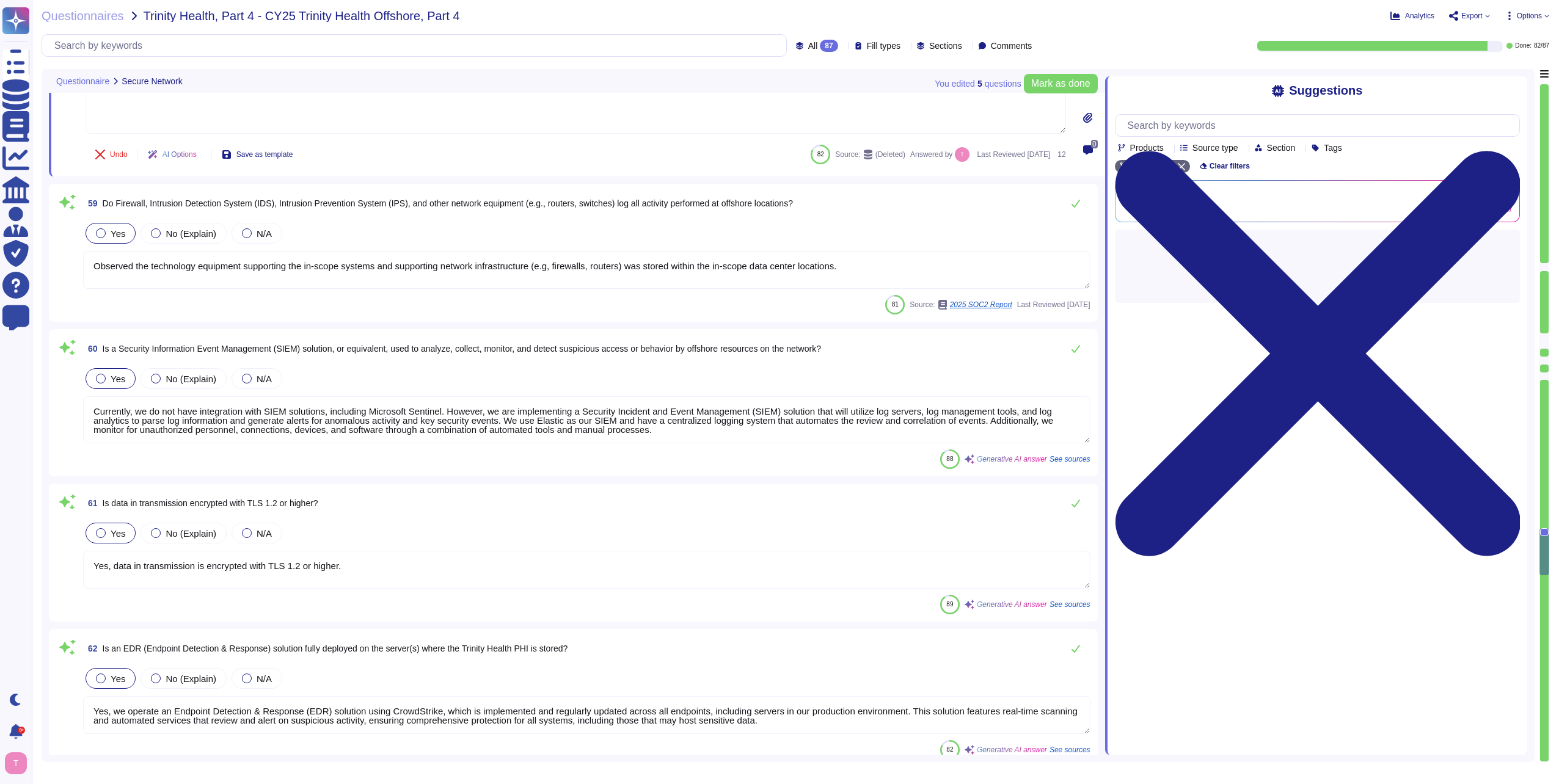
scroll to position [8912, 0]
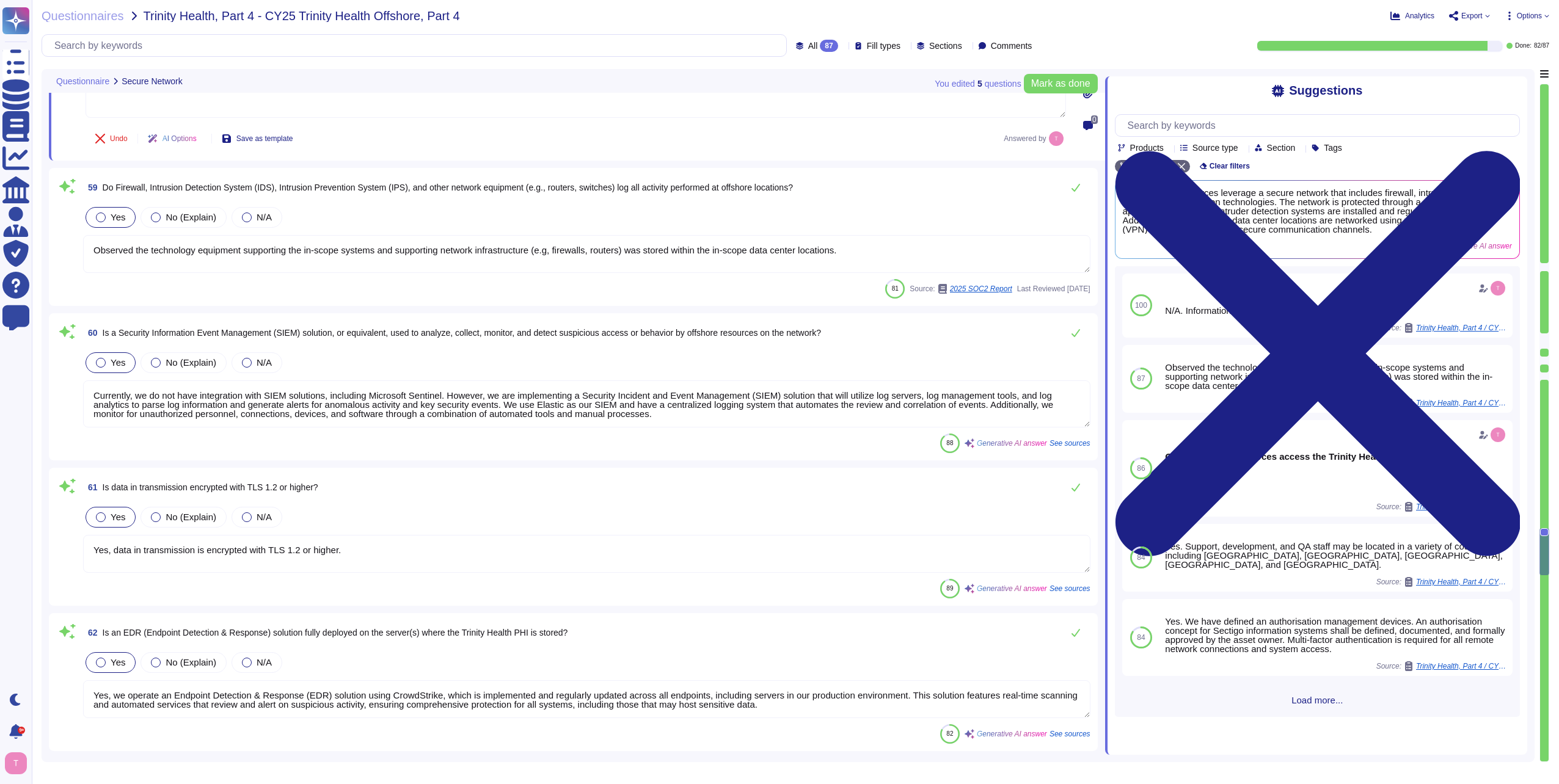
drag, startPoint x: 852, startPoint y: 232, endPoint x: 86, endPoint y: 247, distance: 766.1
click textarea "Observed the technology equipment supporting the in-scope systems and supportin…"
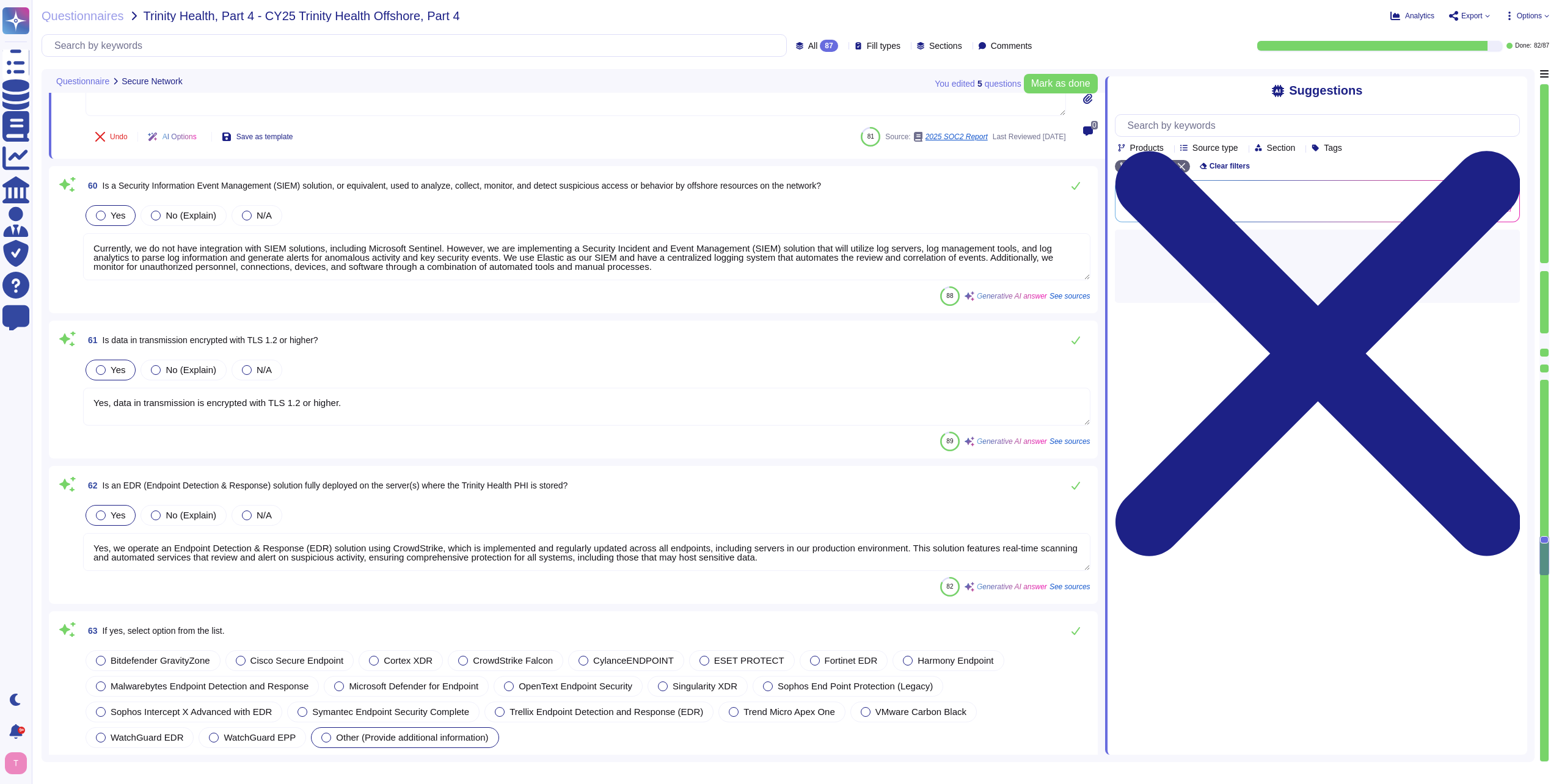
scroll to position [9095, 0]
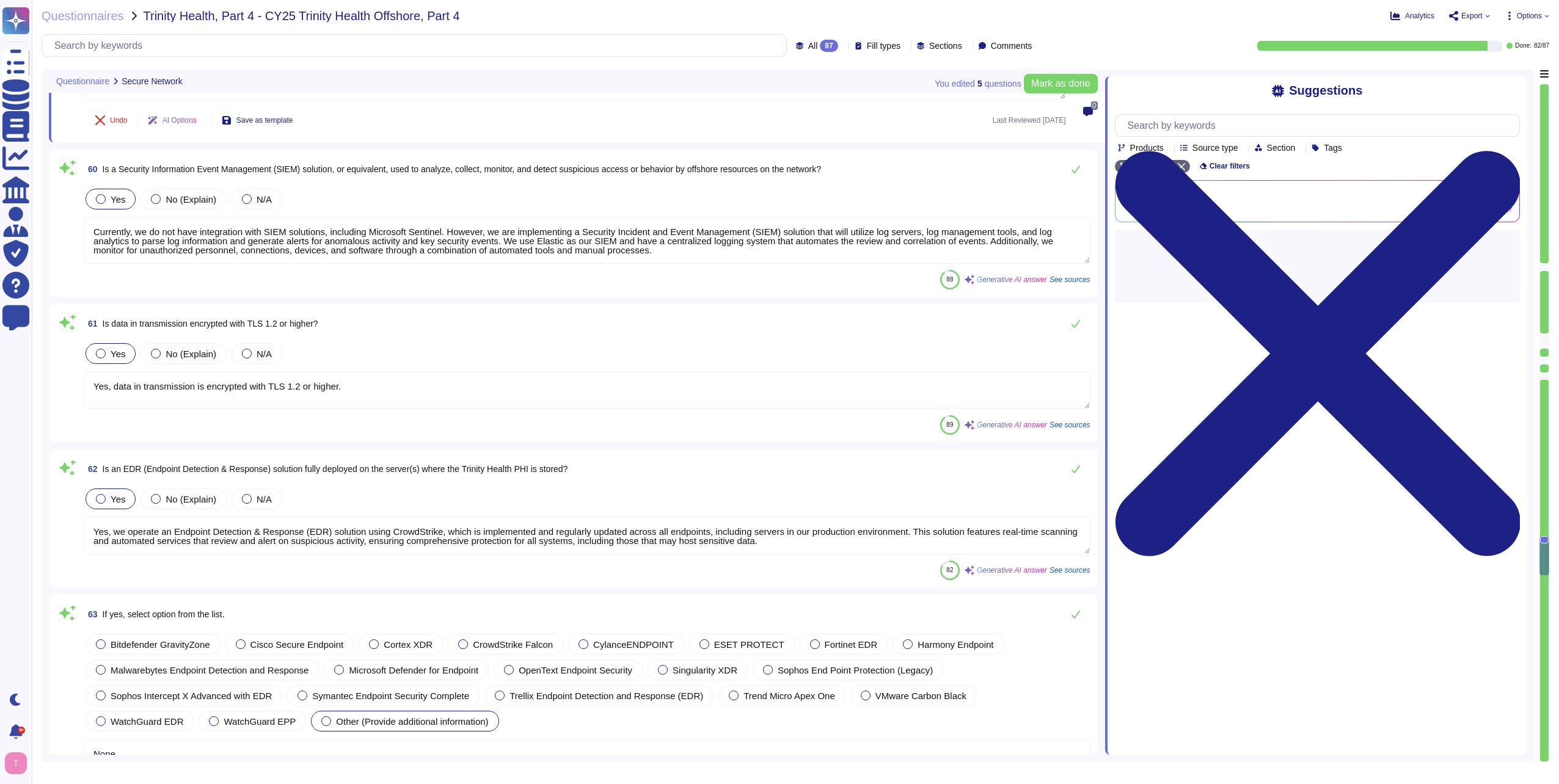
click textarea "Currently, we do not have integration with SIEM solutions, including Microsoft …"
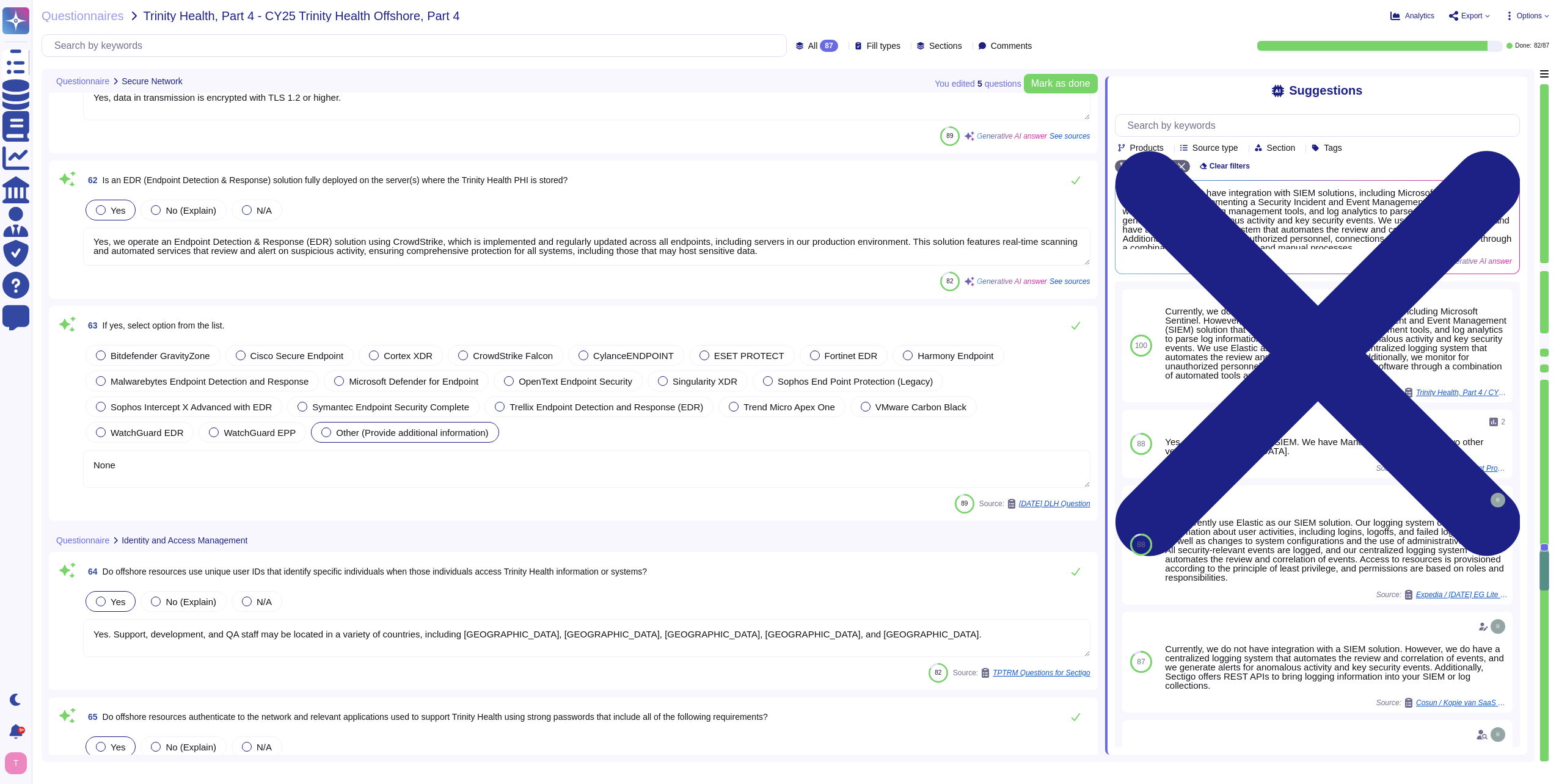
scroll to position [9401, 0]
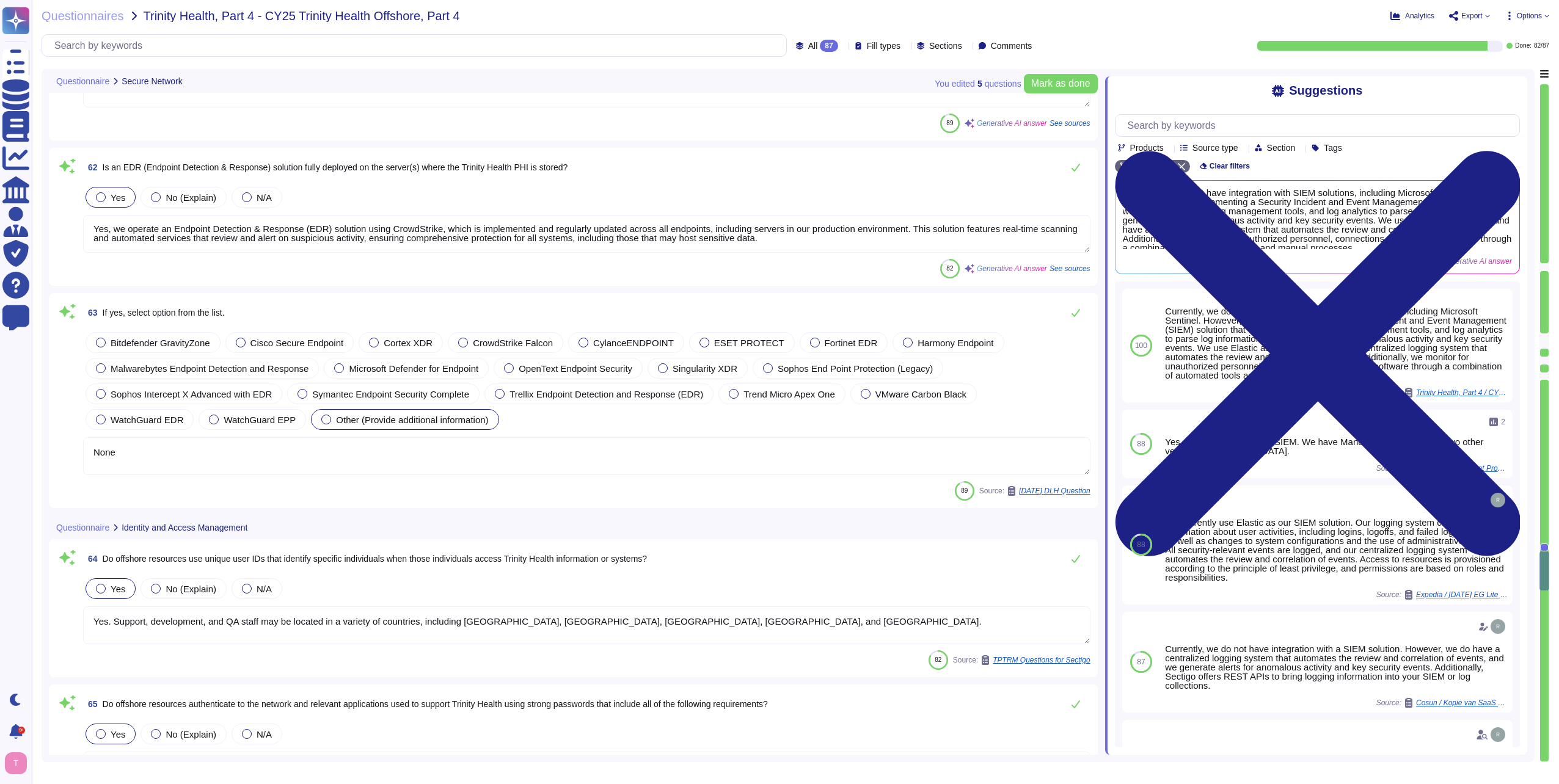
drag, startPoint x: 764, startPoint y: 236, endPoint x: 64, endPoint y: 227, distance: 700.1
click div "62 Is an EDR (Endpoint Detection & Response) solution fully deployed on the ser…"
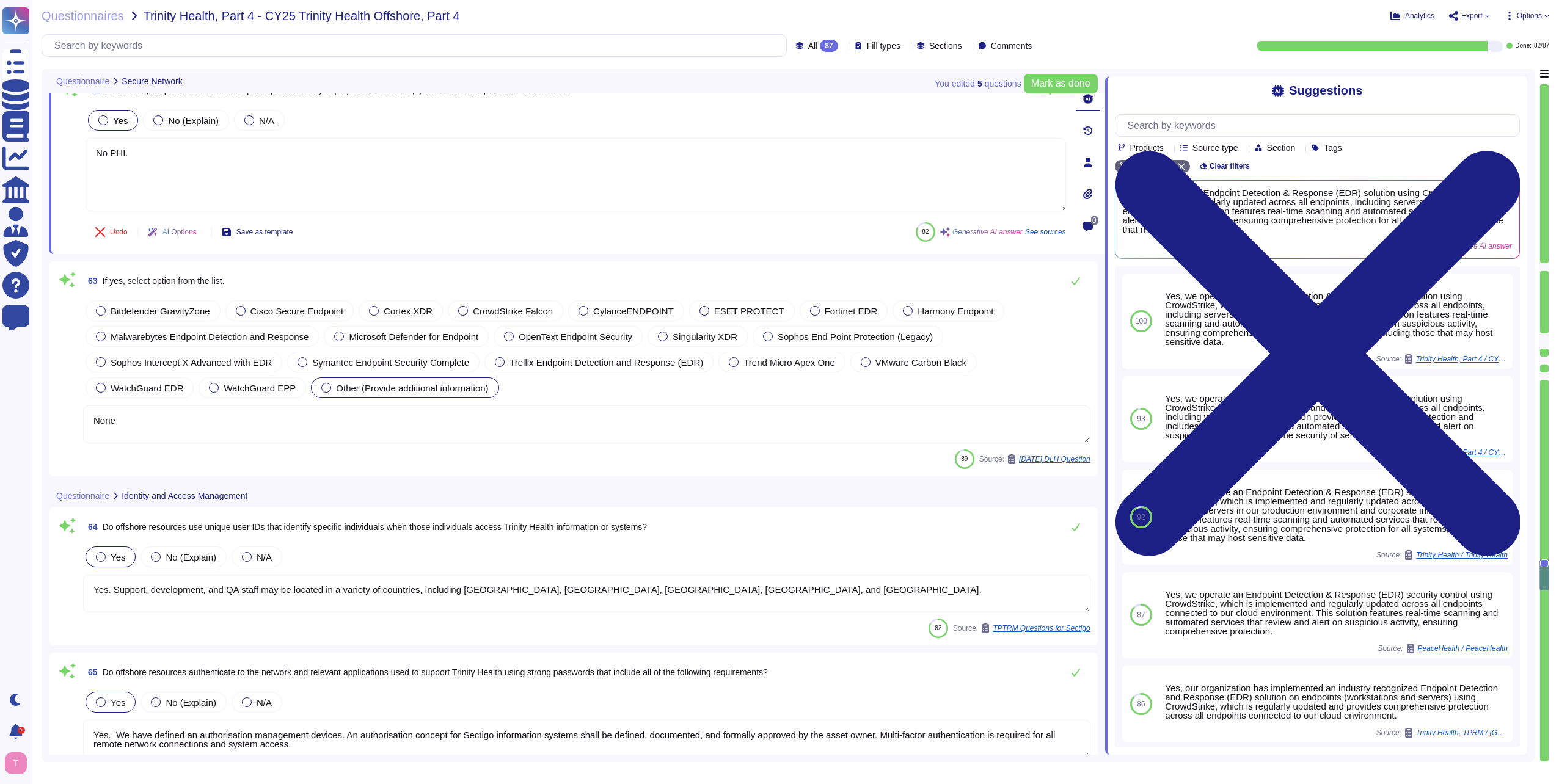
scroll to position [9461, 0]
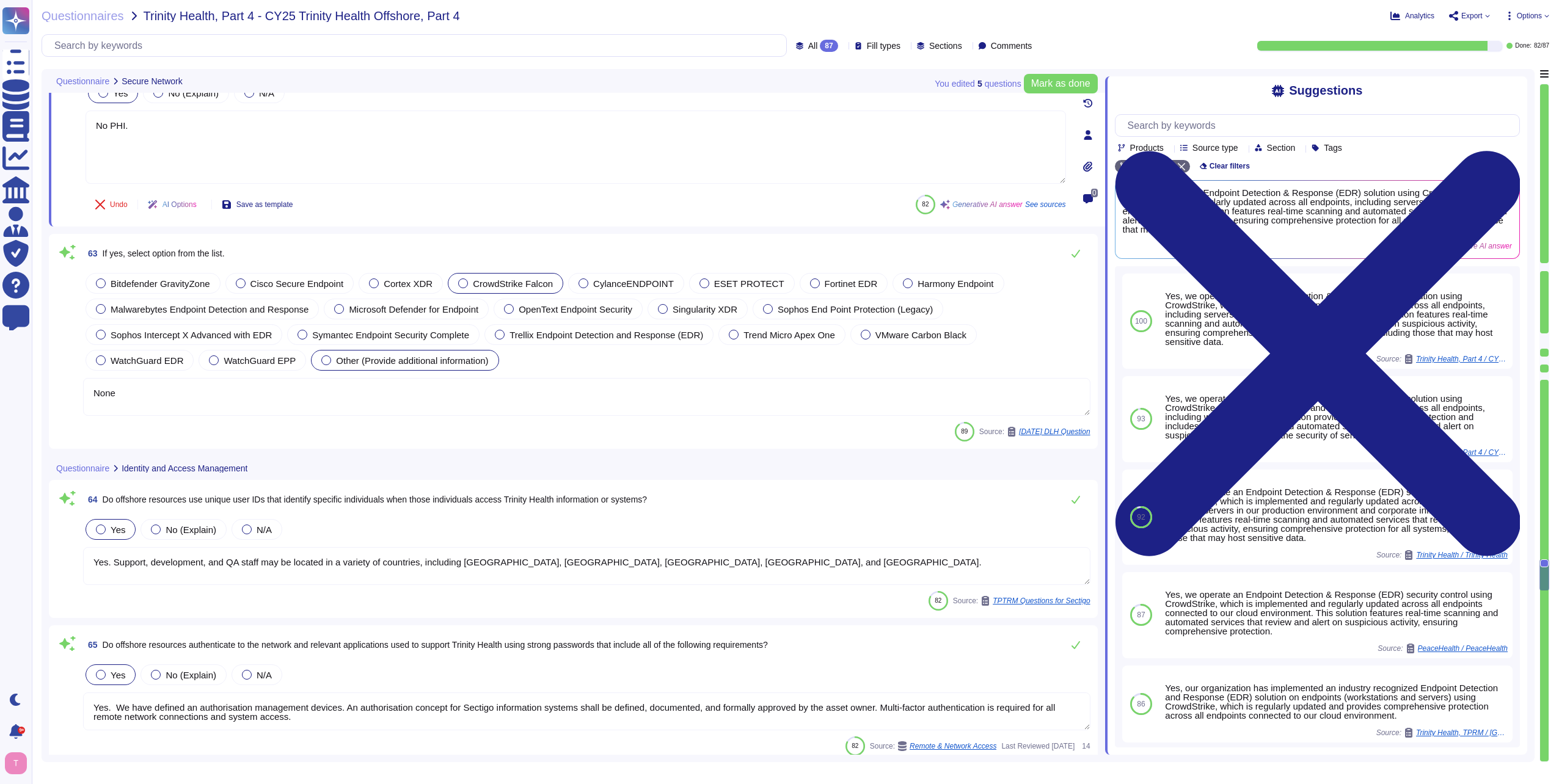
click div
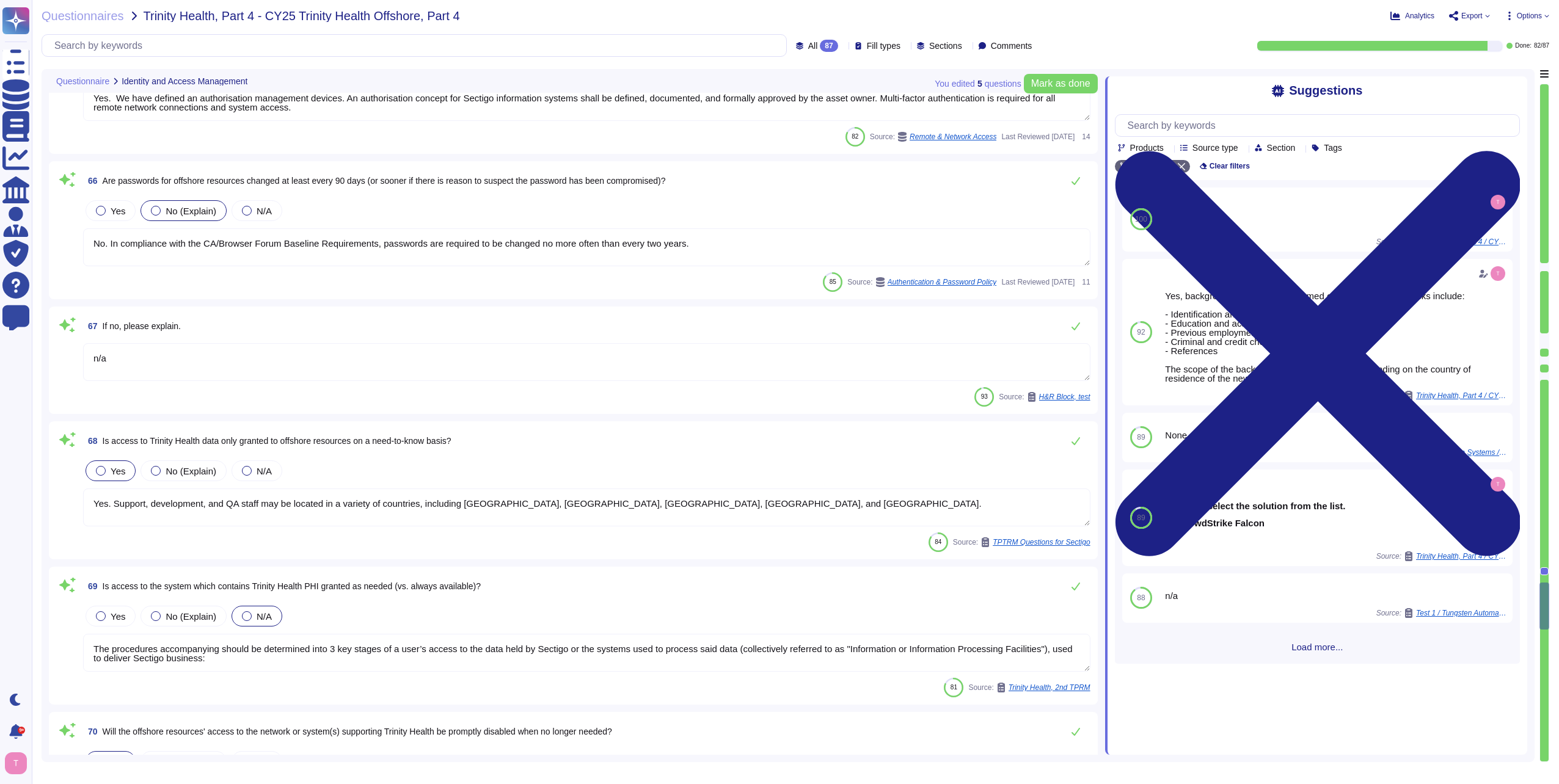
scroll to position [10072, 0]
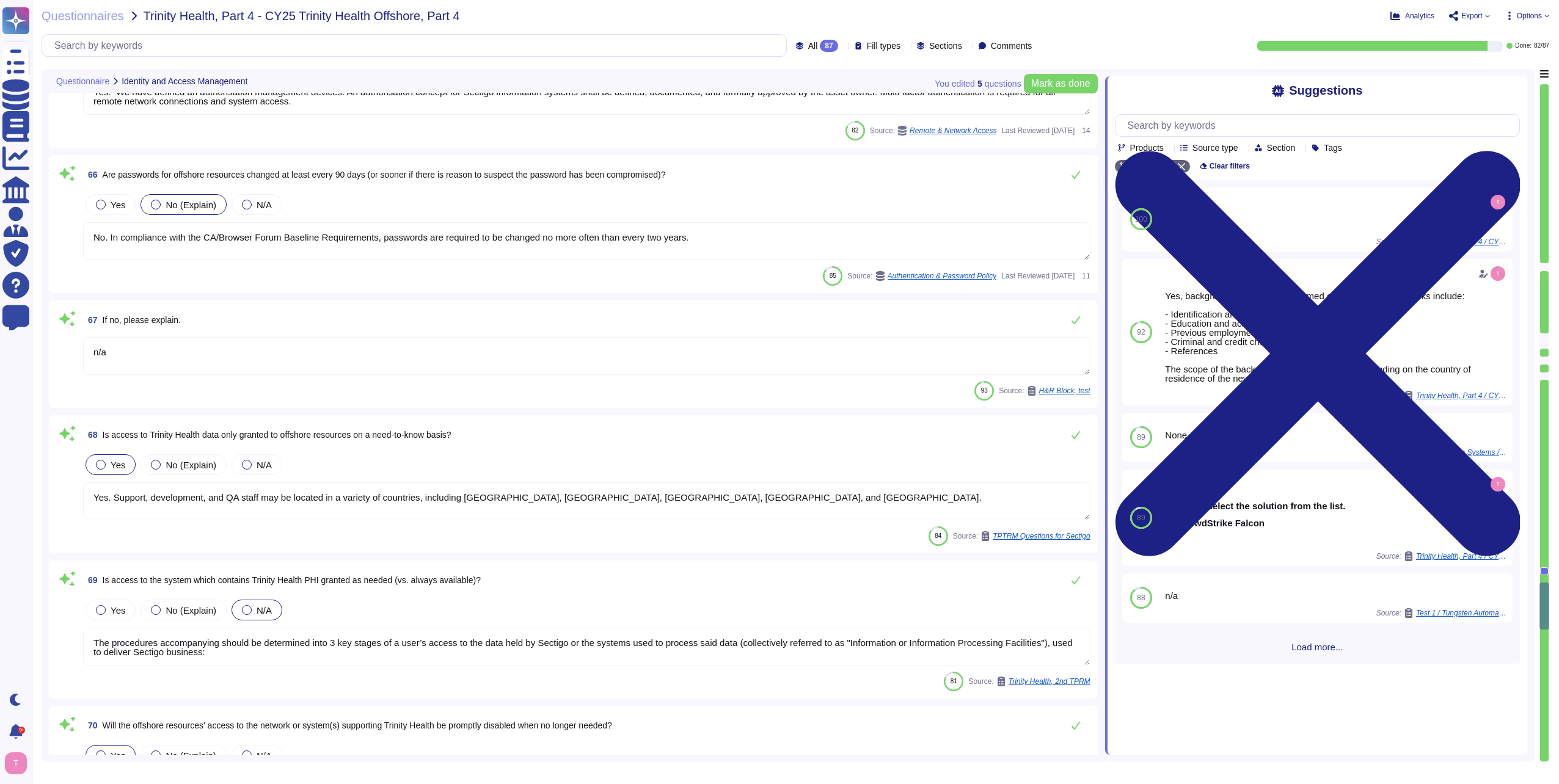
click textarea "No. In compliance with the CA/Browser Forum Baseline Requirements, passwords ar…"
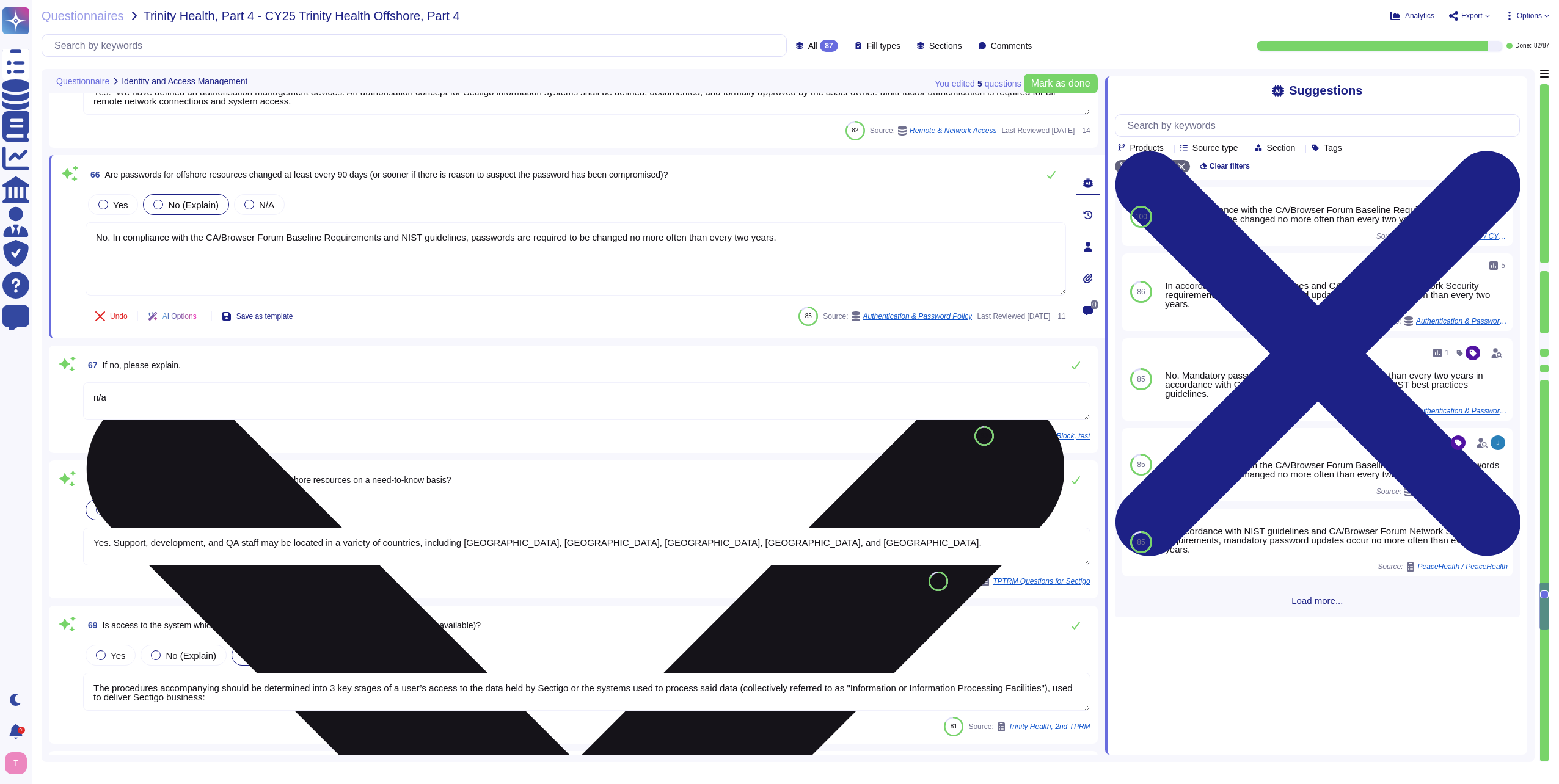
drag, startPoint x: 94, startPoint y: 238, endPoint x: 866, endPoint y: 241, distance: 772.0
click textarea "No. In compliance with the CA/Browser Forum Baseline Requirements and NIST guid…"
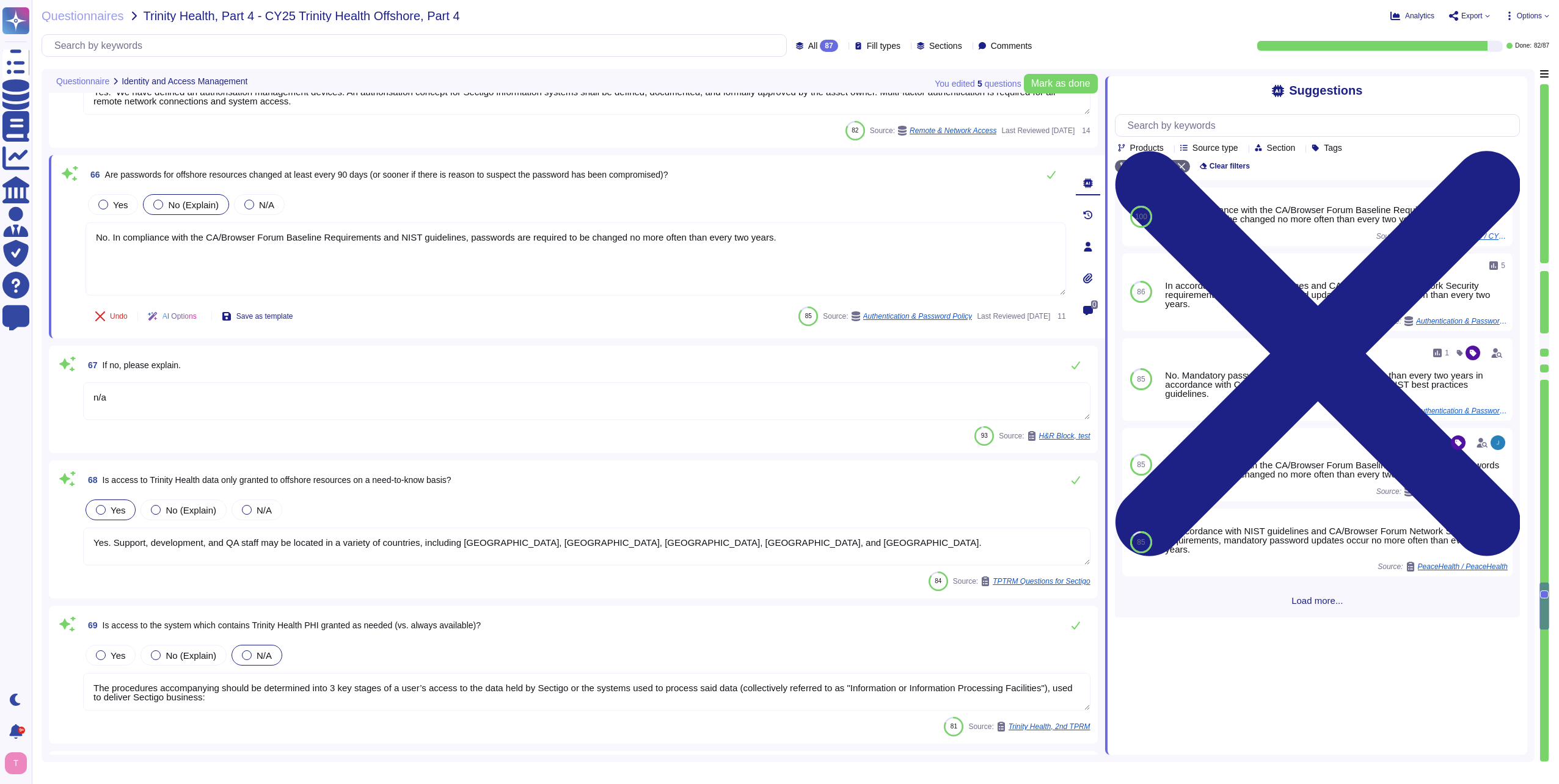
click textarea "n/a"
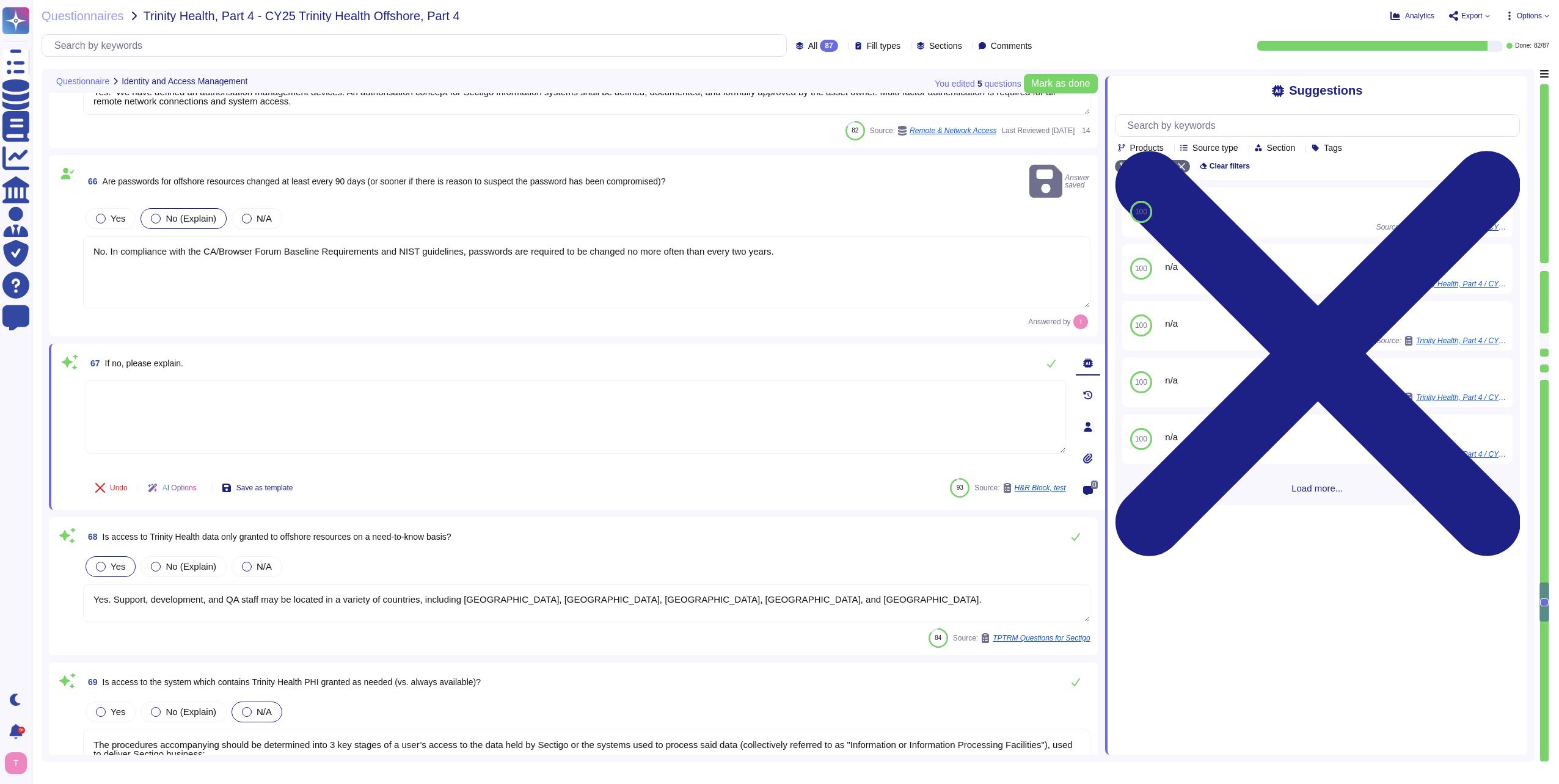
paste textarea "No. In compliance with the CA/Browser Forum Baseline Requirements and NIST guid…"
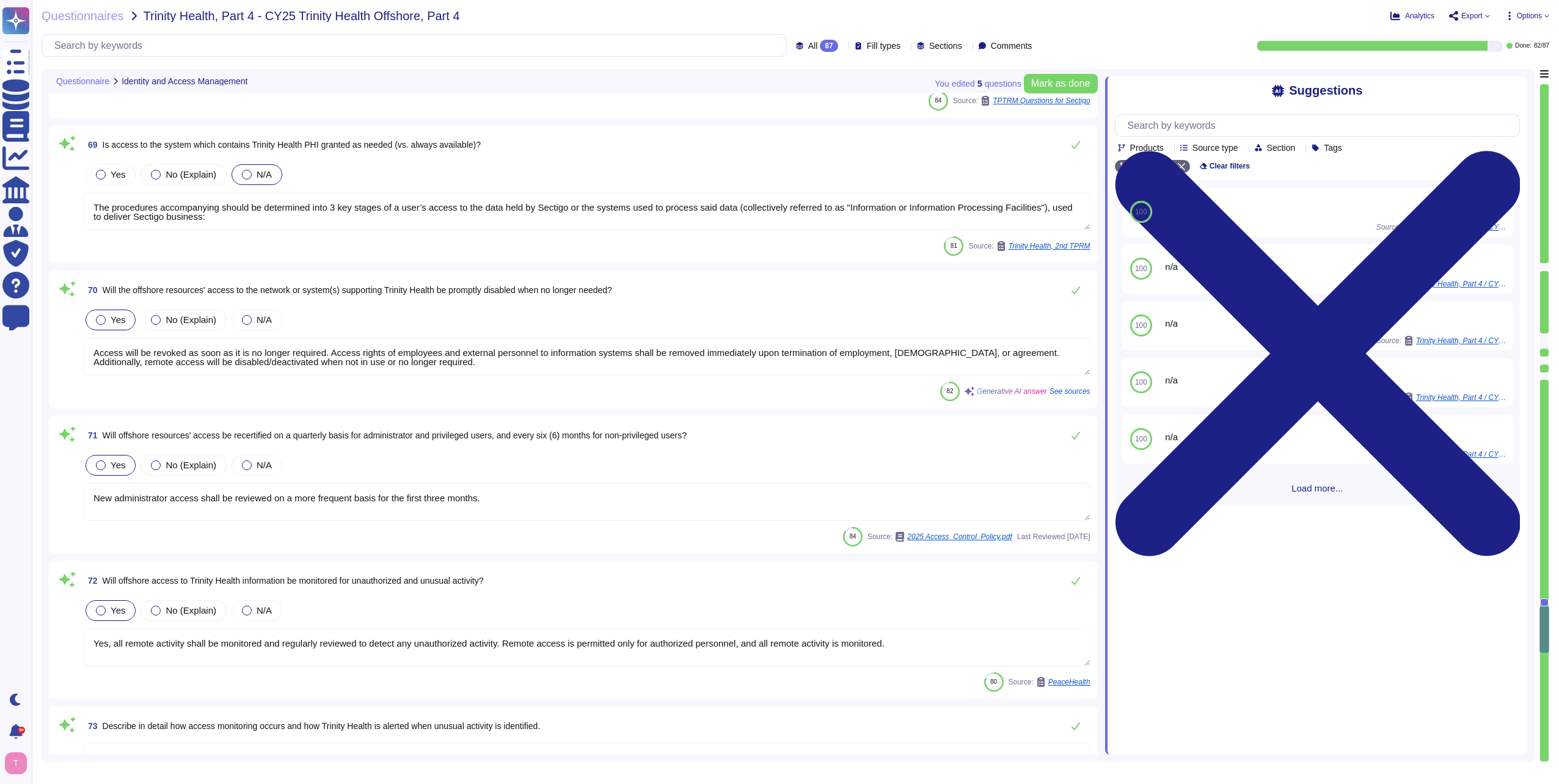
scroll to position [10561, 0]
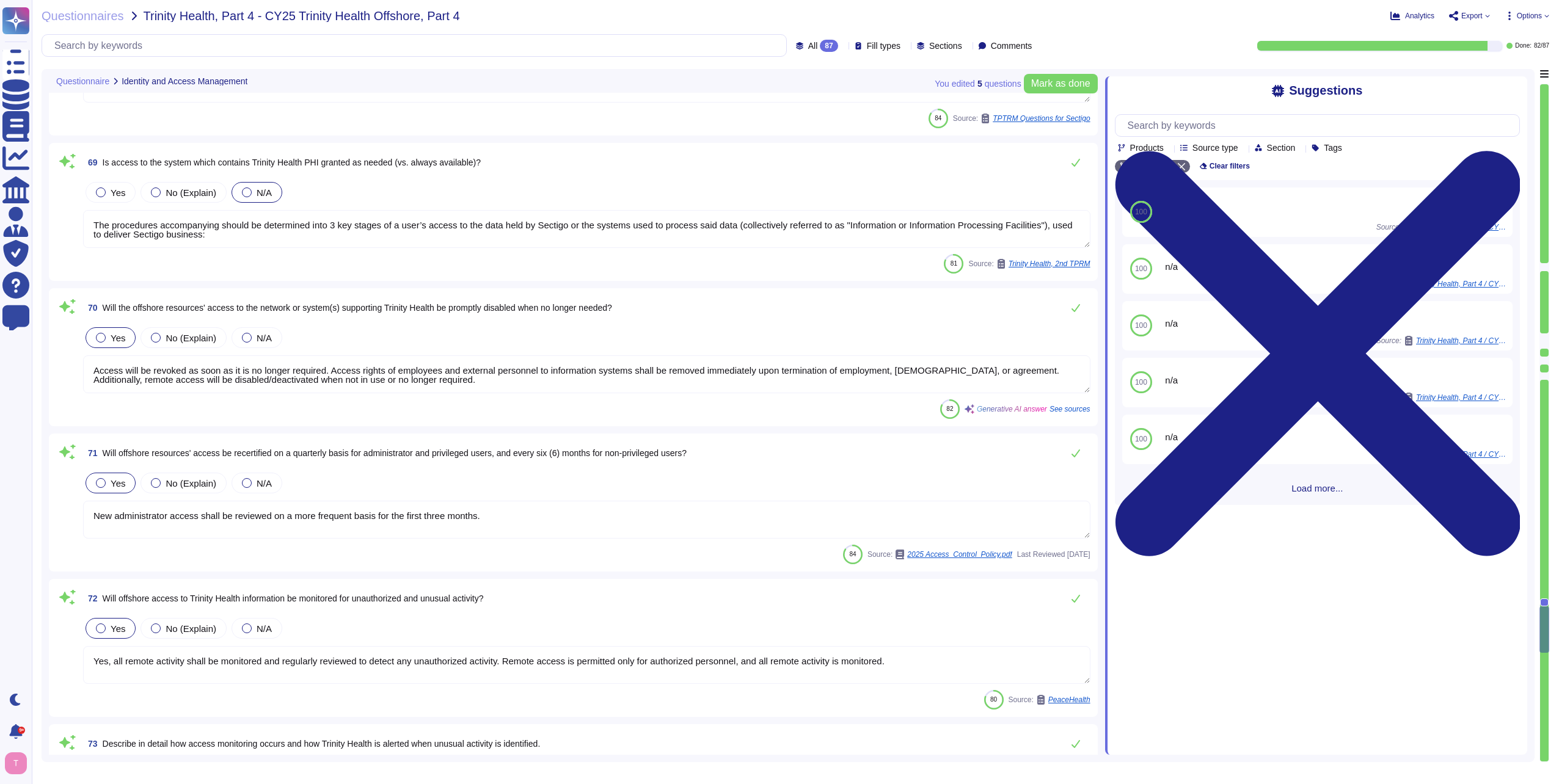
drag, startPoint x: 210, startPoint y: 234, endPoint x: 85, endPoint y: 216, distance: 126.3
click textarea "The procedures accompanying should be determined into 3 key stages of a user’s …"
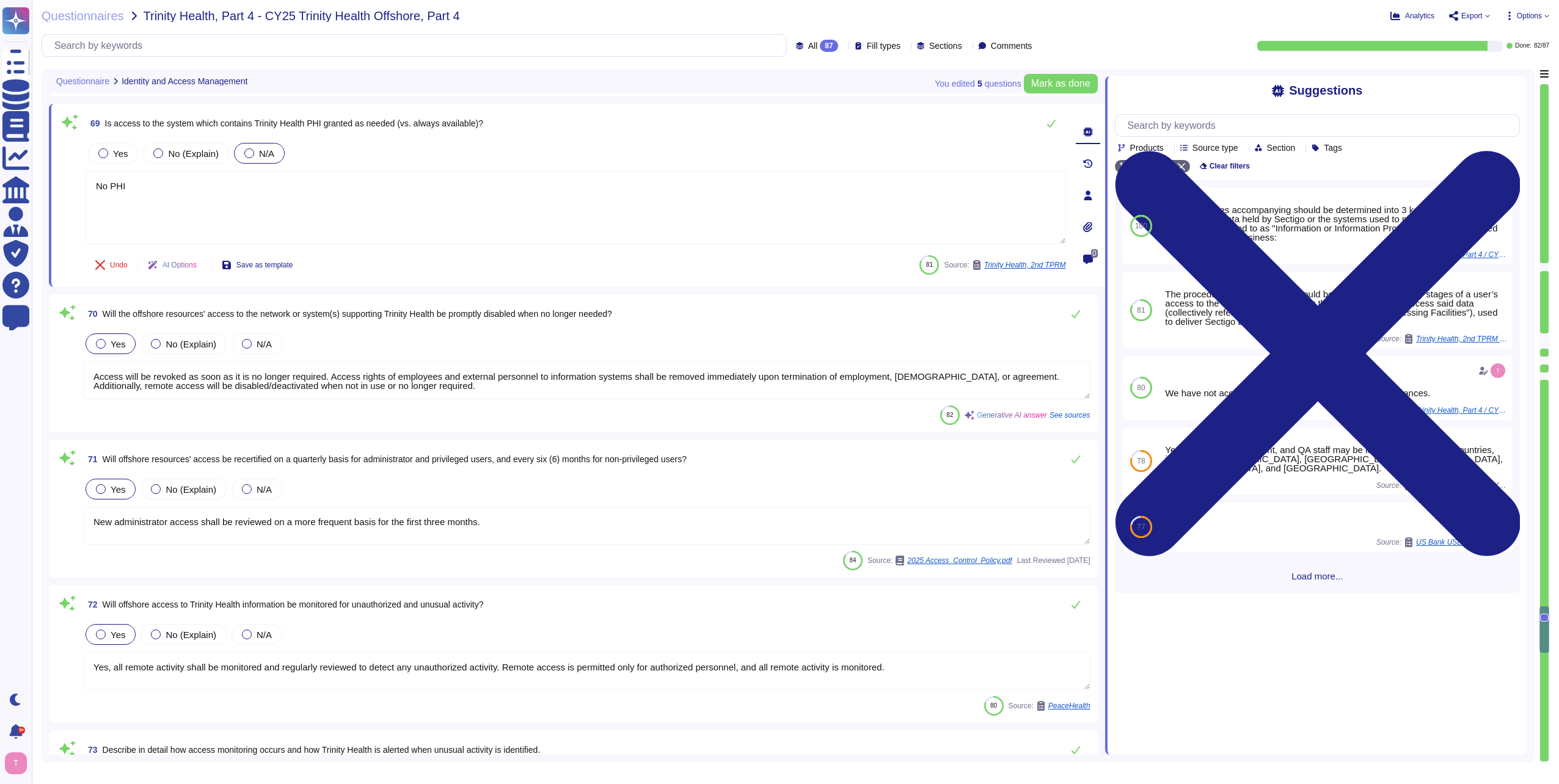
click div "82 Generative AI answer See sources"
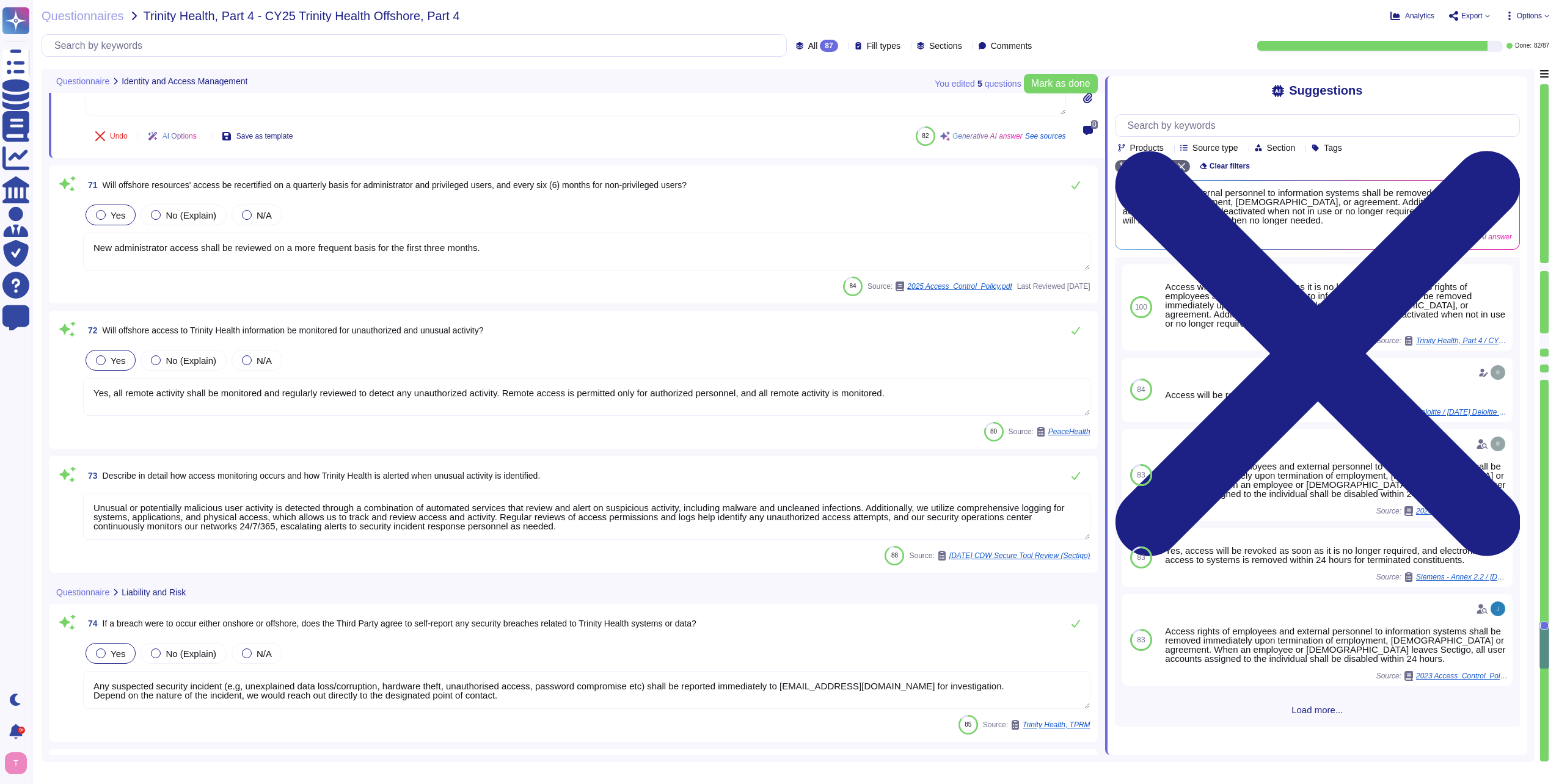
scroll to position [10866, 0]
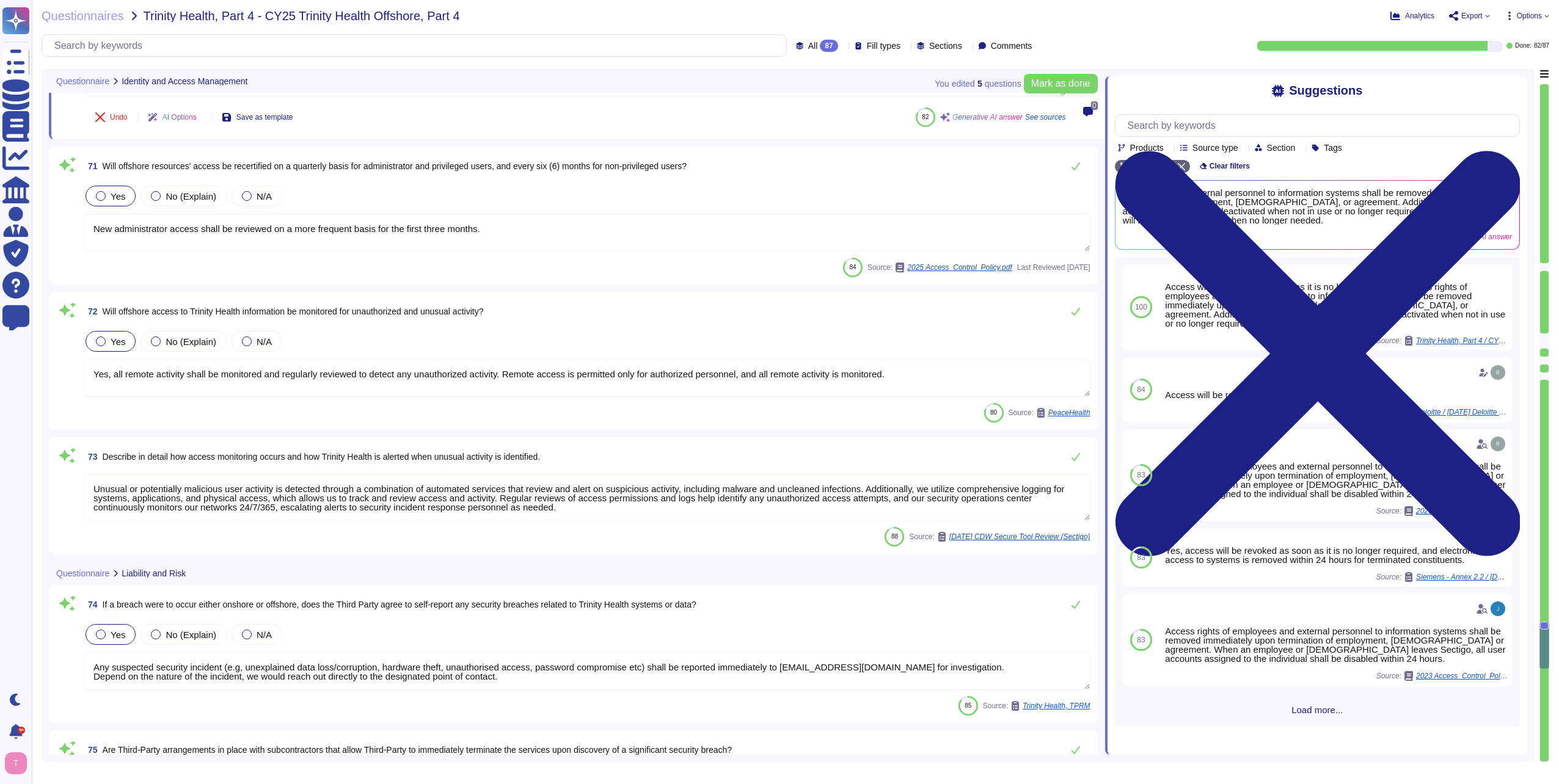
click textarea "New administrator access shall be reviewed on a more frequent basis for the fir…"
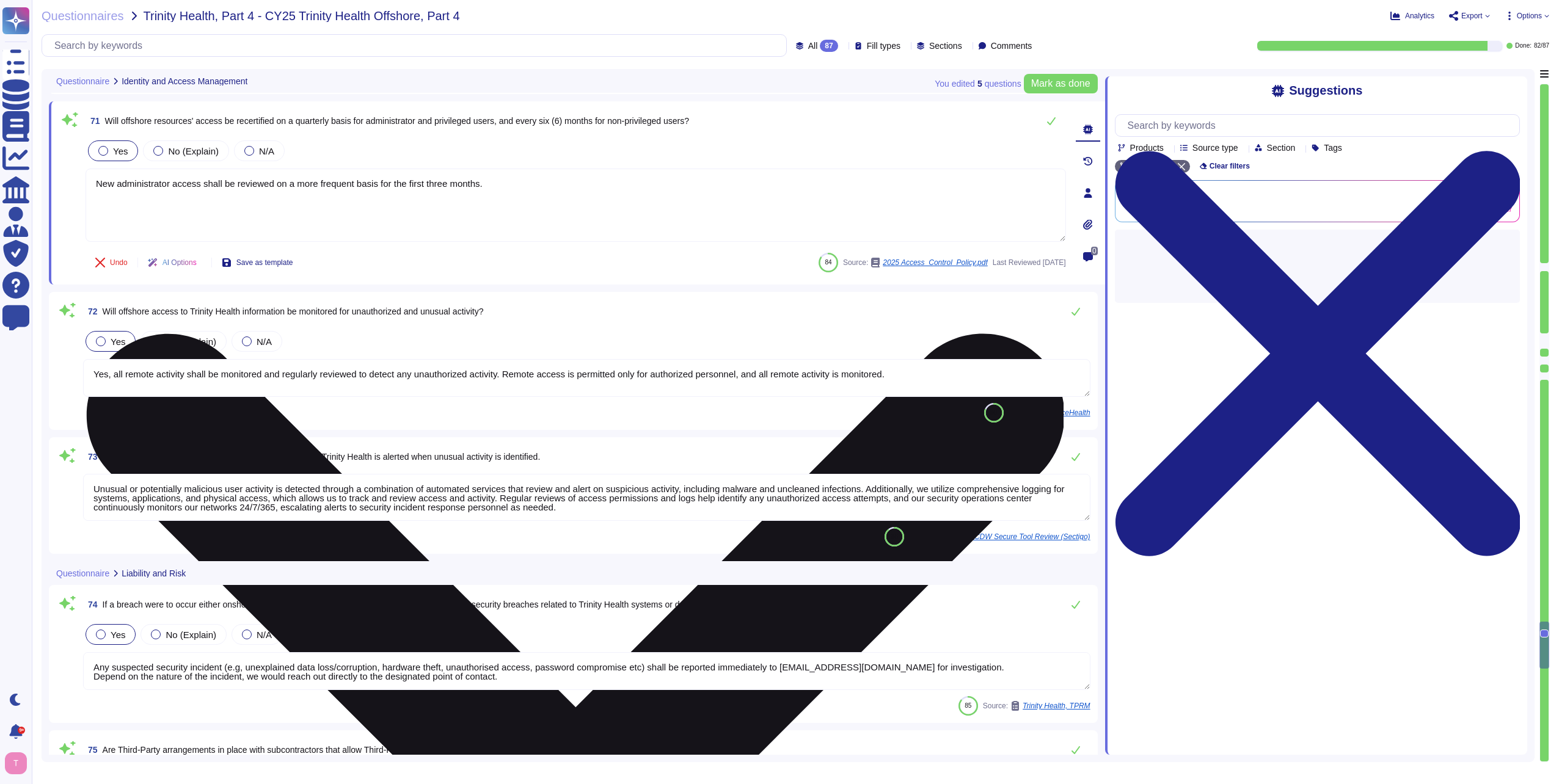
click textarea "New administrator access shall be reviewed on a more frequent basis for the fir…"
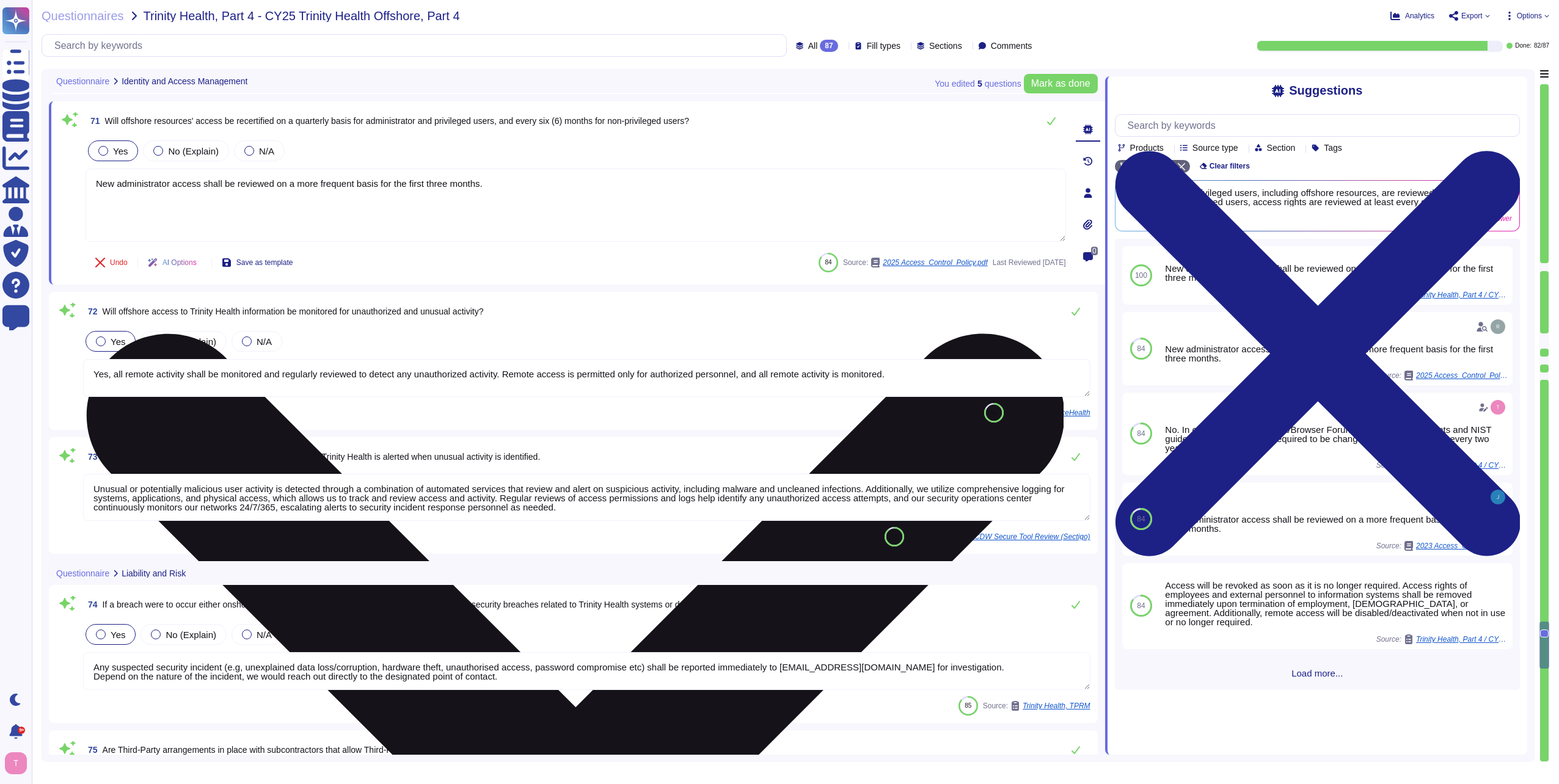
drag, startPoint x: 508, startPoint y: 178, endPoint x: 509, endPoint y: 185, distance: 7.1
click textarea "New administrator access shall be reviewed on a more frequent basis for the fir…"
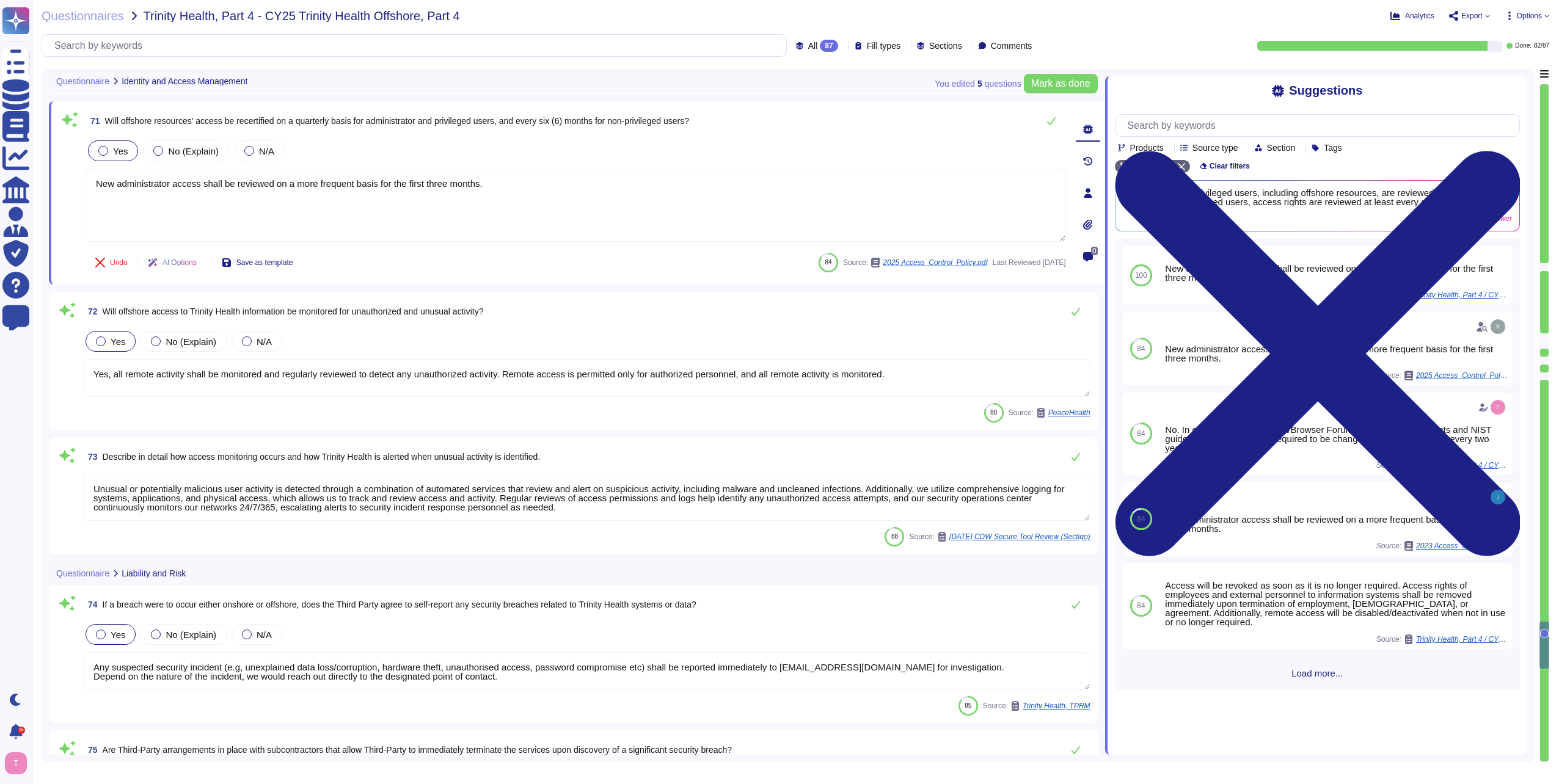
drag, startPoint x: 511, startPoint y: 185, endPoint x: 40, endPoint y: 185, distance: 471.0
click div "Questionnaires Trinity Health, Part 4 - CY25 Trinity Health Offshore, Part 4 An…"
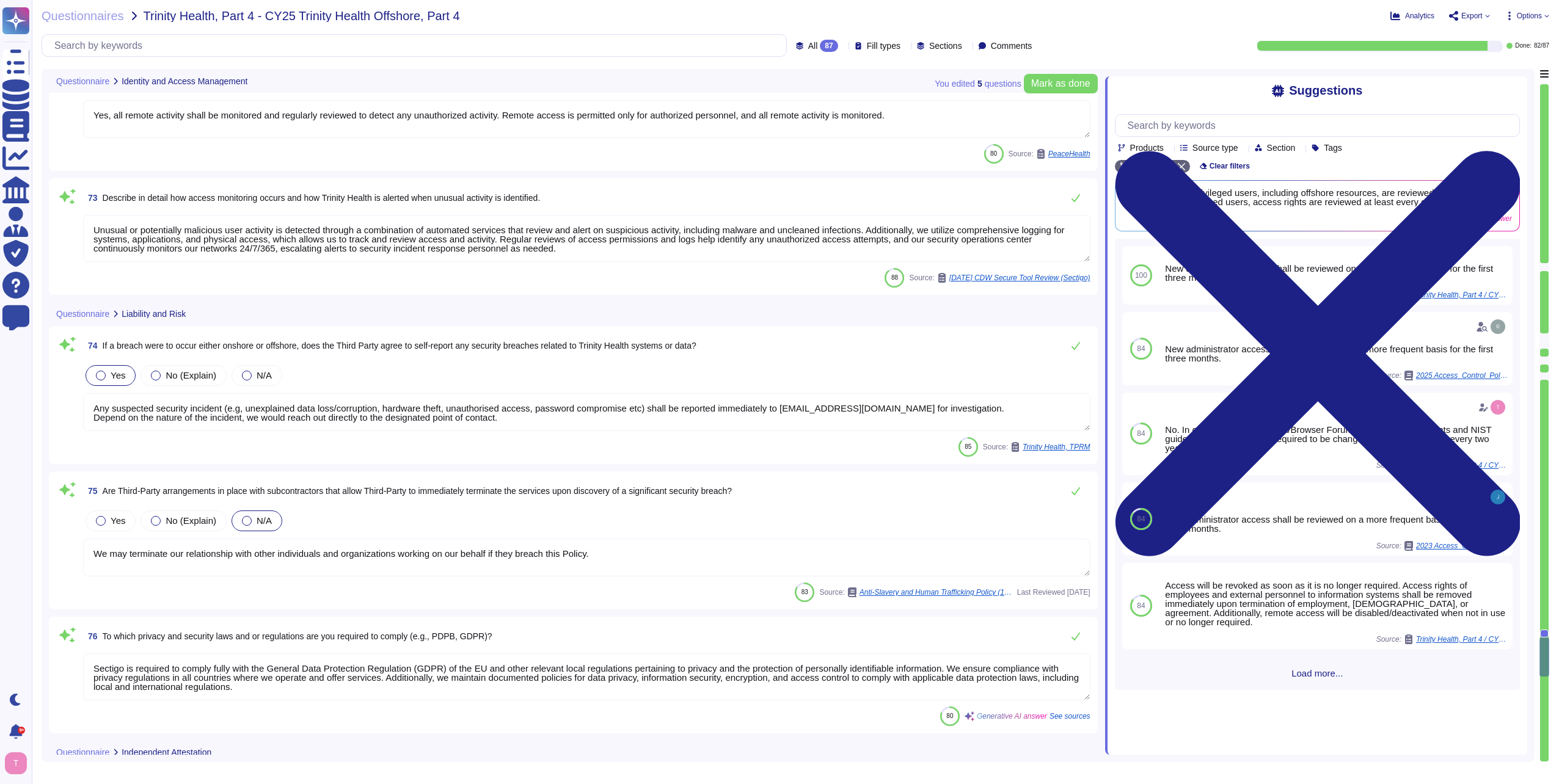
scroll to position [11111, 0]
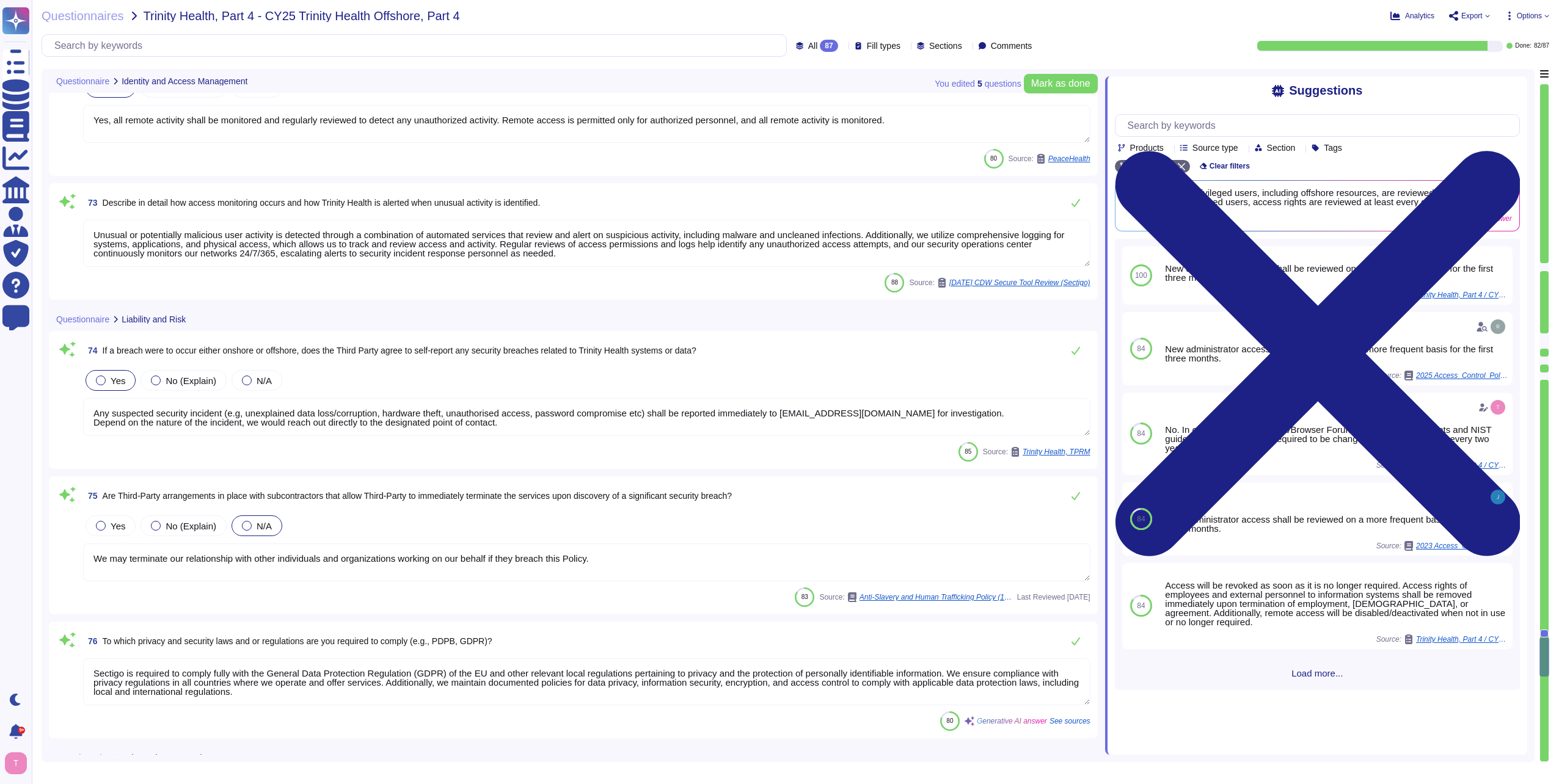
drag, startPoint x: 527, startPoint y: 255, endPoint x: 63, endPoint y: 226, distance: 464.9
click div "73 Describe in detail how access monitoring occurs and how Trinity Health is al…"
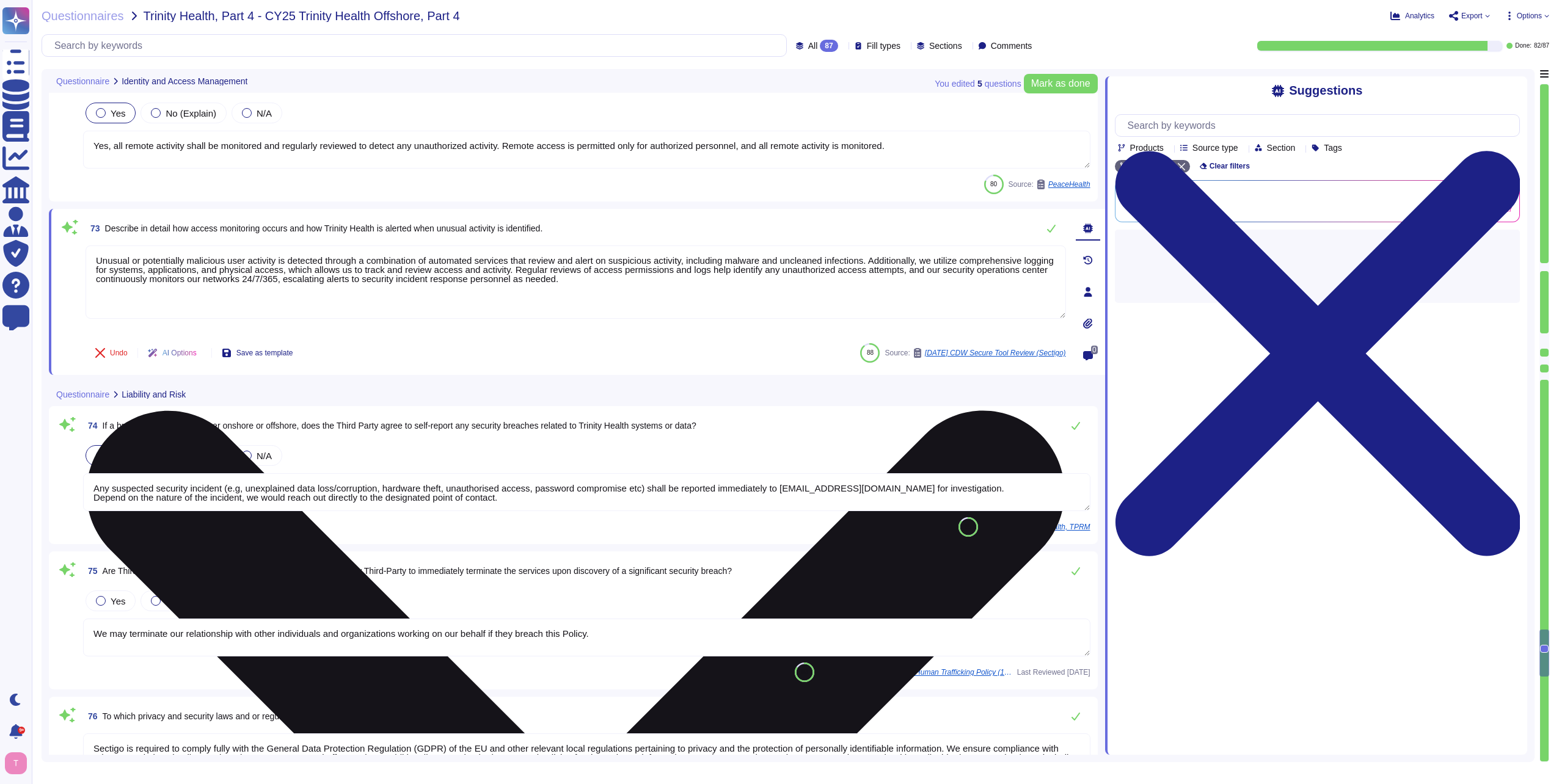
scroll to position [11049, 0]
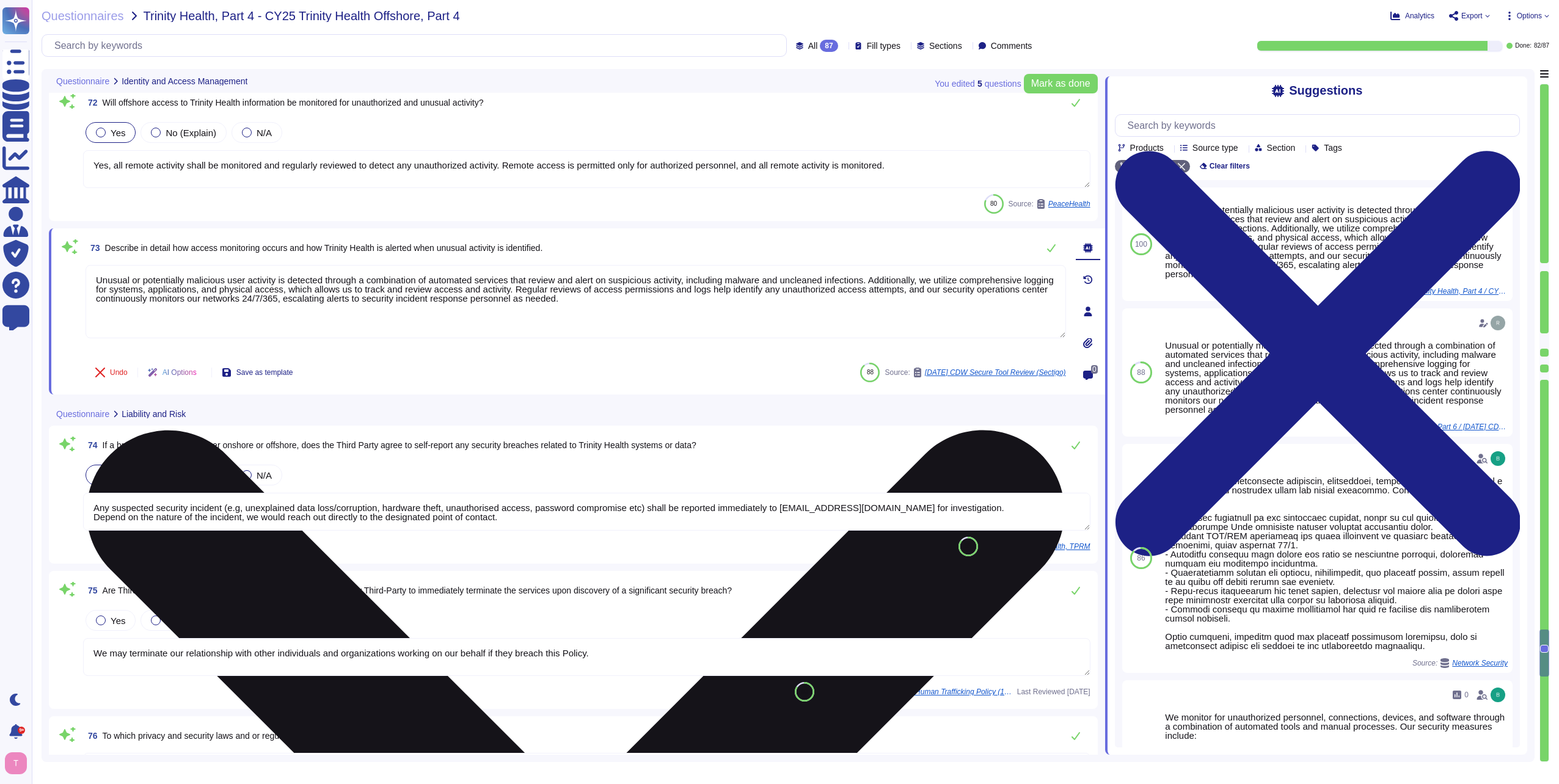
click textarea "Unusual or potentially malicious user activity is detected through a combinatio…"
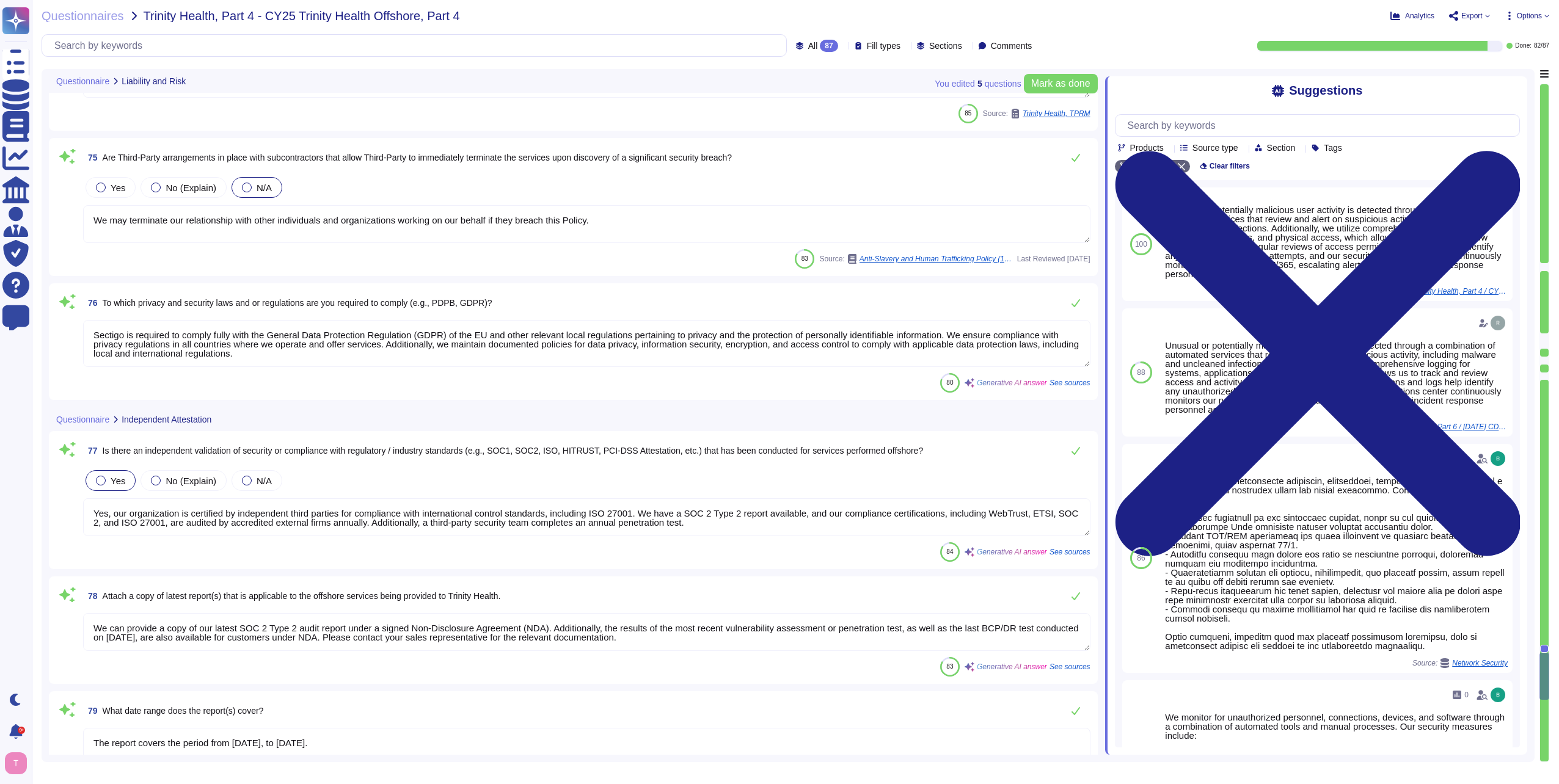
scroll to position [11388, 0]
click textarea "We may terminate our relationship with other individuals and organizations work…"
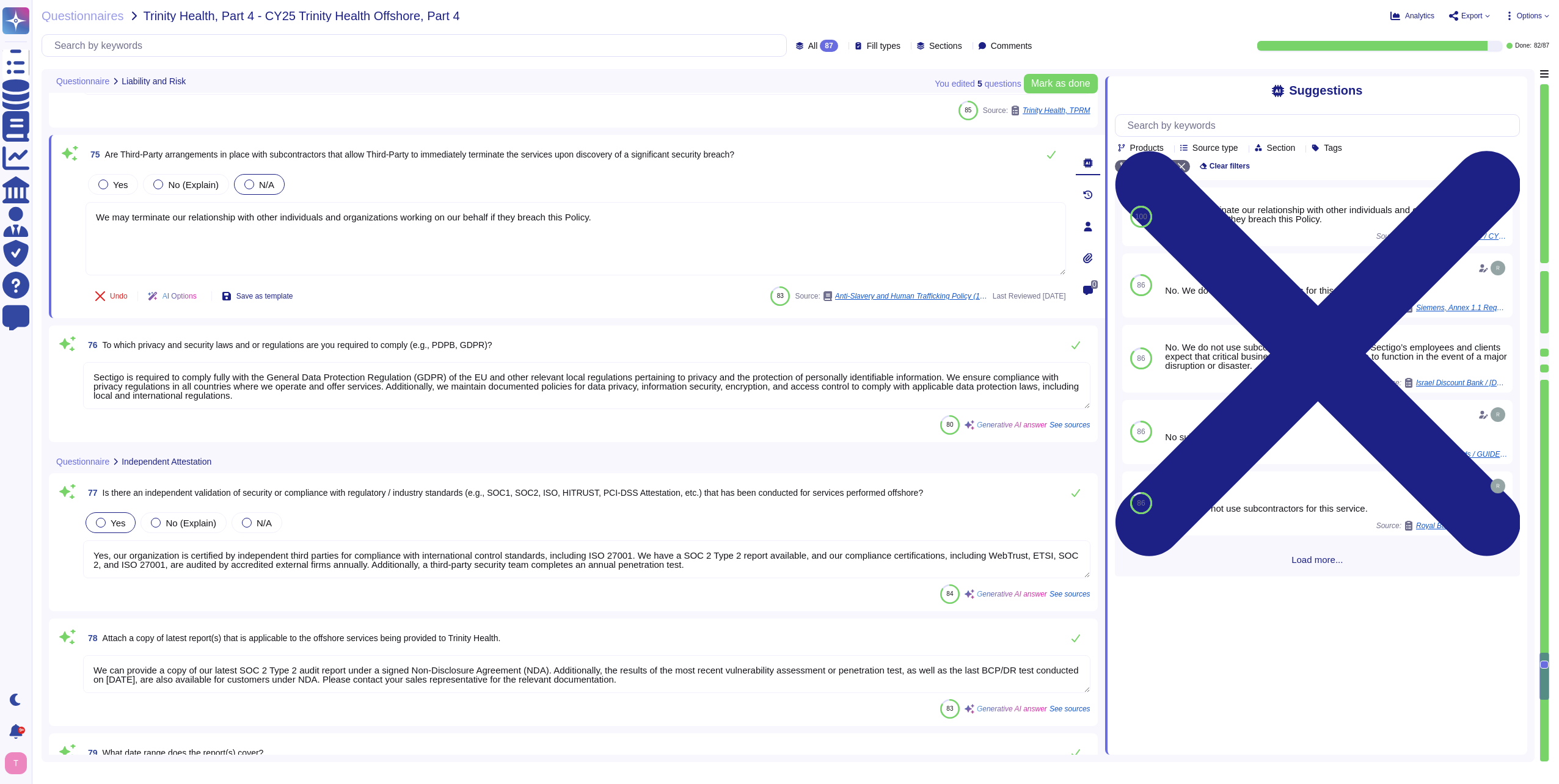
drag, startPoint x: 604, startPoint y: 216, endPoint x: 85, endPoint y: 223, distance: 519.0
click div "75 Are Third-Party arrangements in place with subcontractors that allow Third-P…"
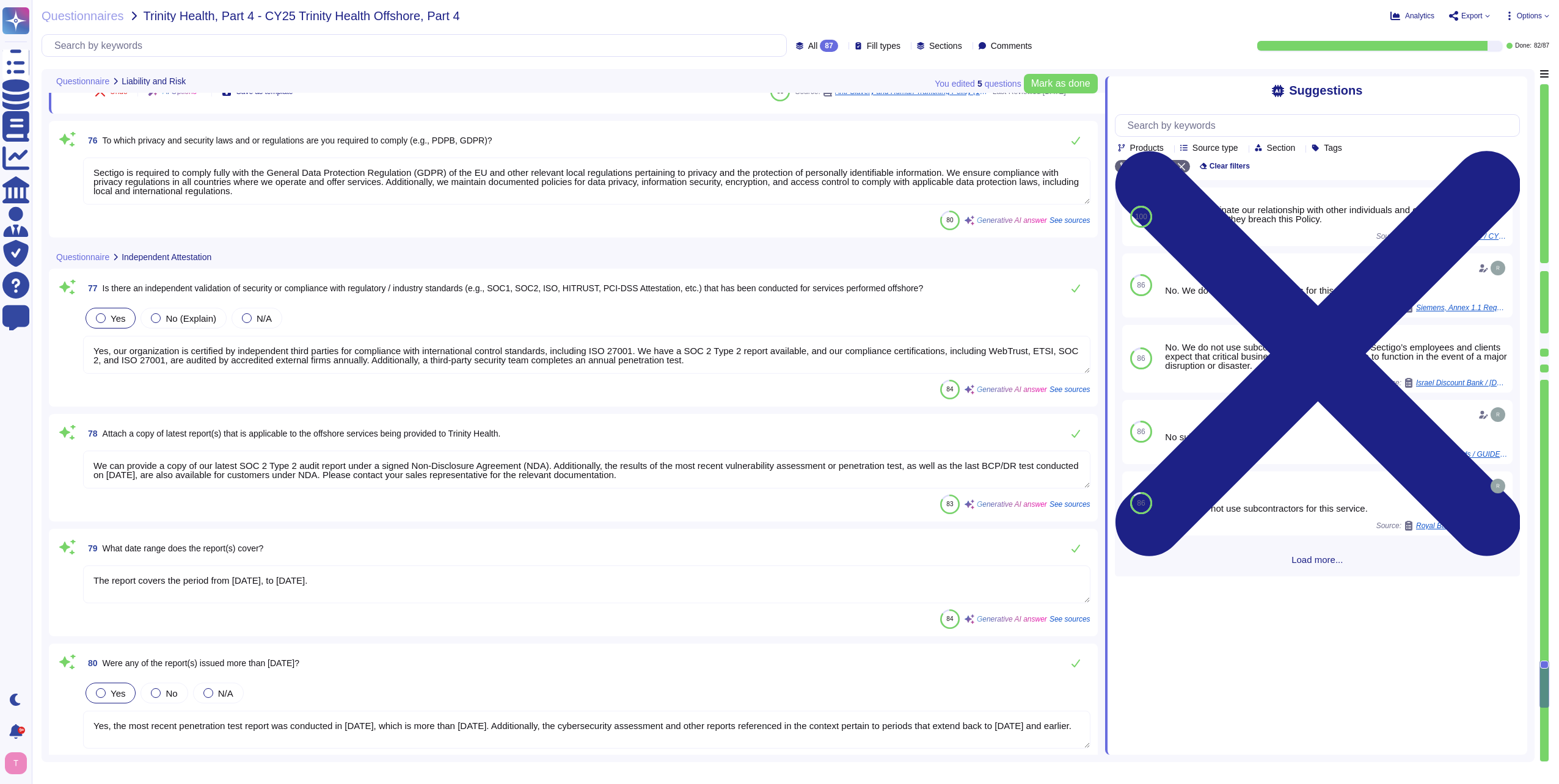
scroll to position [11571, 0]
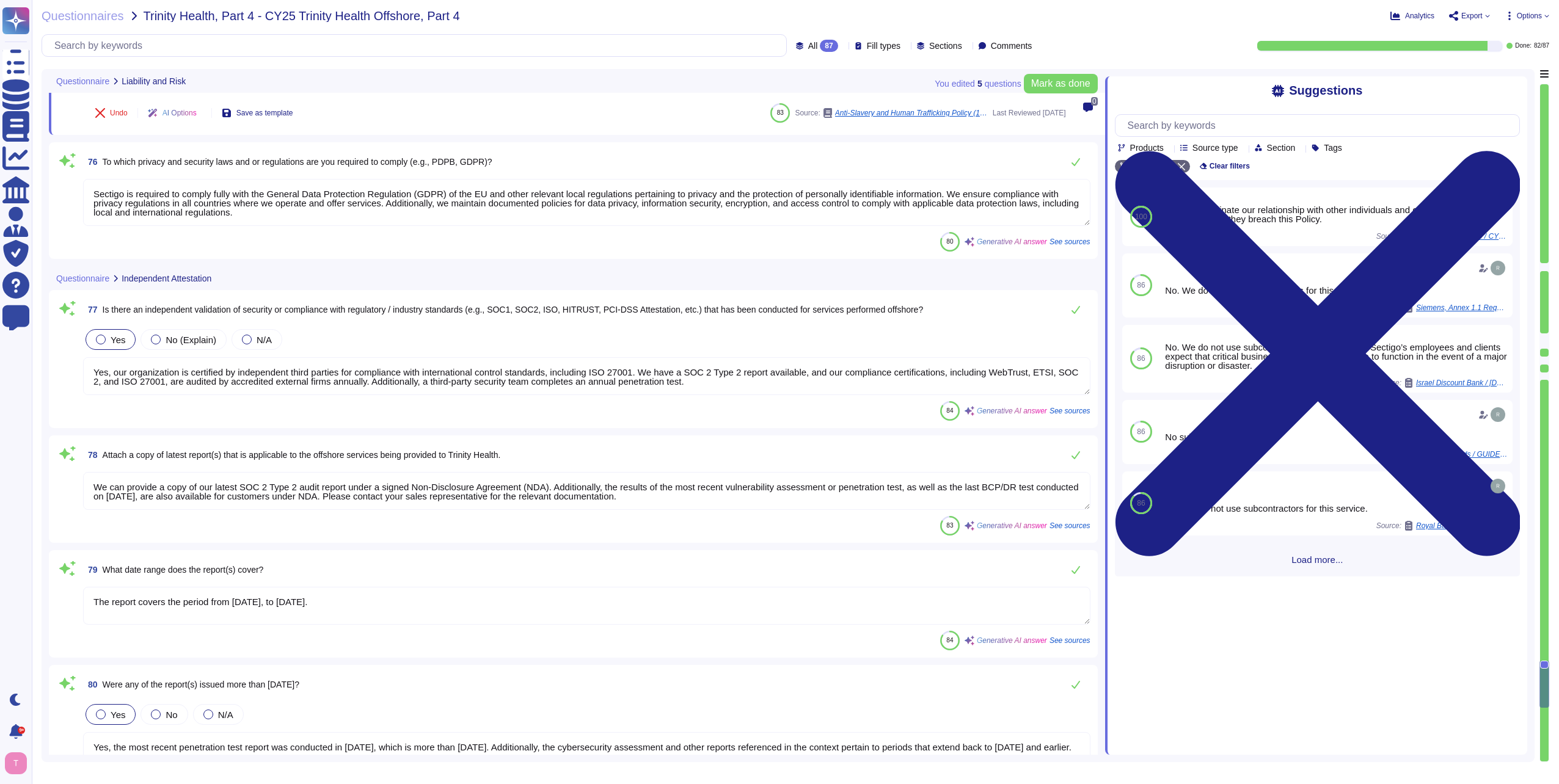
click div "80 Generative AI answer See sources"
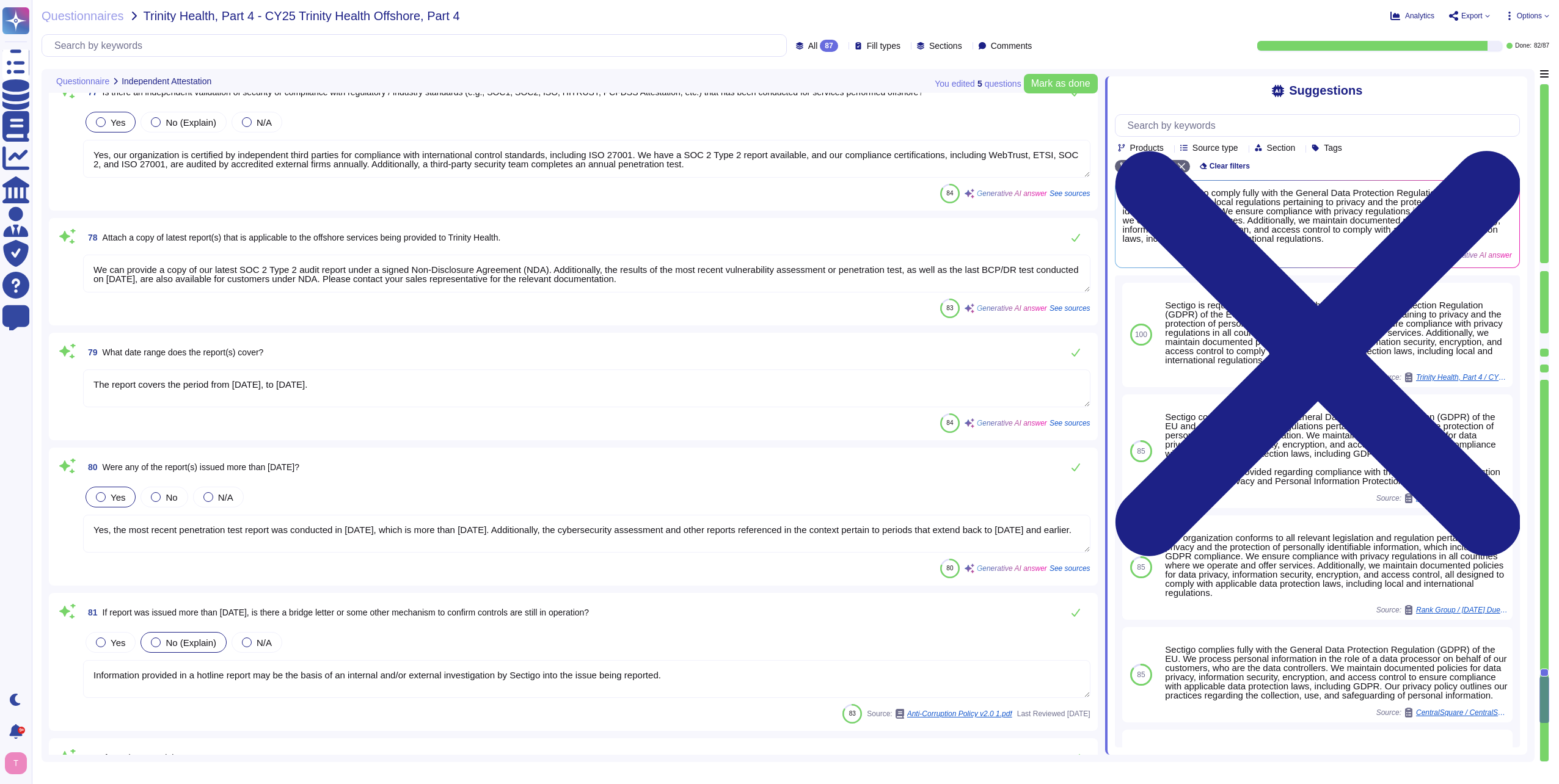
scroll to position [11877, 0]
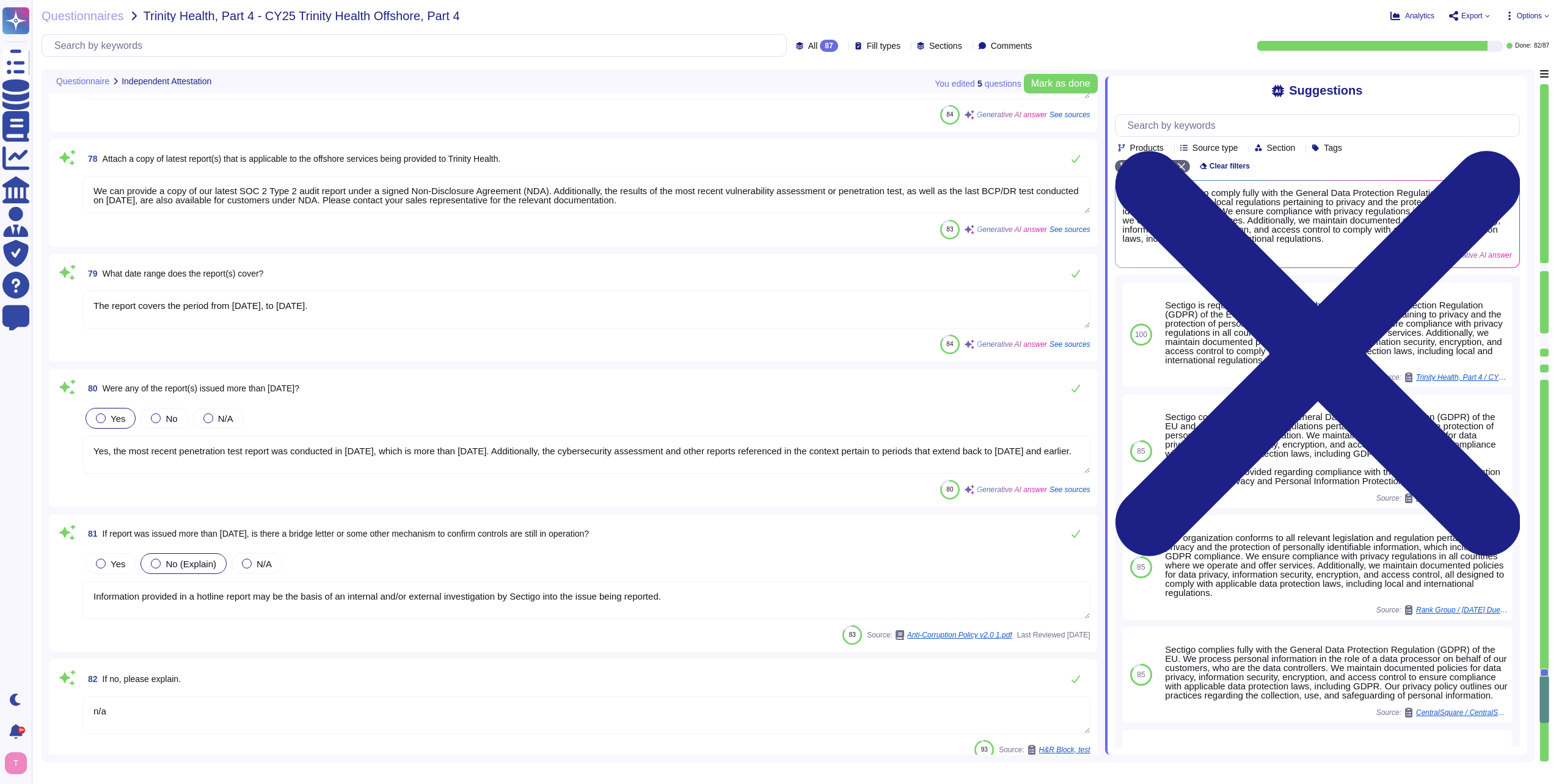
drag, startPoint x: 671, startPoint y: 196, endPoint x: 523, endPoint y: 196, distance: 148.0
click textarea "We can provide a copy of our latest SOC 2 Type 2 audit report under a signed No…"
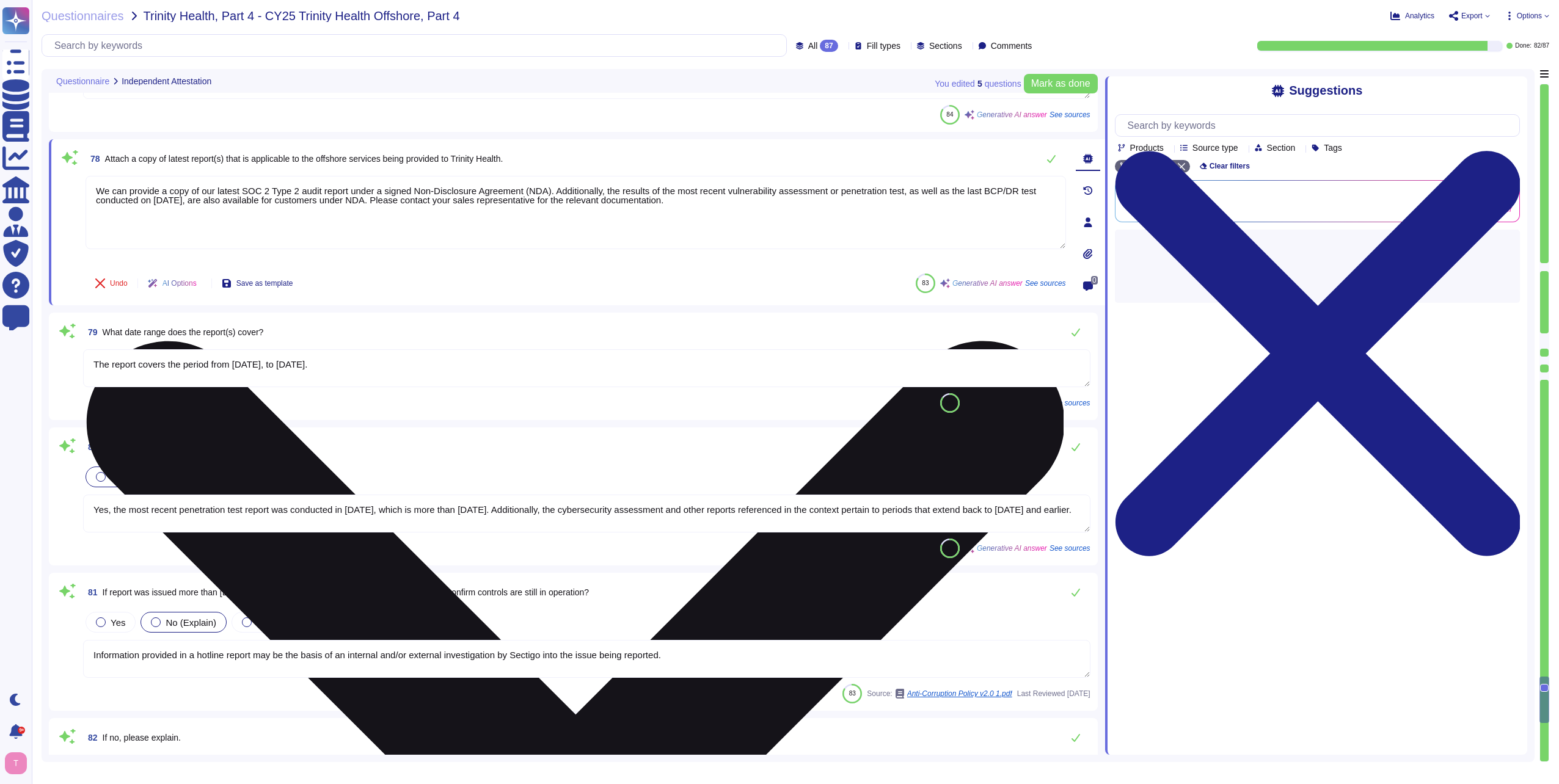
click textarea "We can provide a copy of our latest SOC 2 Type 2 audit report under a signed No…"
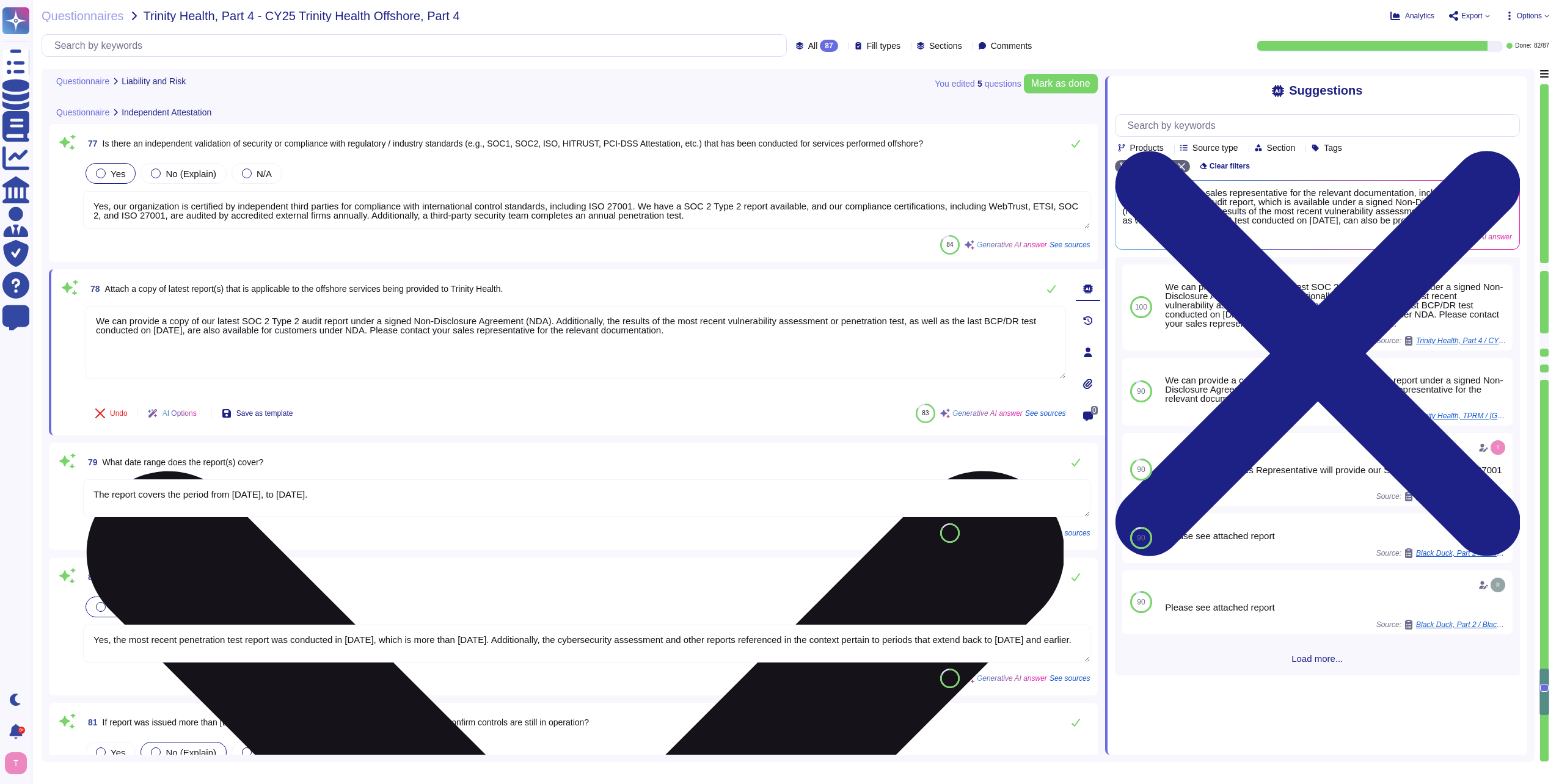
scroll to position [11671, 0]
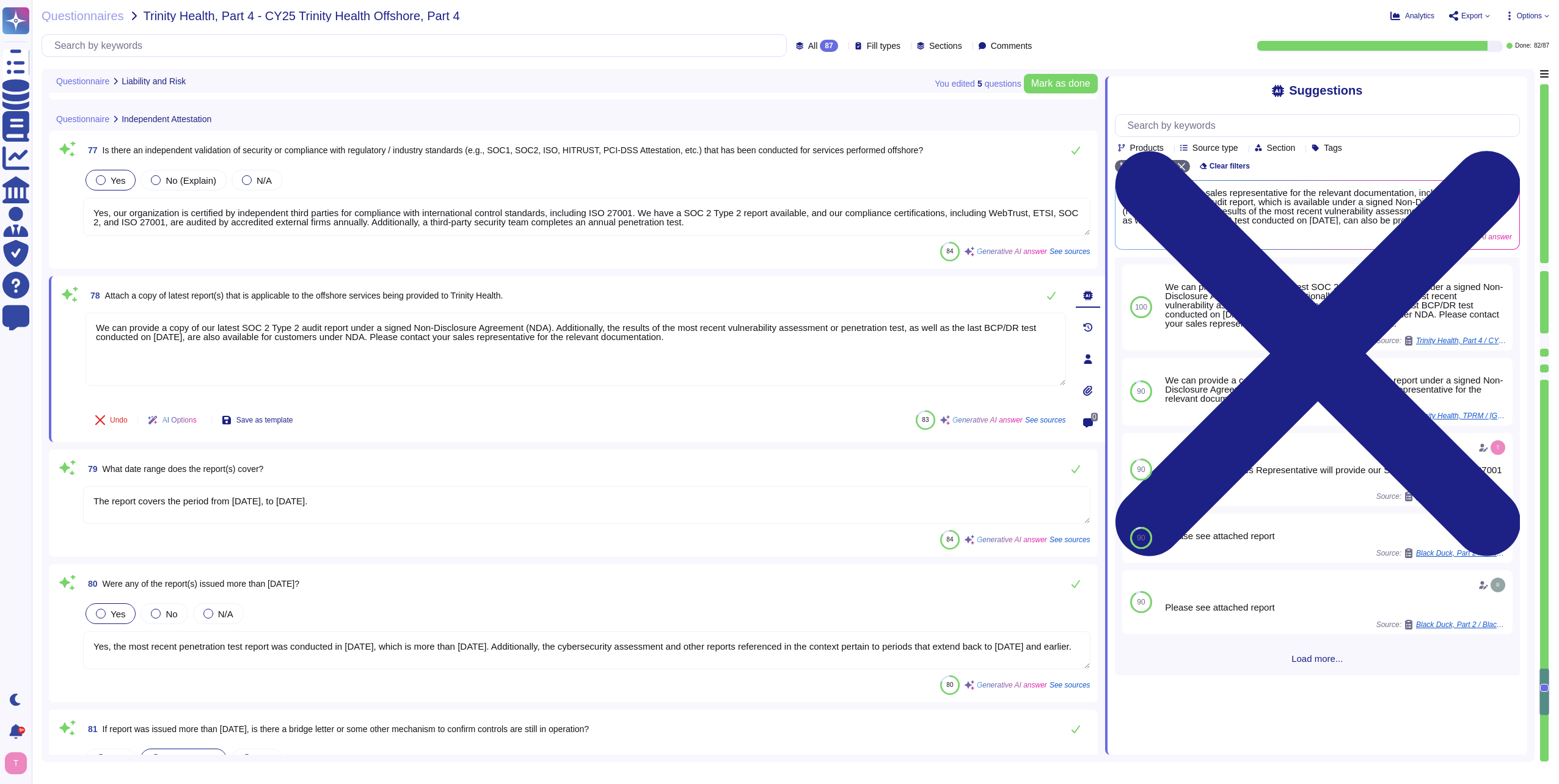
click textarea "The report covers the period from [DATE], to [DATE]."
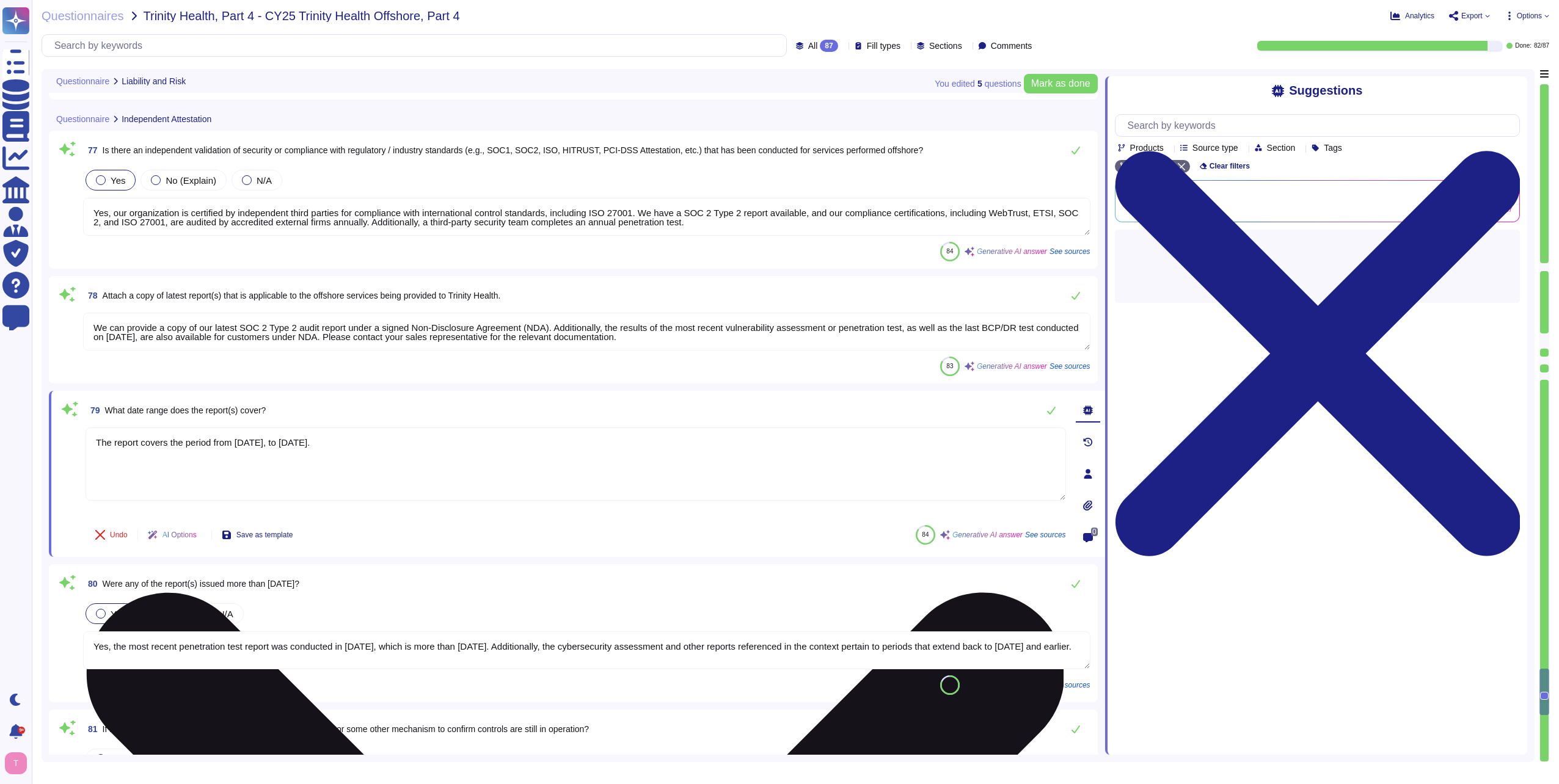
click textarea "The report covers the period from [DATE], to [DATE]."
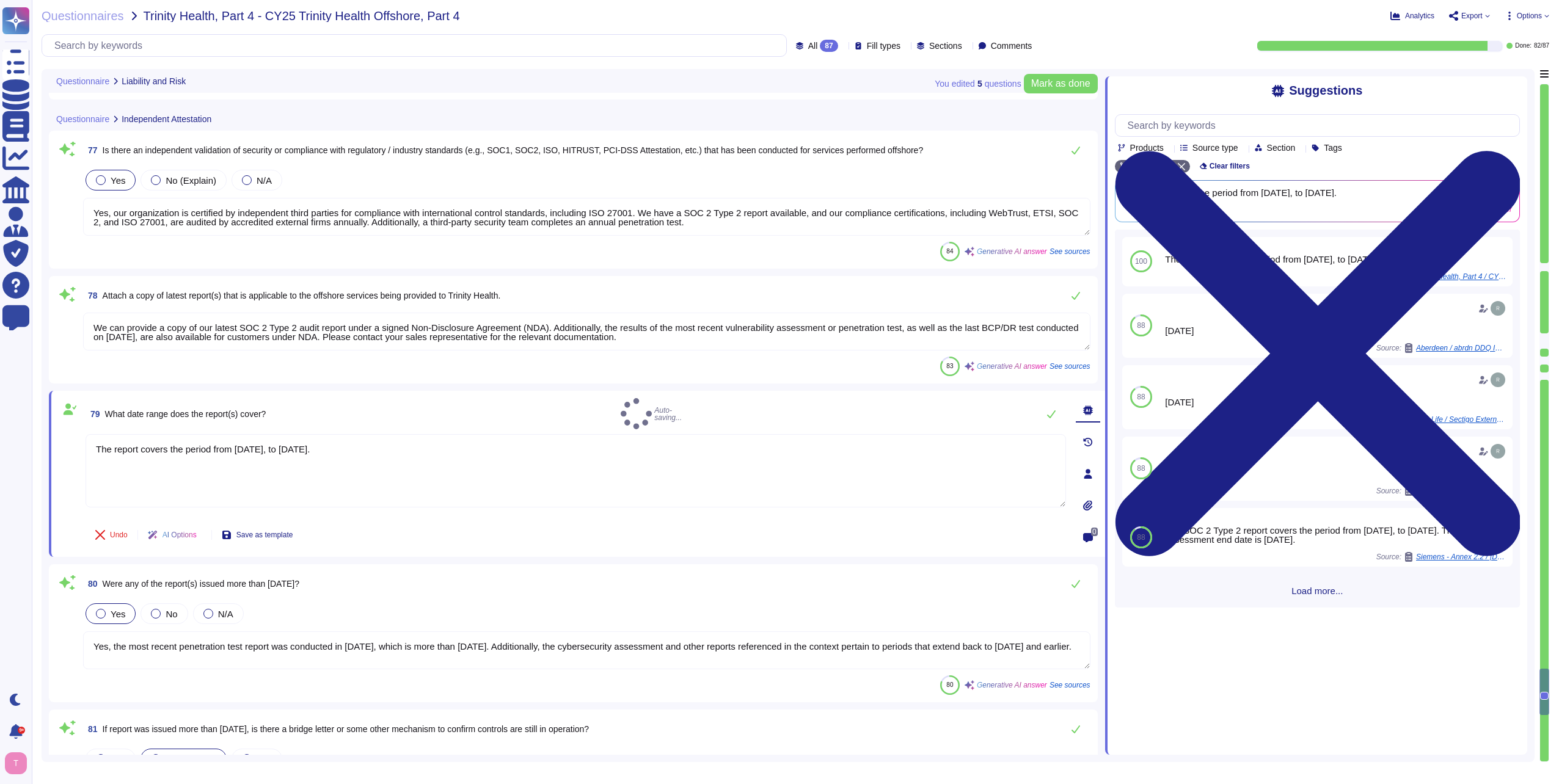
click div "80 Were any of the report(s) issued more than [DATE]? Yes No N/A Yes, the most …"
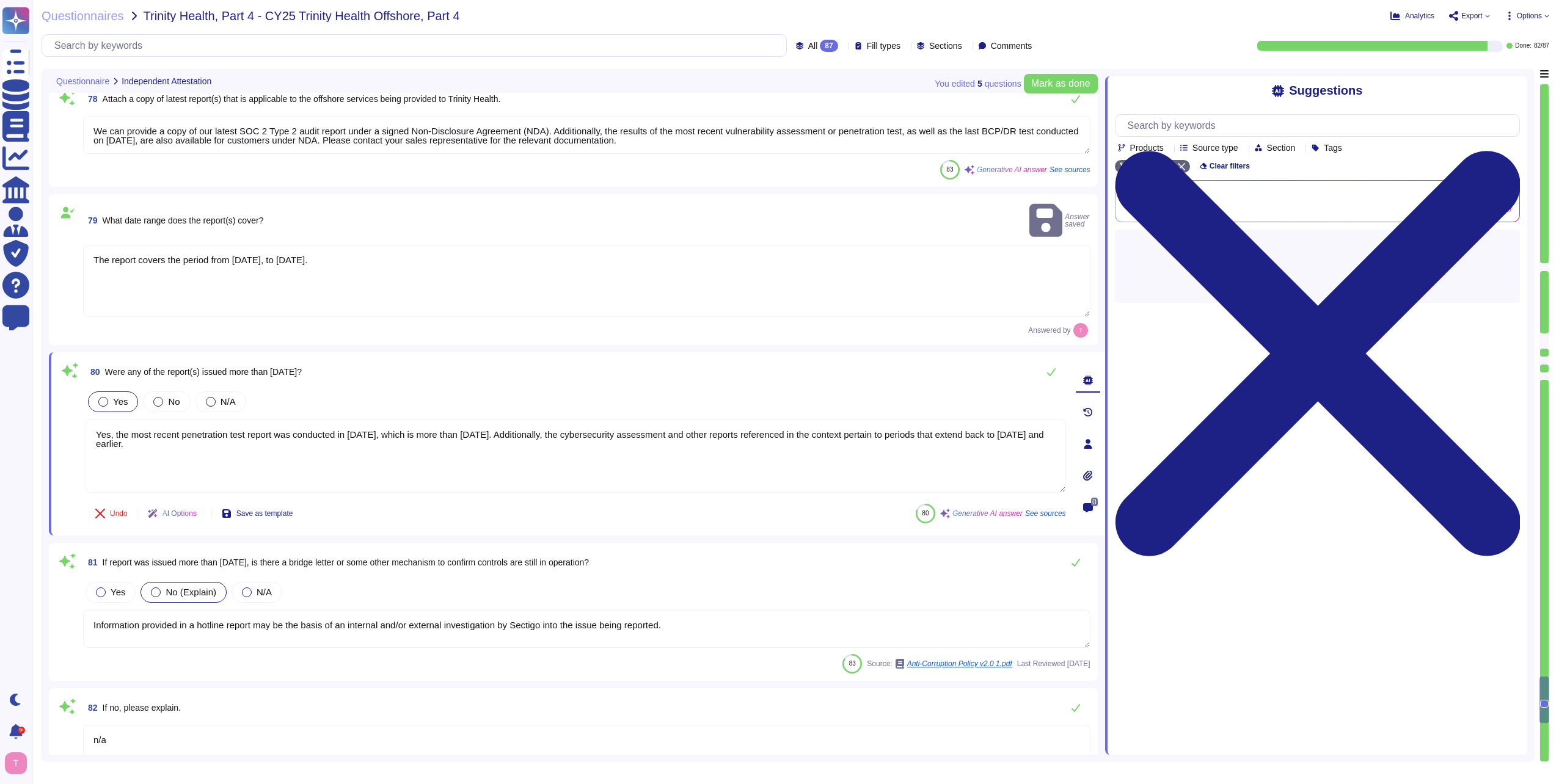
scroll to position [11854, 0]
click div
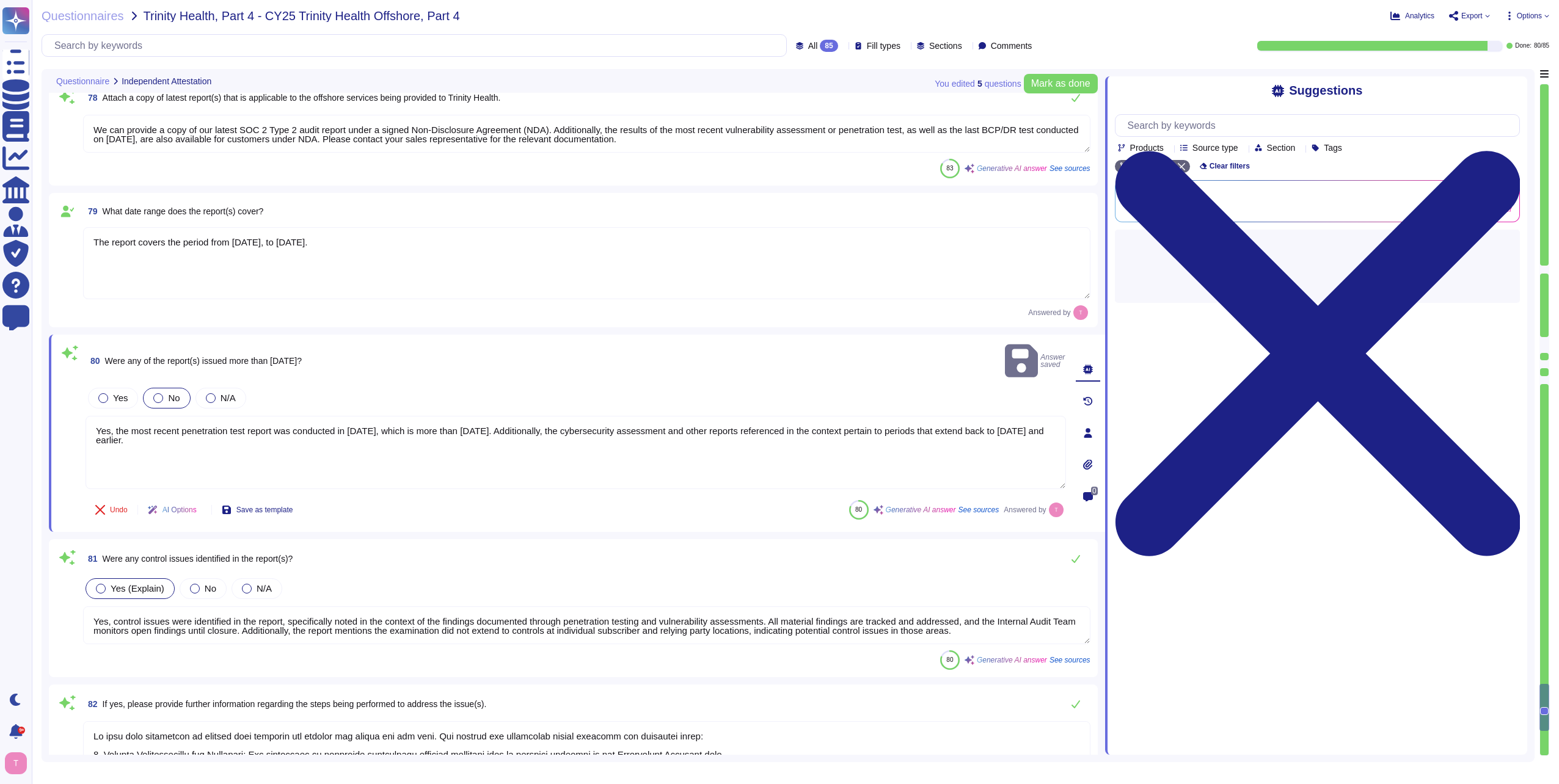
drag, startPoint x: 218, startPoint y: 423, endPoint x: 82, endPoint y: 400, distance: 137.9
click div "80 Were any of the report(s) issued more than [DATE]? Answer saved Yes No N/A Y…"
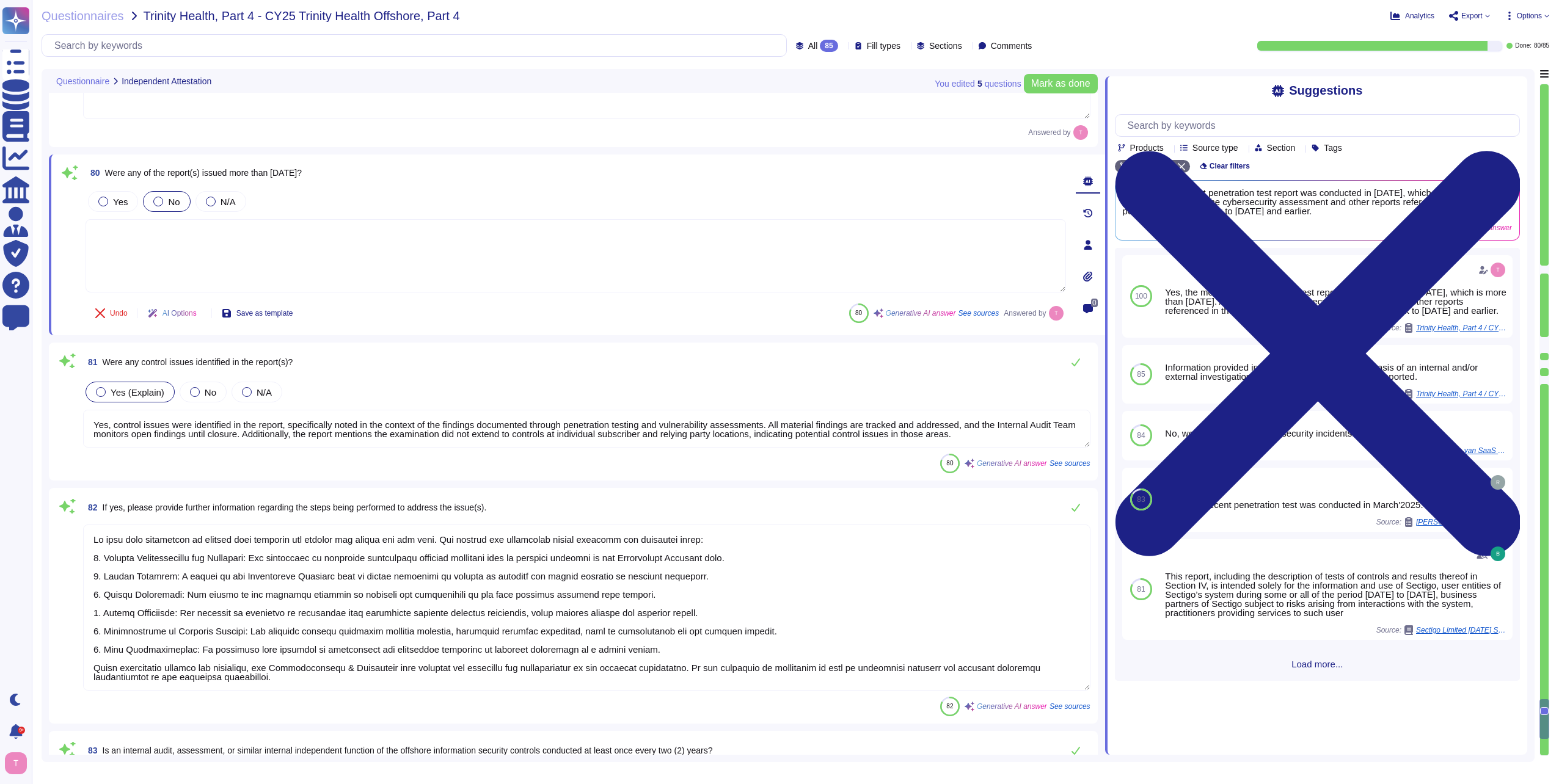
scroll to position [12037, 0]
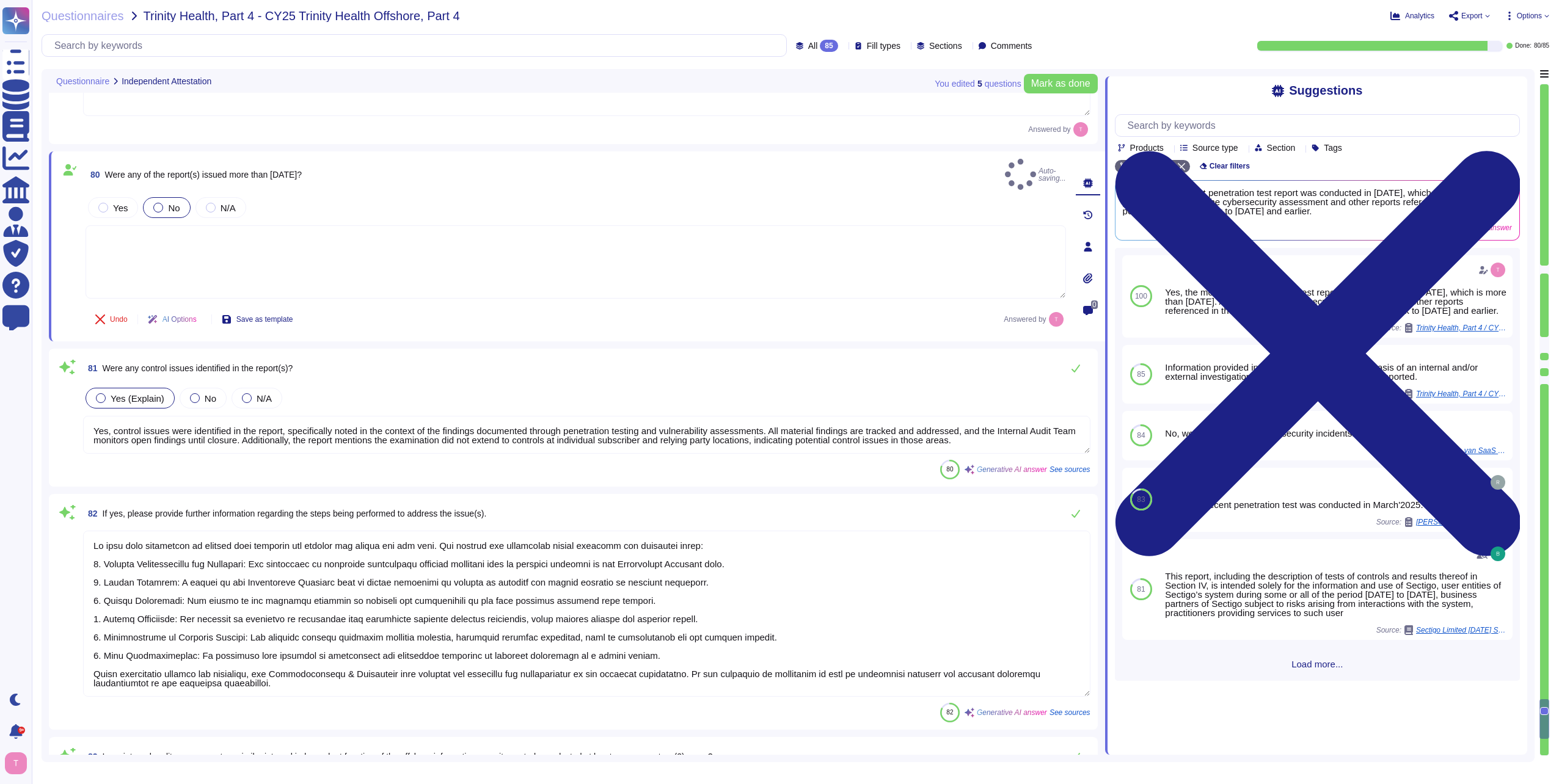
click textarea "Yes, control issues were identified in the report, specifically noted in the co…"
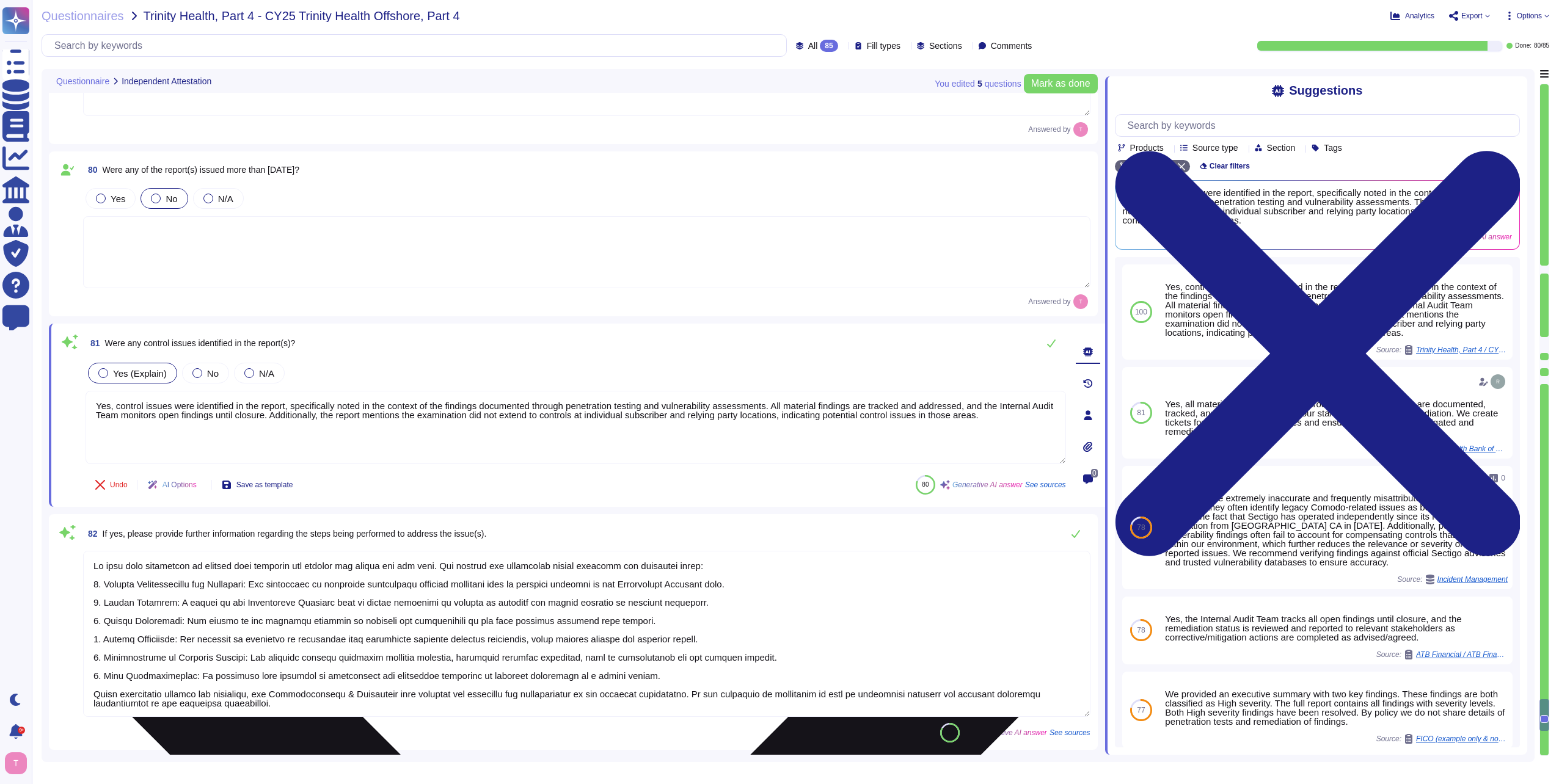
drag, startPoint x: 988, startPoint y: 415, endPoint x: 1001, endPoint y: 425, distance: 16.4
click textarea "Yes, control issues were identified in the report, specifically noted in the co…"
drag, startPoint x: 999, startPoint y: 415, endPoint x: 1017, endPoint y: 427, distance: 21.6
click textarea "Yes, control issues were identified in the report, specifically noted in the co…"
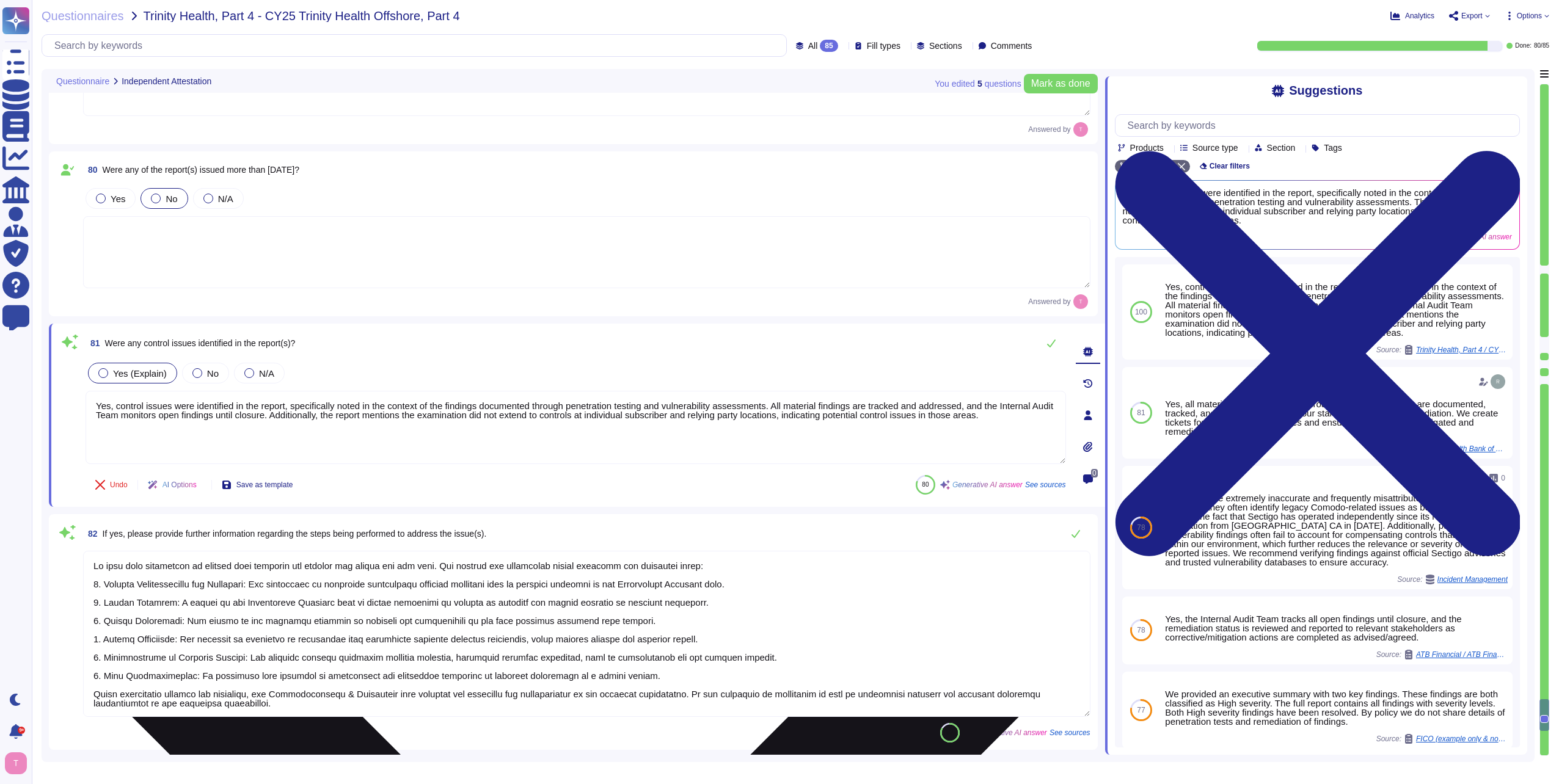
click textarea "Yes, control issues were identified in the report, specifically noted in the co…"
drag, startPoint x: 127, startPoint y: 405, endPoint x: 1012, endPoint y: 413, distance: 885.0
click textarea "Yes, control issues were identified in the report, specifically noted in the co…"
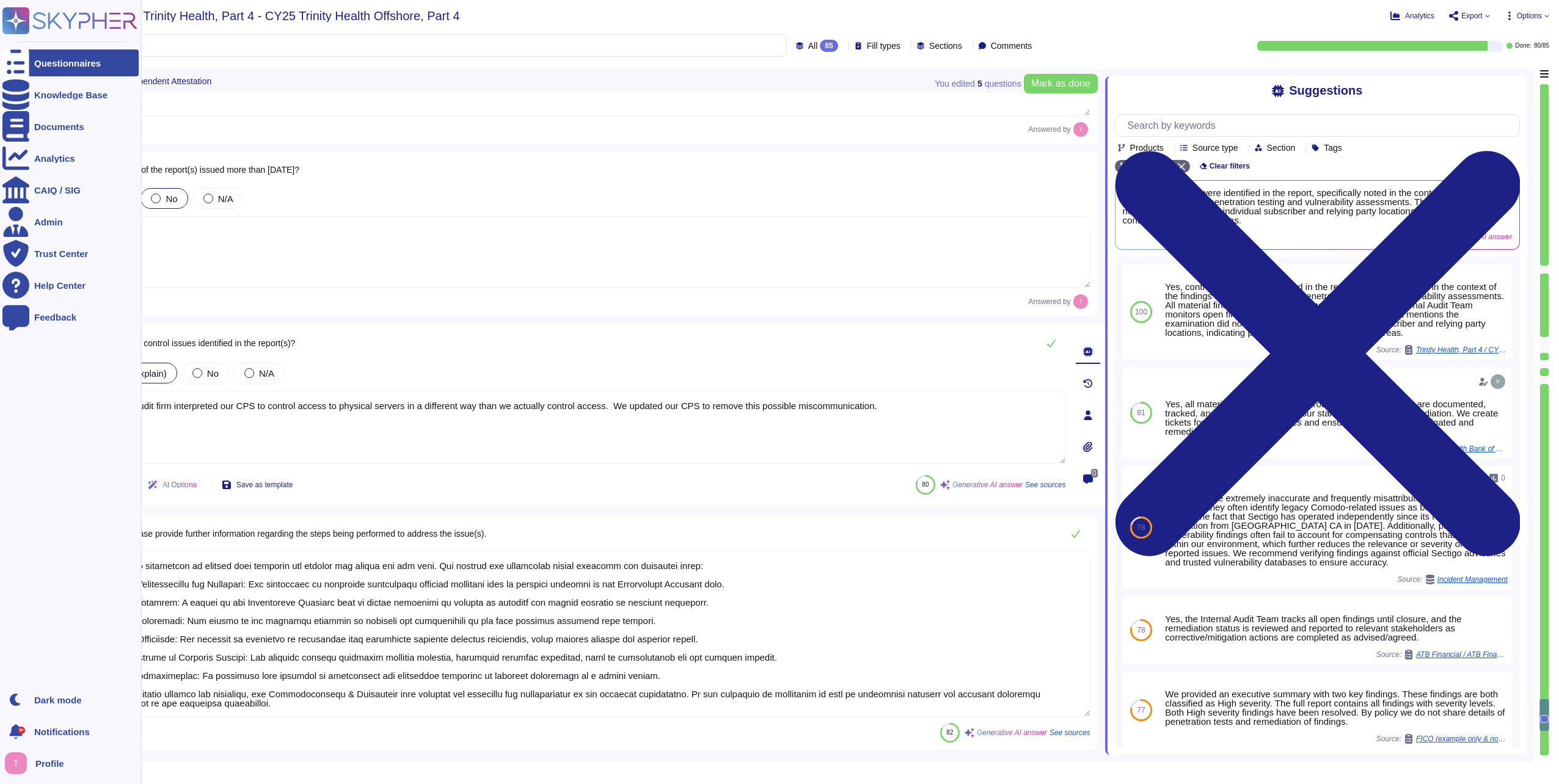
drag, startPoint x: 882, startPoint y: 403, endPoint x: 0, endPoint y: 458, distance: 883.7
click html "Questionnaires Knowledge Base Documents Analytics CAIQ / SIG Admin Trust Center…"
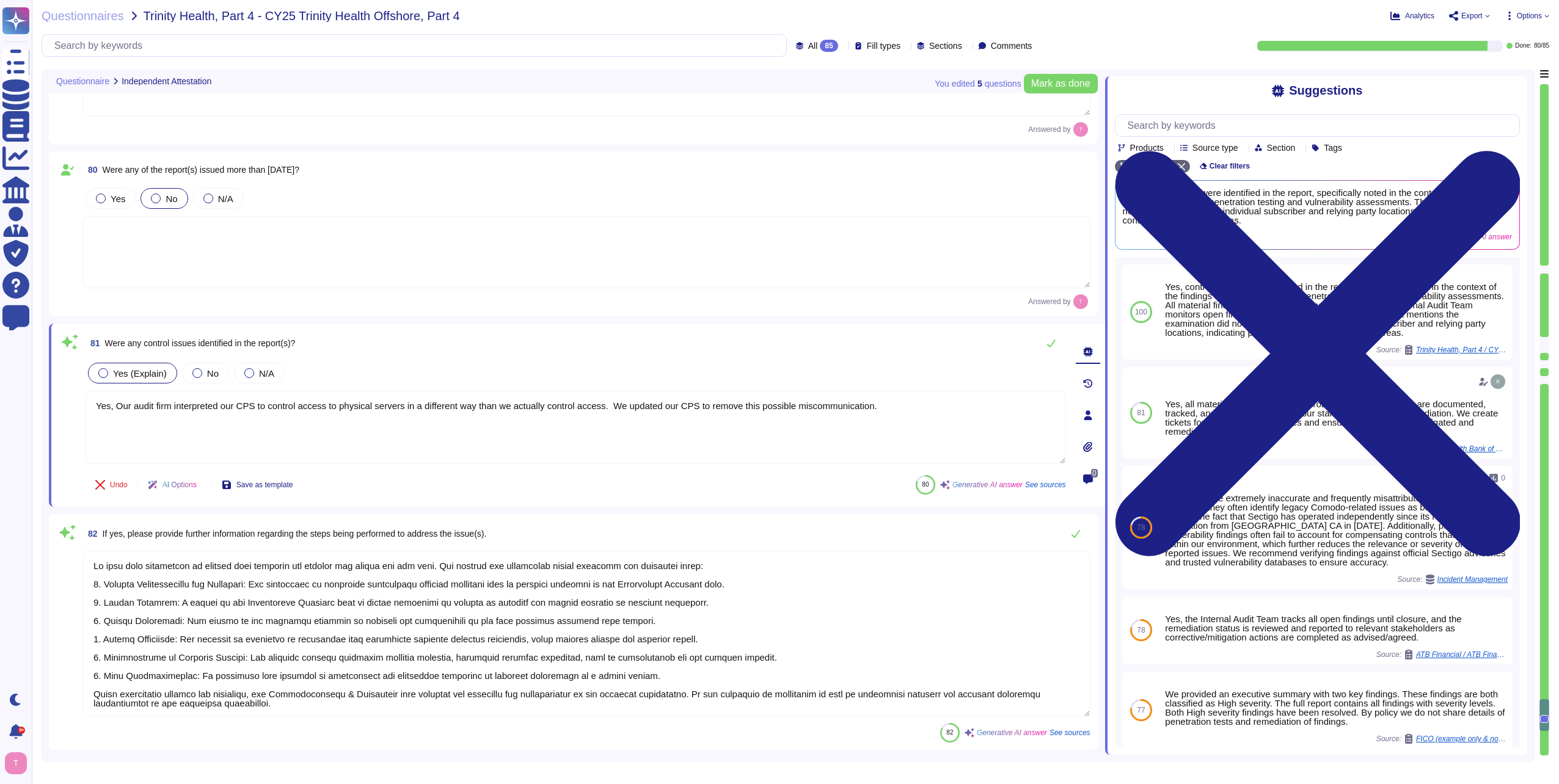
click textarea
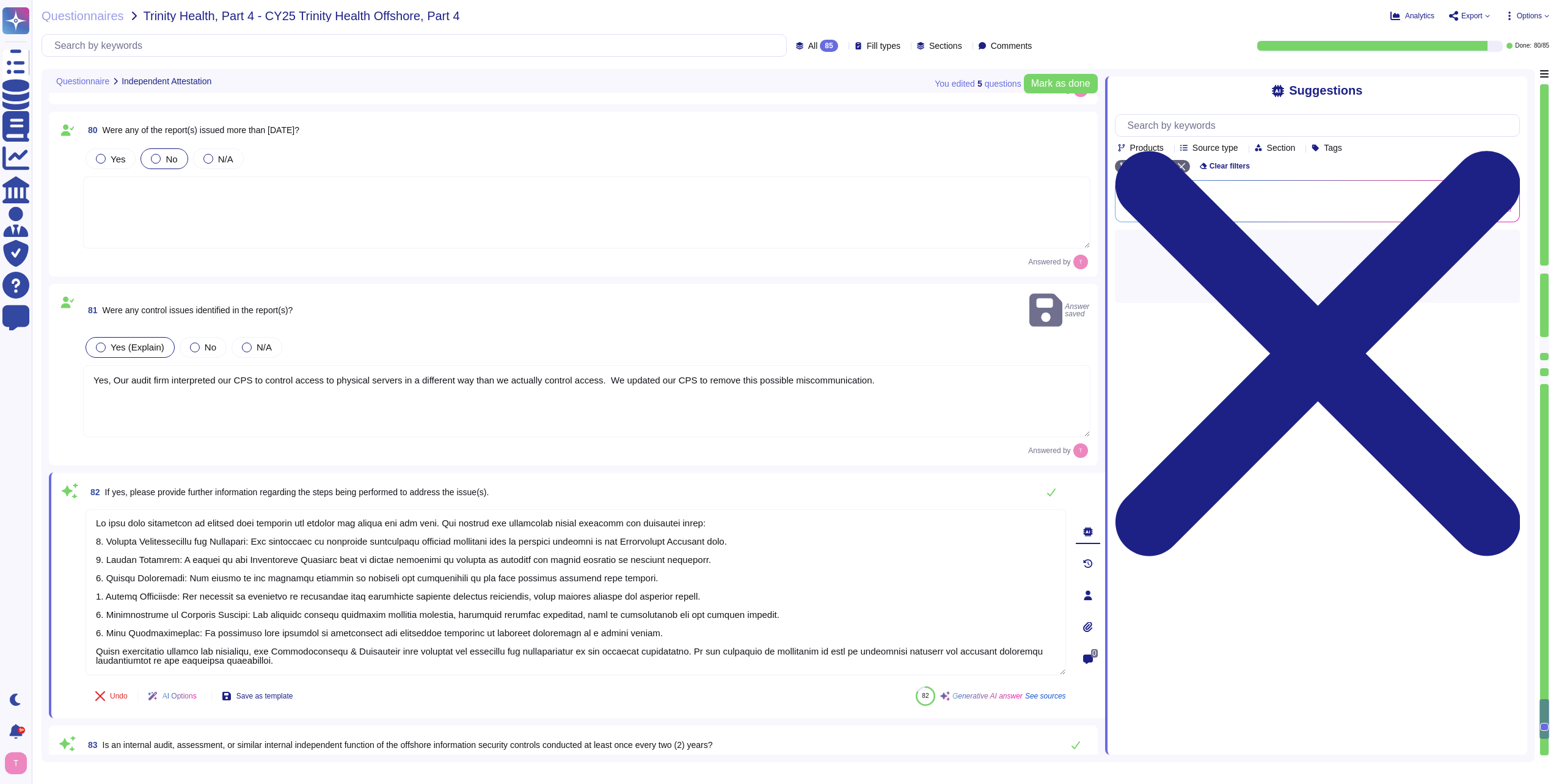
scroll to position [12098, 0]
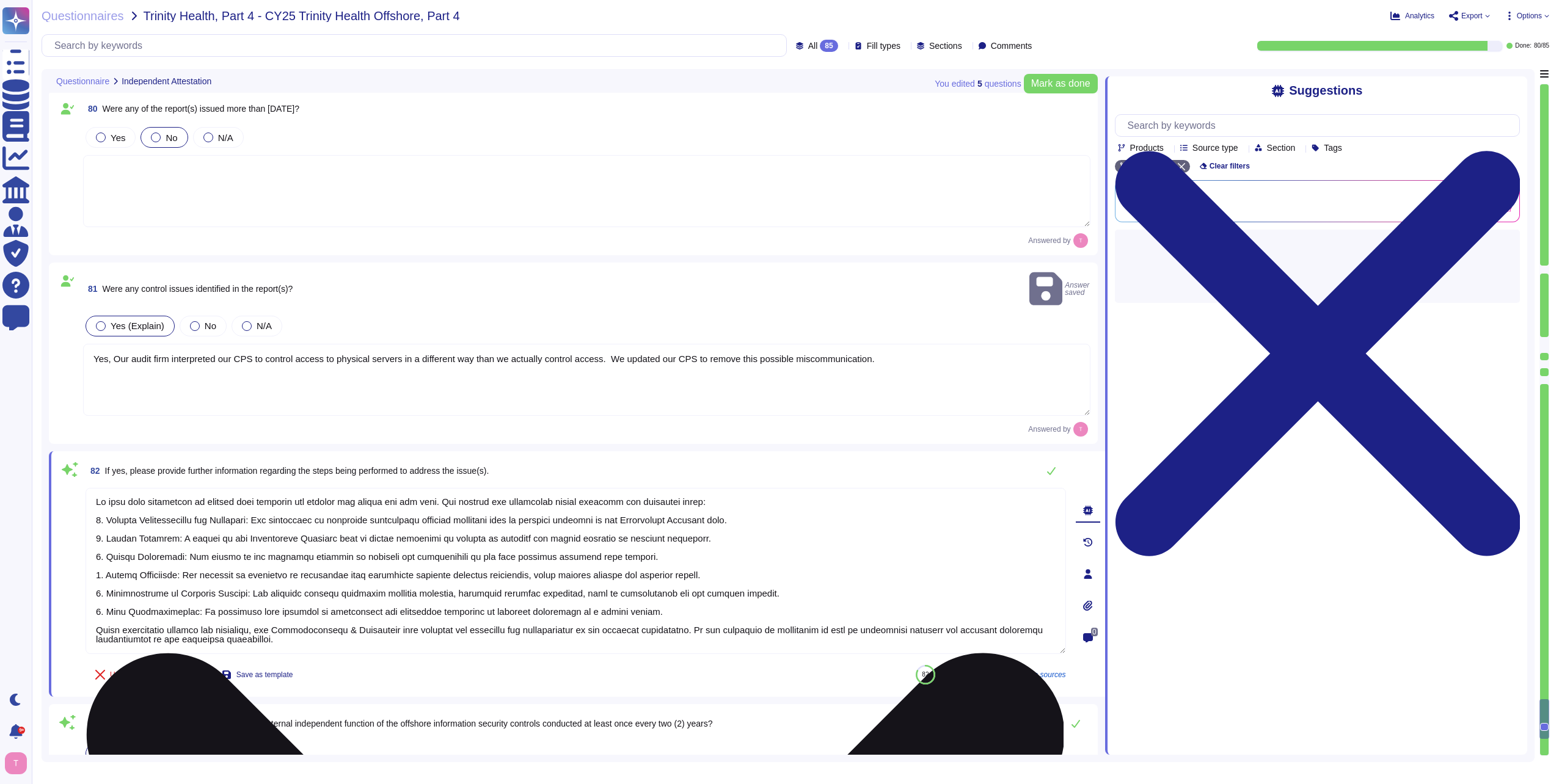
drag, startPoint x: 327, startPoint y: 624, endPoint x: 87, endPoint y: 487, distance: 276.3
click textarea
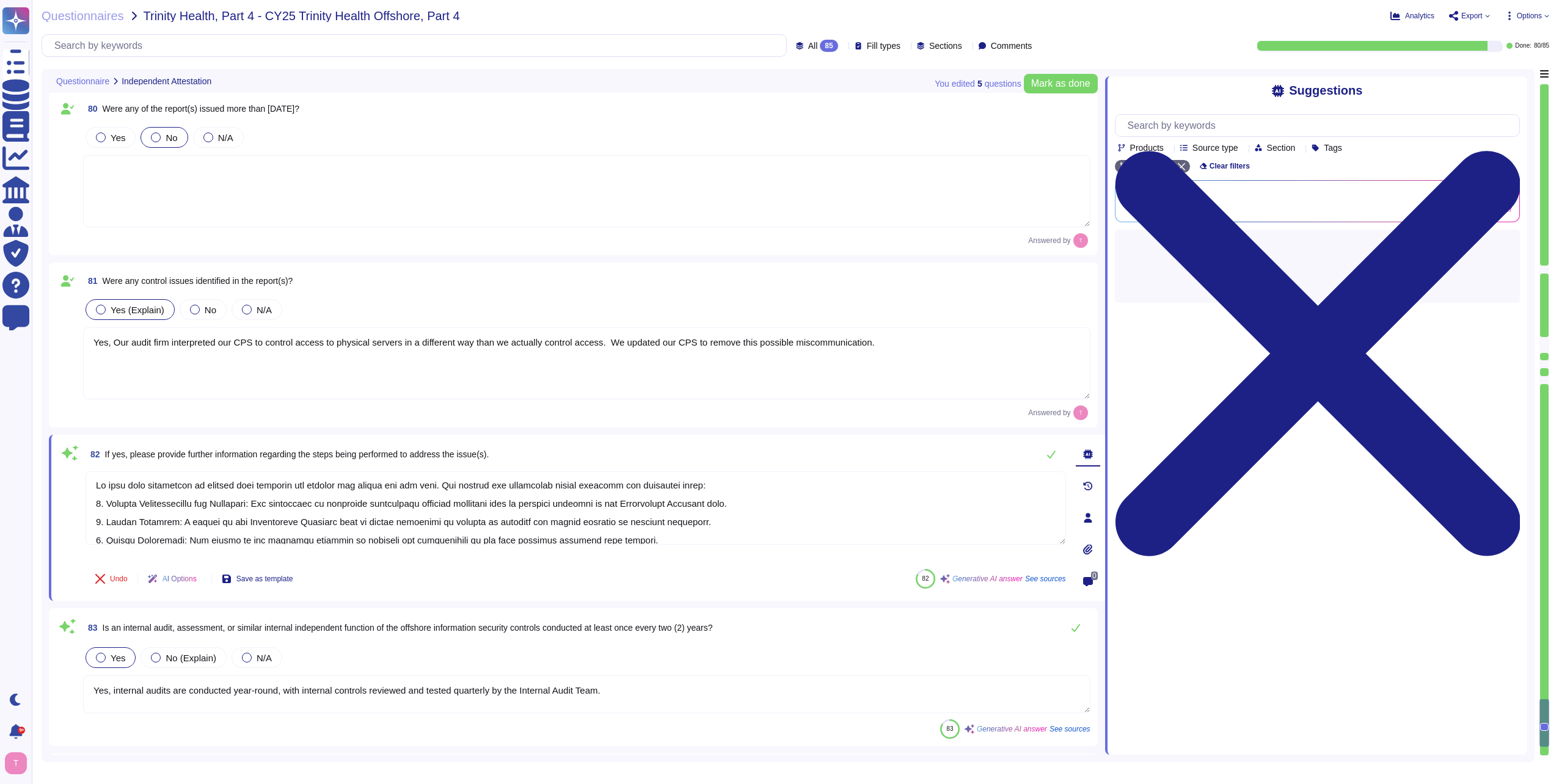
scroll to position [0, 0]
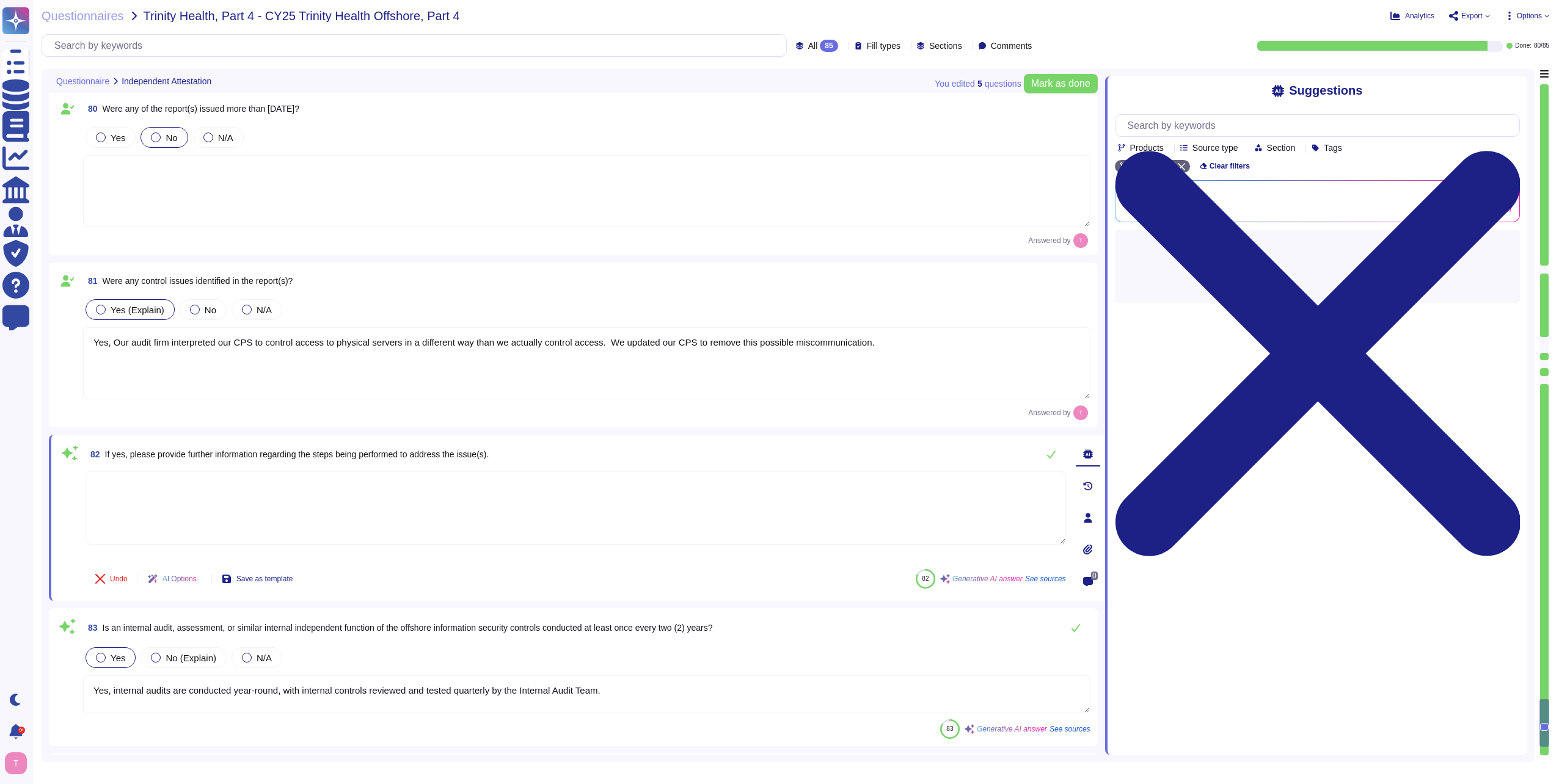
paste textarea "Yes, Our audit firm interpreted our CPS to control access to physical servers i…"
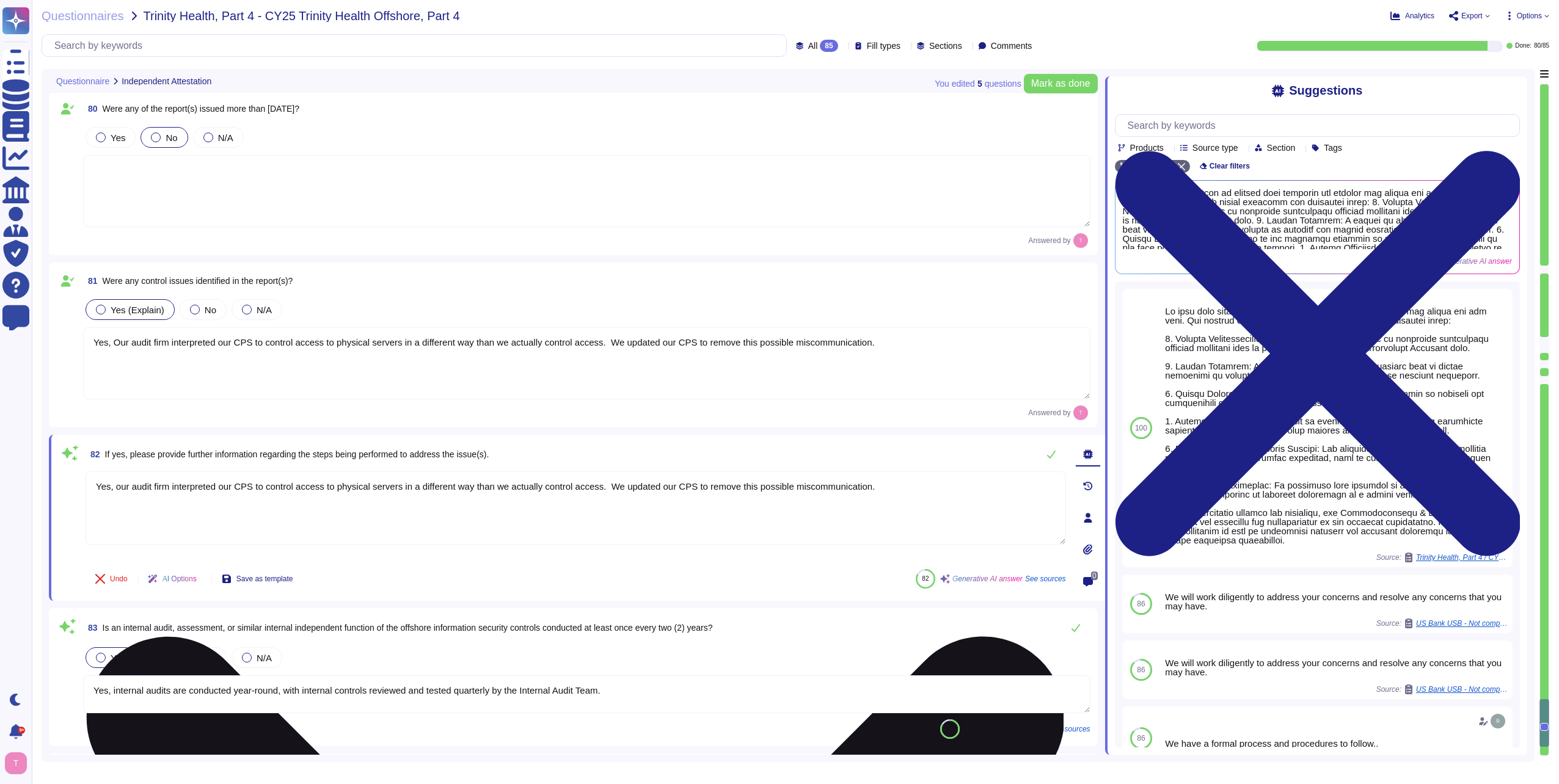
click textarea "Yes, our audit firm interpreted our CPS to control access to physical servers i…"
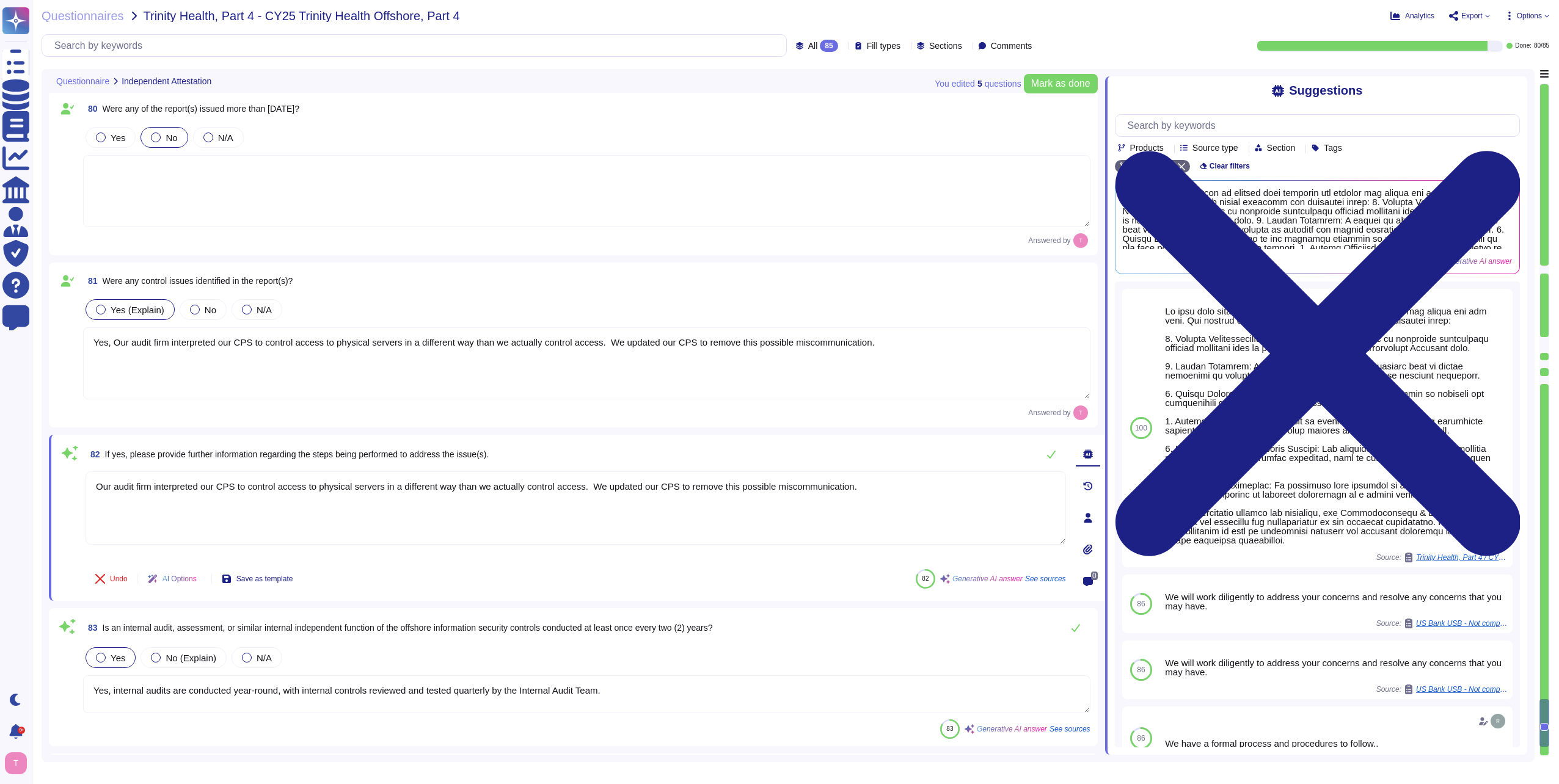
click textarea "Yes, Our audit firm interpreted our CPS to control access to physical servers i…"
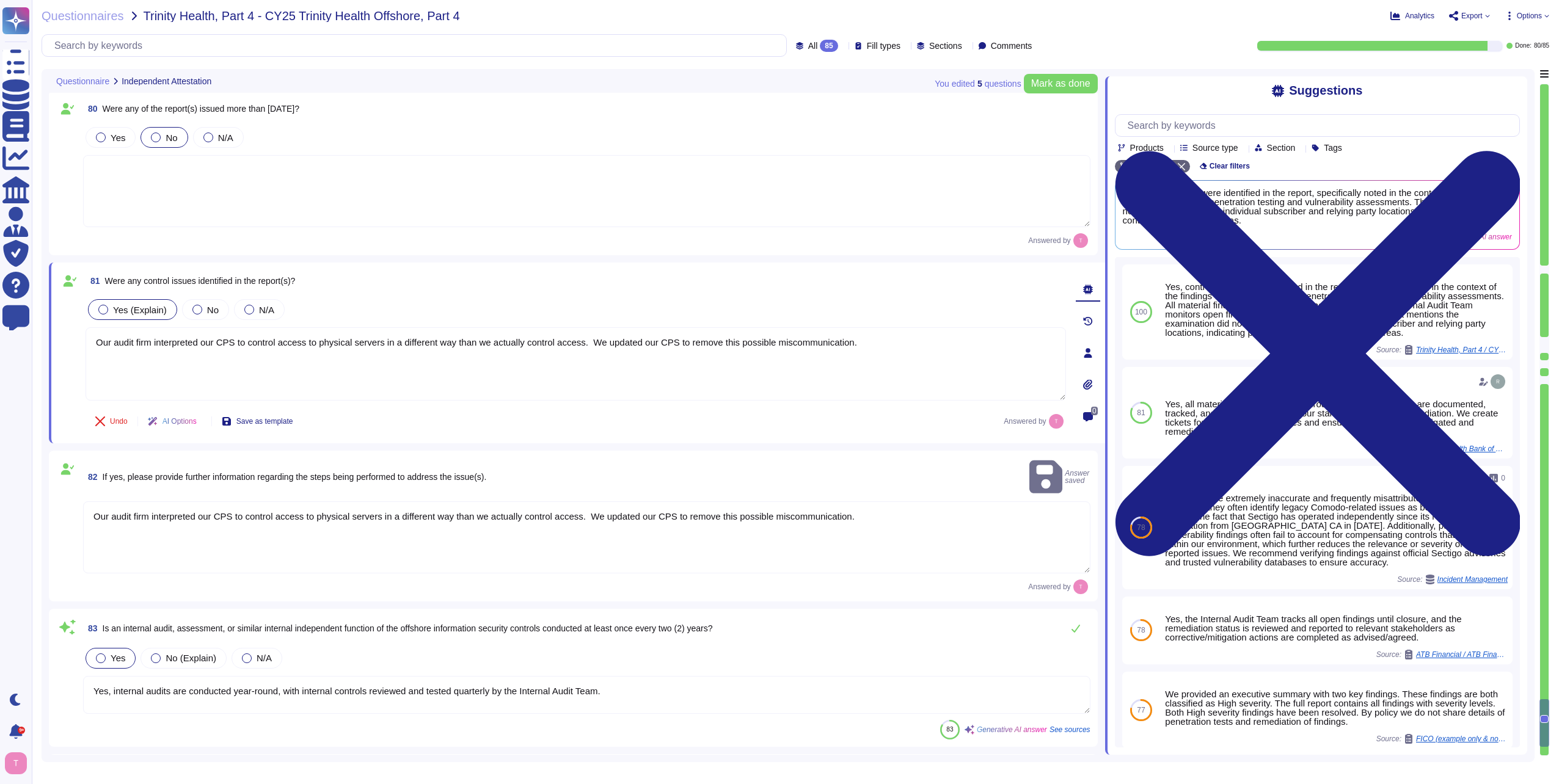
click textarea "Our audit firm interpreted our CPS to control access to physical servers in a d…"
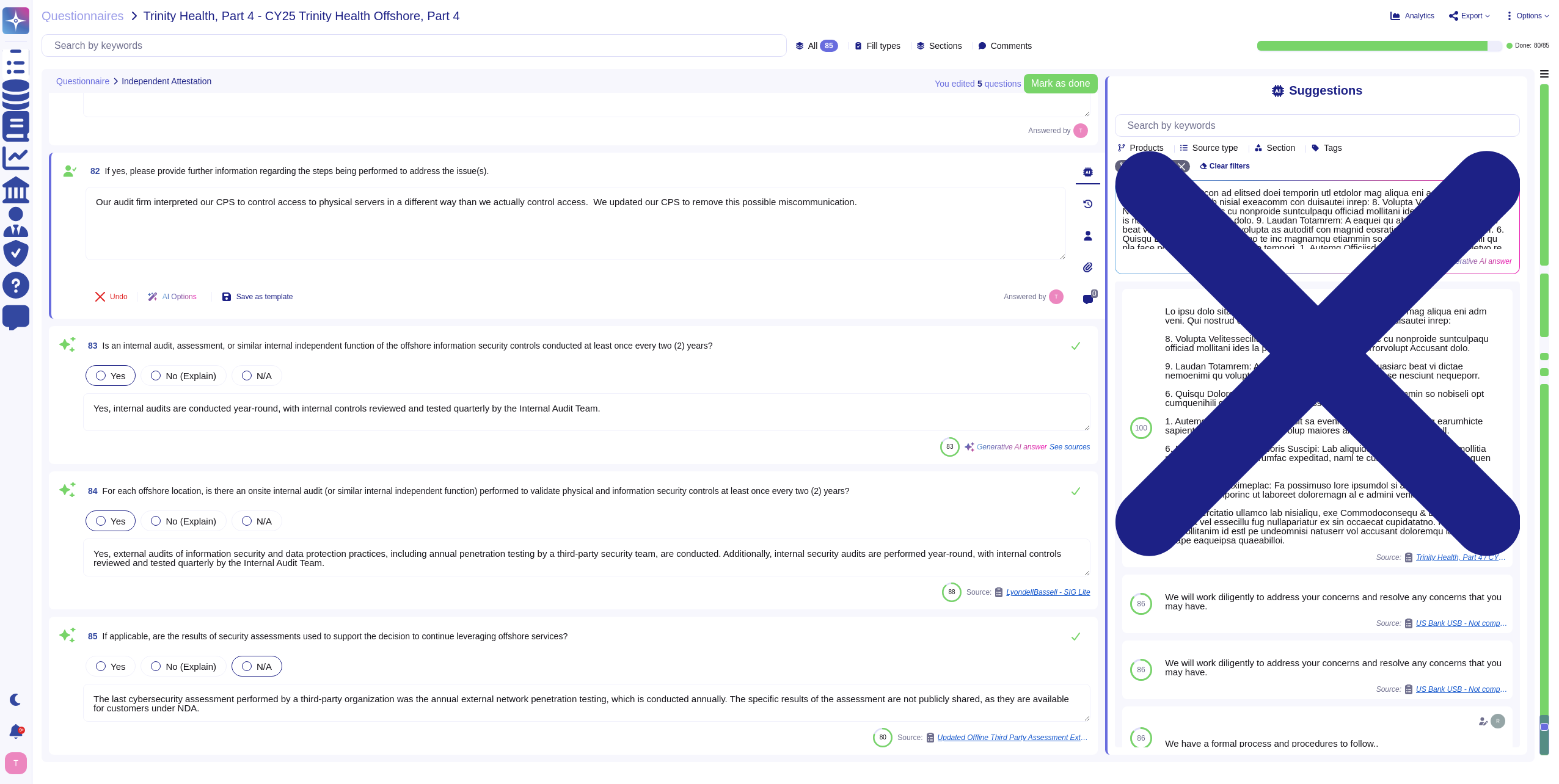
drag, startPoint x: 249, startPoint y: 712, endPoint x: 69, endPoint y: 694, distance: 180.9
click div "85 If applicable, are the results of security assessments used to support the d…"
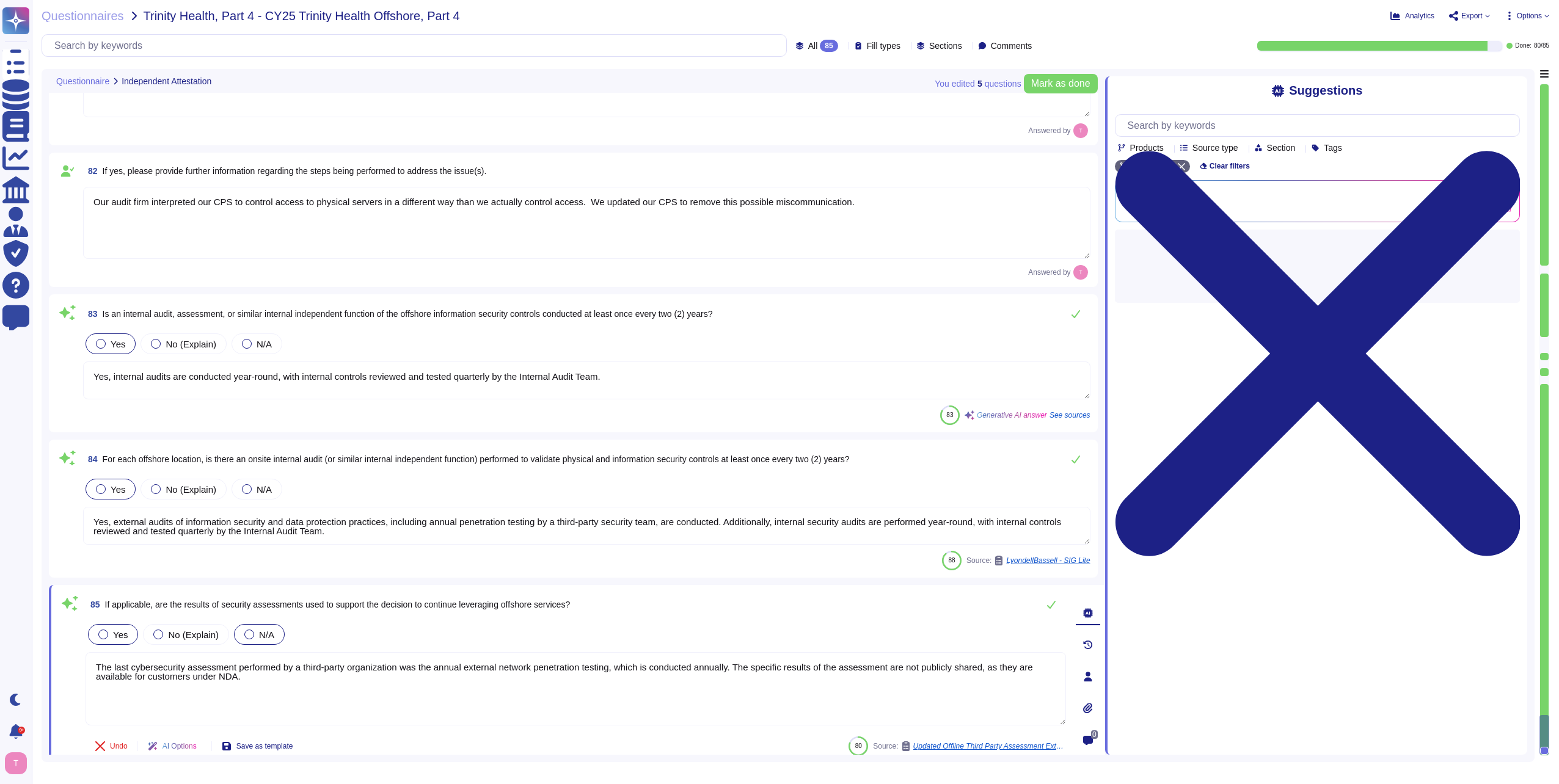
click div
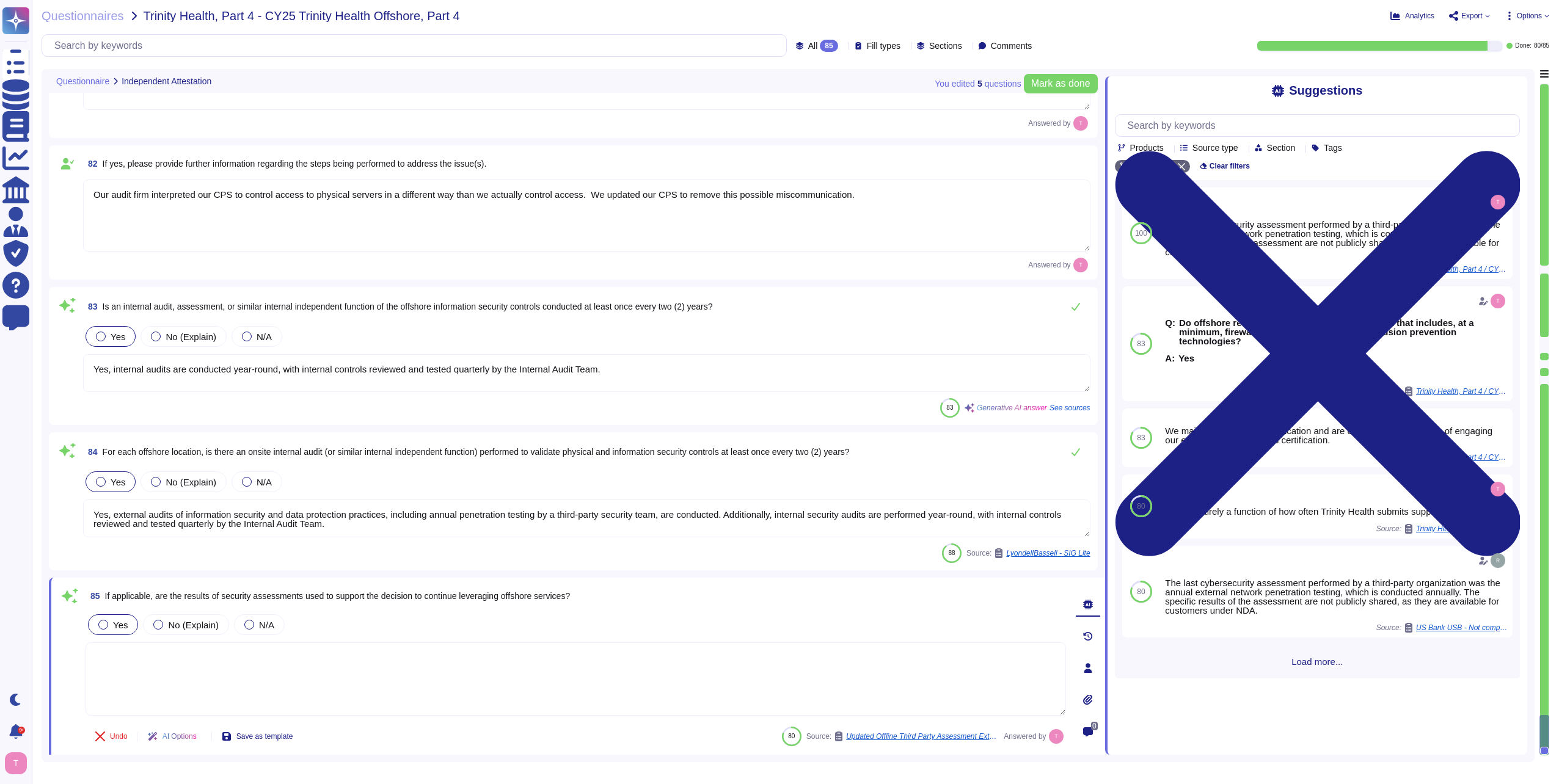
scroll to position [12369, 0]
click span "Mark as done"
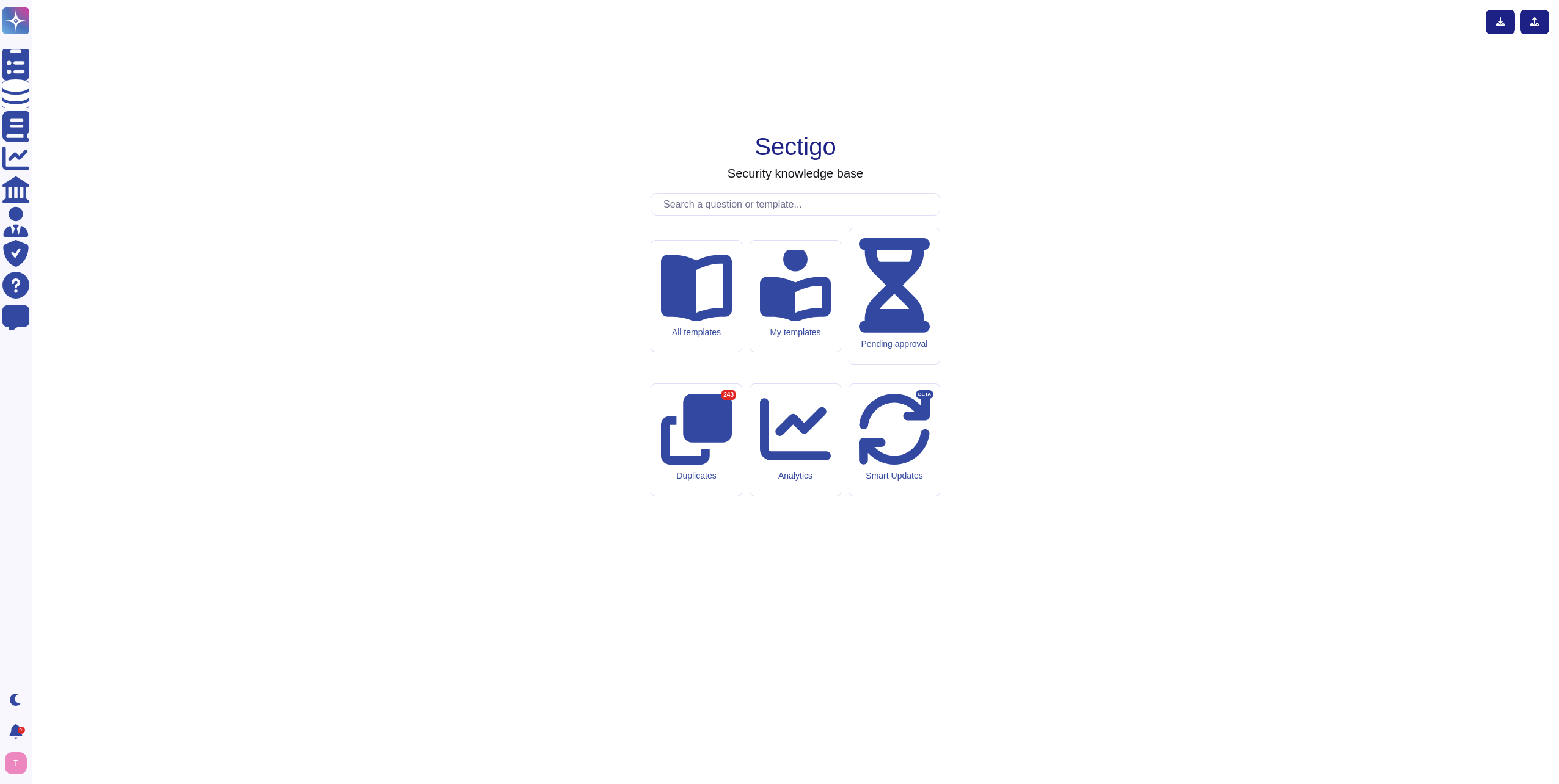
click at [706, 215] on input "text" at bounding box center [799, 204] width 282 height 22
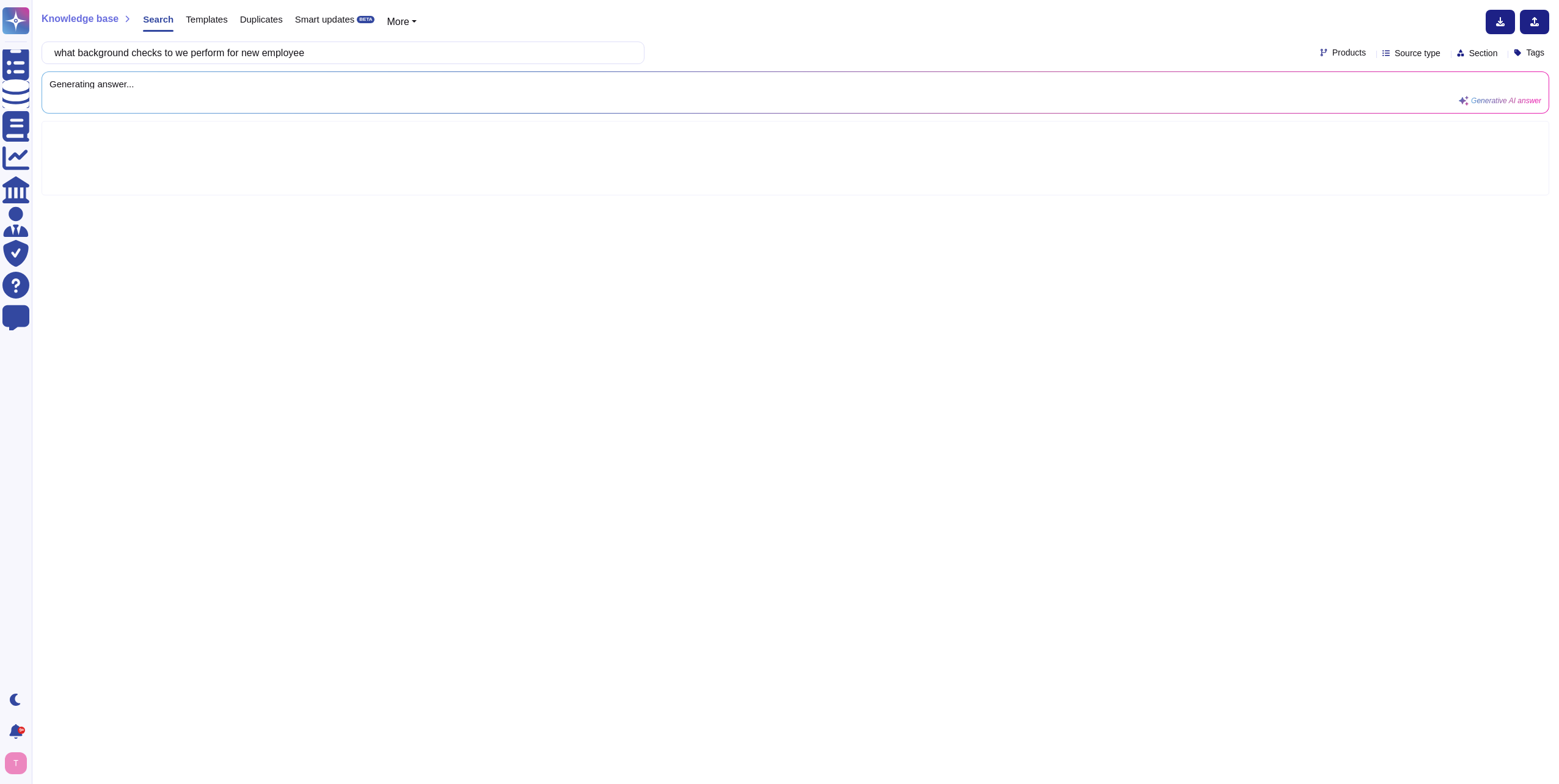
type input "what background checks to we perform for new employees"
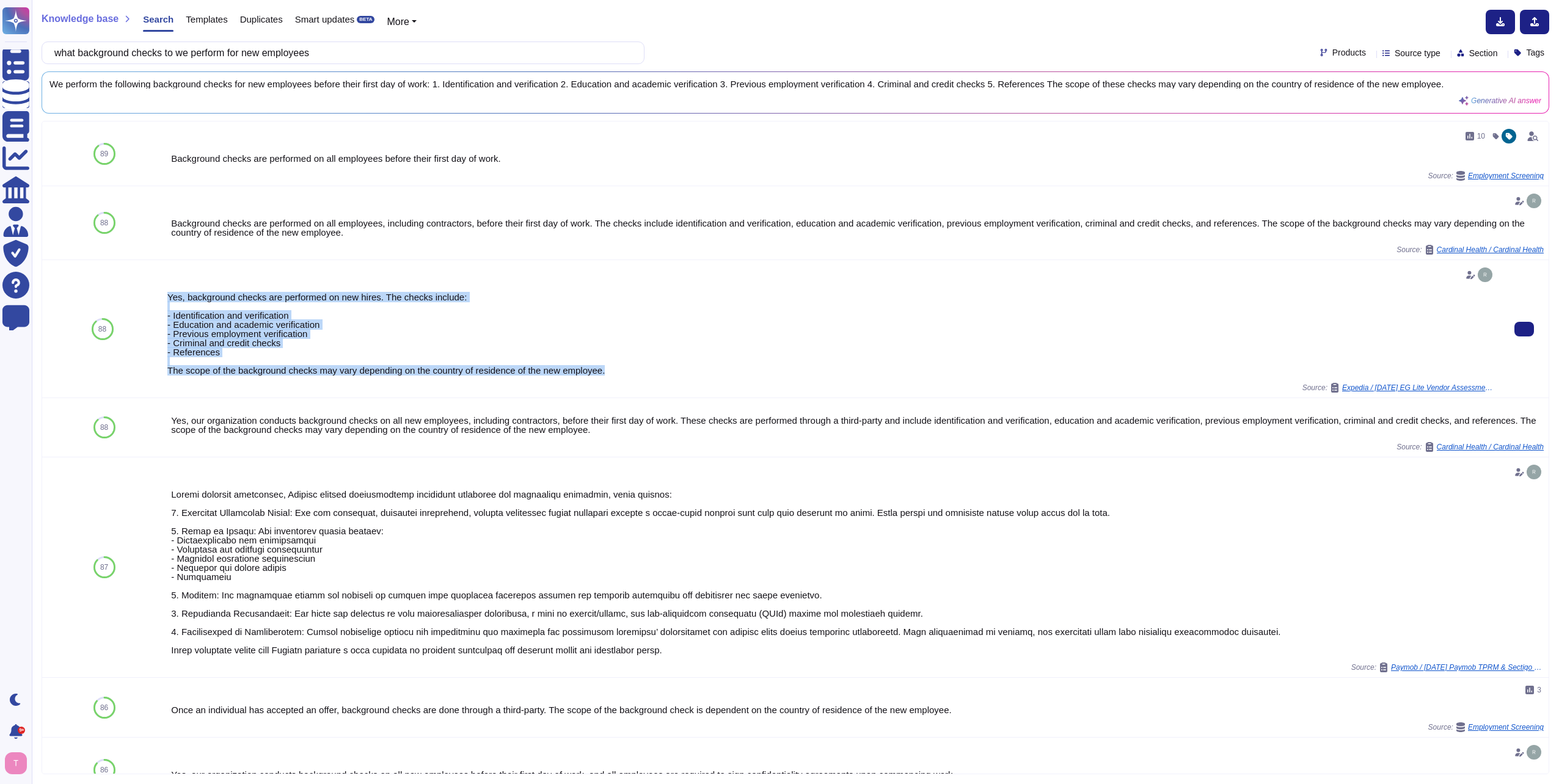
drag, startPoint x: 169, startPoint y: 297, endPoint x: 625, endPoint y: 378, distance: 463.1
click at [625, 378] on div "Yes, background checks are performed on new hires. The checks include: - Identi…" at bounding box center [831, 329] width 1328 height 127
copy div "Yes, background checks are performed on new hires. The checks include: - Identi…"
